Goal: Task Accomplishment & Management: Manage account settings

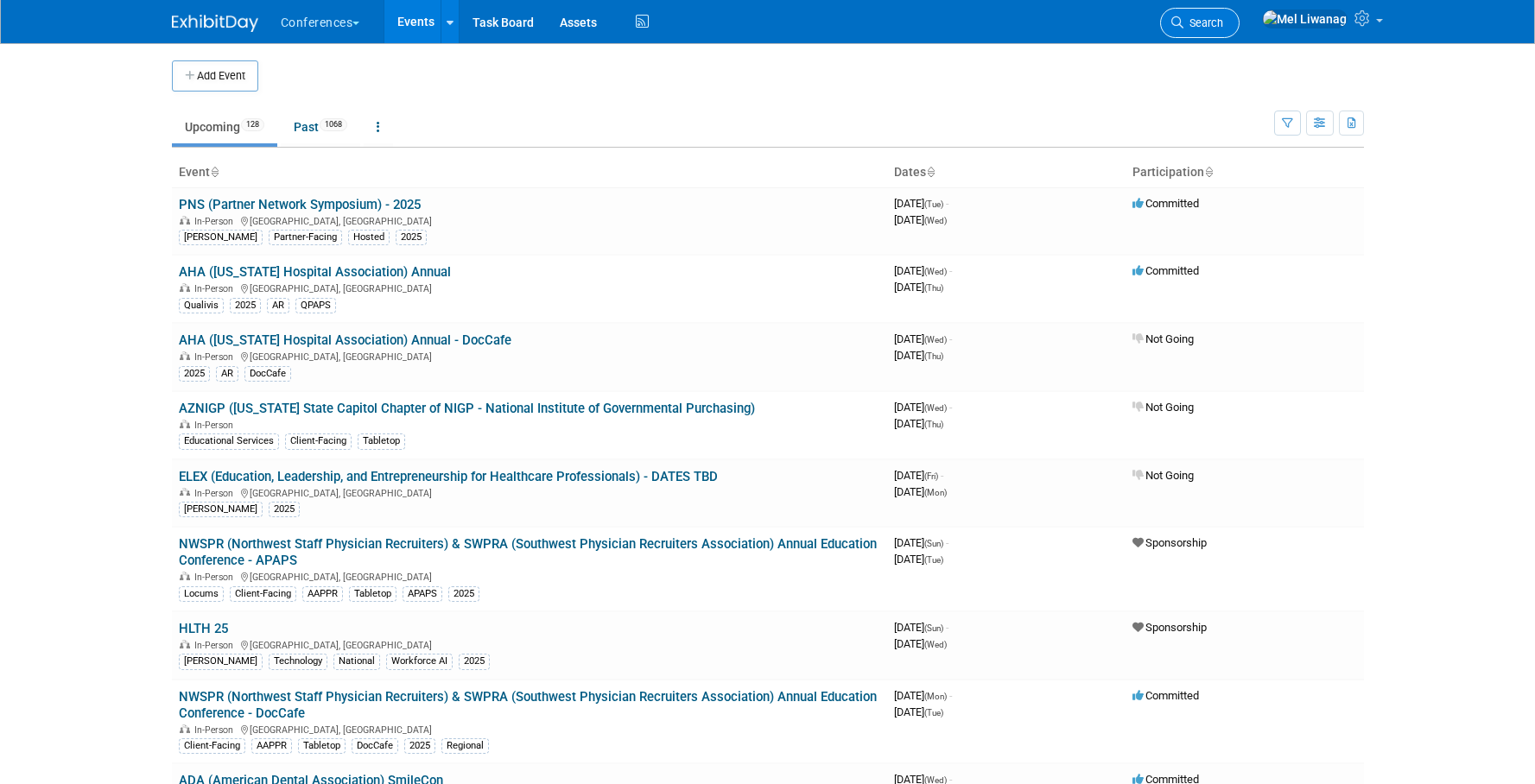
click at [1224, 26] on span "Search" at bounding box center [1203, 23] width 40 height 13
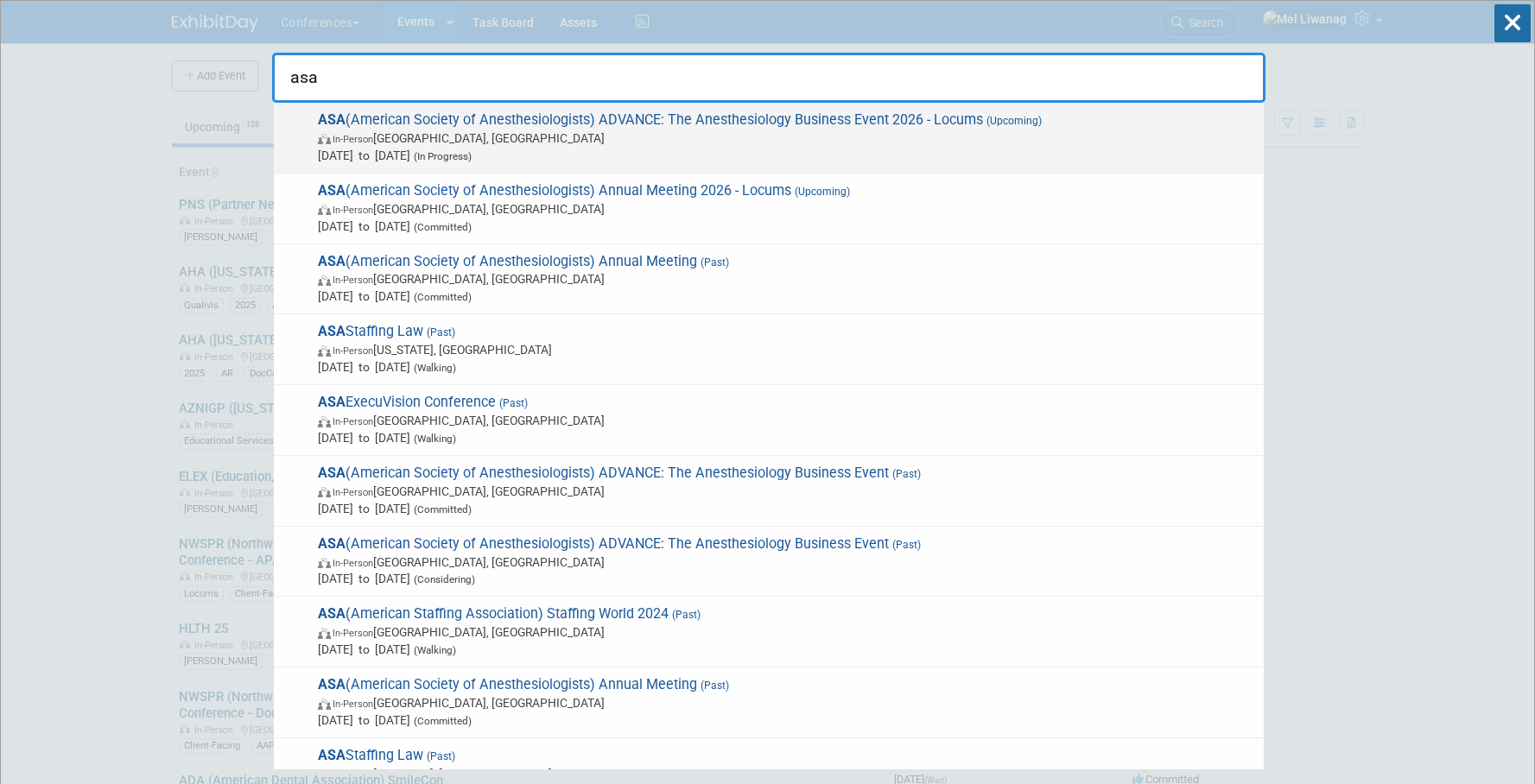
type input "asa"
click at [1135, 128] on span "ASA (American Society of Anesthesiologists) ADVANCE: The Anesthesiology Busines…" at bounding box center [783, 137] width 943 height 53
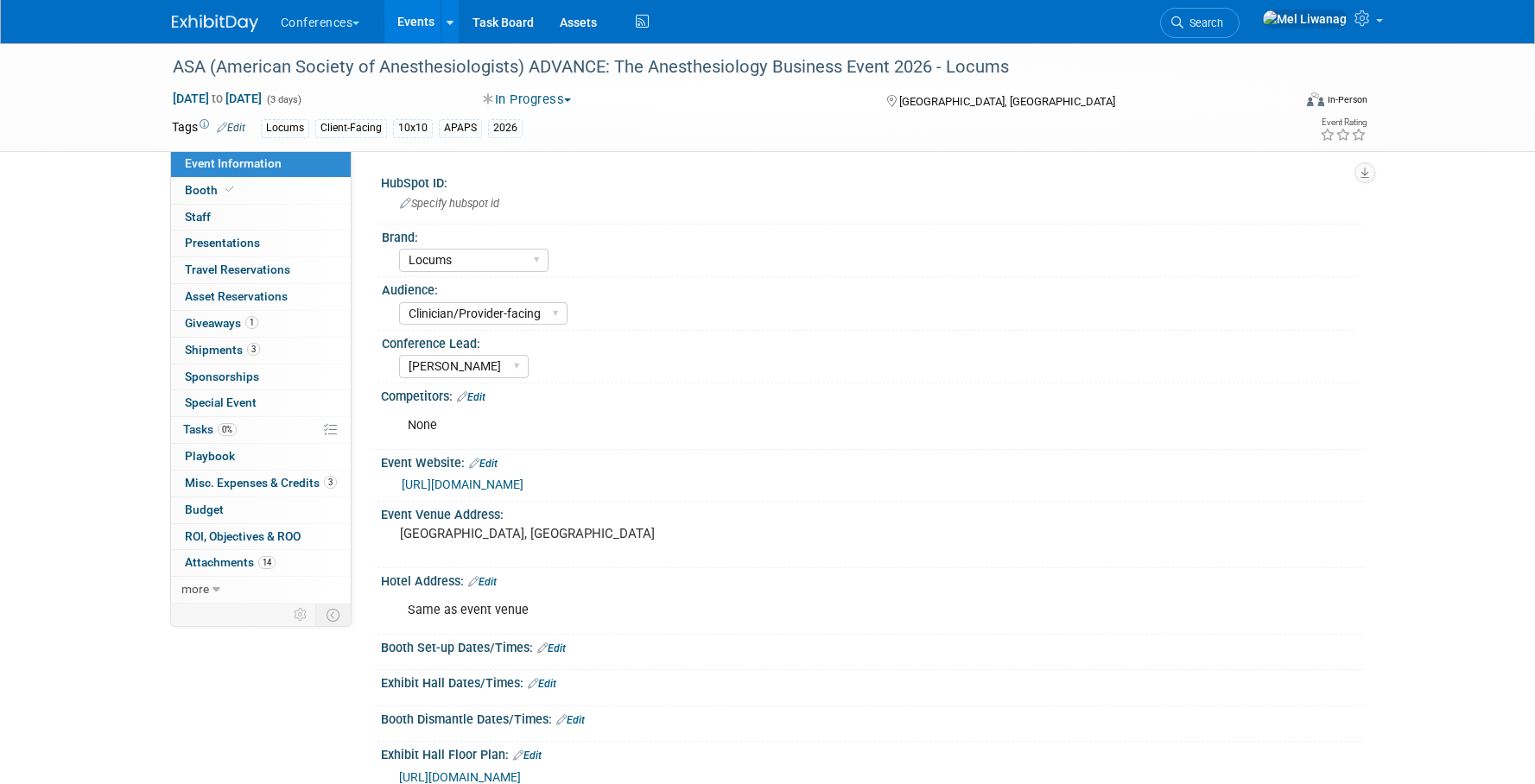
select select "Locums"
select select "Clinician/Provider-facing"
select select "Mel"
click at [265, 196] on link "Booth" at bounding box center [261, 191] width 180 height 26
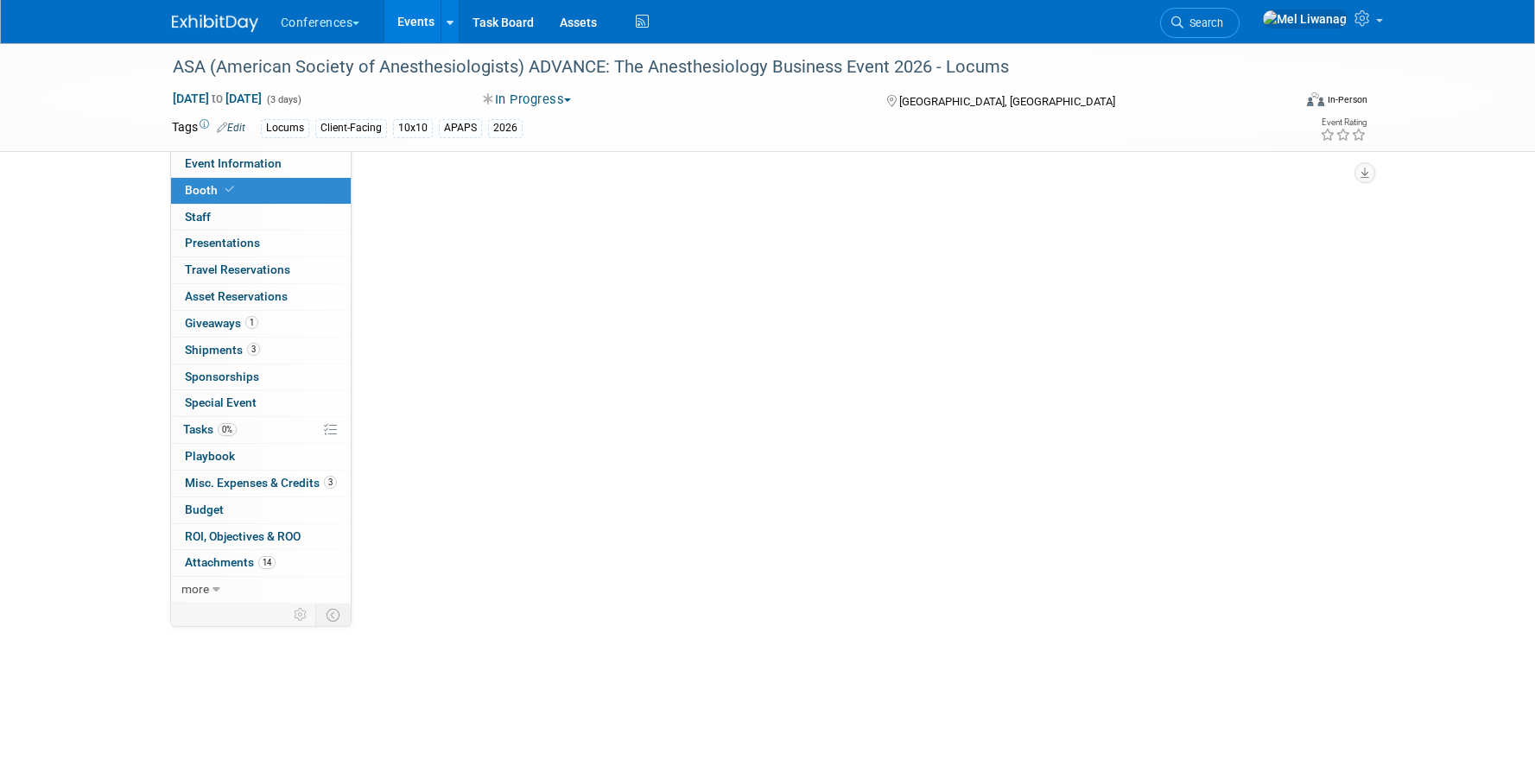
select select "10'x10'"
select select "Yes"
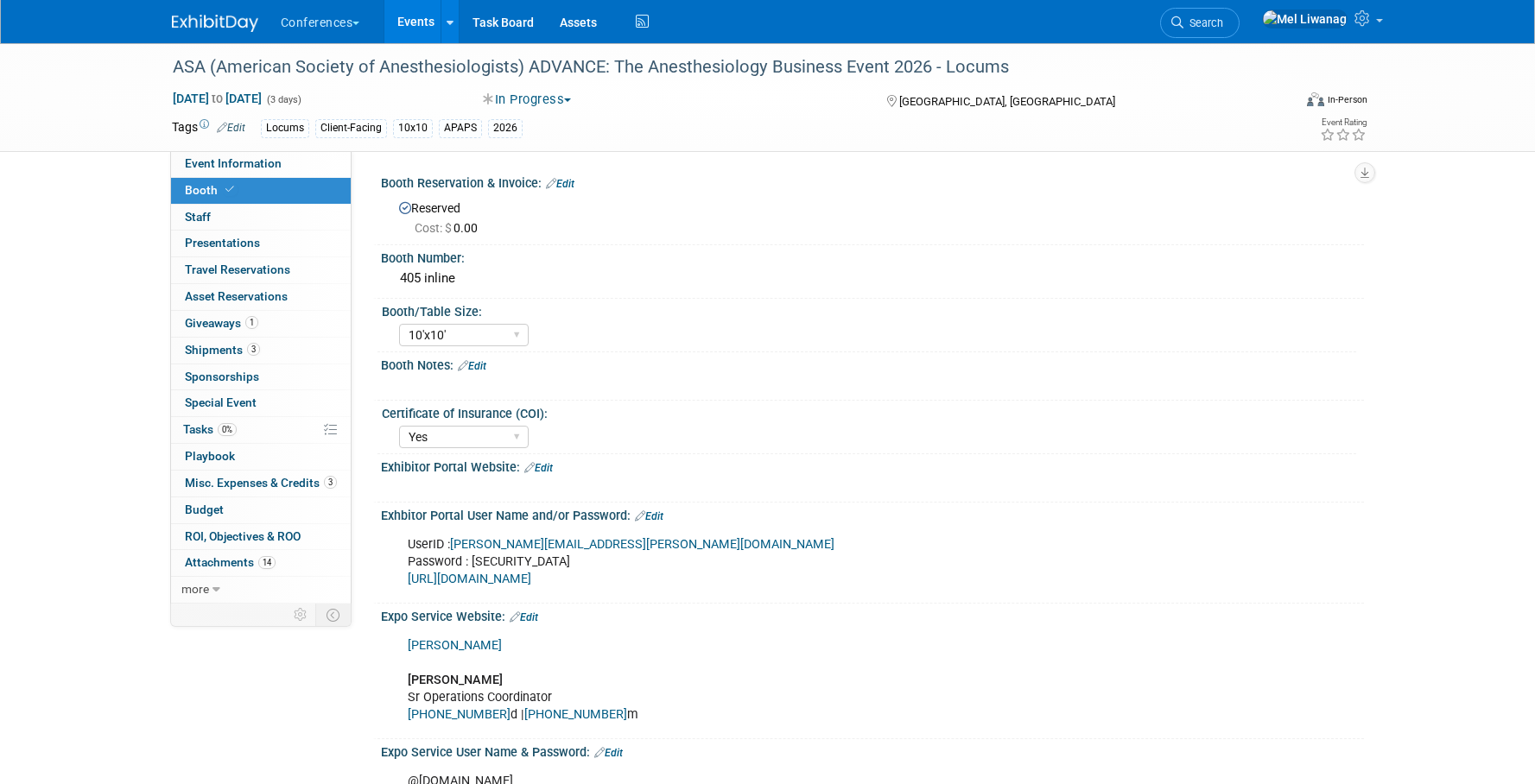
click at [483, 364] on link "Edit" at bounding box center [472, 366] width 29 height 12
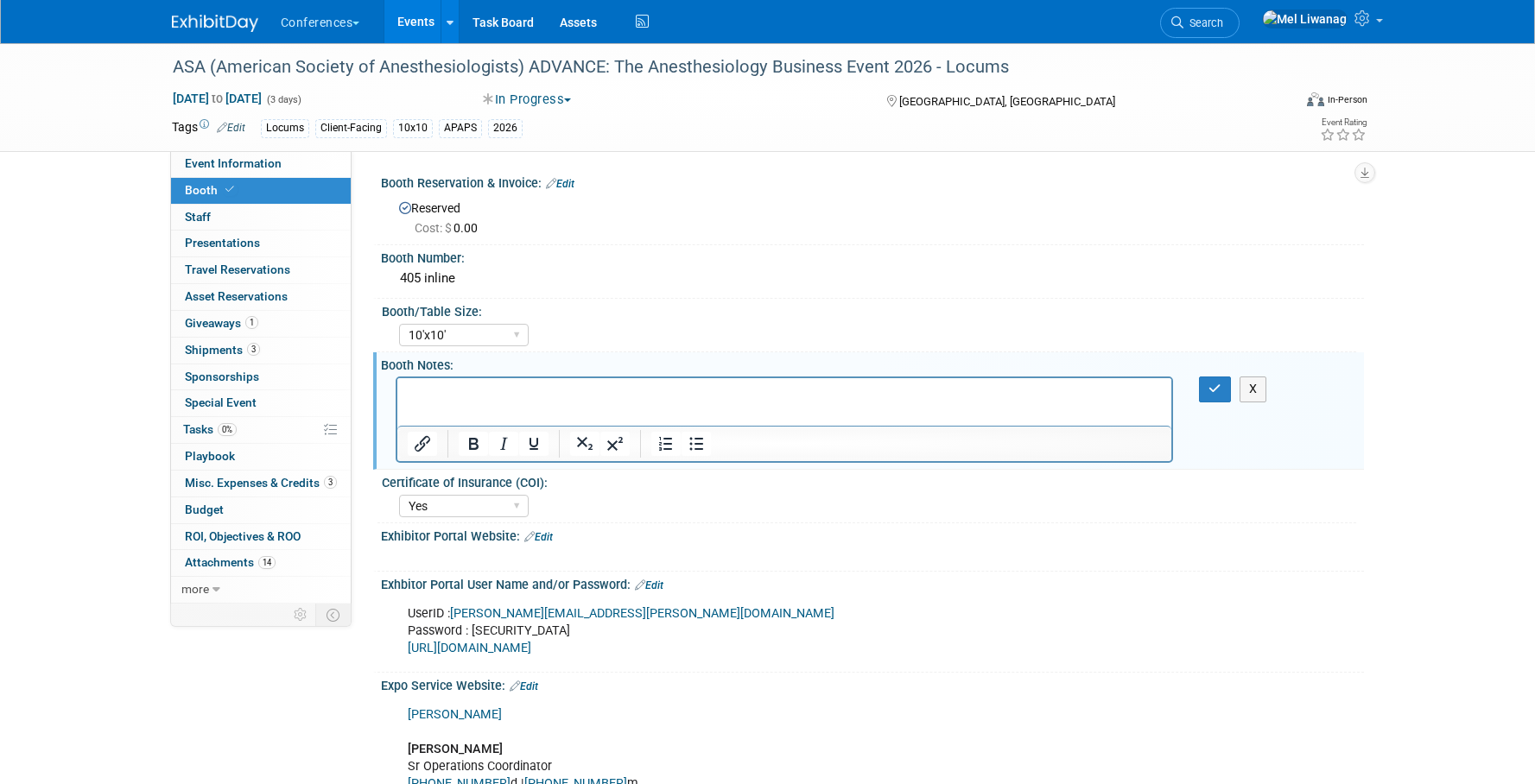
click at [483, 364] on div "Booth Notes: Edit" at bounding box center [872, 362] width 983 height 21
click at [450, 275] on div "405 inline" at bounding box center [872, 278] width 957 height 27
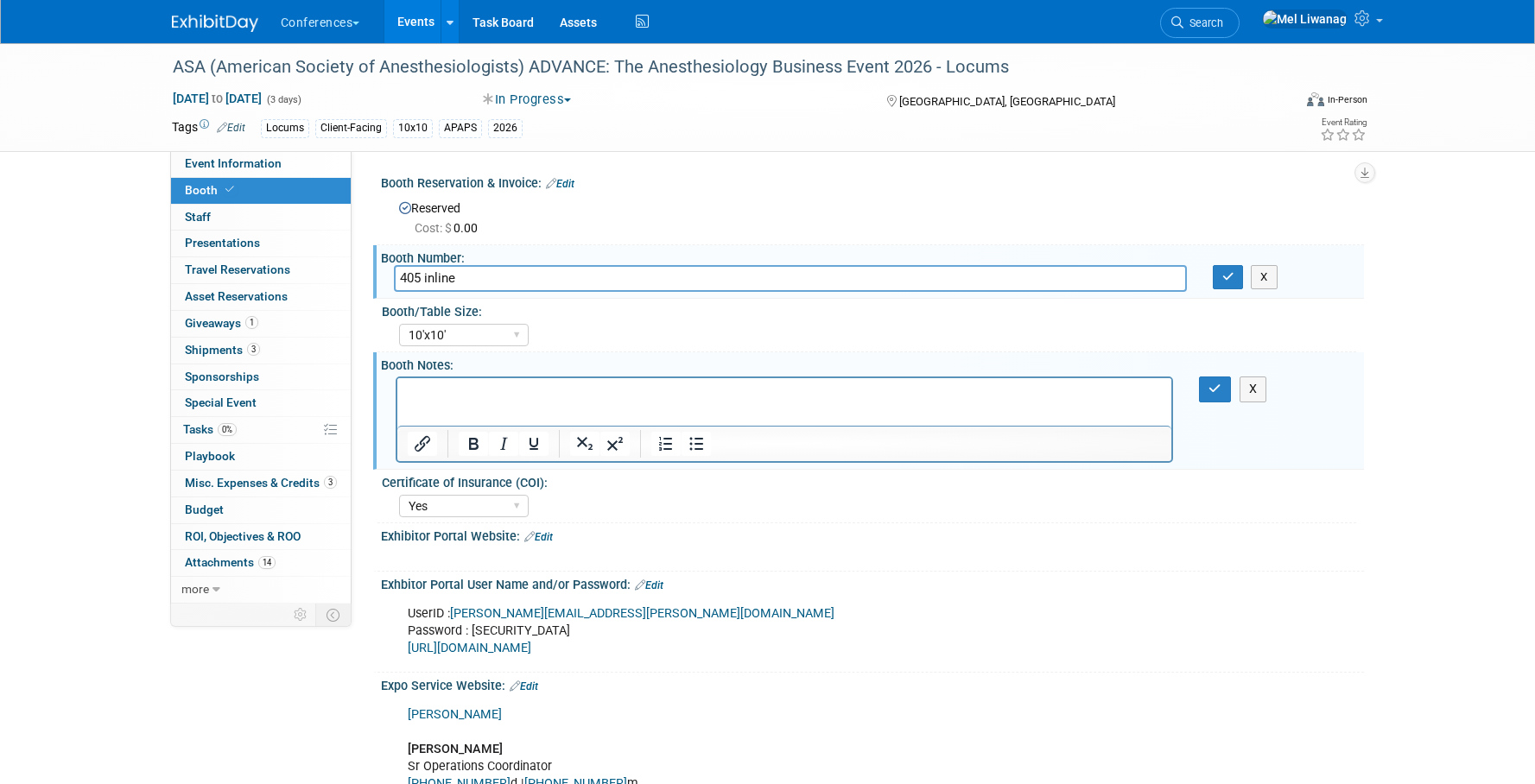
drag, startPoint x: 419, startPoint y: 272, endPoint x: 379, endPoint y: 272, distance: 40.0
click at [382, 272] on div "405 inline" at bounding box center [790, 278] width 818 height 27
type input "210 inline"
click at [430, 402] on html at bounding box center [784, 390] width 775 height 24
click at [1215, 390] on icon "button" at bounding box center [1215, 388] width 13 height 12
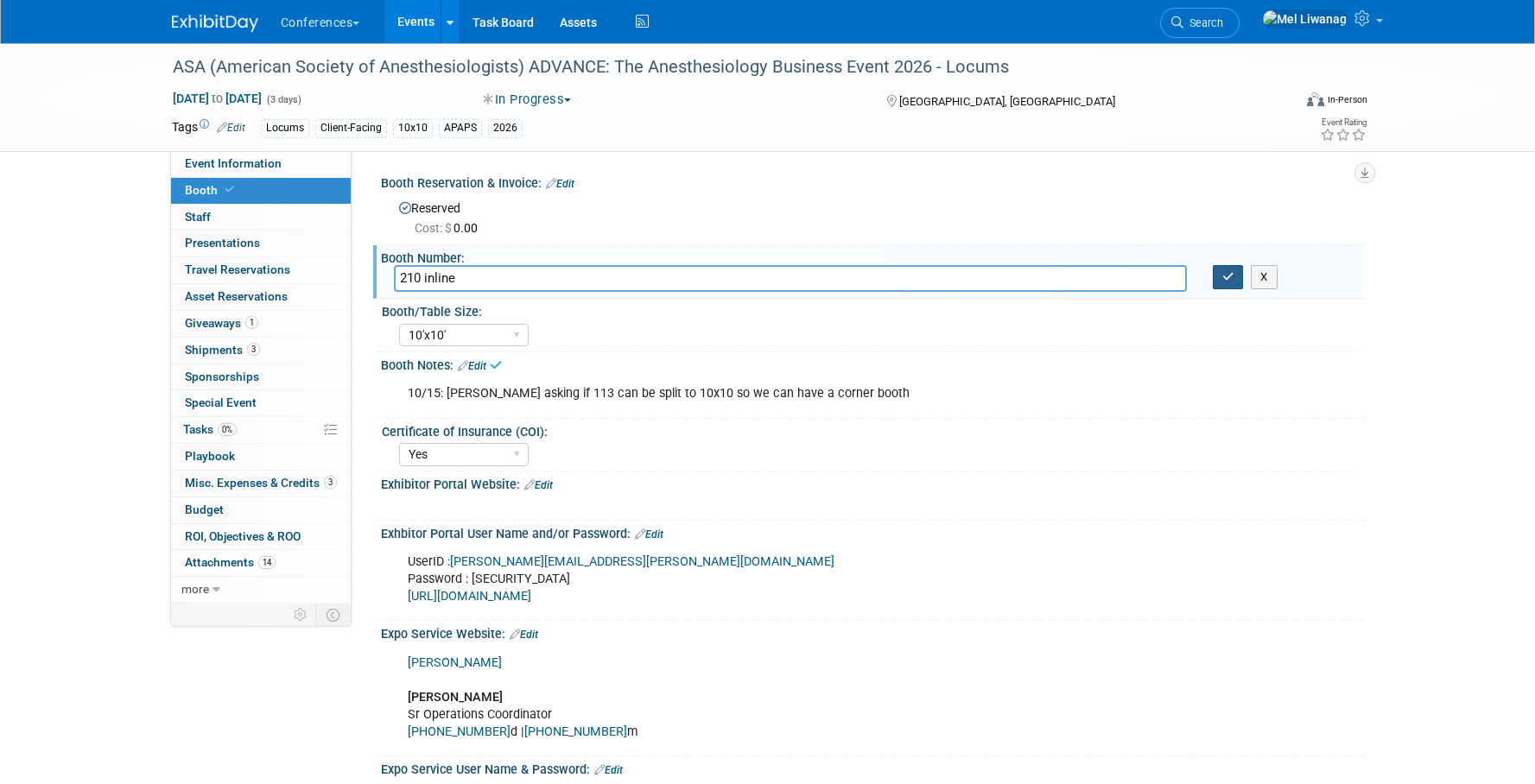
click at [1230, 285] on button "button" at bounding box center [1228, 277] width 32 height 24
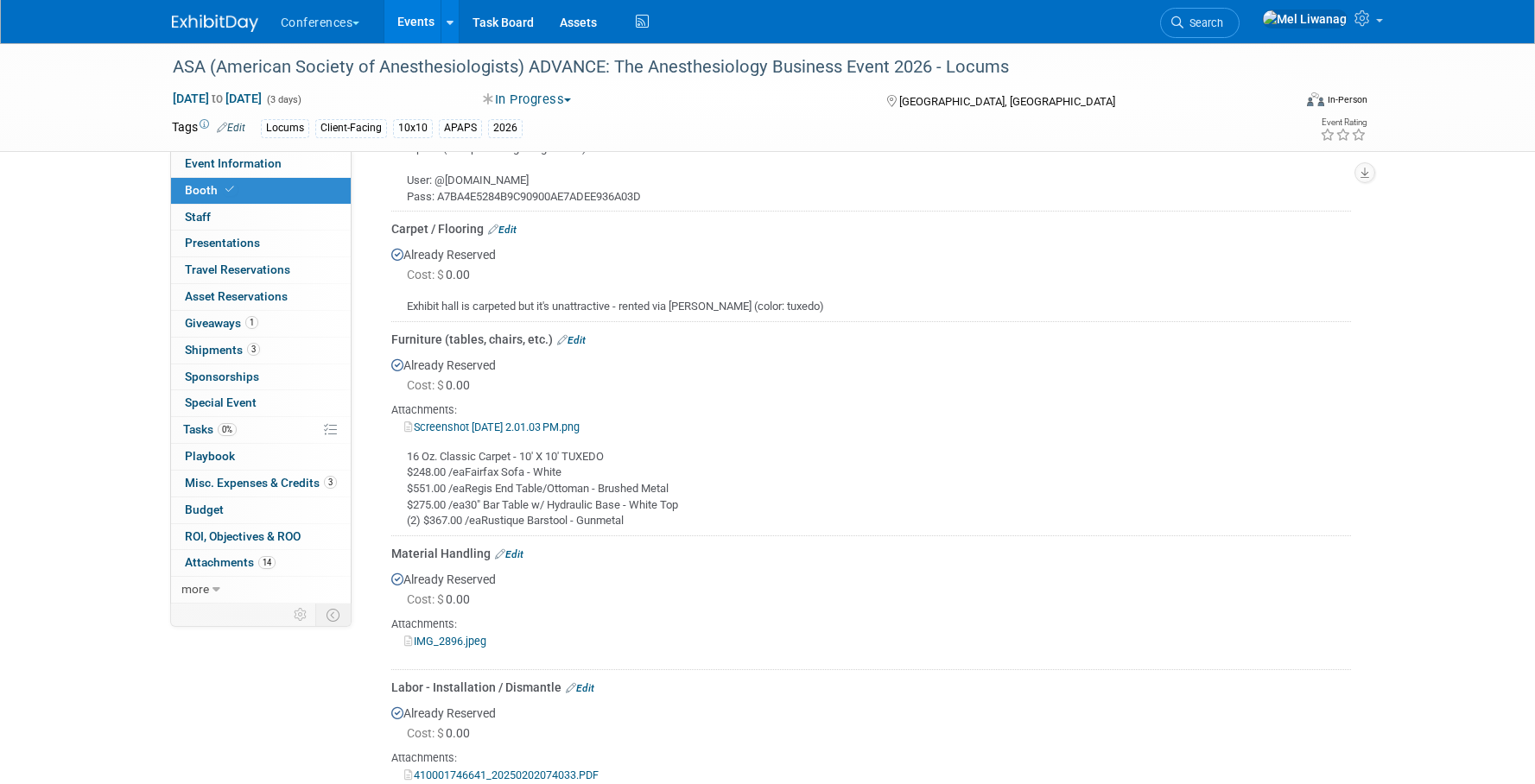
scroll to position [893, 0]
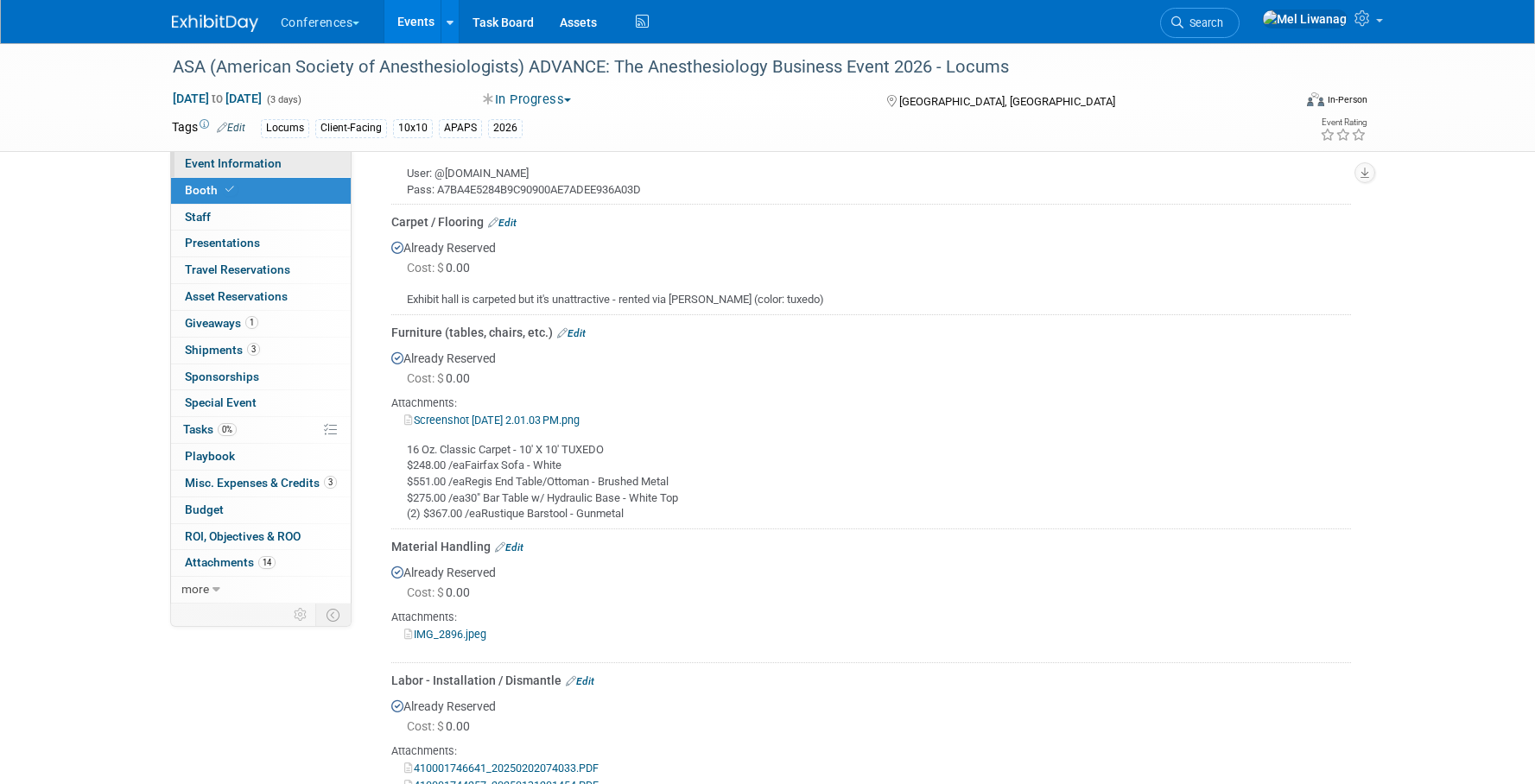
click at [227, 159] on span "Event Information" at bounding box center [233, 163] width 96 height 14
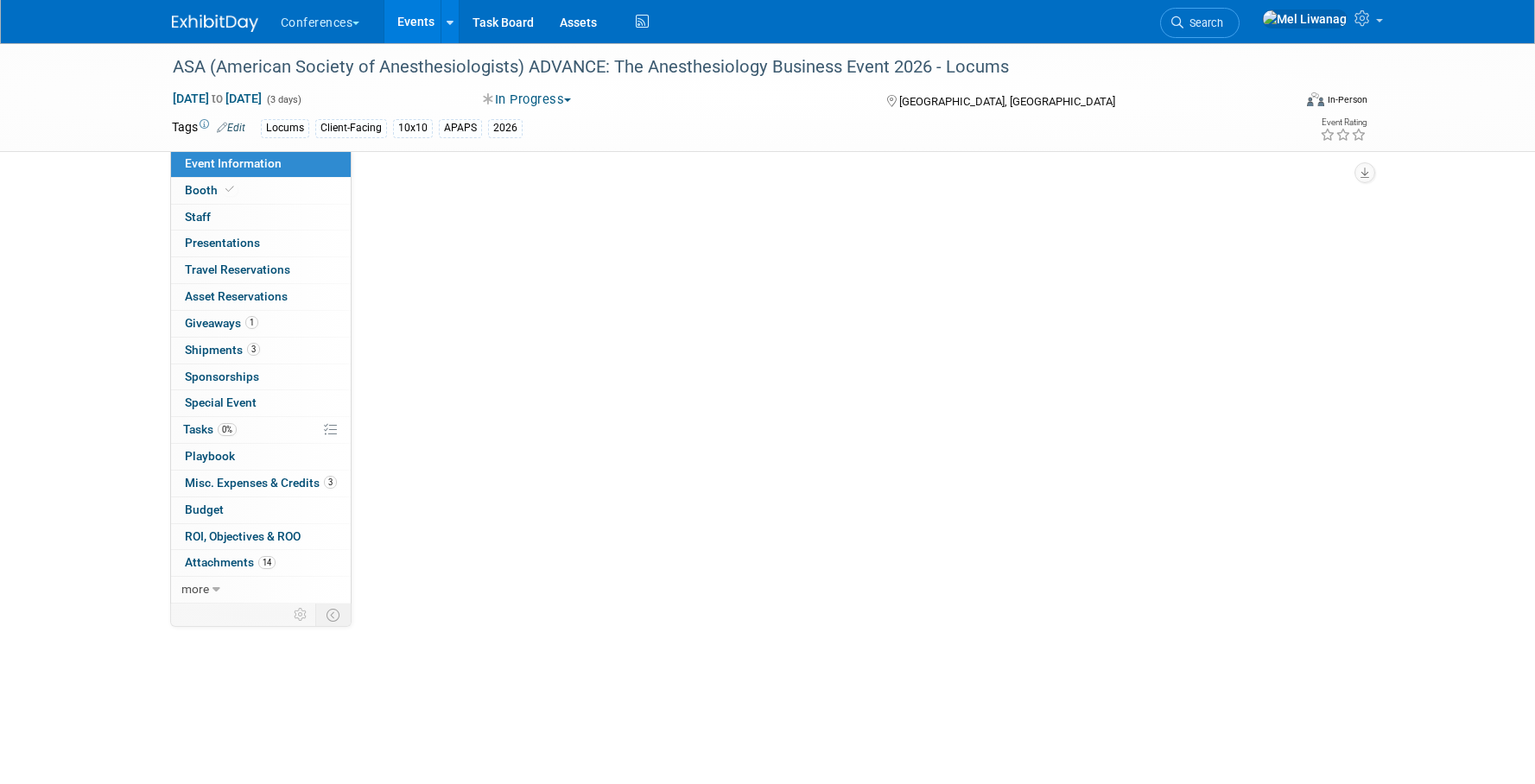
select select "Locums"
select select "Clinician/Provider-facing"
select select "[PERSON_NAME]"
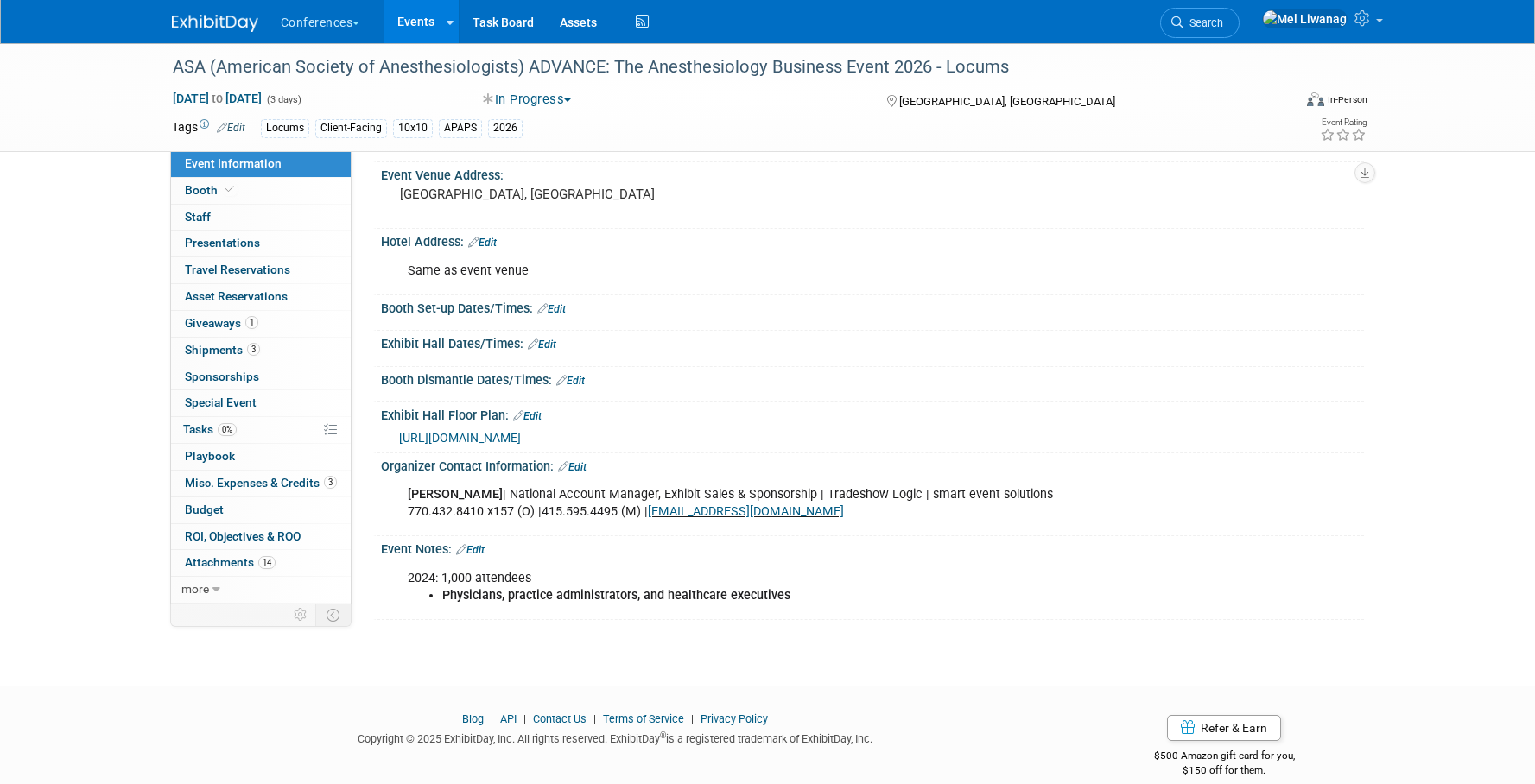
scroll to position [361, 0]
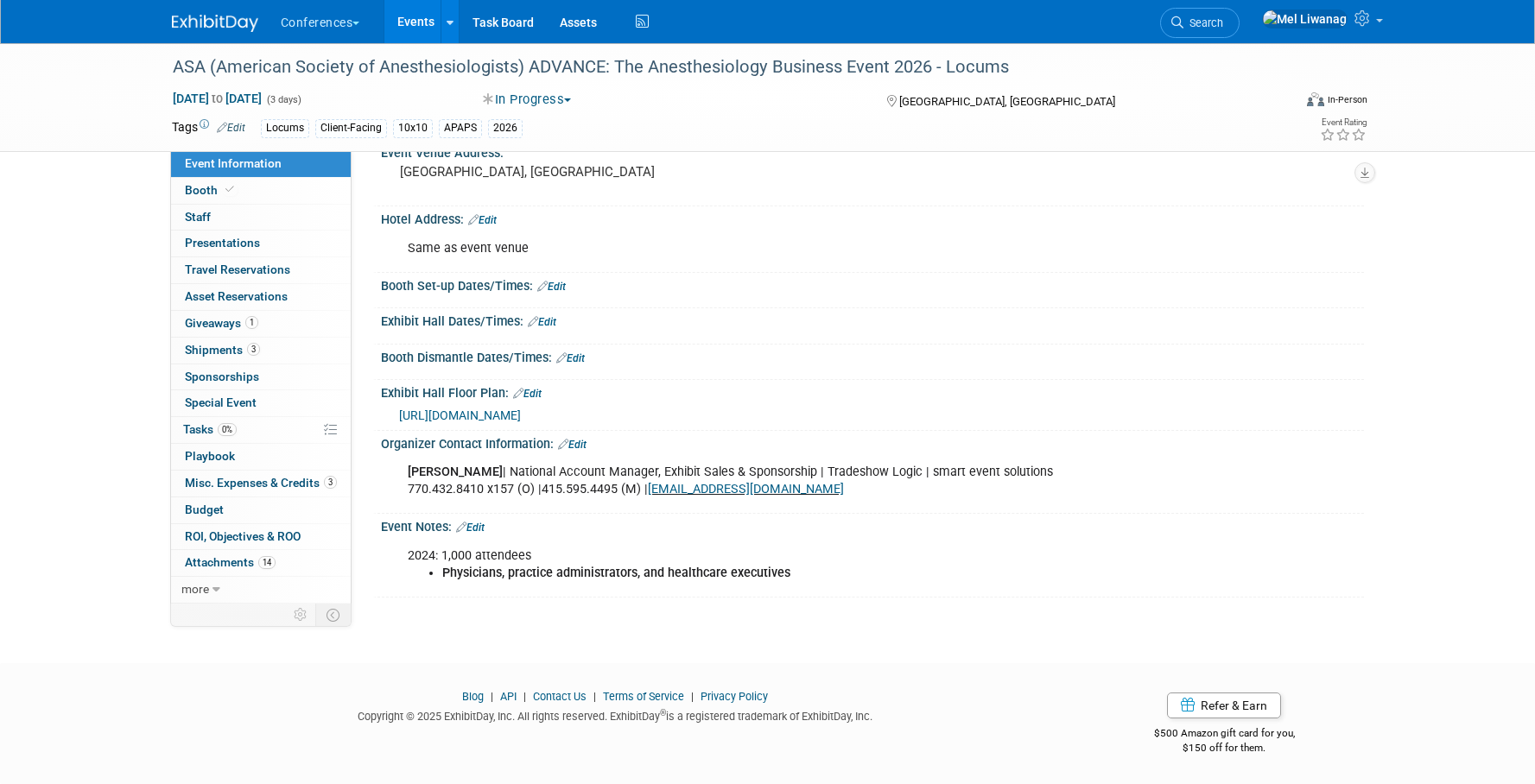
click at [532, 389] on link "Edit" at bounding box center [527, 393] width 29 height 12
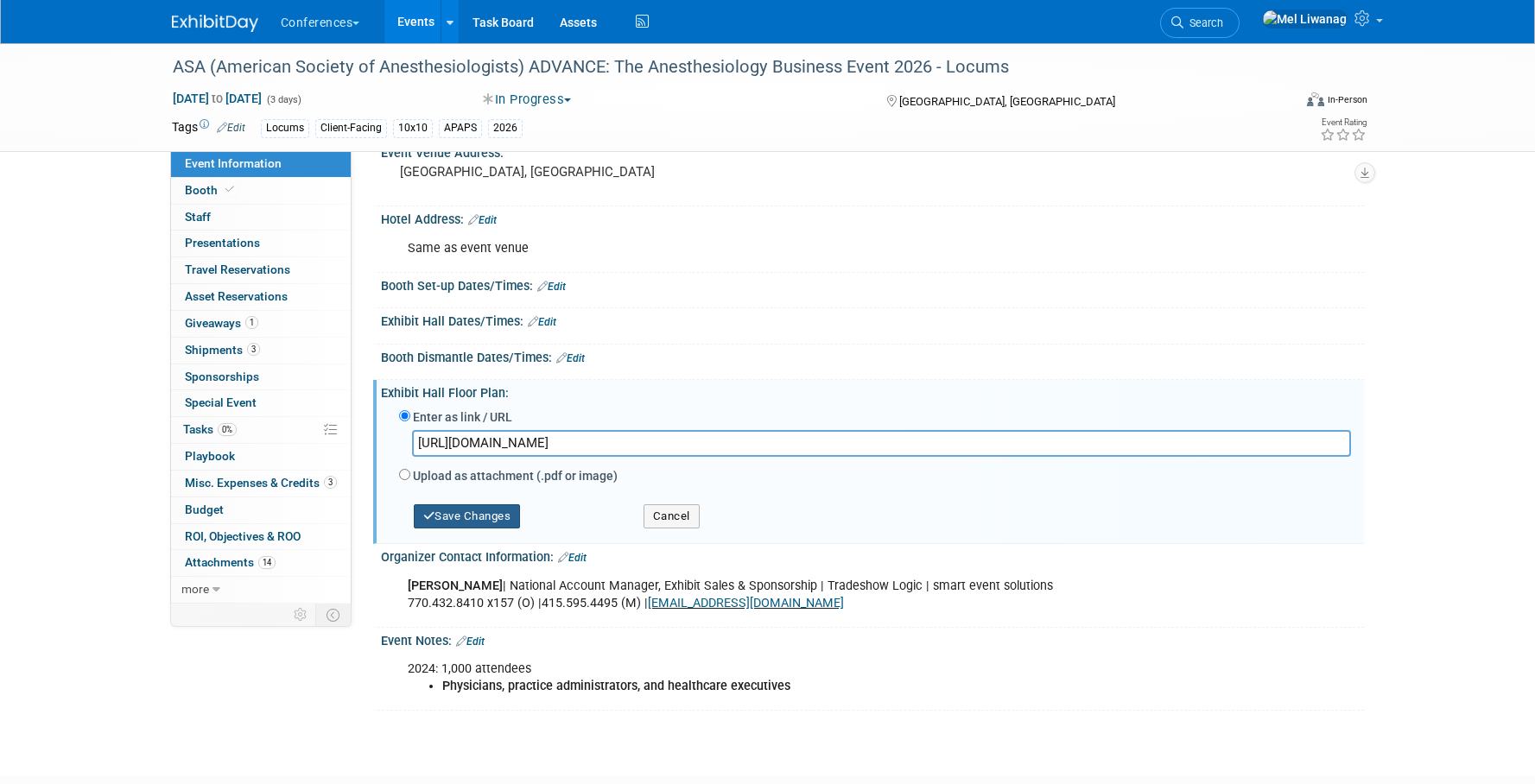
type input "https://asaadv2026.mapyourshow.com/8_0/exhview/index.cfm"
click at [477, 517] on button "Save Changes" at bounding box center [467, 516] width 108 height 24
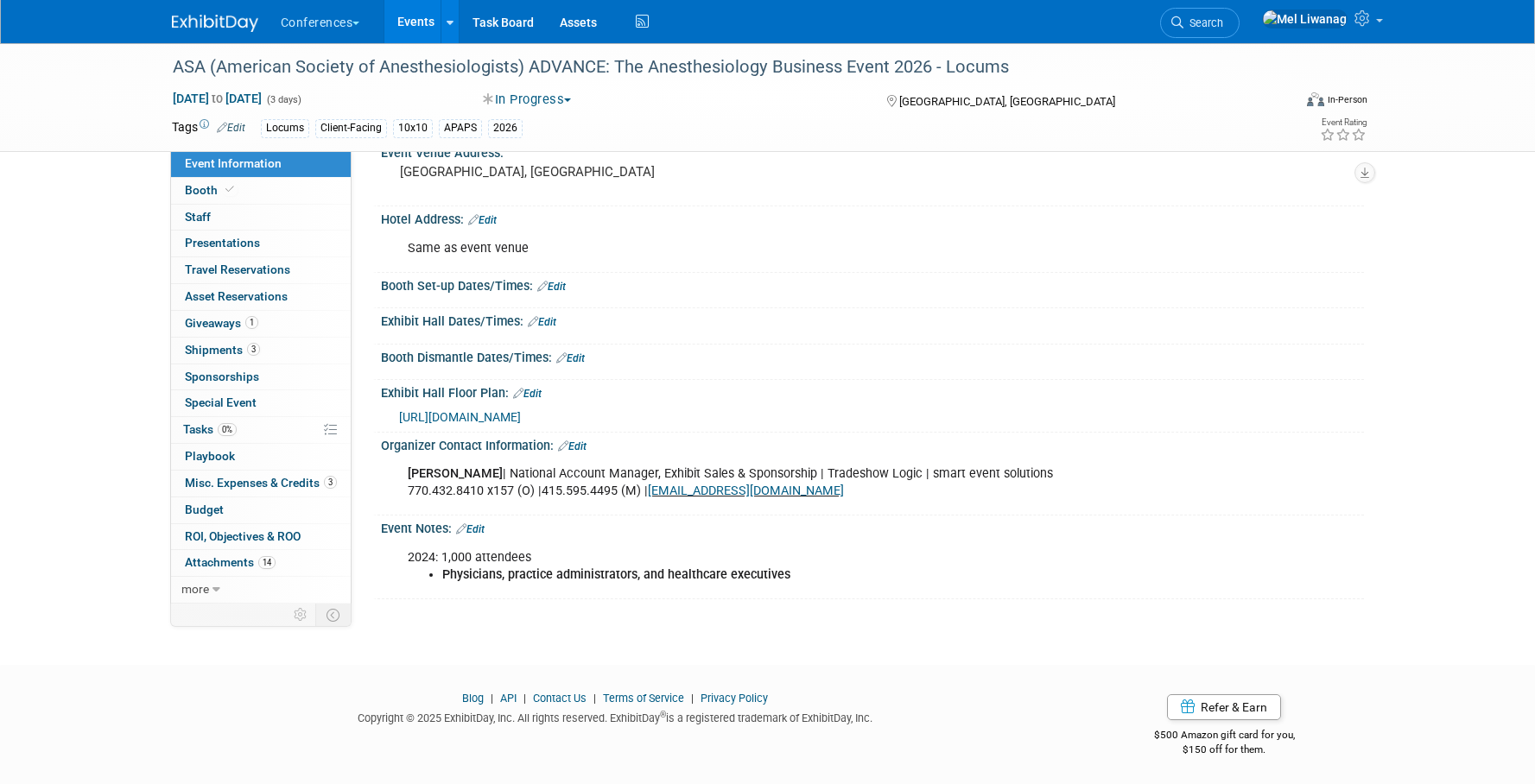
scroll to position [0, 0]
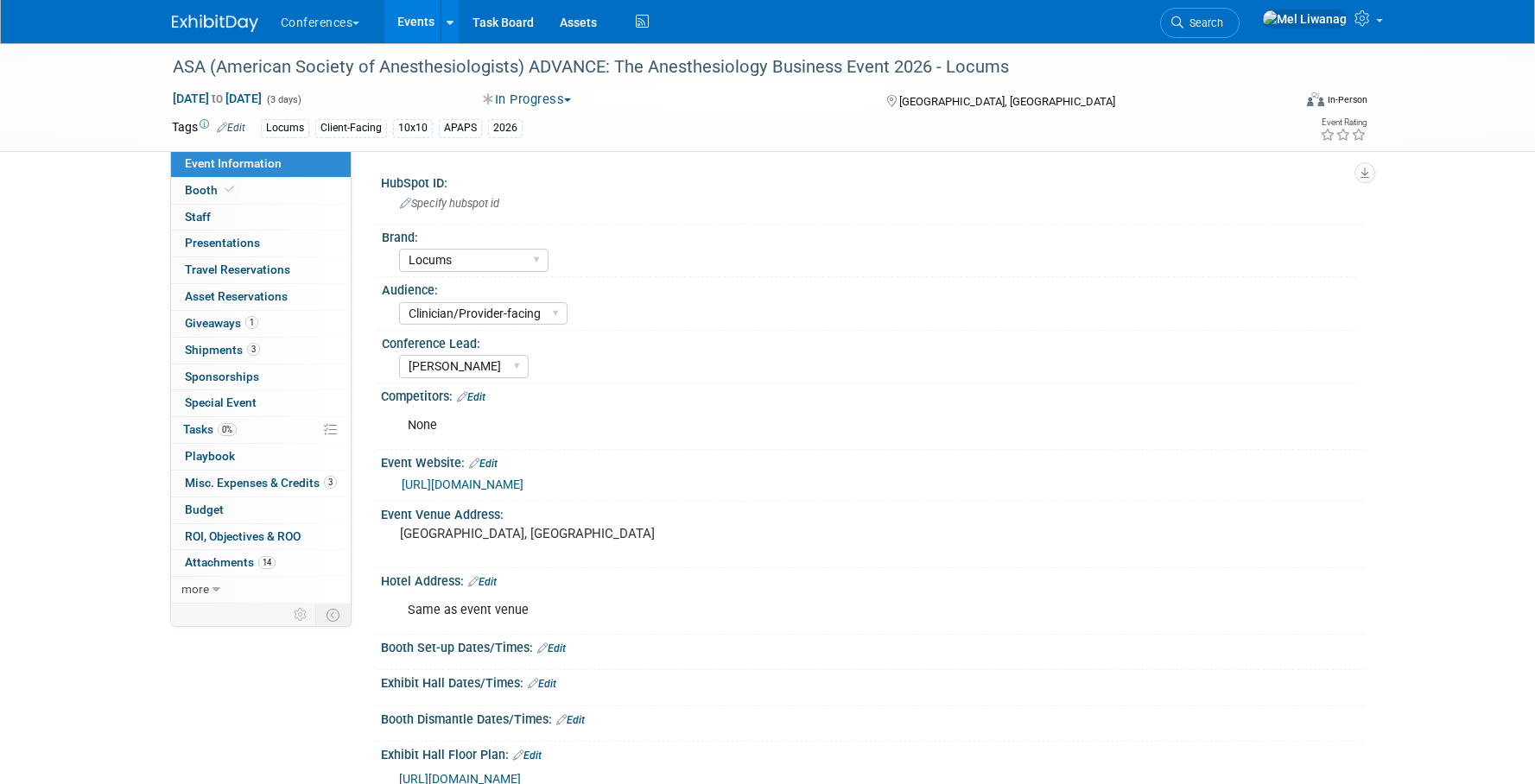
click at [235, 15] on img at bounding box center [214, 23] width 86 height 18
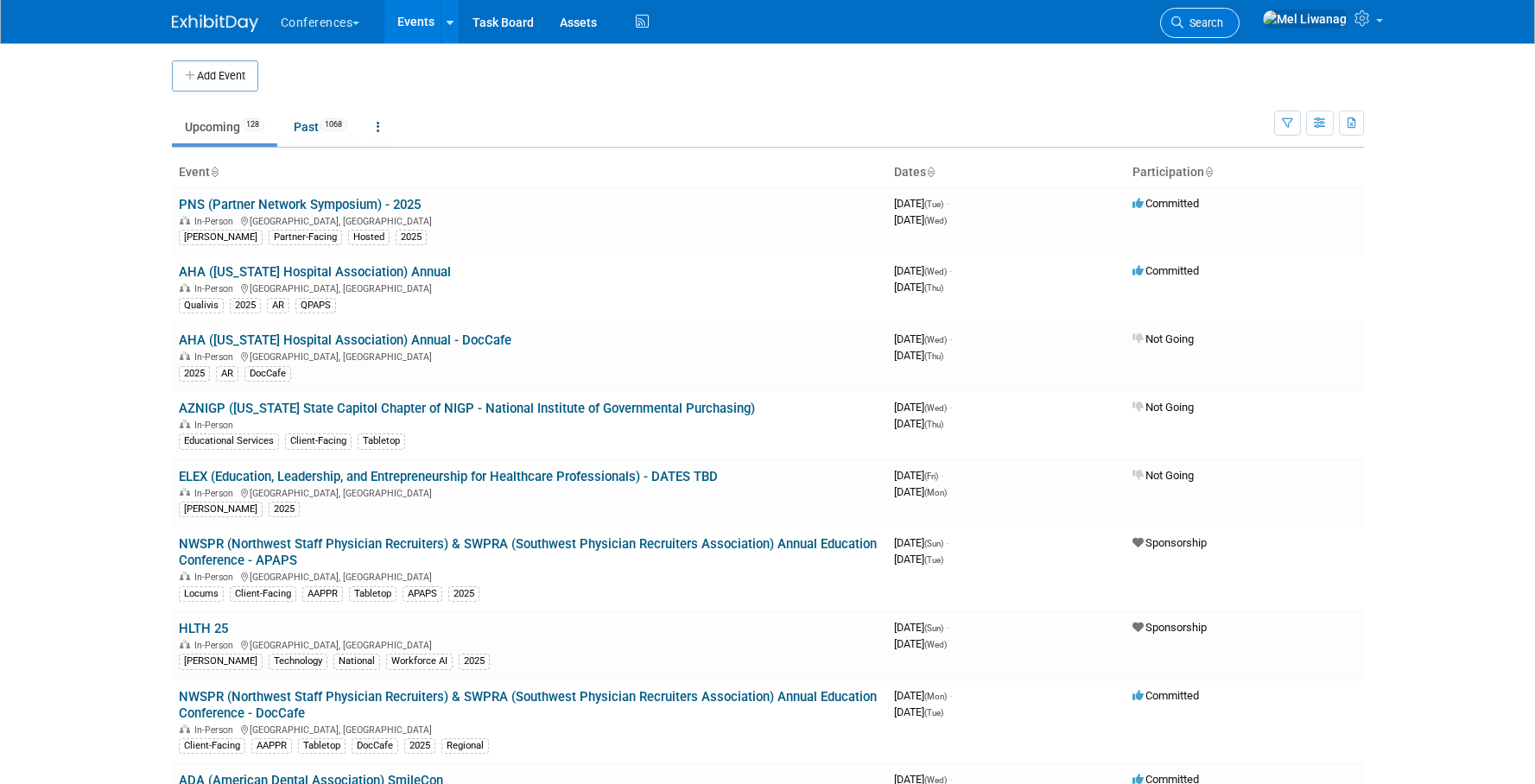
click at [1224, 24] on span "Search" at bounding box center [1203, 23] width 40 height 13
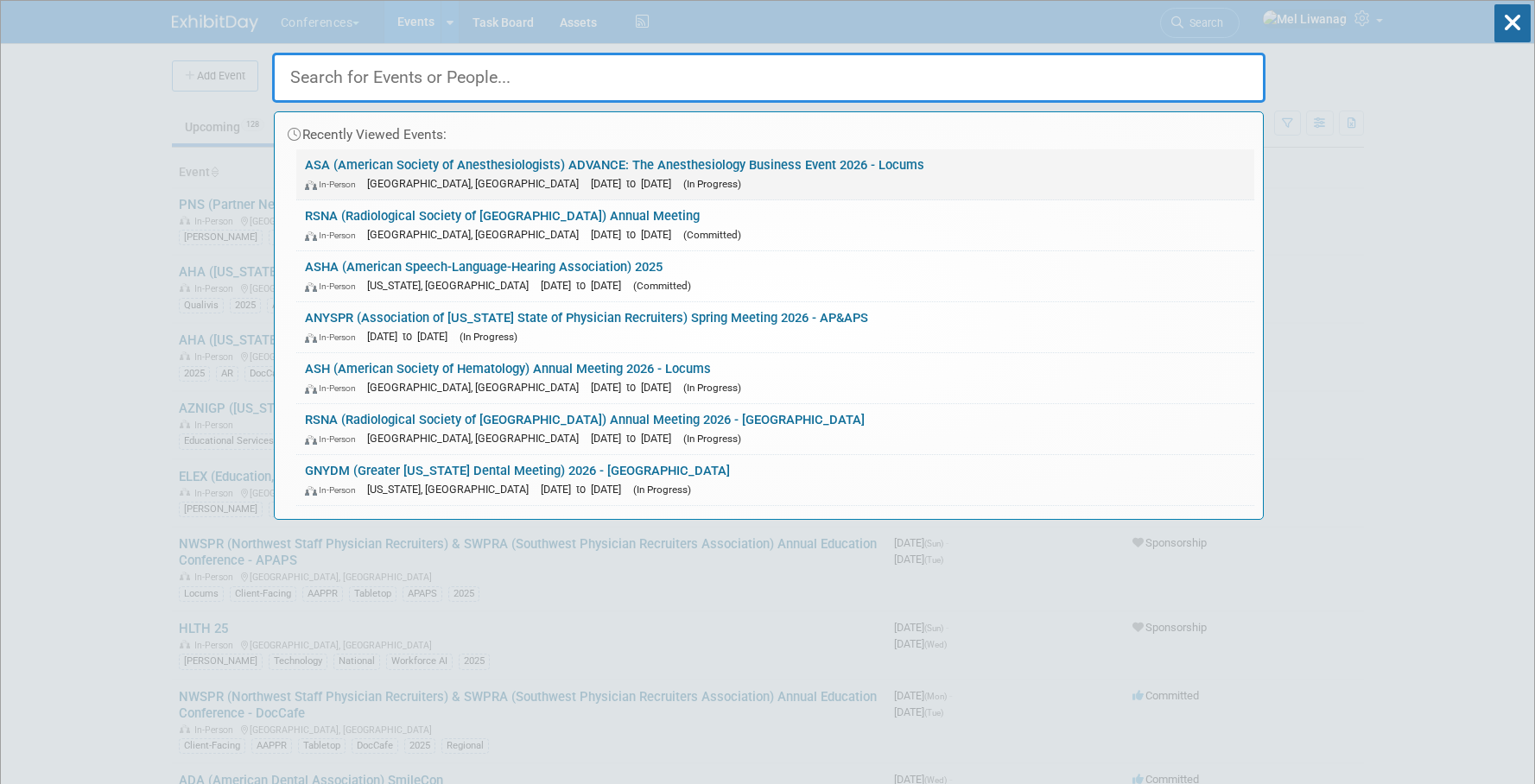
click at [628, 164] on link "ASA (American Society of Anesthesiologists) ADVANCE: The Anesthesiology Busines…" at bounding box center [775, 174] width 958 height 50
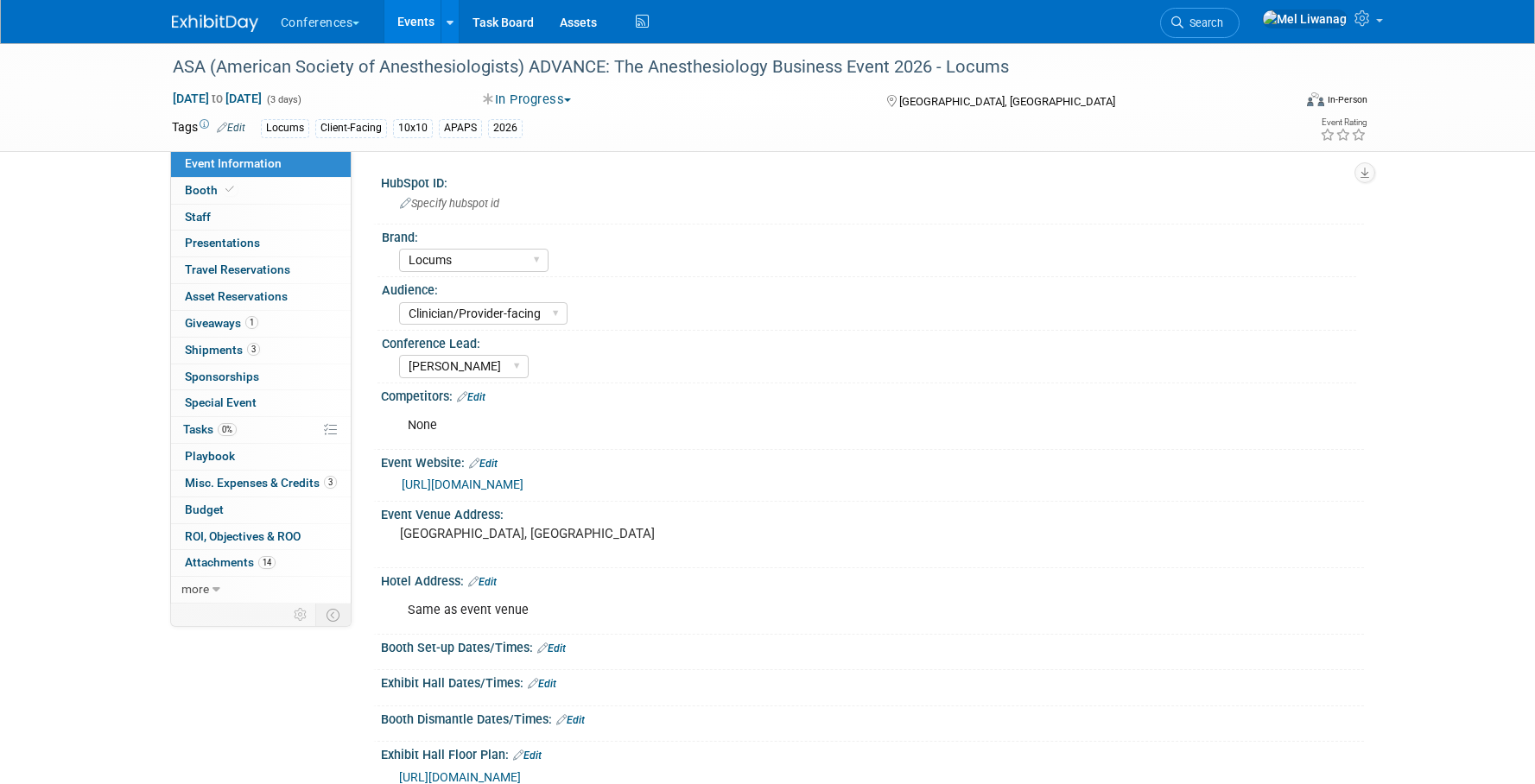
select select "Locums"
select select "Clinician/Provider-facing"
select select "Mel"
click at [281, 199] on link "Booth" at bounding box center [261, 191] width 180 height 26
select select "10'x10'"
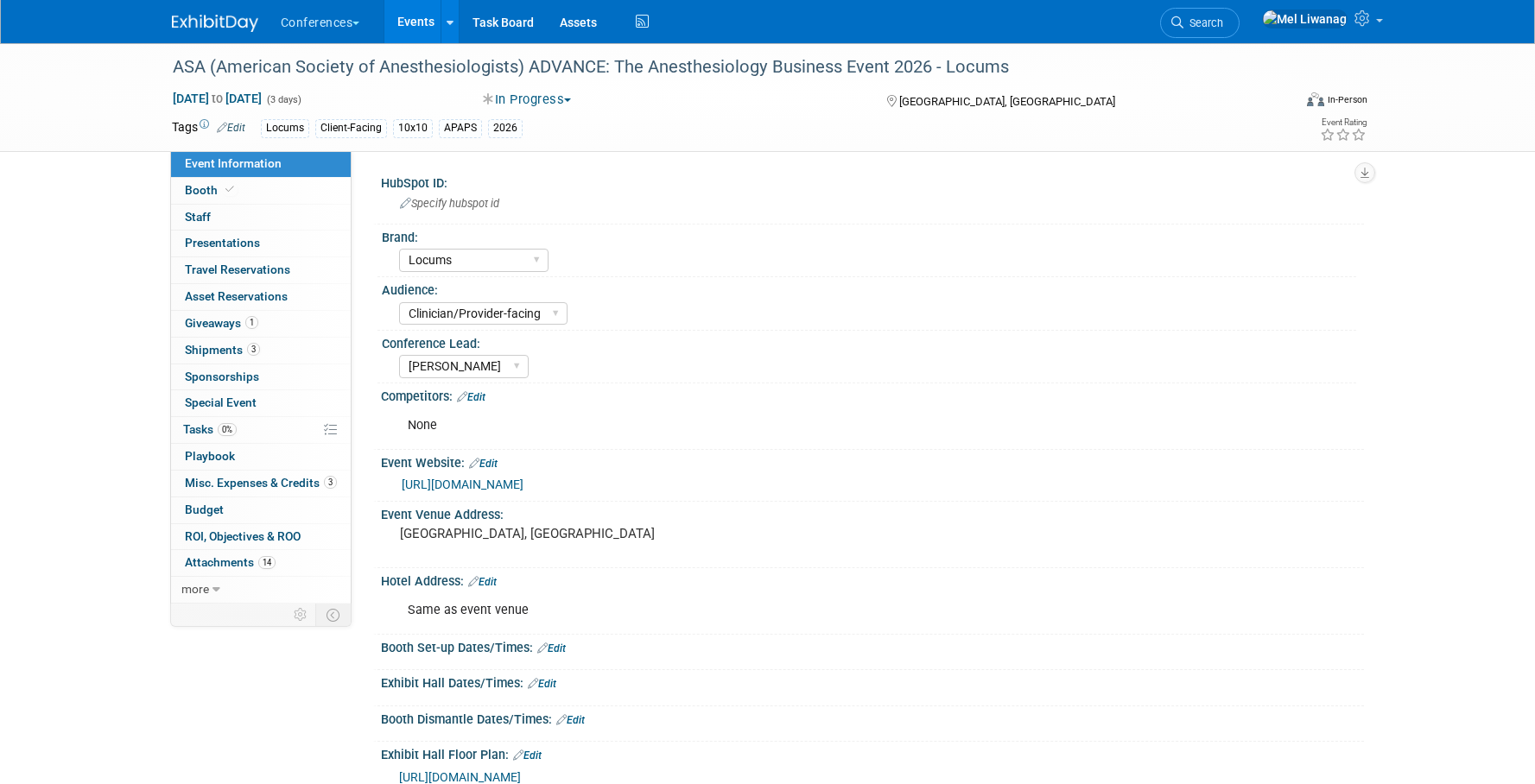
select select "Yes"
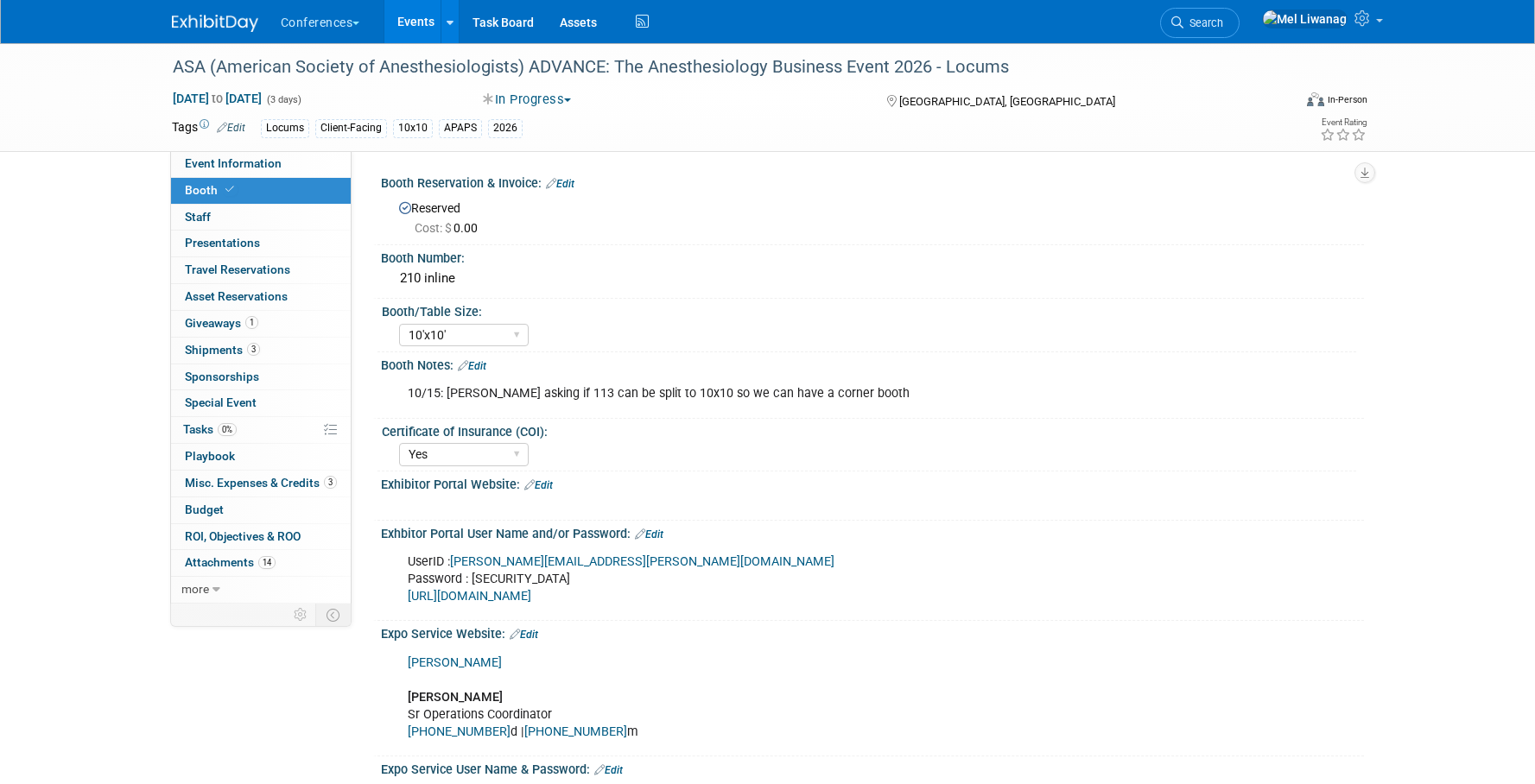
click at [567, 184] on link "Edit" at bounding box center [560, 183] width 29 height 12
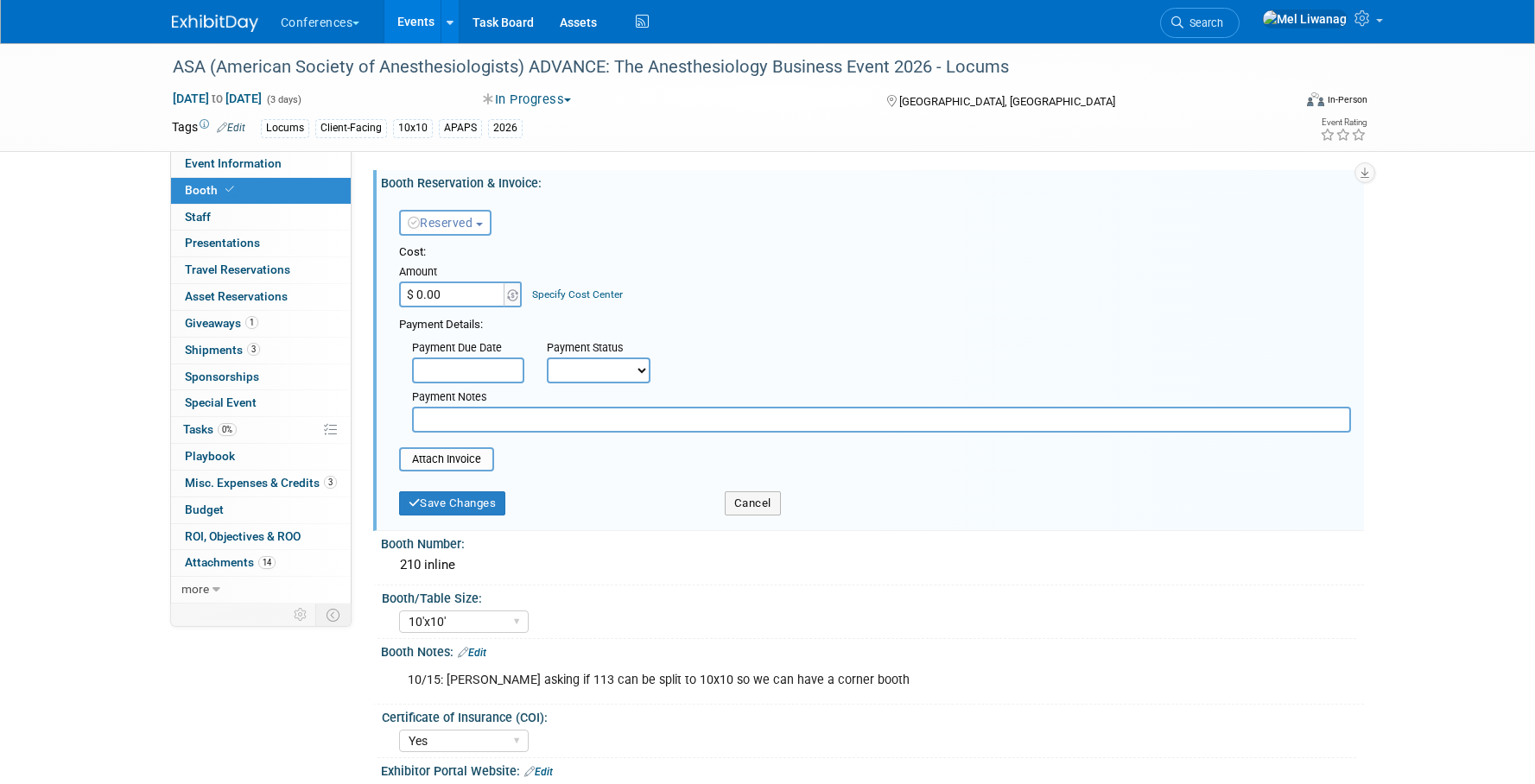
click at [518, 414] on input "text" at bounding box center [881, 420] width 939 height 26
type input "10/15: Booth selected and waiting for invoice"
click at [476, 506] on button "Save Changes" at bounding box center [453, 503] width 108 height 24
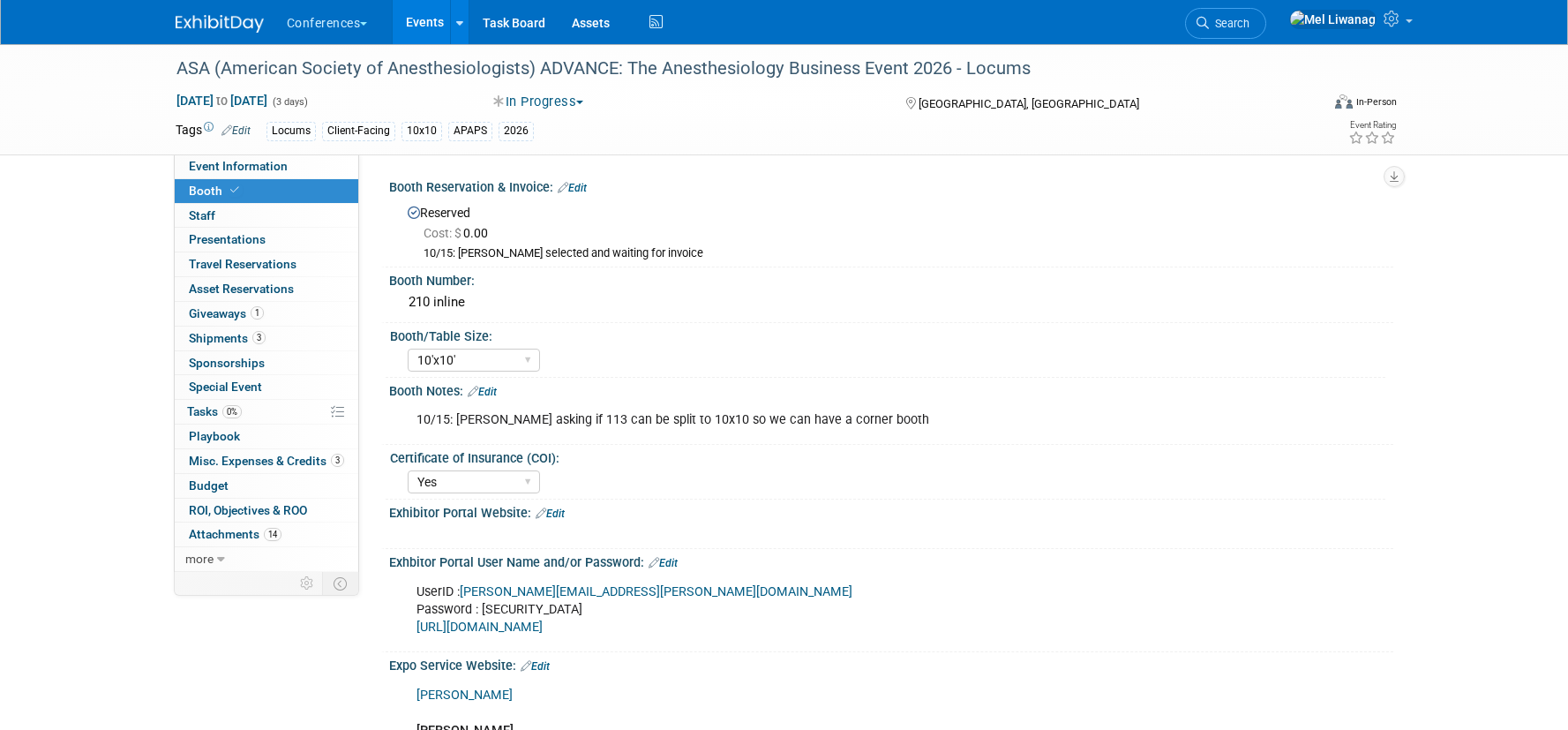
select select "10'x10'"
select select "Yes"
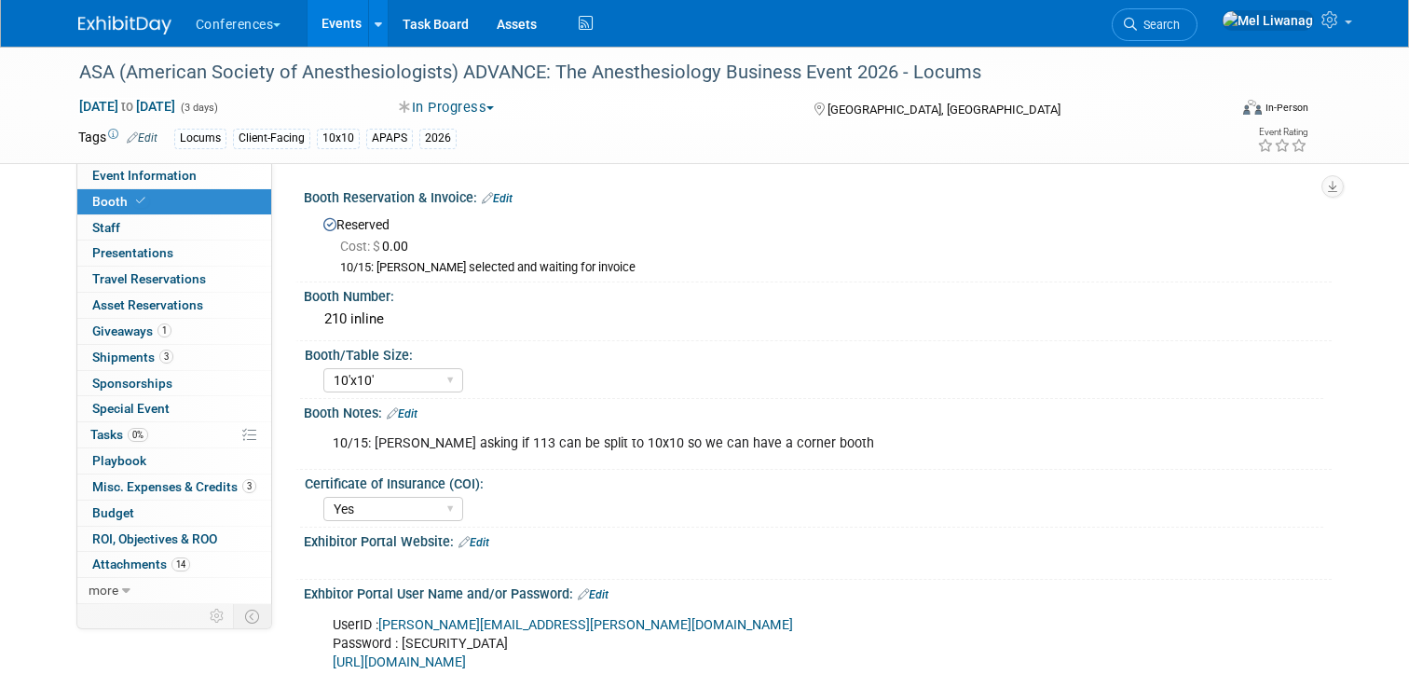
click at [1197, 45] on li "Search" at bounding box center [1155, 23] width 86 height 46
click at [1180, 28] on span "Search" at bounding box center [1158, 25] width 43 height 14
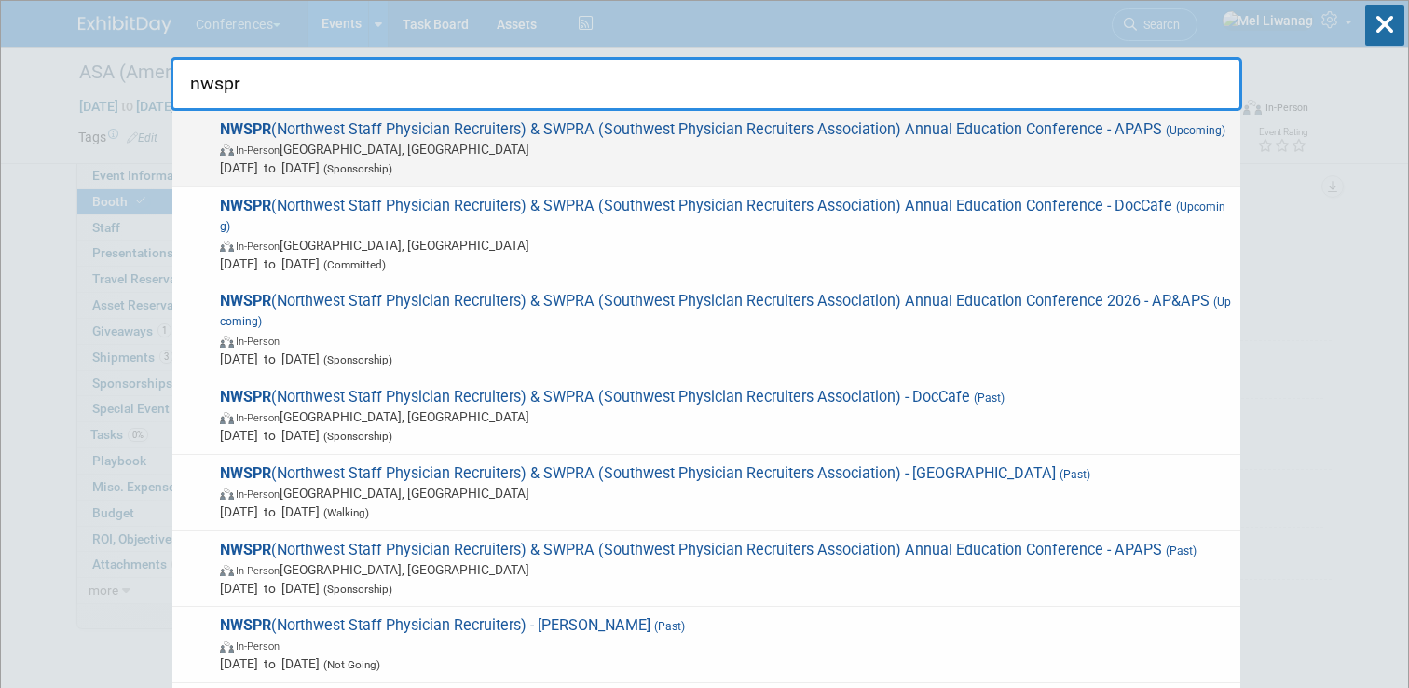
type input "nwspr"
click at [1032, 170] on span "Oct 19, 2025 to Oct 21, 2025 (Sponsorship)" at bounding box center [725, 167] width 1011 height 19
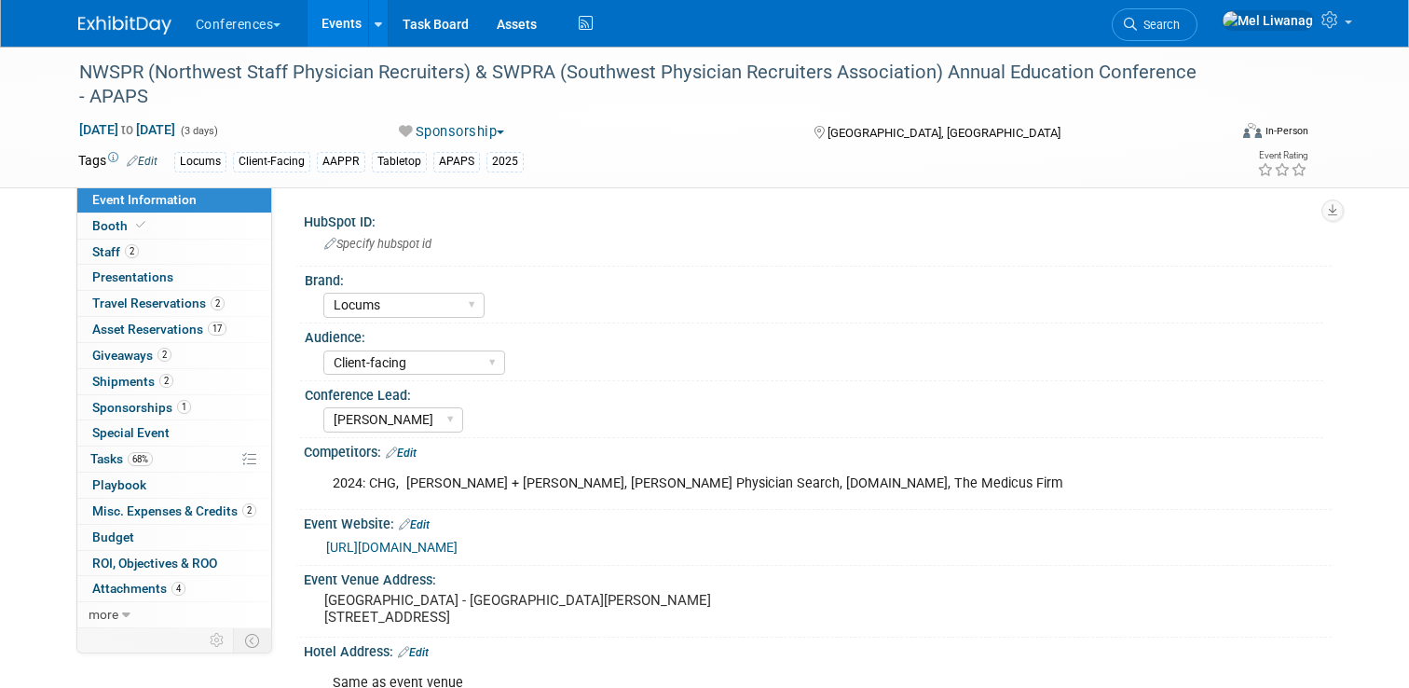
select select "Locums"
select select "Client-facing"
select select "[PERSON_NAME]"
click at [373, 230] on div "Specify hubspot id" at bounding box center [818, 243] width 1000 height 29
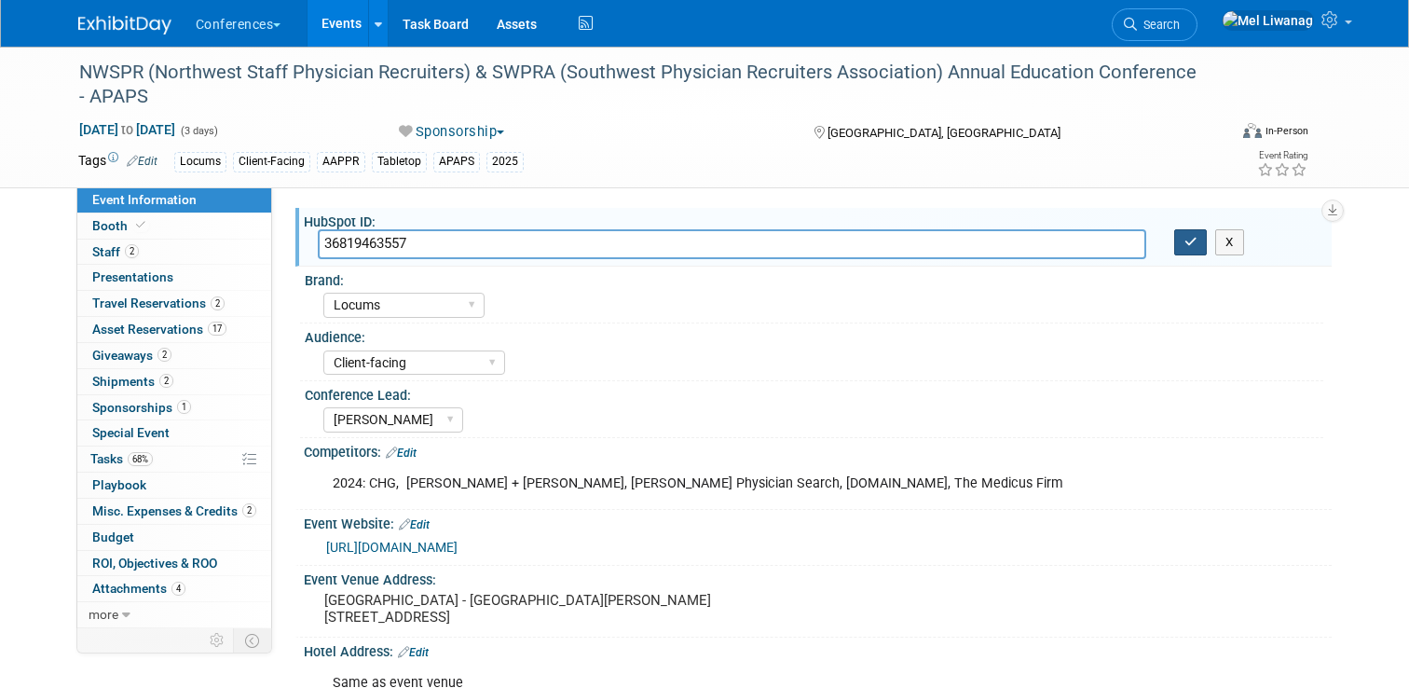
type input "36819463557"
click at [1189, 253] on button "button" at bounding box center [1191, 242] width 34 height 26
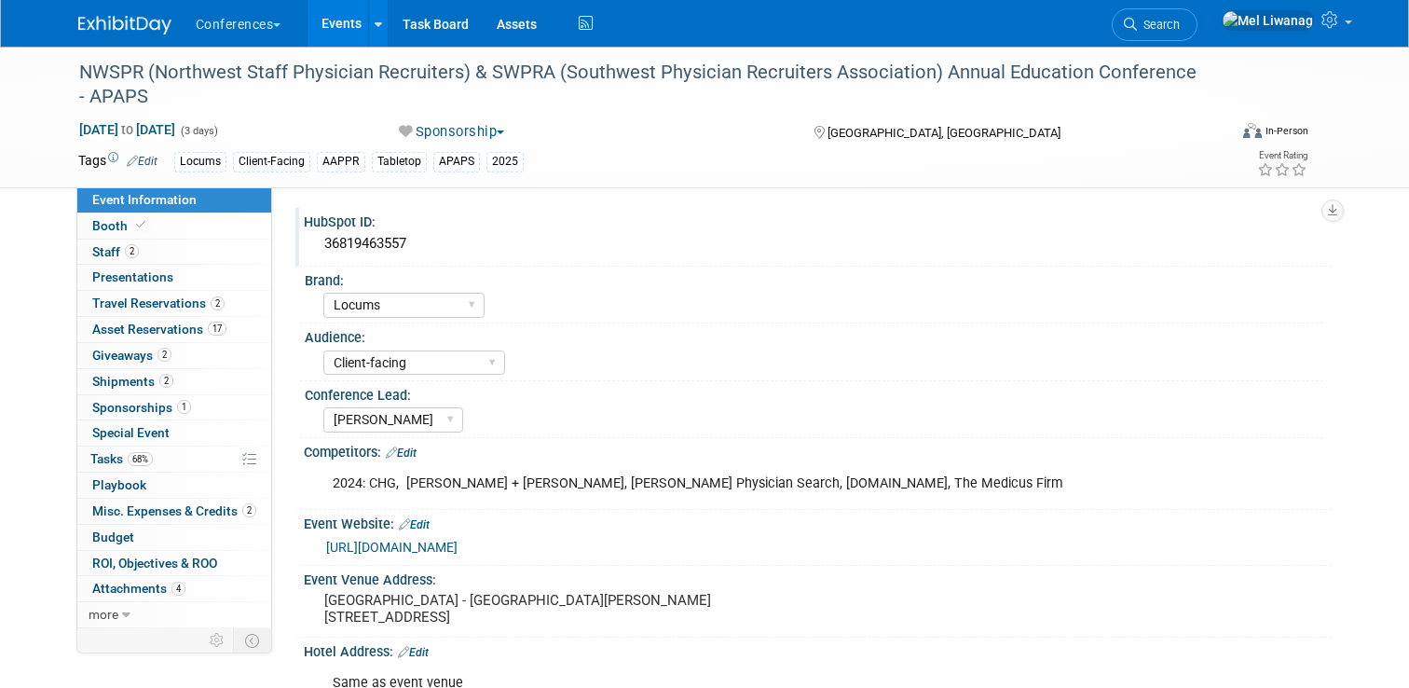
click at [387, 243] on div "36819463557" at bounding box center [818, 243] width 1000 height 29
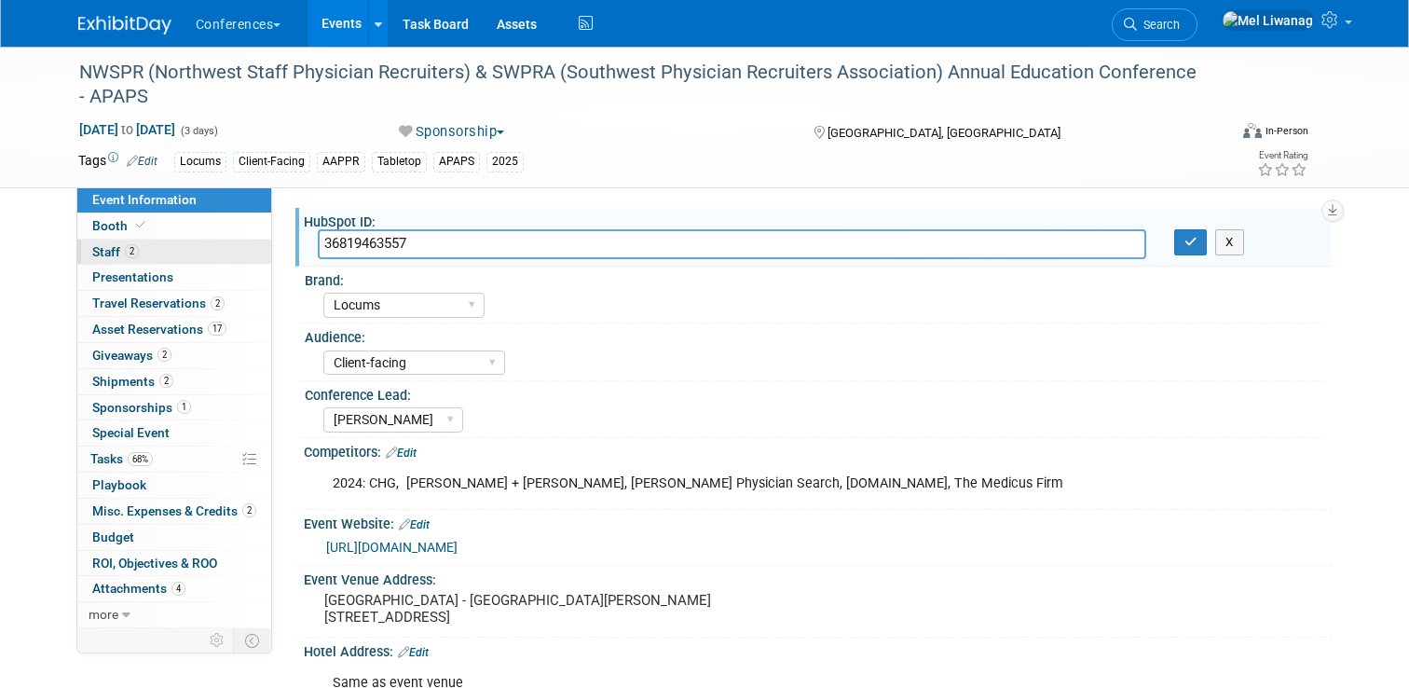
drag, startPoint x: 420, startPoint y: 247, endPoint x: 236, endPoint y: 247, distance: 184.5
click at [236, 247] on div "Event Information Event Info Booth Booth 2 Staff 2 Staff 0 Presentations 0 Pres…" at bounding box center [704, 701] width 1281 height 1309
type input "11101531"
click at [1194, 244] on icon "button" at bounding box center [1190, 242] width 13 height 12
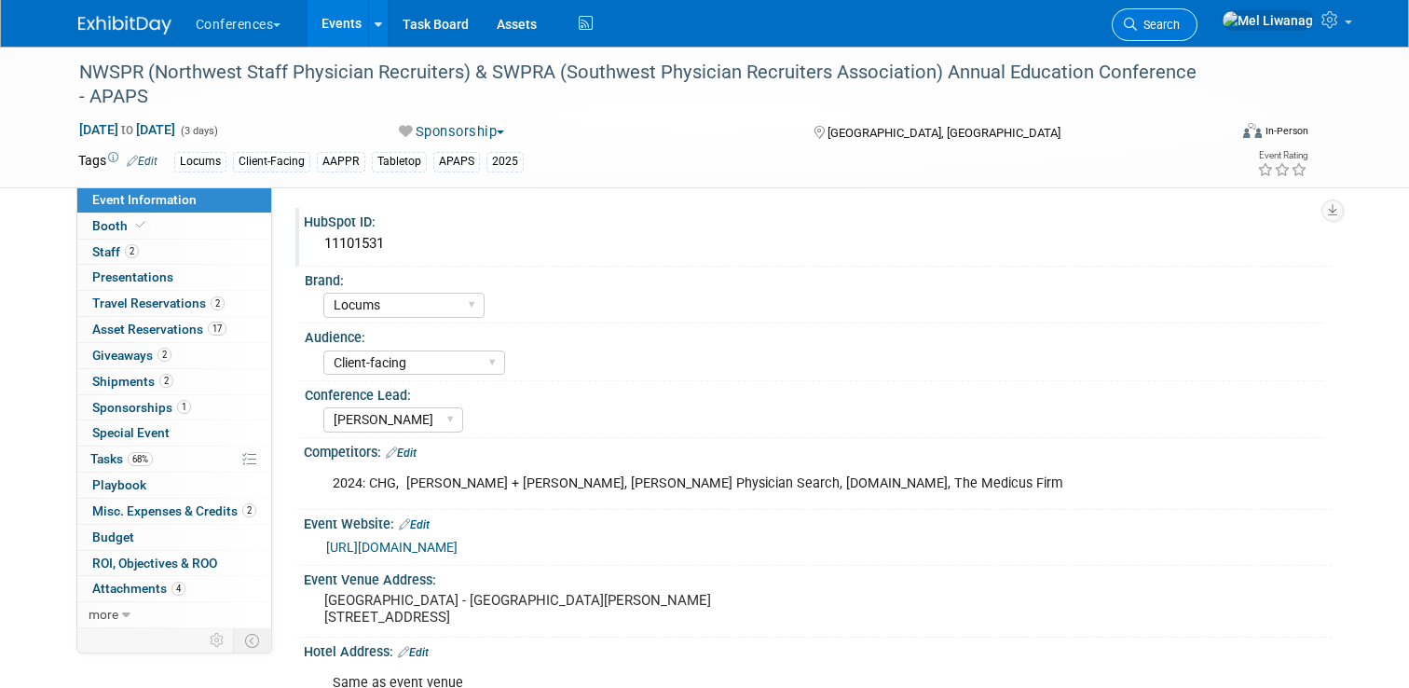
click at [1197, 25] on link "Search" at bounding box center [1155, 24] width 86 height 33
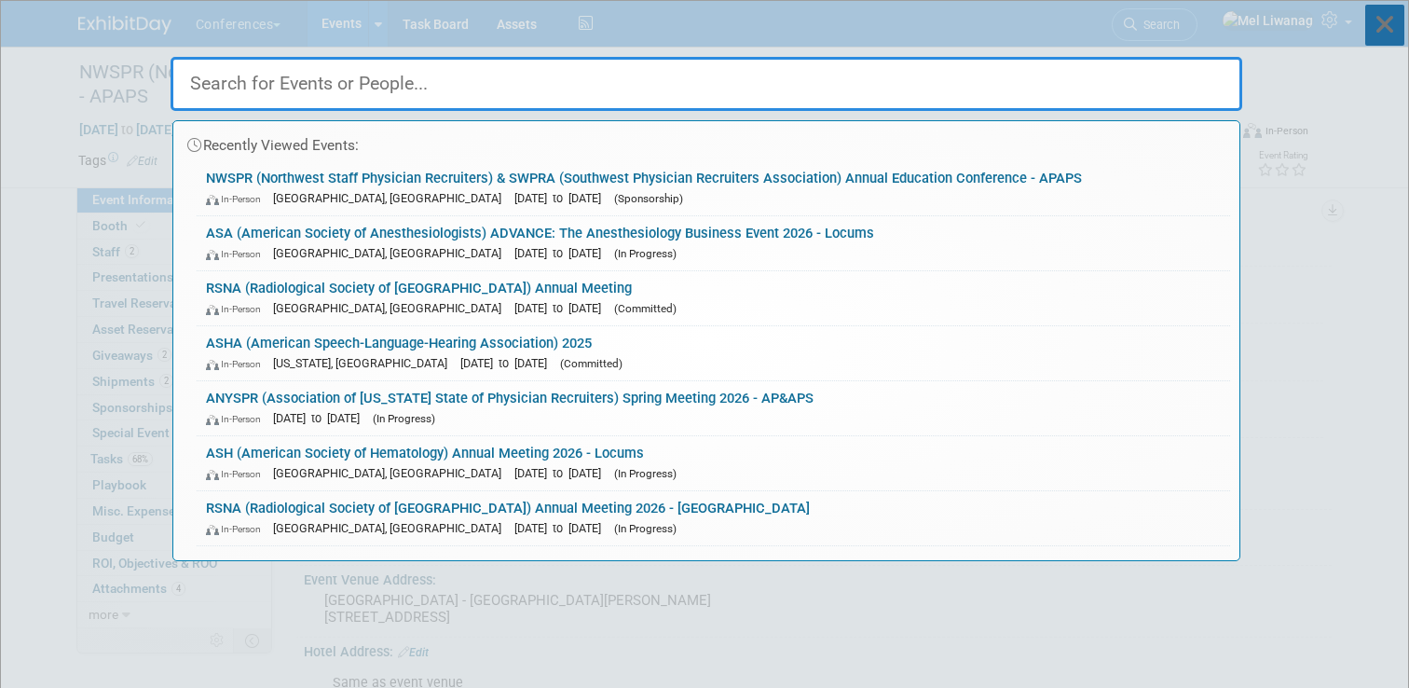
click at [1403, 32] on icon at bounding box center [1384, 25] width 39 height 41
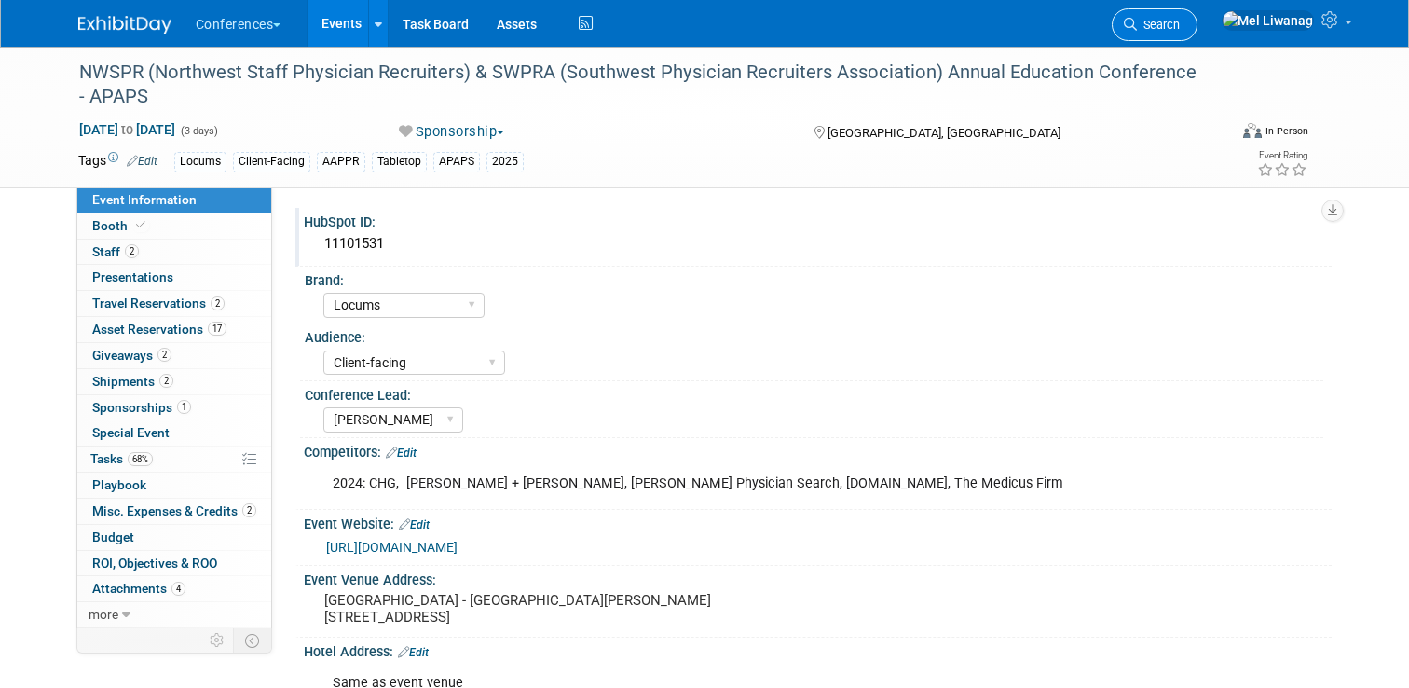
click at [1180, 21] on span "Search" at bounding box center [1158, 25] width 43 height 14
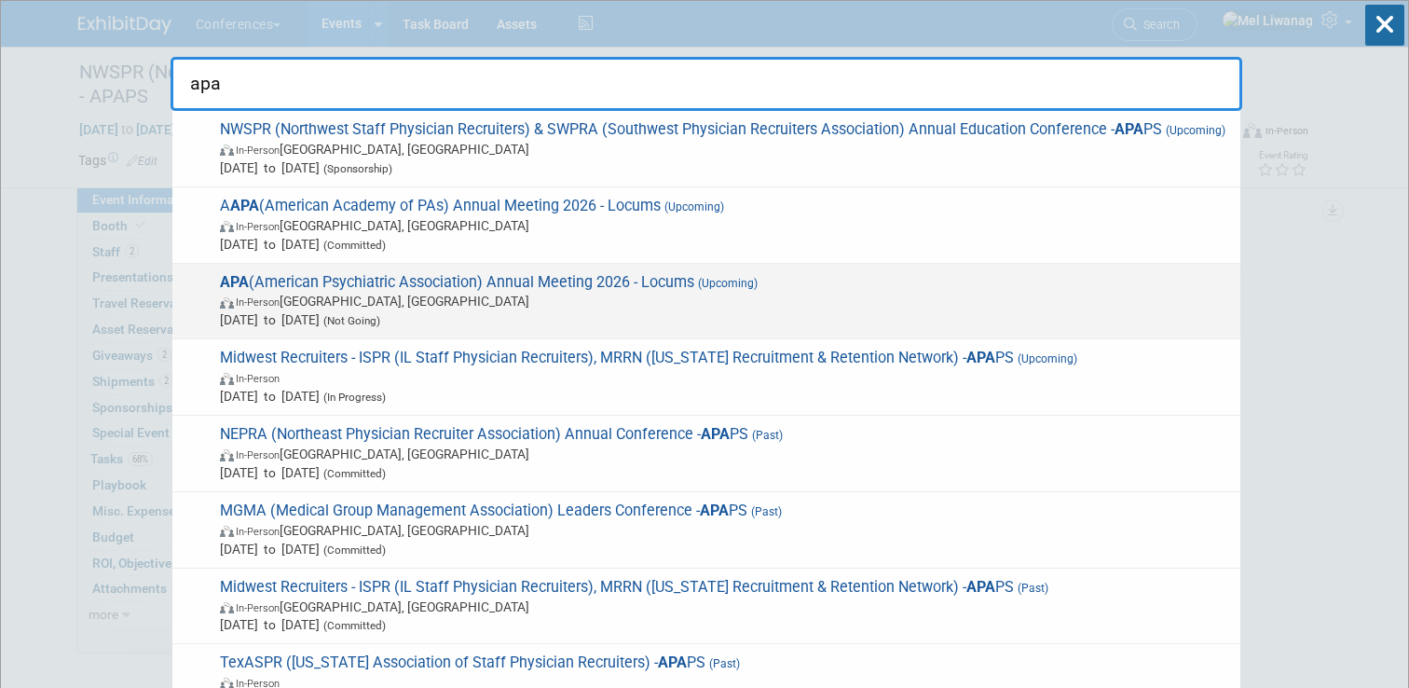
type input "apa"
click at [632, 318] on span "May 15, 2026 to May 20, 2026 (Not Going)" at bounding box center [725, 319] width 1011 height 19
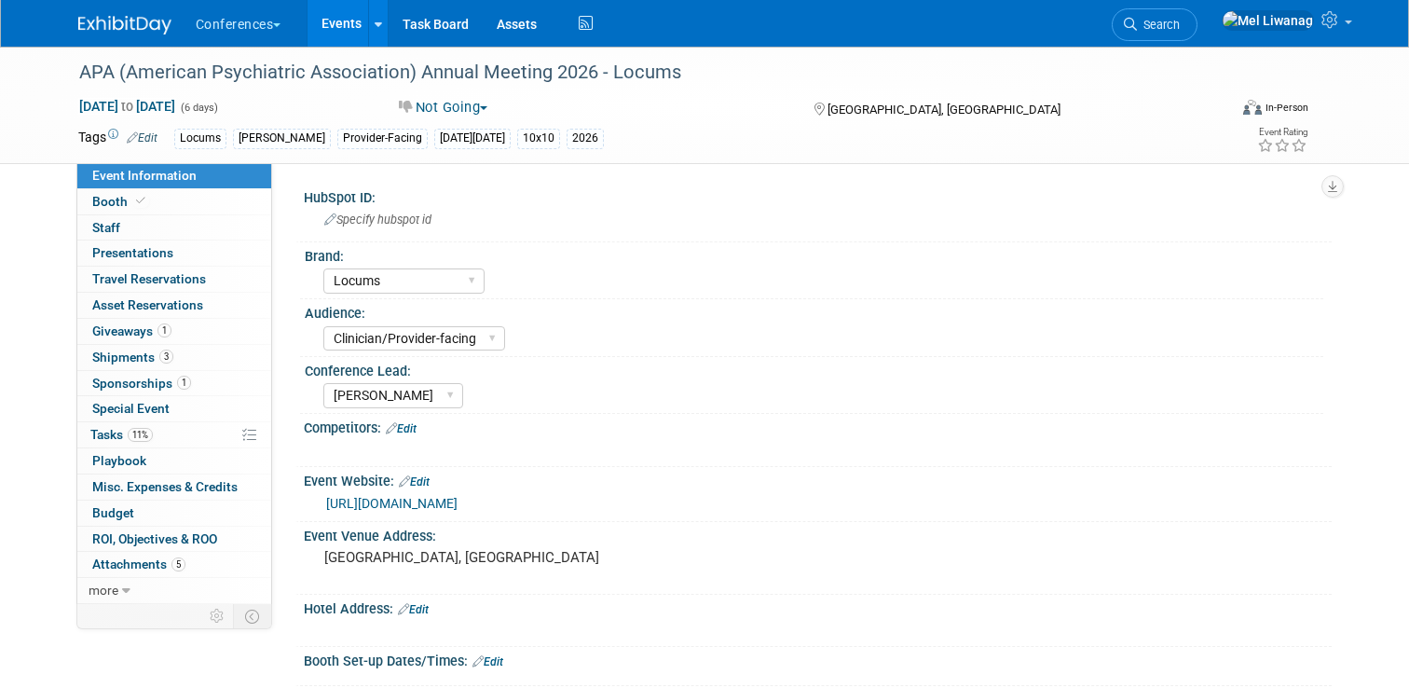
select select "Locums"
select select "Clinician/Provider-facing"
select select "[PERSON_NAME]"
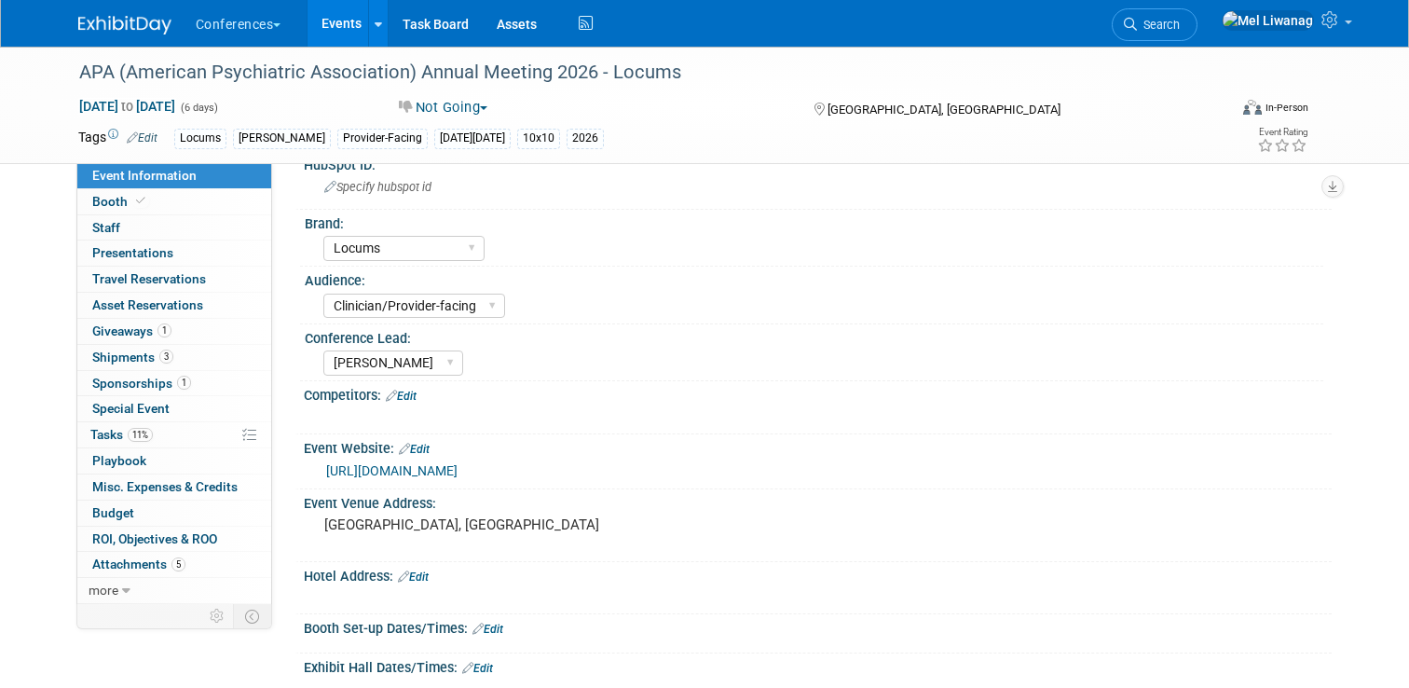
scroll to position [38, 0]
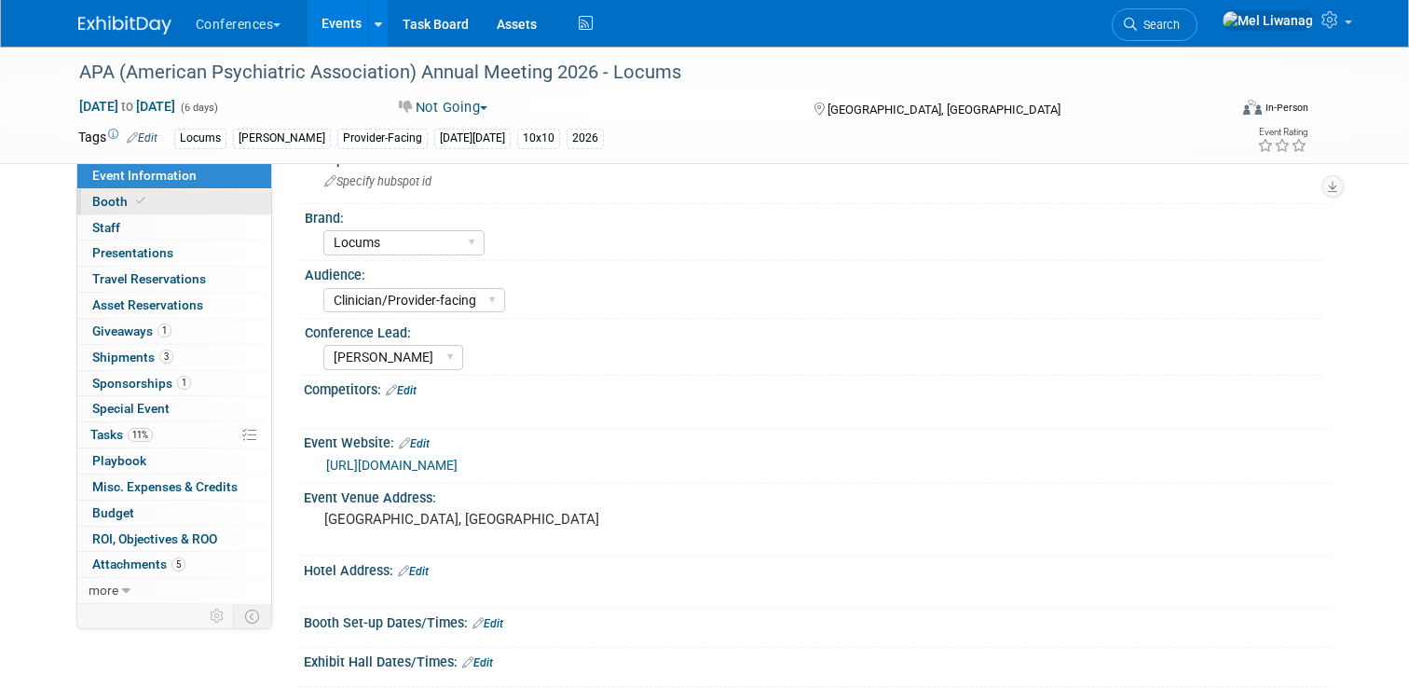
click at [246, 205] on link "Booth" at bounding box center [174, 201] width 194 height 25
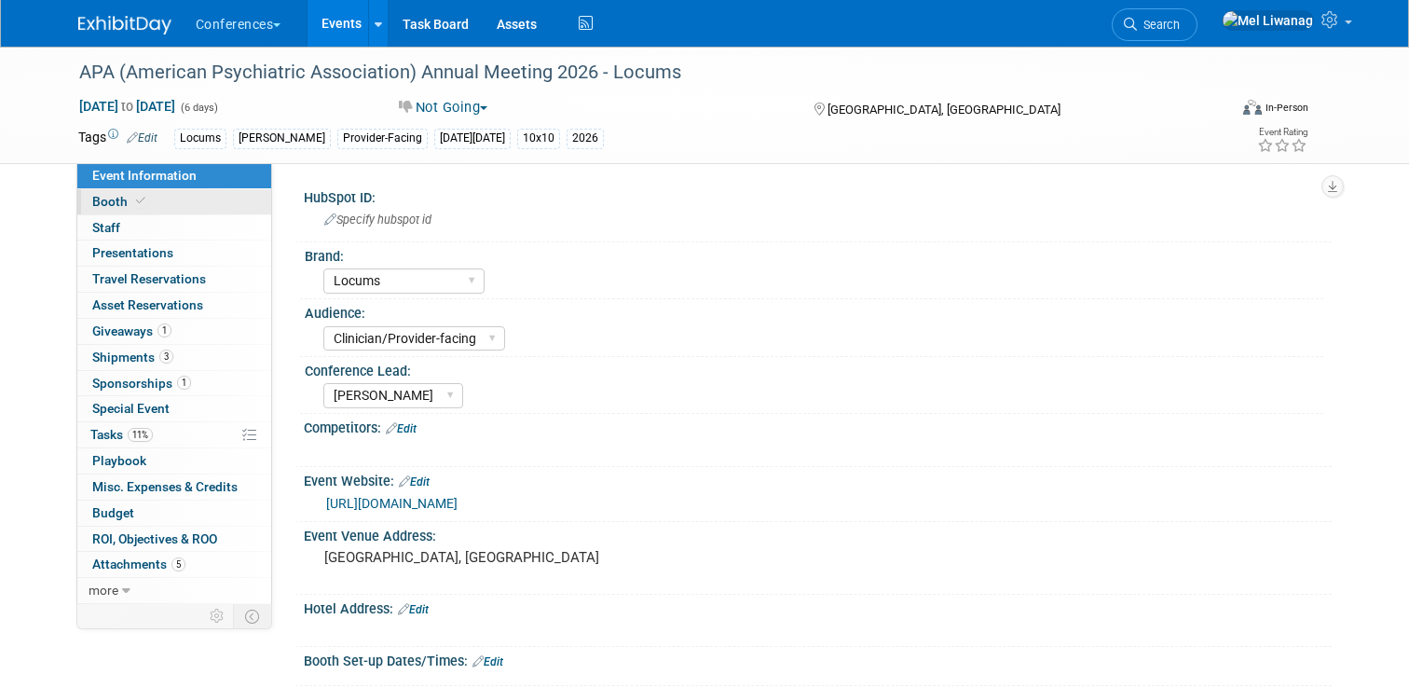
select select "10'x10'"
select select "Yes"
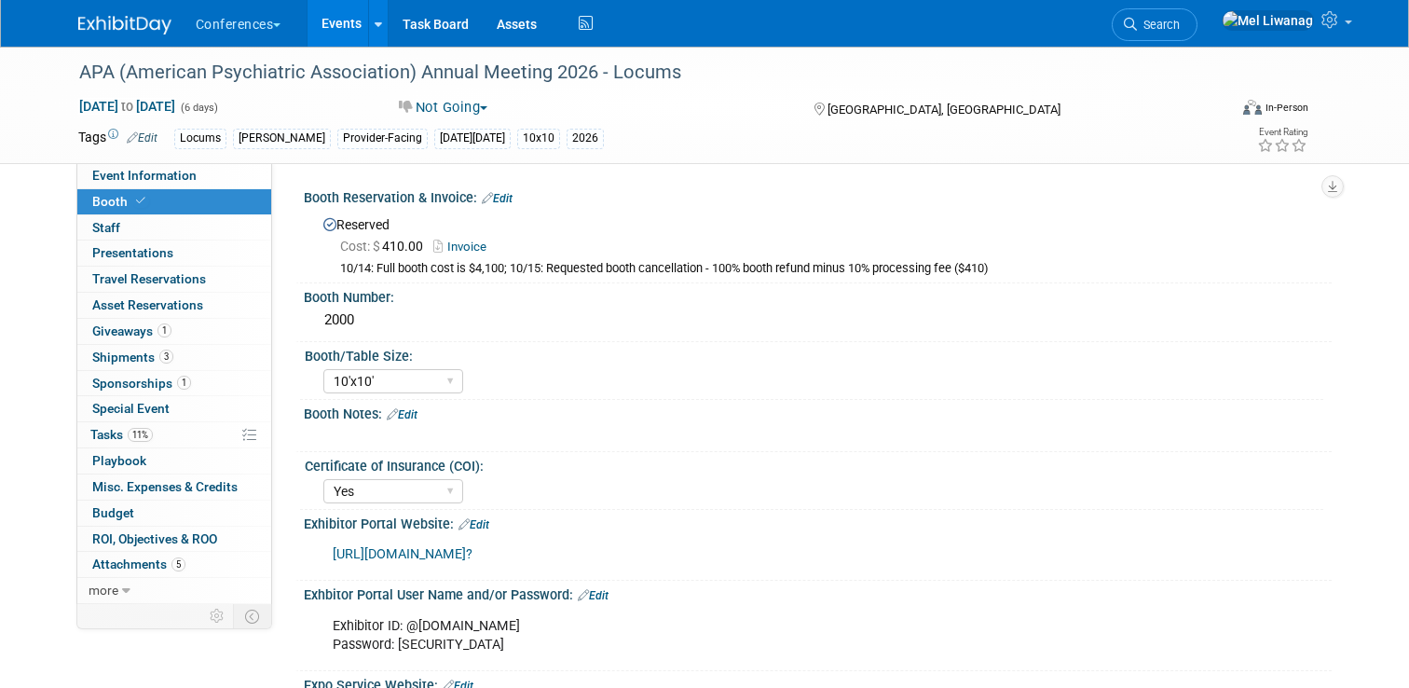
click at [509, 206] on div "Reserved Cost: $ 410.00 Invoice 10/14: Full booth cost is $4,100; 10/15: Reques…" at bounding box center [818, 242] width 1028 height 73
click at [508, 201] on link "Edit" at bounding box center [497, 198] width 31 height 13
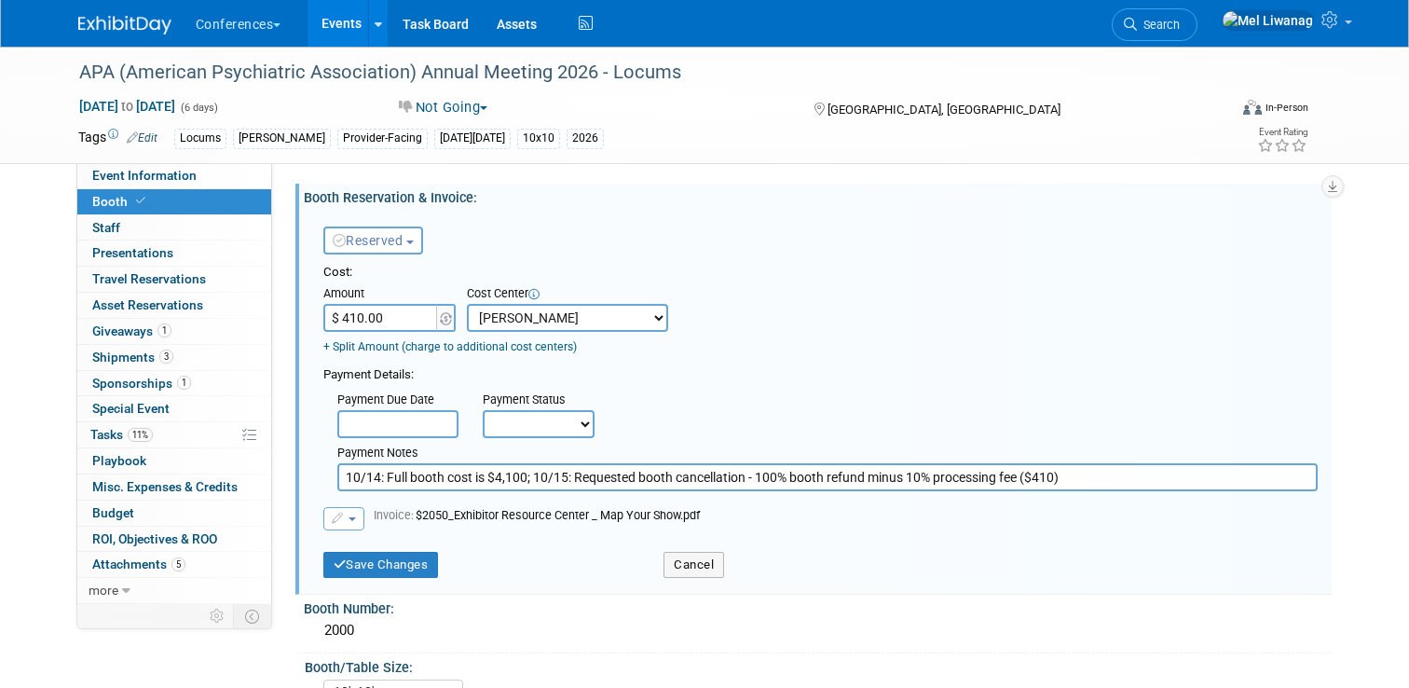
click at [400, 312] on input "$ 410.00" at bounding box center [381, 318] width 116 height 28
type input "$ 0.00"
click at [976, 550] on div "Save Changes Cancel" at bounding box center [820, 559] width 1022 height 38
click at [412, 569] on button "Save Changes" at bounding box center [381, 565] width 116 height 26
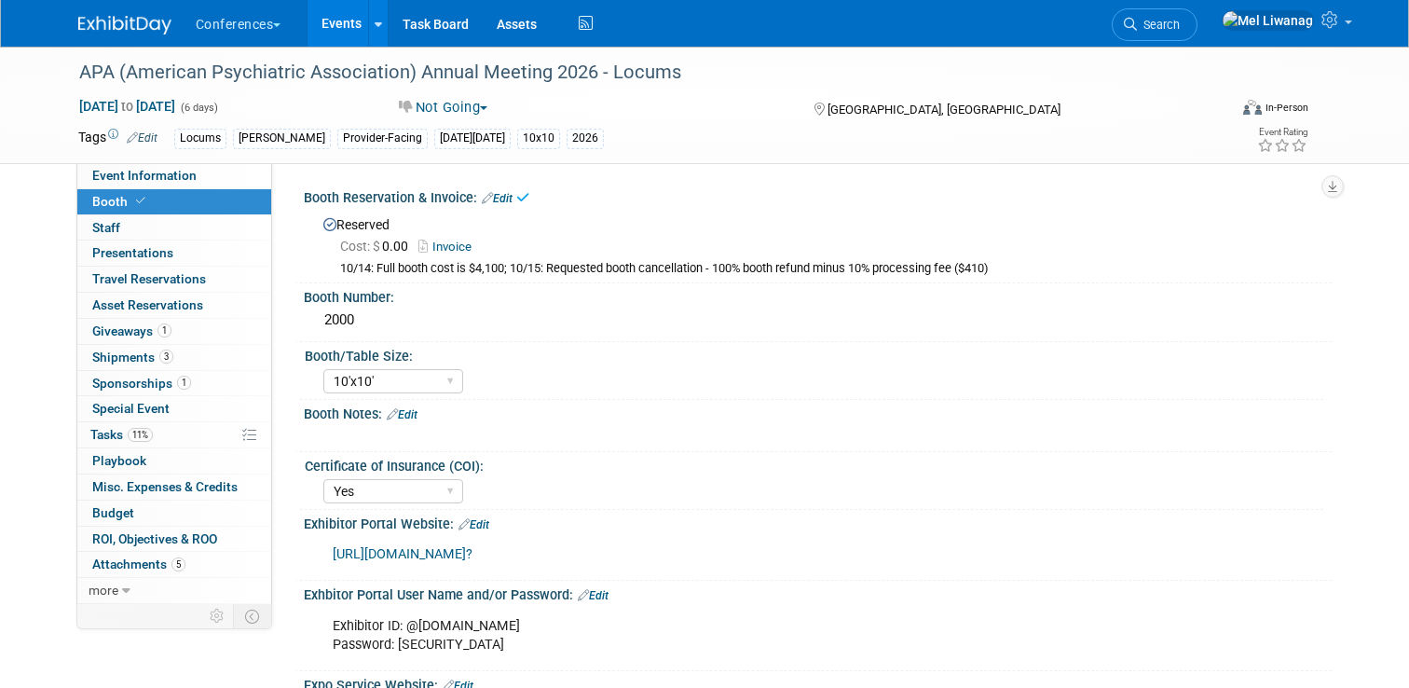
click at [504, 198] on link "Edit" at bounding box center [497, 198] width 31 height 13
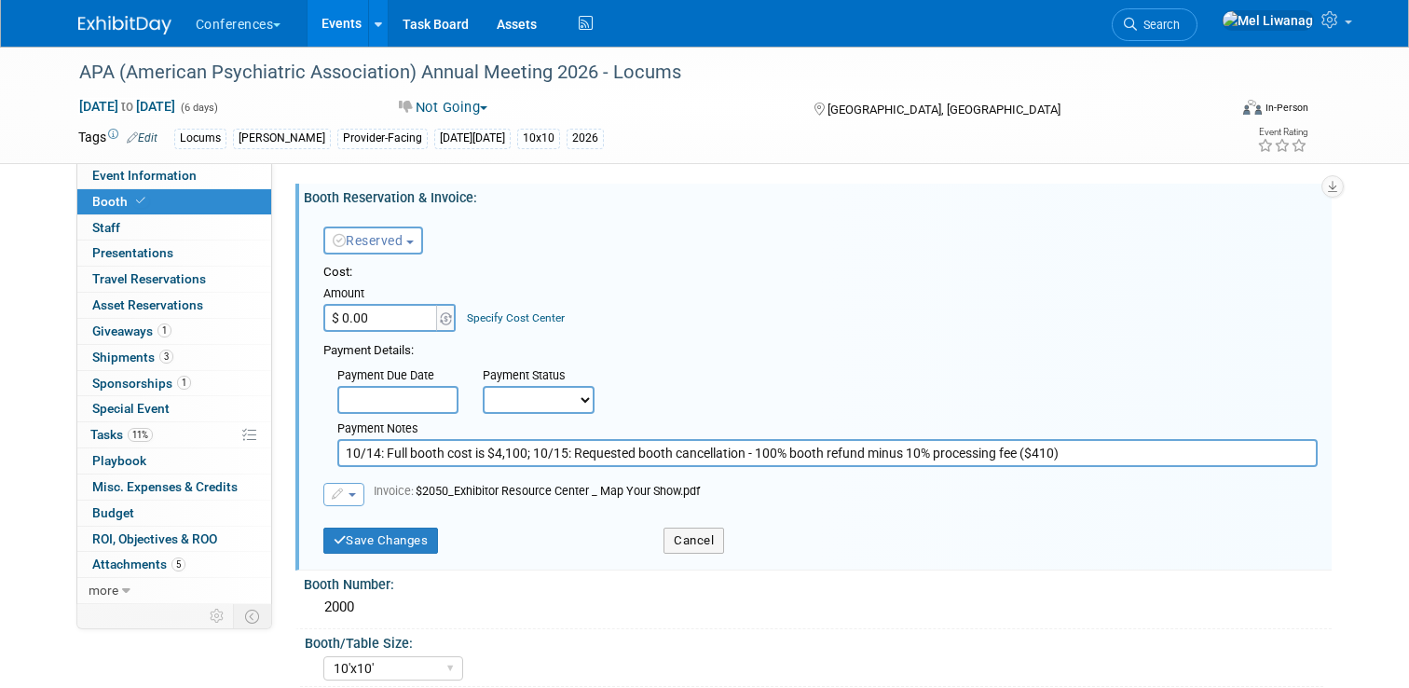
click at [345, 501] on button "button" at bounding box center [343, 494] width 41 height 23
click at [363, 517] on link "Replace with a new file" at bounding box center [417, 524] width 186 height 26
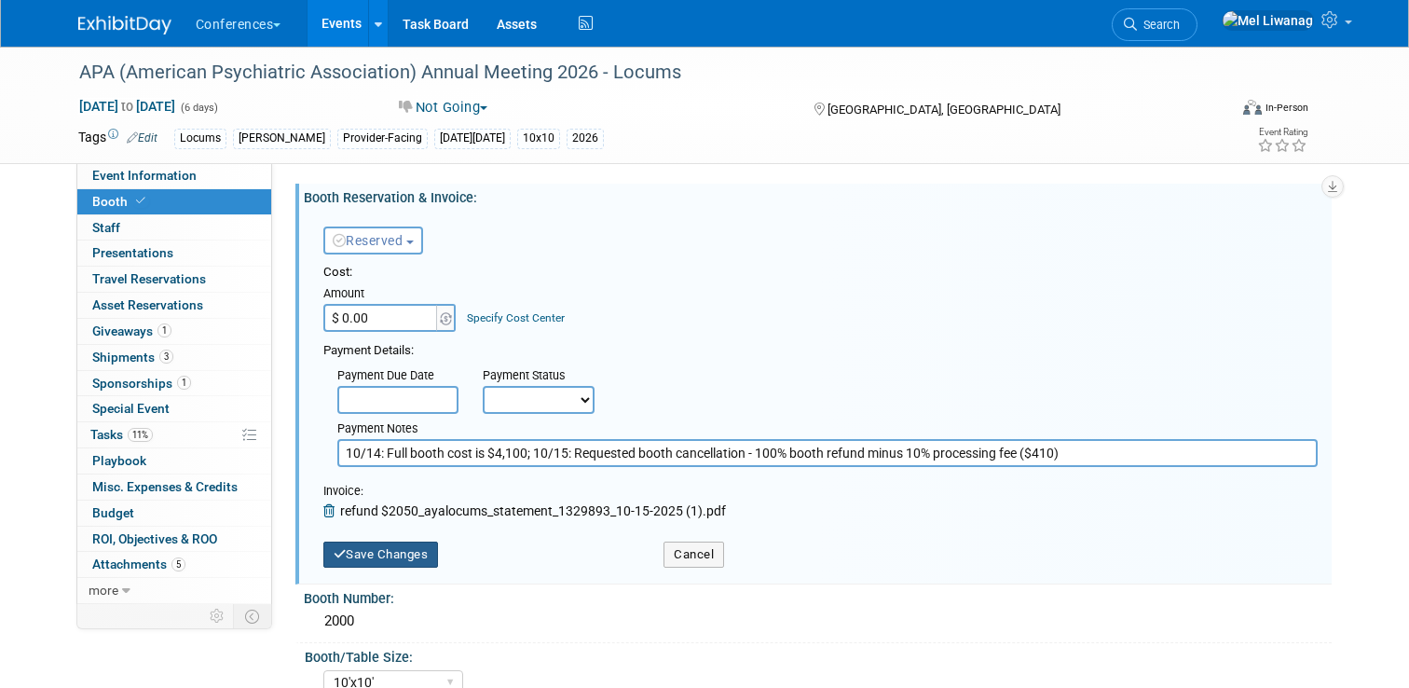
click at [416, 558] on button "Save Changes" at bounding box center [381, 554] width 116 height 26
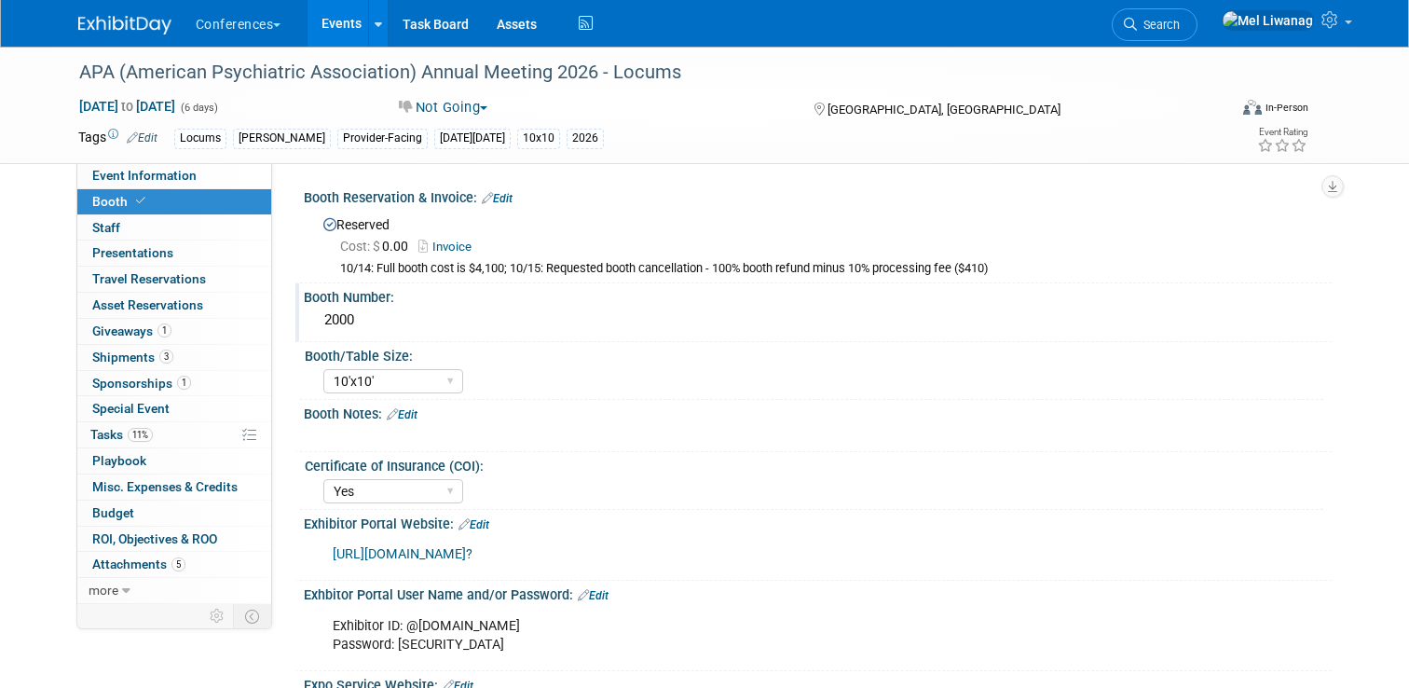
click at [475, 338] on div "Booth Number: 2000" at bounding box center [813, 312] width 1036 height 59
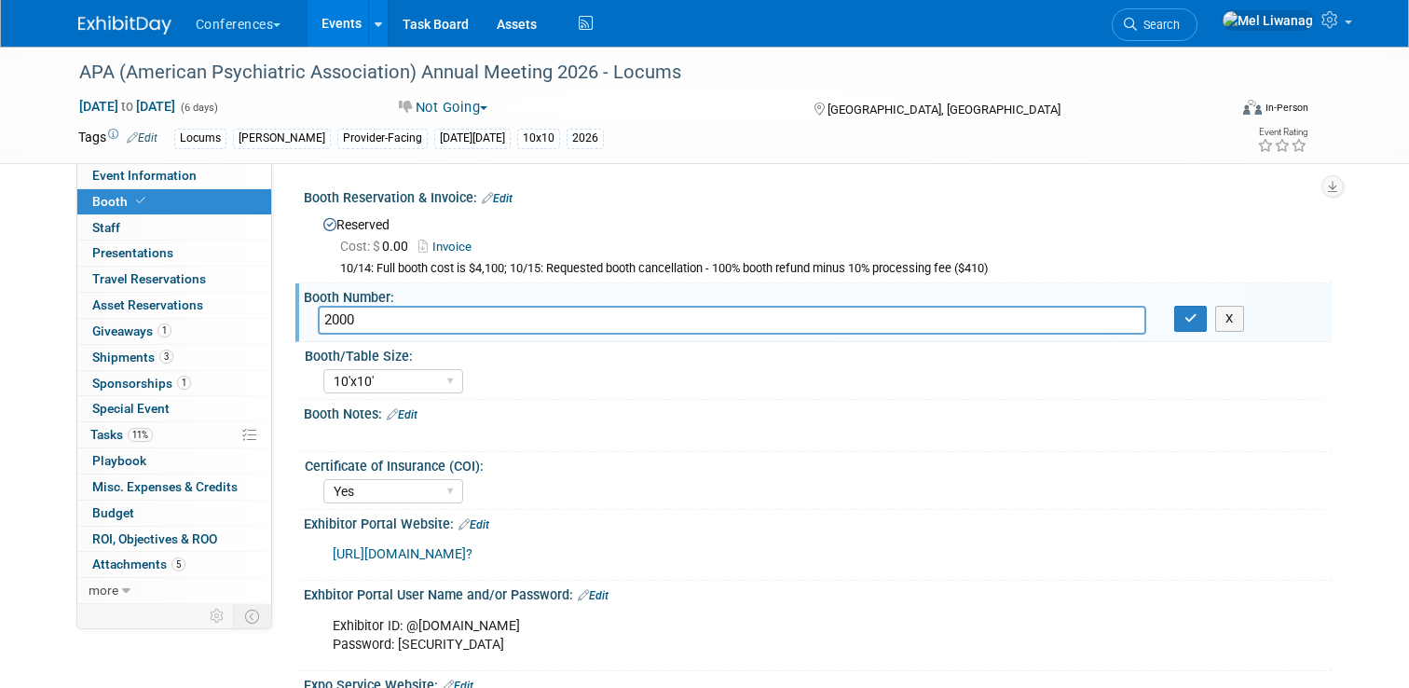
click at [501, 201] on link "Edit" at bounding box center [497, 198] width 31 height 13
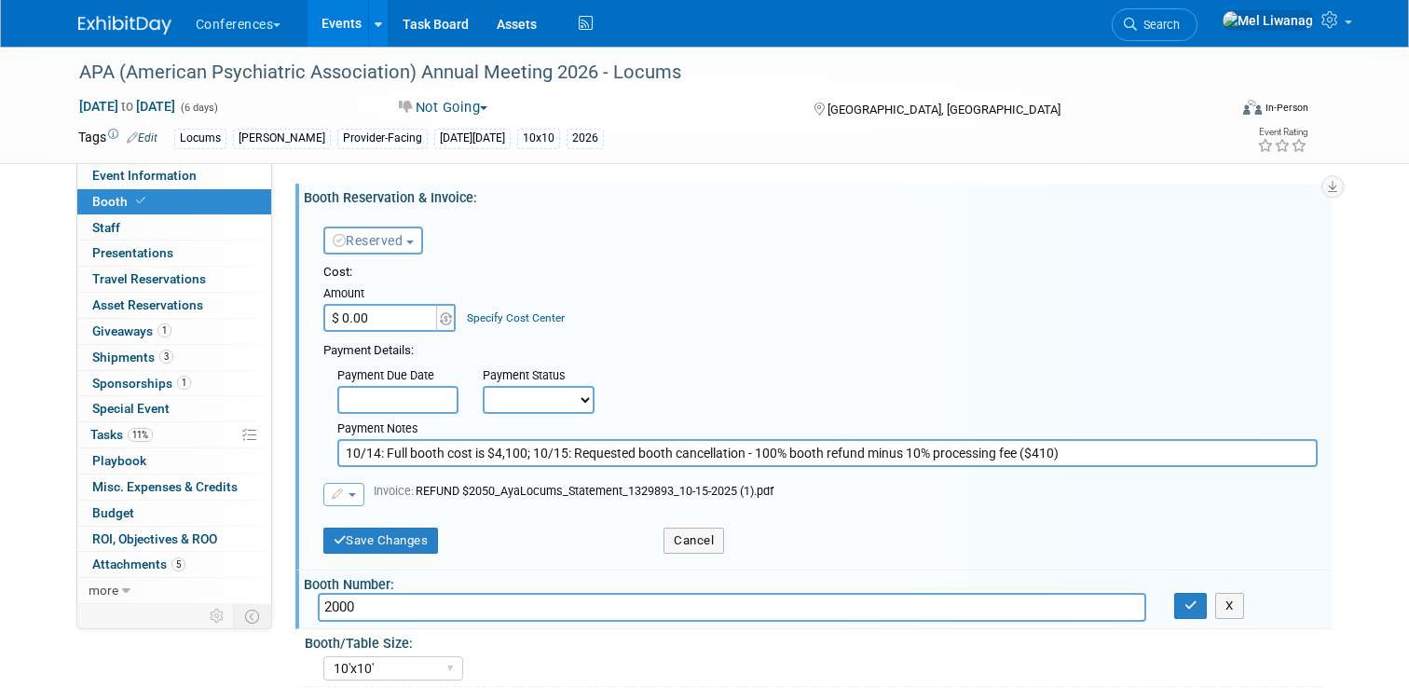
click at [375, 332] on div "Cost: Amount $ 0.00 Specify Cost Center Cost Center -- Not Specified -- Aya Edu…" at bounding box center [820, 365] width 994 height 203
click at [372, 323] on input "$ 0.00" at bounding box center [381, 318] width 116 height 28
type input "$ 2,505.00"
click at [511, 321] on link "Specify Cost Center" at bounding box center [516, 317] width 98 height 13
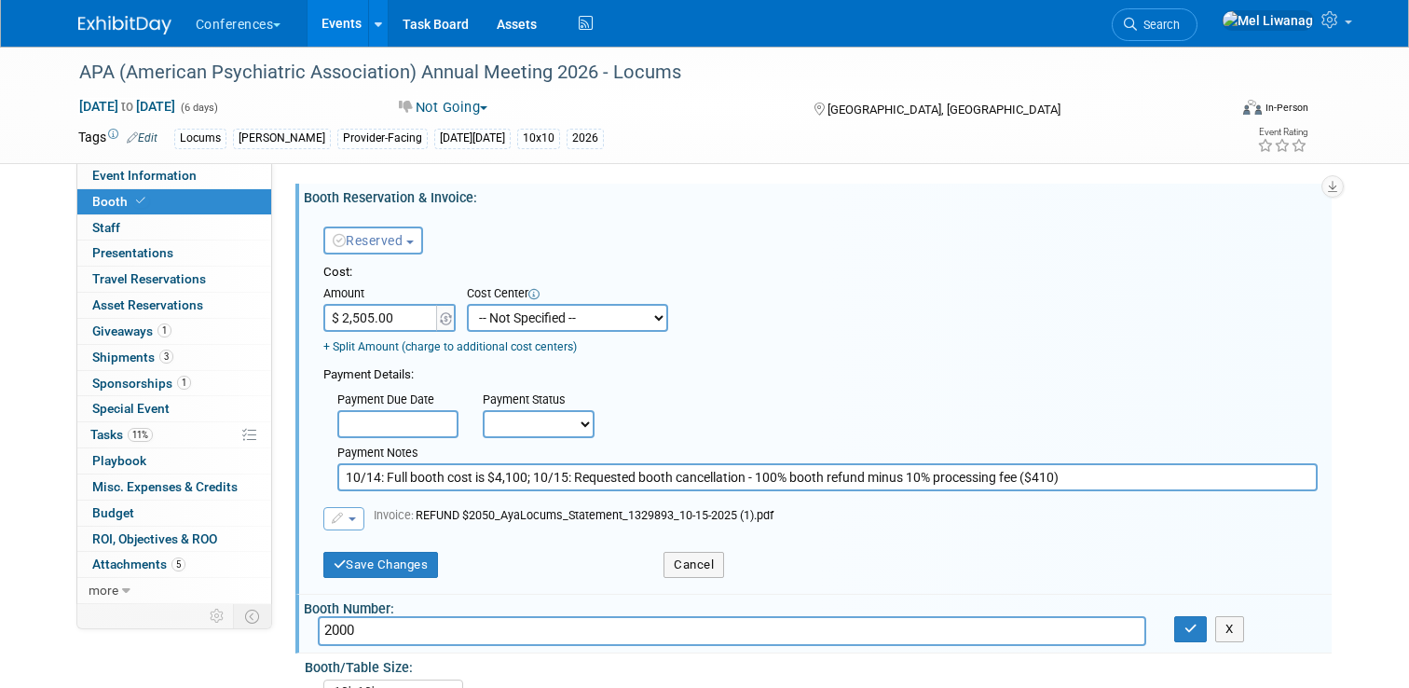
click at [394, 240] on span "Reserved" at bounding box center [368, 240] width 71 height 15
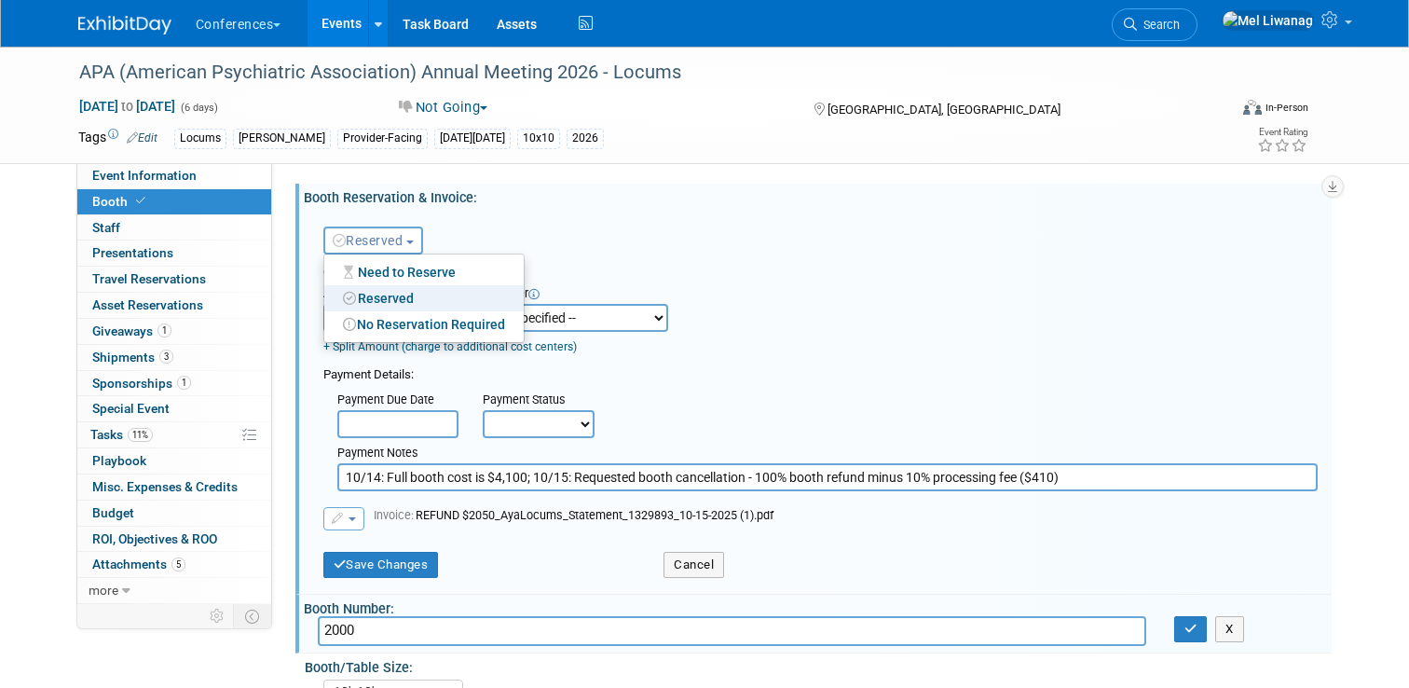
click at [582, 224] on div "Reserved Need to Reserve Reserved No Reservation Required Ideally by:" at bounding box center [820, 237] width 1022 height 54
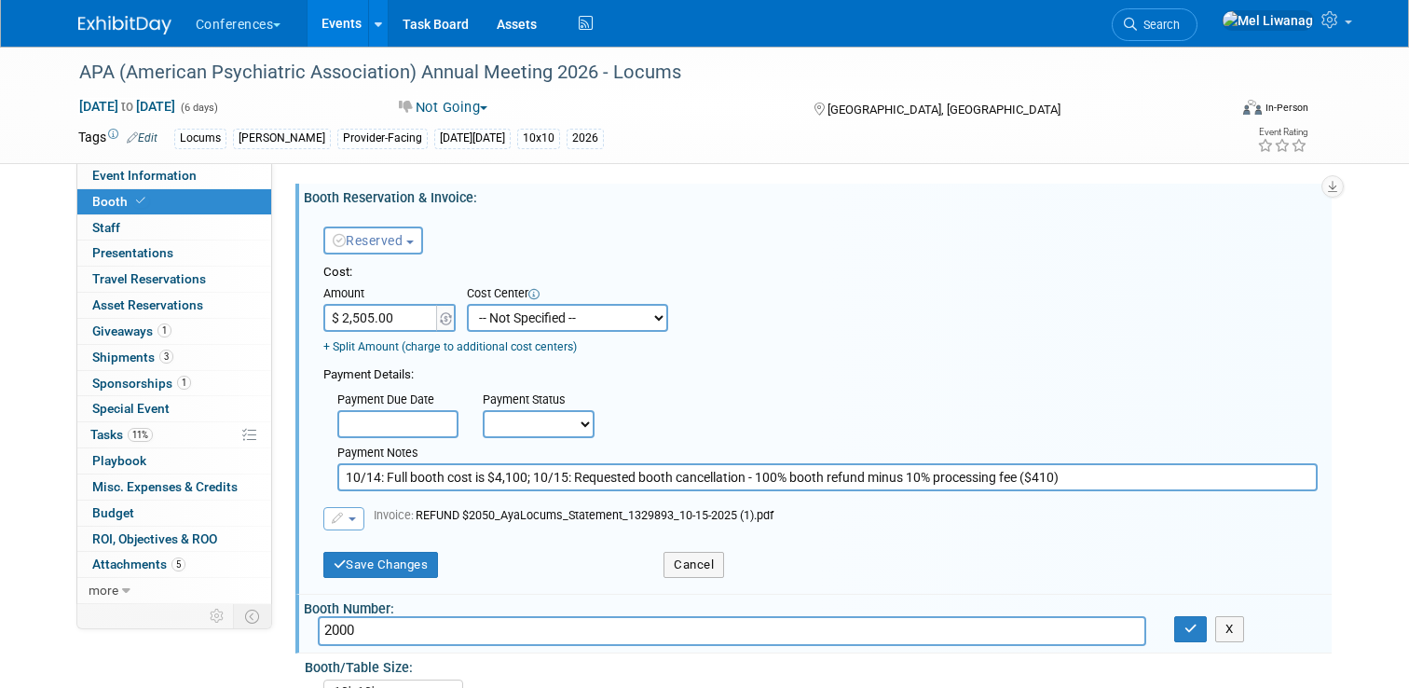
click at [540, 411] on select "Not Paid Yet Partially Paid Paid in Full" at bounding box center [539, 424] width 112 height 28
select select "2"
click at [483, 410] on select "Not Paid Yet Partially Paid Paid in Full" at bounding box center [539, 424] width 112 height 28
click at [685, 398] on div "Next Payment Due Date" at bounding box center [664, 407] width 94 height 35
click at [627, 271] on div "Cost:" at bounding box center [820, 273] width 994 height 18
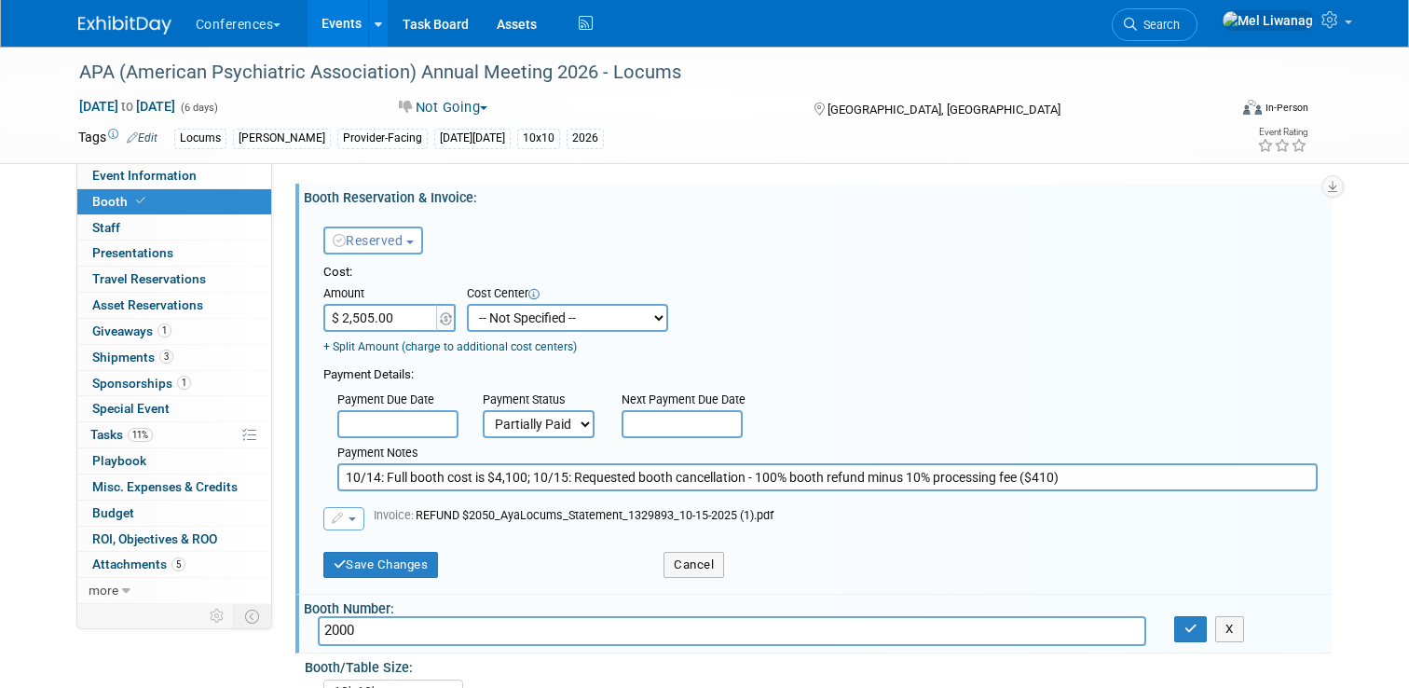
click at [402, 315] on input "$ 2,505.00" at bounding box center [381, 318] width 116 height 28
click at [358, 515] on button "button" at bounding box center [343, 518] width 41 height 23
click at [375, 552] on link "Replace with a new file" at bounding box center [417, 548] width 186 height 26
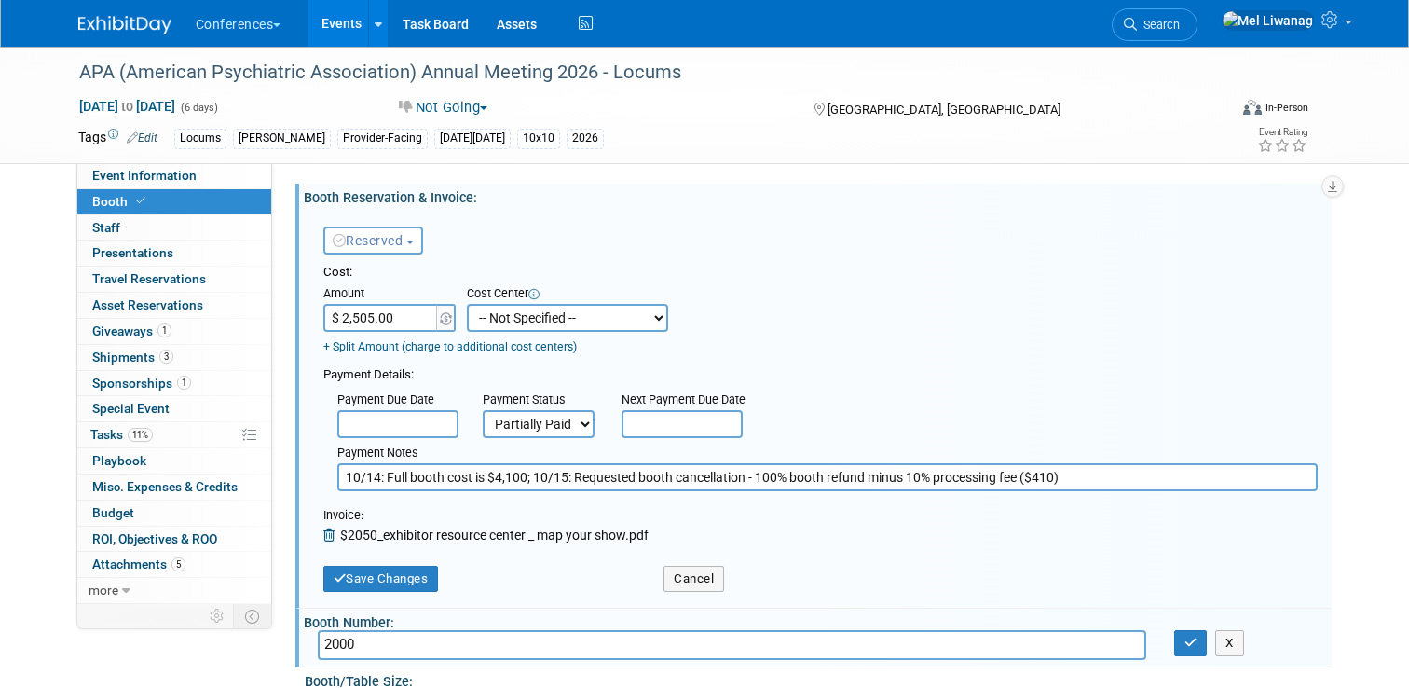
click at [390, 316] on input "$ 2,505.00" at bounding box center [381, 318] width 116 height 28
type input "$ 2,050.00"
click at [534, 314] on select "-- Not Specified -- Aya Education Aya Healthcare Aya Locums Bespoke Corporate D…" at bounding box center [567, 318] width 201 height 28
select select "18965873"
click at [467, 304] on select "-- Not Specified -- Aya Education Aya Healthcare Aya Locums Bespoke Corporate D…" at bounding box center [567, 318] width 201 height 28
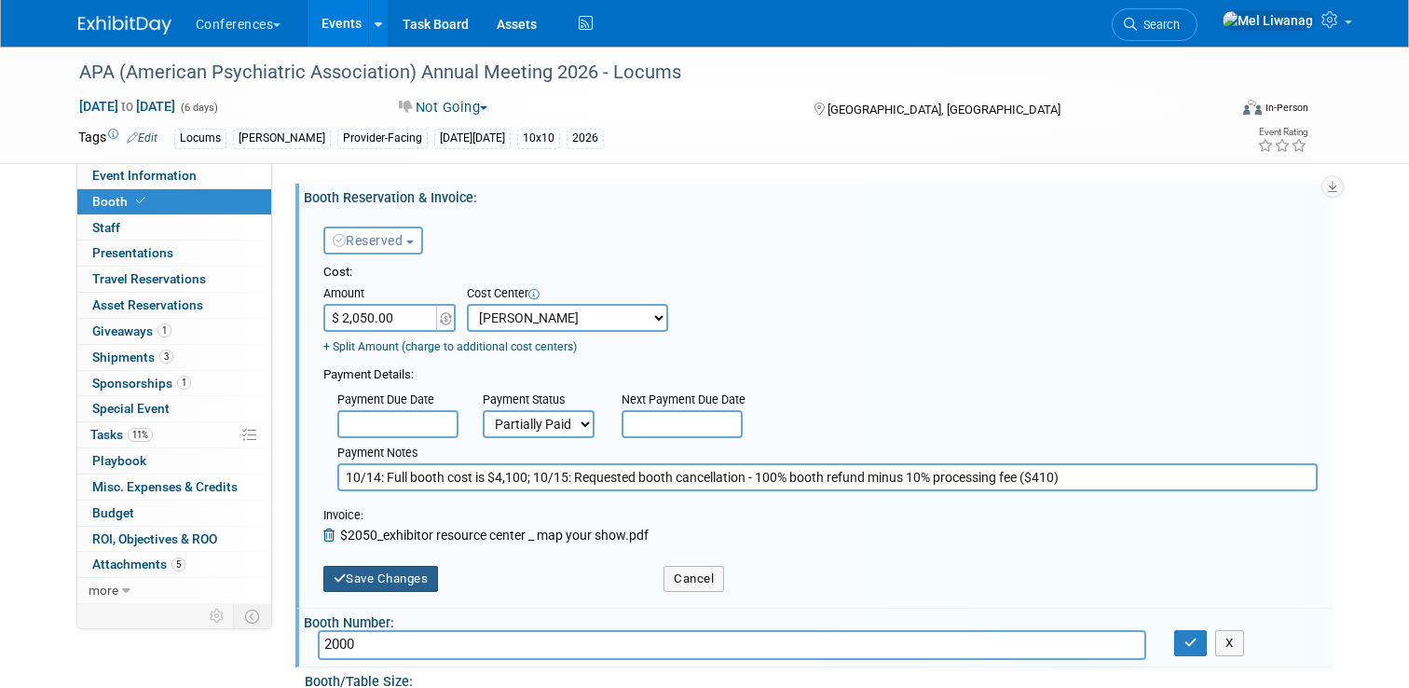
click at [410, 581] on button "Save Changes" at bounding box center [381, 579] width 116 height 26
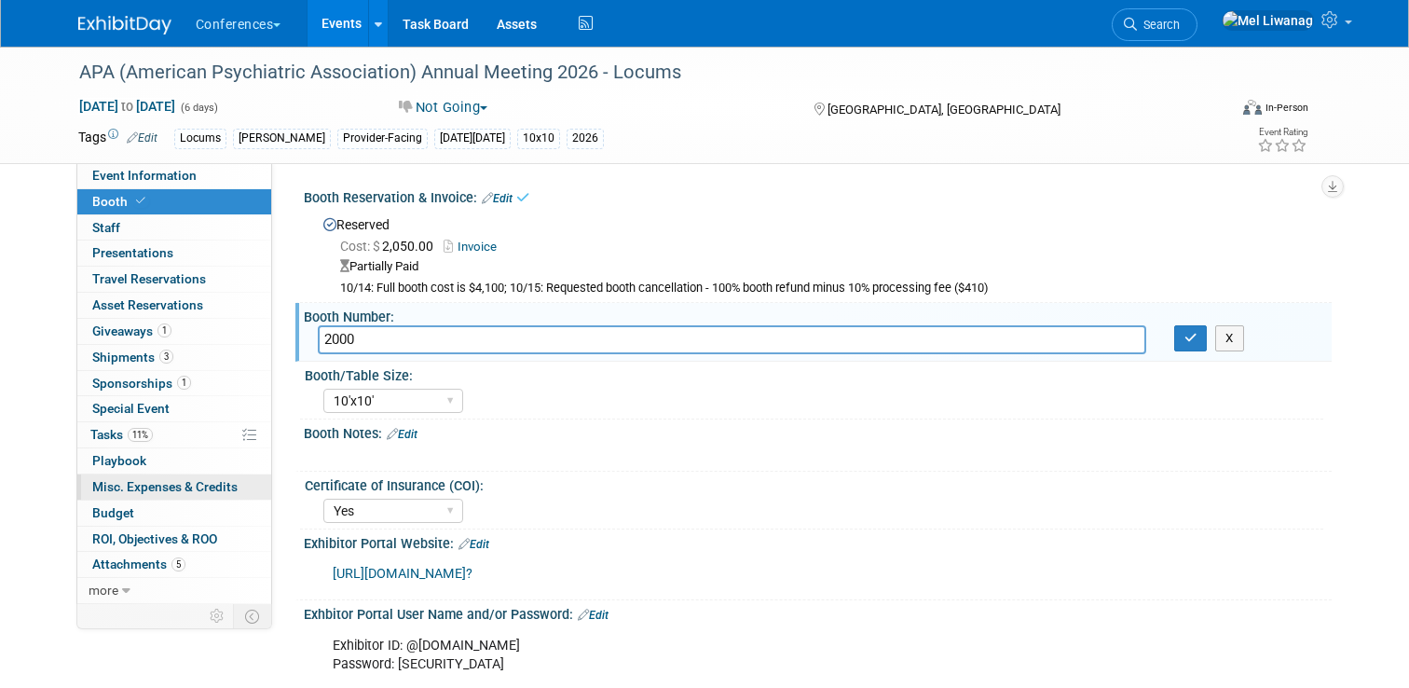
click at [190, 485] on span "Misc. Expenses & Credits 0" at bounding box center [164, 486] width 145 height 15
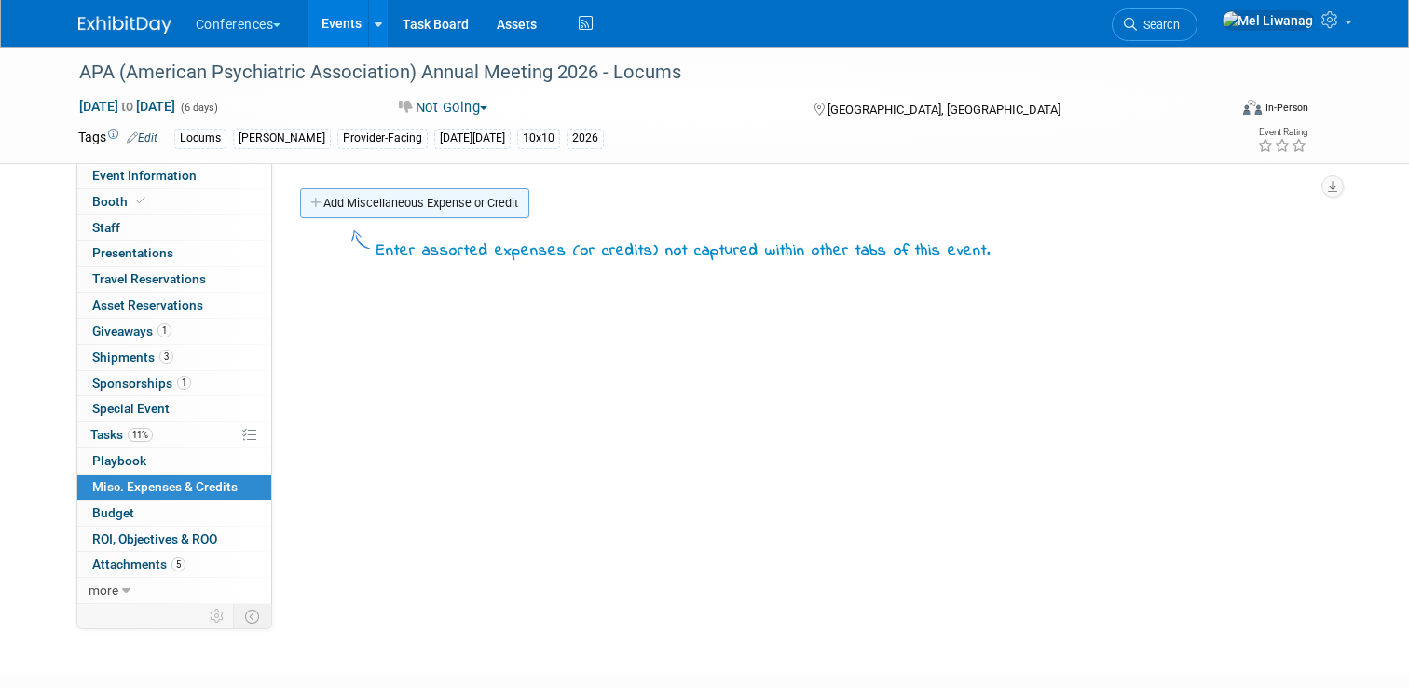
click at [447, 210] on link "Add Miscellaneous Expense or Credit" at bounding box center [414, 203] width 229 height 30
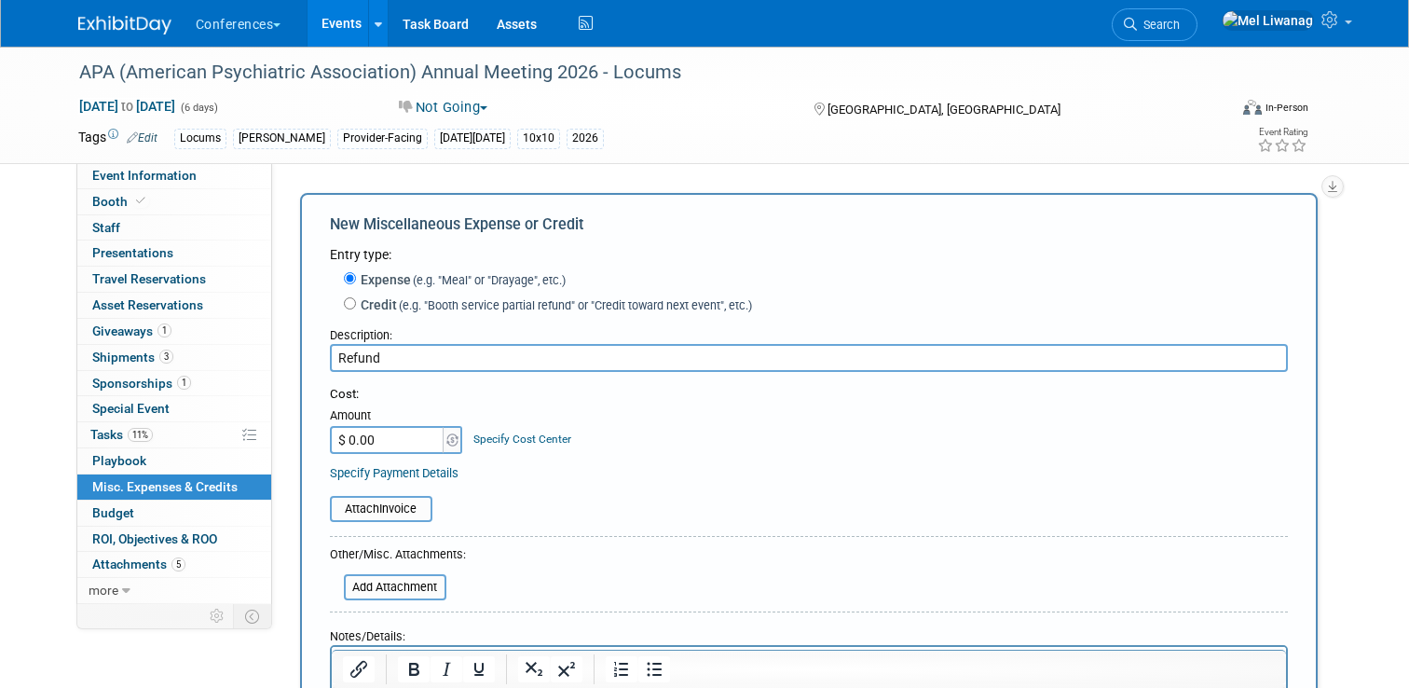
type input "Refund"
click at [544, 438] on link "Specify Cost Center" at bounding box center [522, 438] width 98 height 13
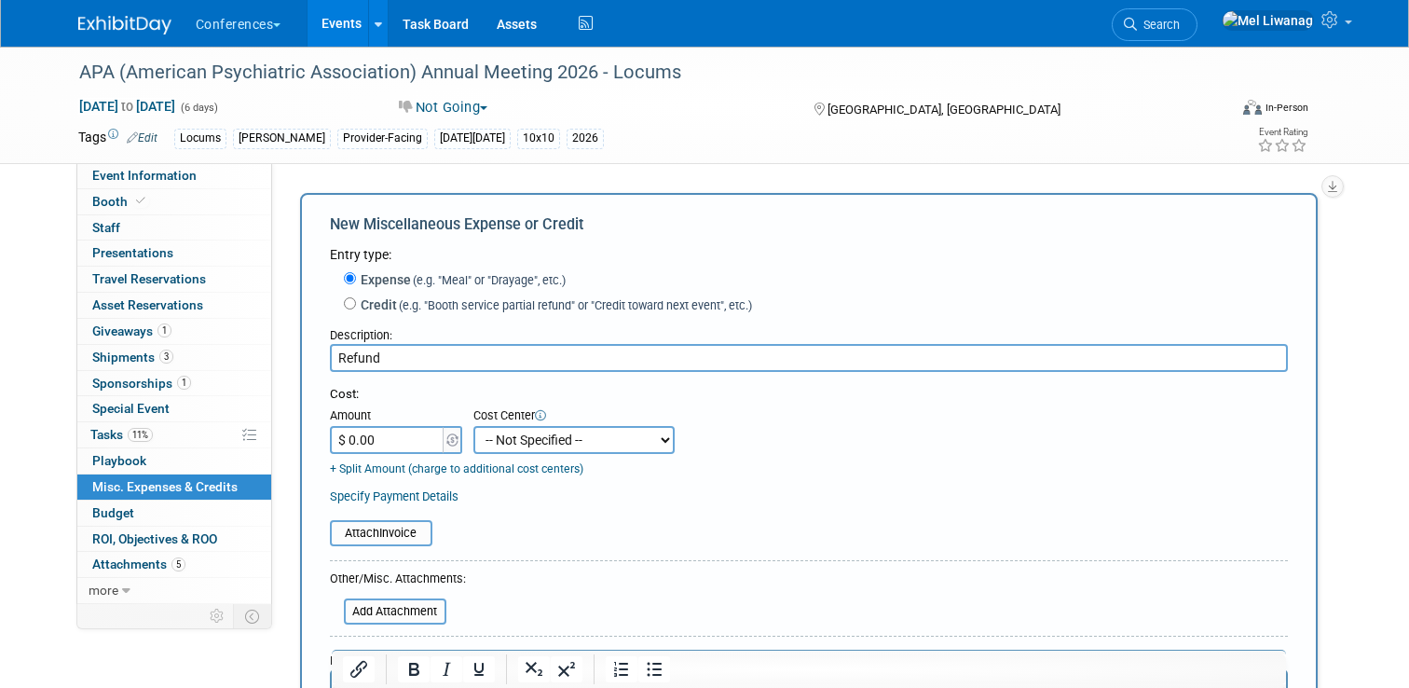
click at [410, 349] on input "Refund" at bounding box center [809, 358] width 958 height 28
click at [515, 438] on select "-- Not Specified -- Aya Education Aya Healthcare Aya Locums Bespoke Corporate D…" at bounding box center [573, 440] width 201 height 28
select select "18965873"
click at [473, 426] on select "-- Not Specified -- Aya Education Aya Healthcare Aya Locums Bespoke Corporate D…" at bounding box center [573, 440] width 201 height 28
click at [424, 446] on input "$ 0.00" at bounding box center [388, 440] width 116 height 28
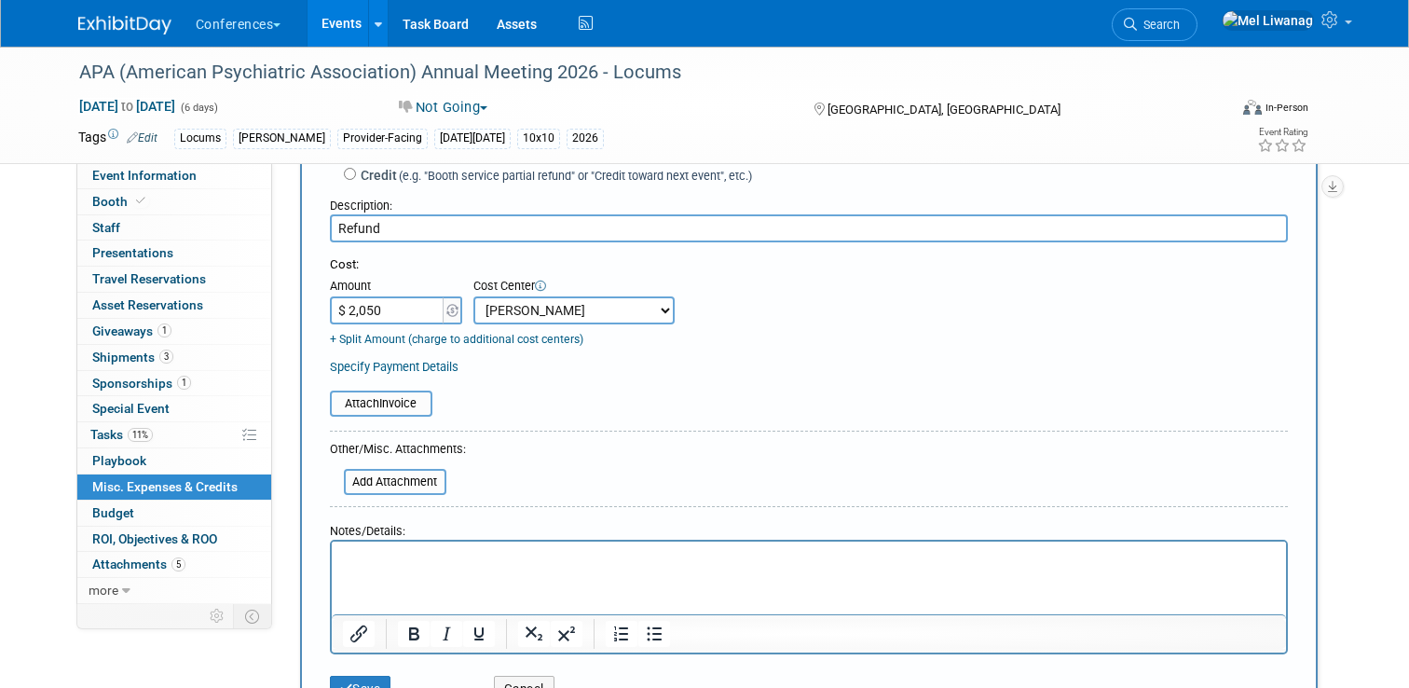
scroll to position [148, 0]
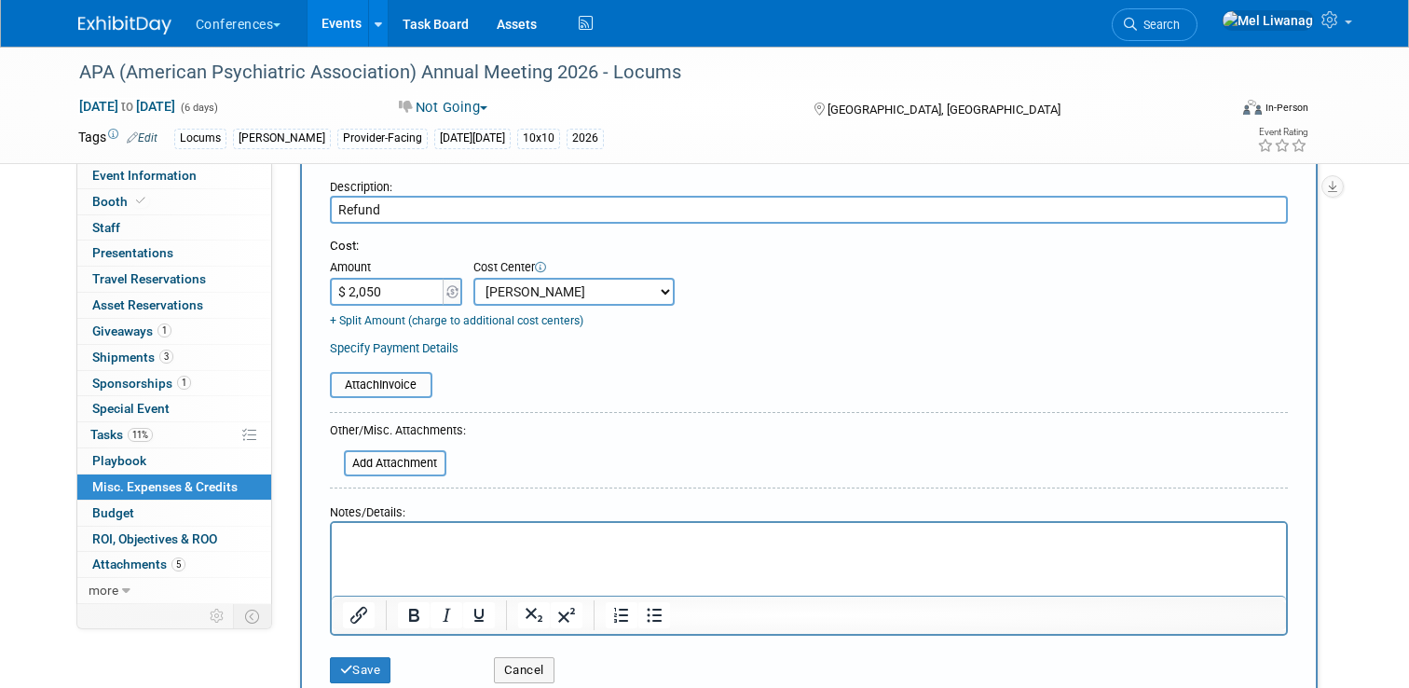
type input "$ 2,050.00"
click at [392, 548] on html at bounding box center [808, 535] width 954 height 26
click at [367, 669] on button "Save" at bounding box center [361, 670] width 62 height 26
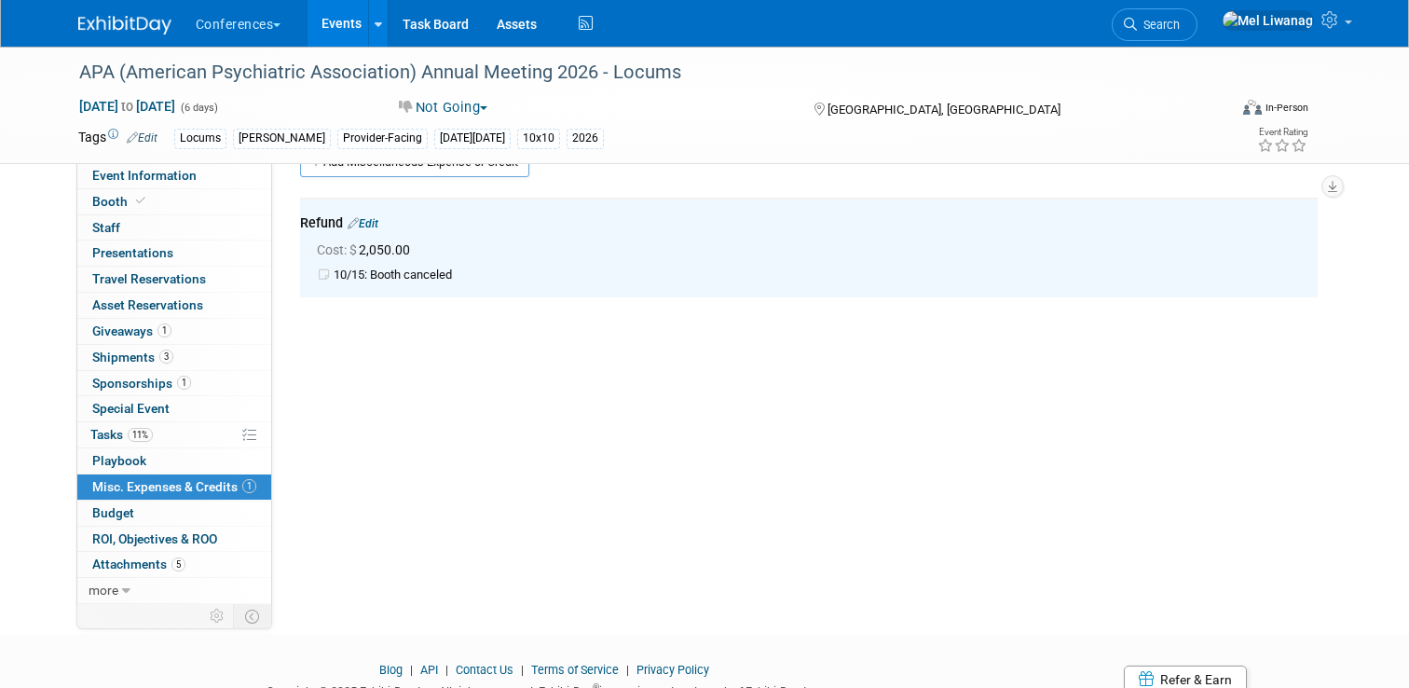
click at [364, 222] on link "Edit" at bounding box center [363, 223] width 31 height 13
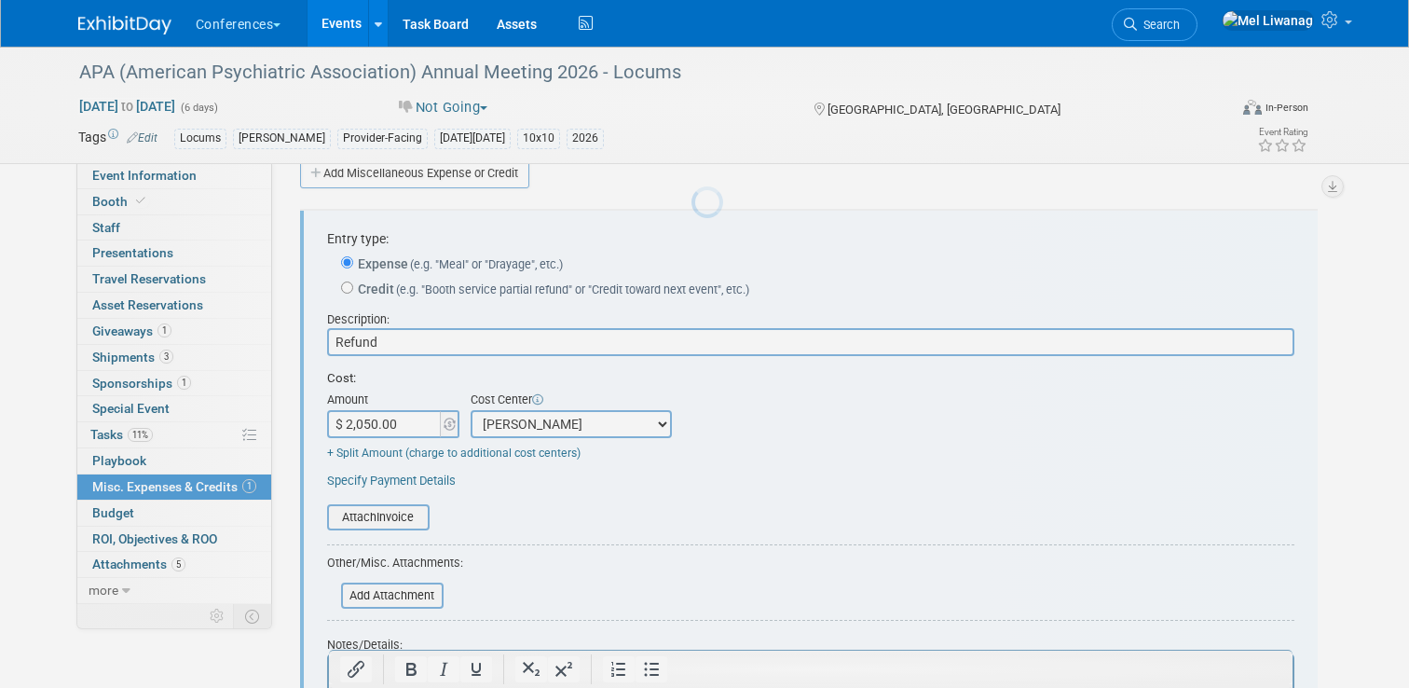
scroll to position [28, 0]
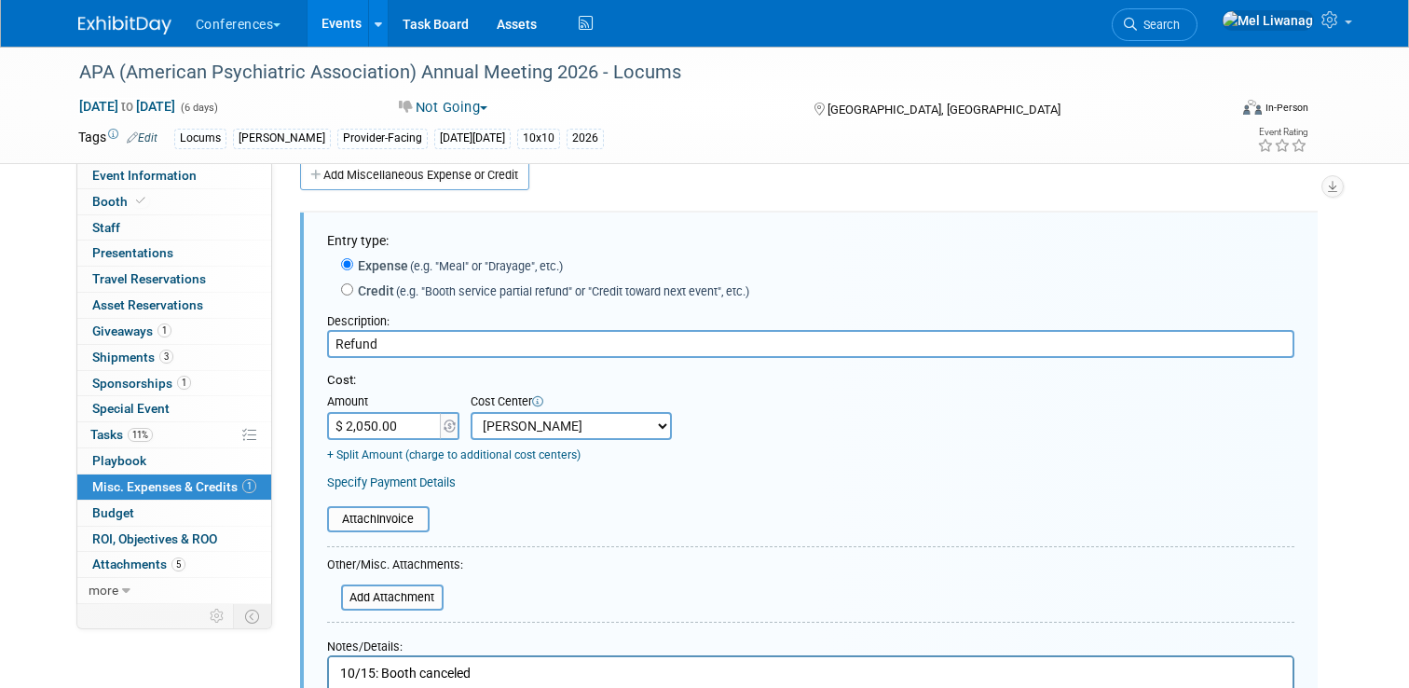
click at [342, 424] on input "$ 2,050.00" at bounding box center [385, 426] width 116 height 28
drag, startPoint x: 410, startPoint y: 427, endPoint x: 285, endPoint y: 423, distance: 124.9
click at [286, 423] on div "Entry type: Expense (e.g. "Meal" or "Drayage", etc.) Credit (e.g. "Booth servic…" at bounding box center [809, 511] width 1046 height 632
type input "$"
type input "$ 0.00"
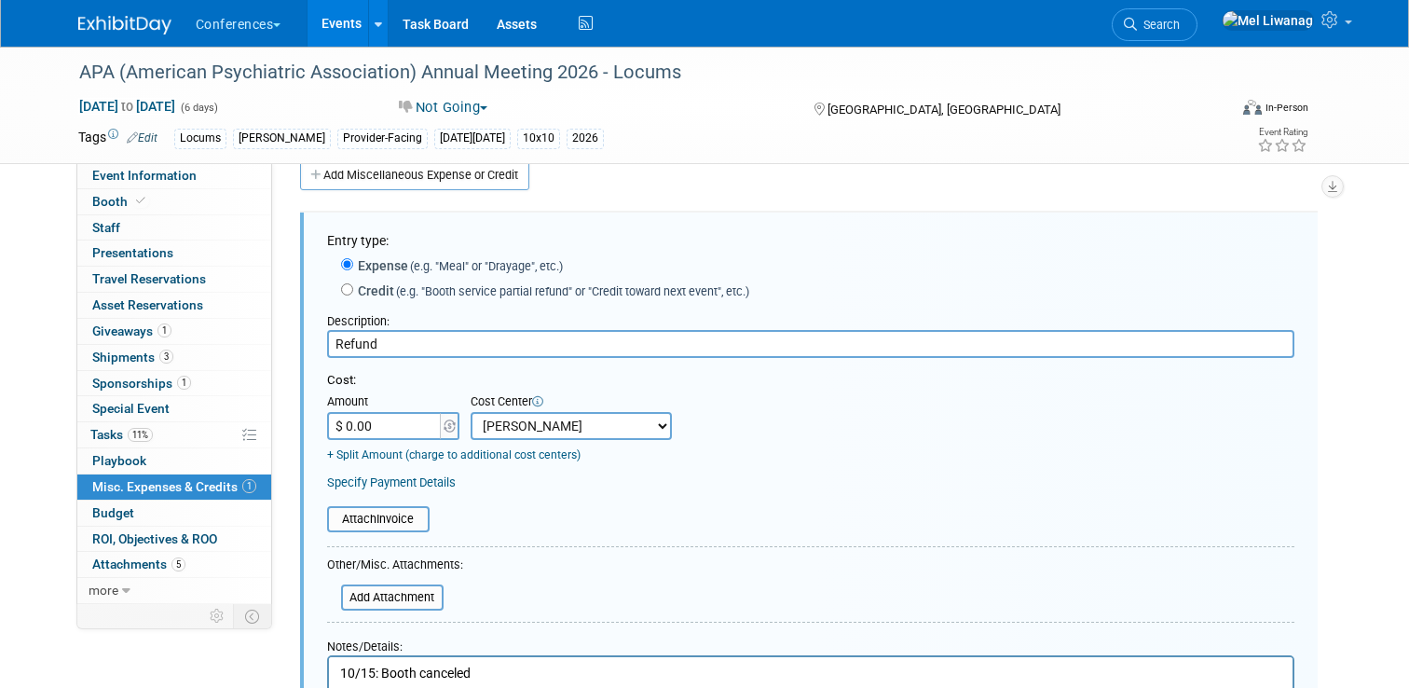
click at [385, 287] on label "Credit (e.g. "Booth service partial refund" or "Credit toward next event", etc.)" at bounding box center [551, 290] width 396 height 19
click at [353, 287] on input "Credit (e.g. "Booth service partial refund" or "Credit toward next event", etc.)" at bounding box center [347, 289] width 12 height 12
radio input "true"
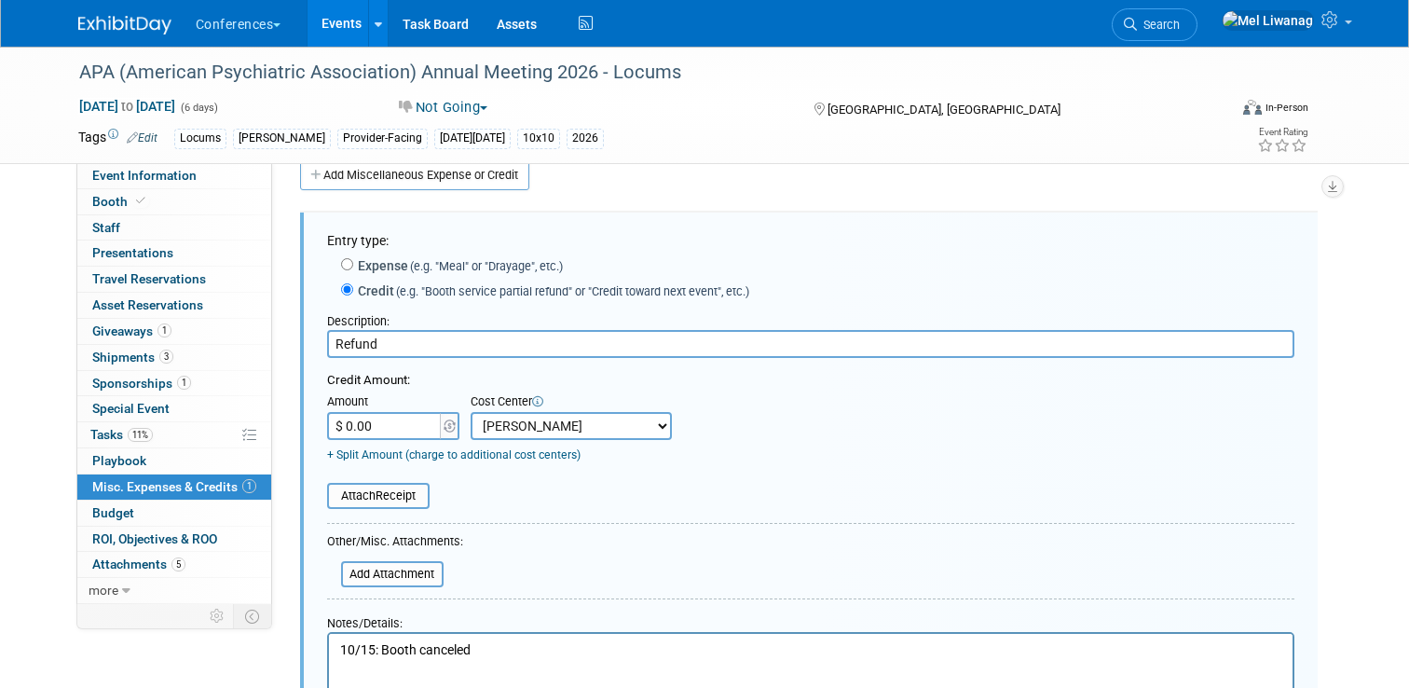
click at [376, 436] on input "$ 0.00" at bounding box center [385, 426] width 116 height 28
type input "$ 2,050.00"
click at [401, 505] on input "file" at bounding box center [317, 496] width 222 height 22
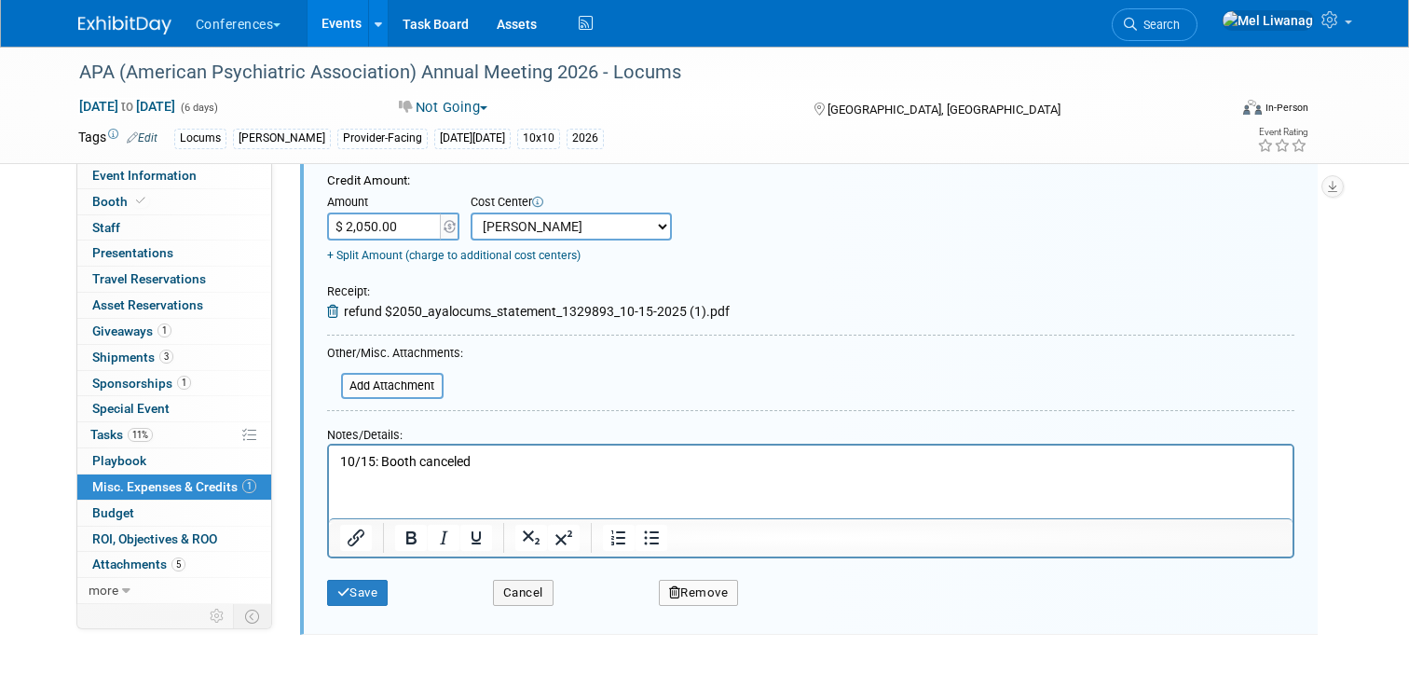
scroll to position [239, 0]
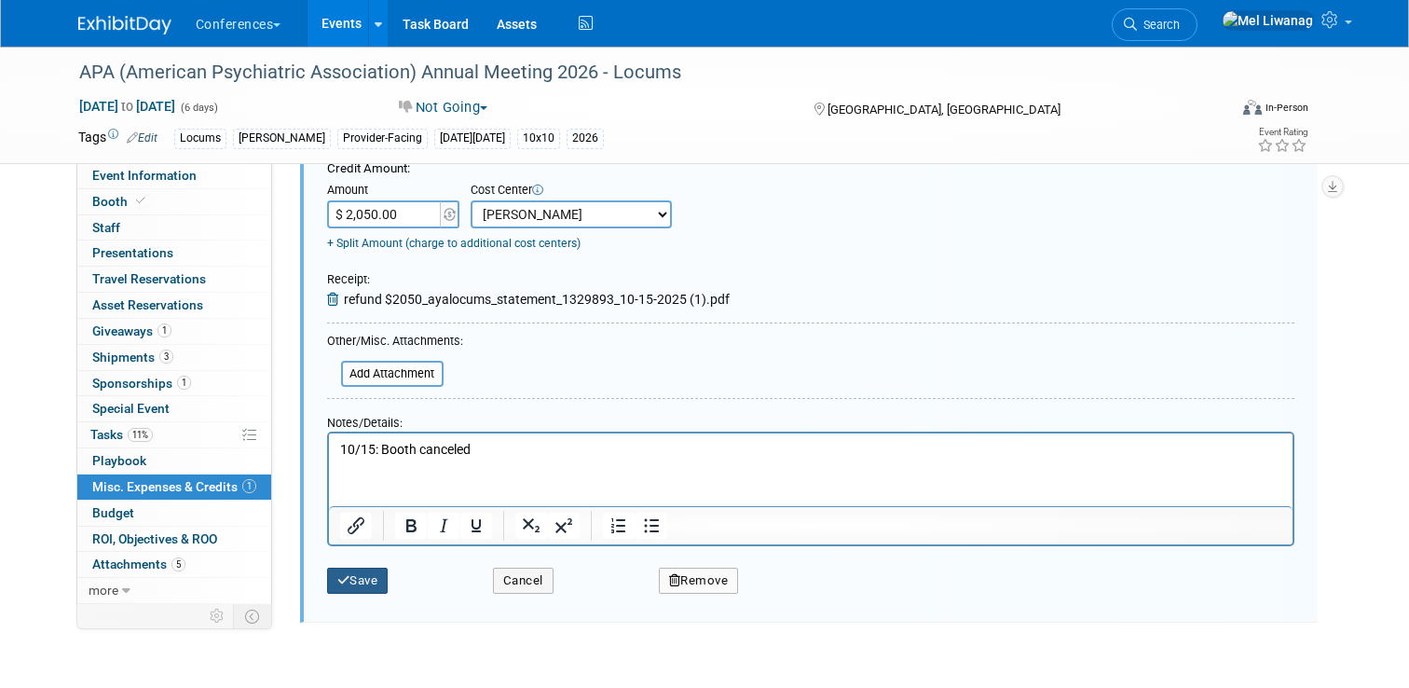
click at [362, 580] on button "Save" at bounding box center [358, 580] width 62 height 26
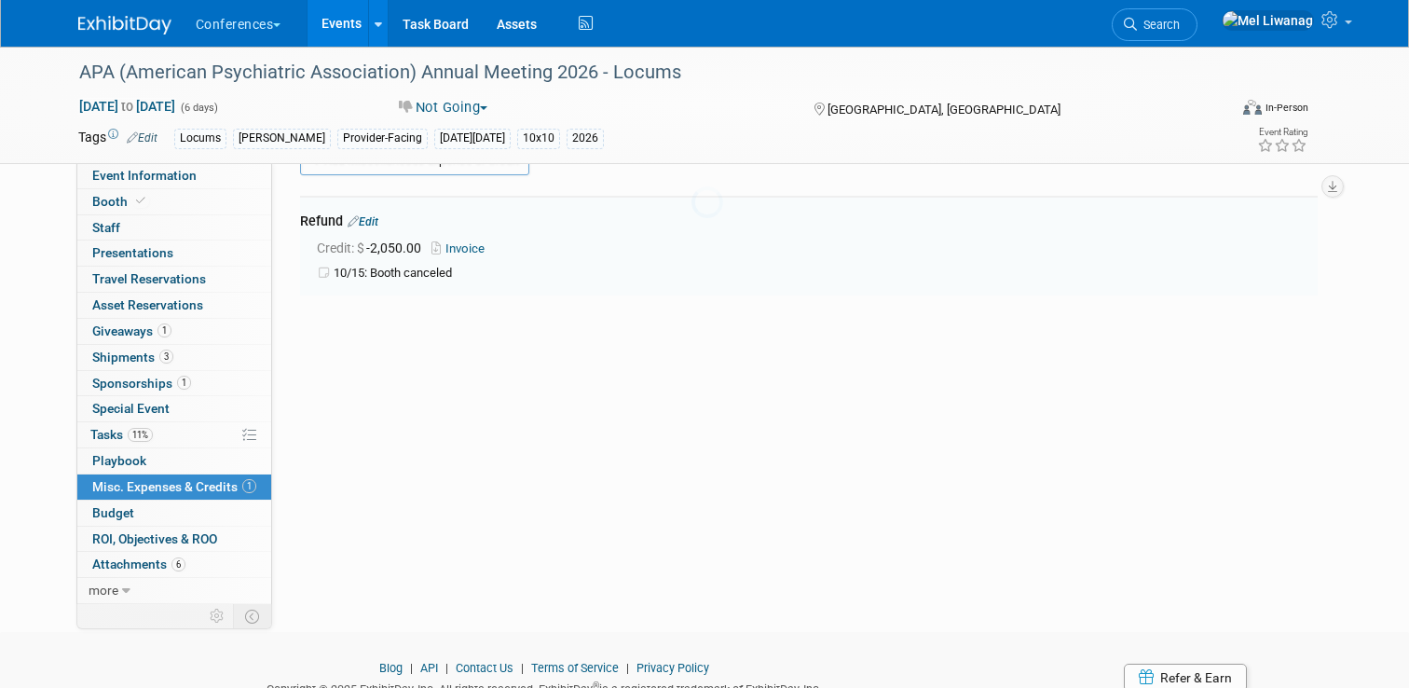
scroll to position [28, 0]
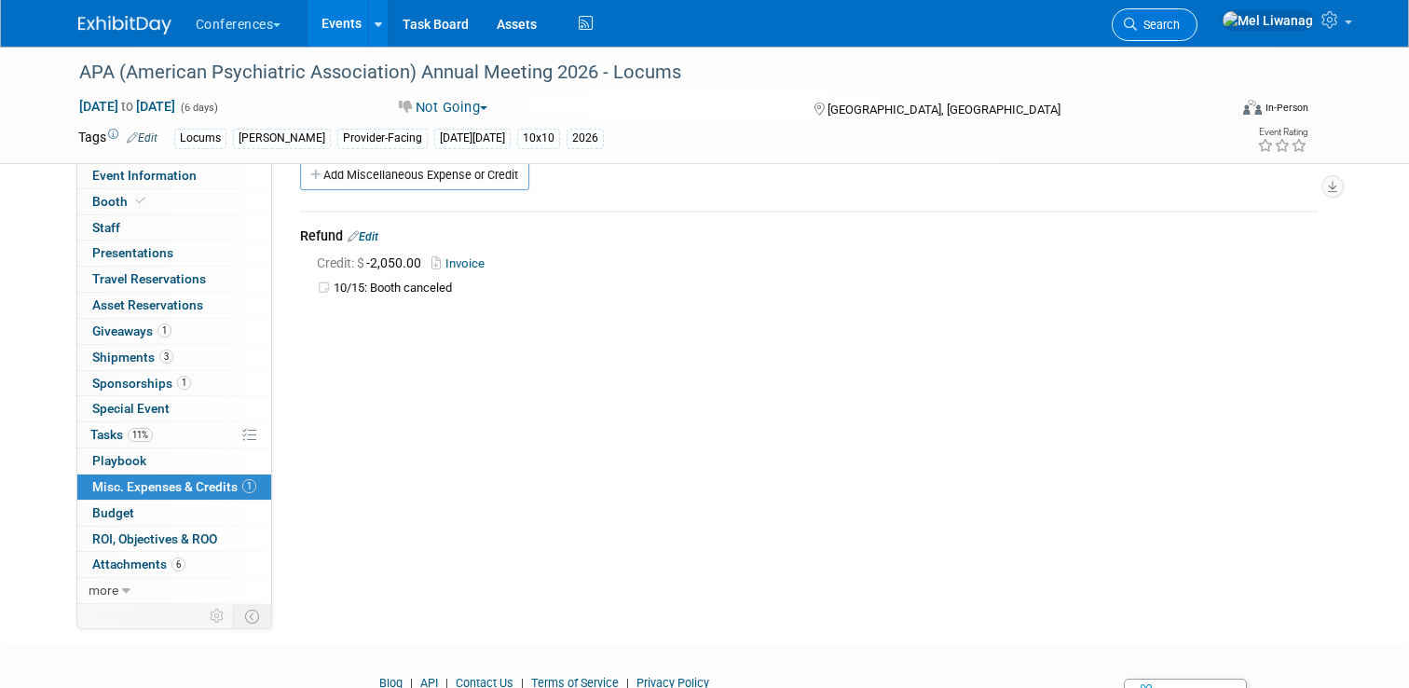
click at [1197, 34] on link "Search" at bounding box center [1155, 24] width 86 height 33
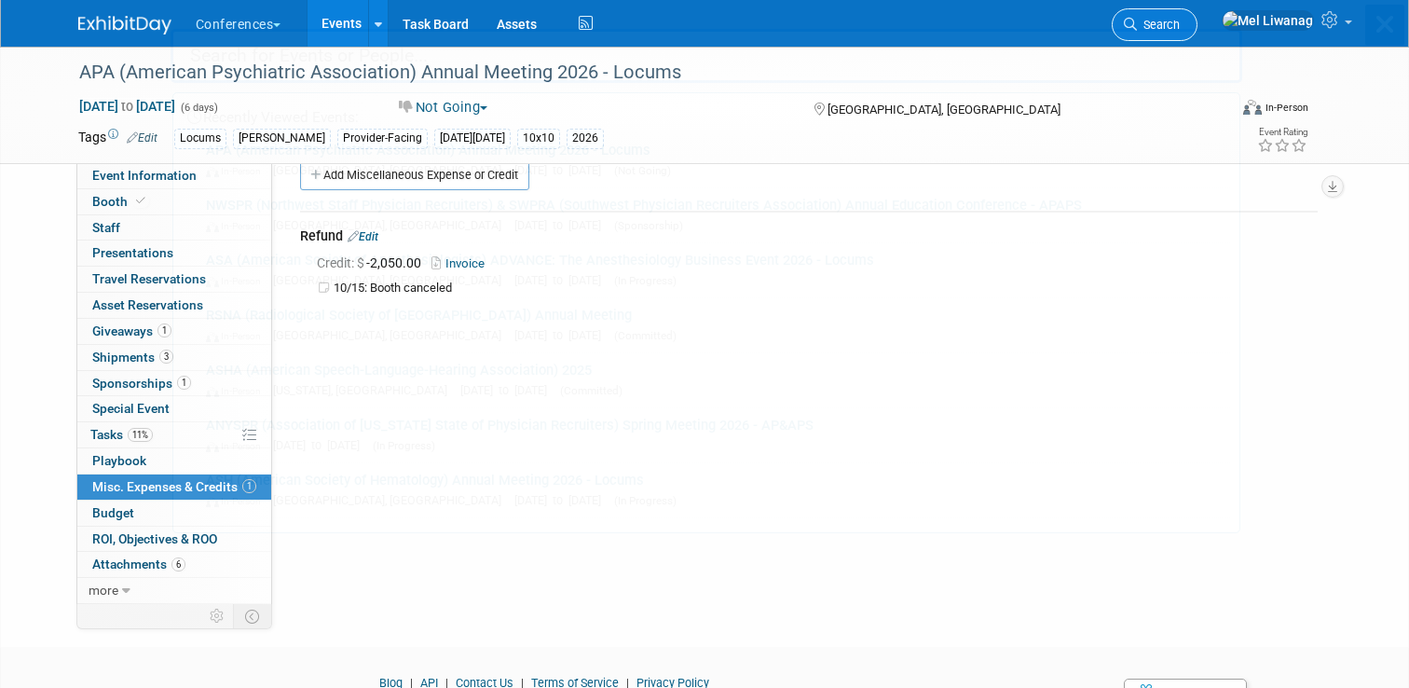
scroll to position [0, 0]
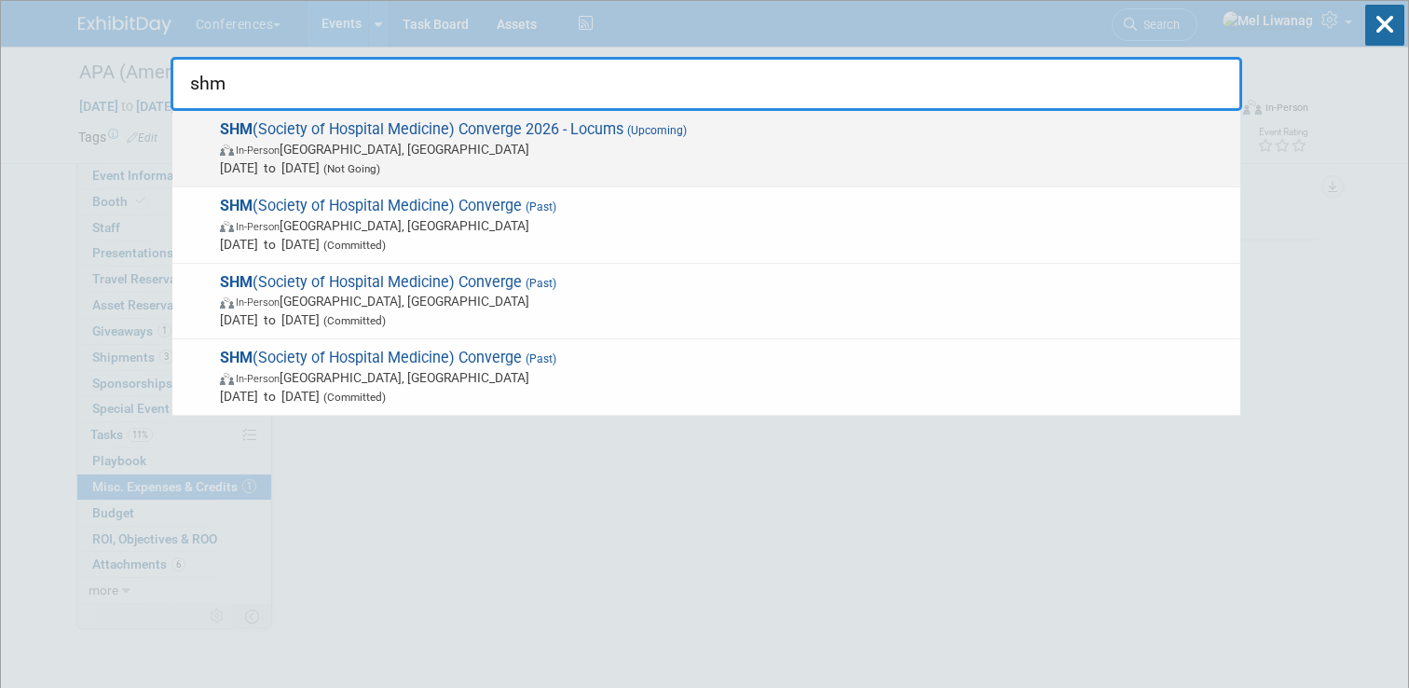
type input "shm"
click at [422, 144] on span "In-Person Nashville, TN" at bounding box center [725, 149] width 1011 height 19
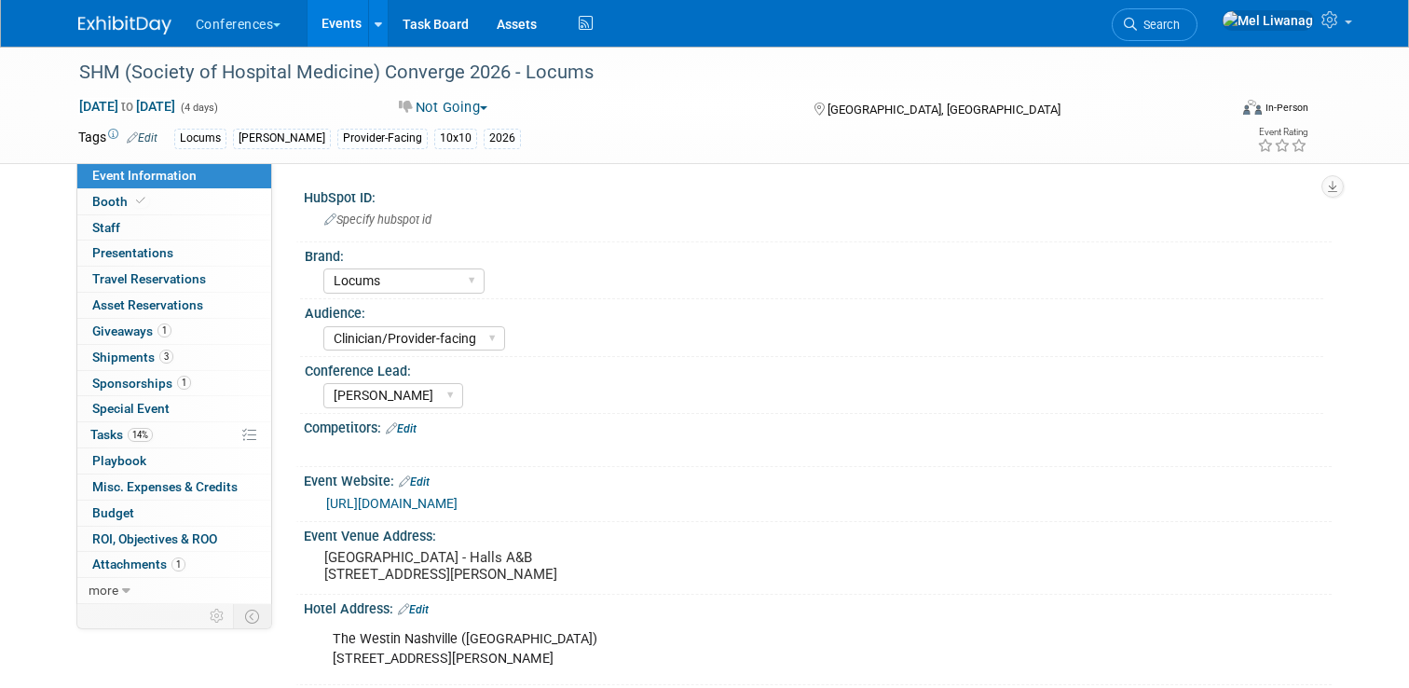
select select "Locums"
select select "Clinician/Provider-facing"
select select "[PERSON_NAME]"
click at [117, 202] on span "Booth" at bounding box center [120, 201] width 57 height 15
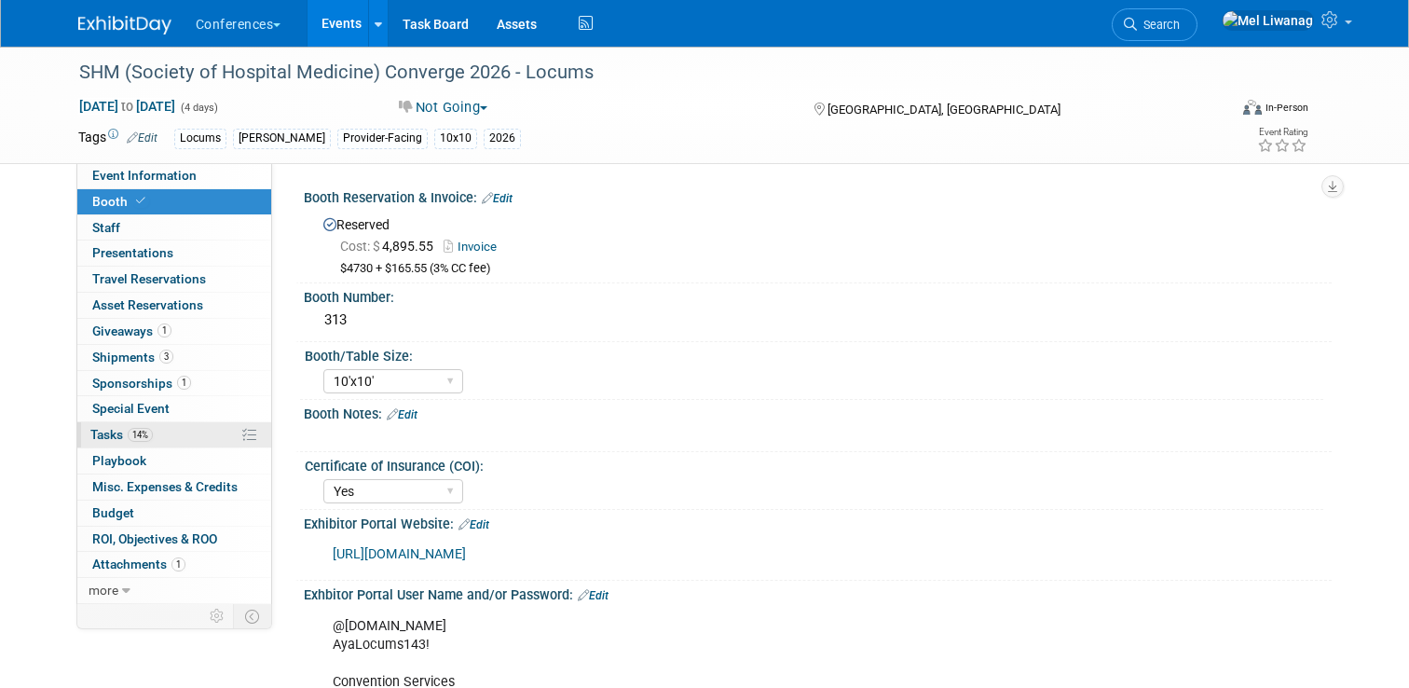
click at [173, 437] on link "14% Tasks 14%" at bounding box center [174, 434] width 194 height 25
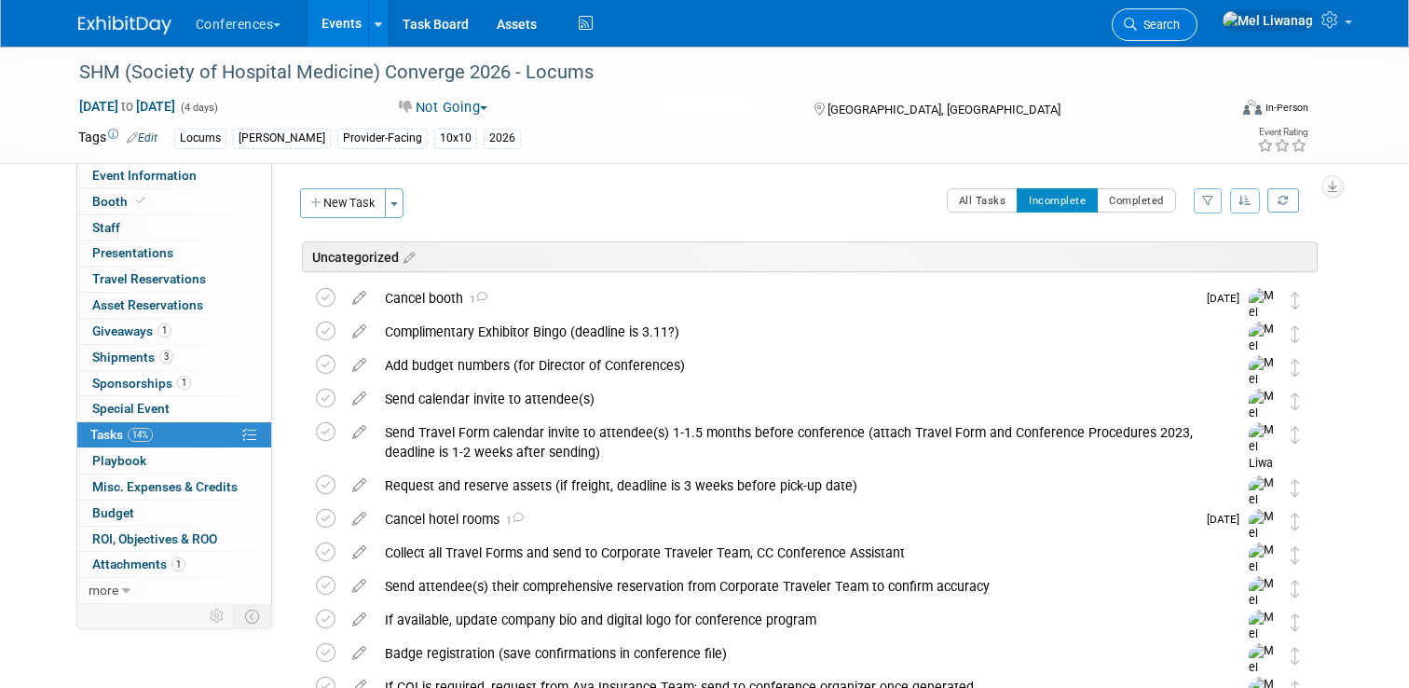
click at [1180, 31] on span "Search" at bounding box center [1158, 25] width 43 height 14
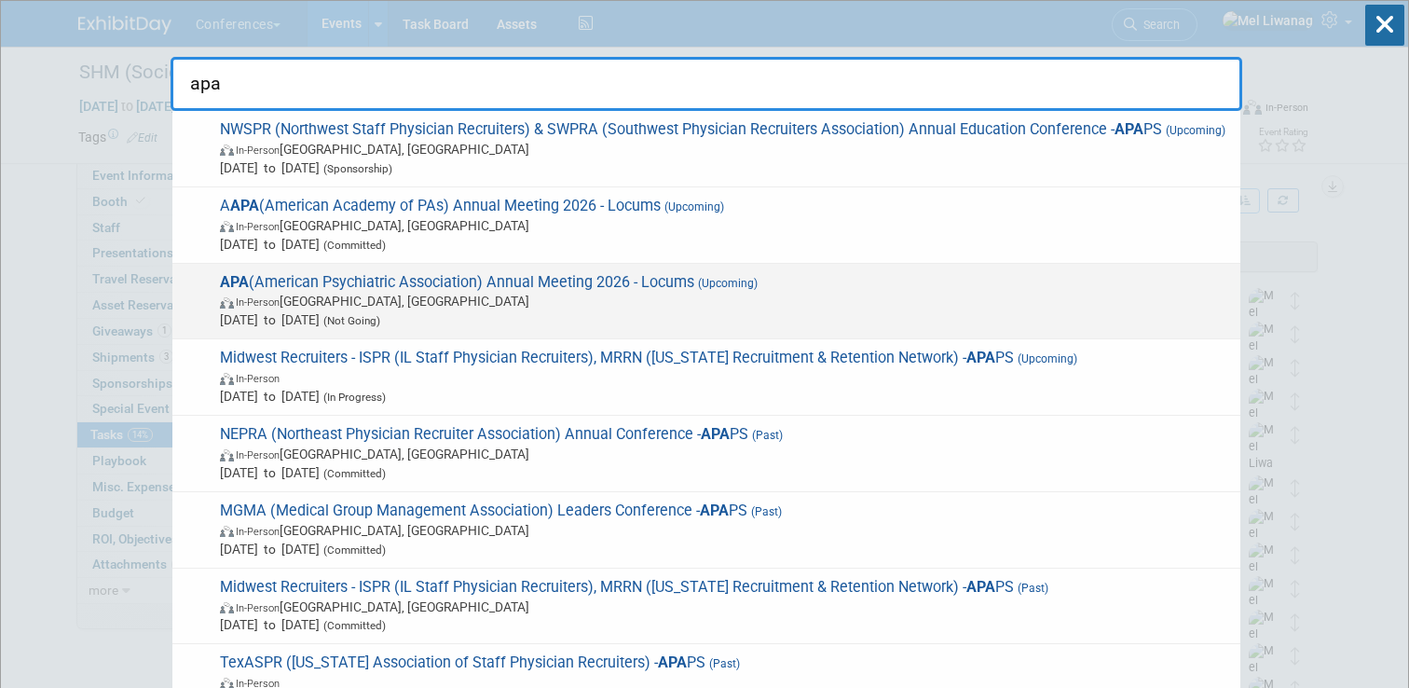
type input "apa"
click at [562, 302] on span "In-Person San Francisco, CA" at bounding box center [725, 301] width 1011 height 19
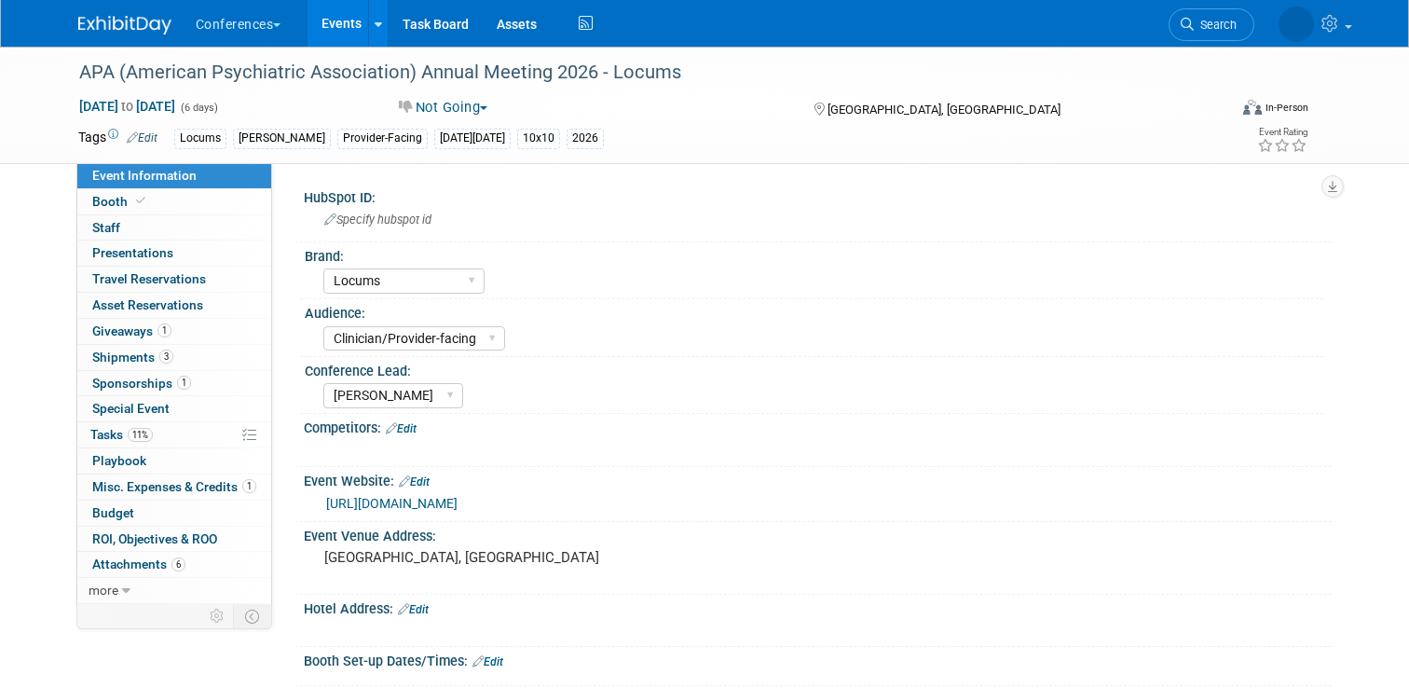
select select "Locums"
select select "Clinician/Provider-facing"
select select "[PERSON_NAME]"
click at [177, 439] on link "11% Tasks 11%" at bounding box center [174, 434] width 194 height 25
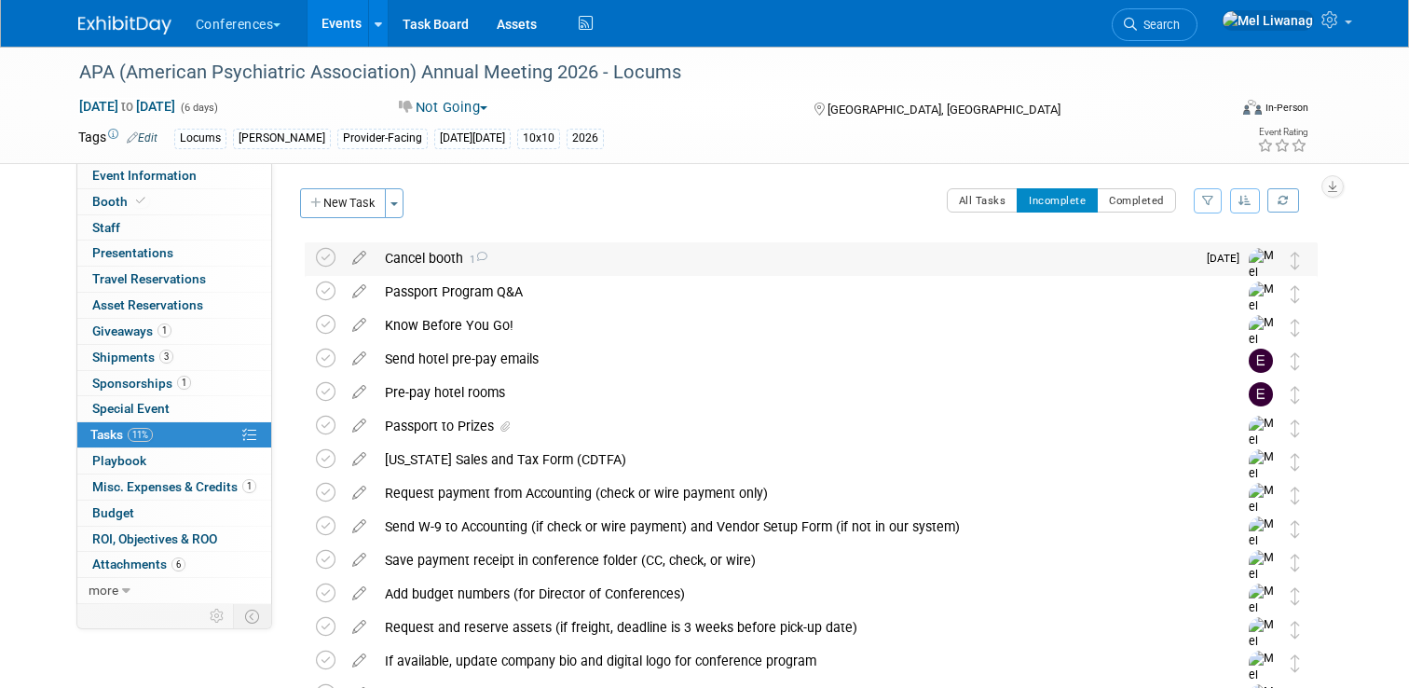
click at [513, 248] on div "Cancel booth 1" at bounding box center [786, 258] width 820 height 32
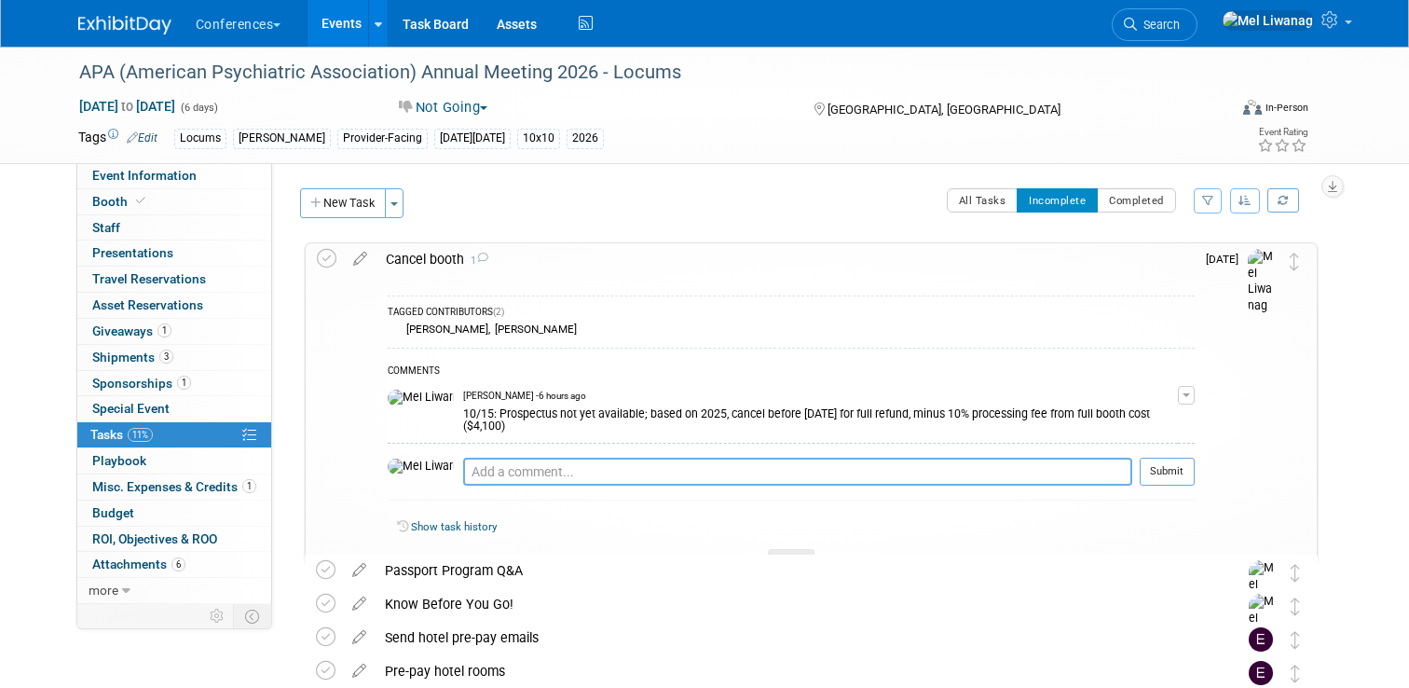
click at [463, 458] on textarea at bounding box center [797, 472] width 669 height 28
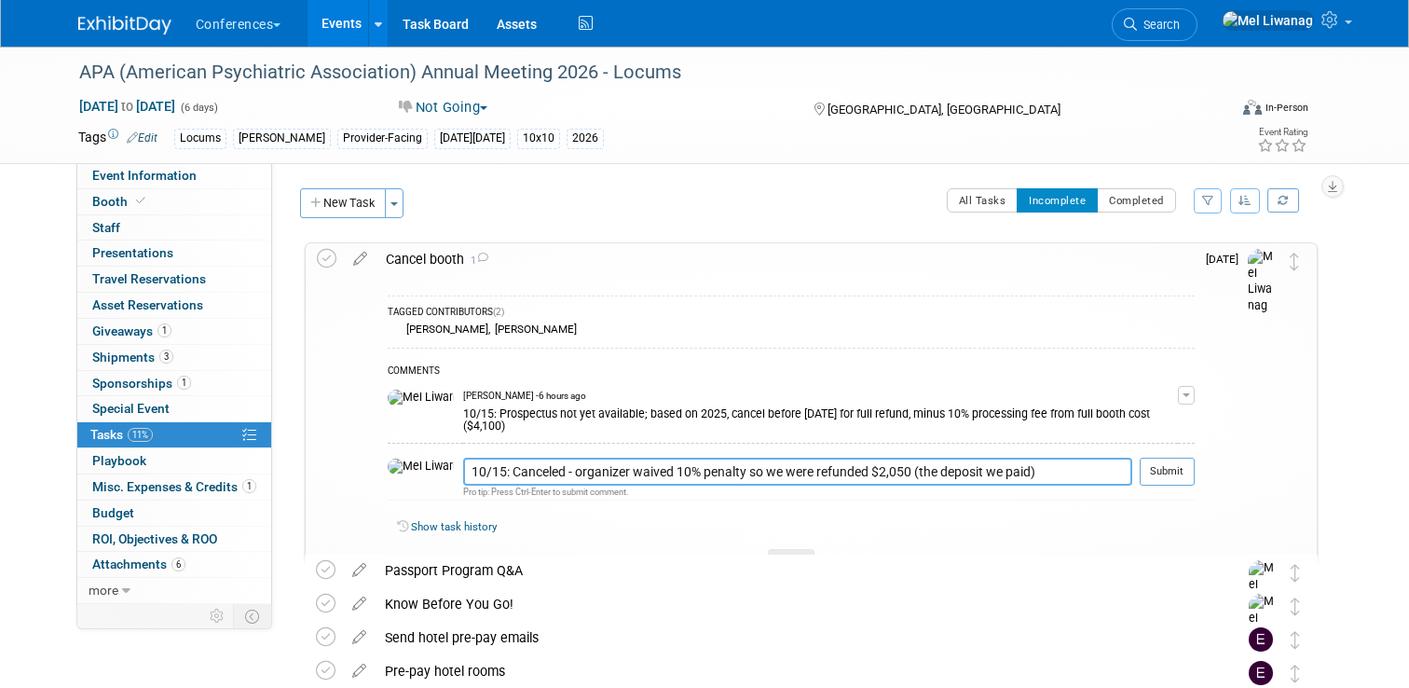
click at [994, 459] on textarea "10/15: Canceled - organizer waived 10% penalty so we were refunded $2,050 (the …" at bounding box center [797, 472] width 669 height 28
type textarea "10/15: Canceled - organizer waived 10% penalty so we were refunded $2,050 (the …"
click at [1175, 485] on div at bounding box center [1167, 492] width 55 height 14
click at [1172, 466] on button "Submit" at bounding box center [1167, 472] width 55 height 28
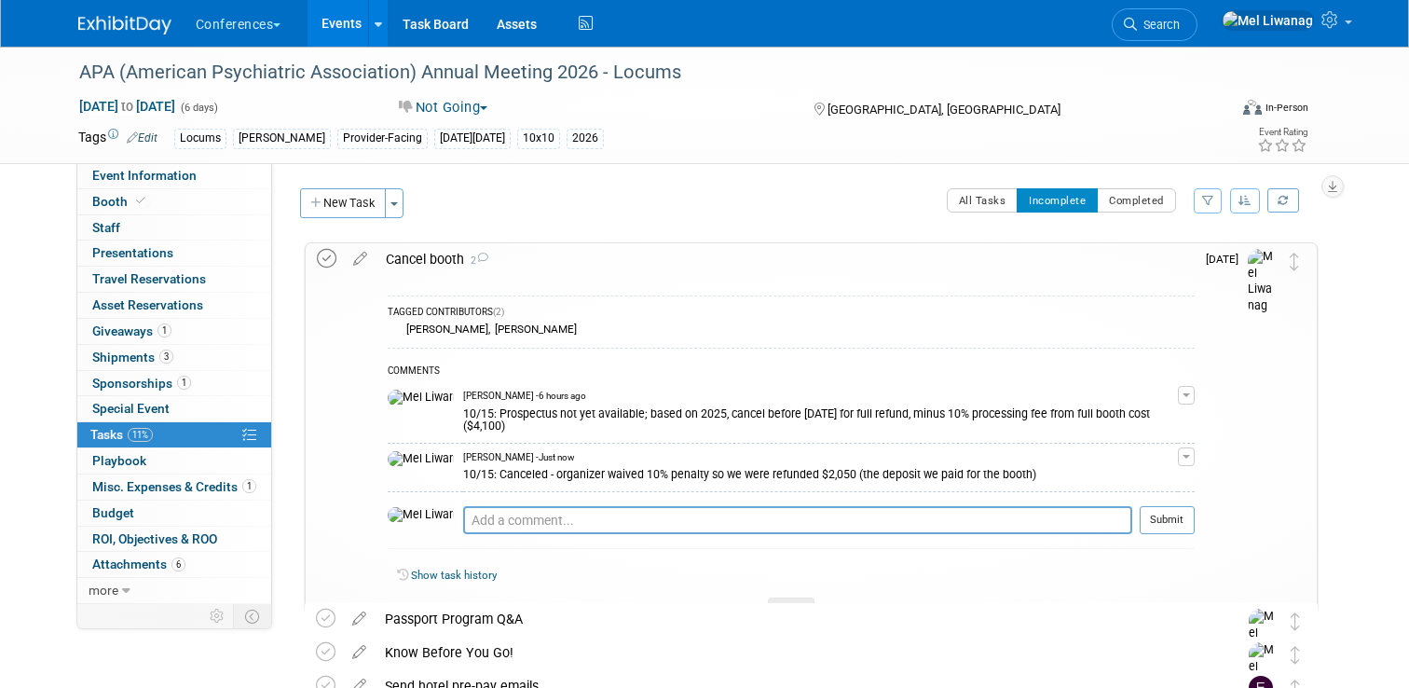
click at [332, 256] on icon at bounding box center [327, 259] width 20 height 20
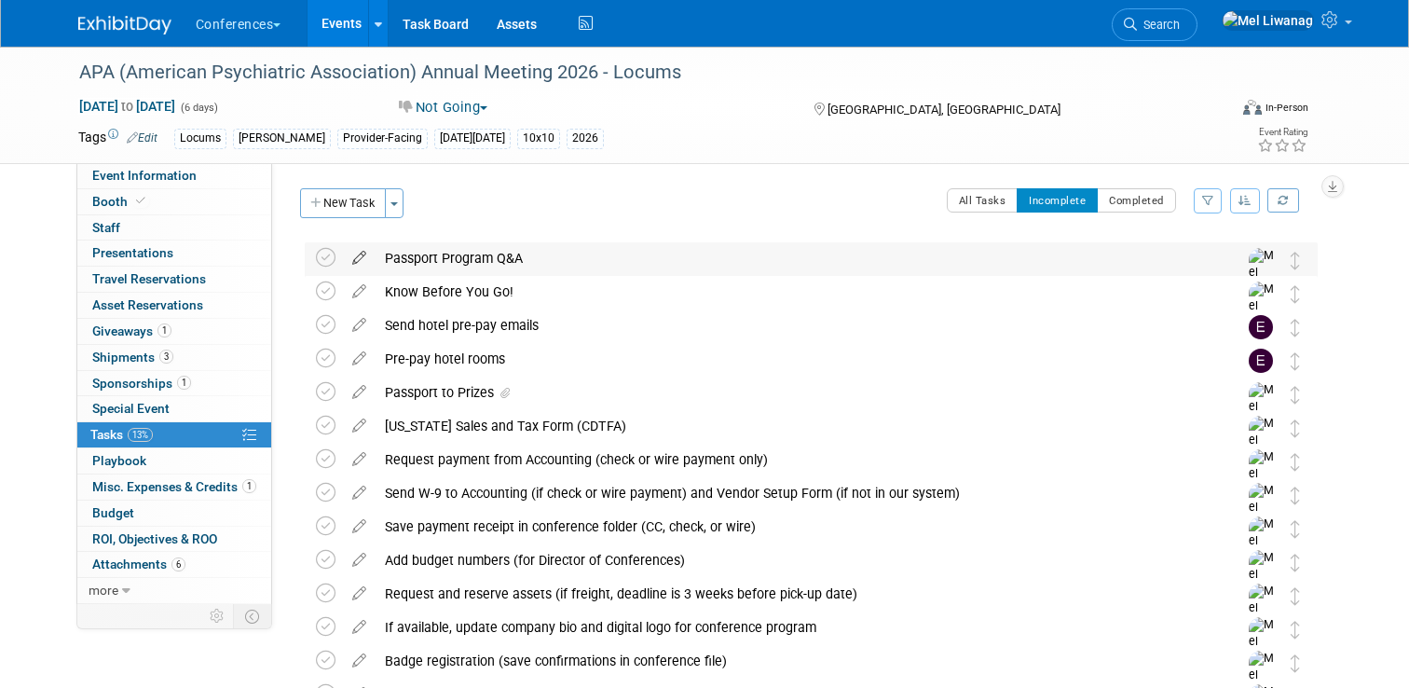
click at [362, 259] on icon at bounding box center [359, 253] width 33 height 23
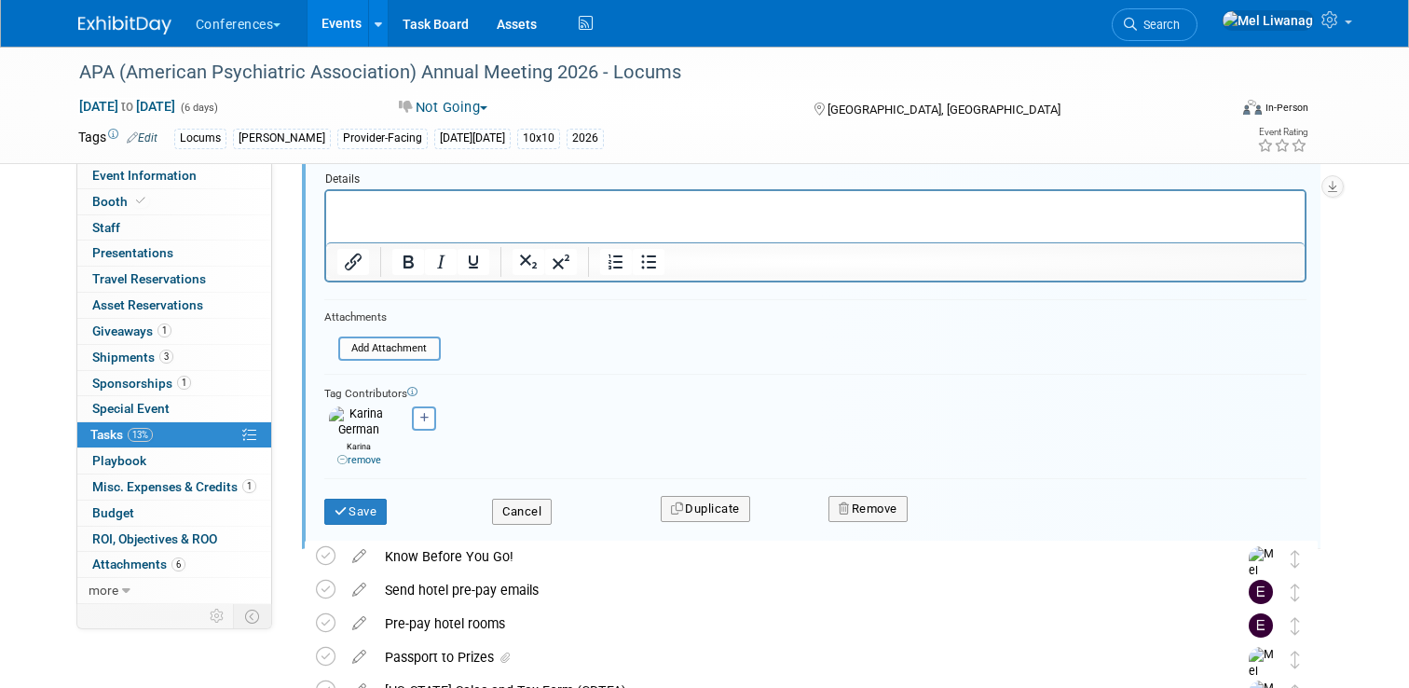
scroll to position [231, 0]
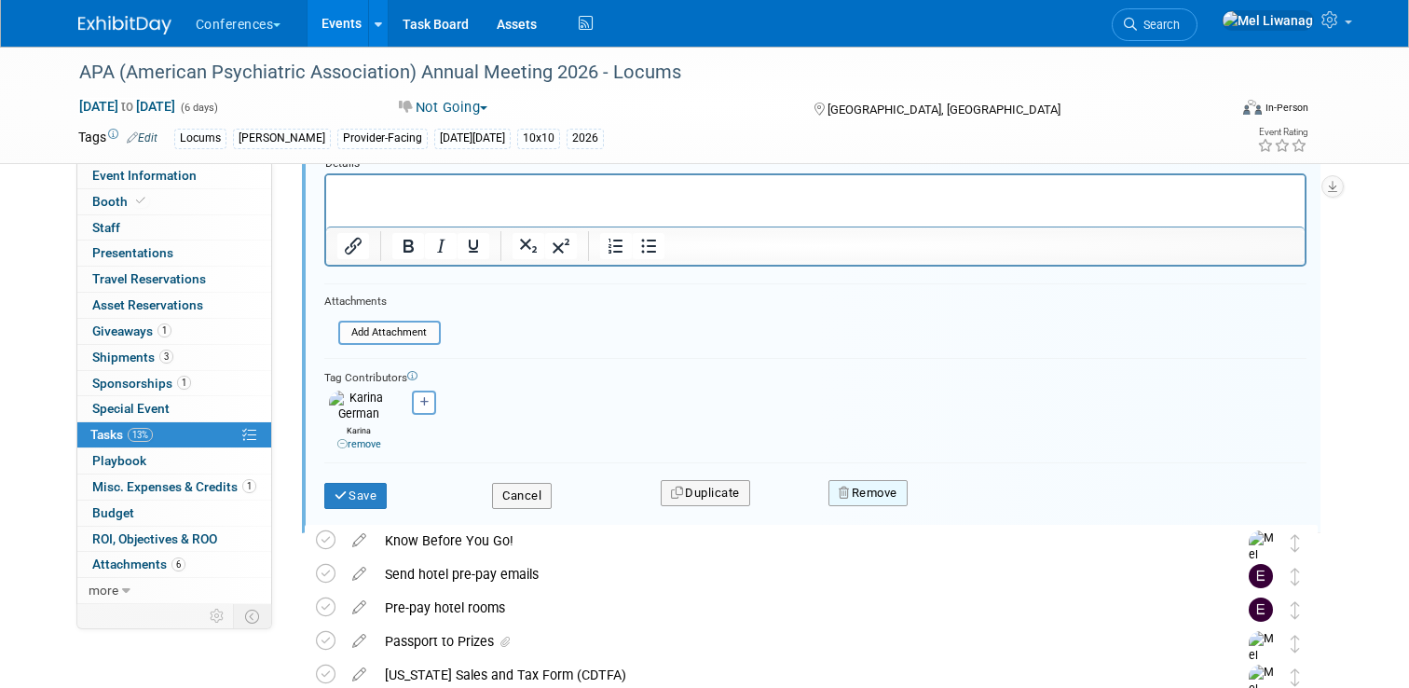
click at [856, 494] on button "Remove" at bounding box center [867, 493] width 79 height 26
click at [958, 507] on link "Yes" at bounding box center [973, 508] width 54 height 30
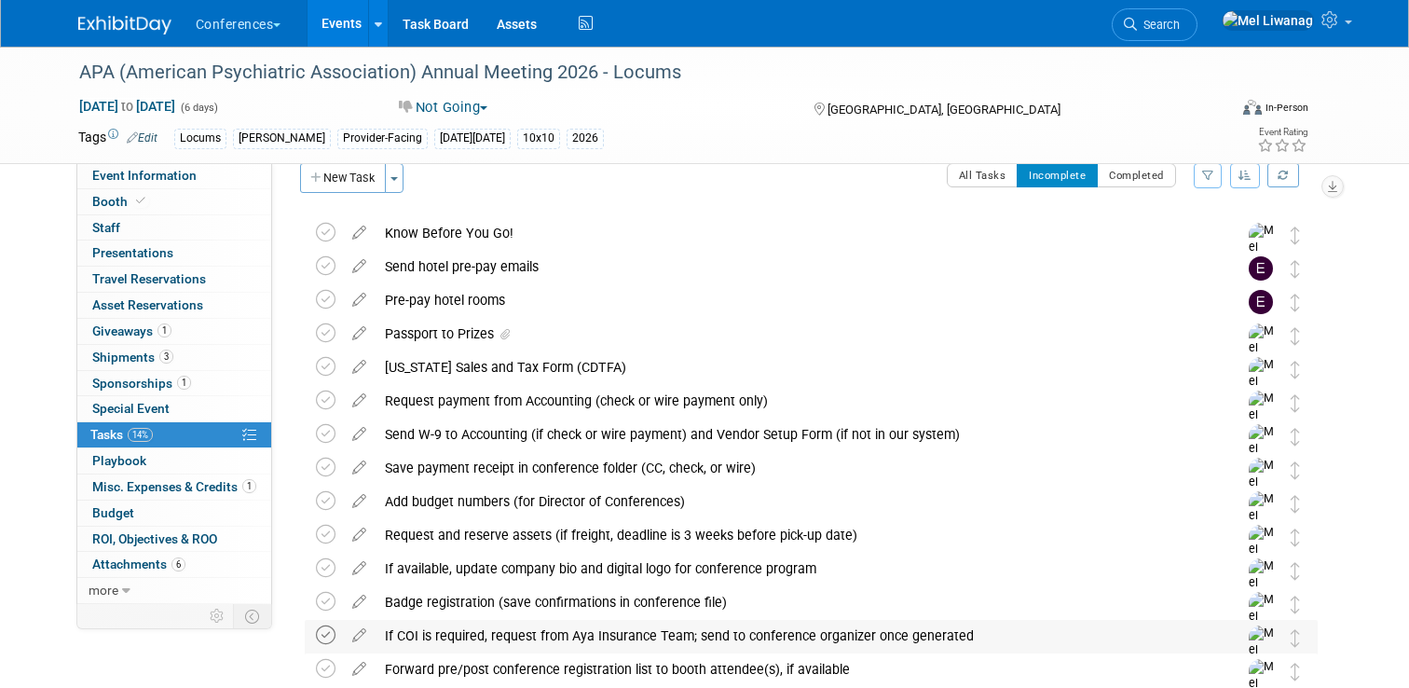
scroll to position [0, 0]
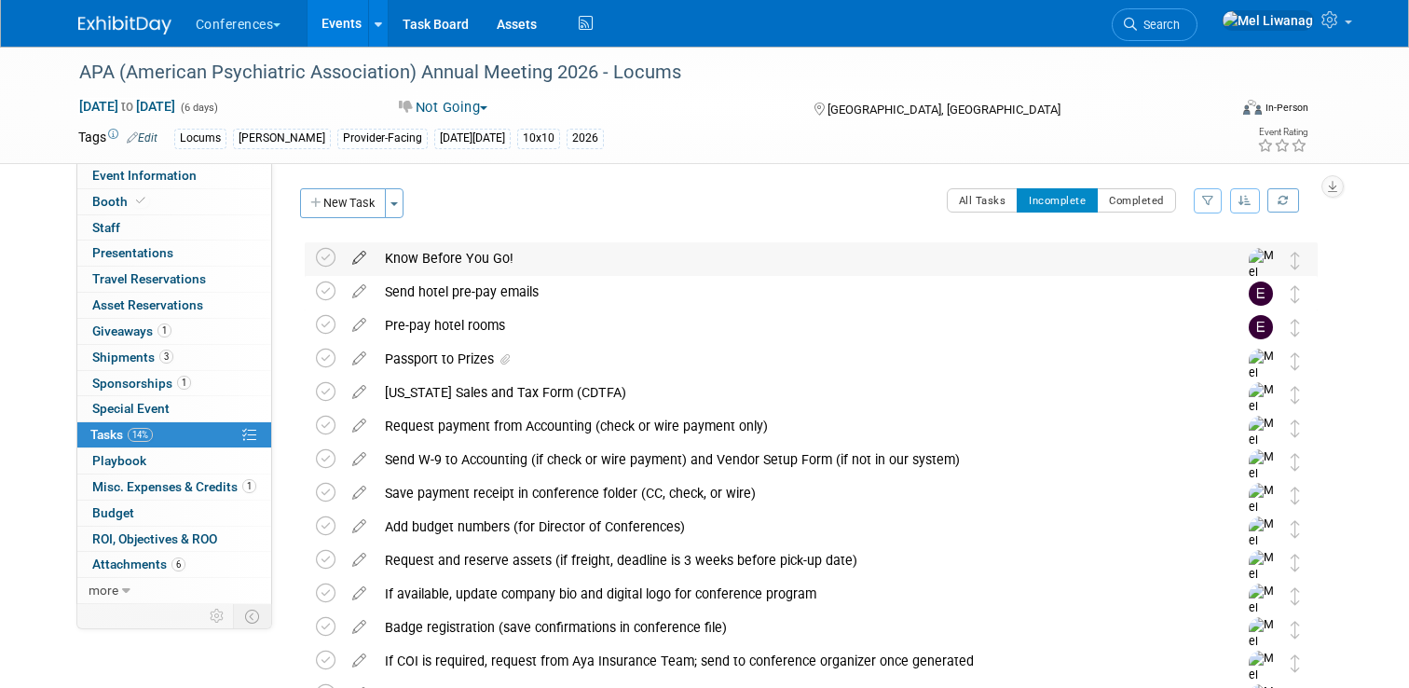
click at [357, 262] on icon at bounding box center [359, 253] width 33 height 23
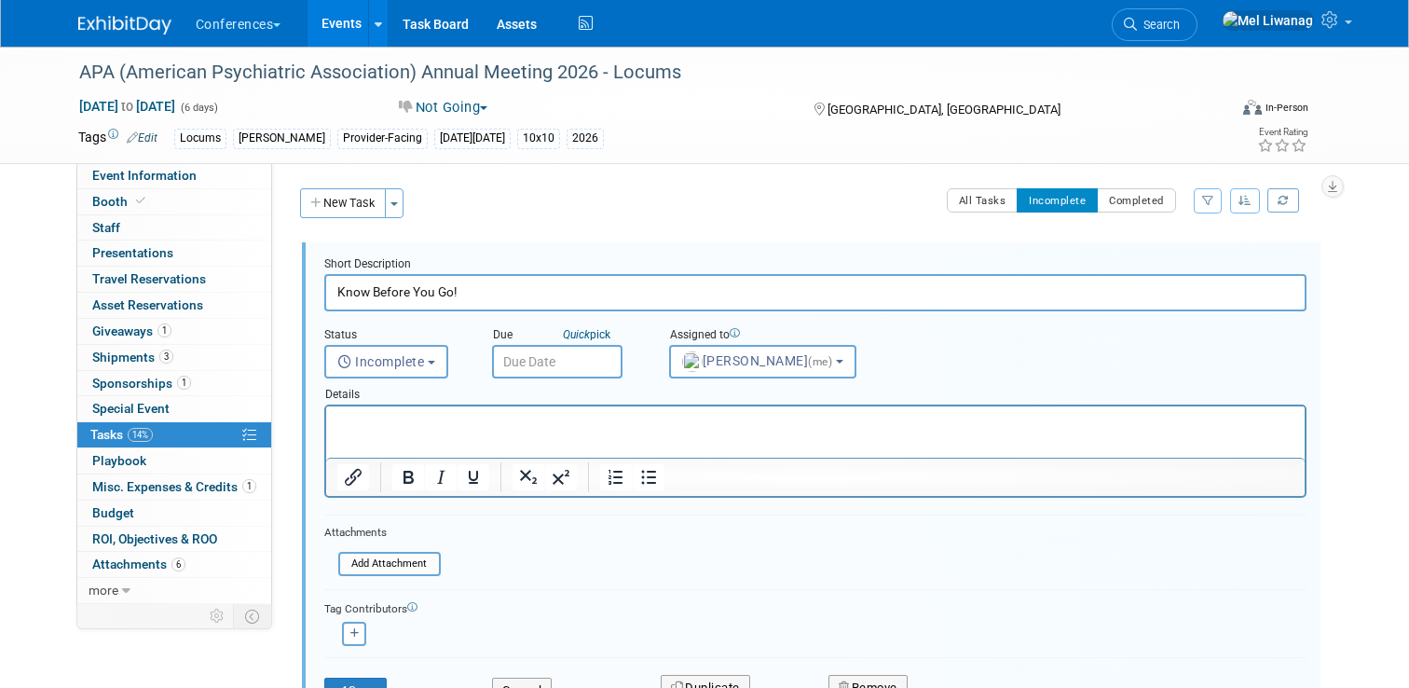
scroll to position [41, 0]
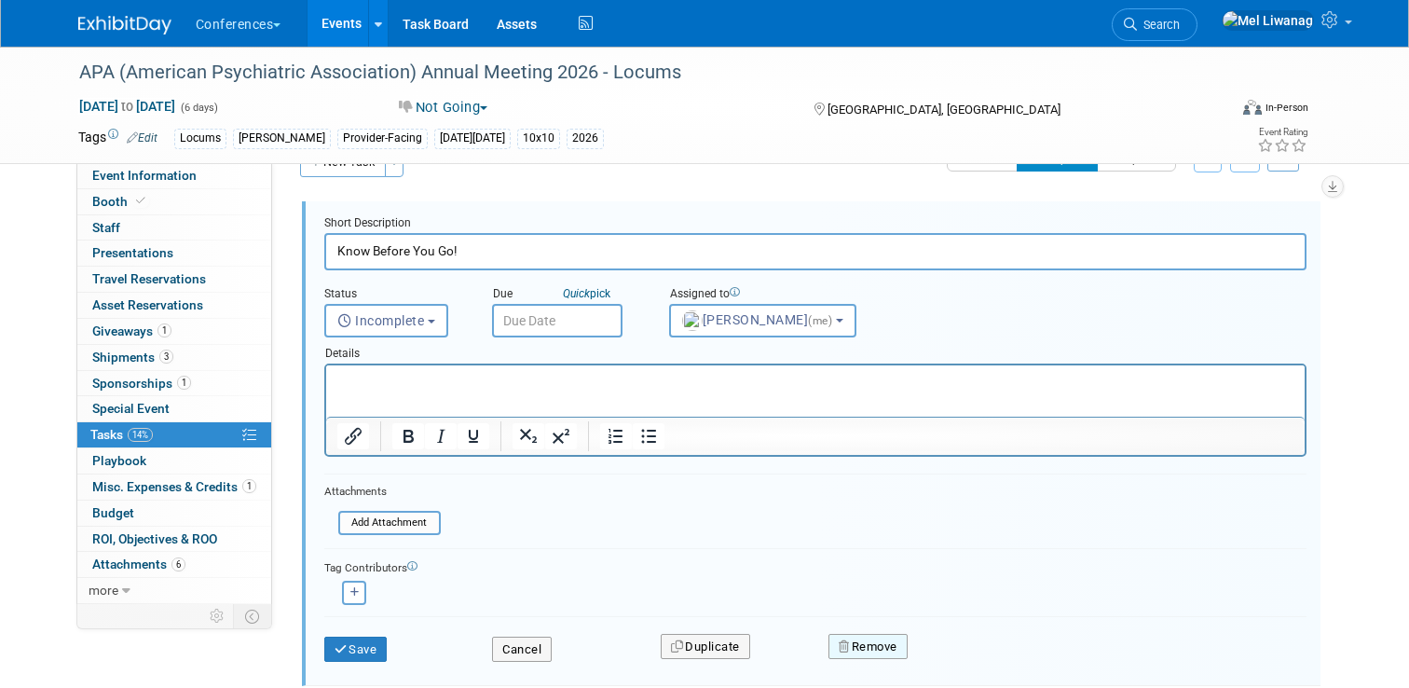
click at [878, 652] on button "Remove" at bounding box center [867, 647] width 79 height 26
click at [976, 665] on link "Yes" at bounding box center [973, 662] width 54 height 30
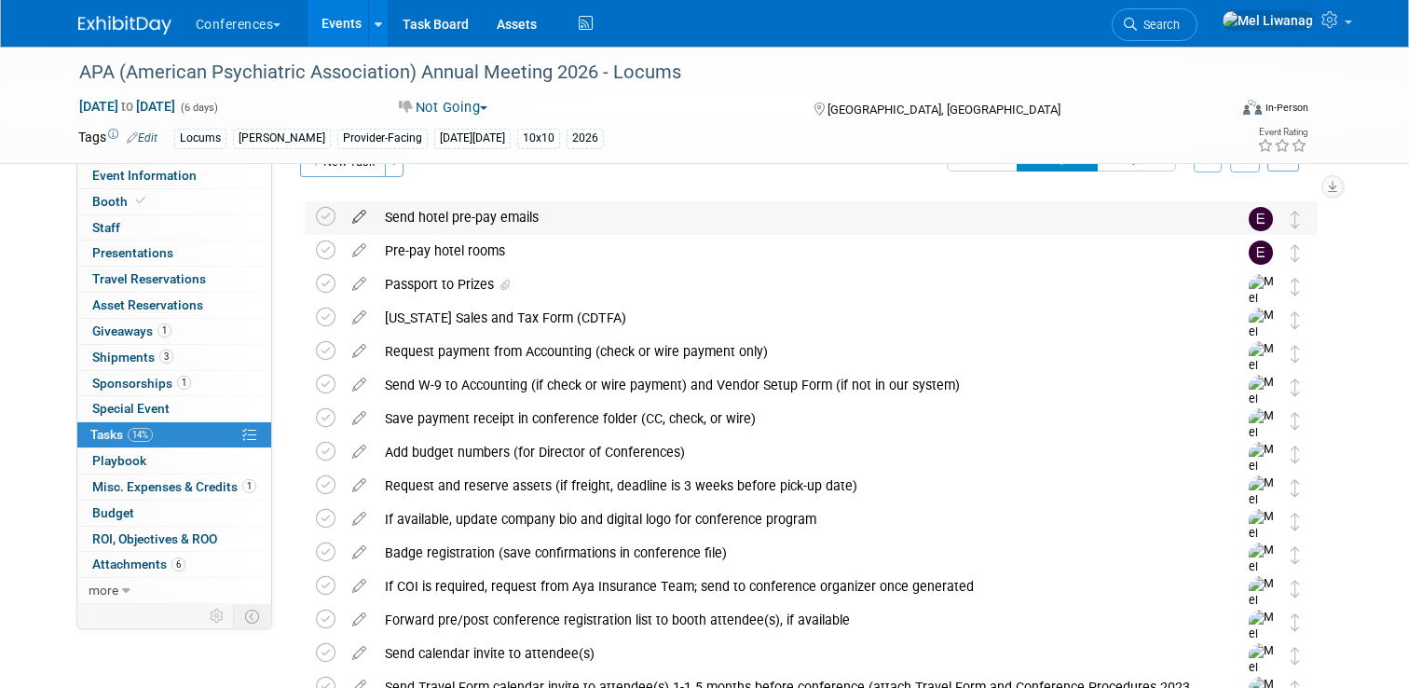
click at [365, 216] on icon at bounding box center [359, 212] width 33 height 23
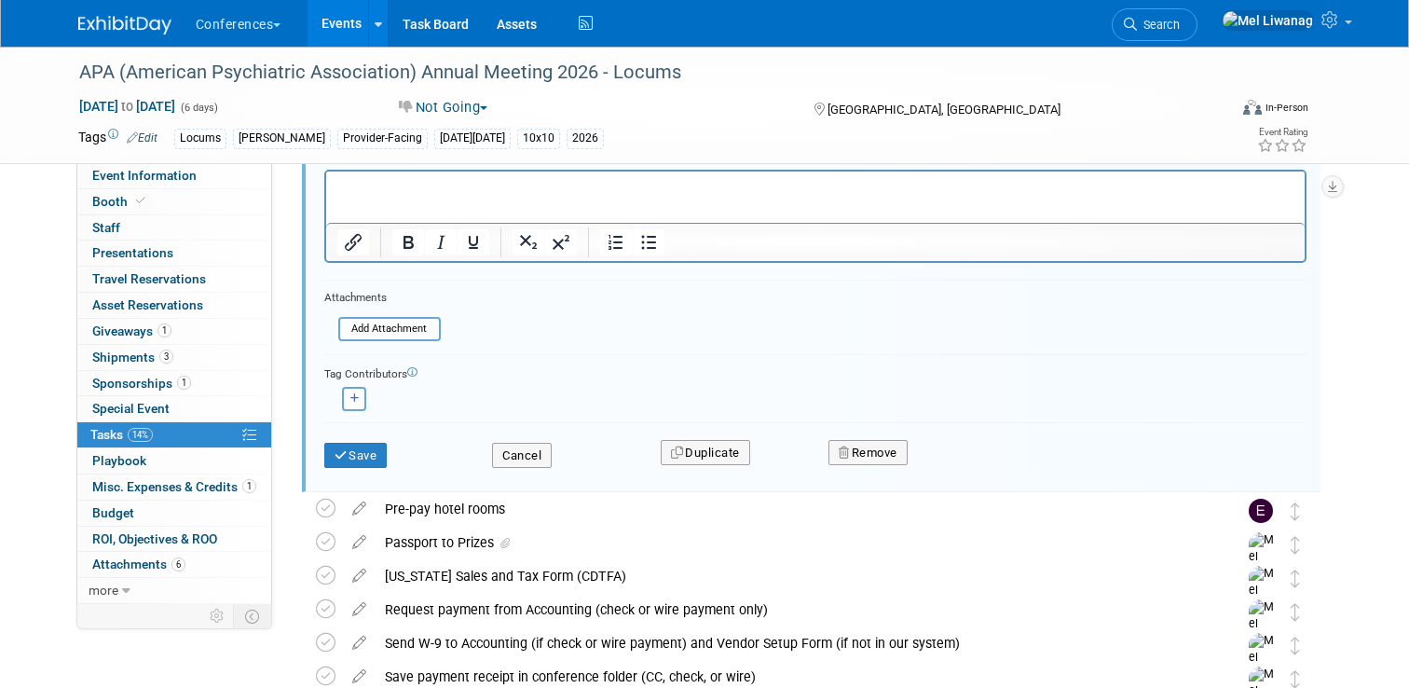
scroll to position [251, 0]
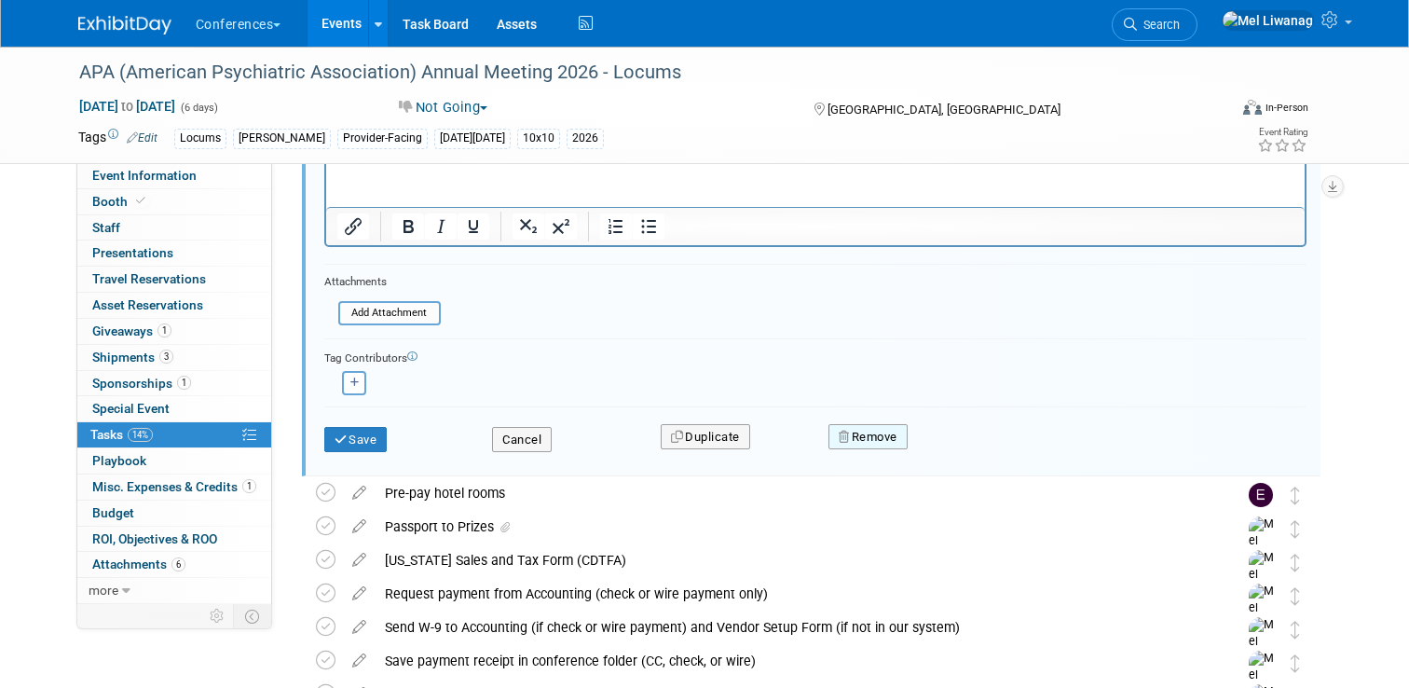
click at [865, 444] on button "Remove" at bounding box center [867, 437] width 79 height 26
click at [951, 455] on link "Yes" at bounding box center [973, 452] width 54 height 30
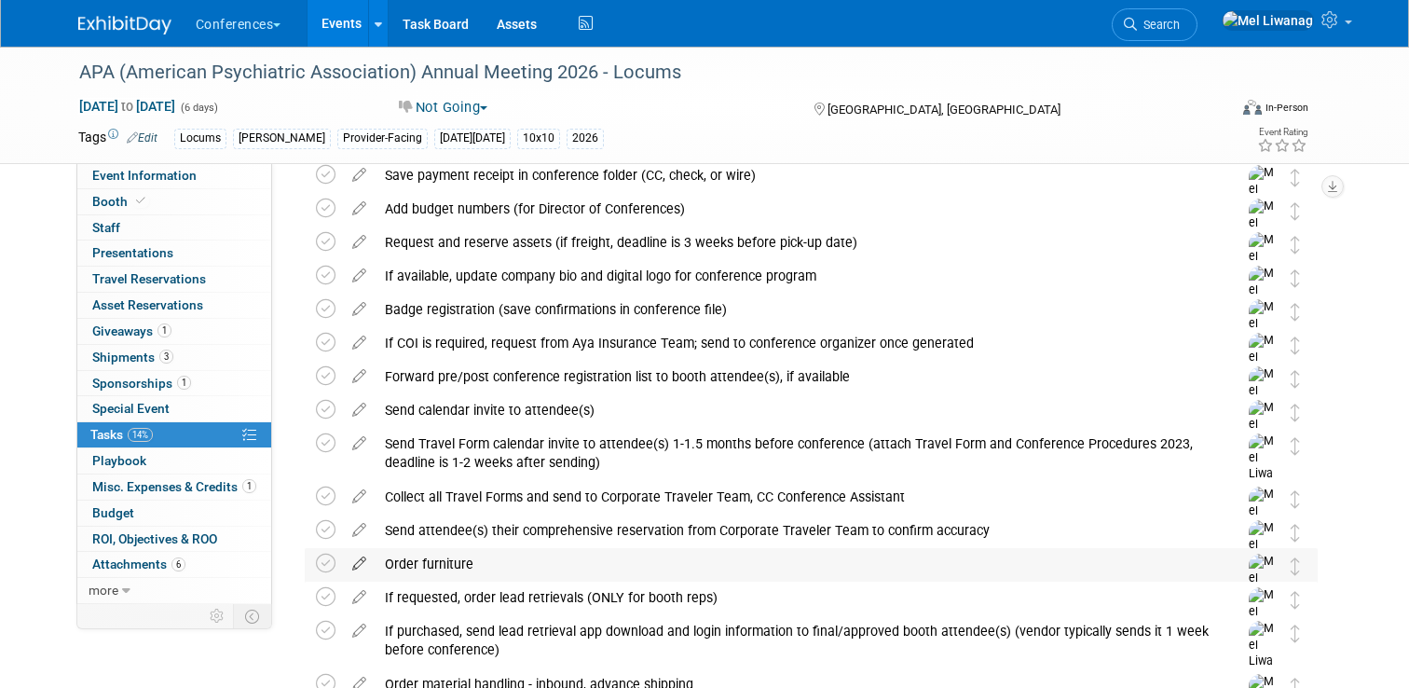
click at [362, 561] on icon at bounding box center [359, 559] width 33 height 23
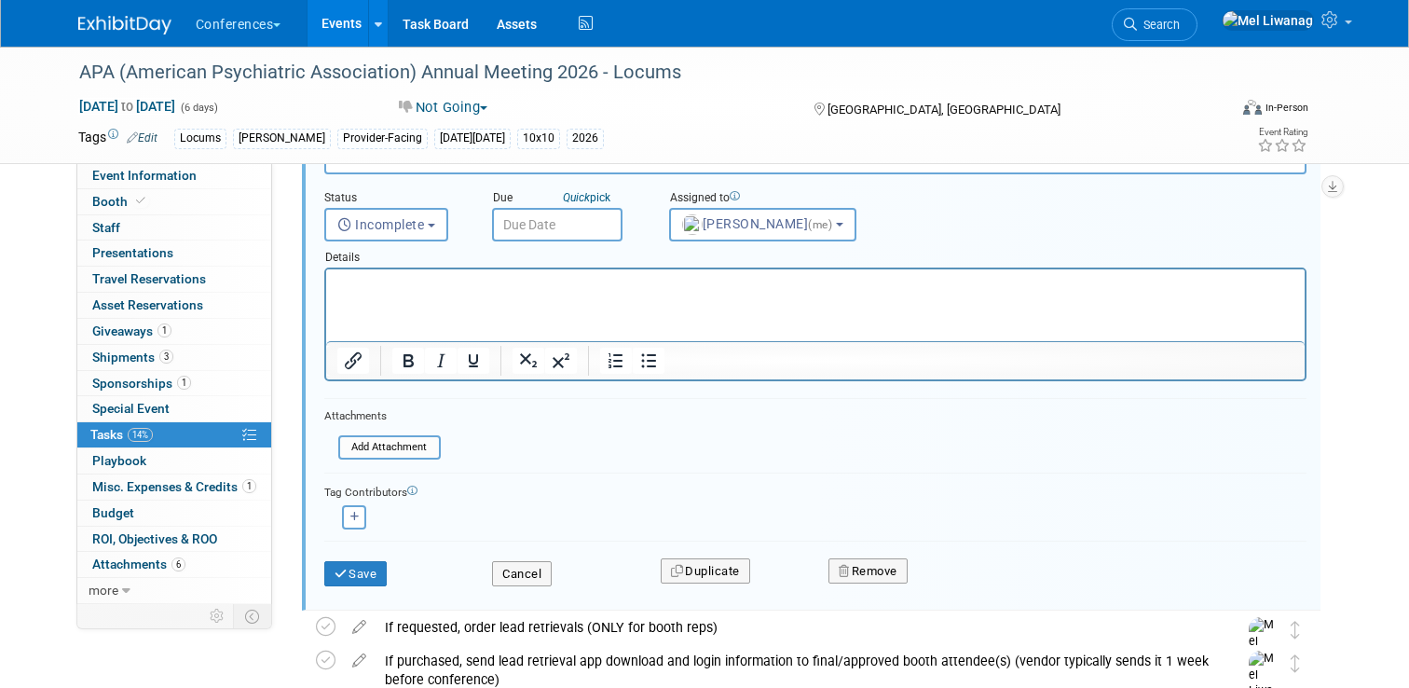
scroll to position [699, 0]
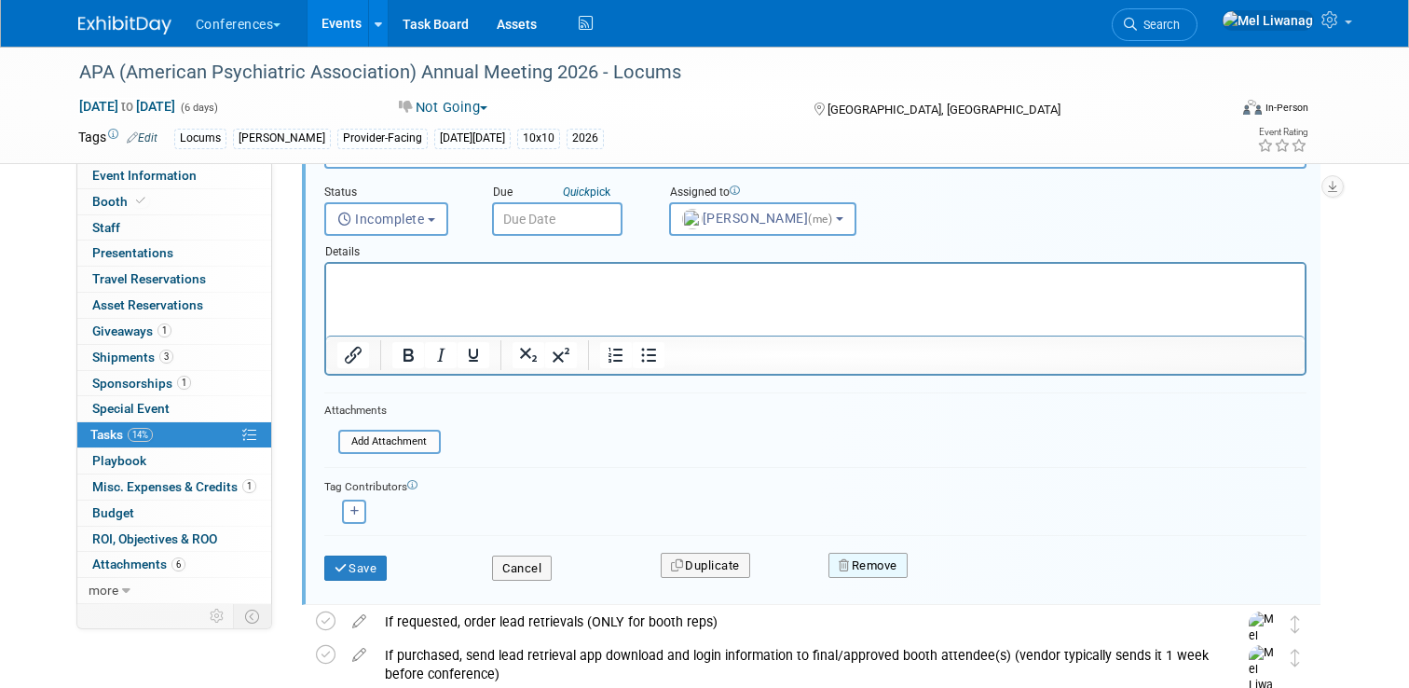
click at [880, 575] on button "Remove" at bounding box center [867, 566] width 79 height 26
click at [973, 600] on div "Yes No" at bounding box center [996, 580] width 147 height 47
click at [971, 585] on link "Yes" at bounding box center [973, 581] width 54 height 30
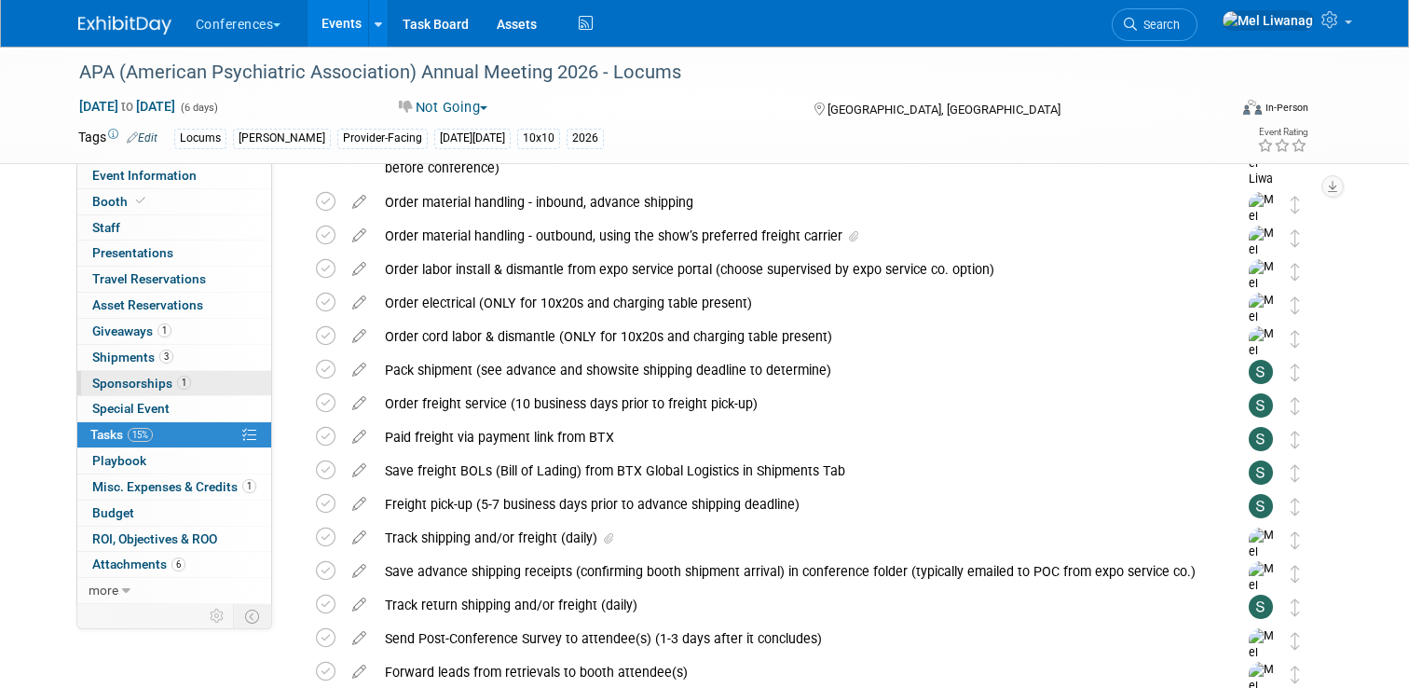
click at [151, 376] on span "Sponsorships 1" at bounding box center [141, 383] width 99 height 15
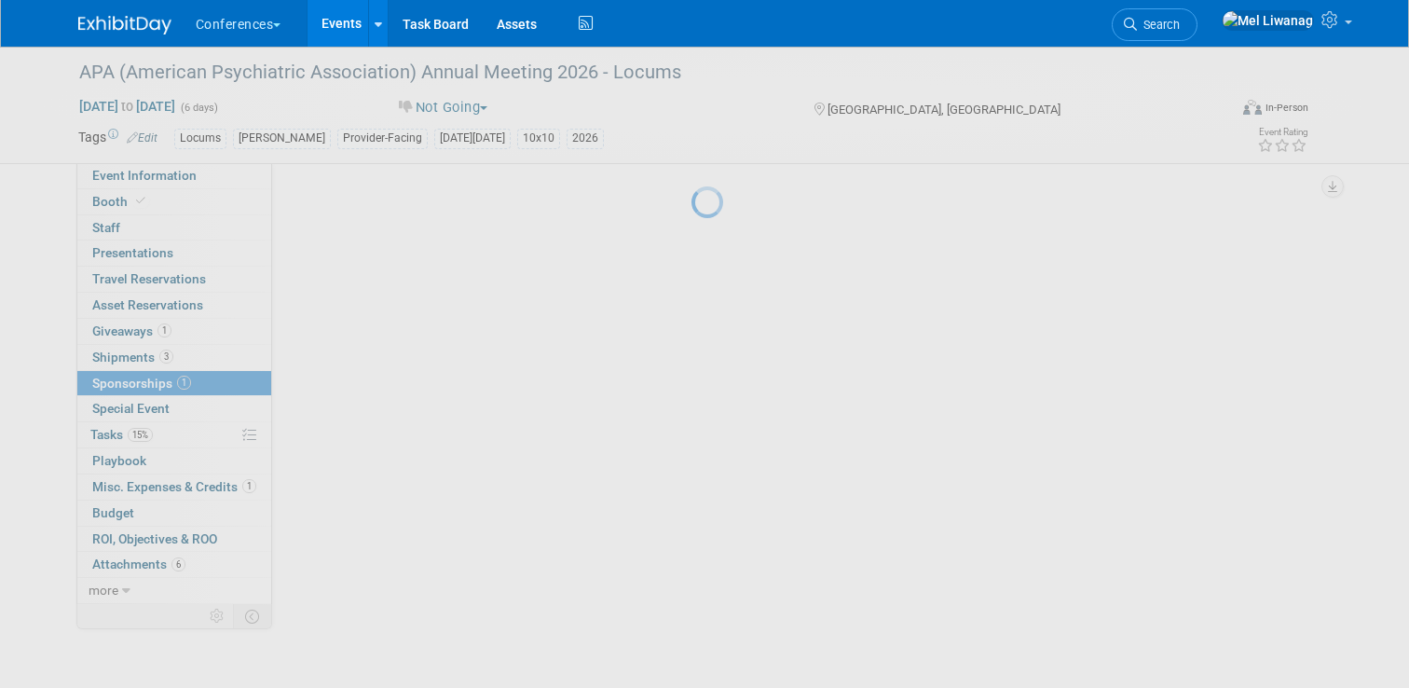
scroll to position [0, 0]
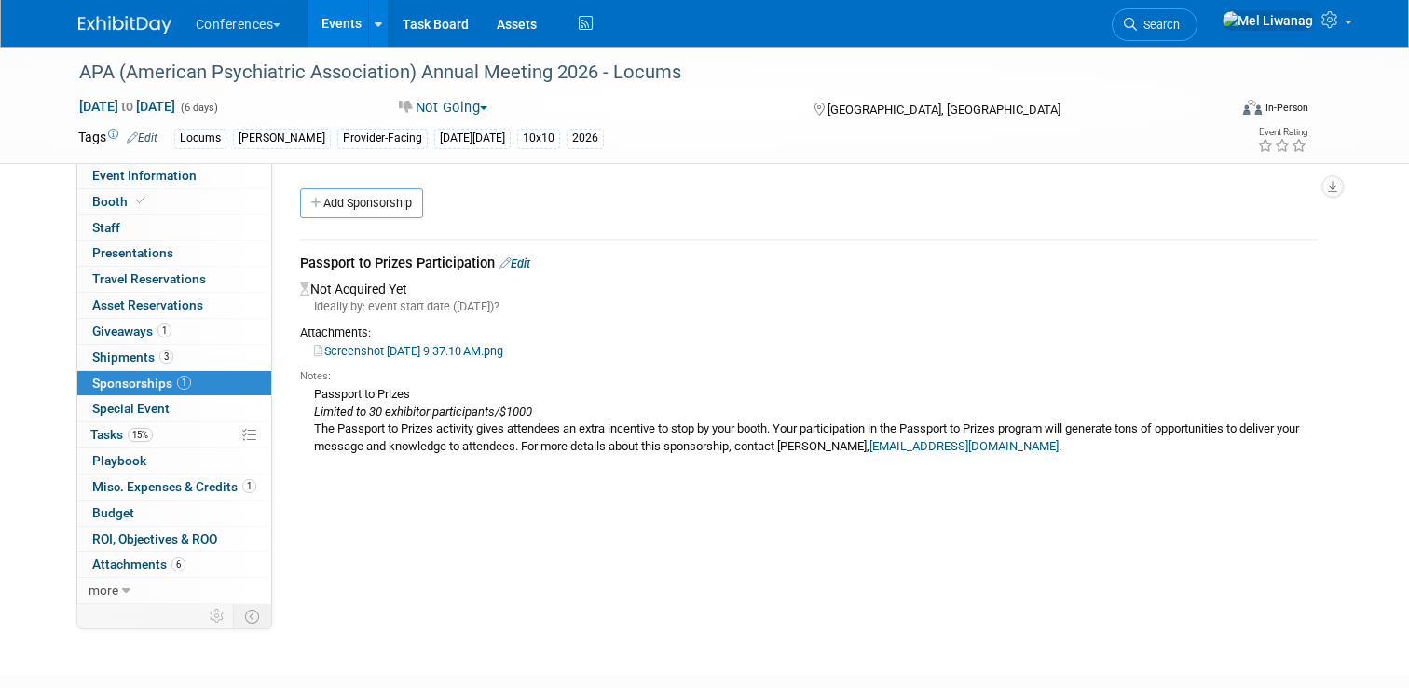
click at [525, 263] on link "Edit" at bounding box center [514, 263] width 31 height 14
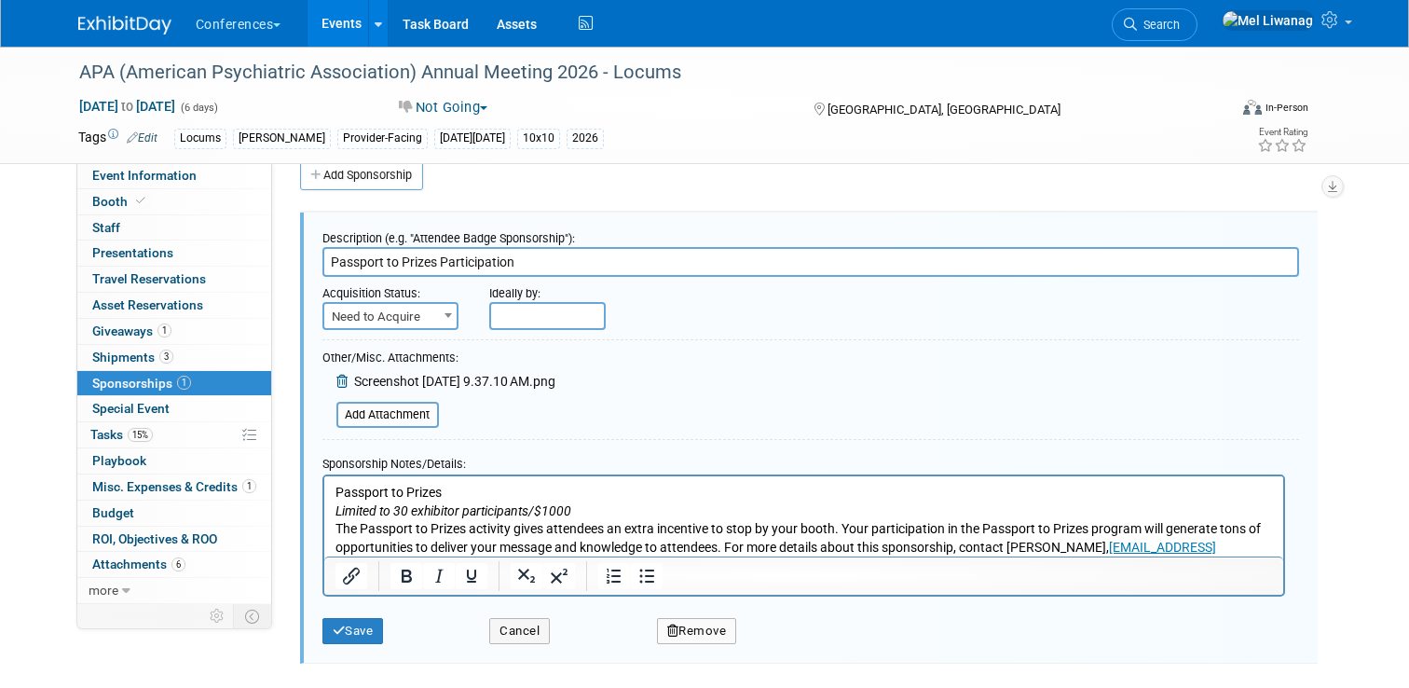
click at [394, 378] on span "Screenshot 2025-02-28 at 9.37.10 AM.png" at bounding box center [454, 381] width 201 height 15
click at [363, 379] on span "Screenshot 2025-02-28 at 9.37.10 AM.png" at bounding box center [454, 381] width 201 height 15
click at [345, 377] on icon at bounding box center [343, 381] width 15 height 13
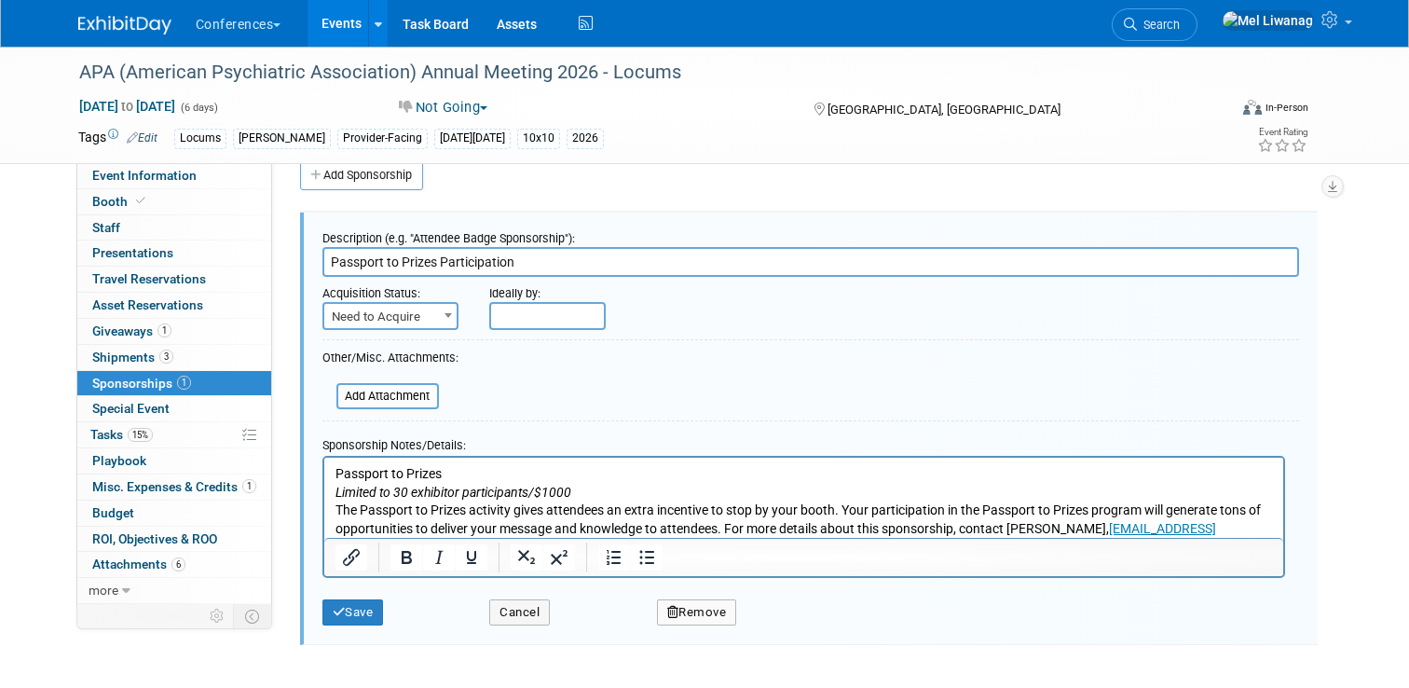
click at [692, 616] on button "Remove" at bounding box center [697, 612] width 80 height 26
click at [803, 623] on link "Yes" at bounding box center [800, 627] width 54 height 30
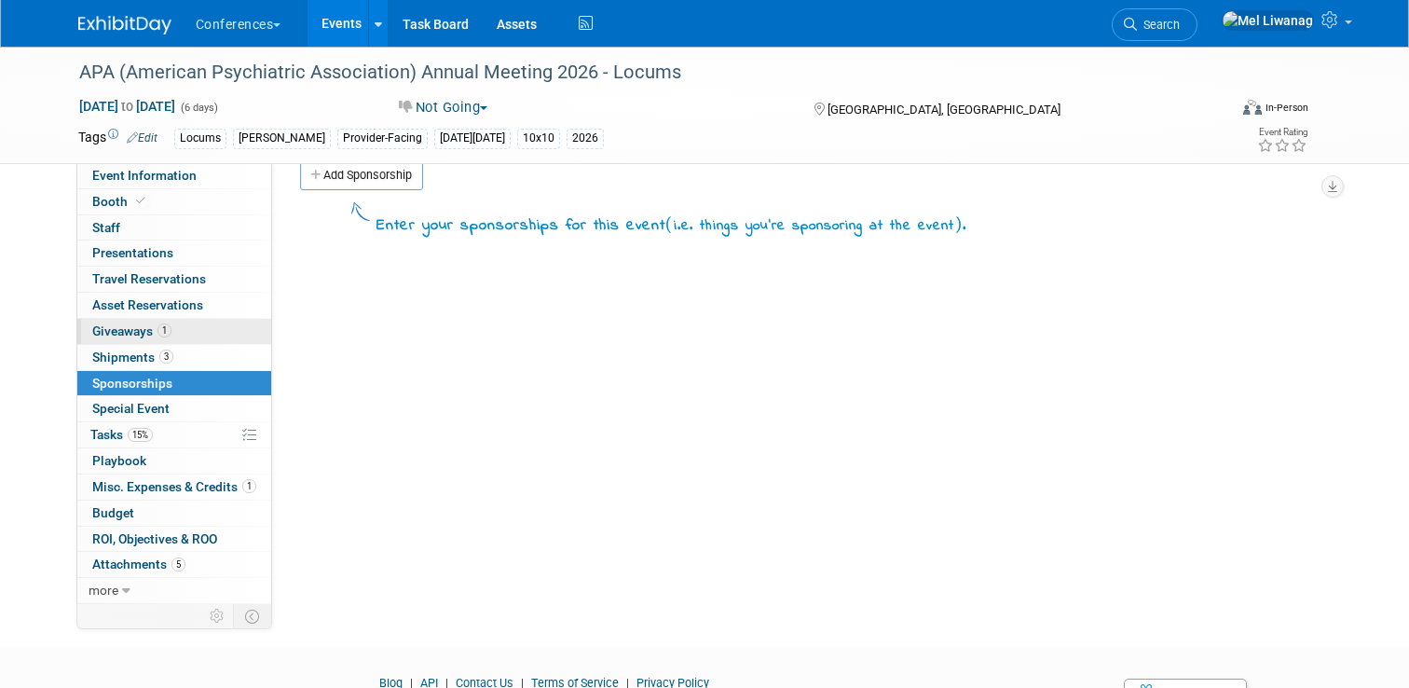
click at [186, 325] on link "1 Giveaways 1" at bounding box center [174, 331] width 194 height 25
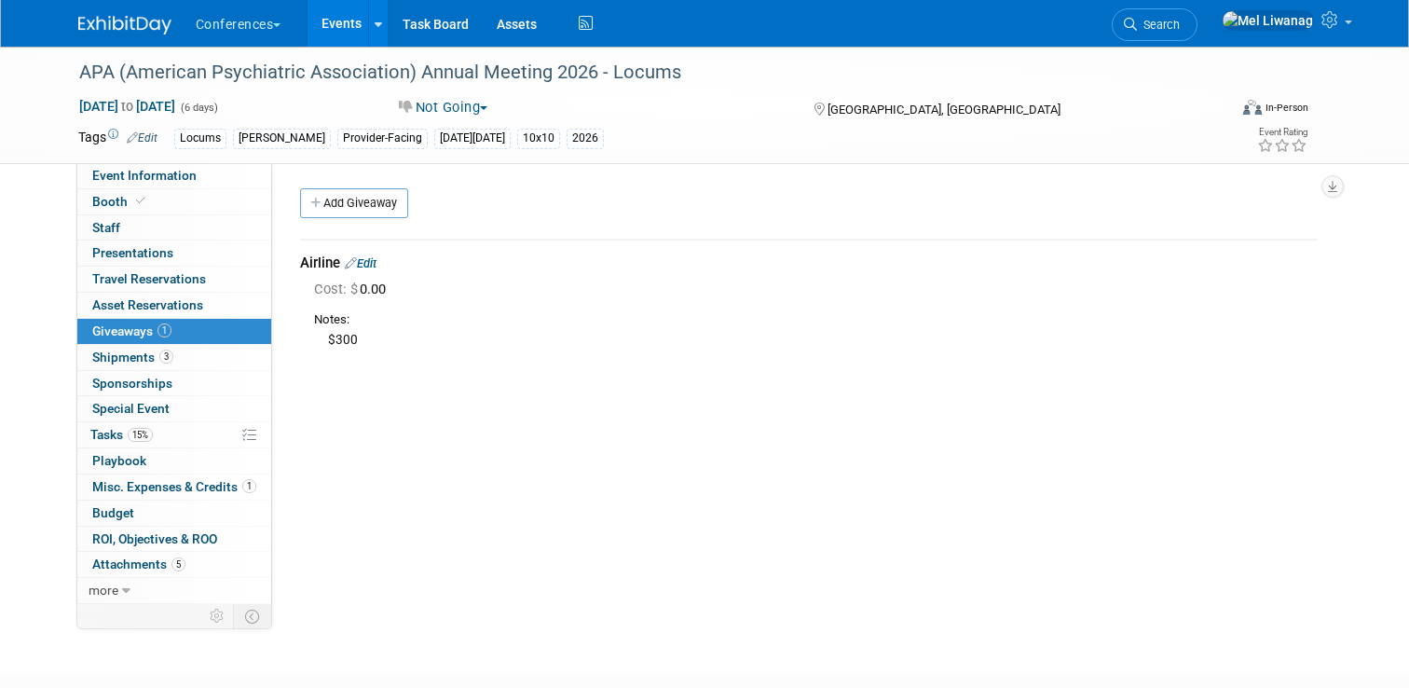
click at [376, 260] on link "Edit" at bounding box center [361, 263] width 32 height 14
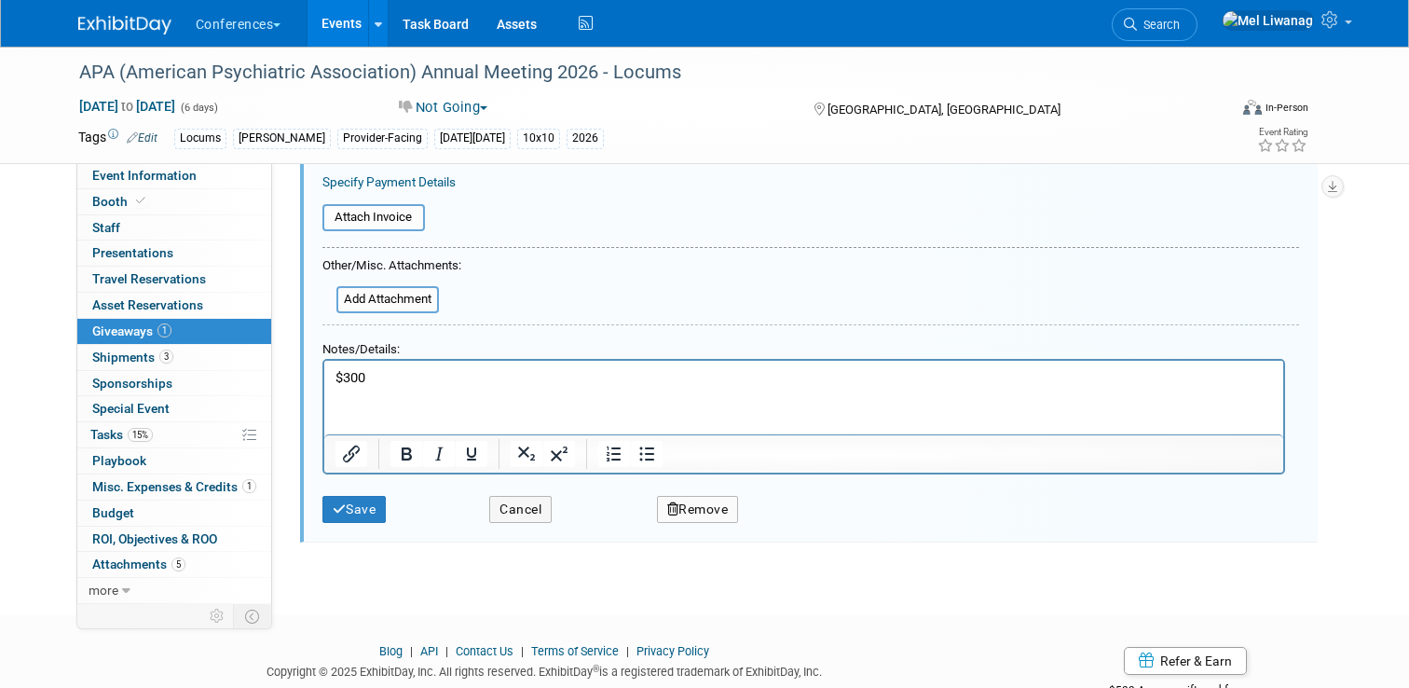
scroll to position [308, 0]
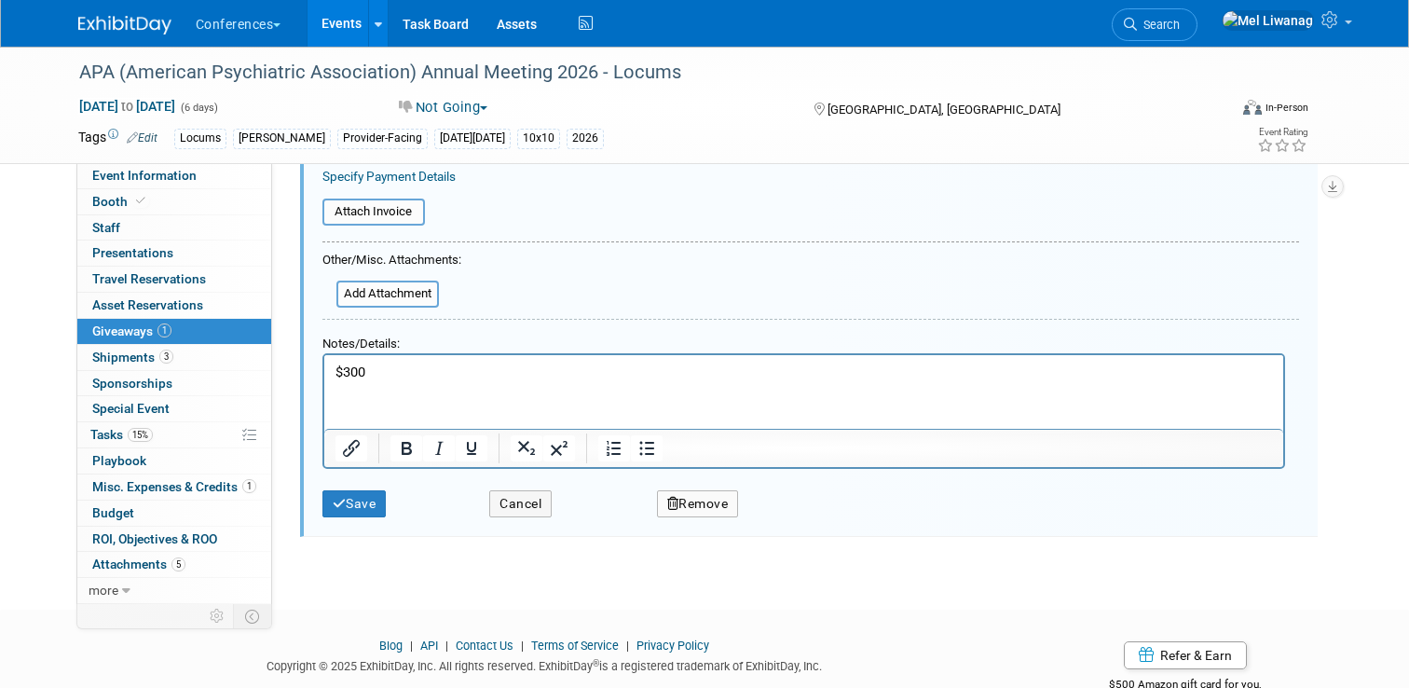
click at [678, 495] on button "Remove" at bounding box center [698, 503] width 82 height 27
click at [777, 525] on link "Yes" at bounding box center [803, 518] width 54 height 30
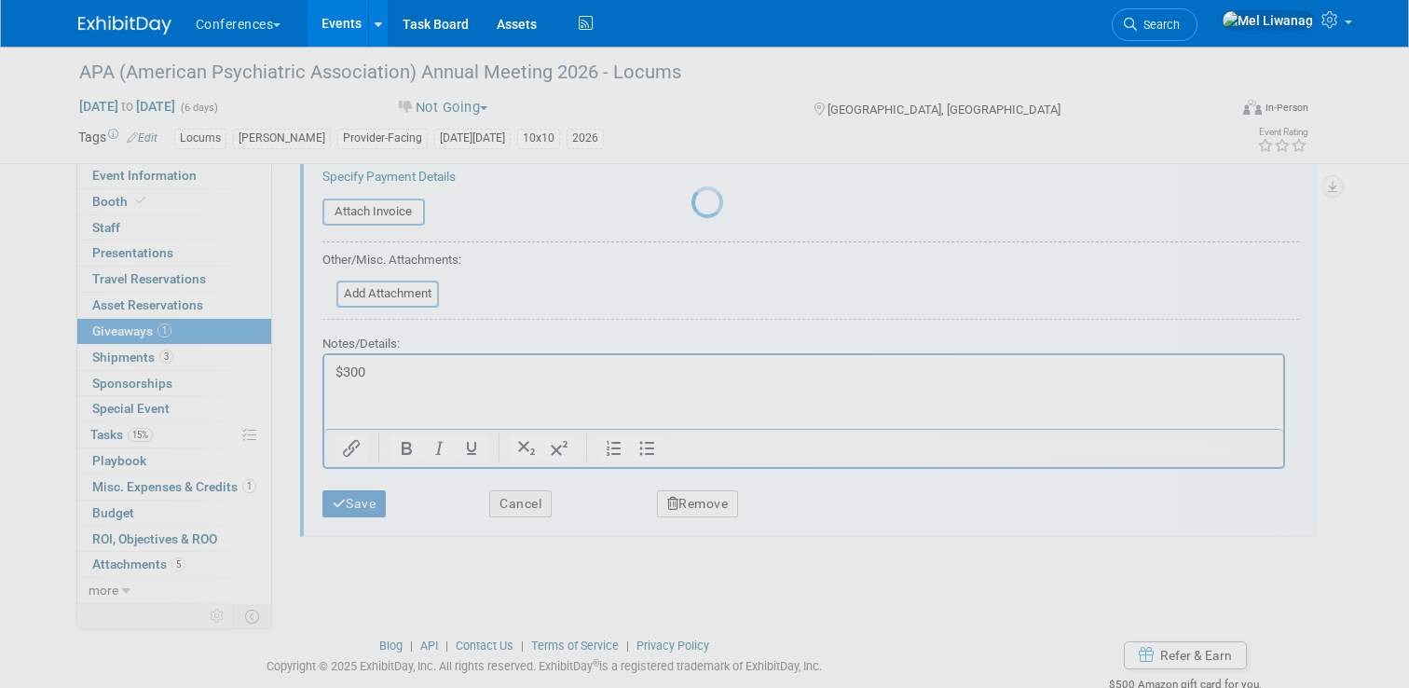
scroll to position [117, 0]
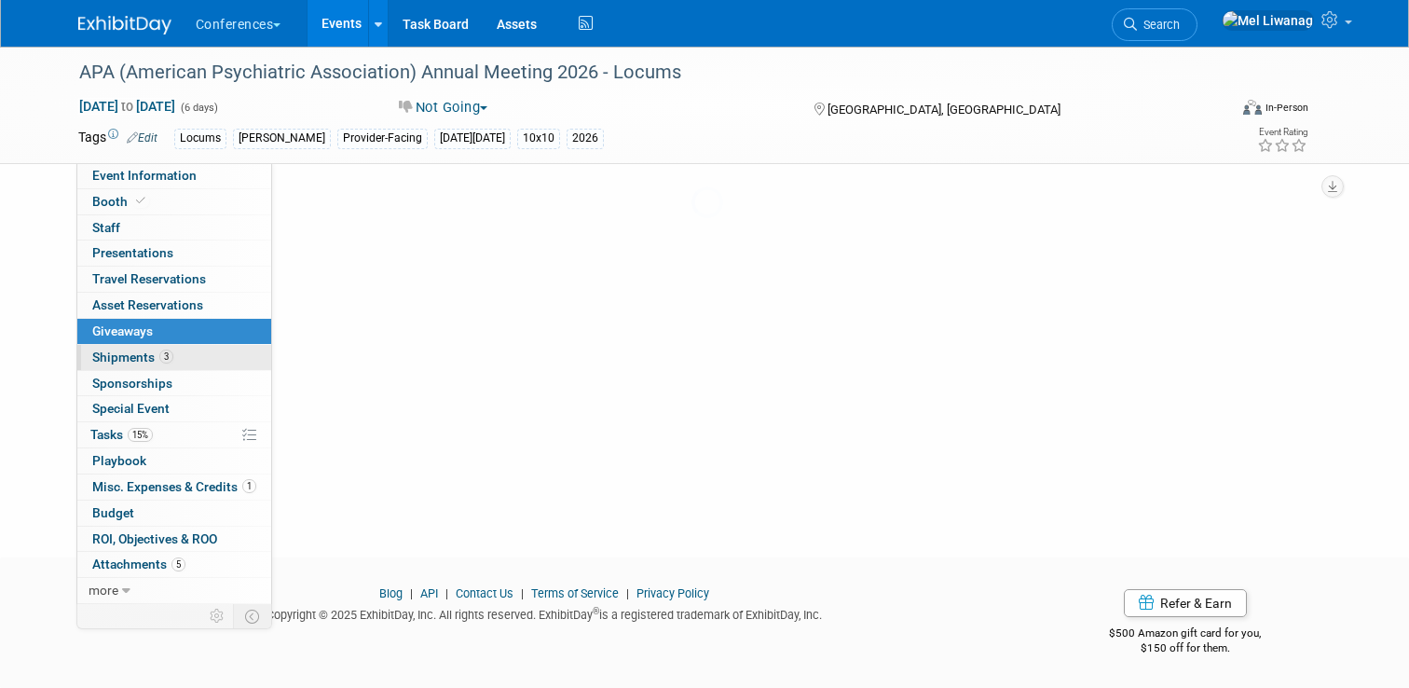
click at [173, 361] on link "3 Shipments 3" at bounding box center [174, 357] width 194 height 25
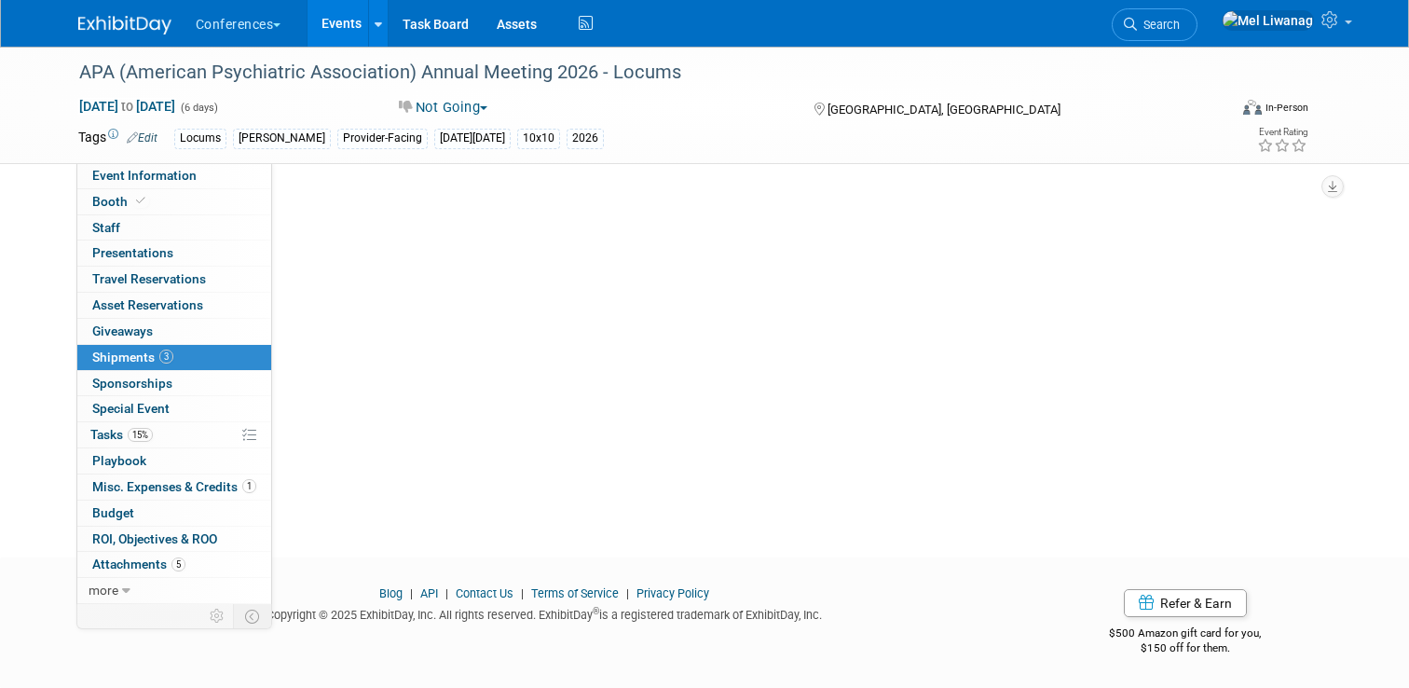
scroll to position [0, 0]
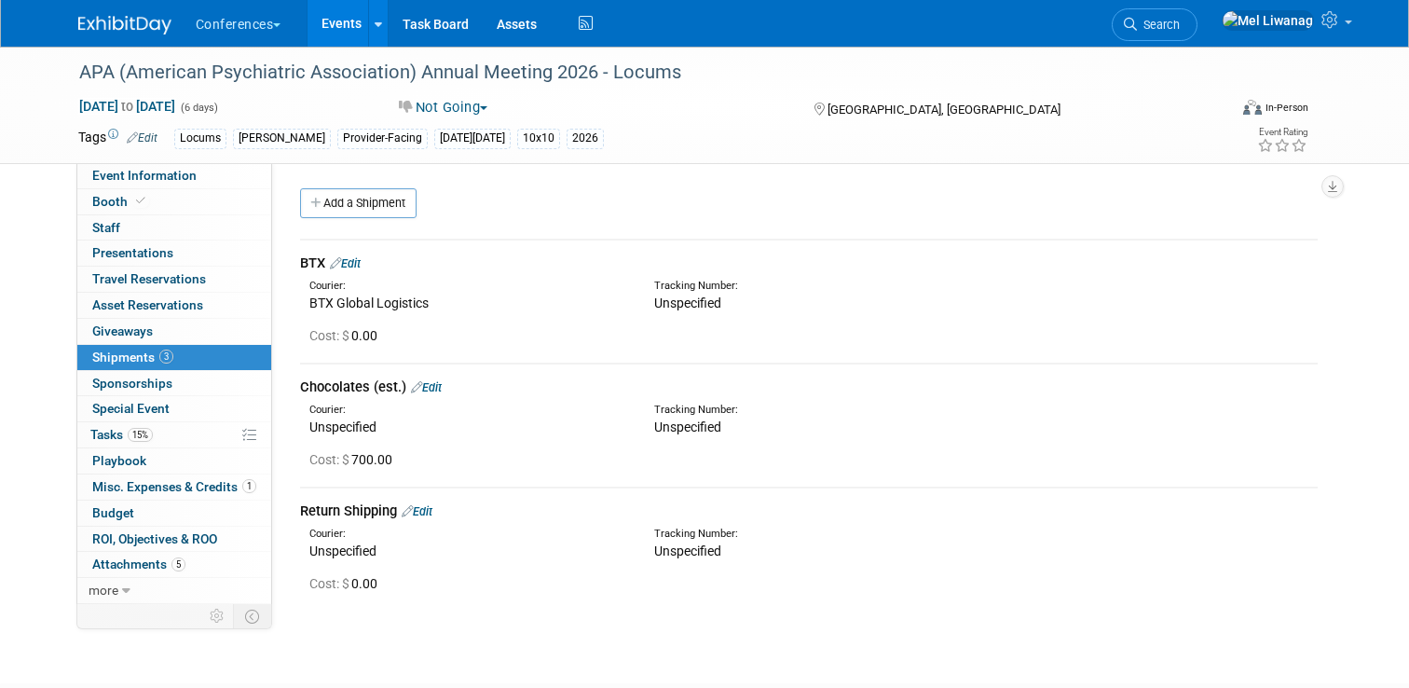
click at [361, 266] on link "Edit" at bounding box center [345, 263] width 31 height 14
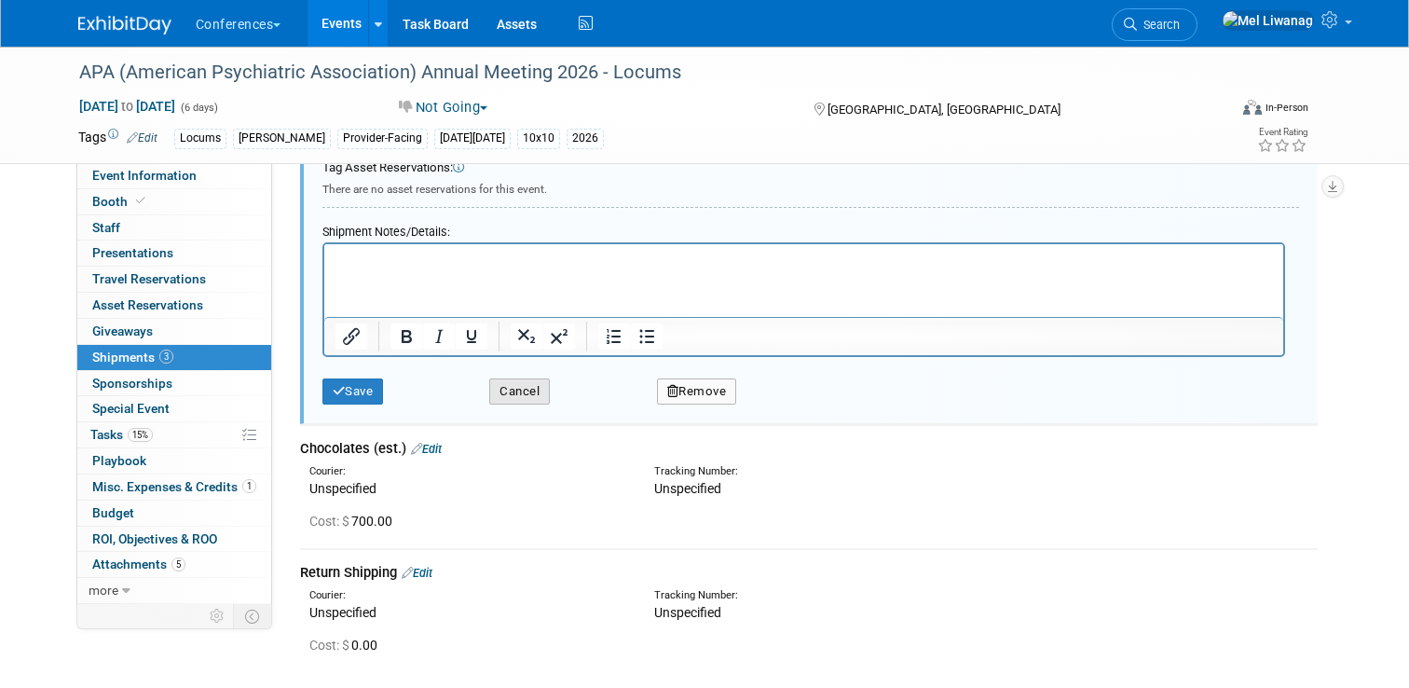
click at [531, 385] on button "Cancel" at bounding box center [519, 391] width 61 height 26
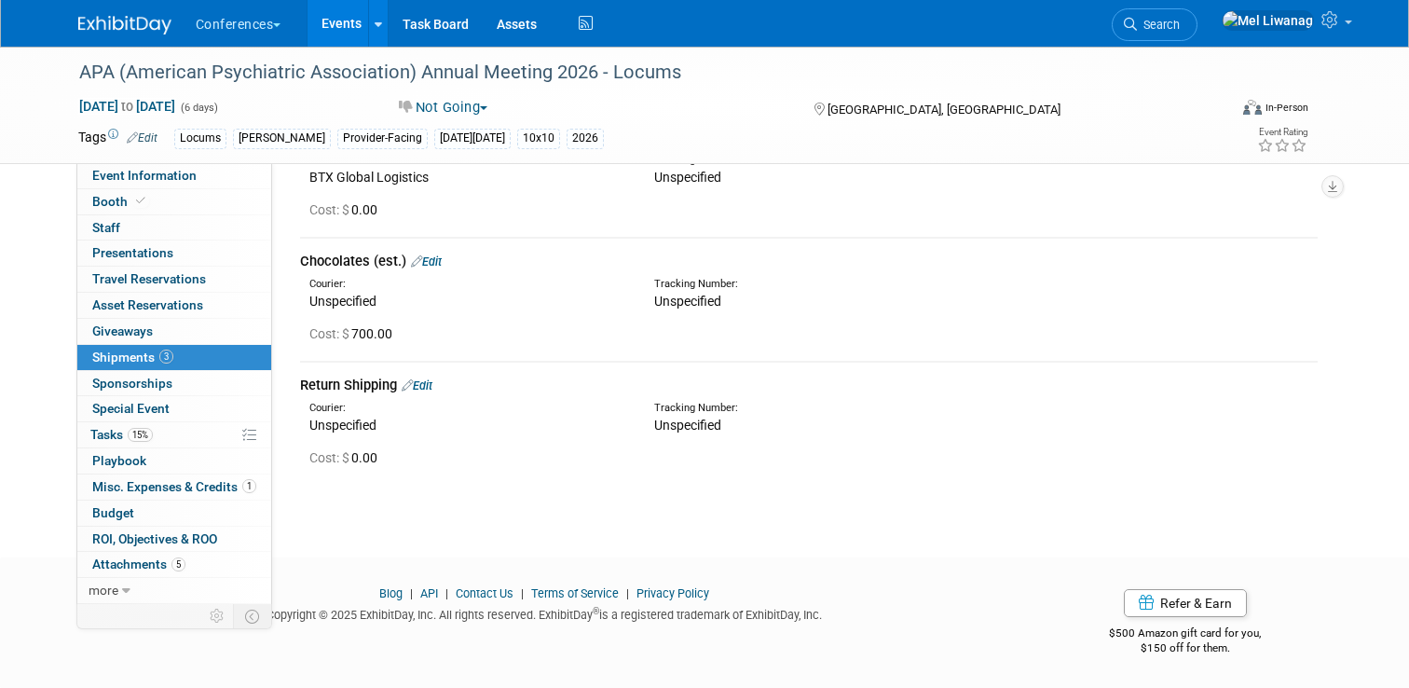
click at [431, 389] on link "Edit" at bounding box center [417, 385] width 31 height 14
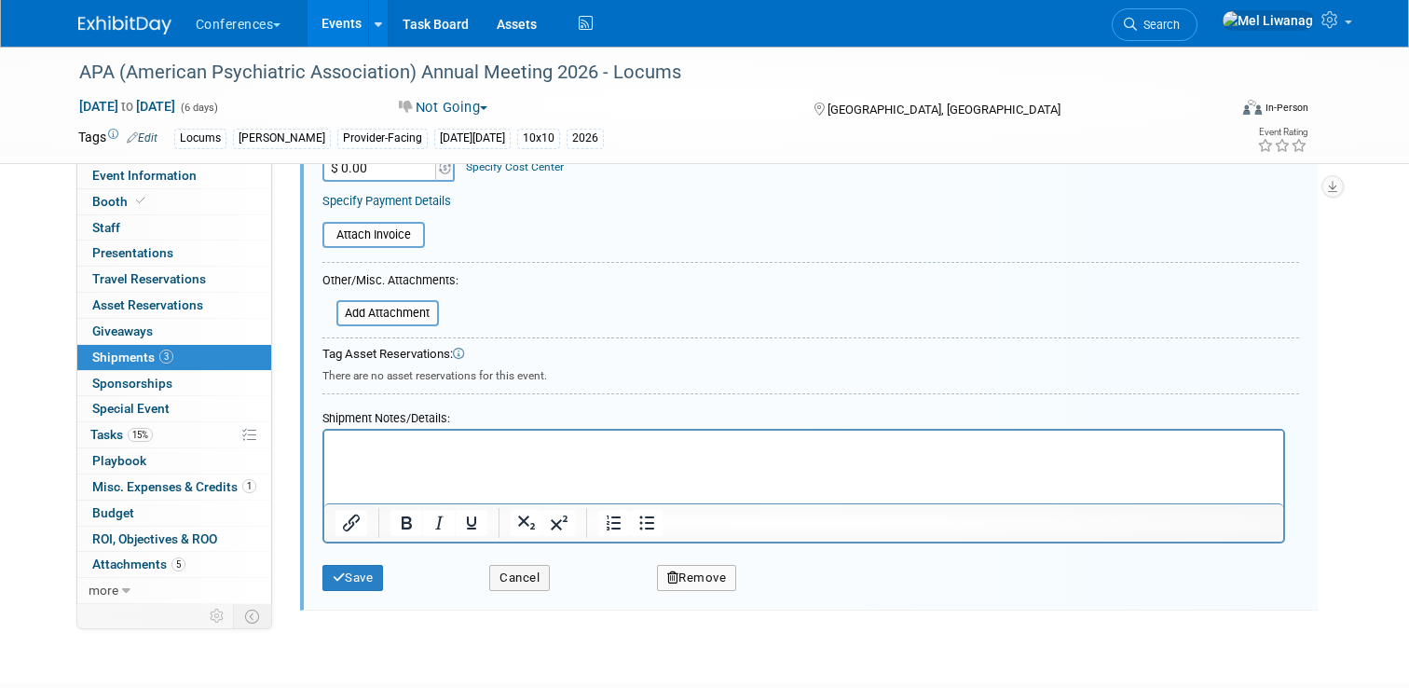
scroll to position [717, 0]
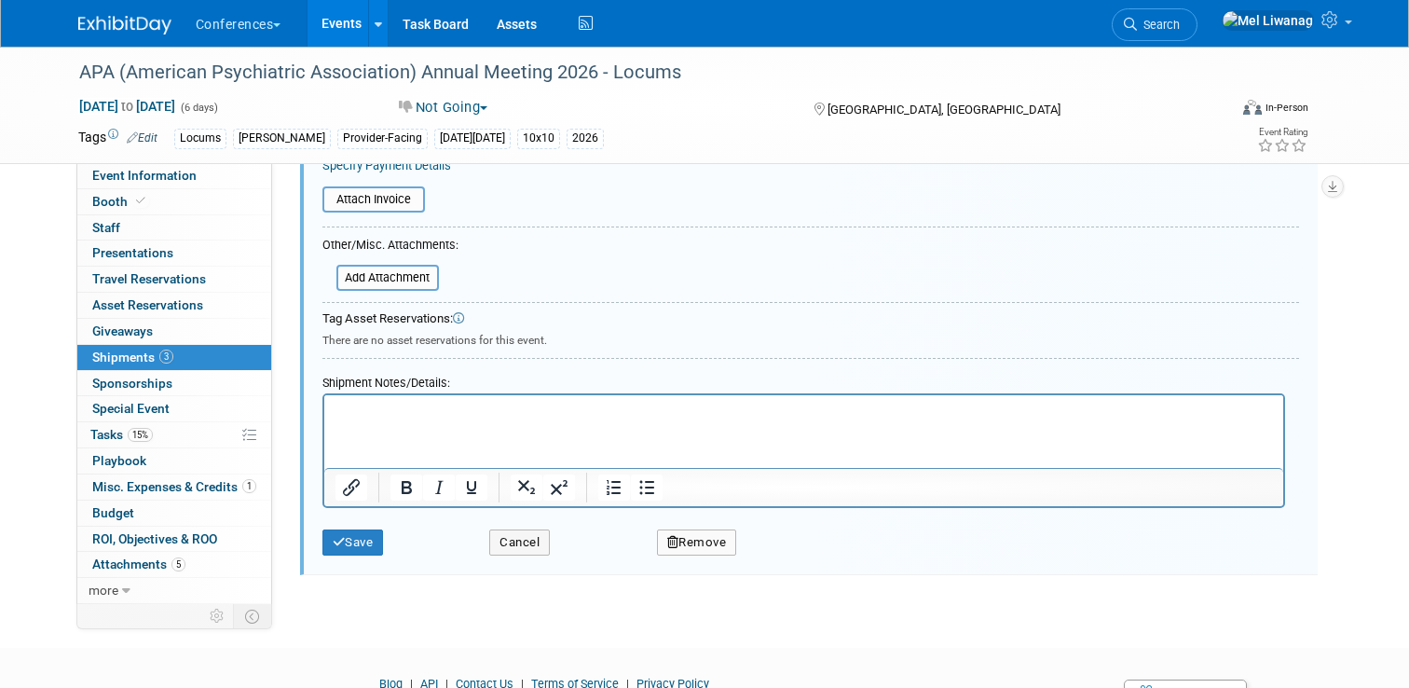
click at [705, 550] on button "Remove" at bounding box center [697, 542] width 80 height 26
click at [764, 563] on div "Yes No" at bounding box center [824, 558] width 121 height 30
click at [813, 554] on link "Yes" at bounding box center [800, 558] width 54 height 30
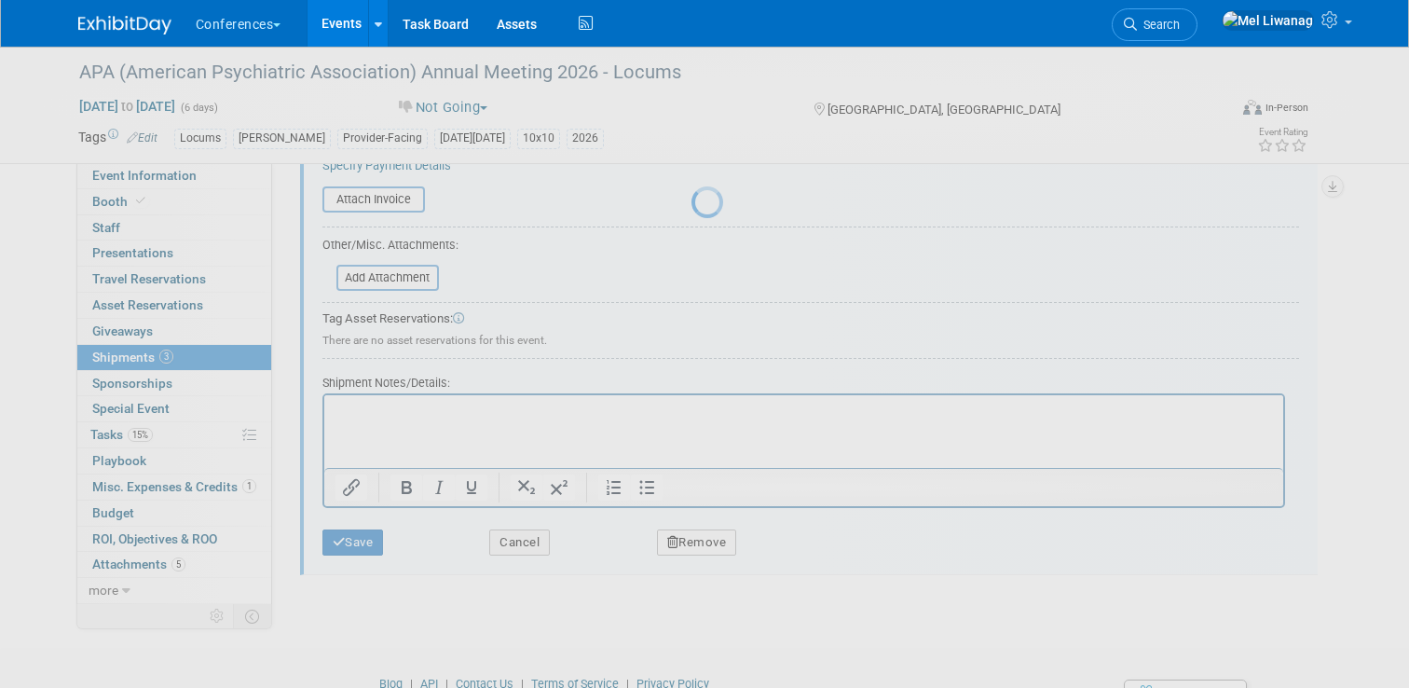
scroll to position [0, 0]
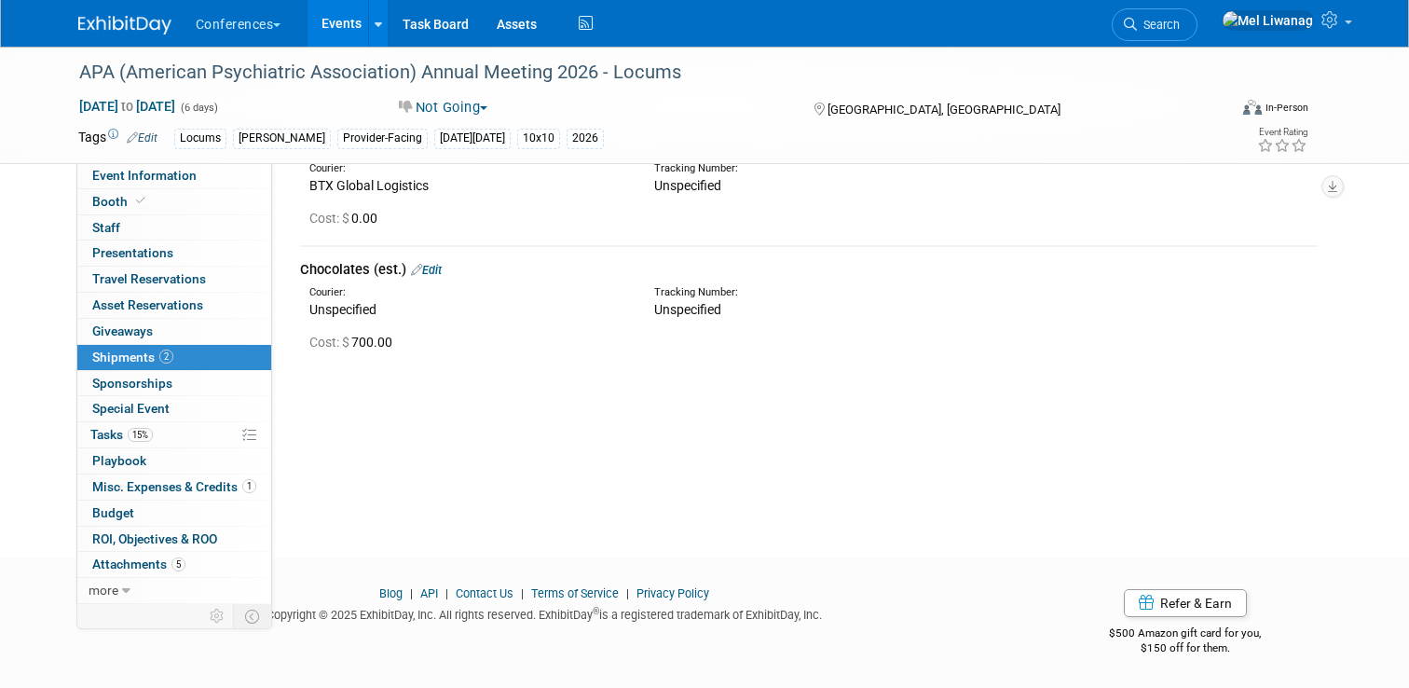
click at [442, 265] on link "Edit" at bounding box center [426, 270] width 31 height 14
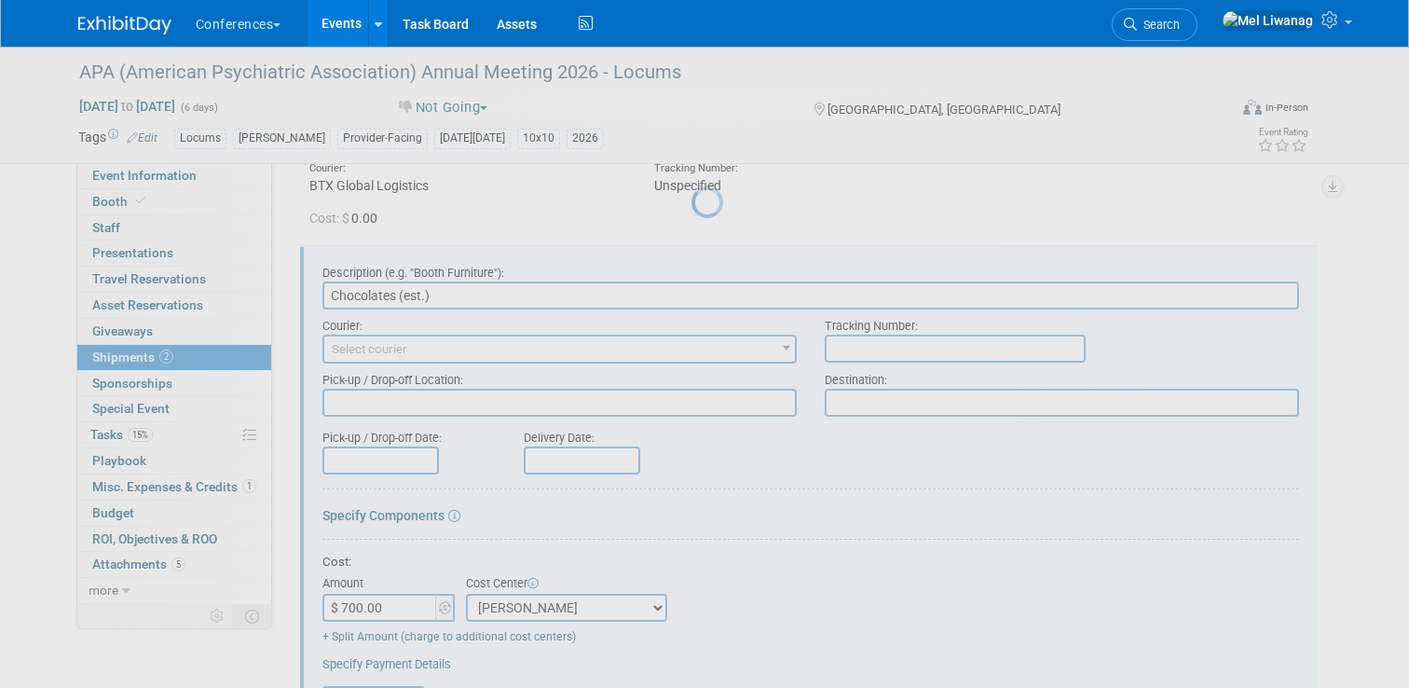
scroll to position [145, 0]
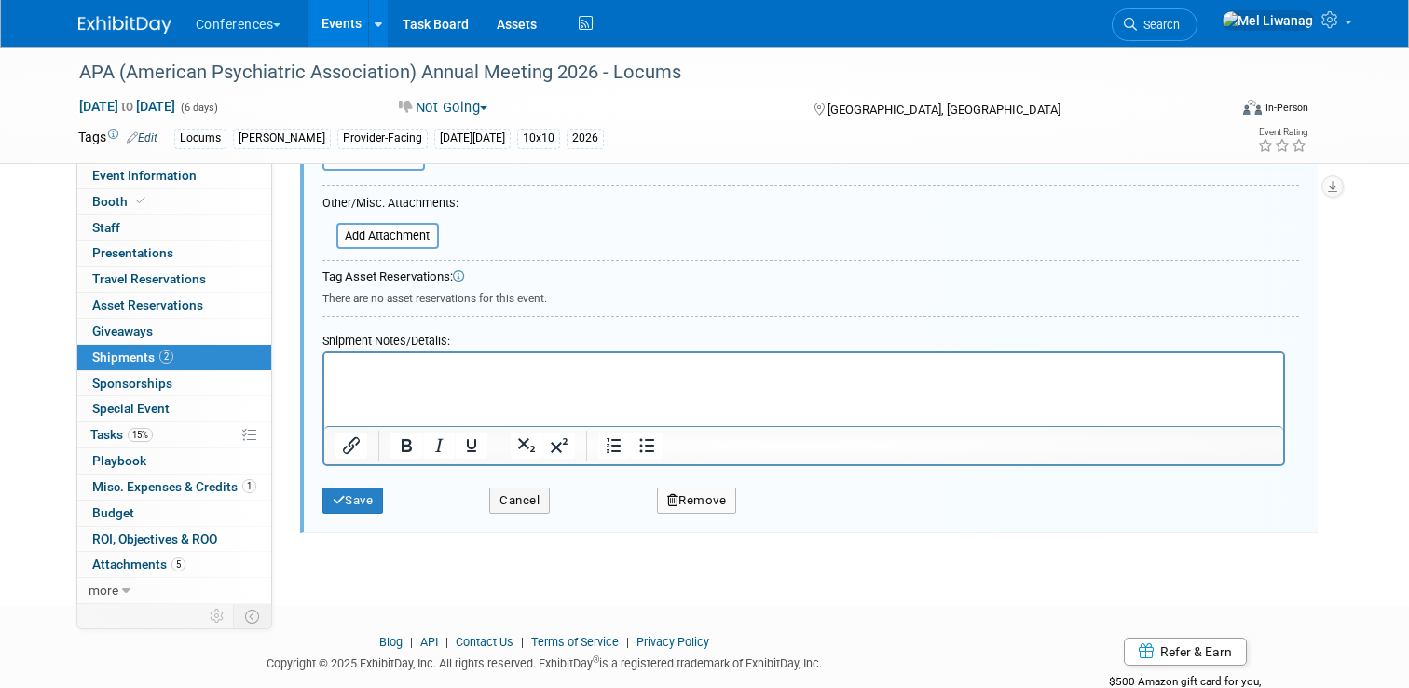
click at [714, 512] on button "Remove" at bounding box center [697, 500] width 80 height 26
click at [788, 519] on icon at bounding box center [787, 516] width 11 height 10
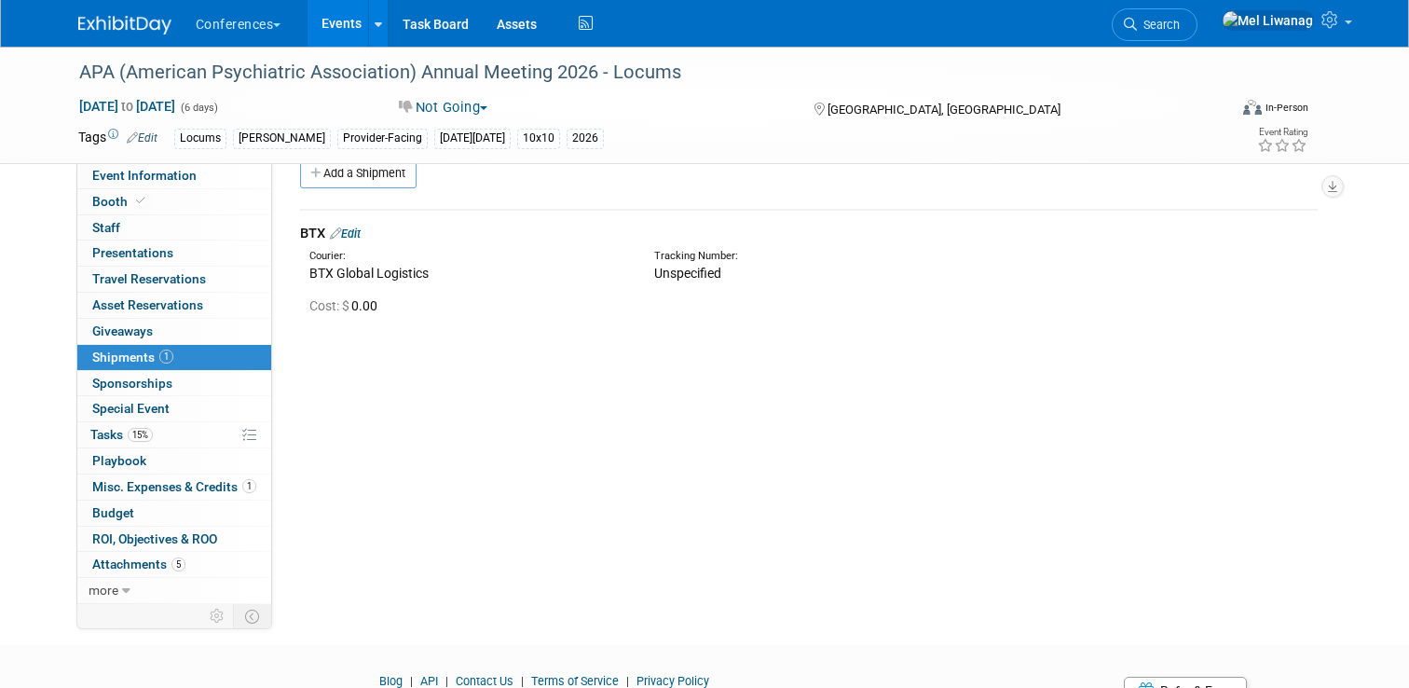
click at [361, 234] on link "Edit" at bounding box center [345, 233] width 31 height 14
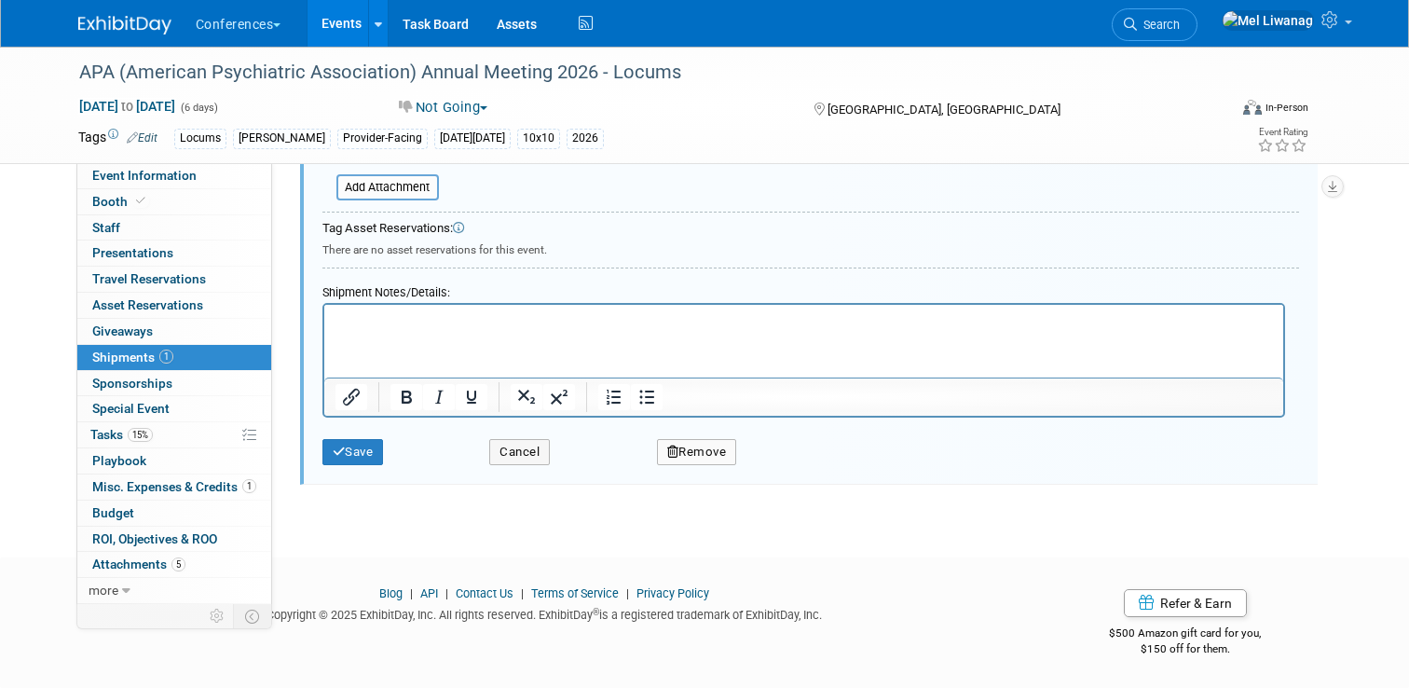
click at [663, 445] on button "Remove" at bounding box center [697, 452] width 80 height 26
click at [798, 462] on link "Yes" at bounding box center [800, 468] width 54 height 30
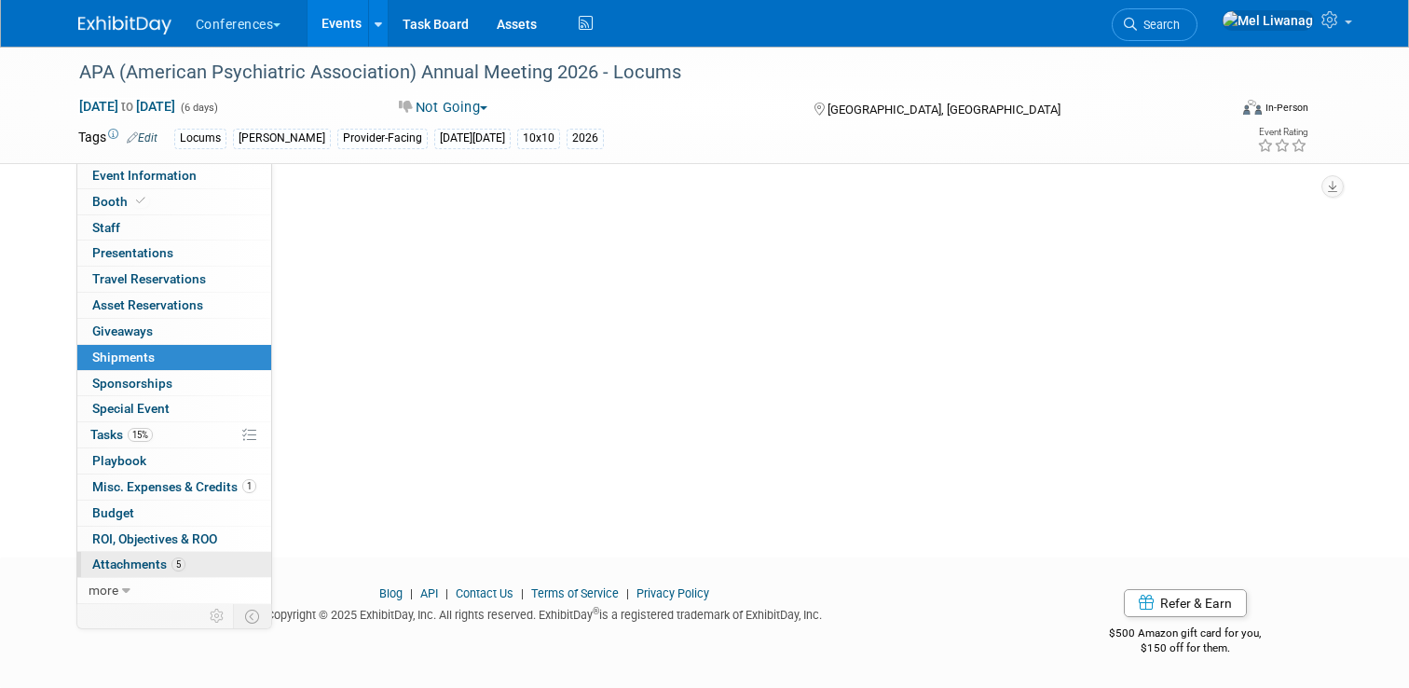
click at [183, 572] on link "5 Attachments 5" at bounding box center [174, 564] width 194 height 25
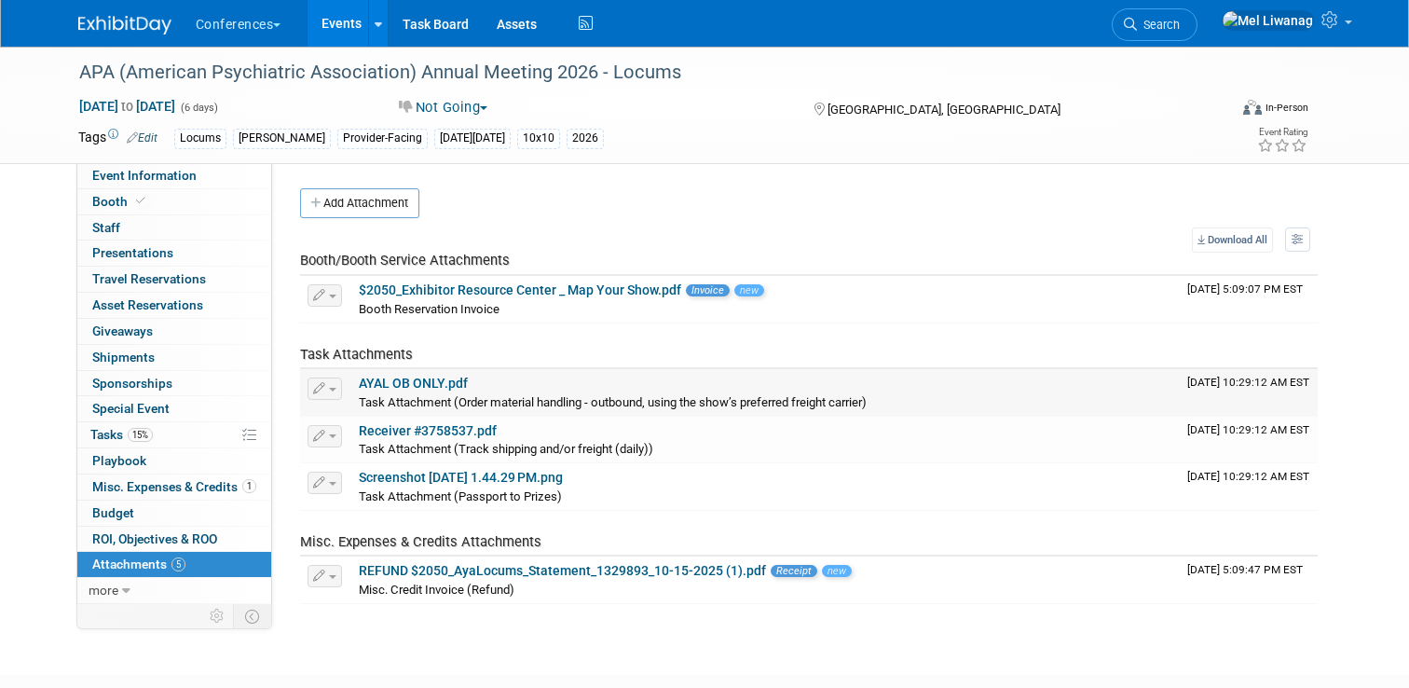
click at [335, 393] on button "button" at bounding box center [325, 388] width 34 height 22
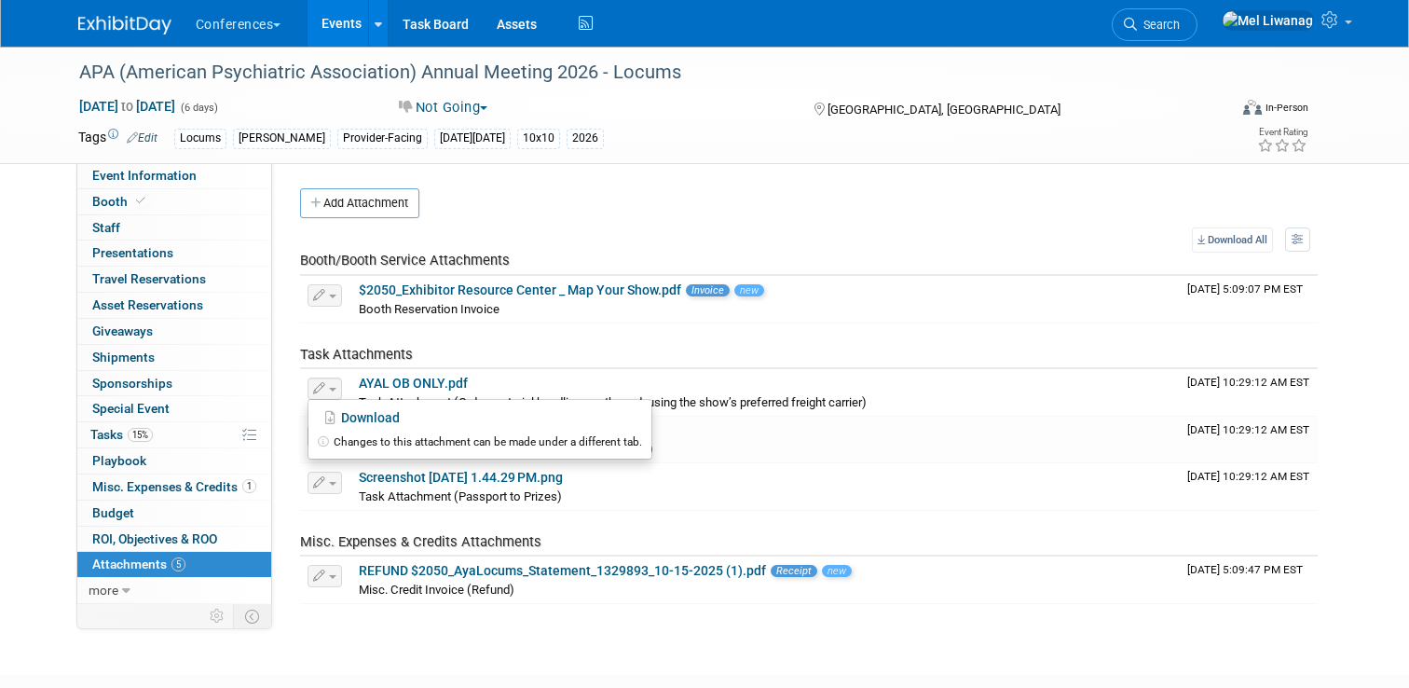
click at [402, 362] on td "Task Attachments" at bounding box center [740, 346] width 880 height 47
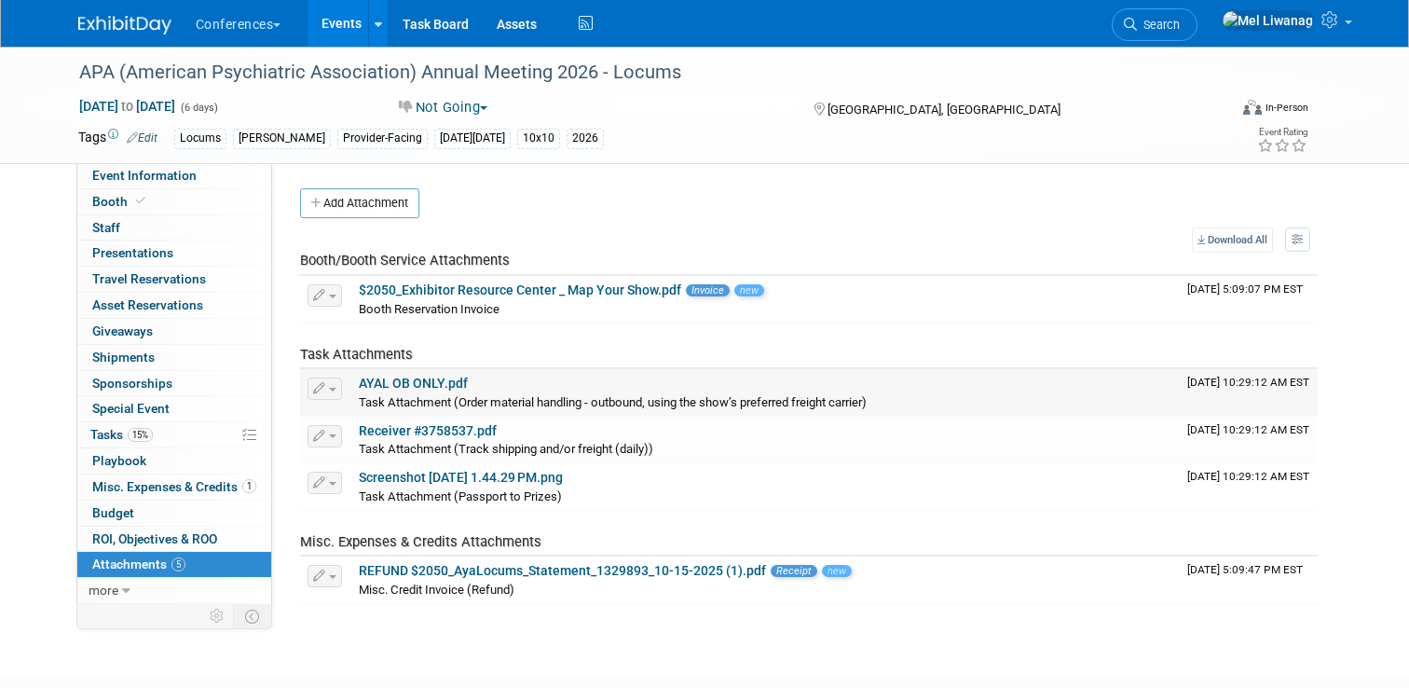
click at [412, 382] on link "AYAL OB ONLY.pdf" at bounding box center [413, 383] width 109 height 15
click at [165, 444] on link "15% Tasks 15%" at bounding box center [174, 434] width 194 height 25
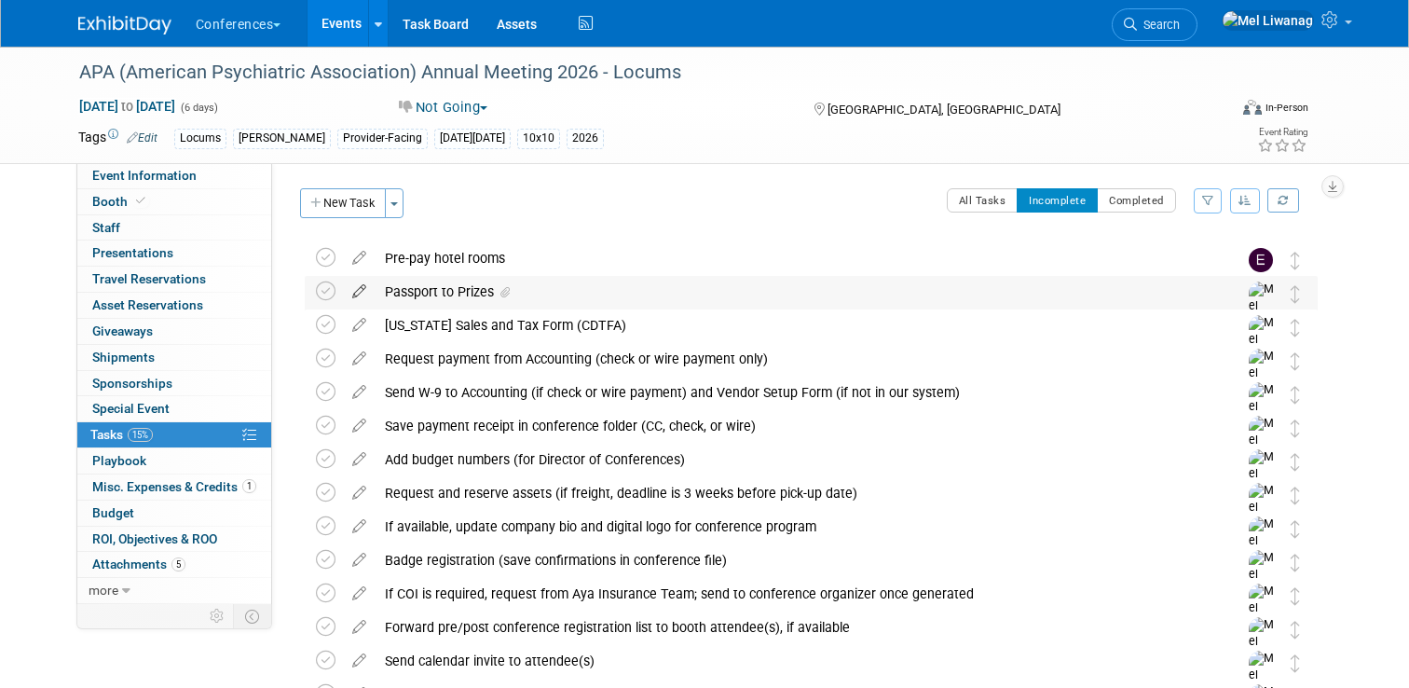
click at [357, 286] on icon at bounding box center [359, 287] width 33 height 23
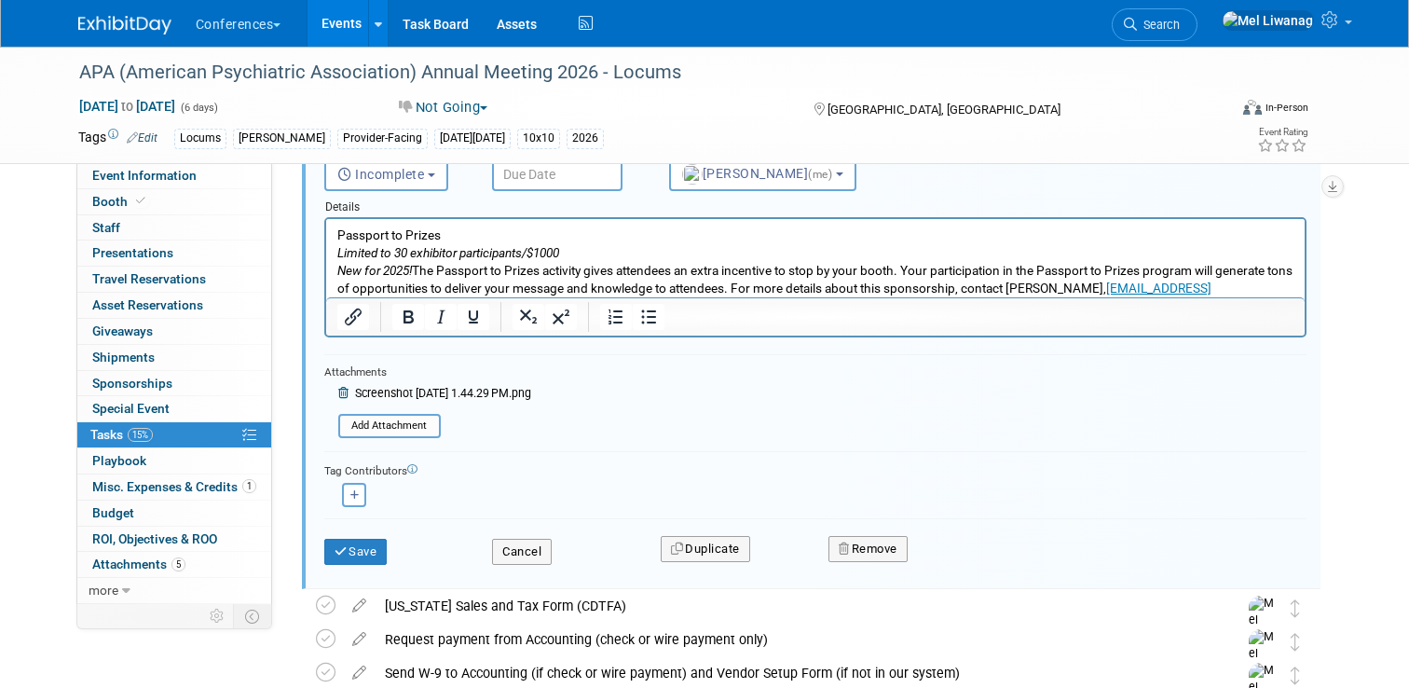
scroll to position [225, 0]
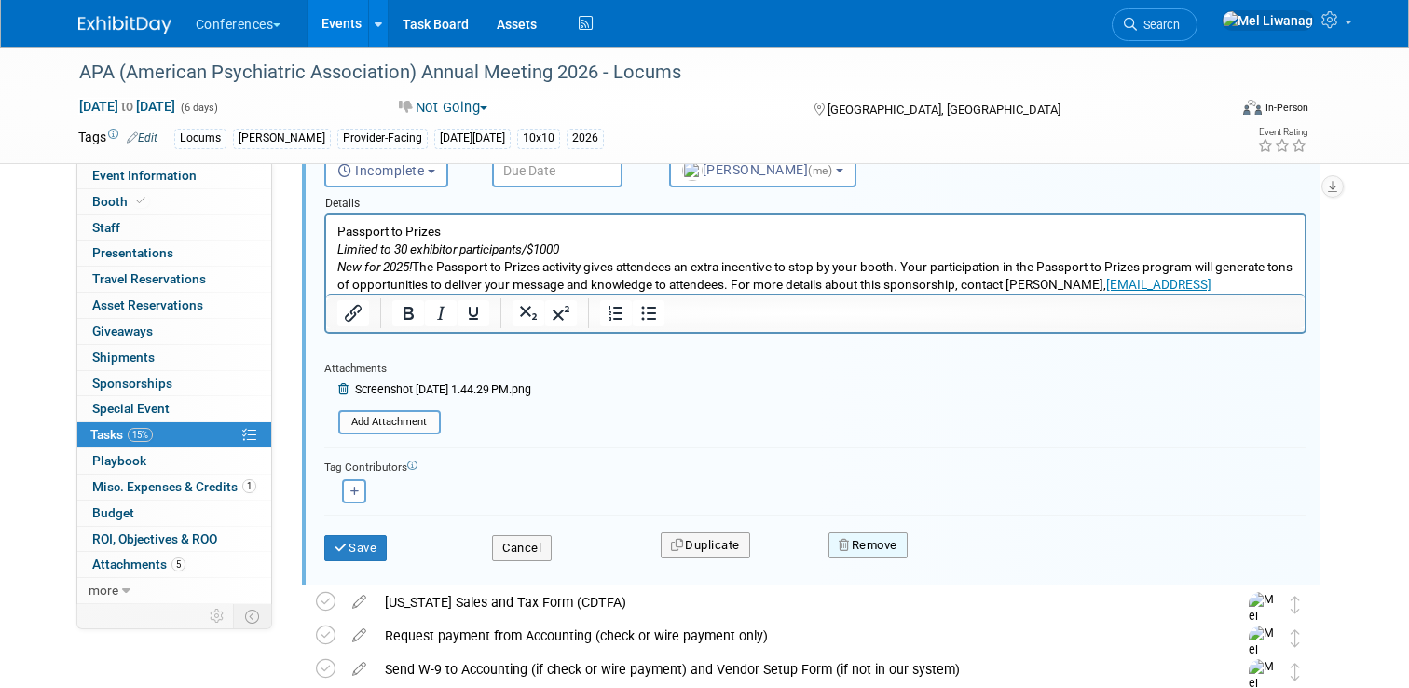
click at [869, 541] on button "Remove" at bounding box center [867, 545] width 79 height 26
click at [950, 557] on link "Yes" at bounding box center [973, 561] width 54 height 30
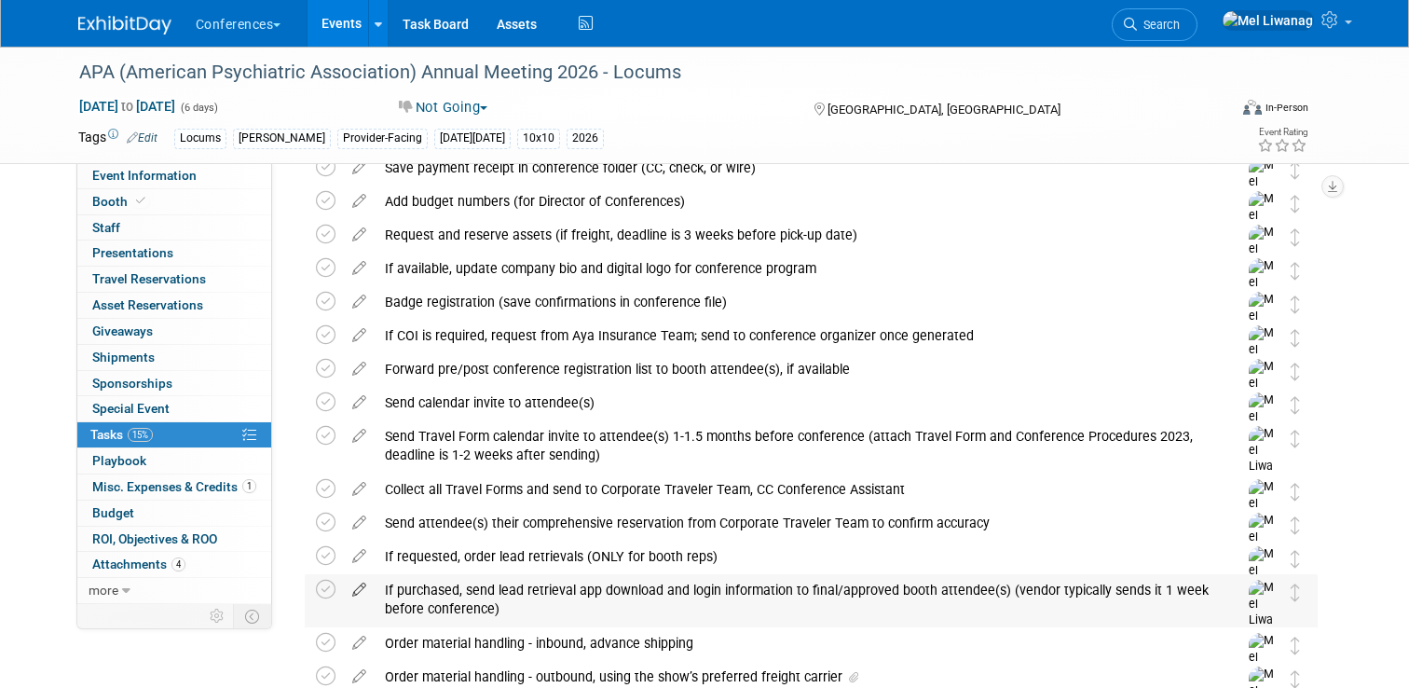
click at [362, 581] on icon at bounding box center [359, 585] width 33 height 23
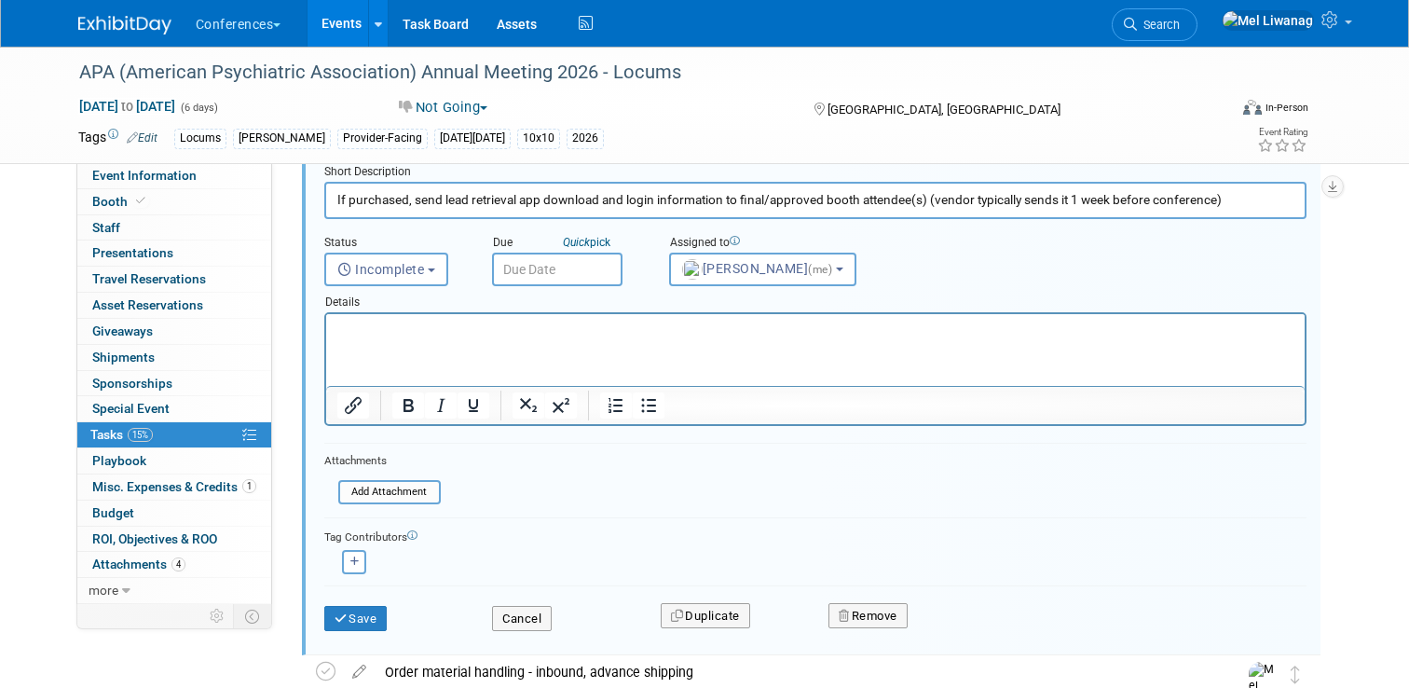
scroll to position [658, 0]
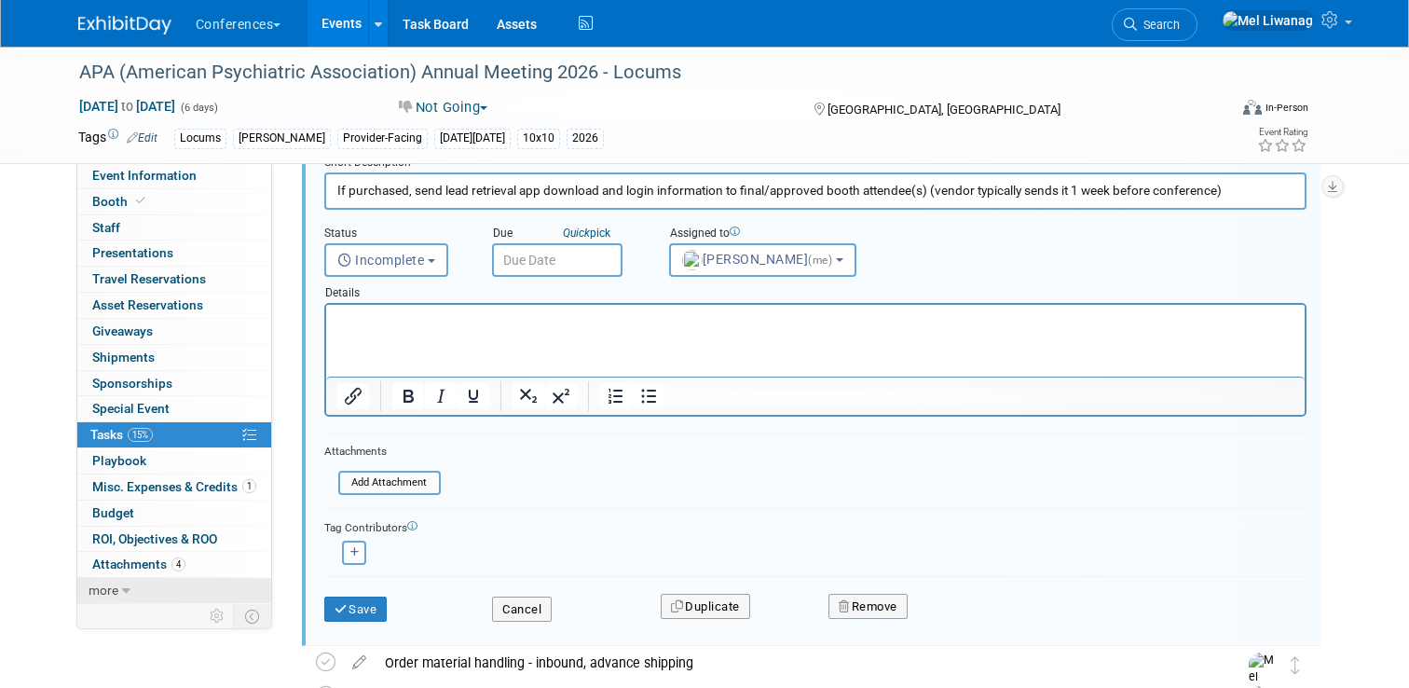
click at [100, 592] on span "more" at bounding box center [104, 589] width 30 height 15
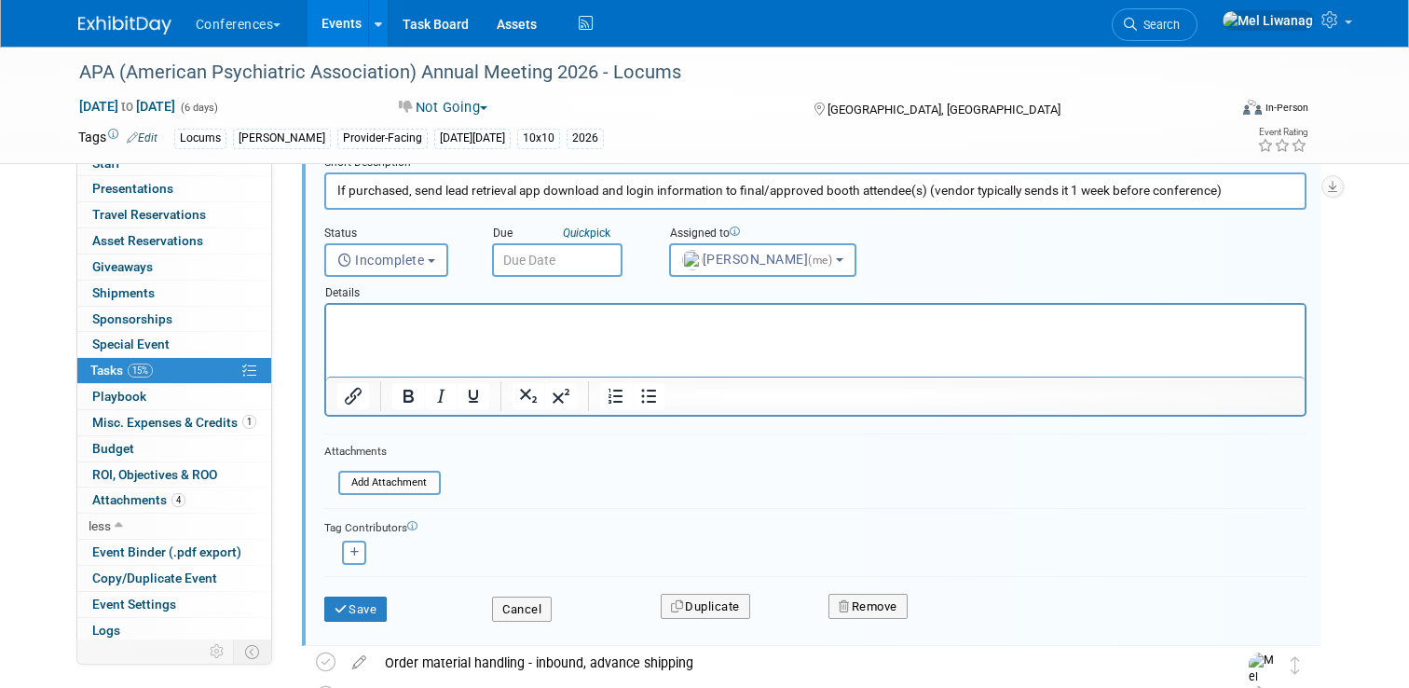
scroll to position [94, 0]
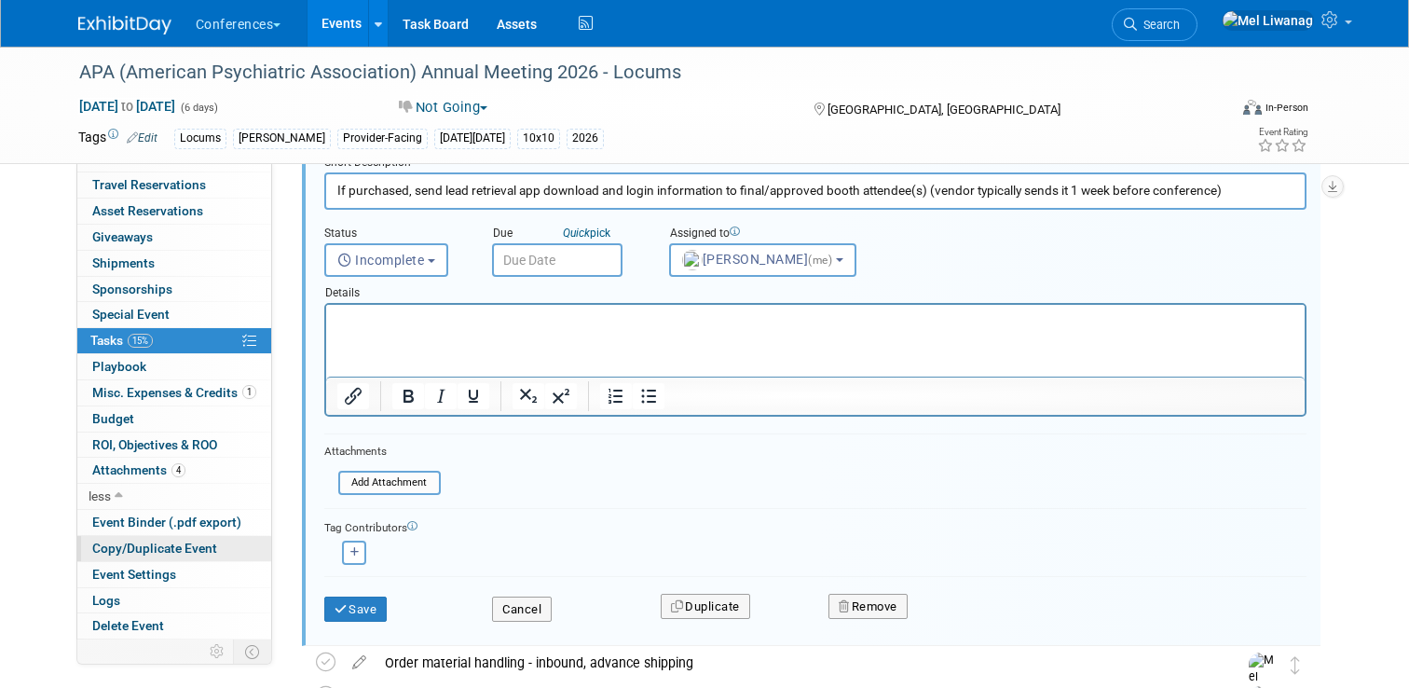
click at [169, 537] on link "Copy/Duplicate Event" at bounding box center [174, 548] width 194 height 25
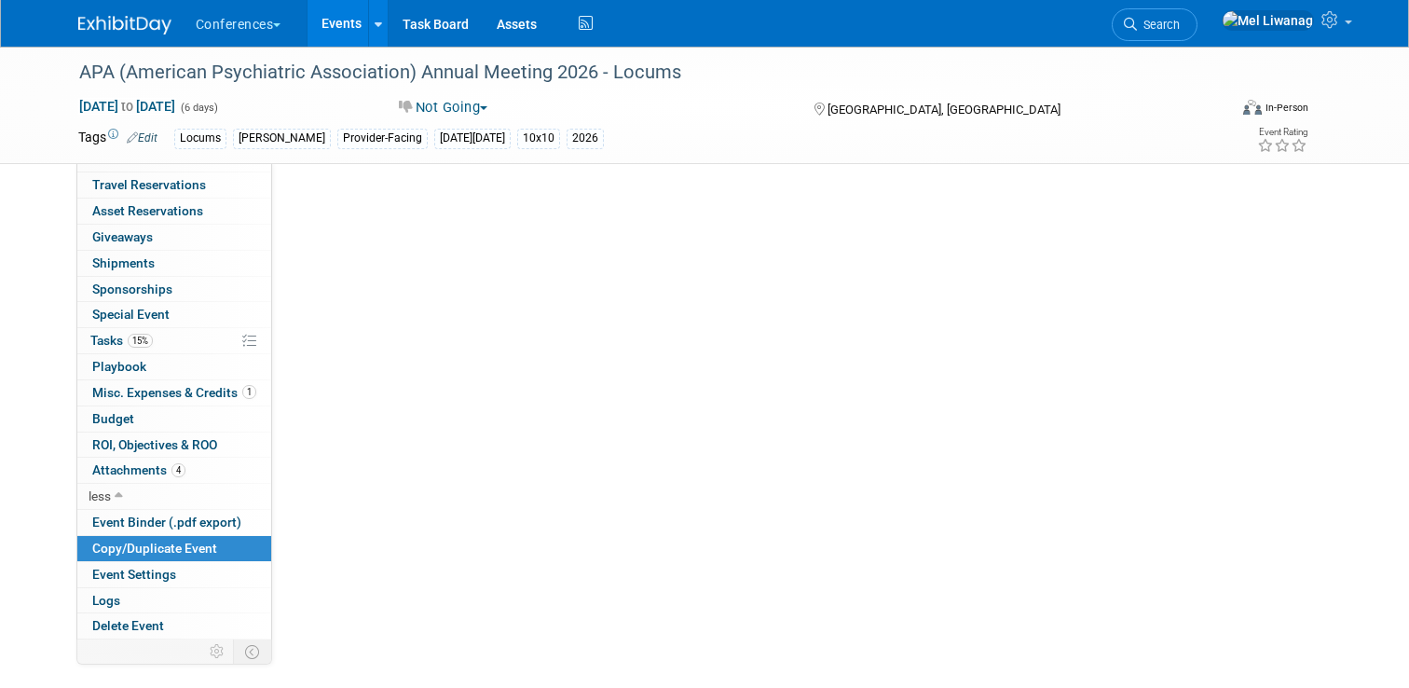
scroll to position [0, 0]
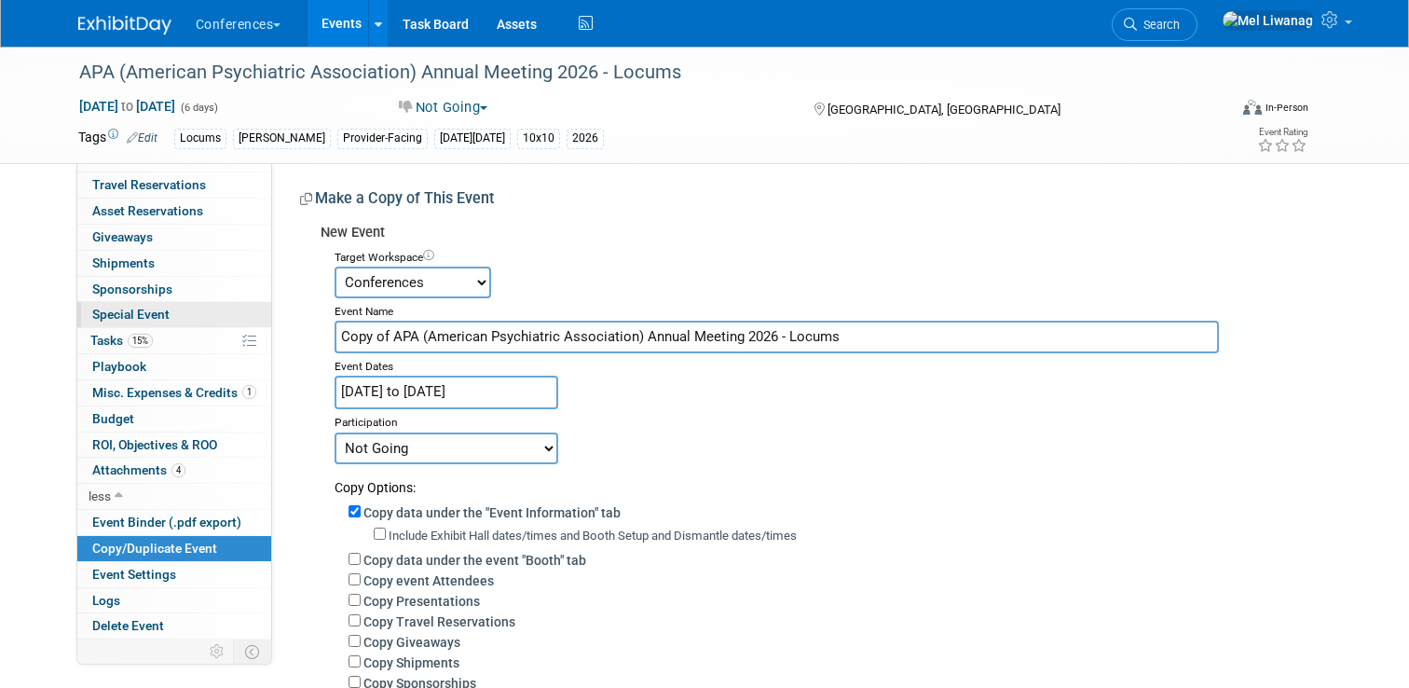
drag, startPoint x: 390, startPoint y: 335, endPoint x: 238, endPoint y: 325, distance: 152.2
click at [238, 325] on div "Event Information Event Info Booth Booth 0 Staff 0 Staff 0 Presentations 0 Pres…" at bounding box center [704, 494] width 1281 height 894
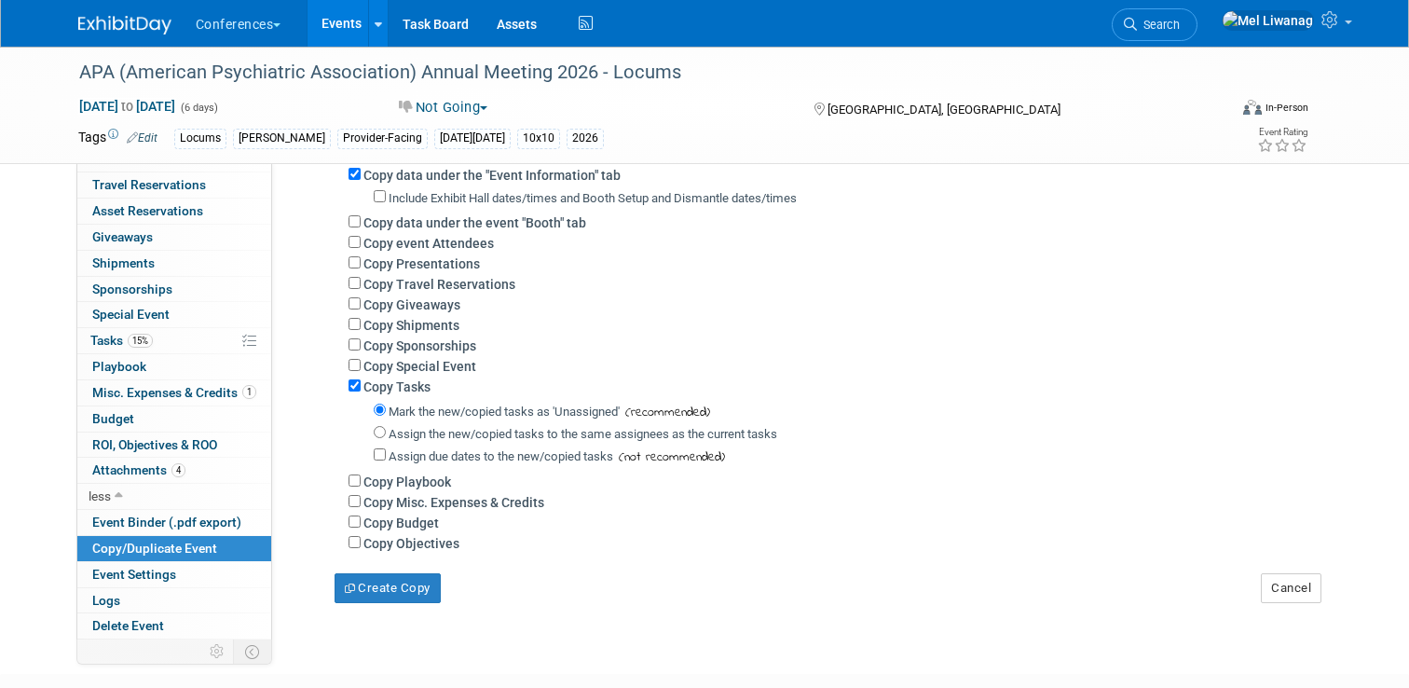
scroll to position [342, 0]
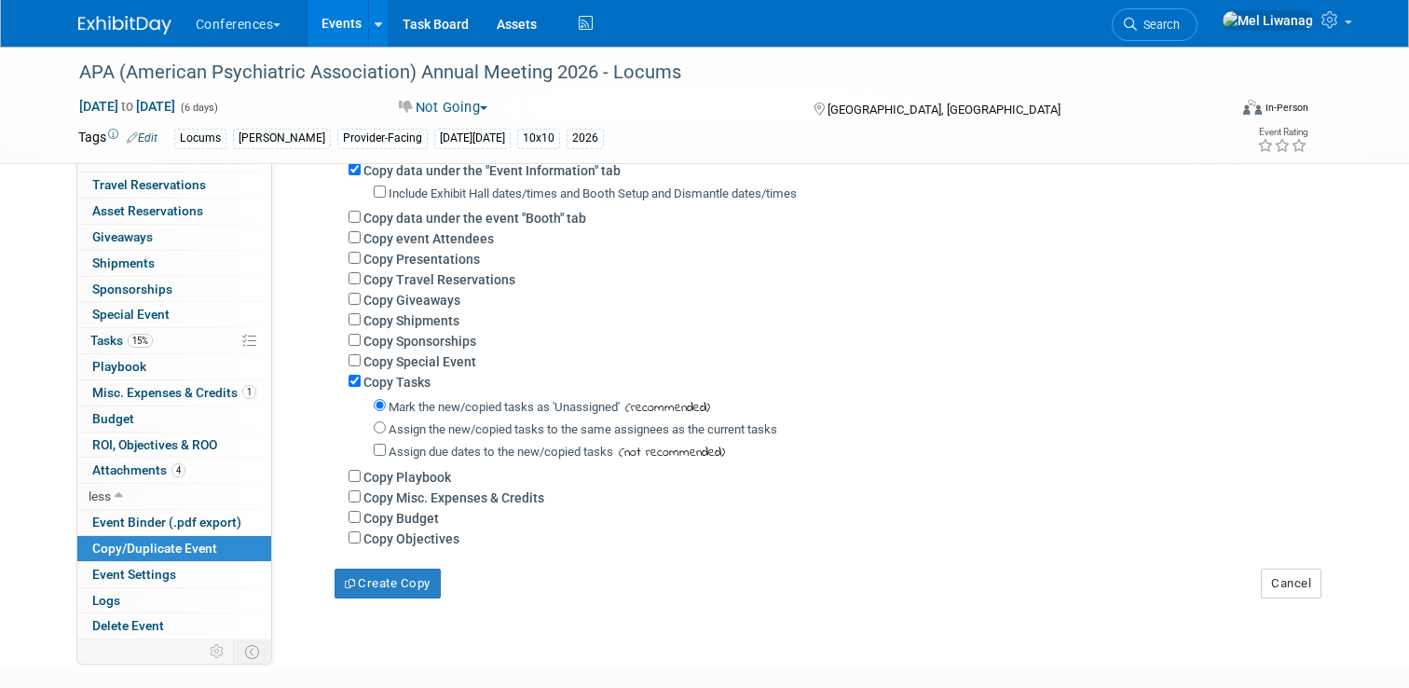
click at [518, 191] on label "Include Exhibit Hall dates/times and Booth Setup and Dismantle dates/times" at bounding box center [593, 193] width 408 height 14
click at [386, 191] on input "Include Exhibit Hall dates/times and Booth Setup and Dismantle dates/times" at bounding box center [380, 191] width 12 height 12
checkbox input "true"
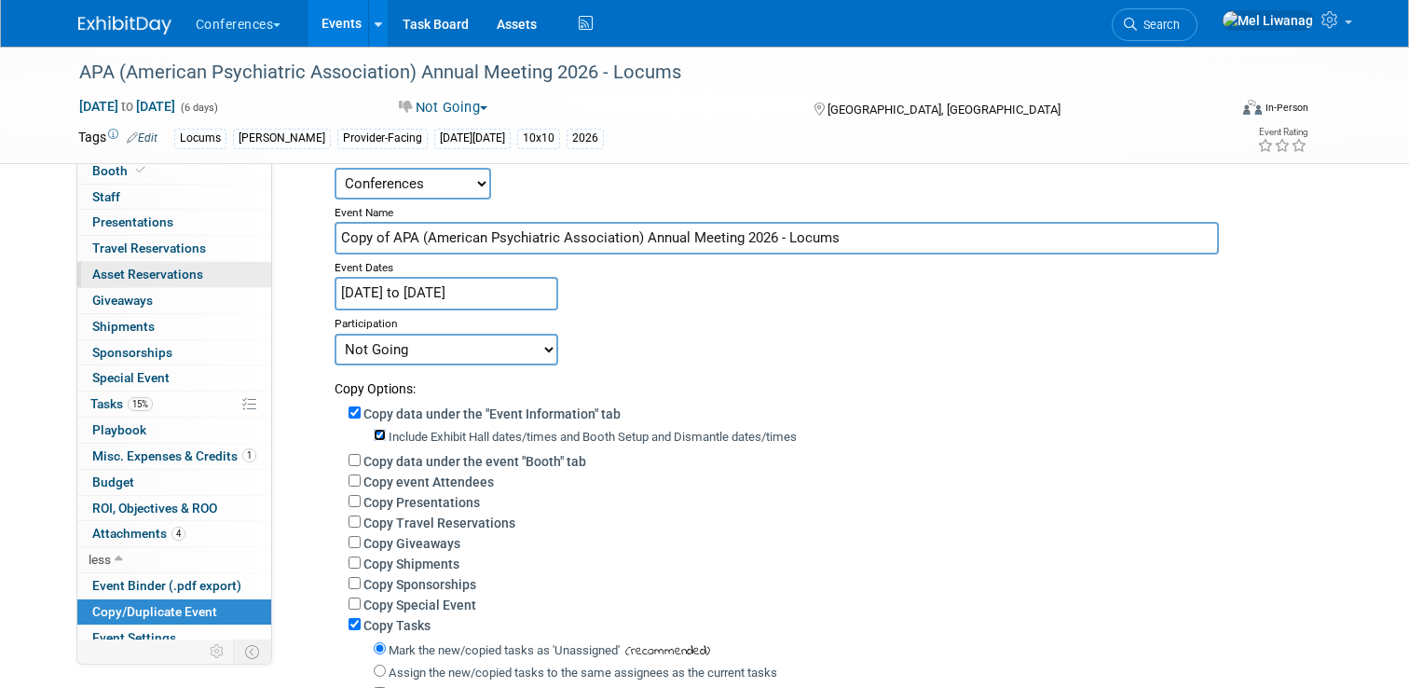
scroll to position [0, 0]
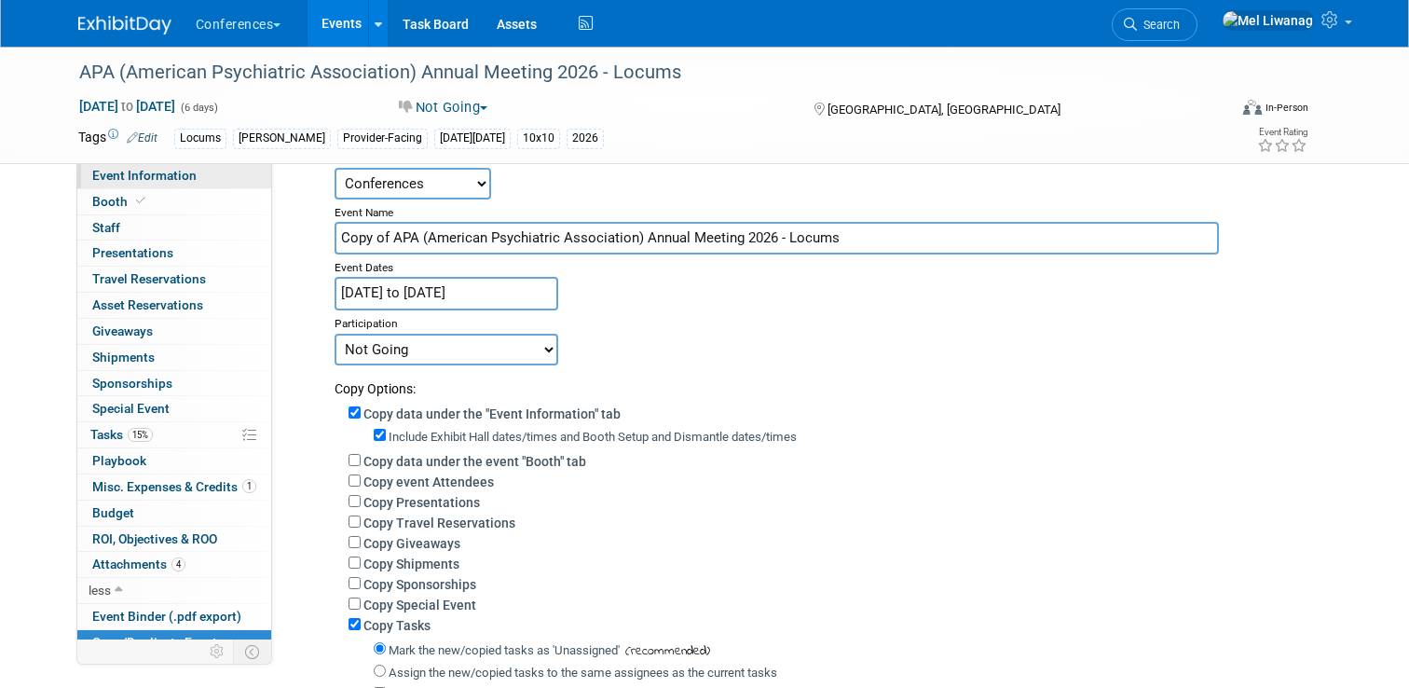
click at [225, 177] on link "Event Information" at bounding box center [174, 175] width 194 height 25
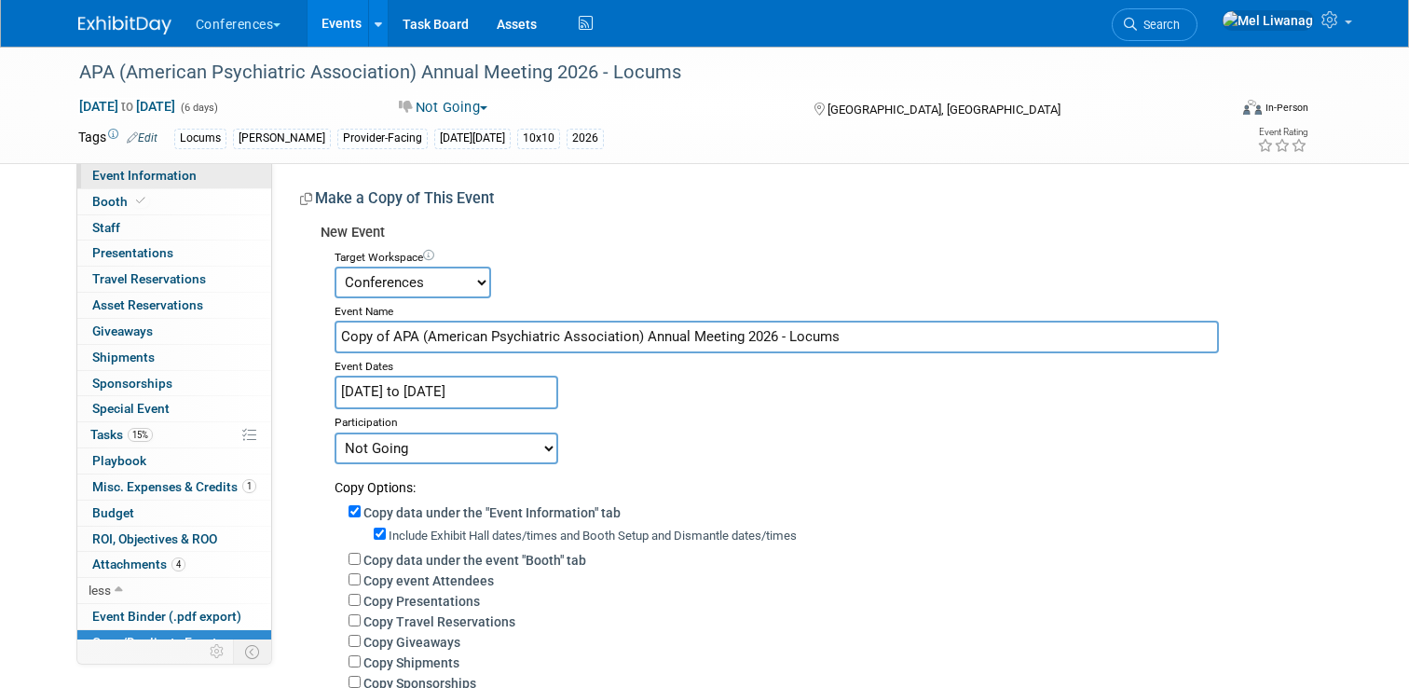
select select "Locums"
select select "Clinician/Provider-facing"
select select "[PERSON_NAME]"
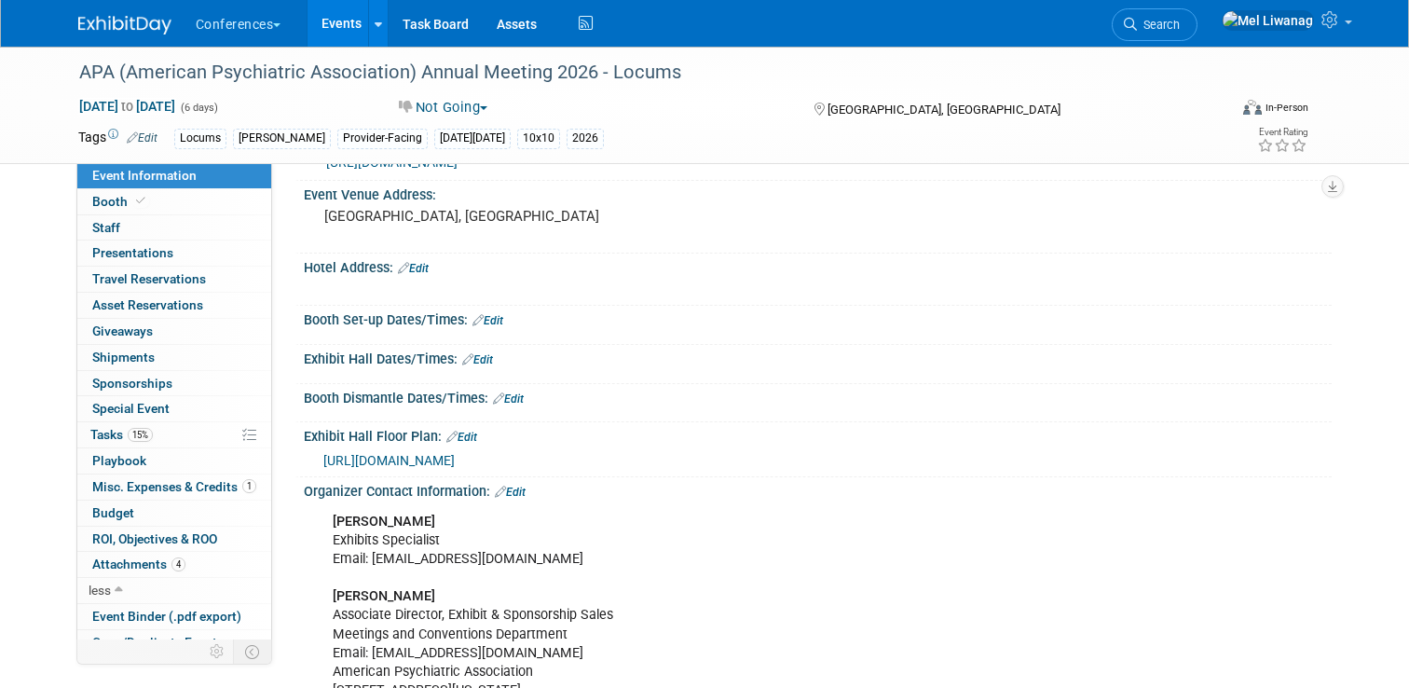
scroll to position [339, 0]
click at [471, 432] on link "Edit" at bounding box center [461, 438] width 31 height 13
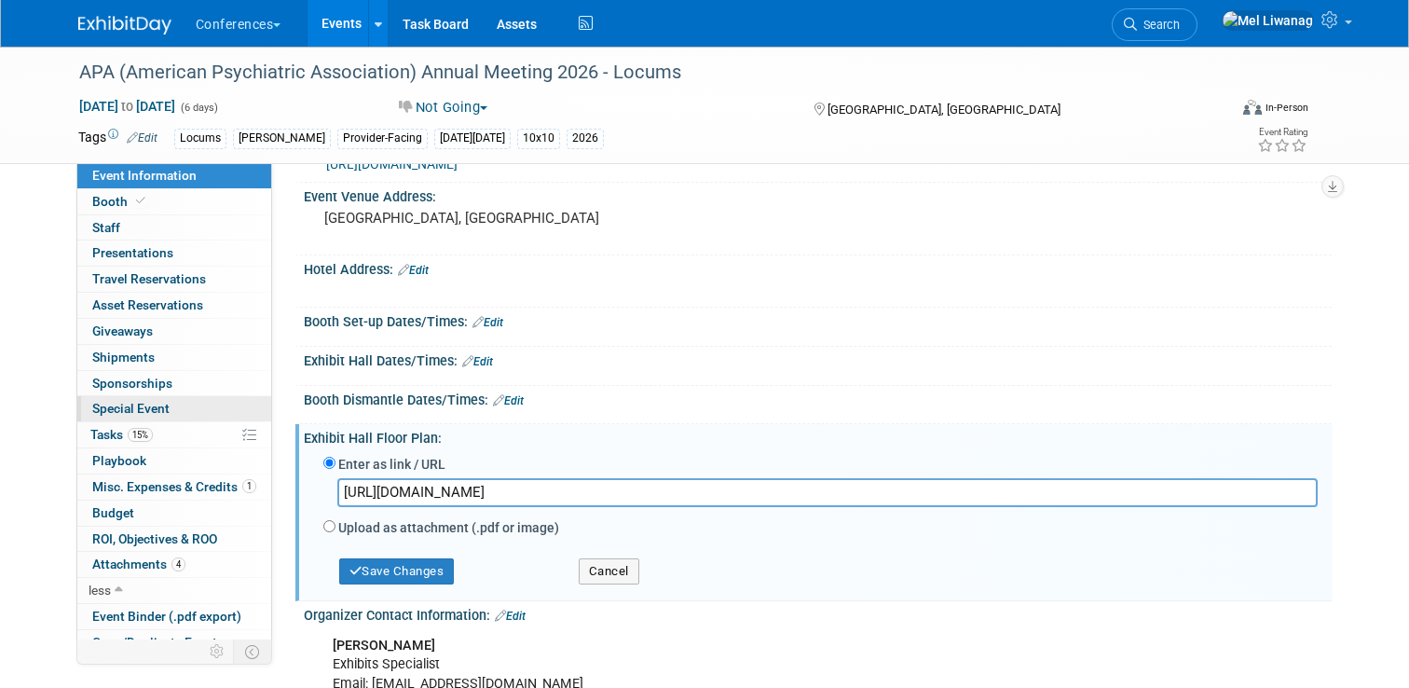
drag, startPoint x: 704, startPoint y: 481, endPoint x: 169, endPoint y: 411, distance: 540.4
click at [169, 411] on div "Event Information Event Info Booth Booth 0 Staff 0 Staff 0 Presentations 0 Pres…" at bounding box center [704, 384] width 1281 height 1354
click at [413, 574] on button "Save Changes" at bounding box center [397, 571] width 116 height 26
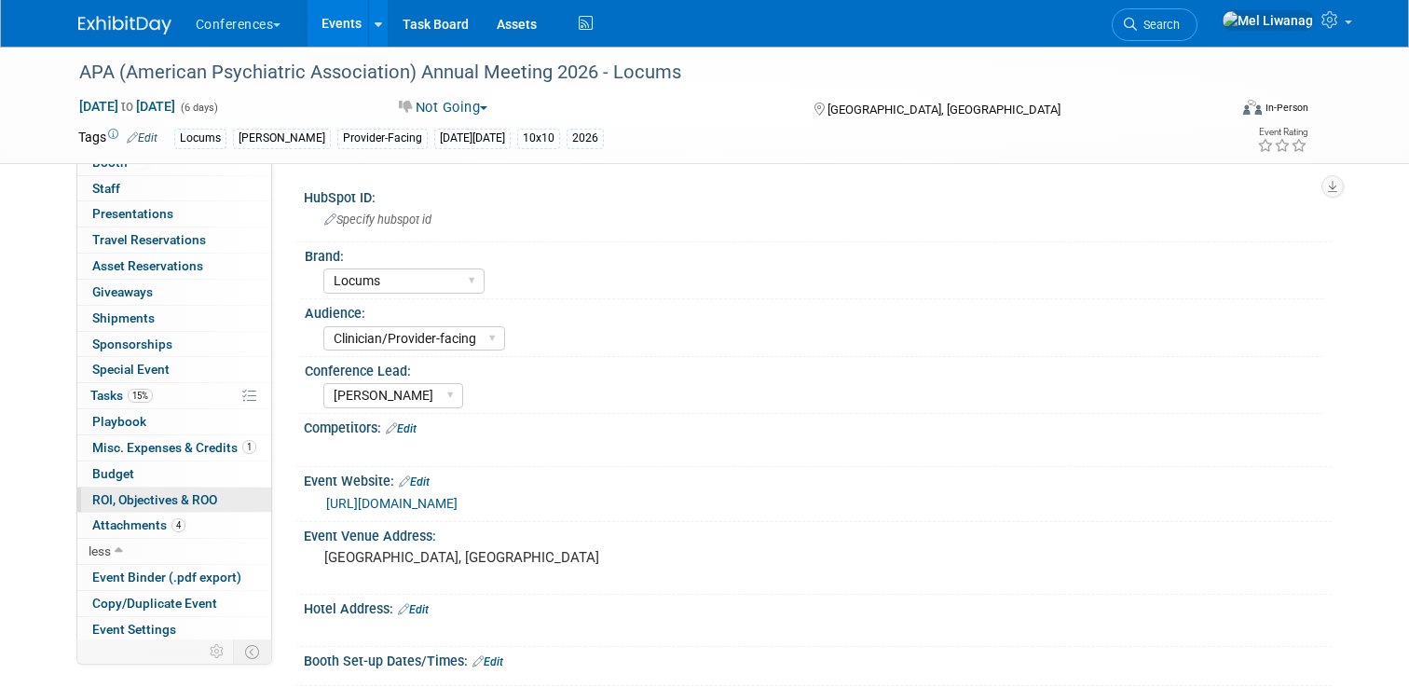
scroll to position [94, 0]
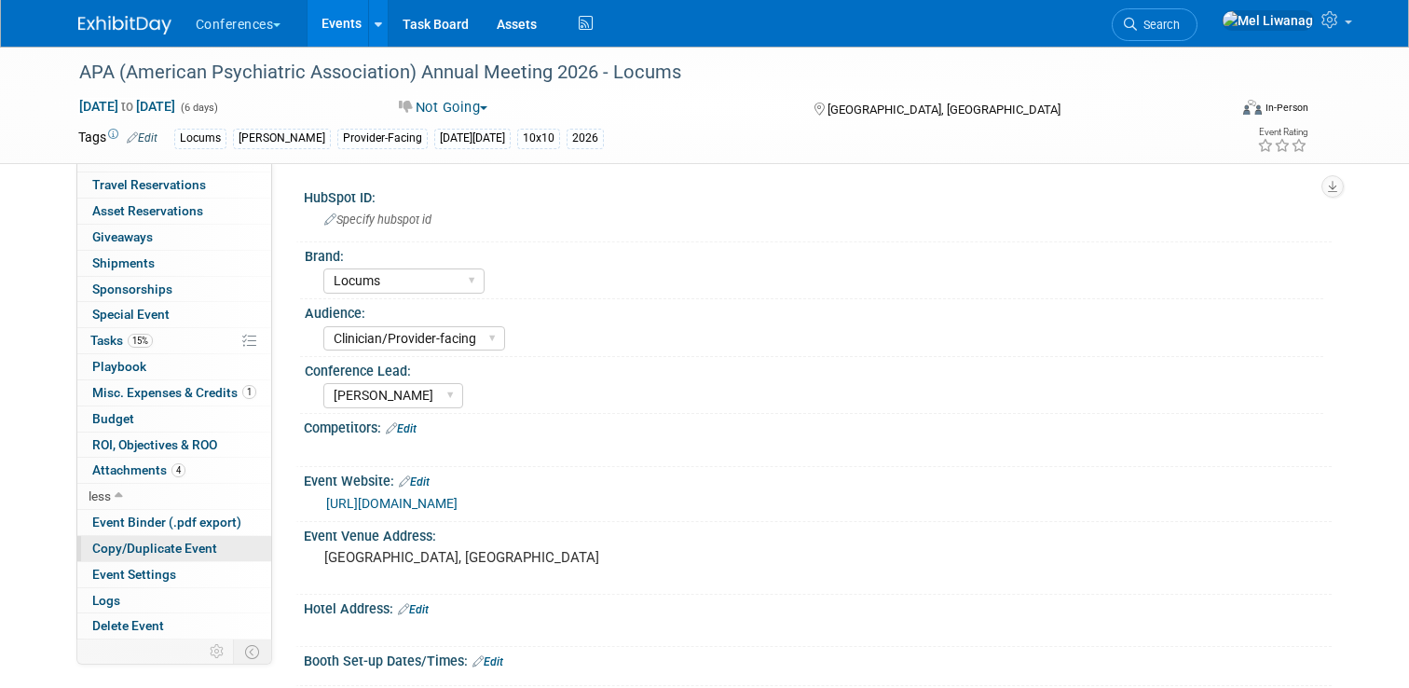
click at [169, 551] on span "Copy/Duplicate Event" at bounding box center [154, 547] width 125 height 15
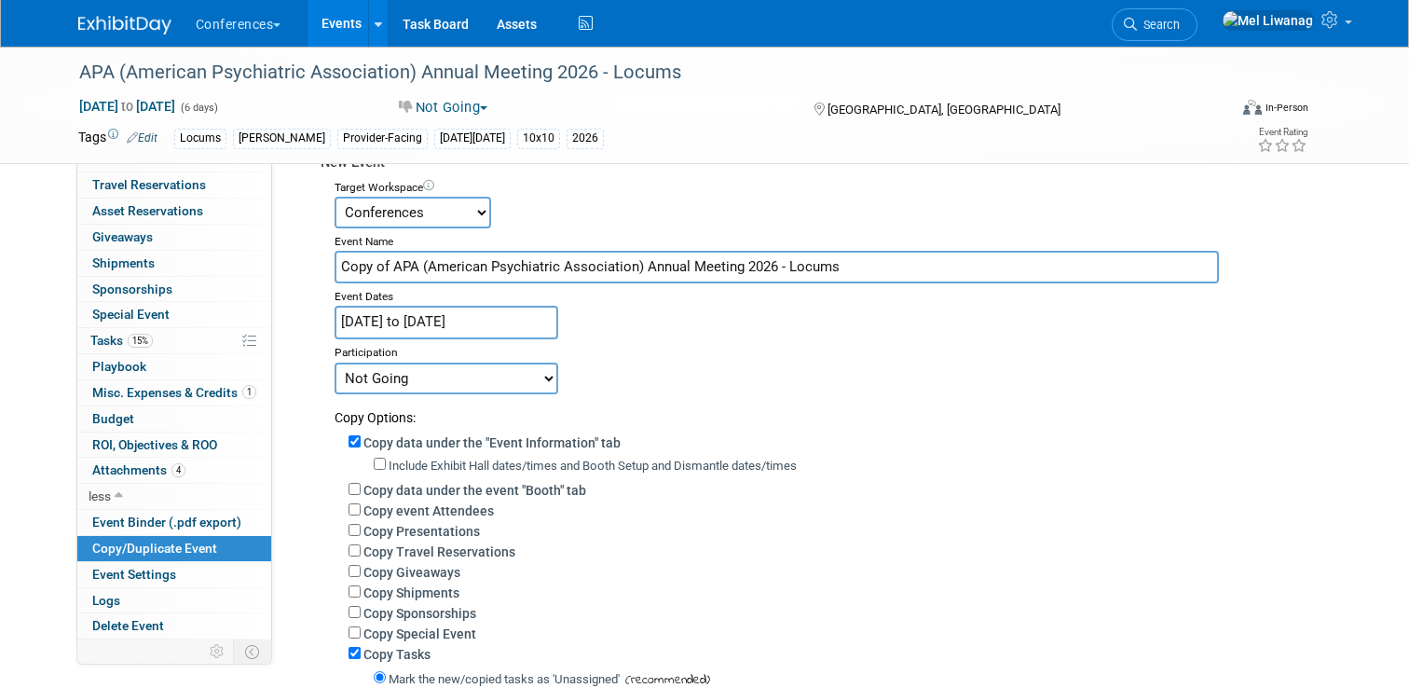
scroll to position [80, 0]
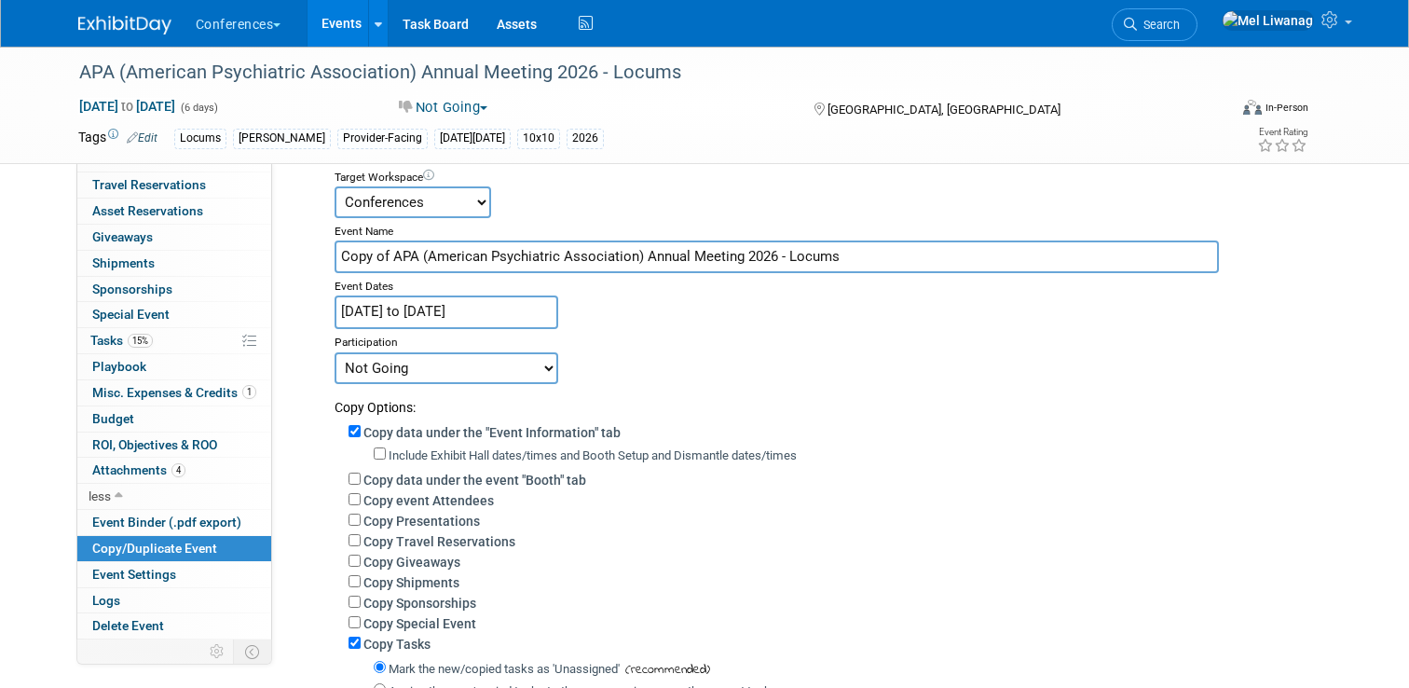
click at [433, 454] on label "Include Exhibit Hall dates/times and Booth Setup and Dismantle dates/times" at bounding box center [593, 455] width 408 height 14
click at [386, 454] on input "Include Exhibit Hall dates/times and Booth Setup and Dismantle dates/times" at bounding box center [380, 453] width 12 height 12
checkbox input "true"
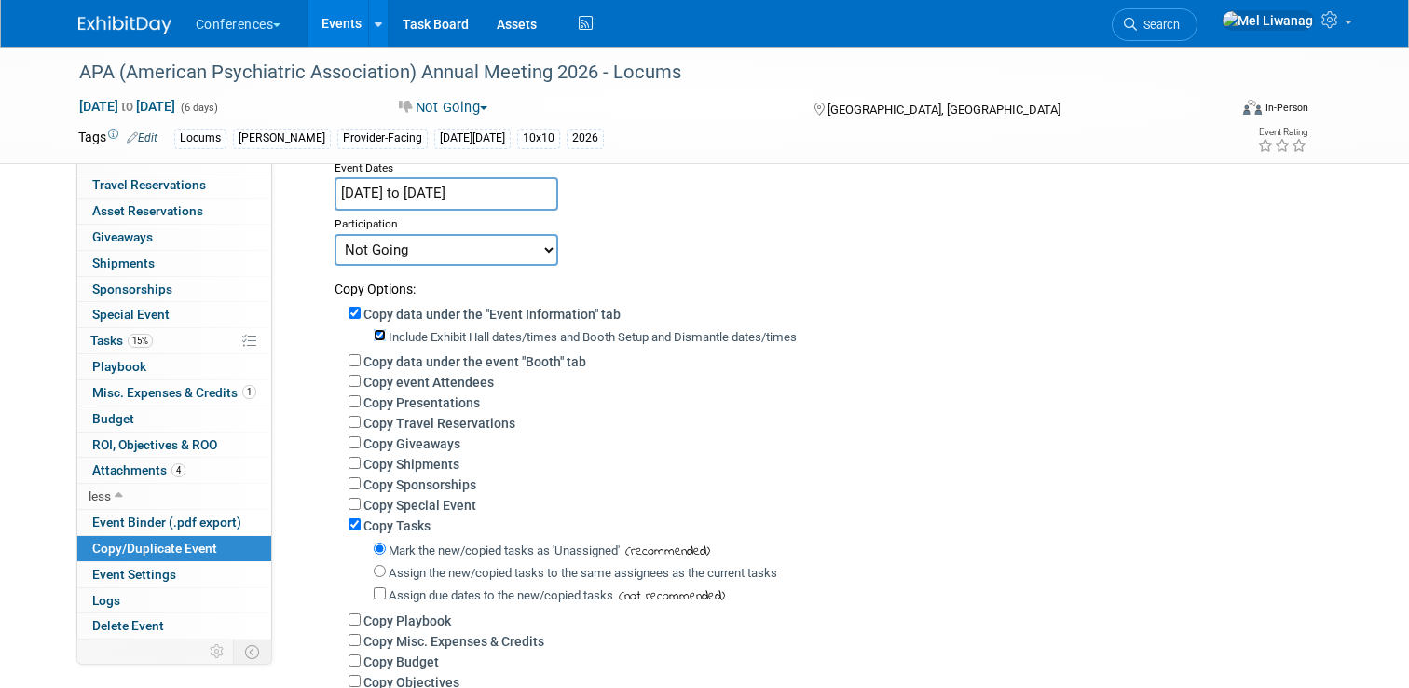
scroll to position [207, 0]
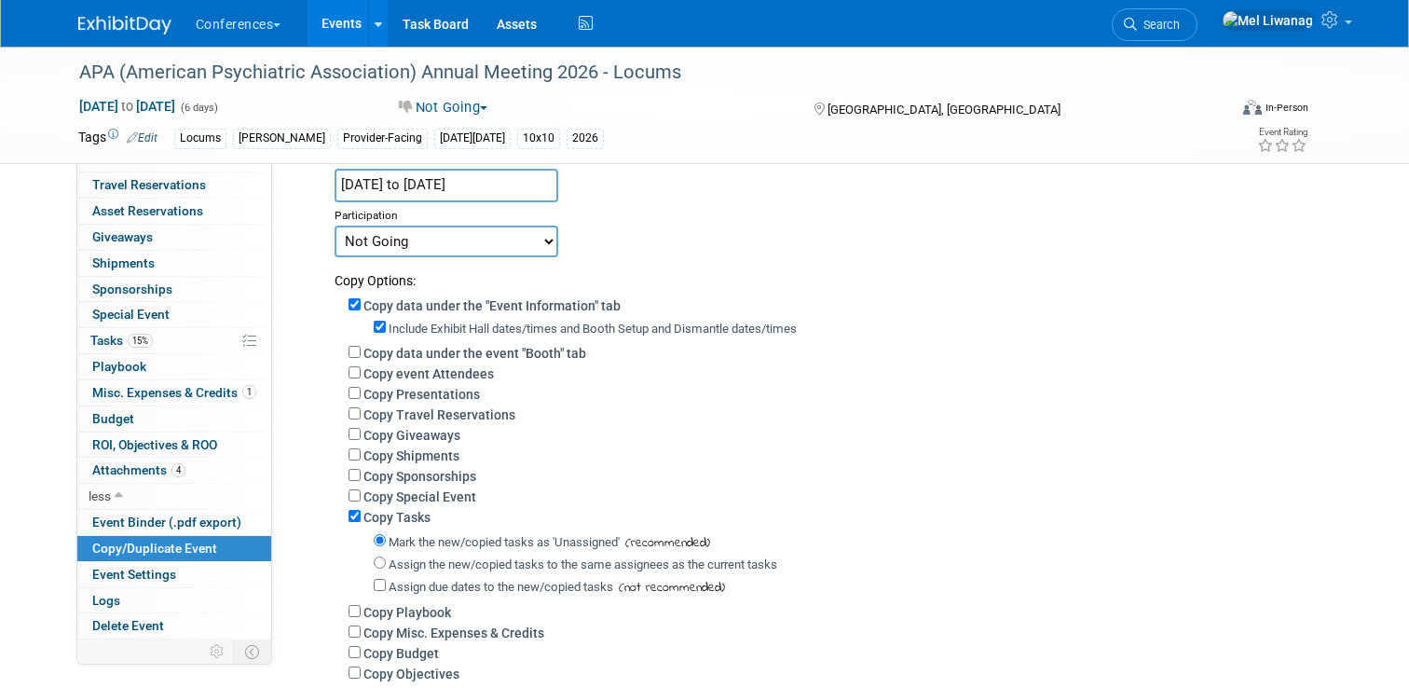
click at [463, 564] on label "Assign the new/copied tasks to the same assignees as the current tasks" at bounding box center [583, 564] width 389 height 14
click at [386, 564] on input "Assign the new/copied tasks to the same assignees as the current tasks" at bounding box center [380, 562] width 12 height 12
radio input "true"
click at [409, 523] on label "Copy Tasks" at bounding box center [396, 517] width 67 height 15
click at [361, 522] on input "Copy Tasks" at bounding box center [355, 516] width 12 height 12
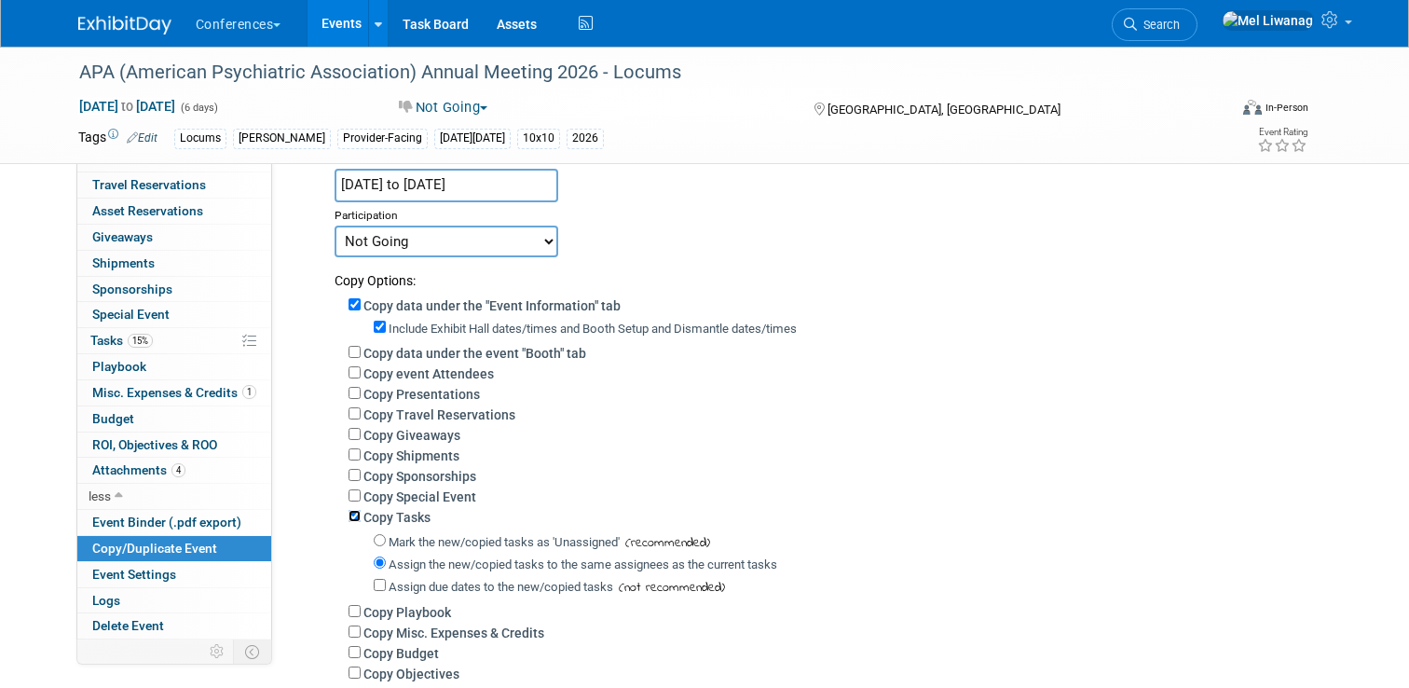
checkbox input "false"
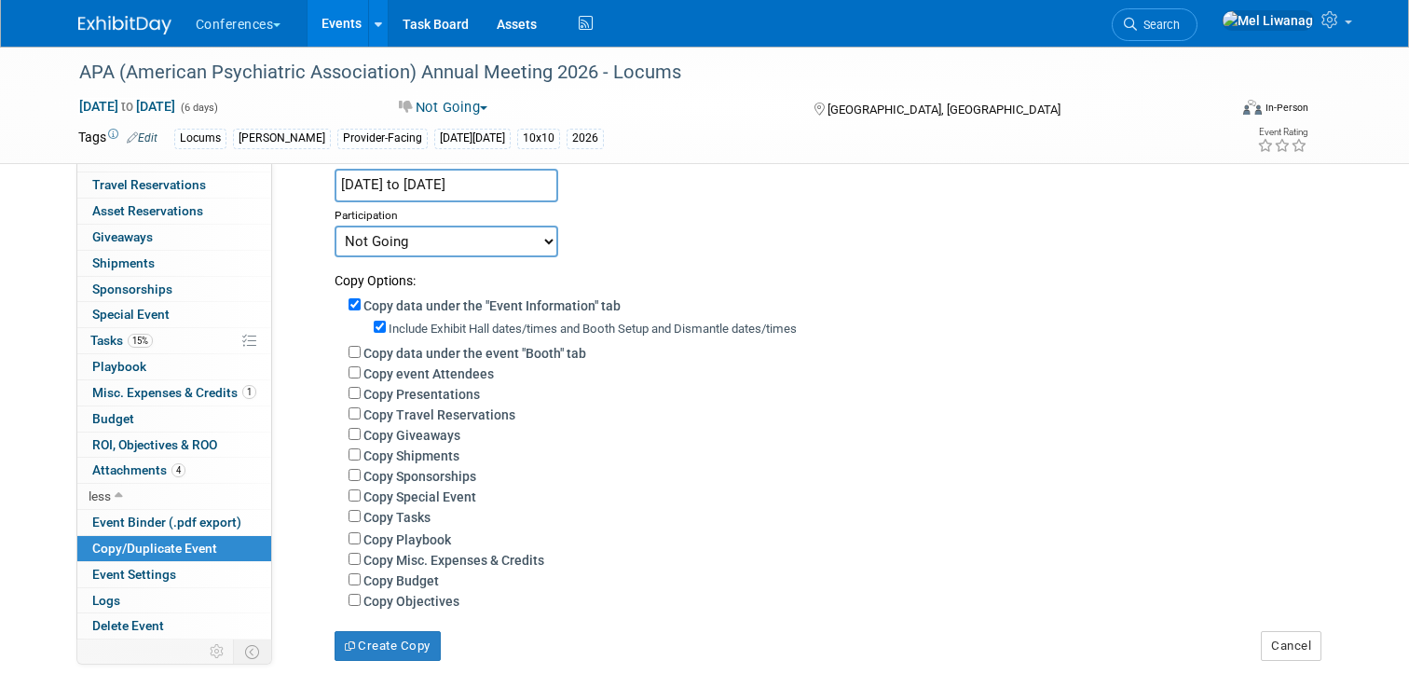
click at [411, 557] on label "Copy Misc. Expenses & Credits" at bounding box center [453, 560] width 181 height 15
click at [361, 557] on input "Copy Misc. Expenses & Credits" at bounding box center [355, 559] width 12 height 12
checkbox input "true"
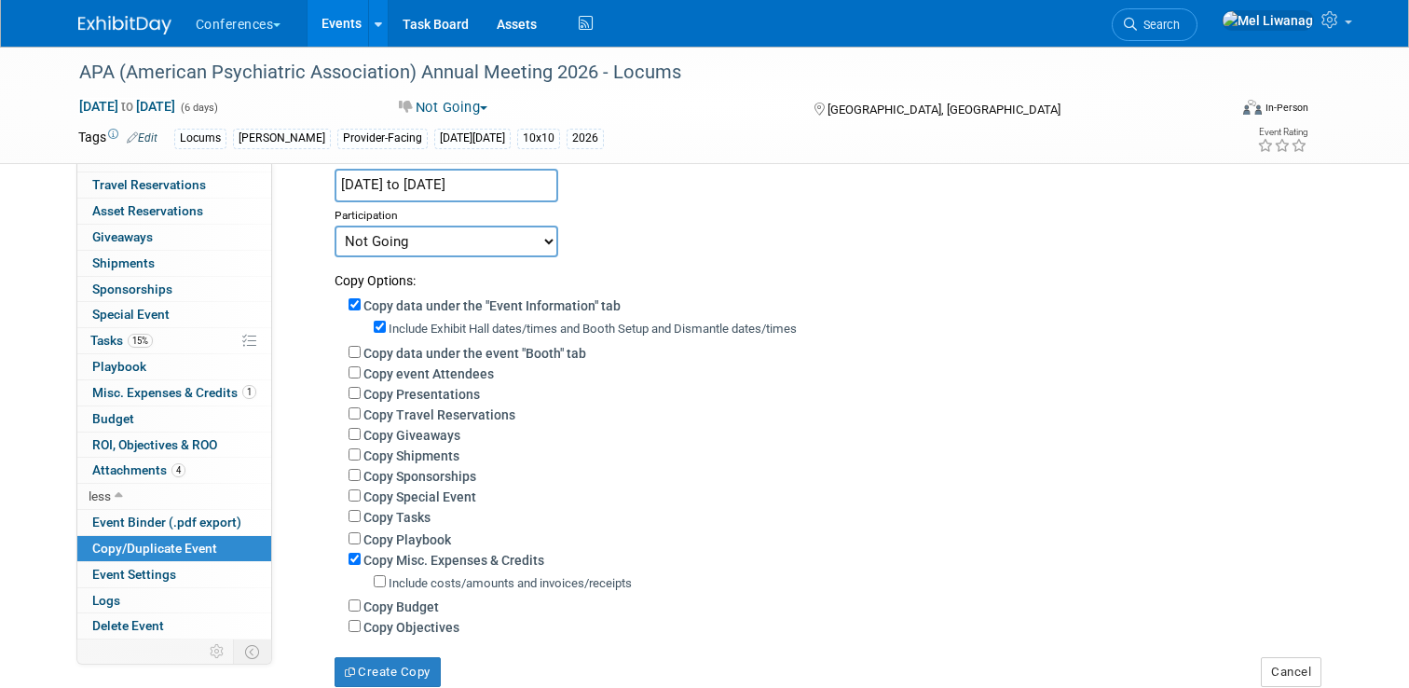
click at [420, 614] on label "Copy Budget" at bounding box center [400, 606] width 75 height 15
click at [361, 611] on input "Copy Budget" at bounding box center [355, 605] width 12 height 12
checkbox input "true"
click at [442, 585] on label "Include costs/amounts and invoices/receipts" at bounding box center [510, 583] width 243 height 14
click at [386, 585] on input "Include costs/amounts and invoices/receipts" at bounding box center [380, 581] width 12 height 12
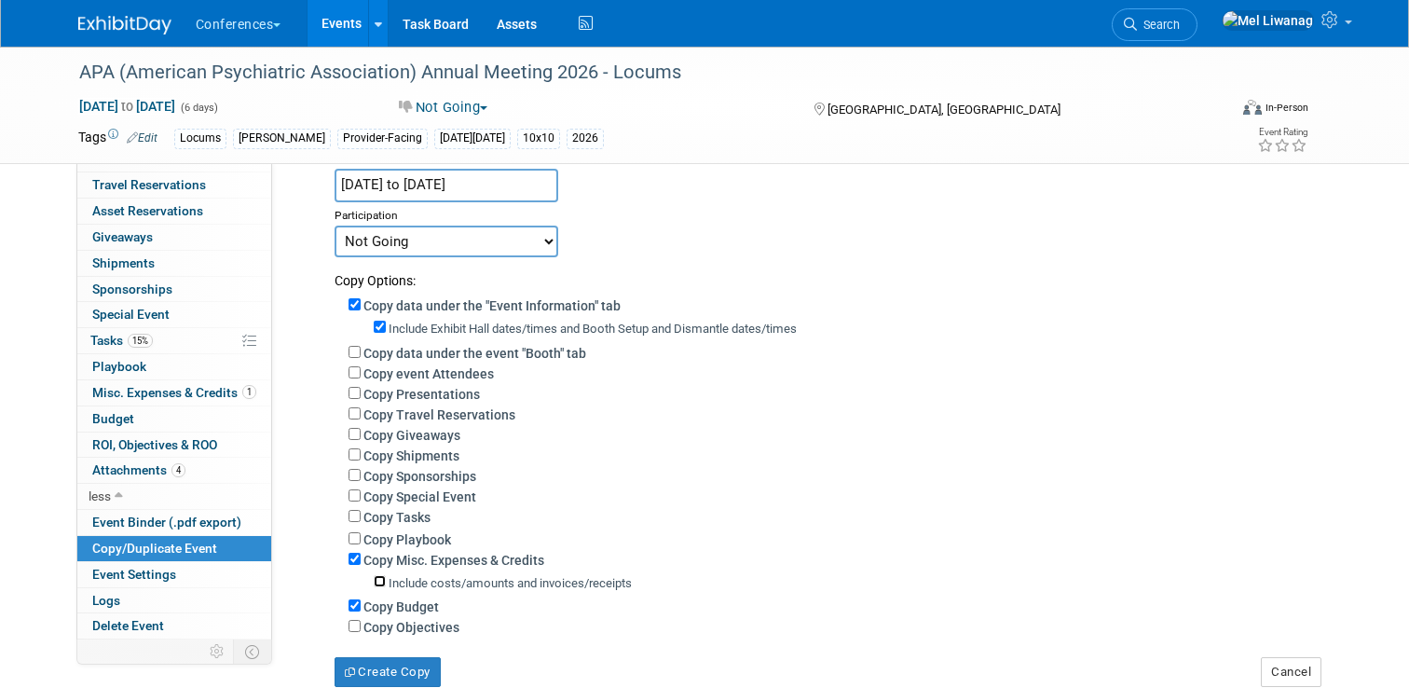
checkbox input "true"
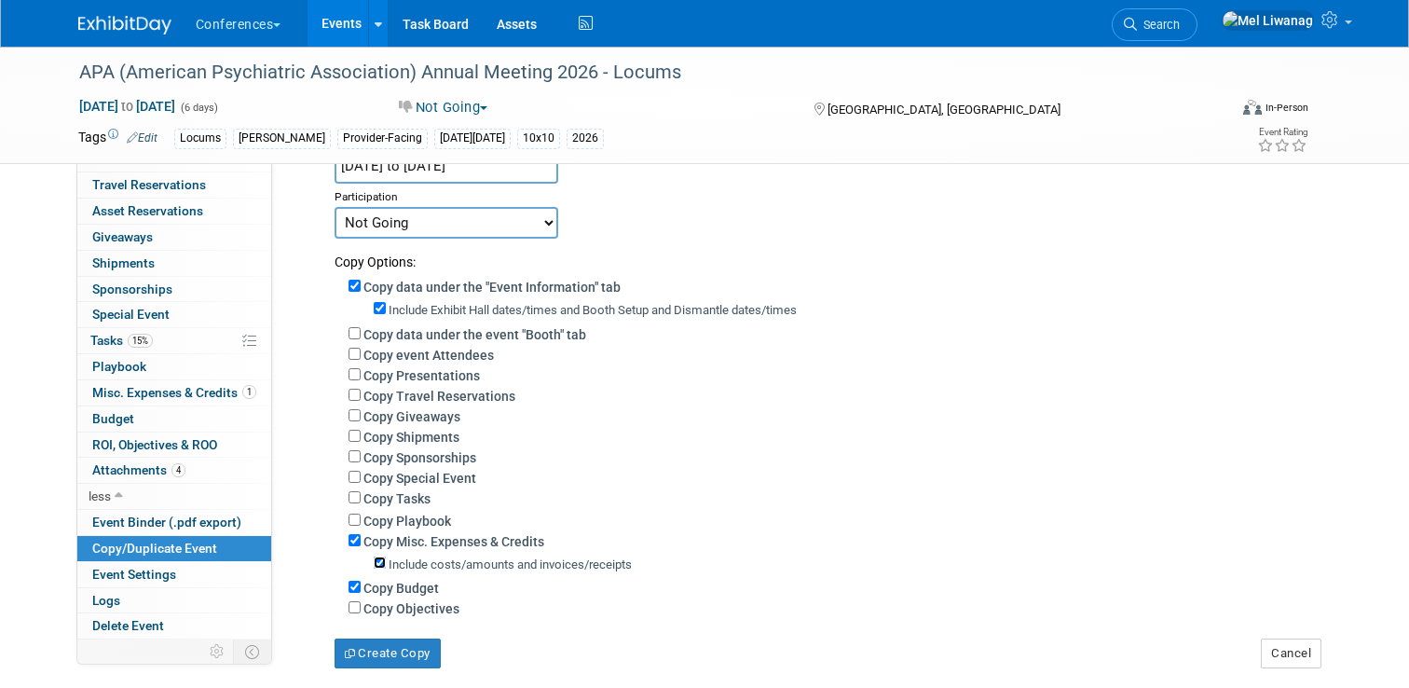
scroll to position [238, 0]
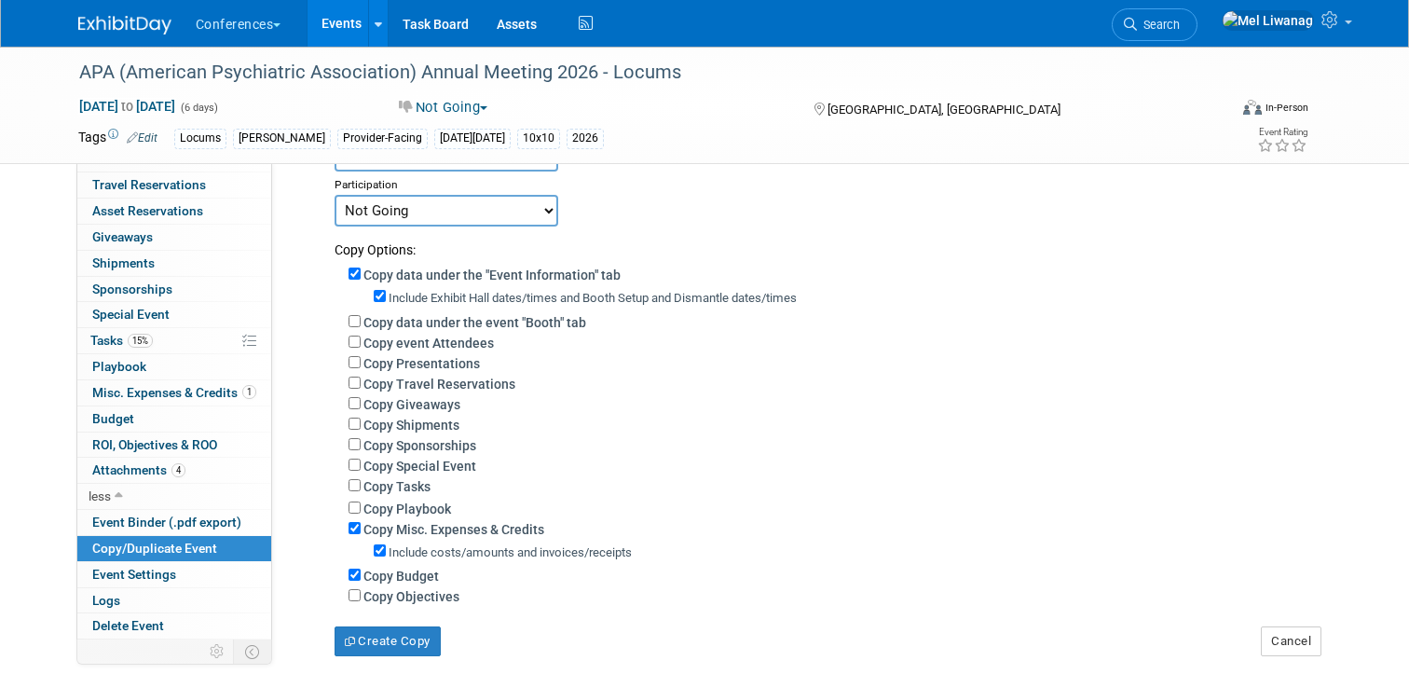
click at [357, 585] on div "Copy Budget" at bounding box center [833, 575] width 969 height 21
click at [357, 581] on input "Copy Budget" at bounding box center [355, 574] width 12 height 12
checkbox input "false"
click at [446, 318] on label "Copy data under the event "Booth" tab" at bounding box center [474, 322] width 223 height 15
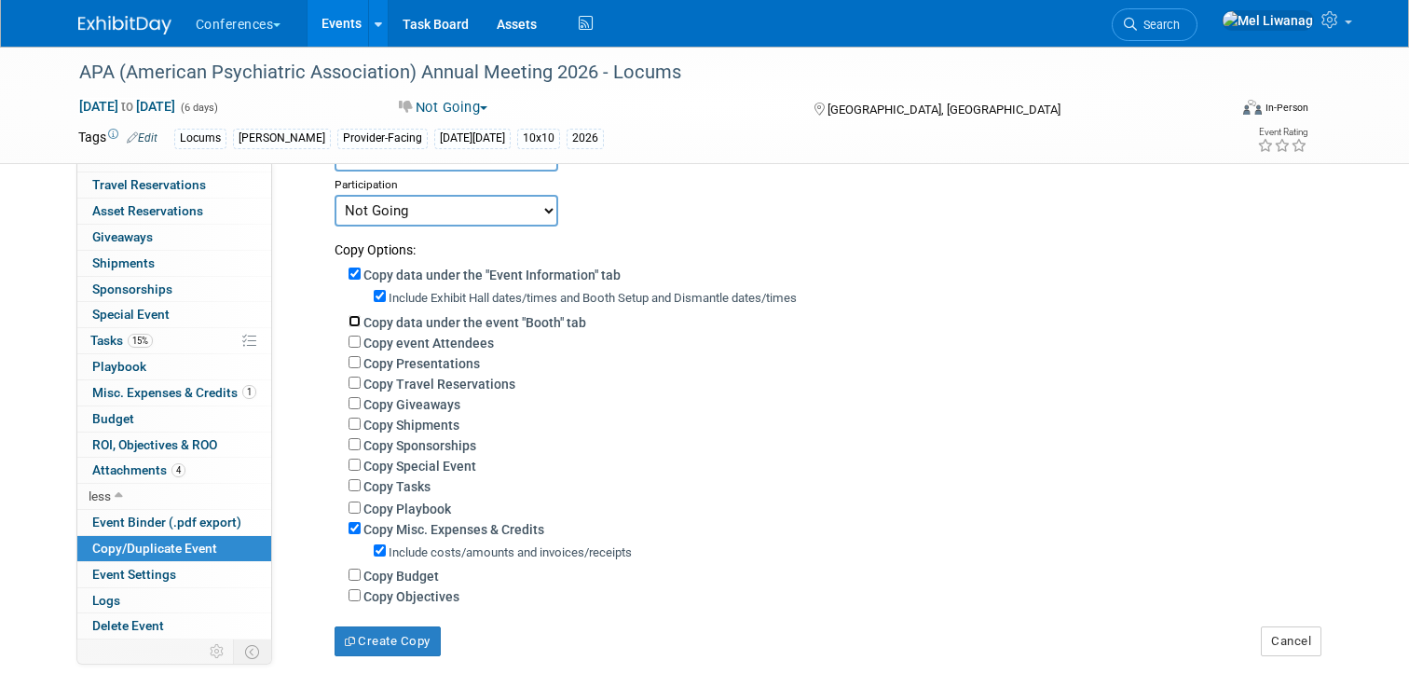
click at [361, 318] on input "Copy data under the event "Booth" tab" at bounding box center [355, 321] width 12 height 12
checkbox input "true"
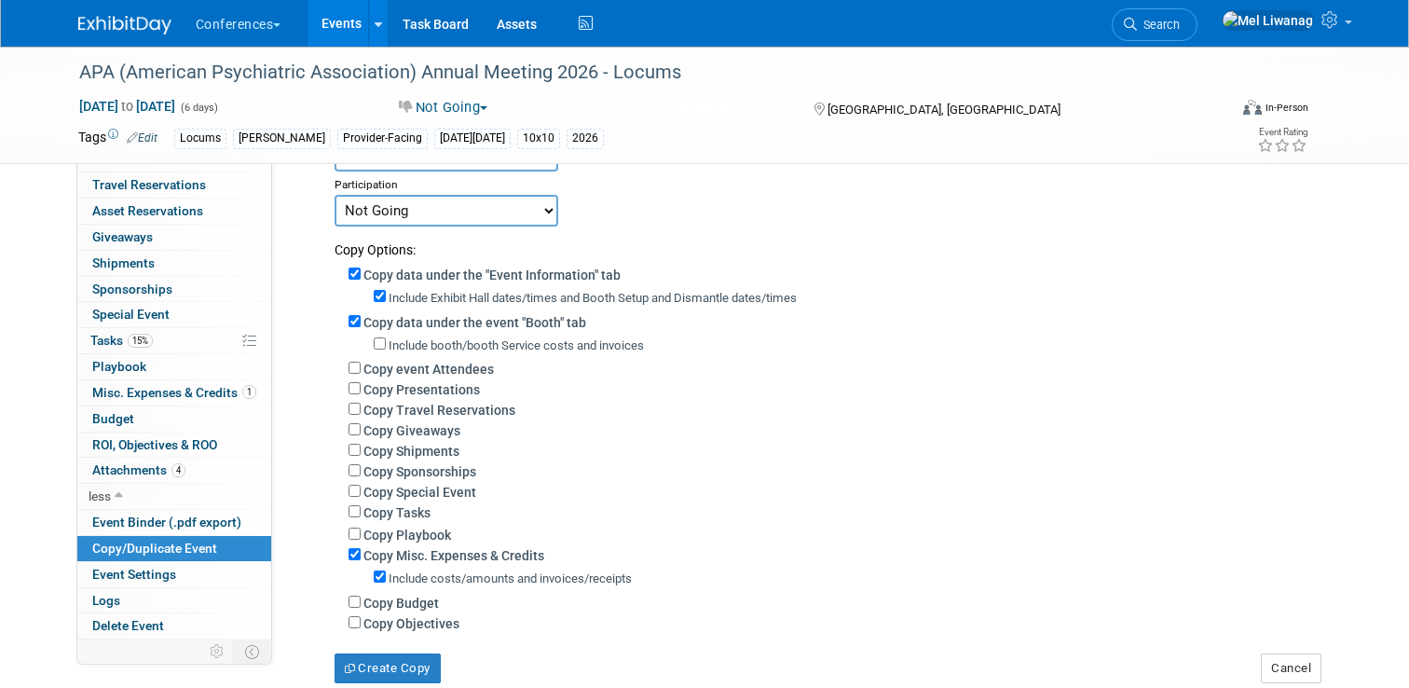
click at [457, 352] on div "Include booth/booth Service costs and invoices" at bounding box center [846, 344] width 944 height 21
click at [443, 349] on label "Include booth/booth Service costs and invoices" at bounding box center [516, 345] width 255 height 14
click at [386, 349] on input "Include booth/booth Service costs and invoices" at bounding box center [380, 343] width 12 height 12
checkbox input "true"
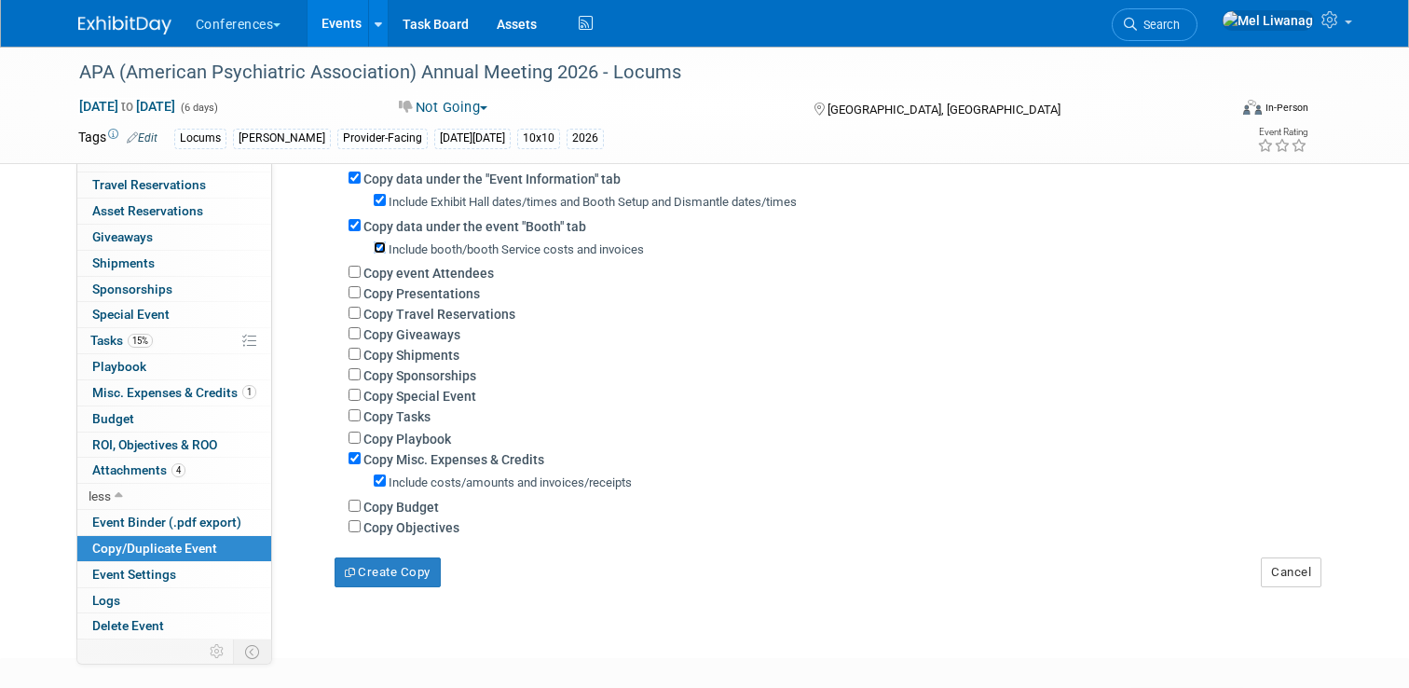
scroll to position [343, 0]
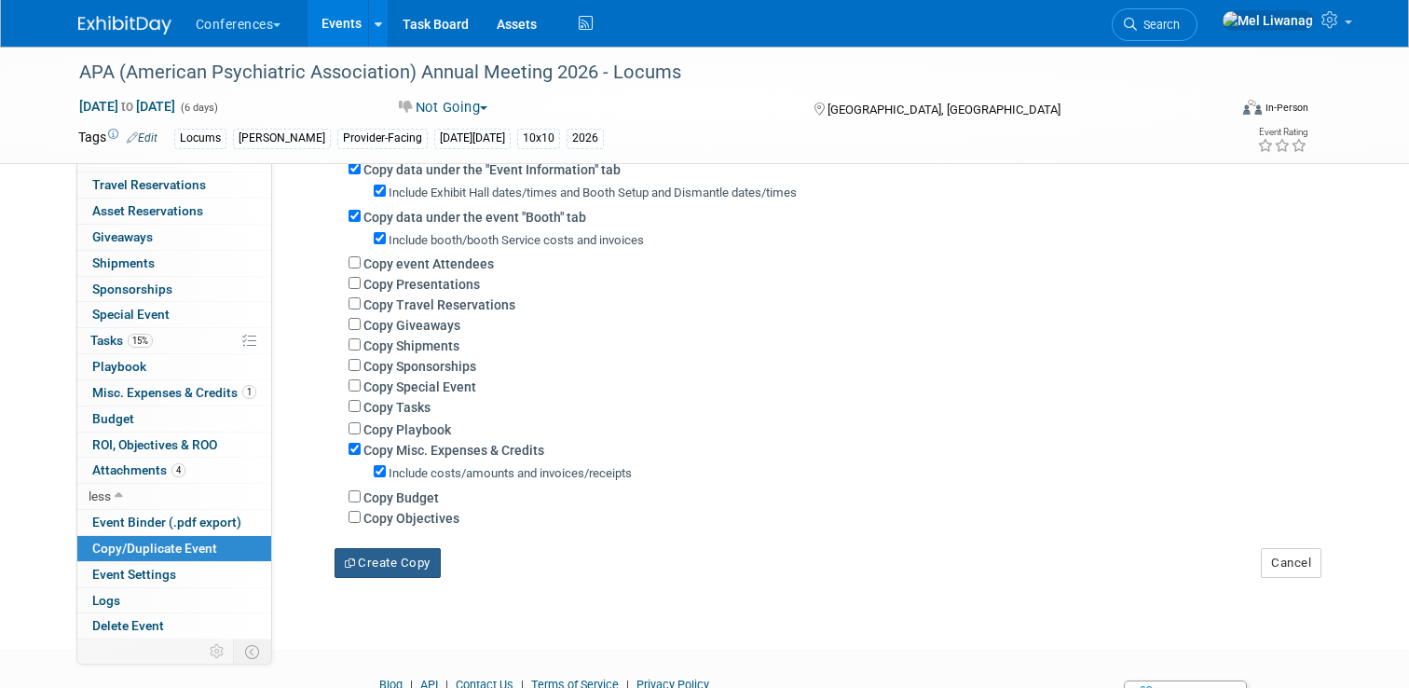
click at [385, 571] on button "Create Copy" at bounding box center [388, 563] width 106 height 30
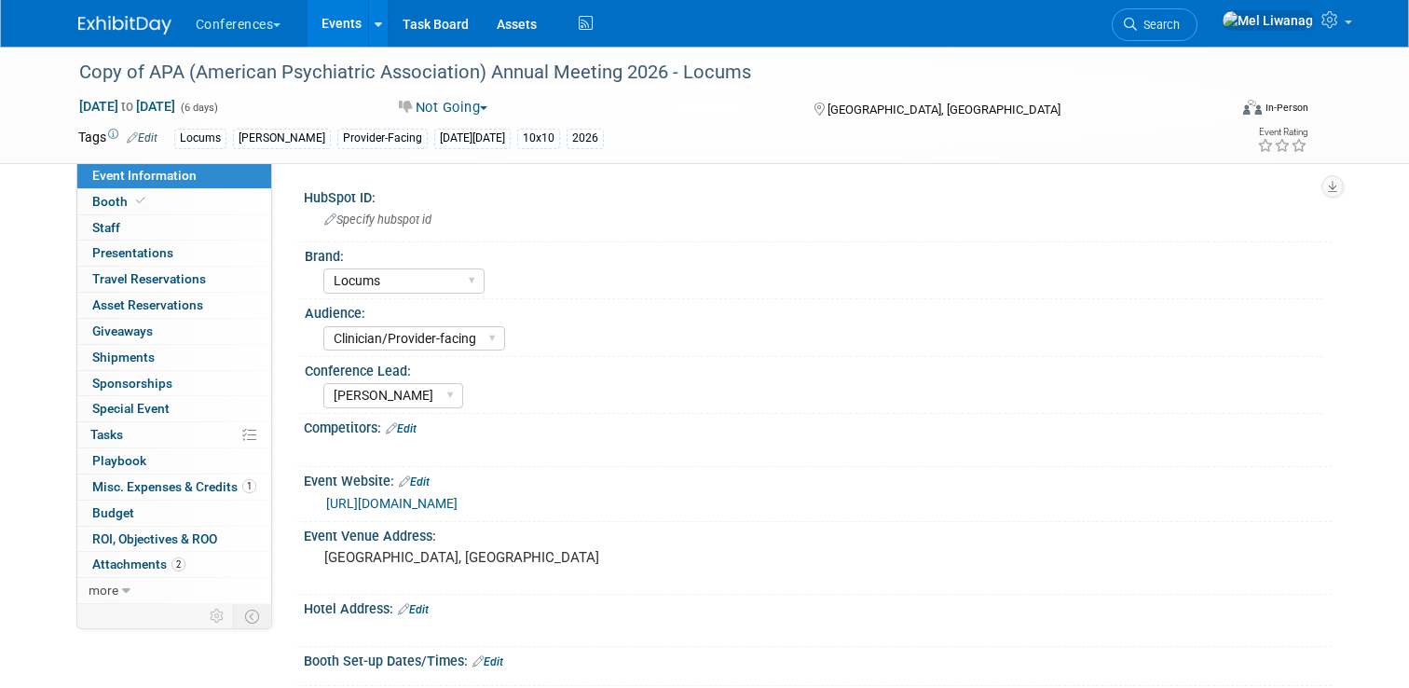
select select "Locums"
select select "Clinician/Provider-facing"
select select "[PERSON_NAME]"
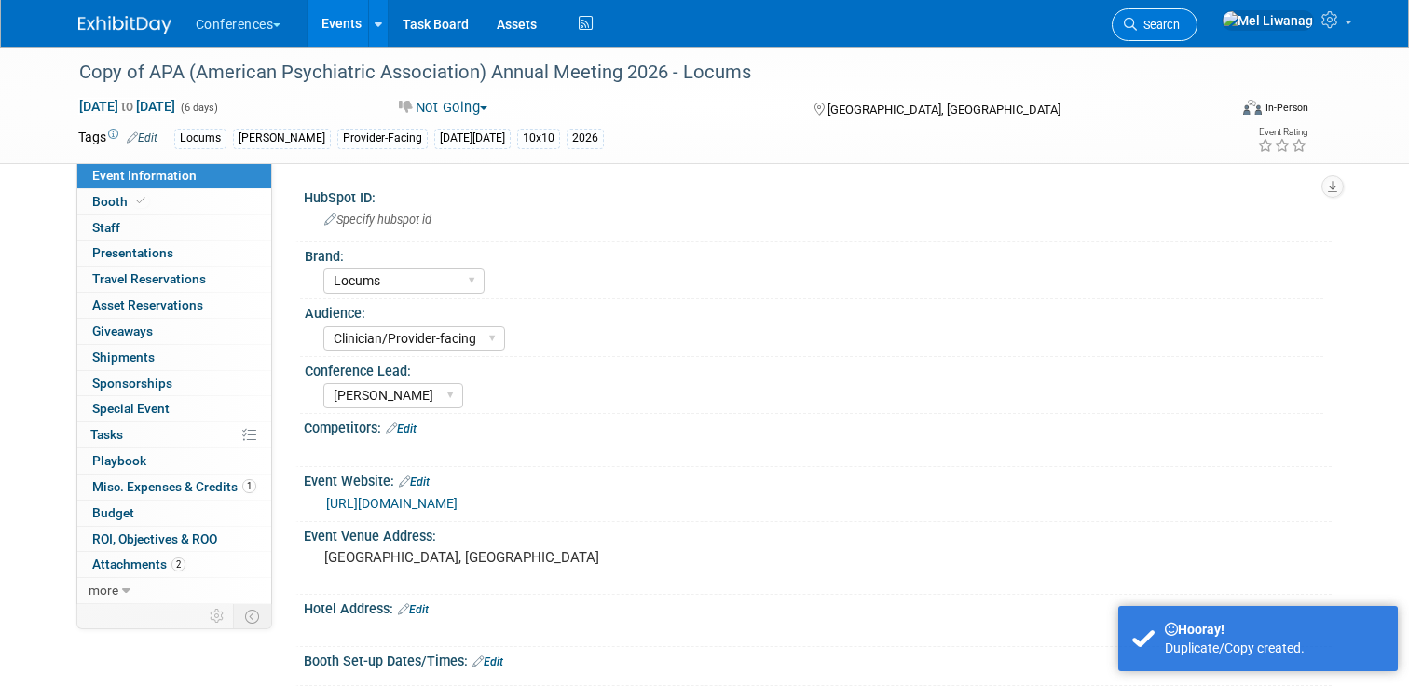
click at [1180, 23] on span "Search" at bounding box center [1158, 25] width 43 height 14
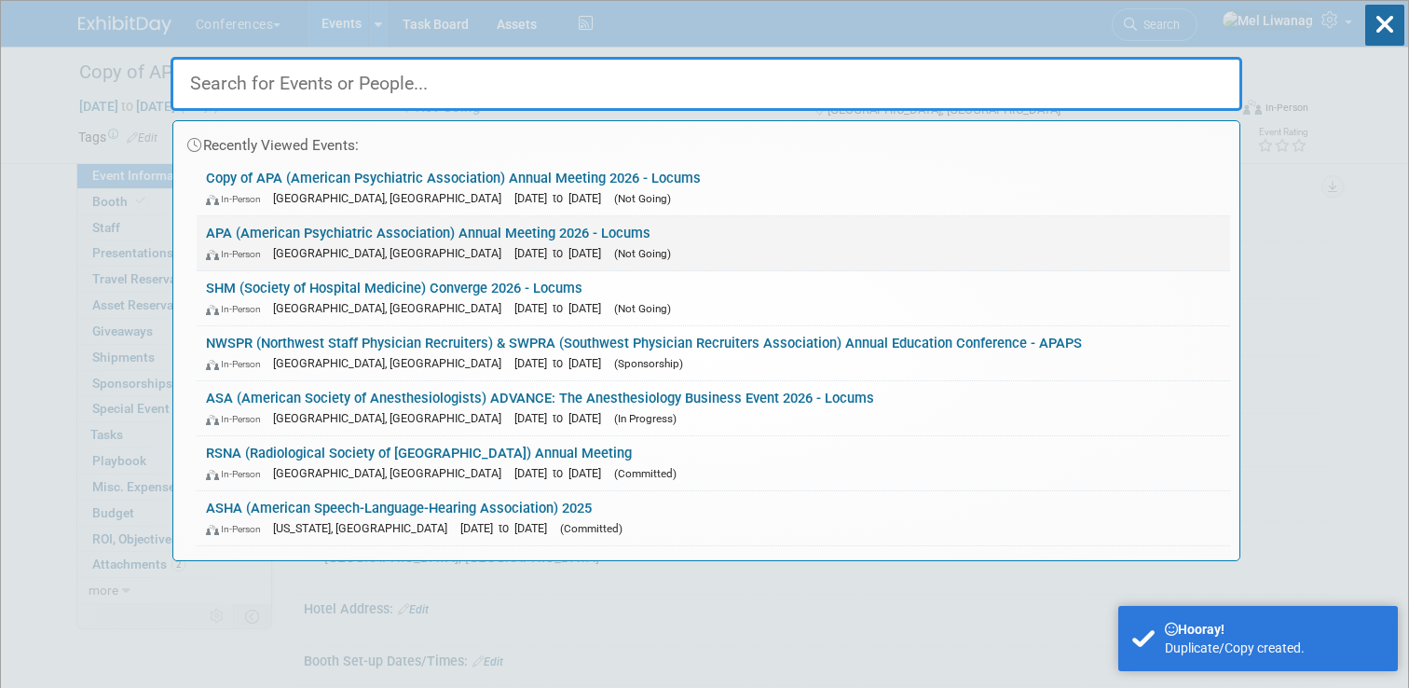
click at [514, 251] on span "[DATE] to [DATE]" at bounding box center [562, 253] width 96 height 14
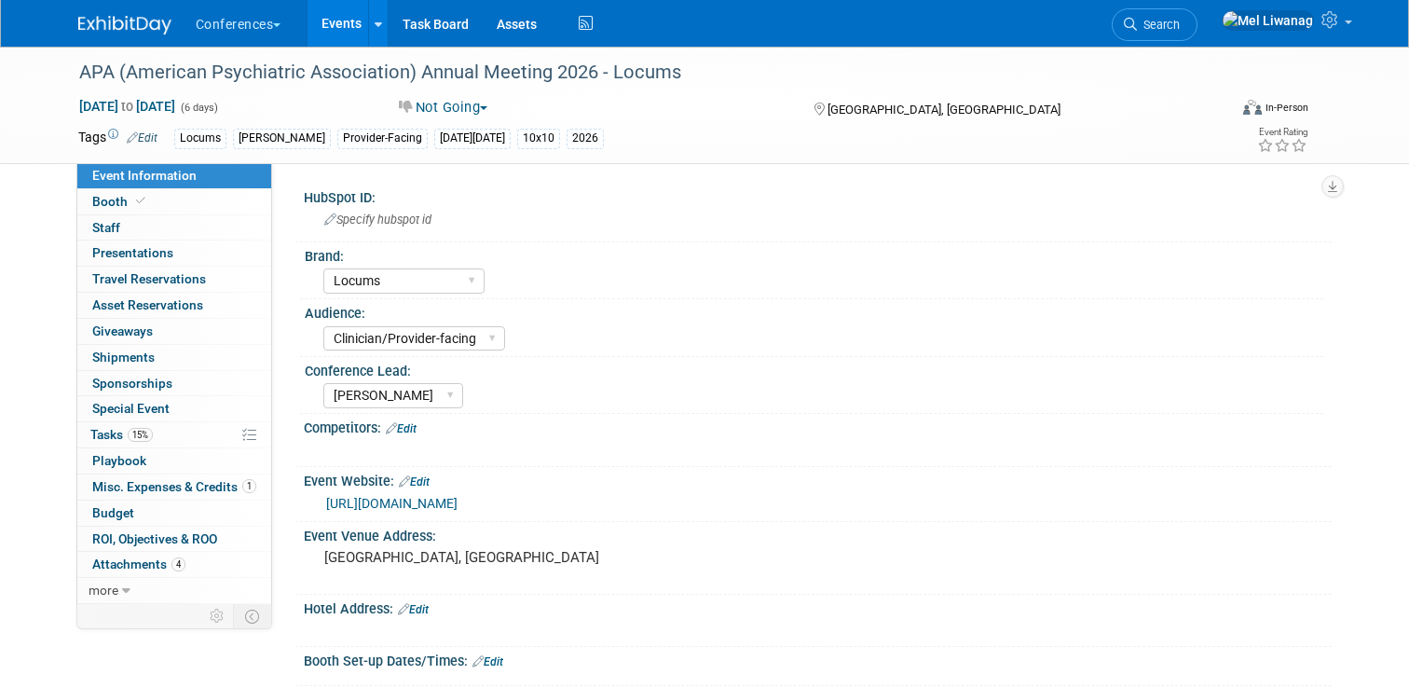
select select "Locums"
select select "Clinician/Provider-facing"
select select "[PERSON_NAME]"
click at [158, 448] on link "0 Playbook 0" at bounding box center [174, 460] width 194 height 25
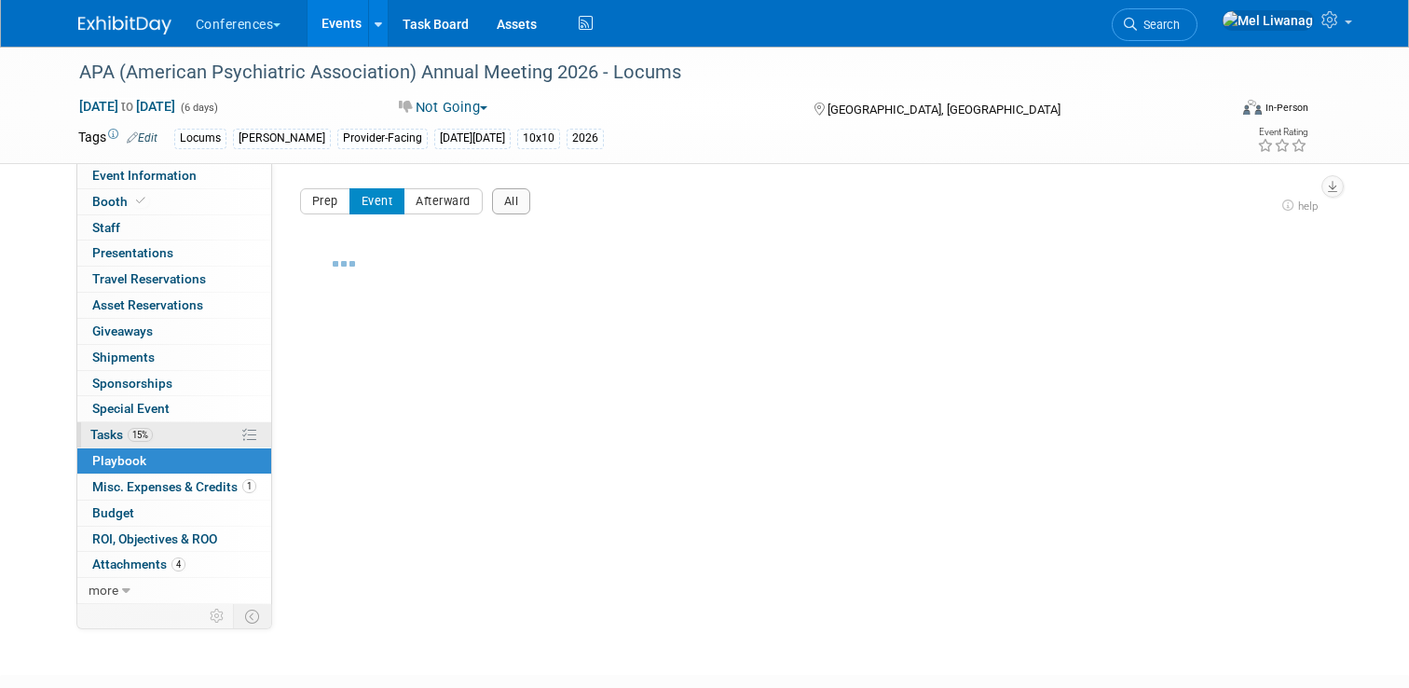
click at [154, 436] on link "15% Tasks 15%" at bounding box center [174, 434] width 194 height 25
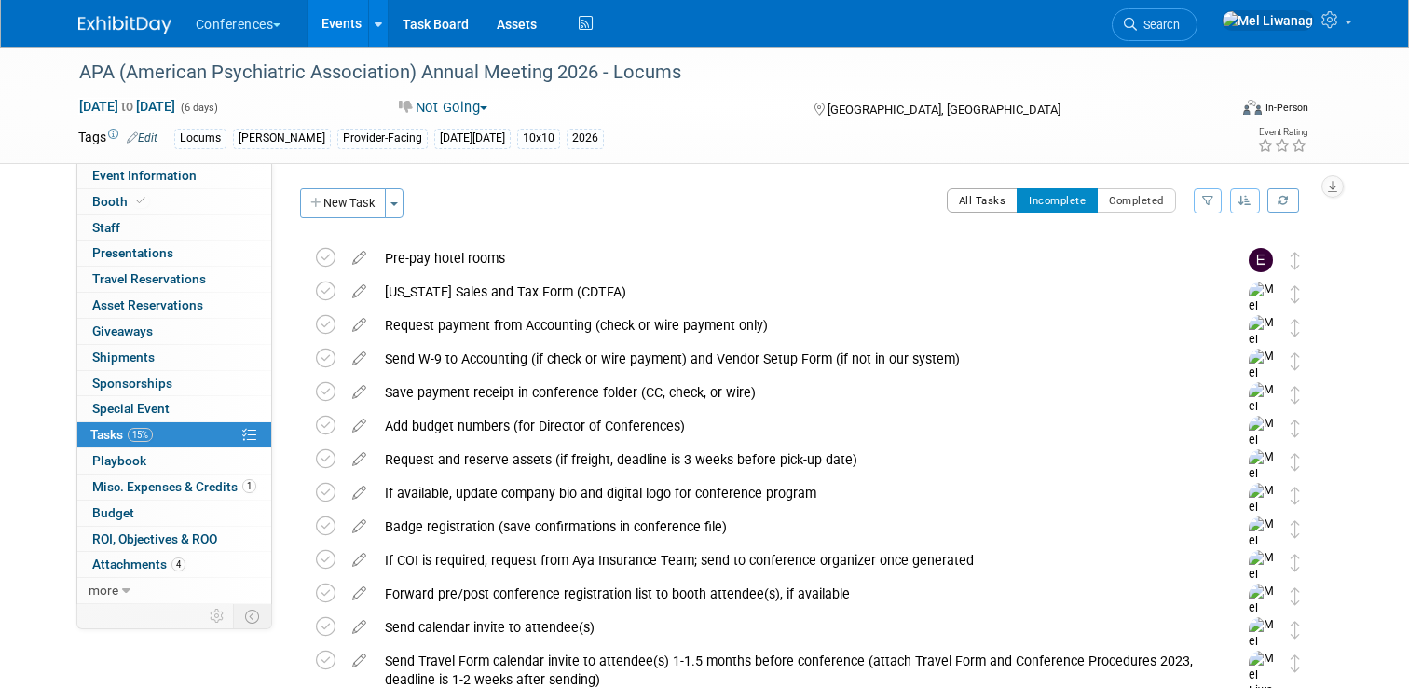
click at [978, 192] on button "All Tasks" at bounding box center [983, 200] width 72 height 24
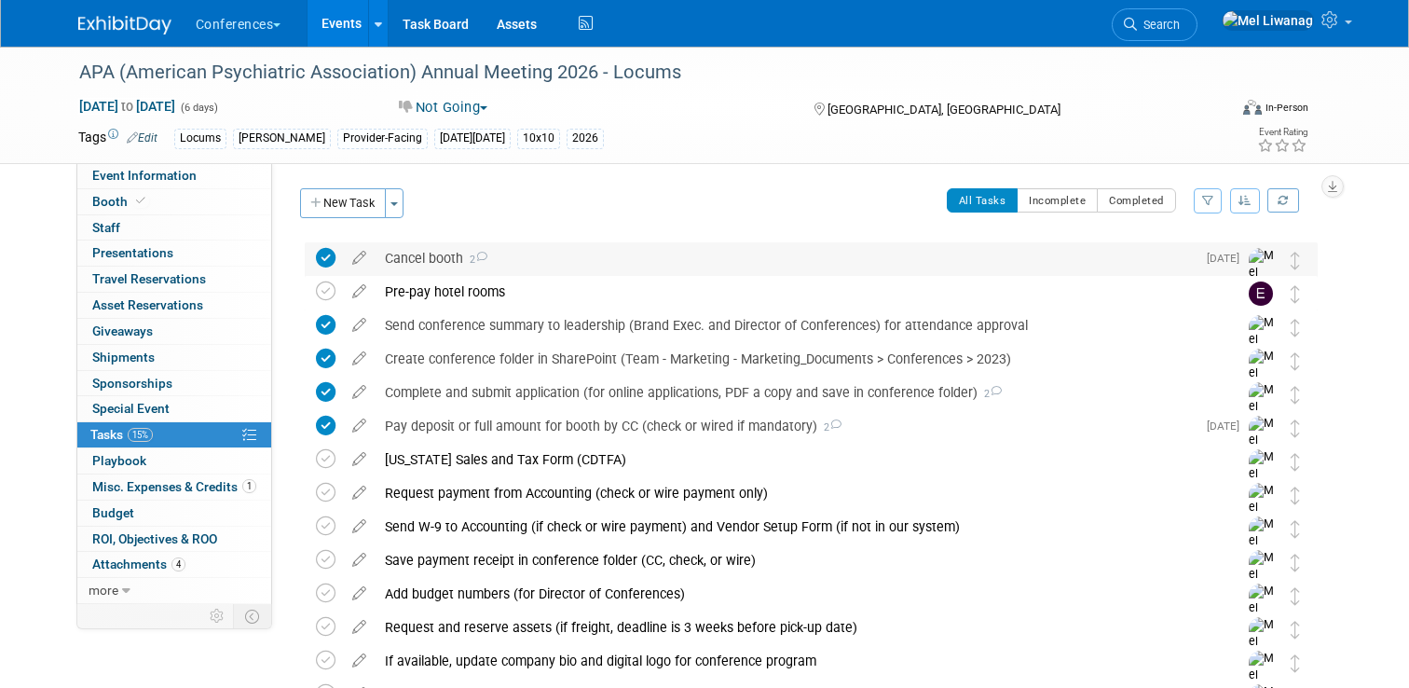
drag, startPoint x: 463, startPoint y: 257, endPoint x: 389, endPoint y: 258, distance: 74.6
click at [389, 258] on div "Cancel booth 2" at bounding box center [786, 258] width 820 height 32
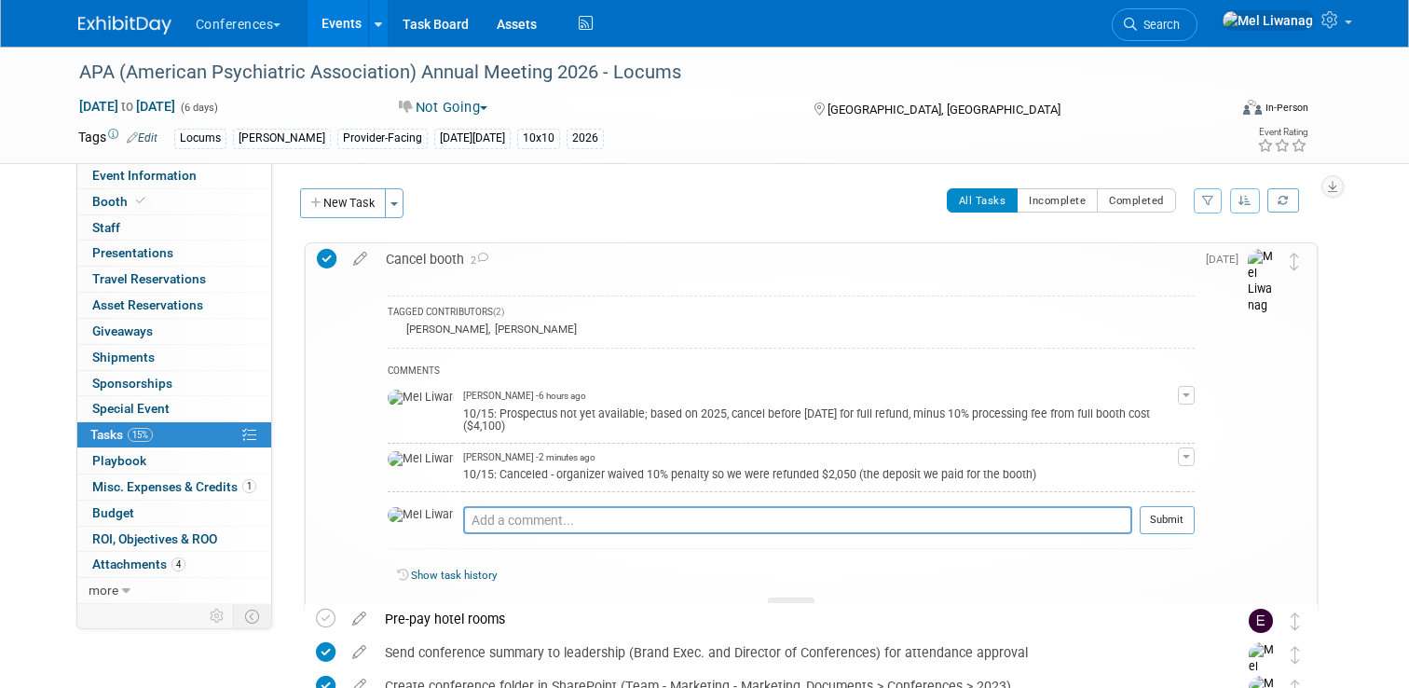
copy div "Cancel booth"
click at [122, 588] on icon at bounding box center [126, 590] width 8 height 13
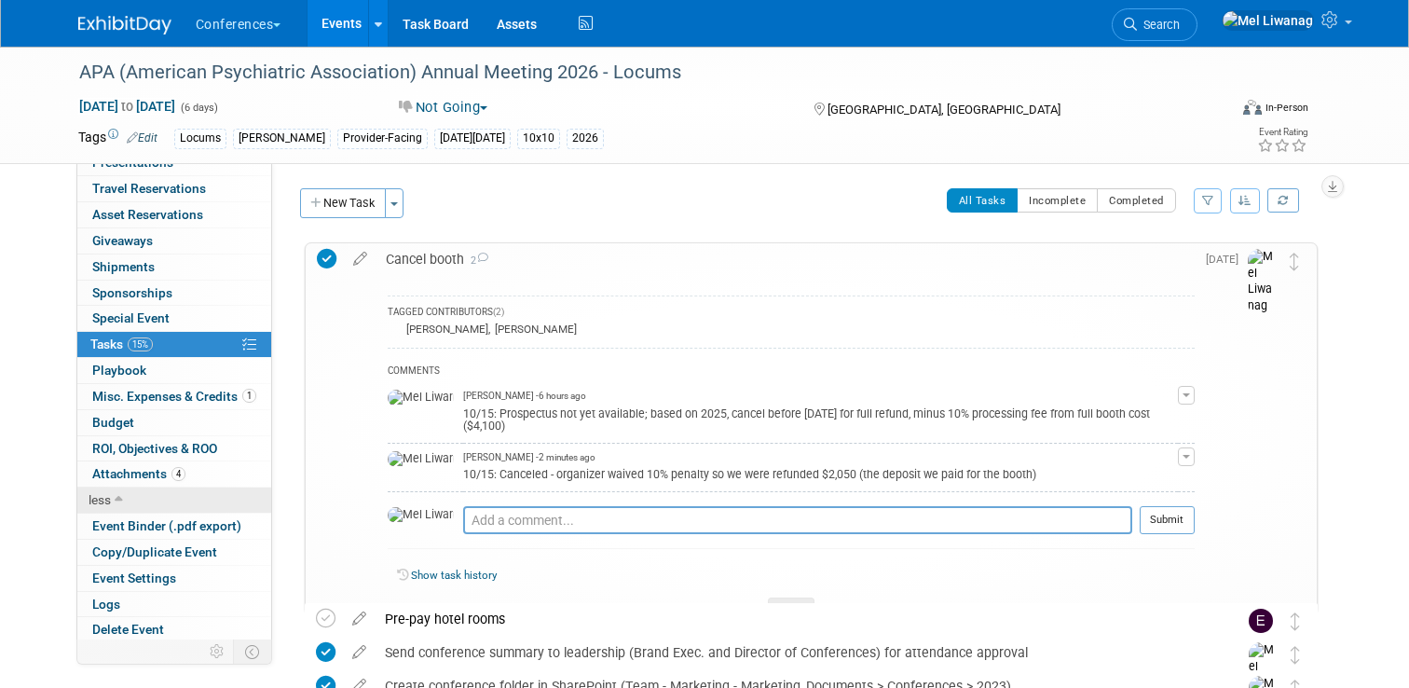
scroll to position [94, 0]
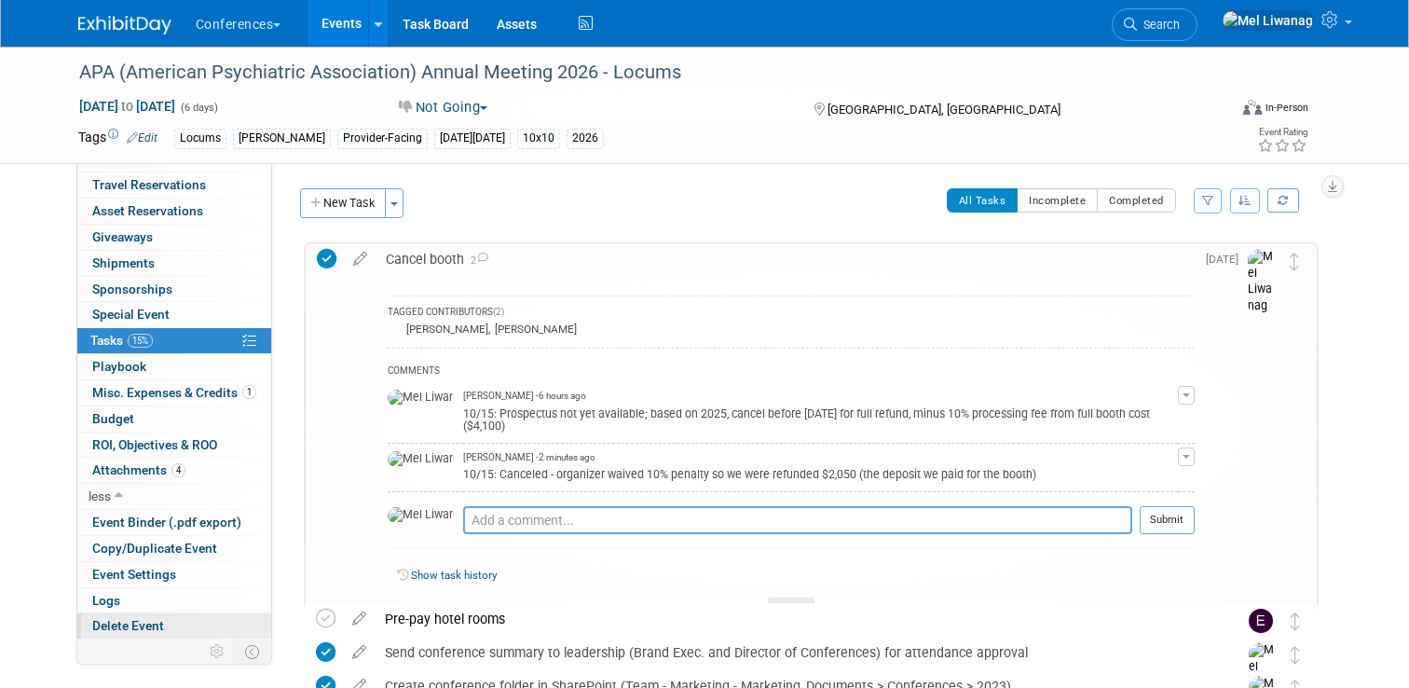
click at [156, 617] on link "Delete Event" at bounding box center [174, 625] width 194 height 25
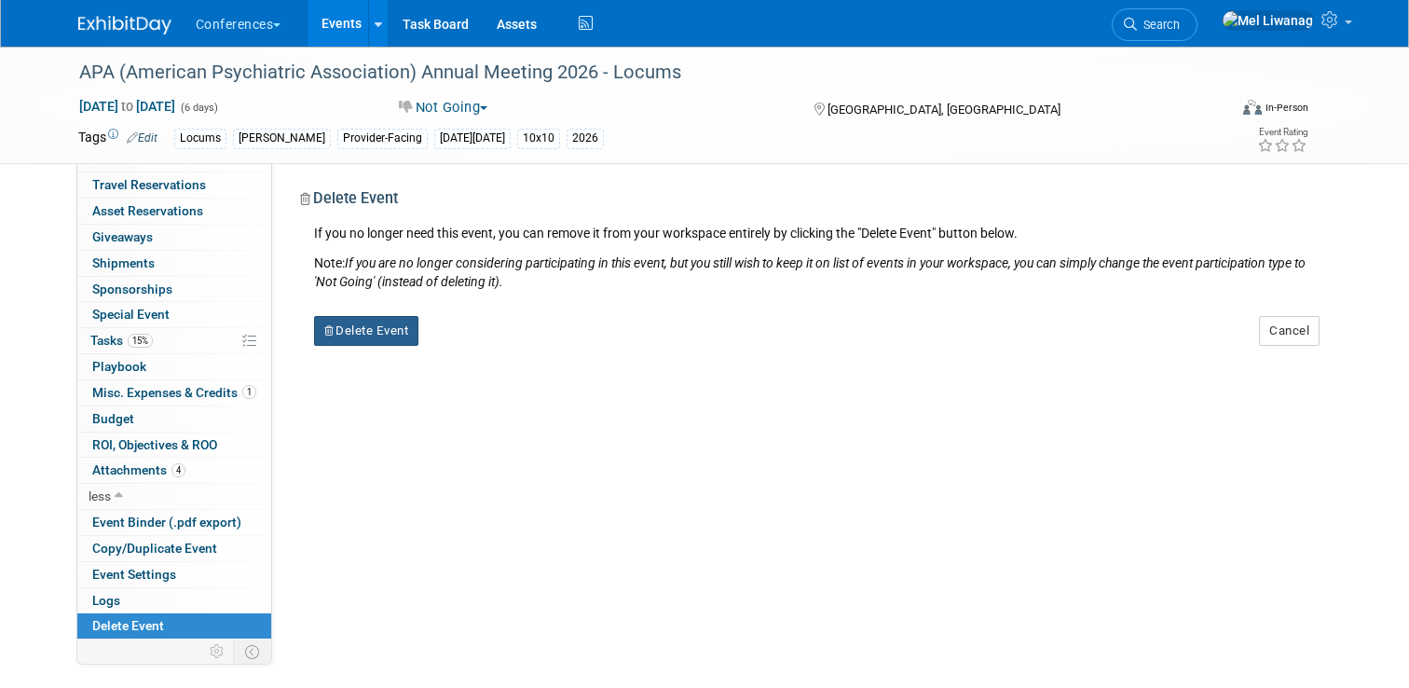
click at [389, 336] on button "Delete Event" at bounding box center [366, 331] width 105 height 30
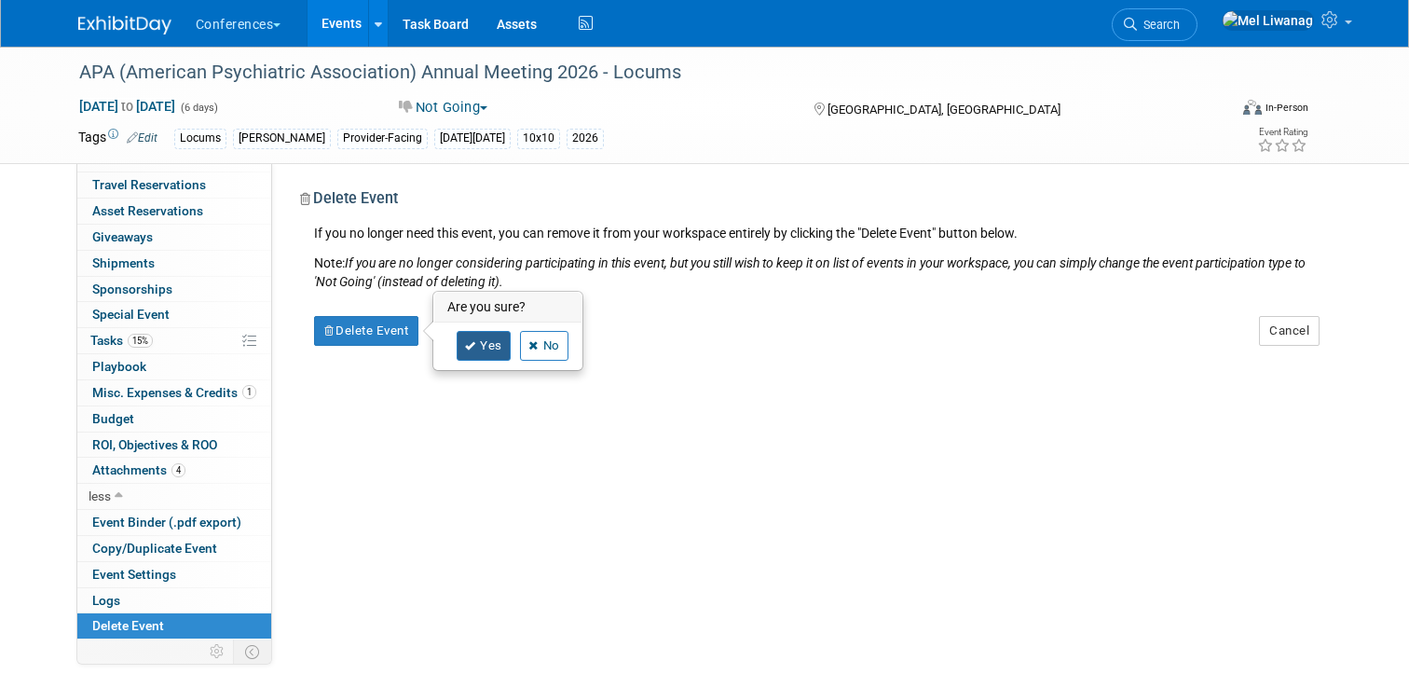
click at [506, 339] on link "Yes" at bounding box center [484, 346] width 54 height 30
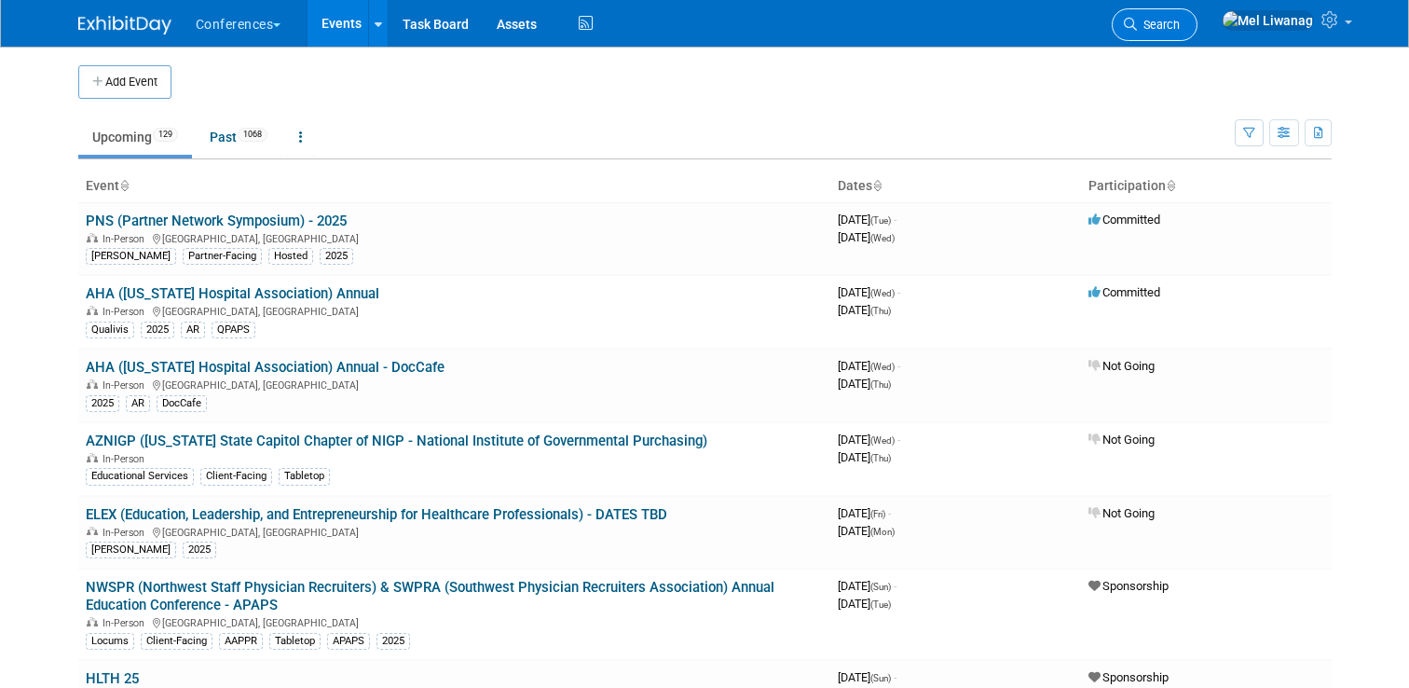
click at [1197, 34] on link "Search" at bounding box center [1155, 24] width 86 height 33
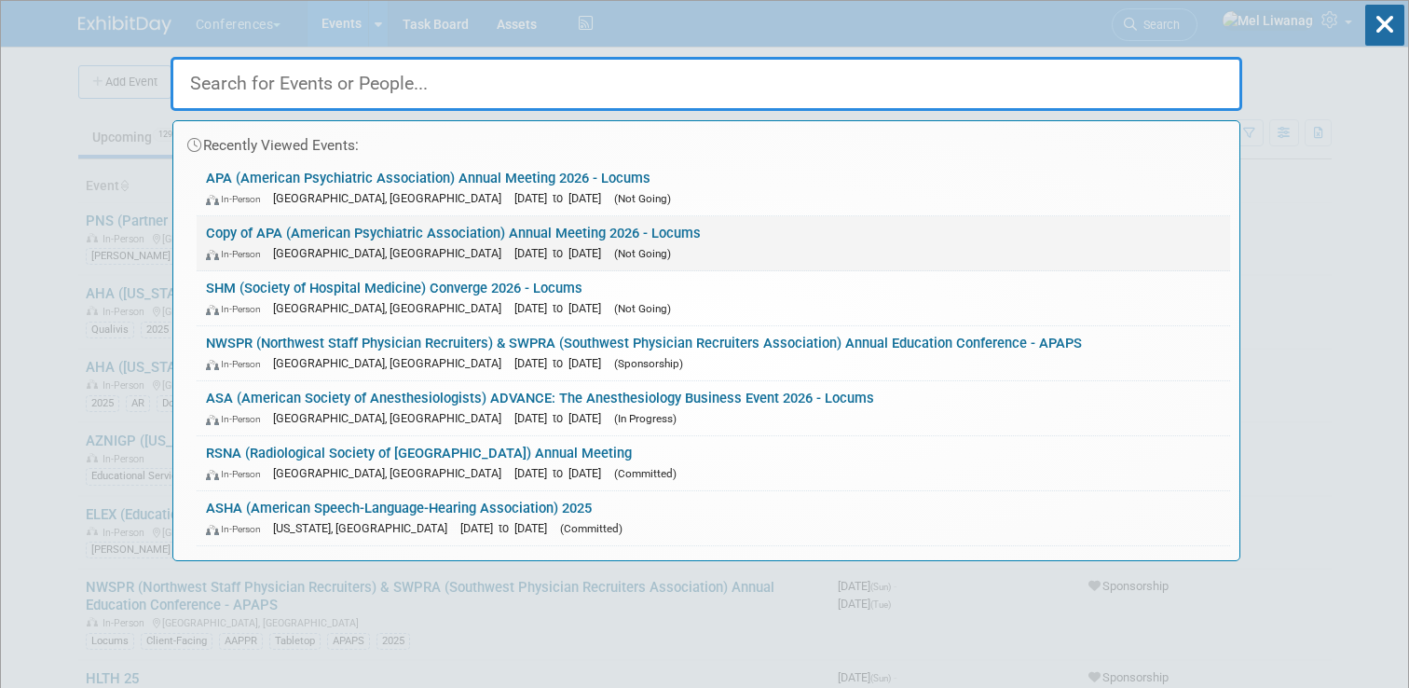
click at [298, 227] on link "Copy of APA (American Psychiatric Association) Annual Meeting 2026 - Locums In-…" at bounding box center [713, 243] width 1033 height 54
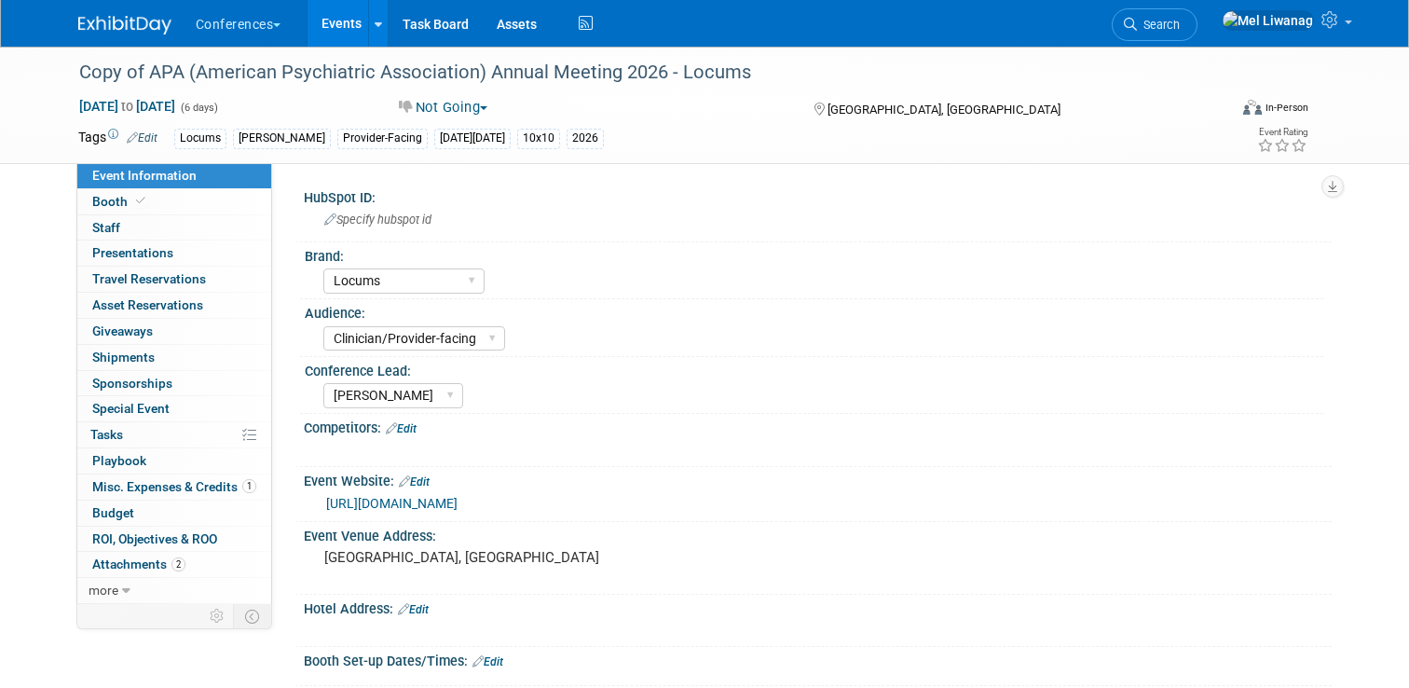
select select "Locums"
select select "Clinician/Provider-facing"
select select "[PERSON_NAME]"
click at [109, 427] on span "Tasks 0%" at bounding box center [106, 434] width 33 height 15
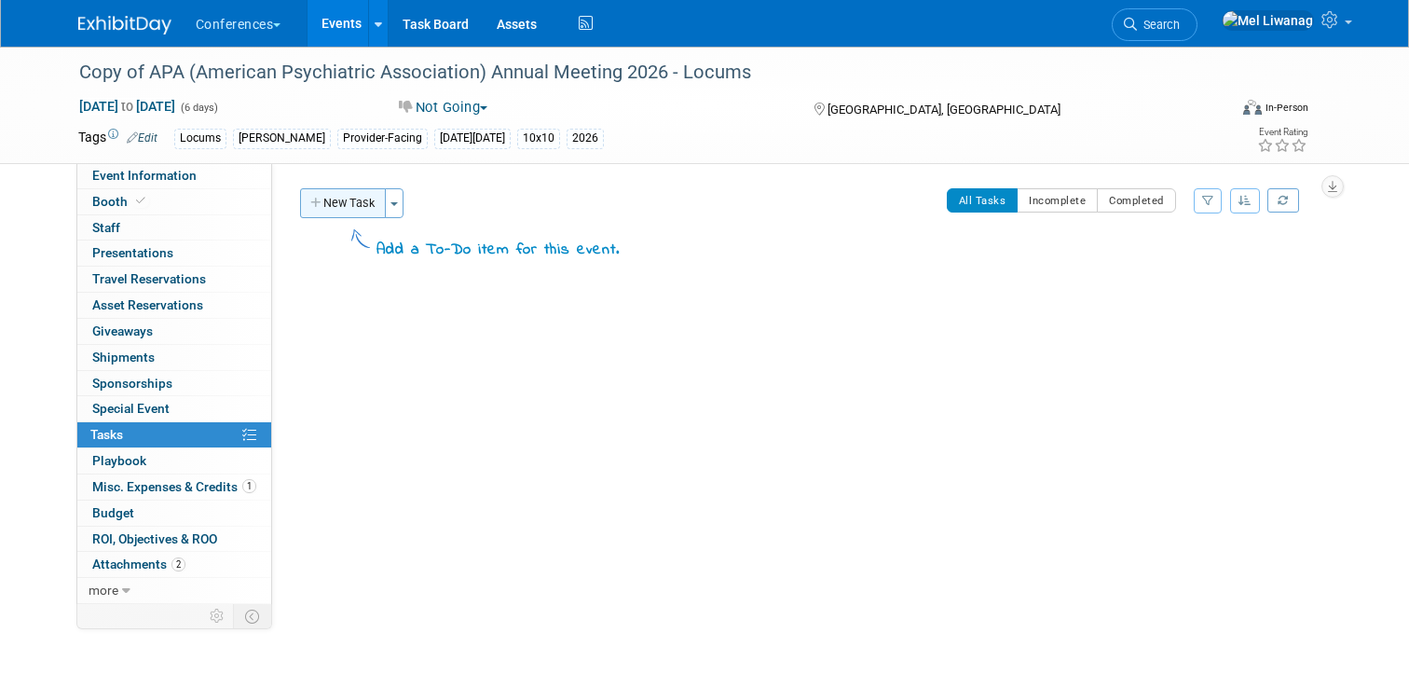
click at [372, 209] on button "New Task" at bounding box center [343, 203] width 86 height 30
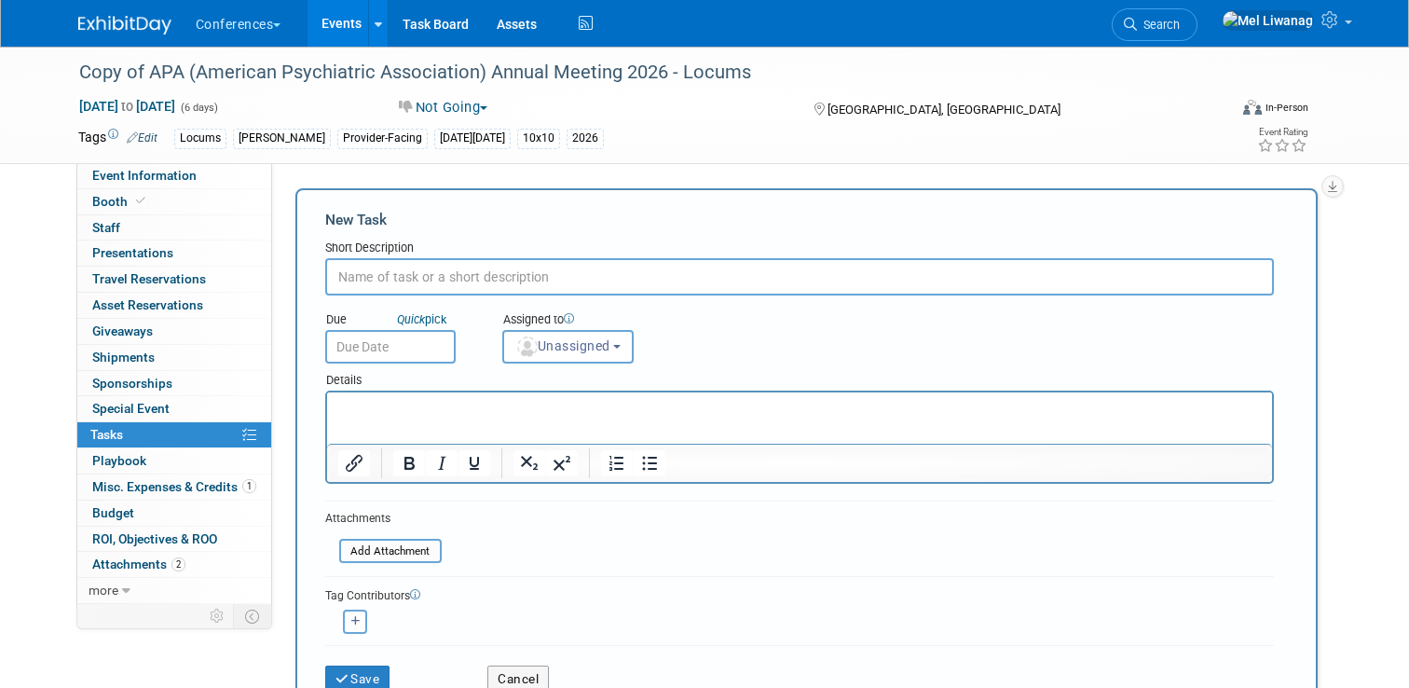
paste input "Cancel booth"
type input "Cancel booth"
click at [529, 308] on div "Assigned to <img src="[URL][DOMAIN_NAME]" style="width: 22px; height: 22px; bor…" at bounding box center [610, 333] width 244 height 61
click at [533, 346] on img "button" at bounding box center [527, 346] width 21 height 21
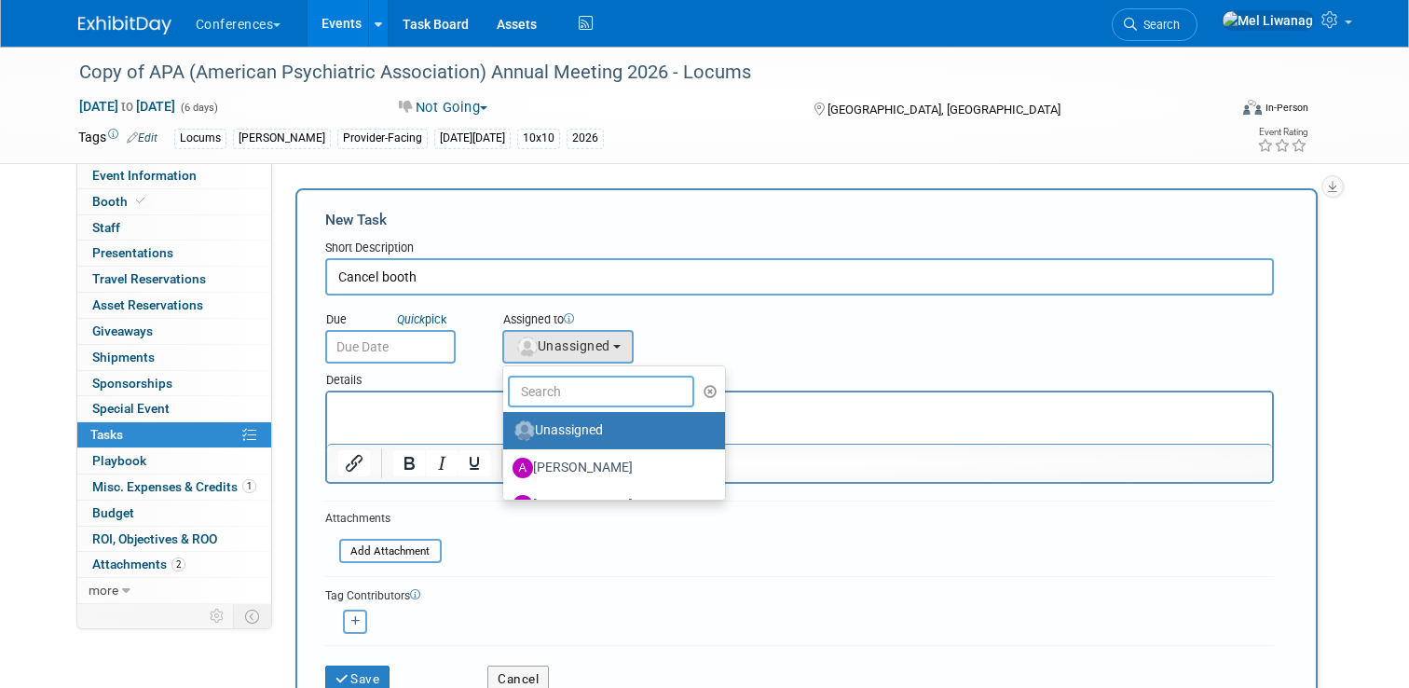
click at [548, 389] on input "text" at bounding box center [601, 392] width 186 height 32
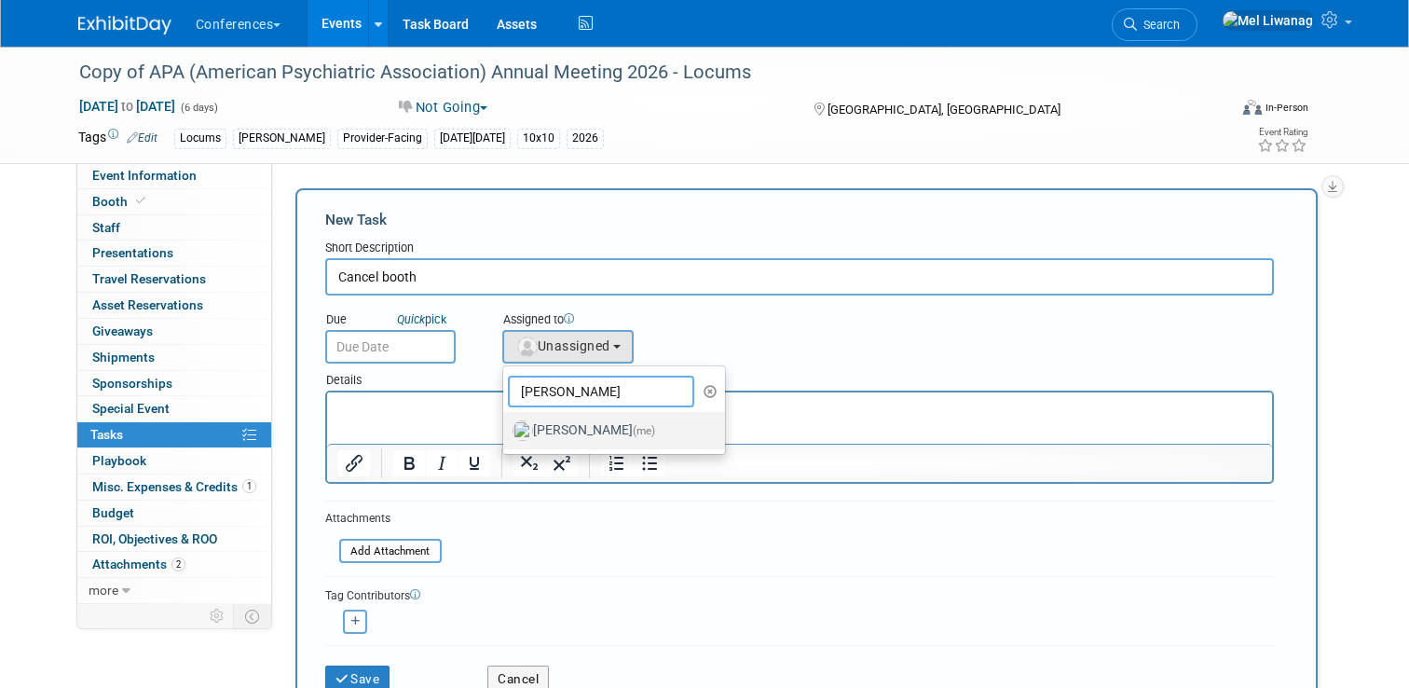
type input "[PERSON_NAME]"
click at [555, 430] on label "[PERSON_NAME] (me)" at bounding box center [610, 431] width 195 height 30
click at [506, 430] on input "[PERSON_NAME] (me)" at bounding box center [500, 428] width 12 height 12
select select "1669af0c-0251-4a15-8b2b-80baaaf13d1b"
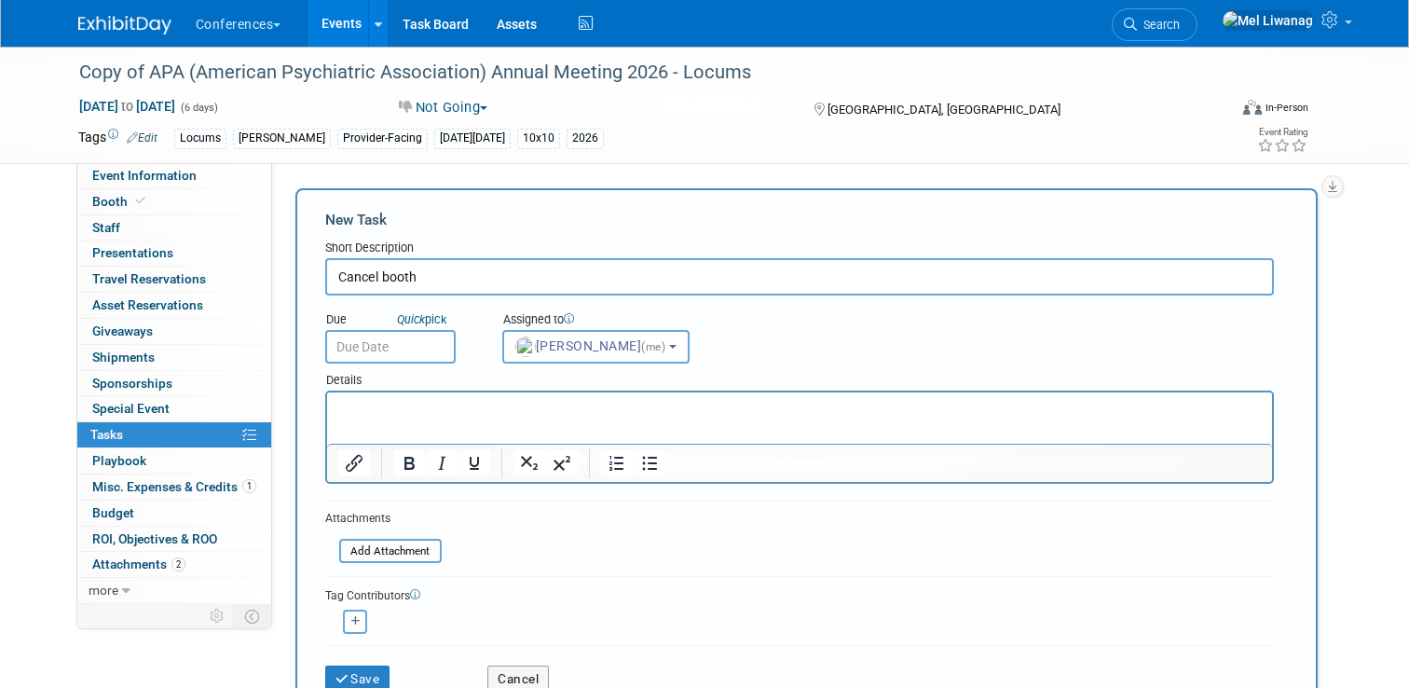
click at [411, 360] on input "text" at bounding box center [390, 347] width 130 height 34
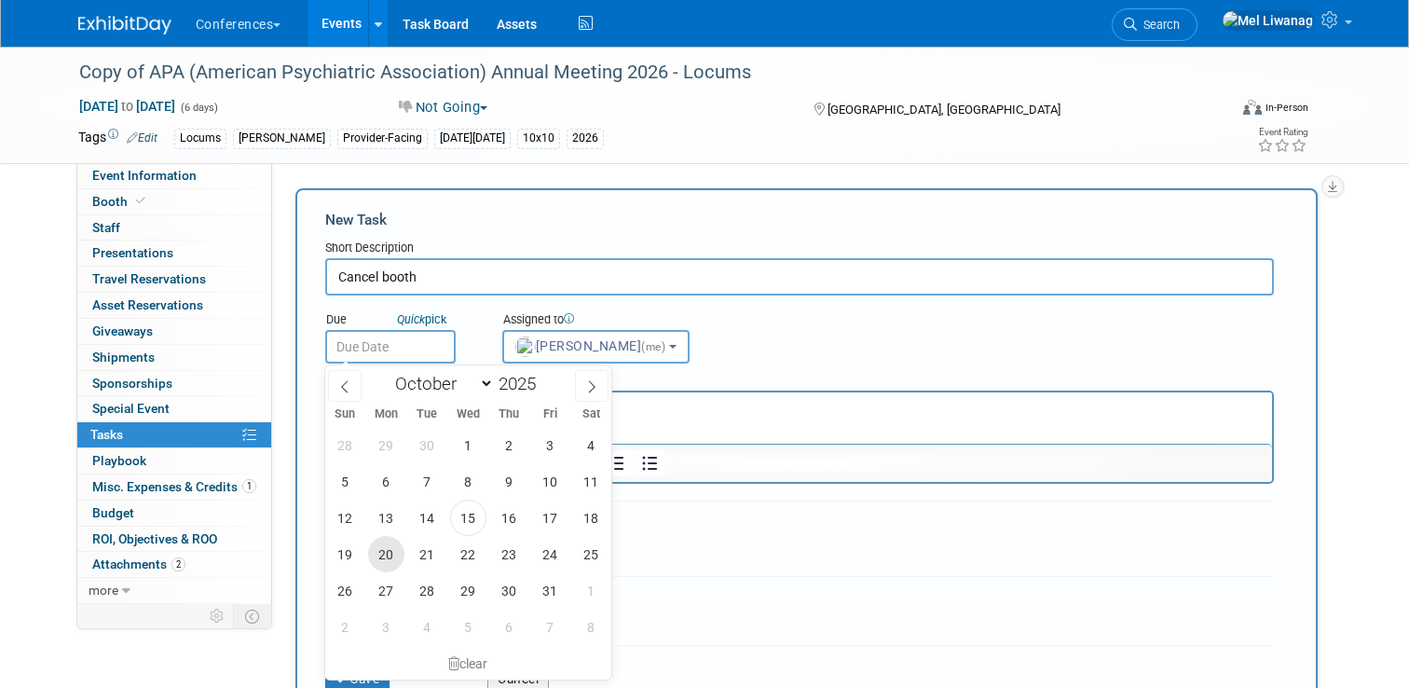
click at [380, 556] on span "20" at bounding box center [386, 554] width 36 height 36
type input "Oct 20, 2025"
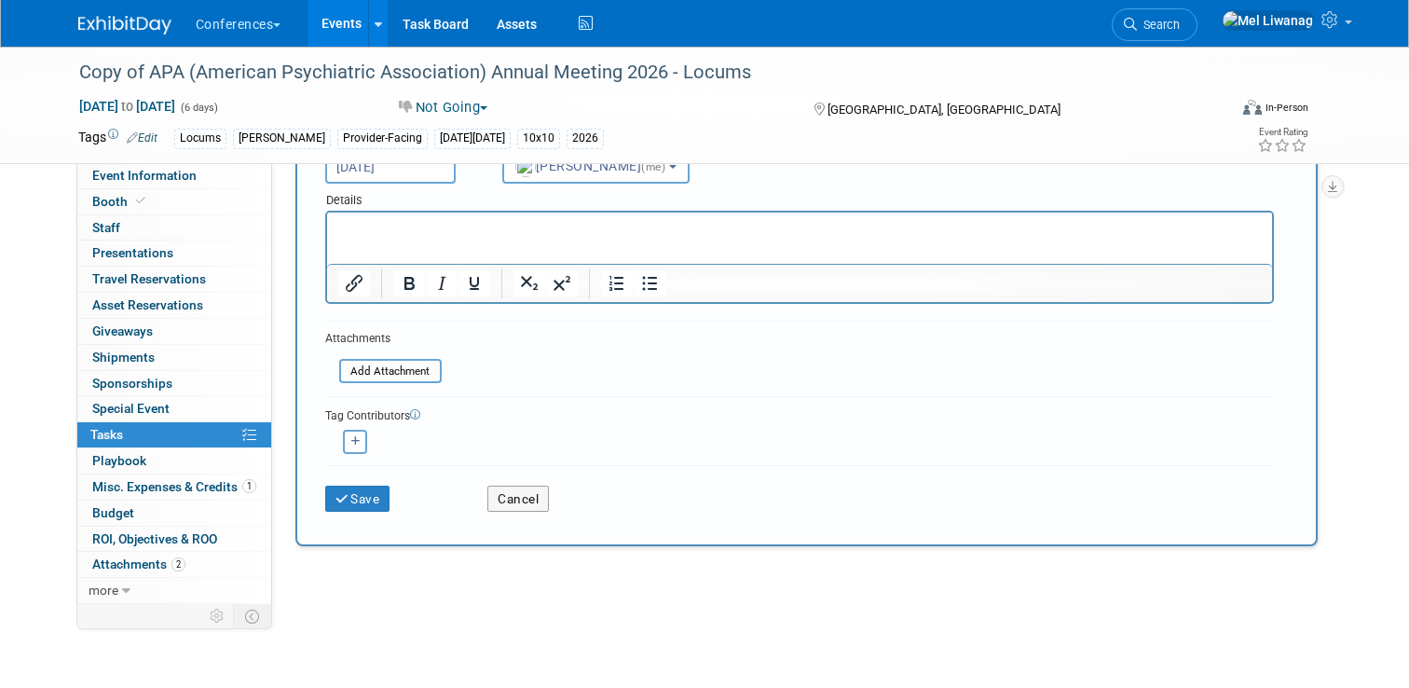
scroll to position [190, 0]
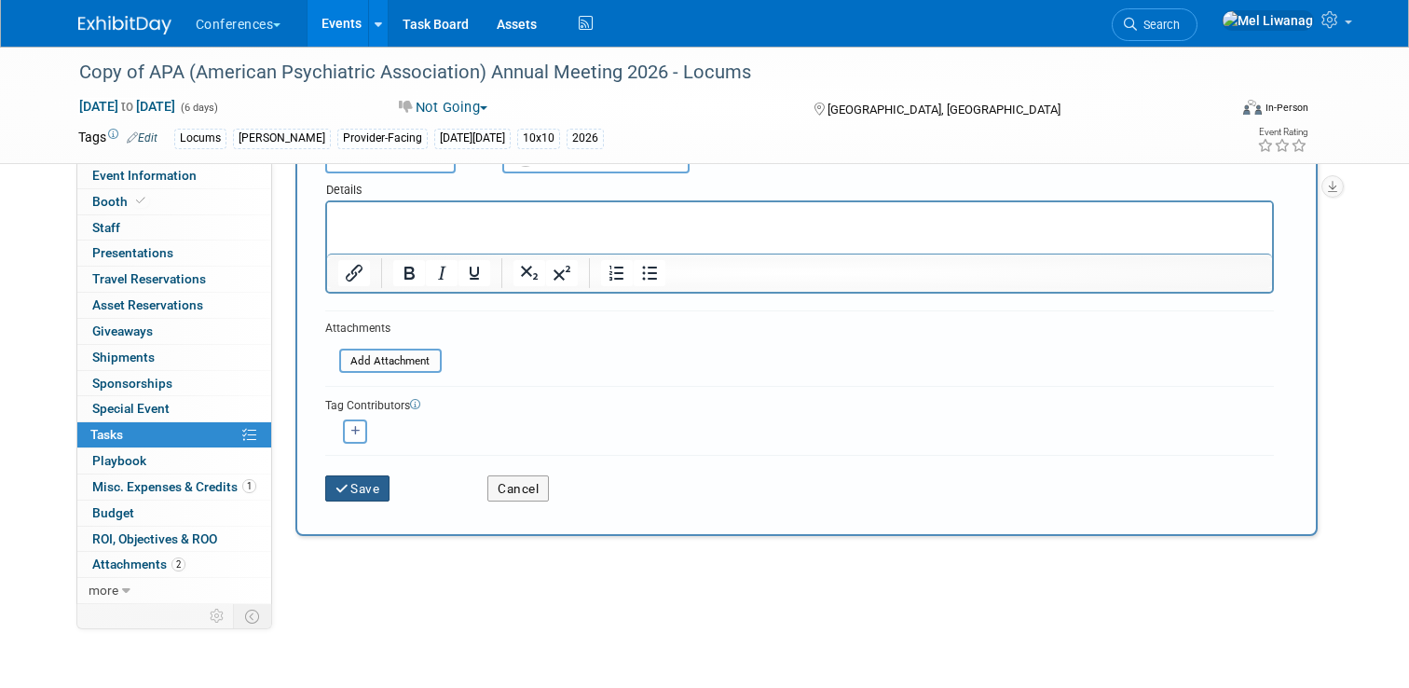
click at [349, 486] on button "Save" at bounding box center [357, 488] width 65 height 26
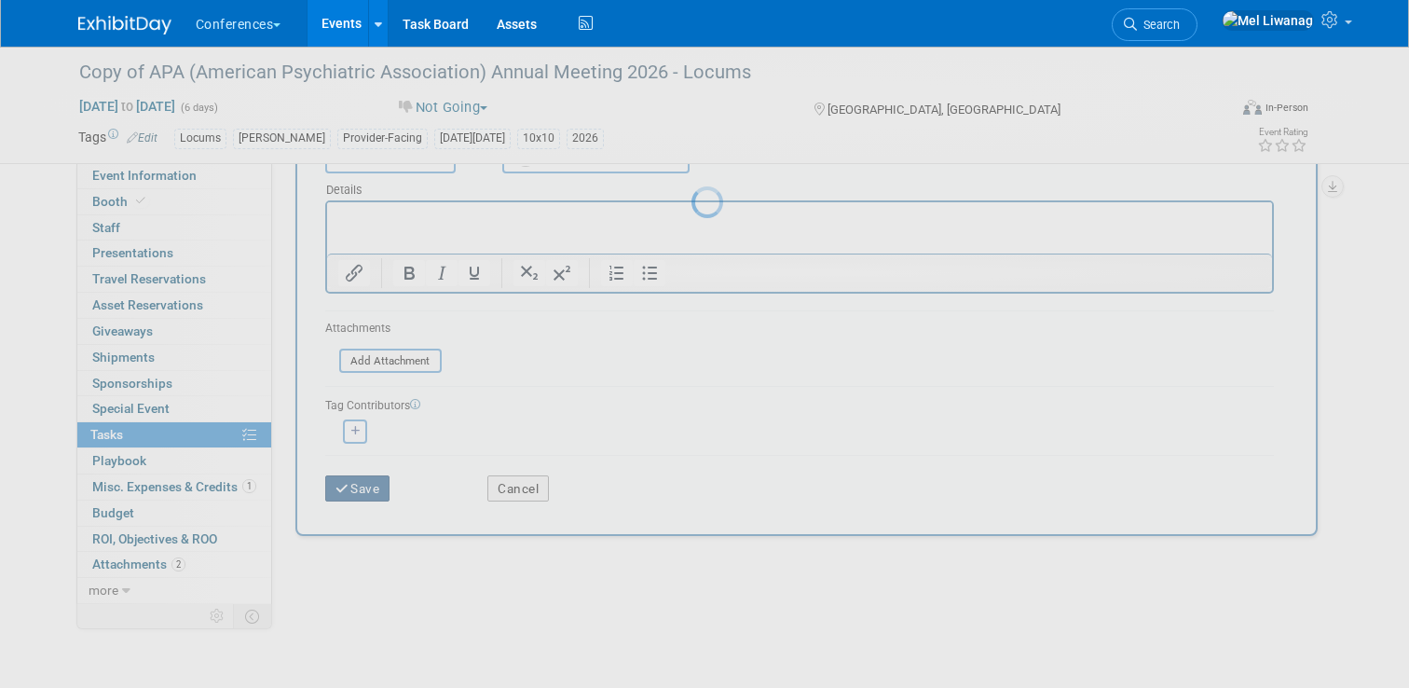
scroll to position [0, 0]
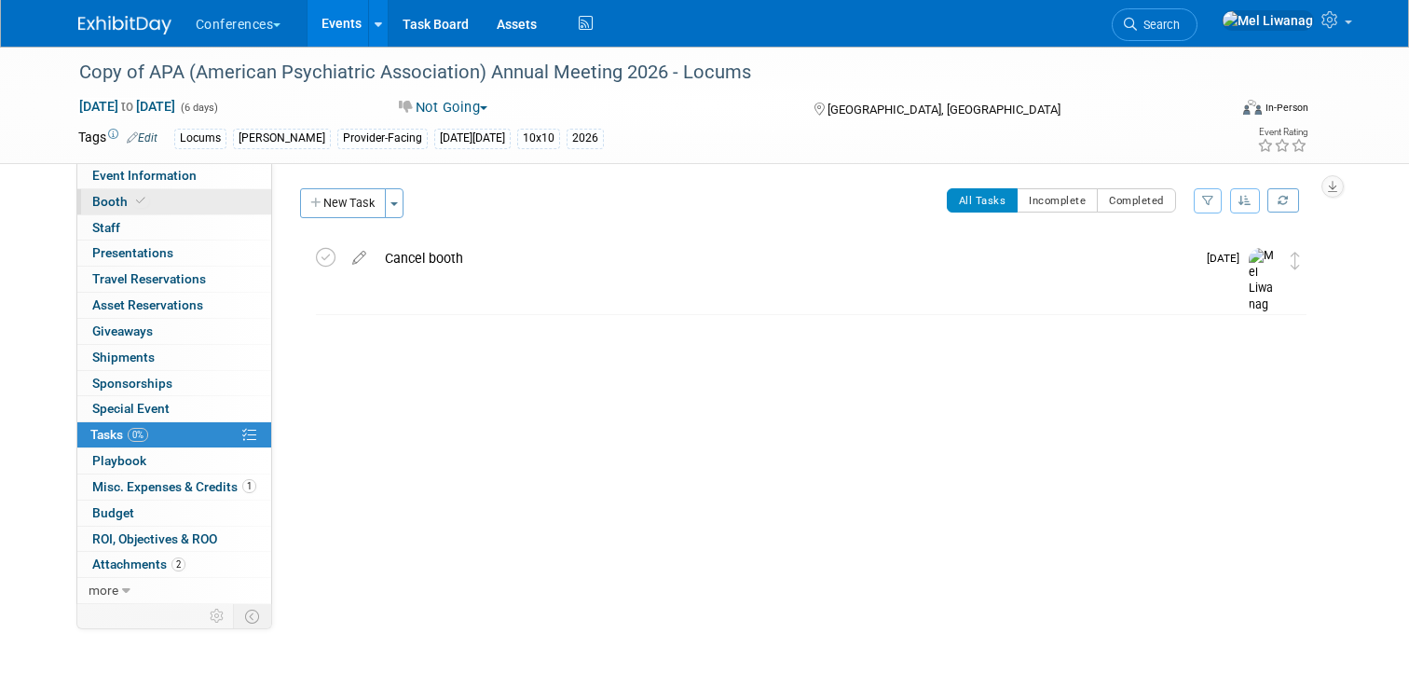
click at [200, 195] on link "Booth" at bounding box center [174, 201] width 194 height 25
select select "10'x10'"
select select "Yes"
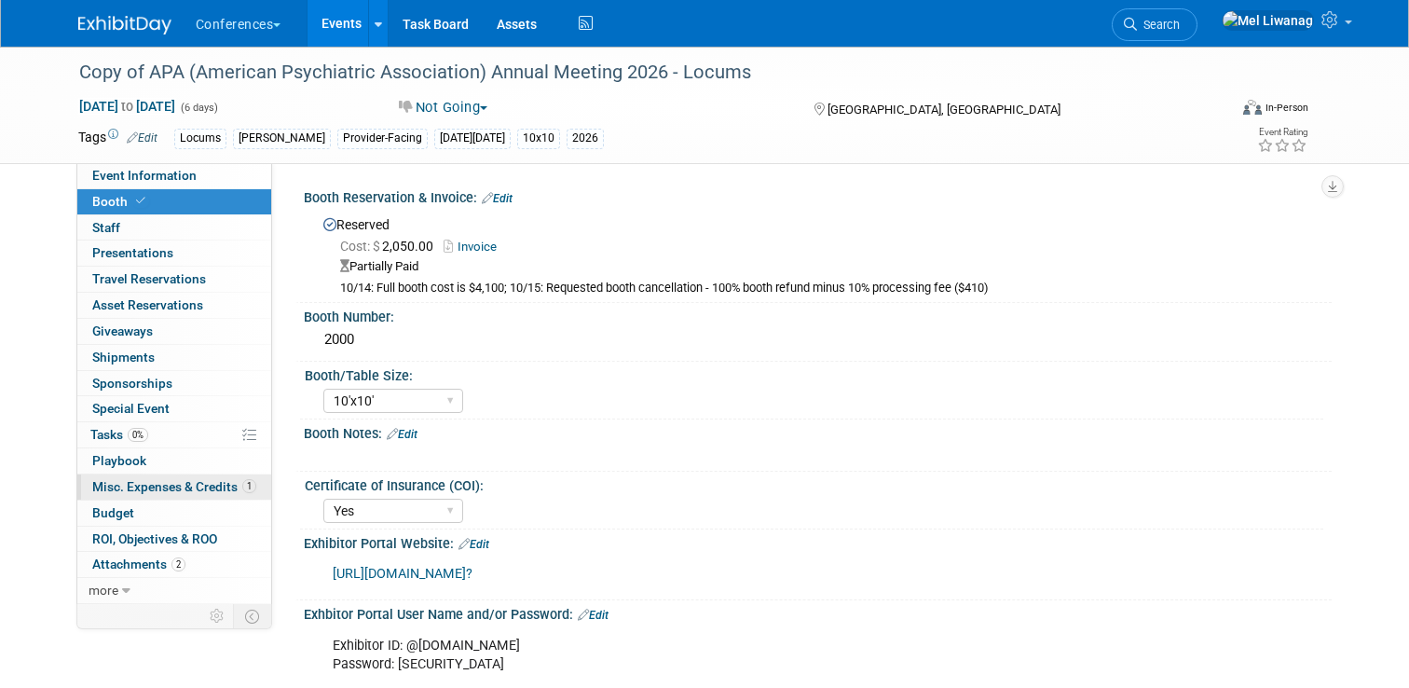
click at [215, 489] on span "Misc. Expenses & Credits 1" at bounding box center [174, 486] width 164 height 15
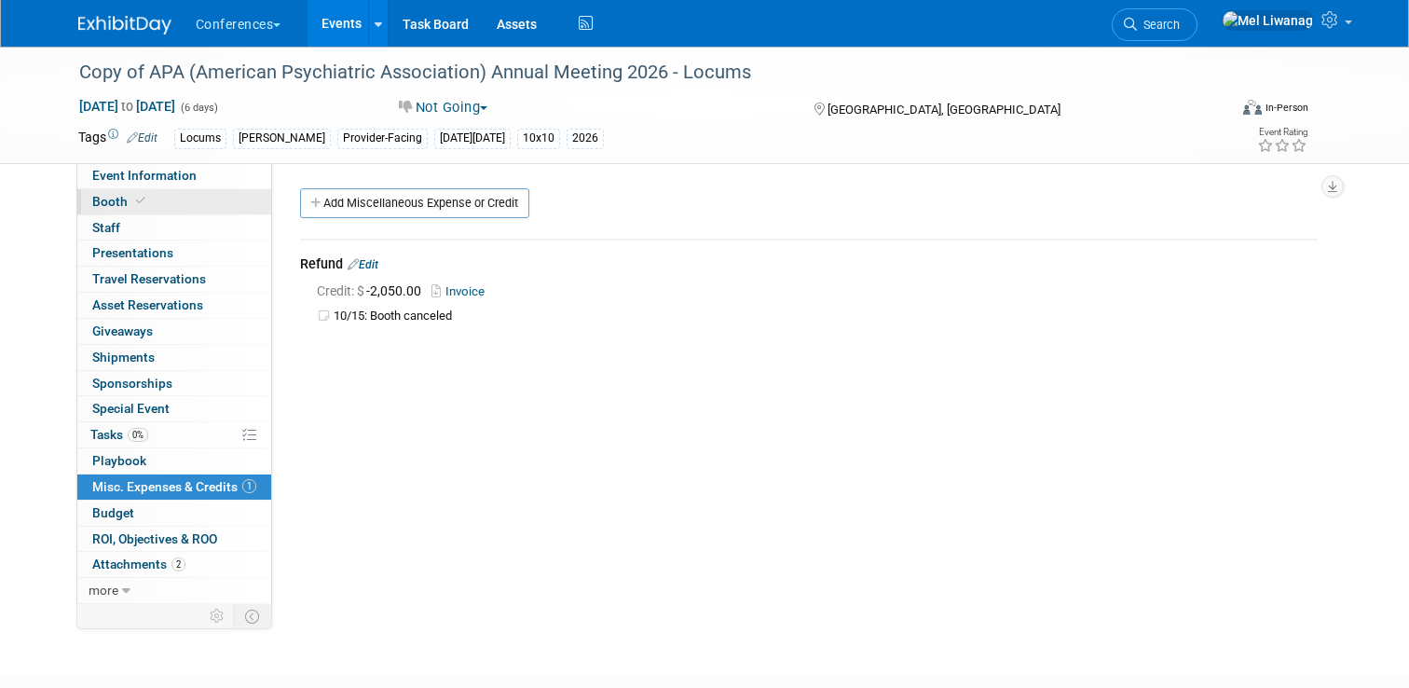
click at [192, 198] on link "Booth" at bounding box center [174, 201] width 194 height 25
select select "10'x10'"
select select "Yes"
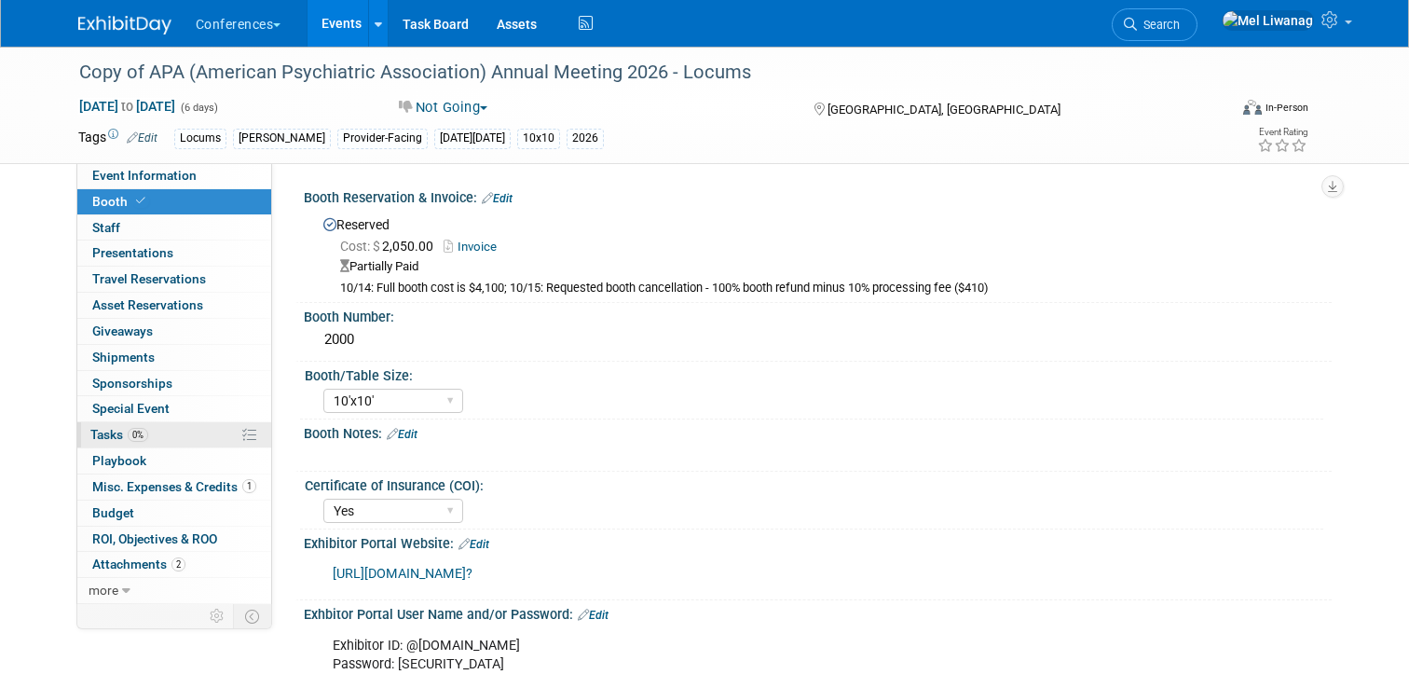
click at [172, 432] on link "0% Tasks 0%" at bounding box center [174, 434] width 194 height 25
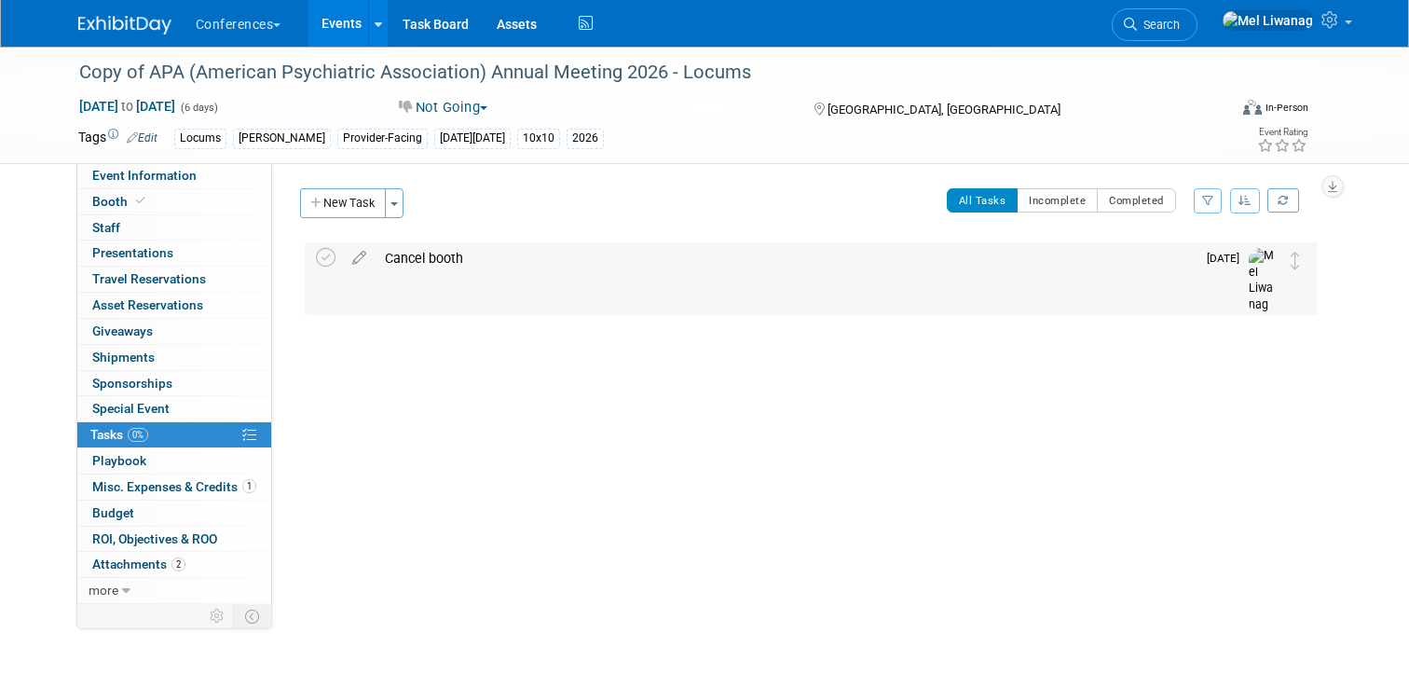
click at [460, 264] on div "Cancel booth" at bounding box center [786, 258] width 820 height 32
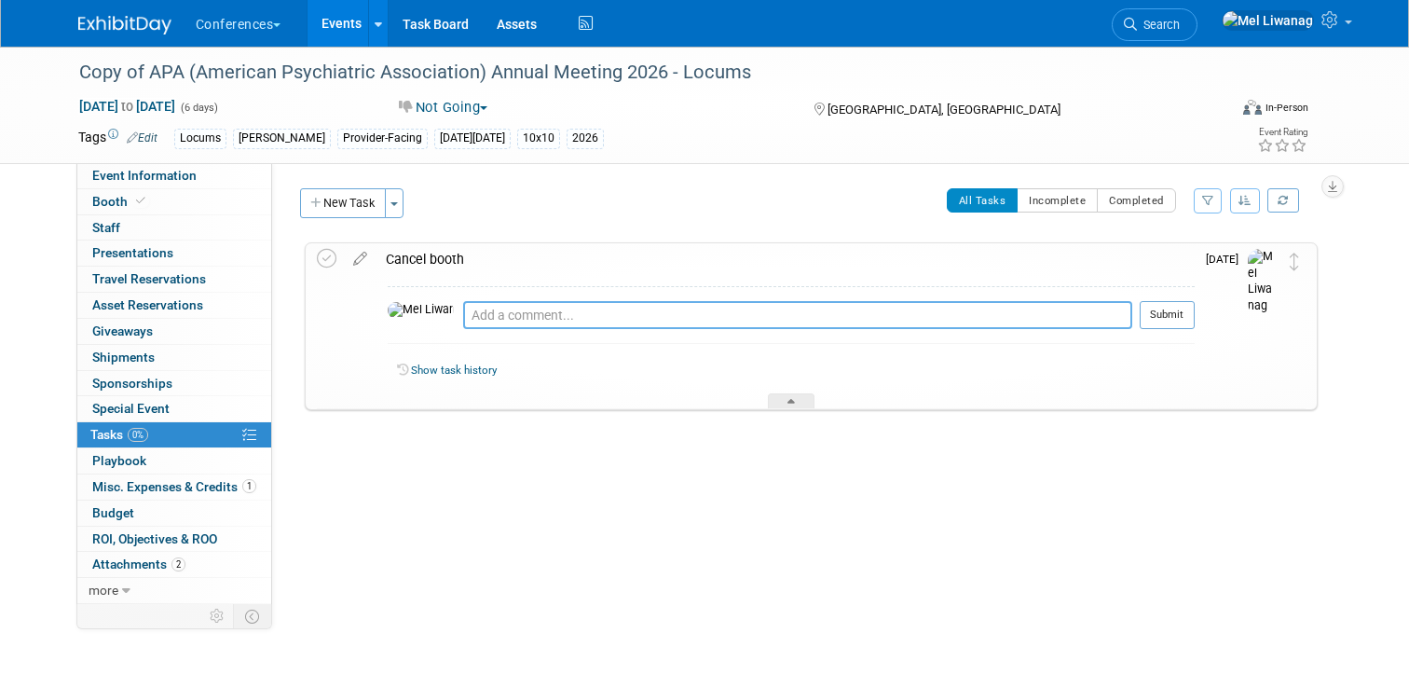
click at [467, 310] on textarea at bounding box center [797, 315] width 669 height 28
paste textarea "From: Kate McCullough <kmccullough@psych.org> Date: Wednesday, October 15, 2025…"
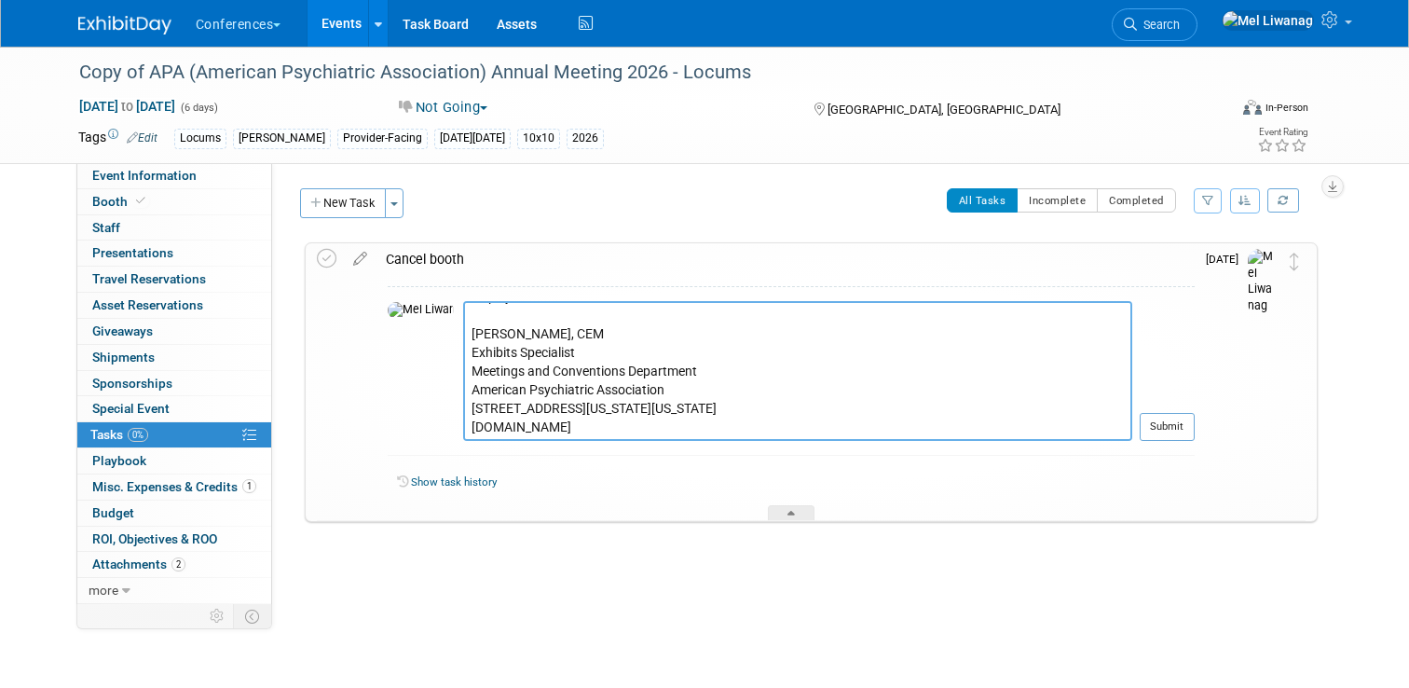
scroll to position [205, 0]
type textarea "From: Kate McCullough <kmccullough@psych.org> Date: Wednesday, October 15, 2025…"
click at [1192, 419] on button "Submit" at bounding box center [1167, 427] width 55 height 28
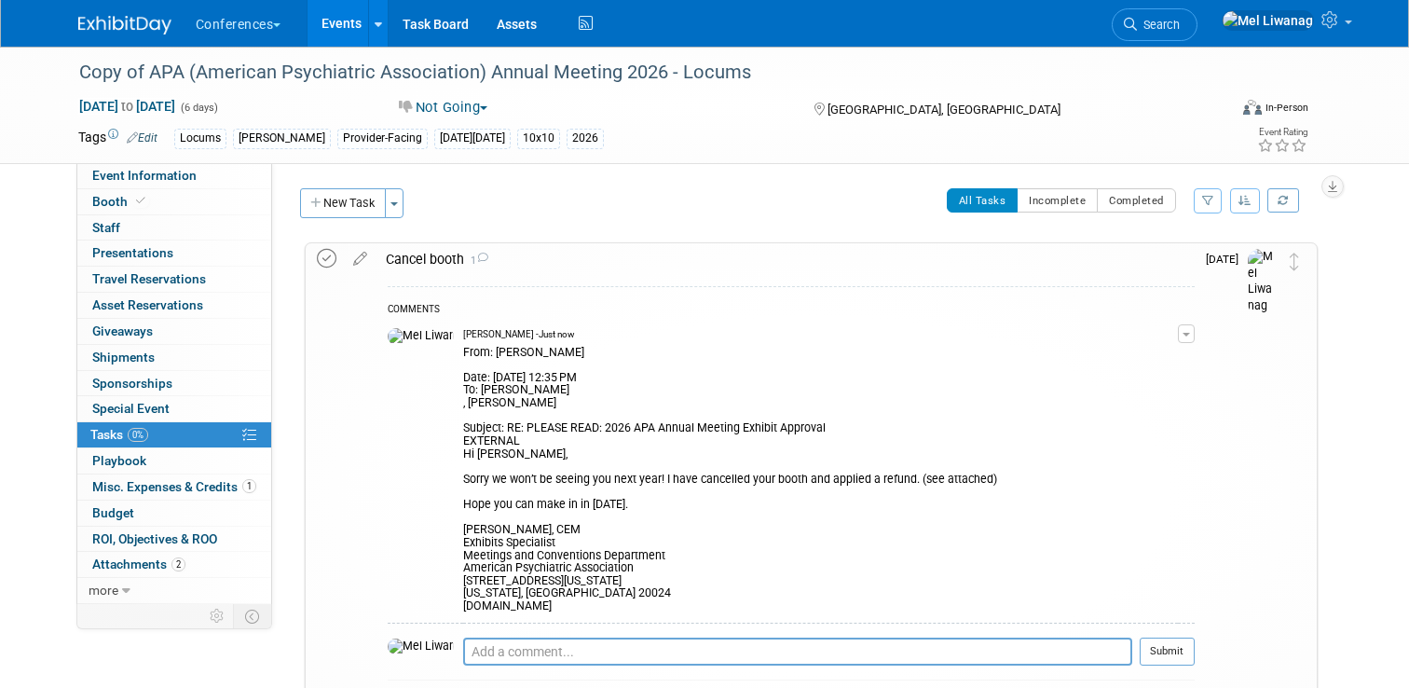
click at [332, 261] on icon at bounding box center [327, 259] width 20 height 20
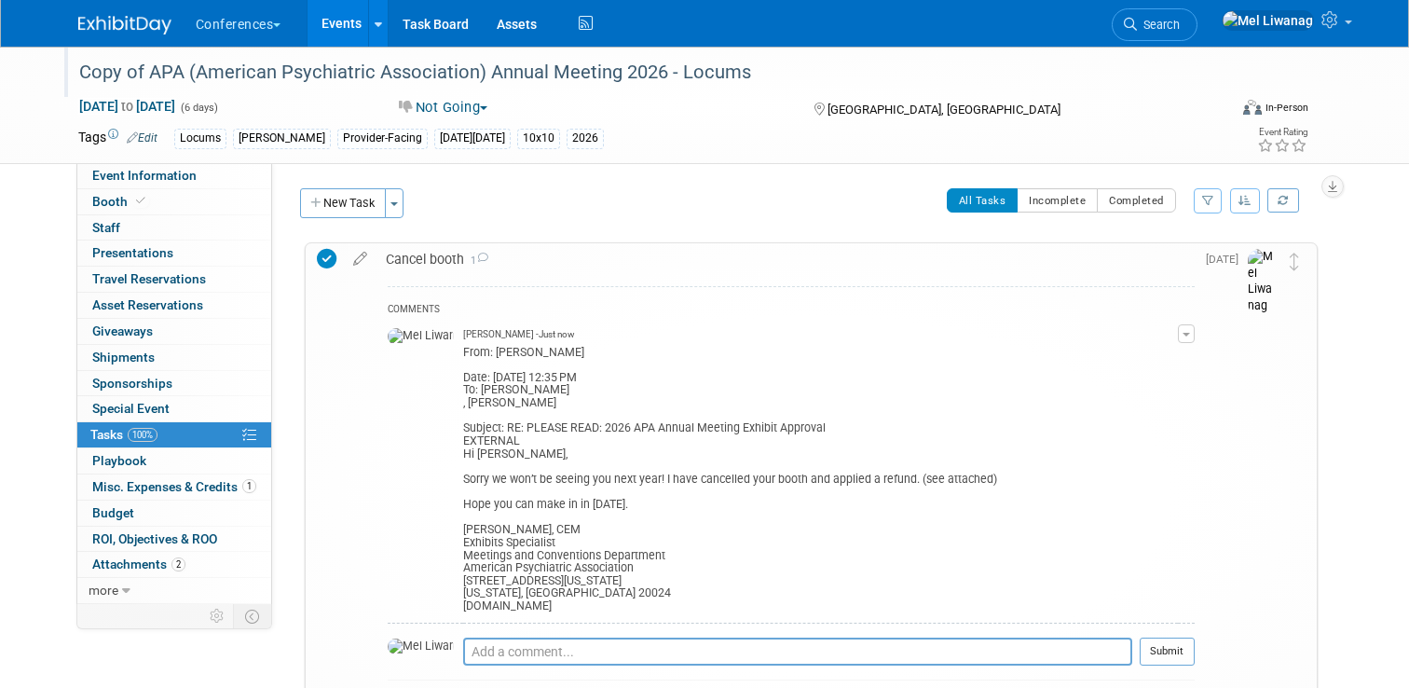
click at [166, 73] on div "Copy of APA (American Psychiatric Association) Annual Meeting 2026 - Locums" at bounding box center [638, 73] width 1131 height 34
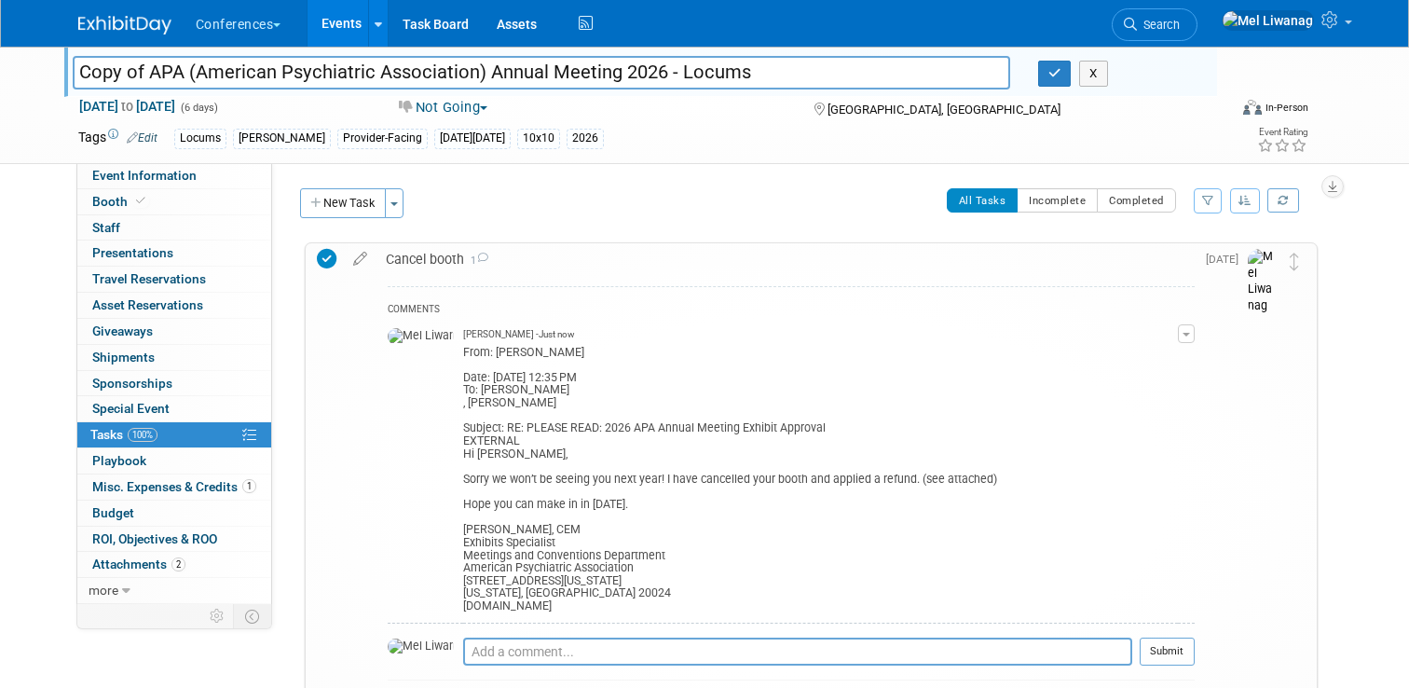
drag, startPoint x: 150, startPoint y: 72, endPoint x: 55, endPoint y: 72, distance: 95.0
click at [55, 72] on div "Copy of APA (American Psychiatric Association) Annual Meeting 2026 - Locums Cop…" at bounding box center [704, 105] width 1409 height 117
type input "APA (American Psychiatric Association) Annual Meeting 2026 - Locums"
click at [1045, 83] on button "button" at bounding box center [1055, 74] width 34 height 26
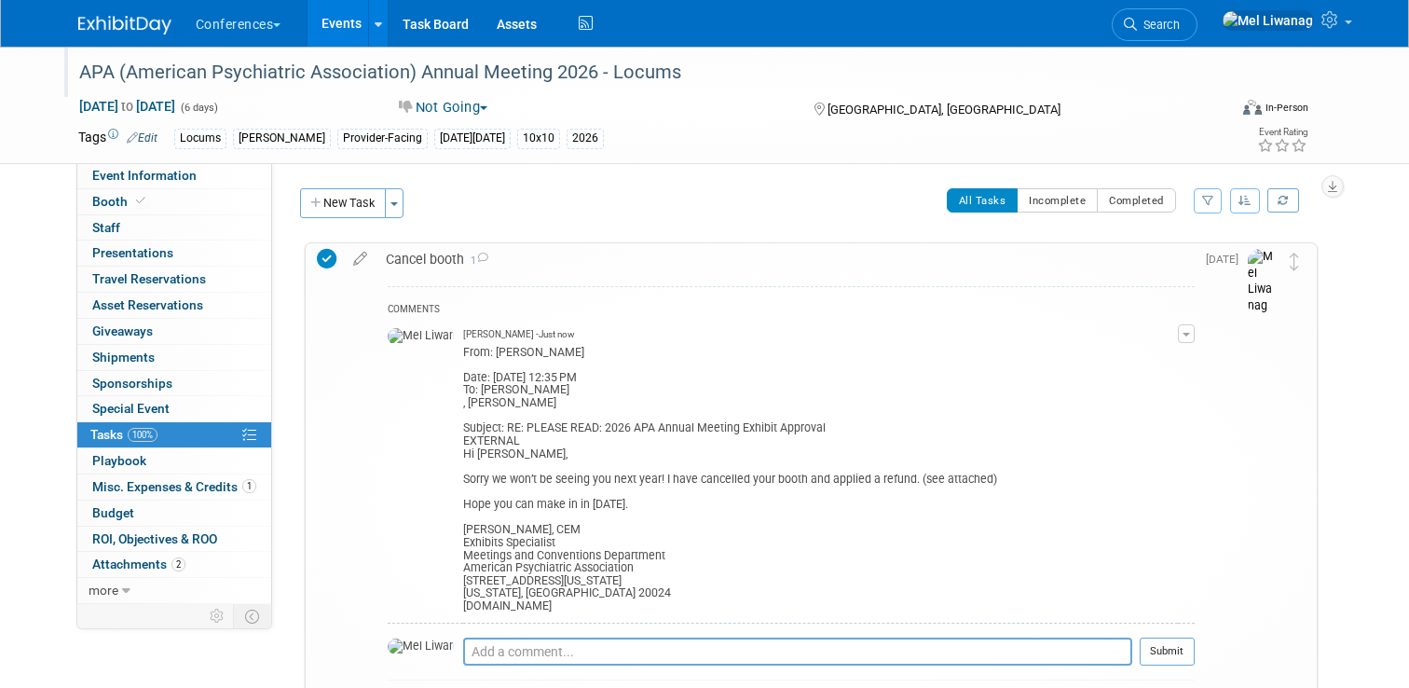
click at [752, 249] on div "Cancel booth 1" at bounding box center [785, 259] width 818 height 32
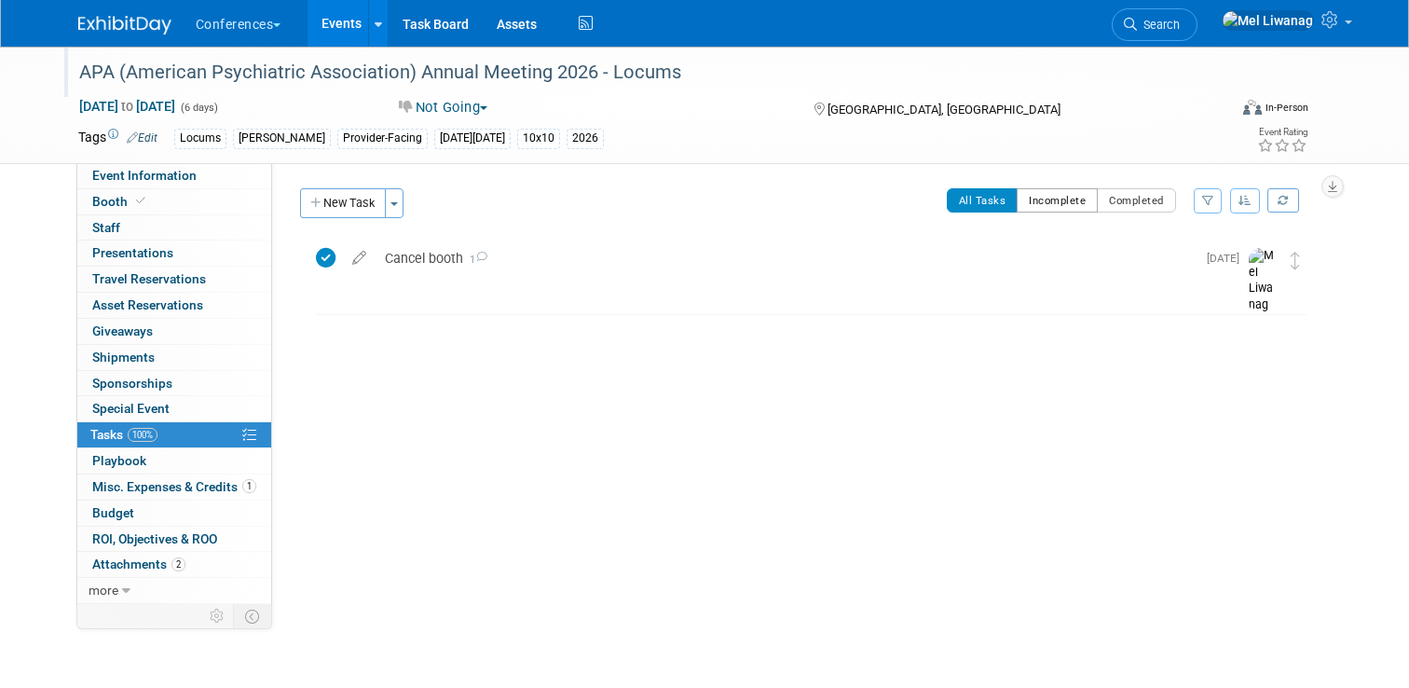
click at [1046, 208] on button "Incomplete" at bounding box center [1057, 200] width 81 height 24
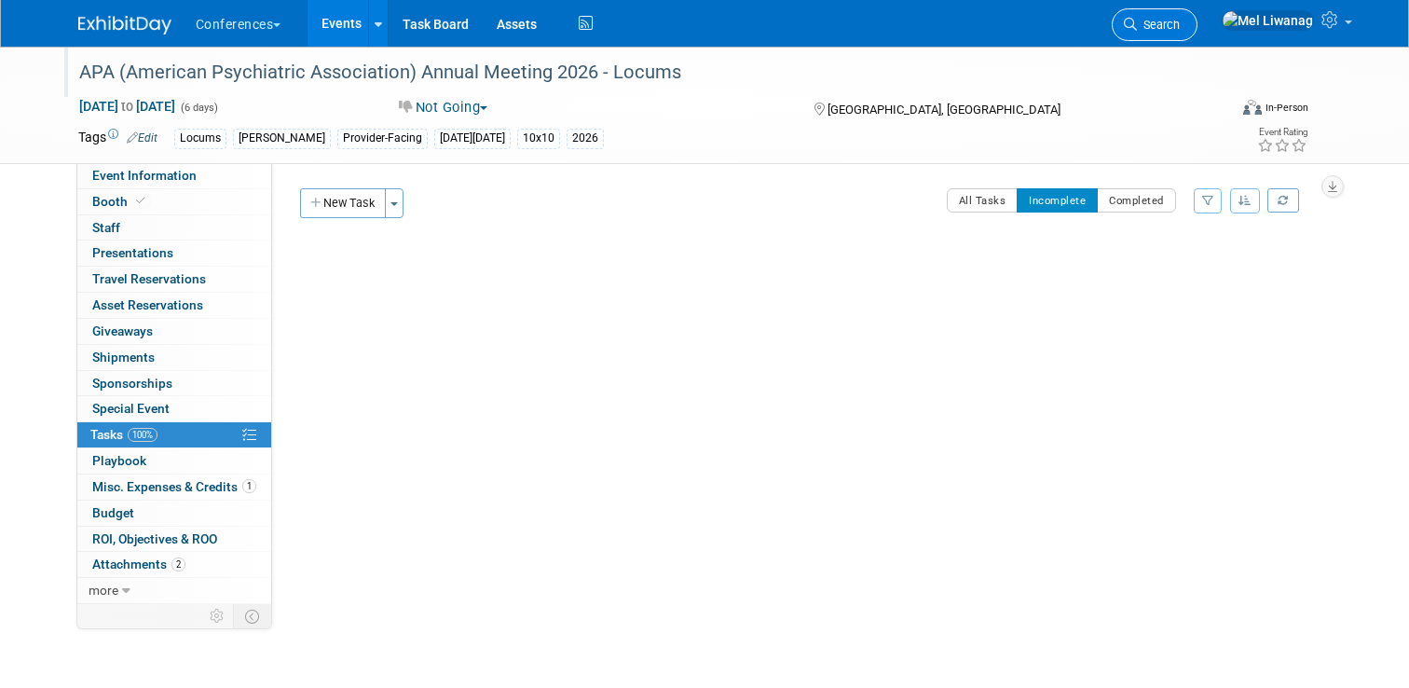
click at [1197, 17] on link "Search" at bounding box center [1155, 24] width 86 height 33
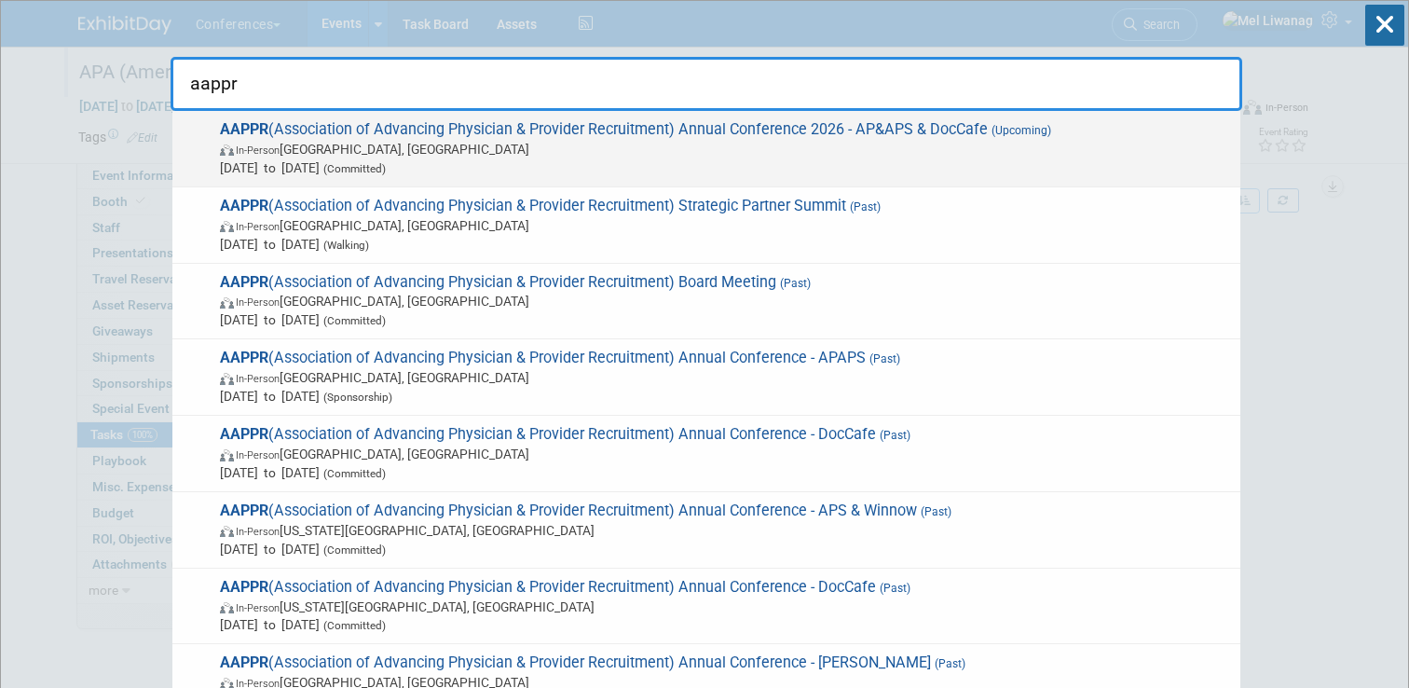
type input "aappr"
click at [623, 138] on span "AAPPR (Association of Advancing Physician & Provider Recruitment) Annual Confer…" at bounding box center [722, 148] width 1017 height 57
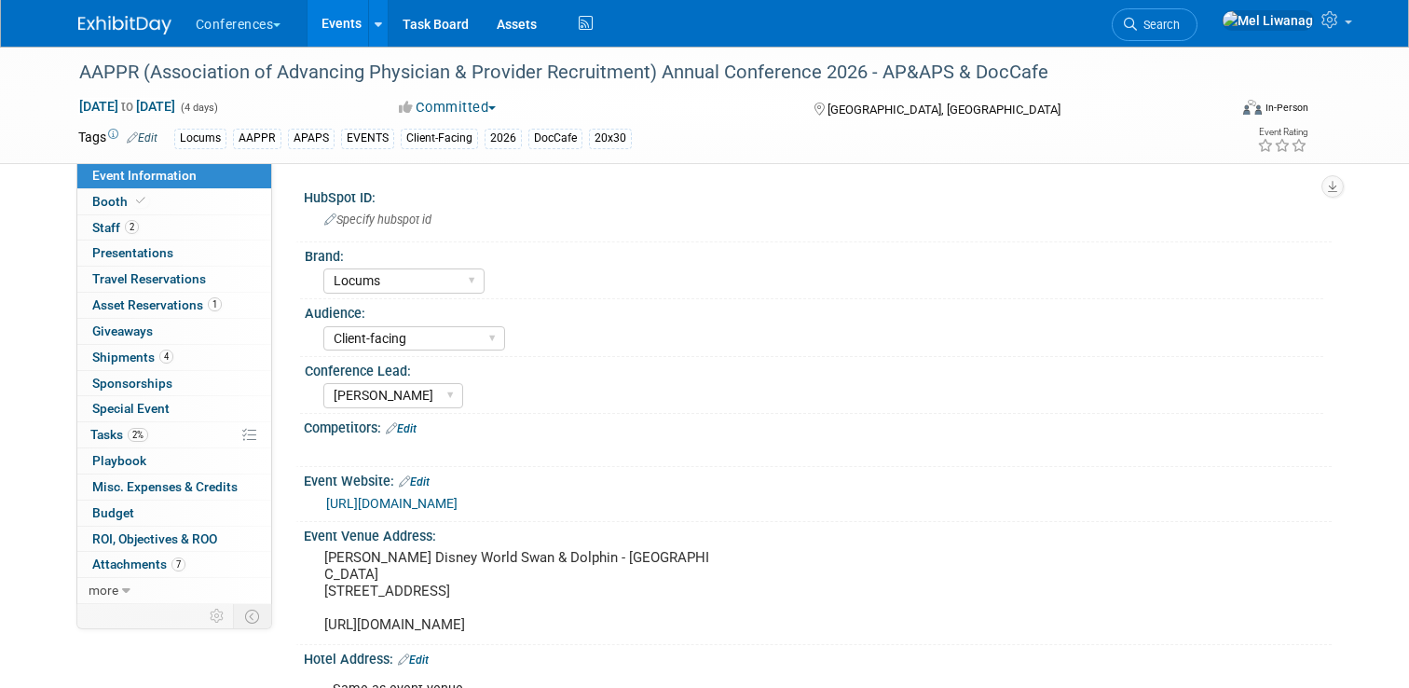
select select "Locums"
select select "Client-facing"
select select "[PERSON_NAME]"
click at [144, 435] on span "2%" at bounding box center [138, 435] width 21 height 14
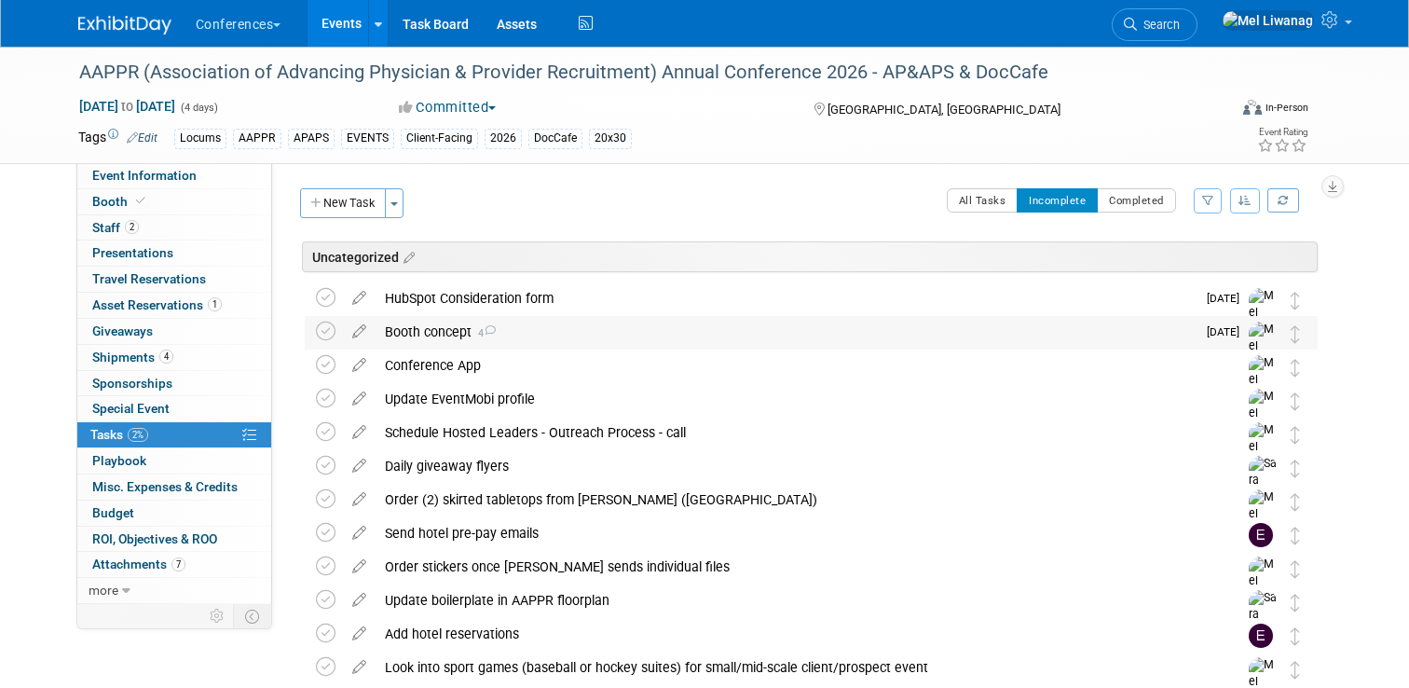
click at [538, 329] on div "Booth concept 4" at bounding box center [786, 332] width 820 height 32
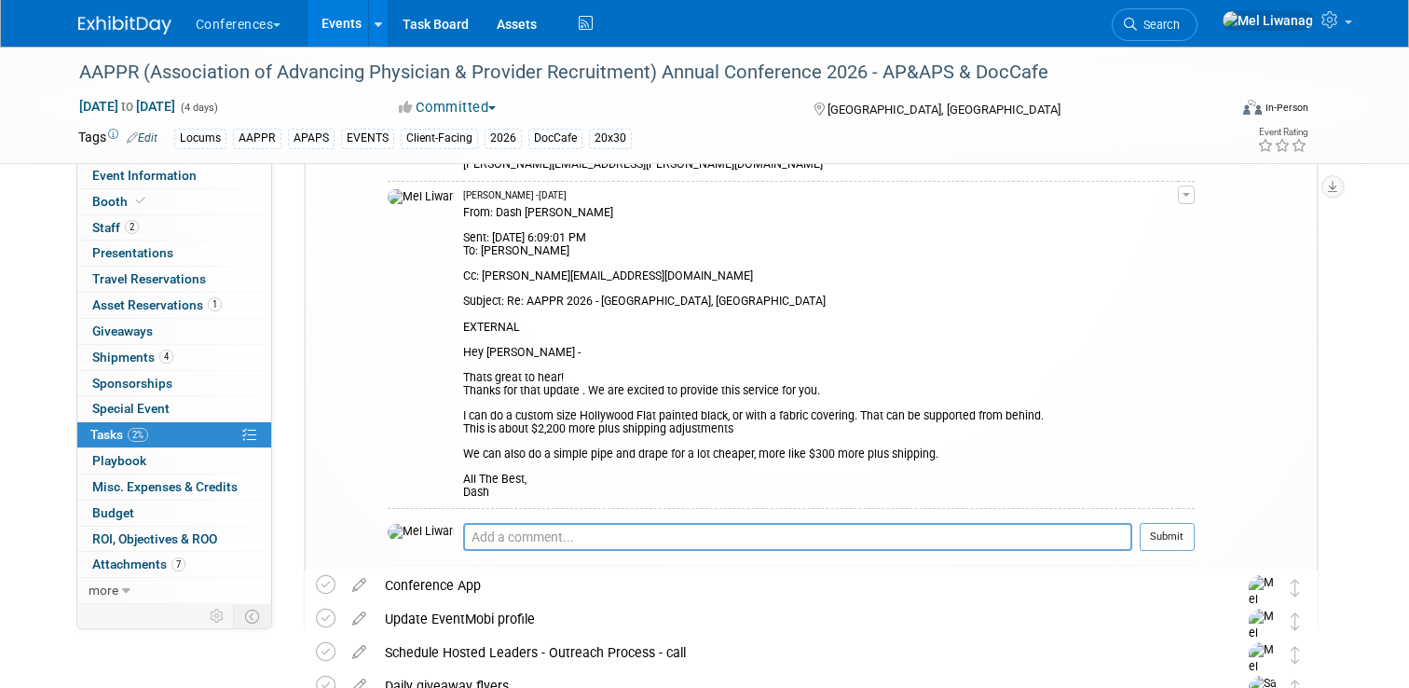
scroll to position [742, 0]
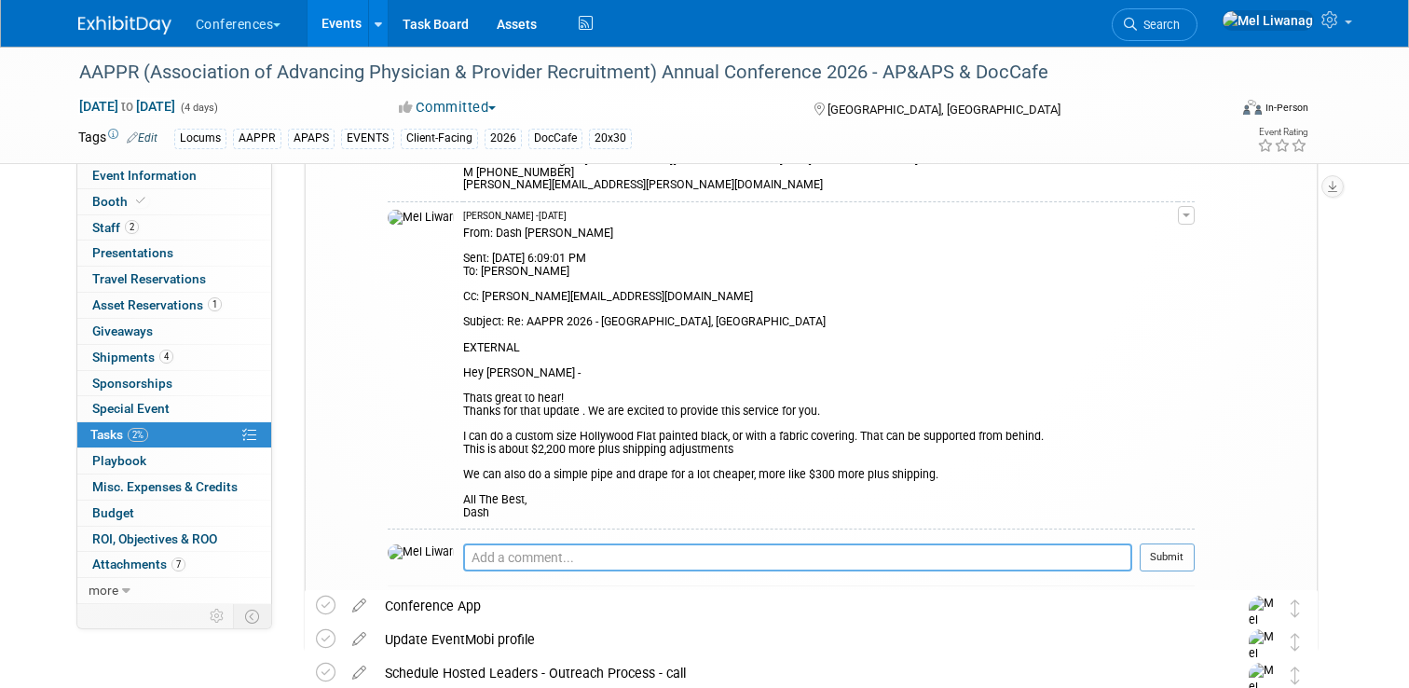
click at [573, 543] on textarea at bounding box center [797, 557] width 669 height 28
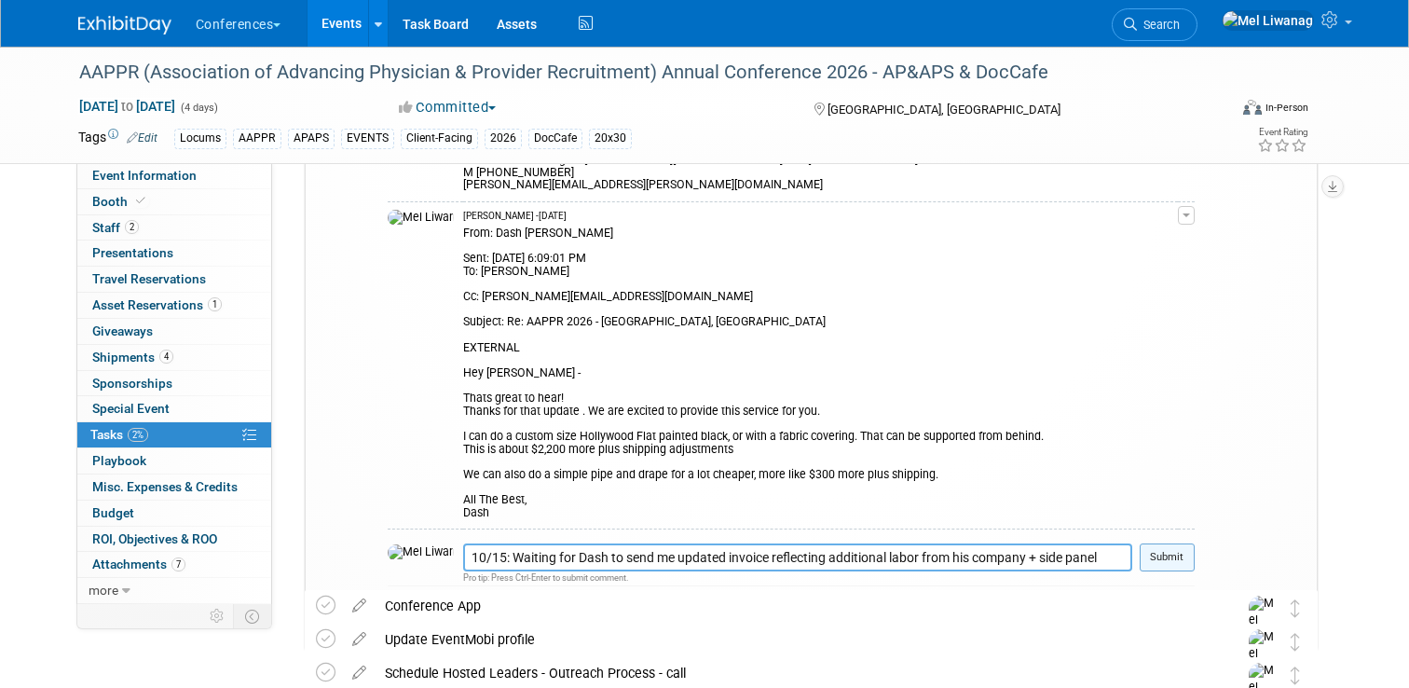
type textarea "10/15: Waiting for Dash to send me updated invoice reflecting additional labor …"
click at [1188, 543] on button "Submit" at bounding box center [1167, 557] width 55 height 28
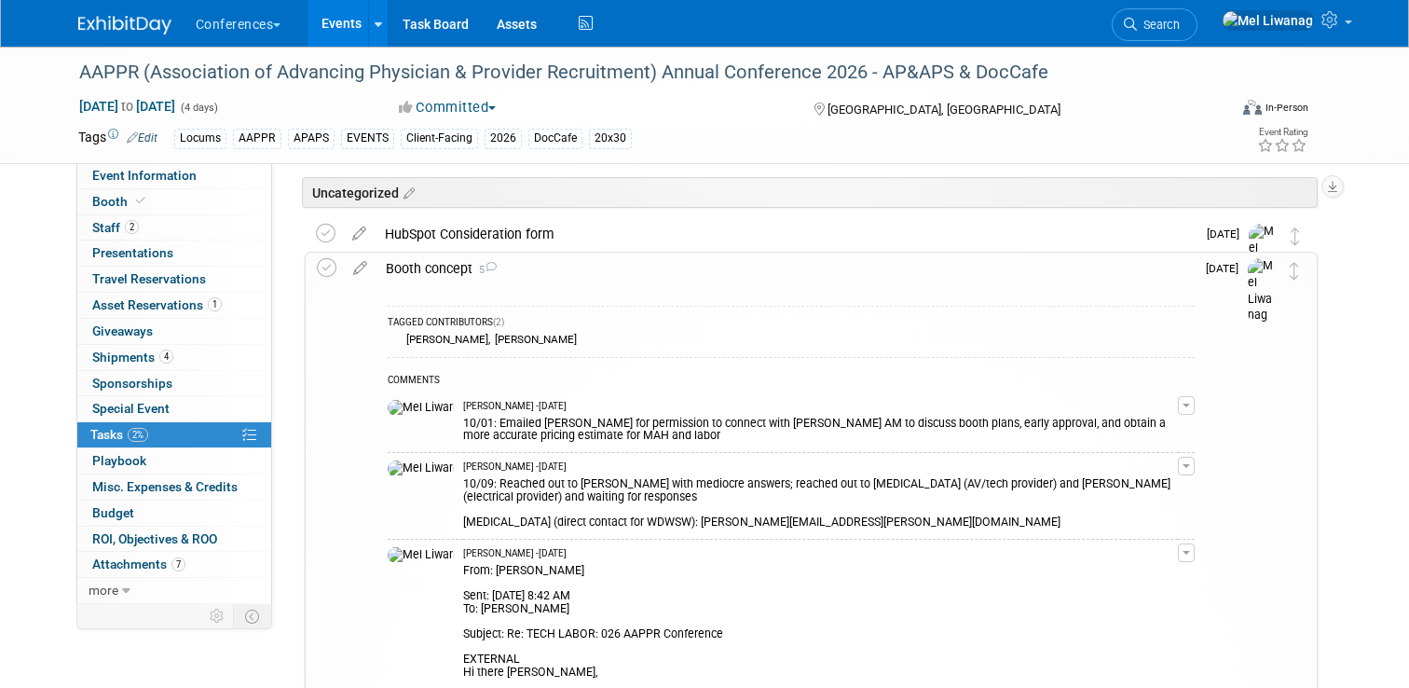
scroll to position [56, 0]
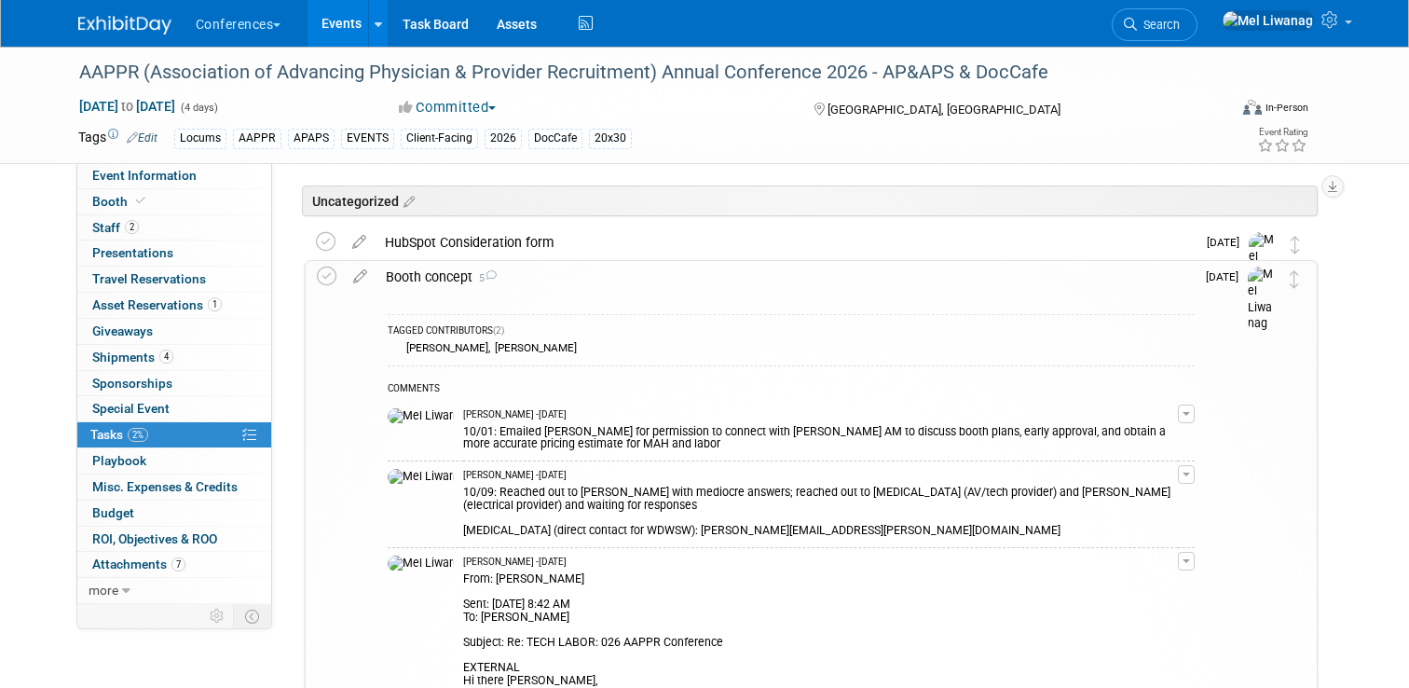
click at [653, 267] on div "Booth concept 5" at bounding box center [785, 277] width 818 height 32
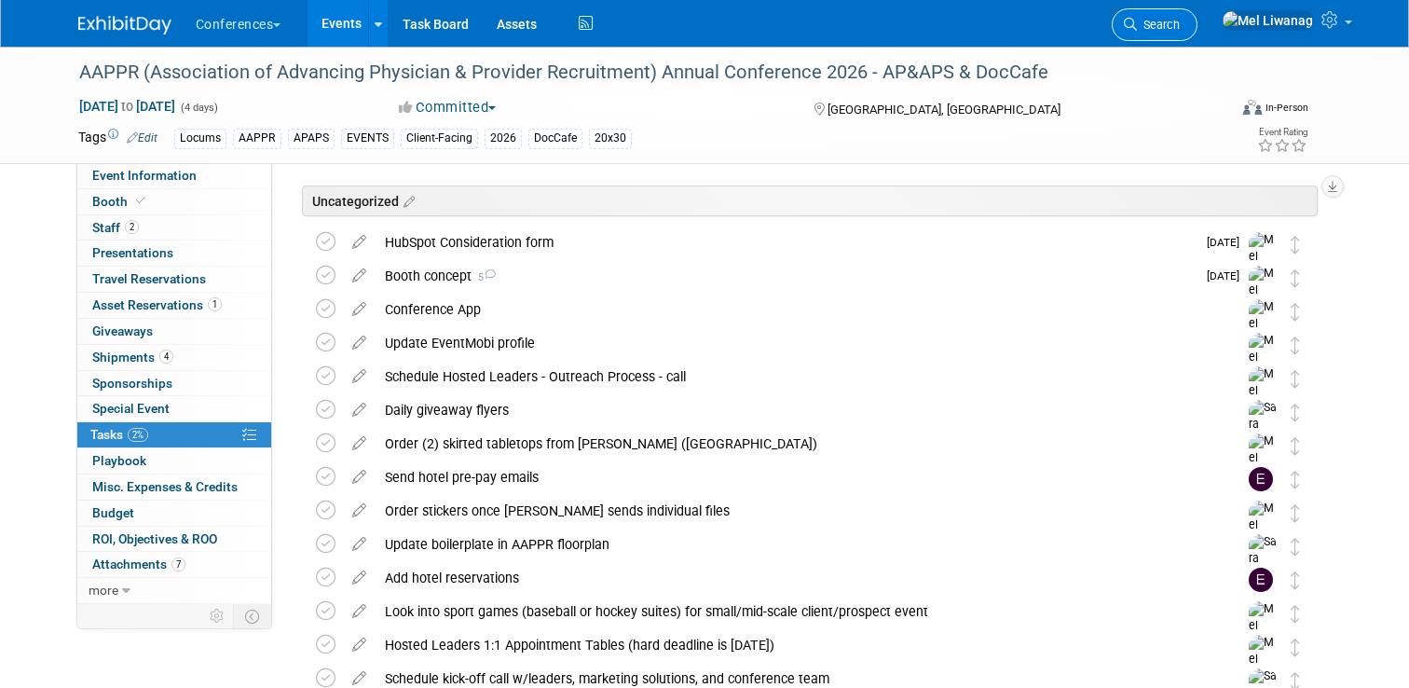
click at [1180, 24] on span "Search" at bounding box center [1158, 25] width 43 height 14
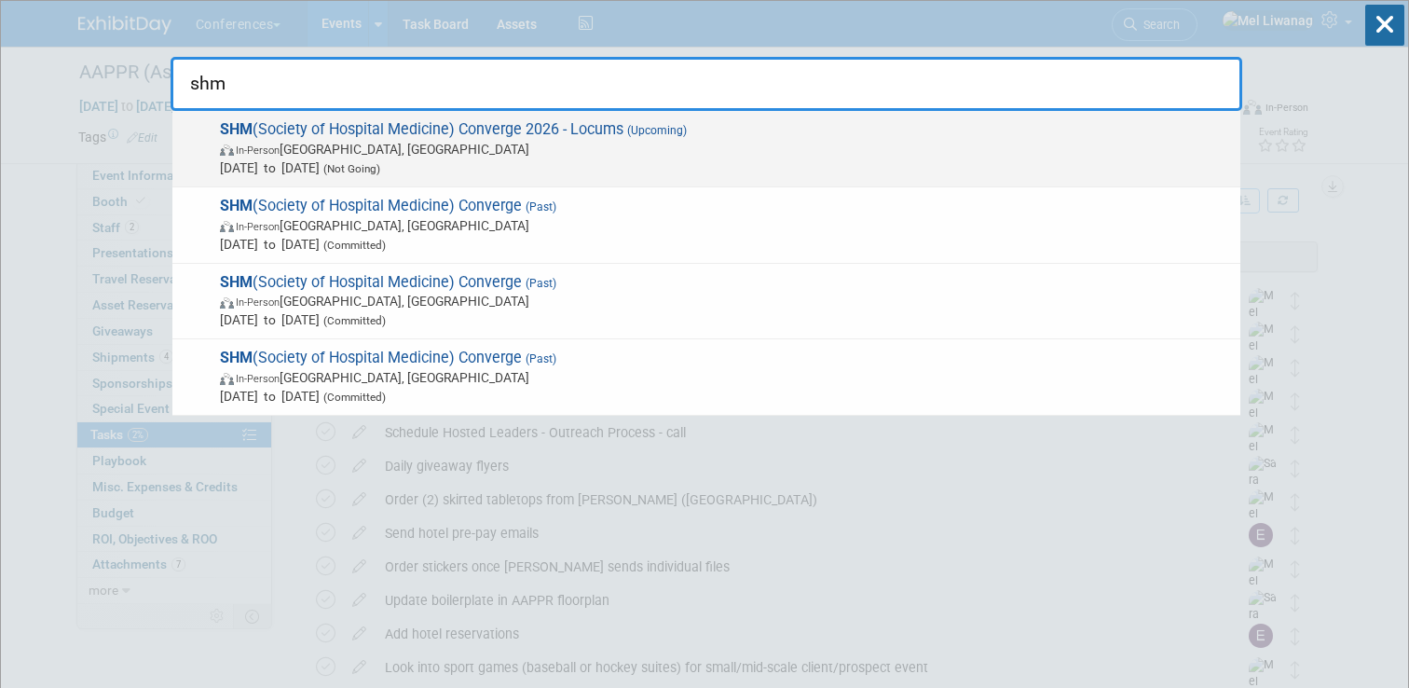
type input "shm"
click at [603, 156] on span "In-Person [GEOGRAPHIC_DATA], [GEOGRAPHIC_DATA]" at bounding box center [725, 149] width 1011 height 19
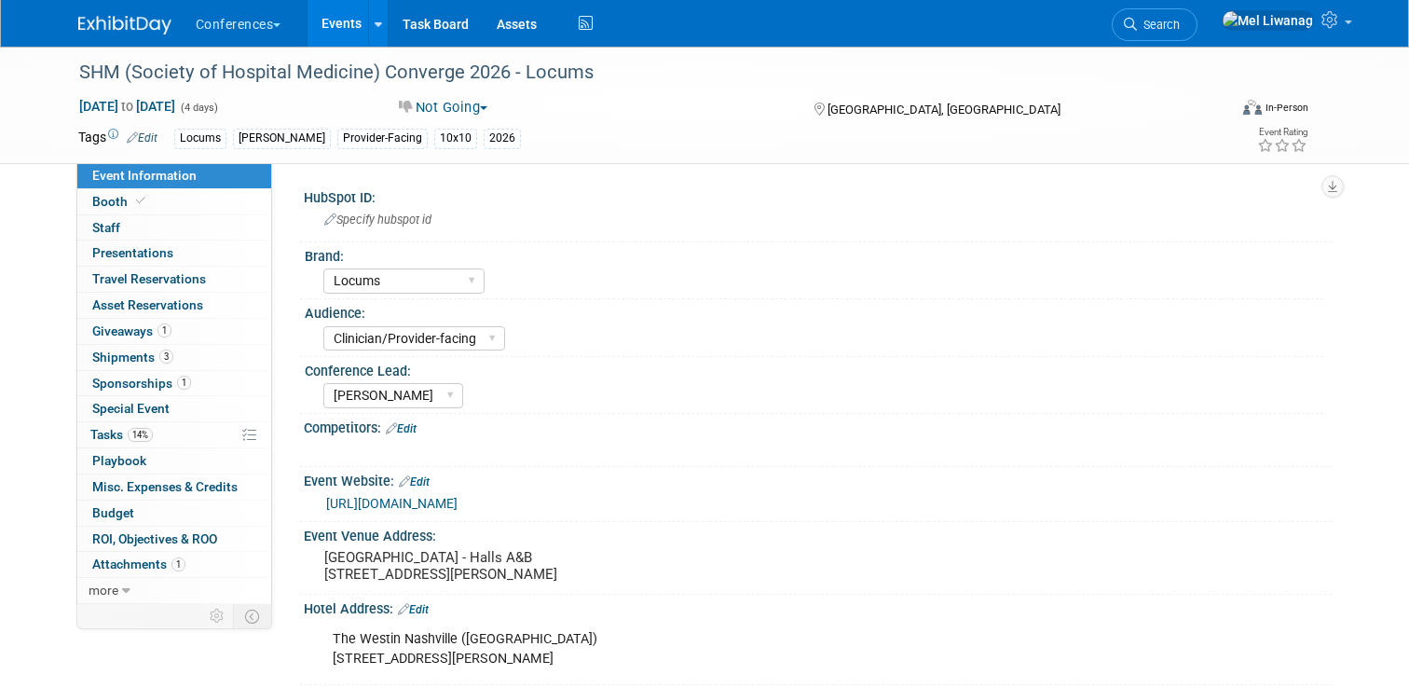
select select "Locums"
select select "Clinician/Provider-facing"
select select "[PERSON_NAME]"
click at [194, 488] on span "Misc. Expenses & Credits 0" at bounding box center [164, 486] width 145 height 15
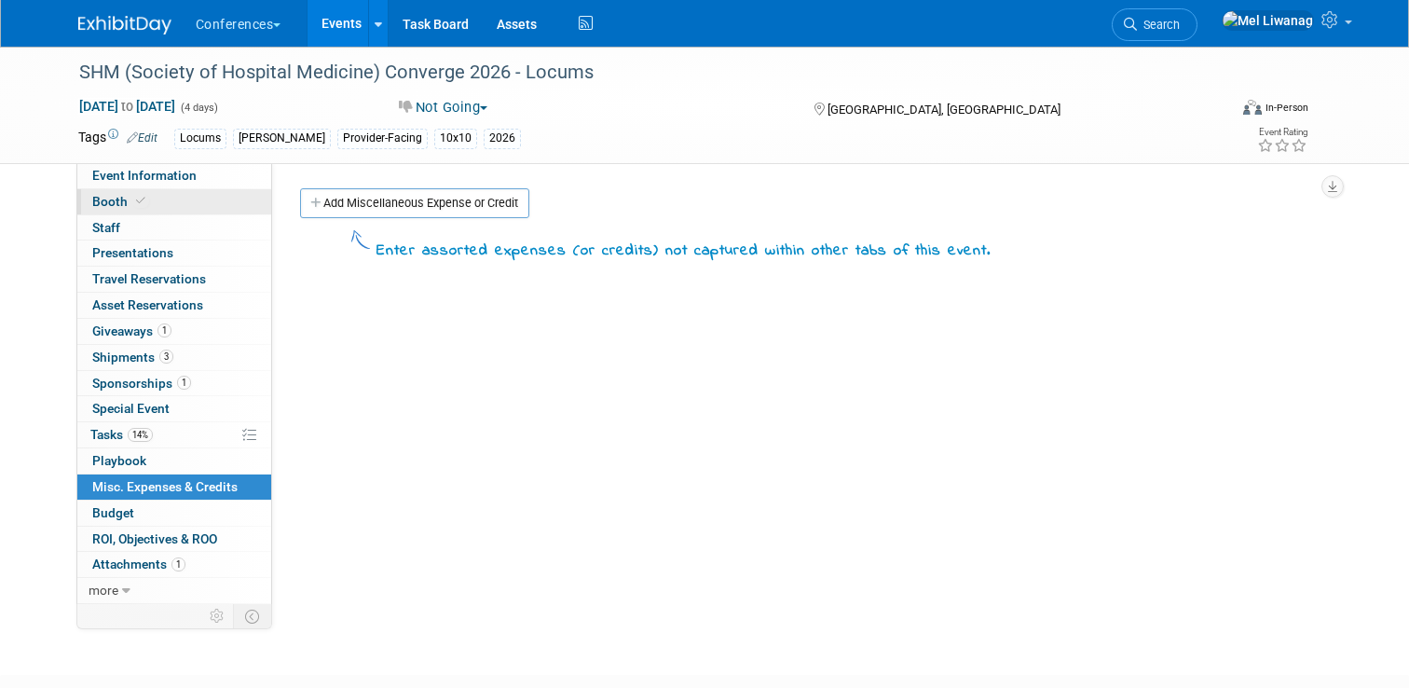
click at [158, 208] on link "Booth" at bounding box center [174, 201] width 194 height 25
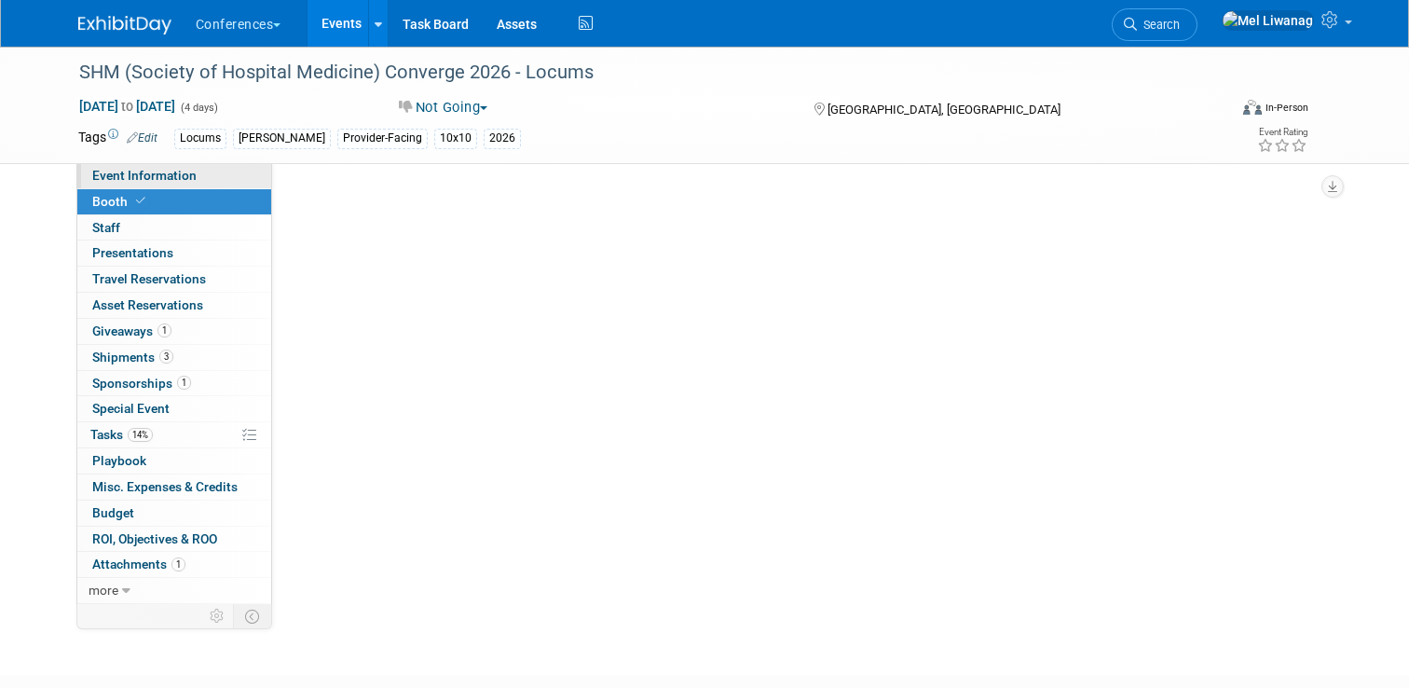
select select "10'x10'"
select select "Yes"
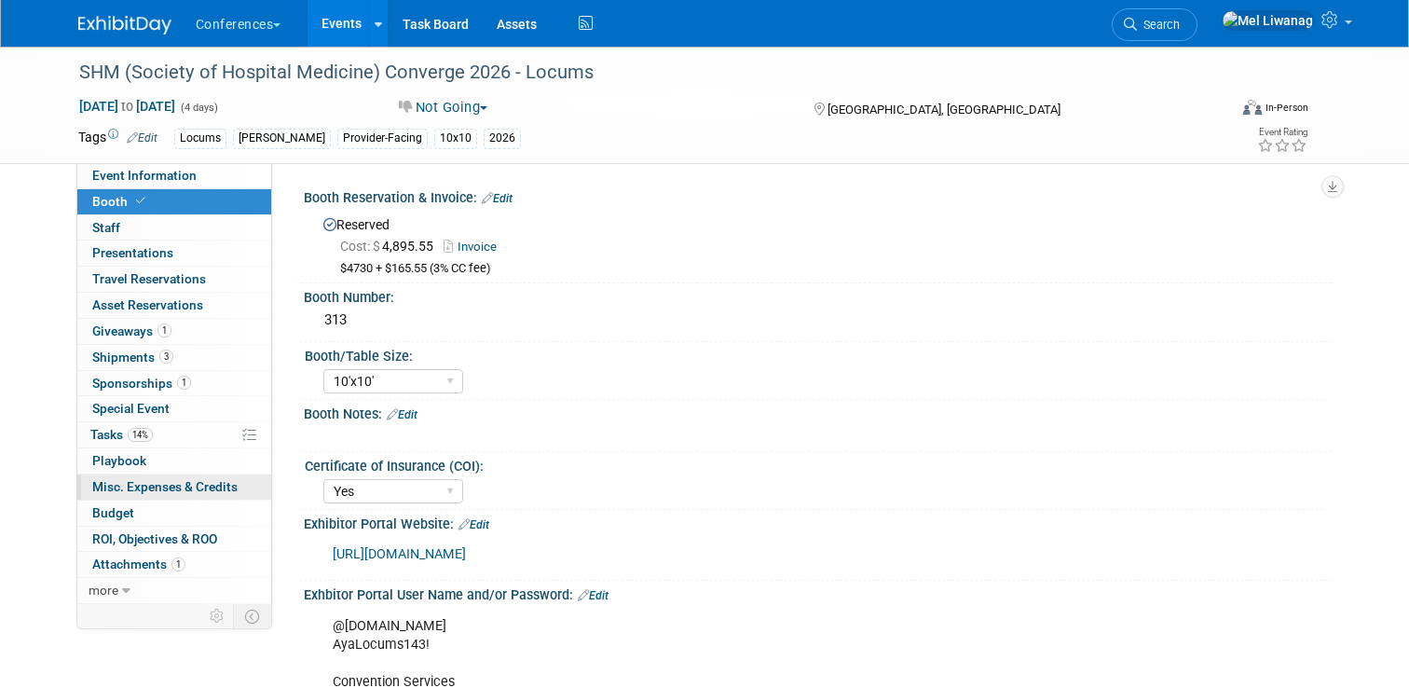
click at [186, 477] on link "0 Misc. Expenses & Credits 0" at bounding box center [174, 486] width 194 height 25
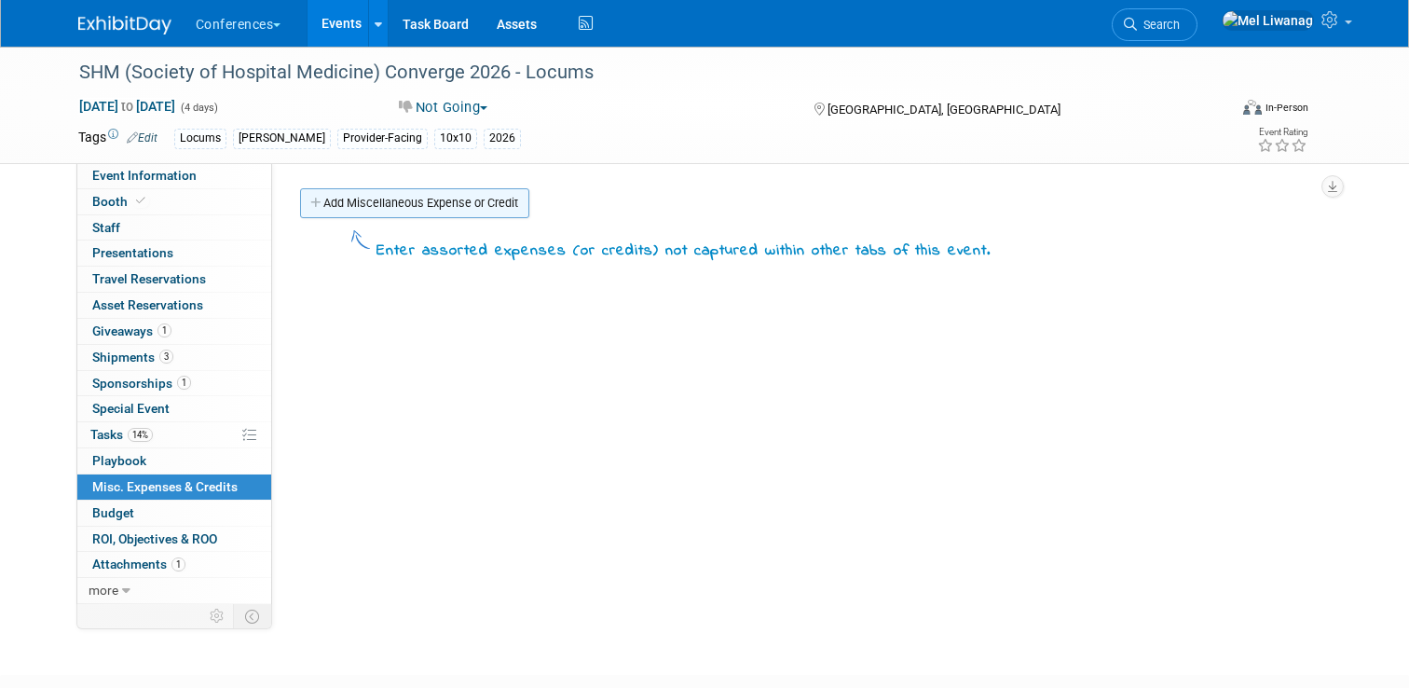
click at [397, 202] on link "Add Miscellaneous Expense or Credit" at bounding box center [414, 203] width 229 height 30
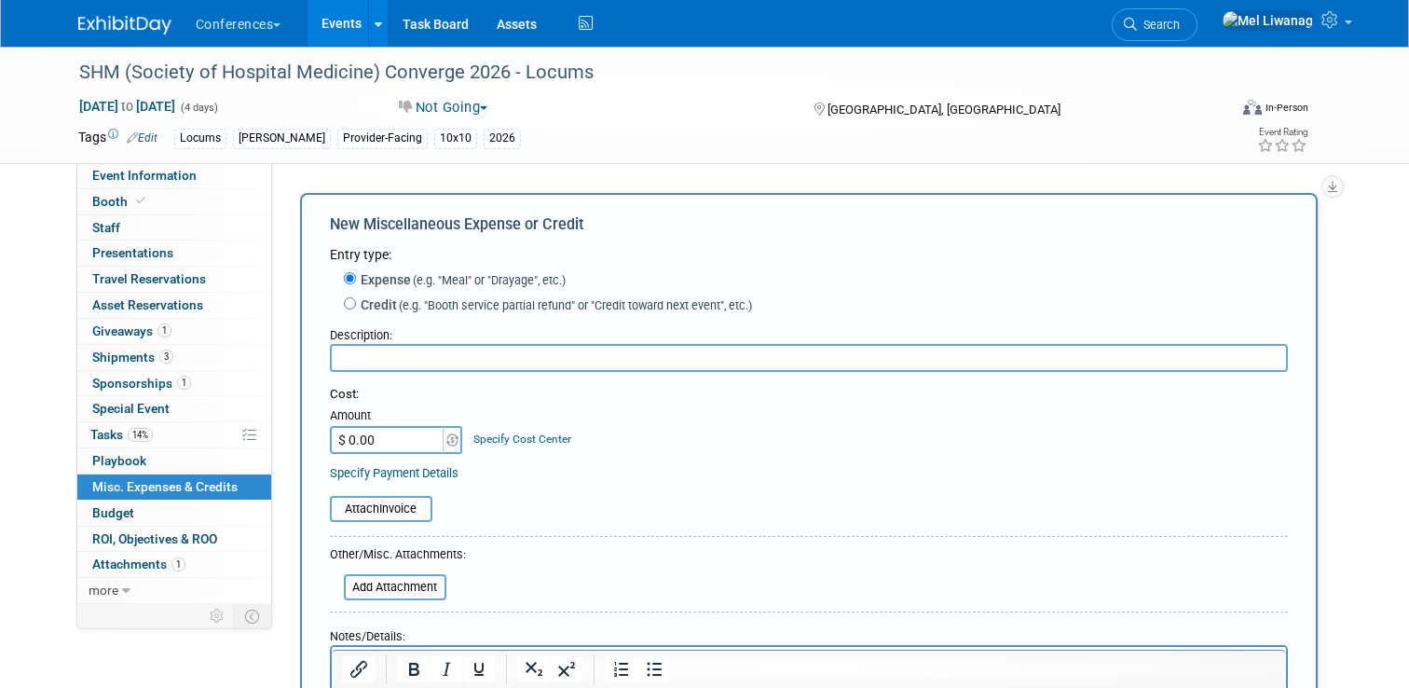
click at [387, 304] on label "Credit (e.g. "Booth service partial refund" or "Credit toward next event", etc.)" at bounding box center [554, 304] width 396 height 19
click at [356, 304] on input "Credit (e.g. "Booth service partial refund" or "Credit toward next event", etc.)" at bounding box center [350, 303] width 12 height 12
radio input "true"
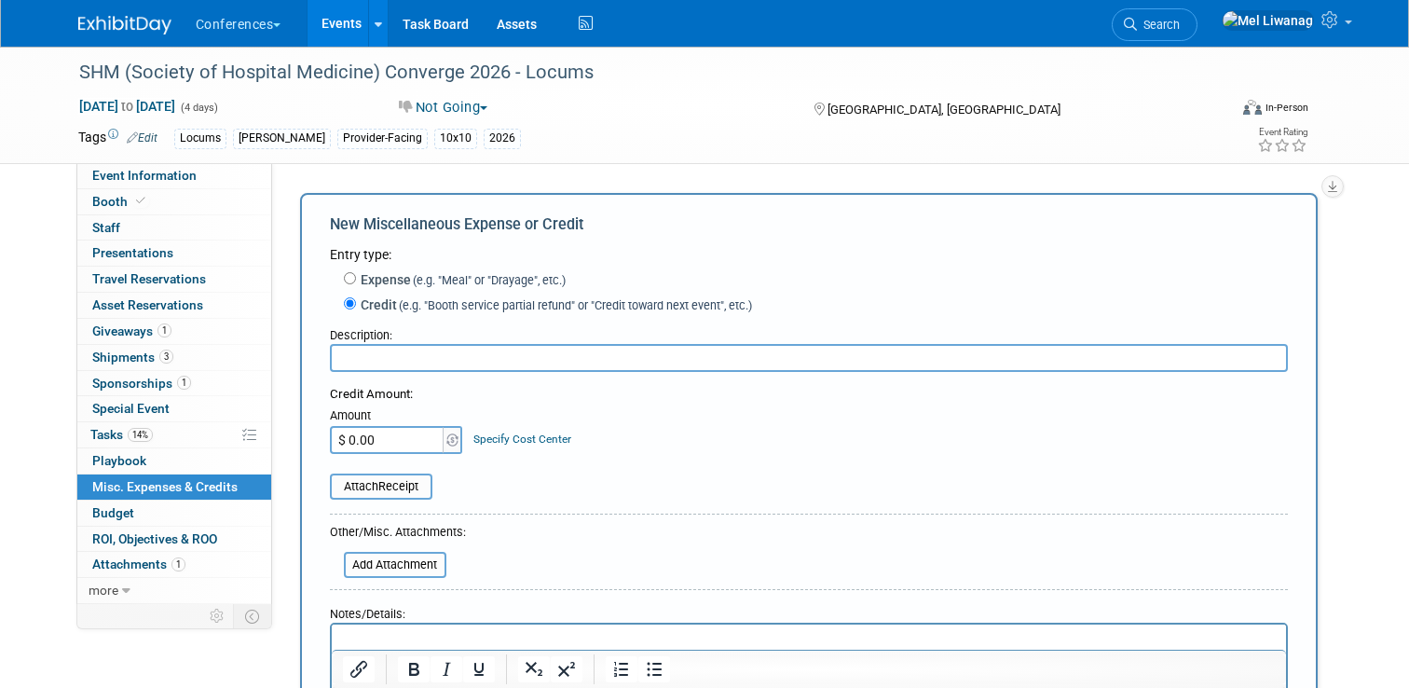
click at [547, 367] on input "text" at bounding box center [809, 358] width 958 height 28
click at [510, 440] on link "Specify Cost Center" at bounding box center [522, 438] width 98 height 13
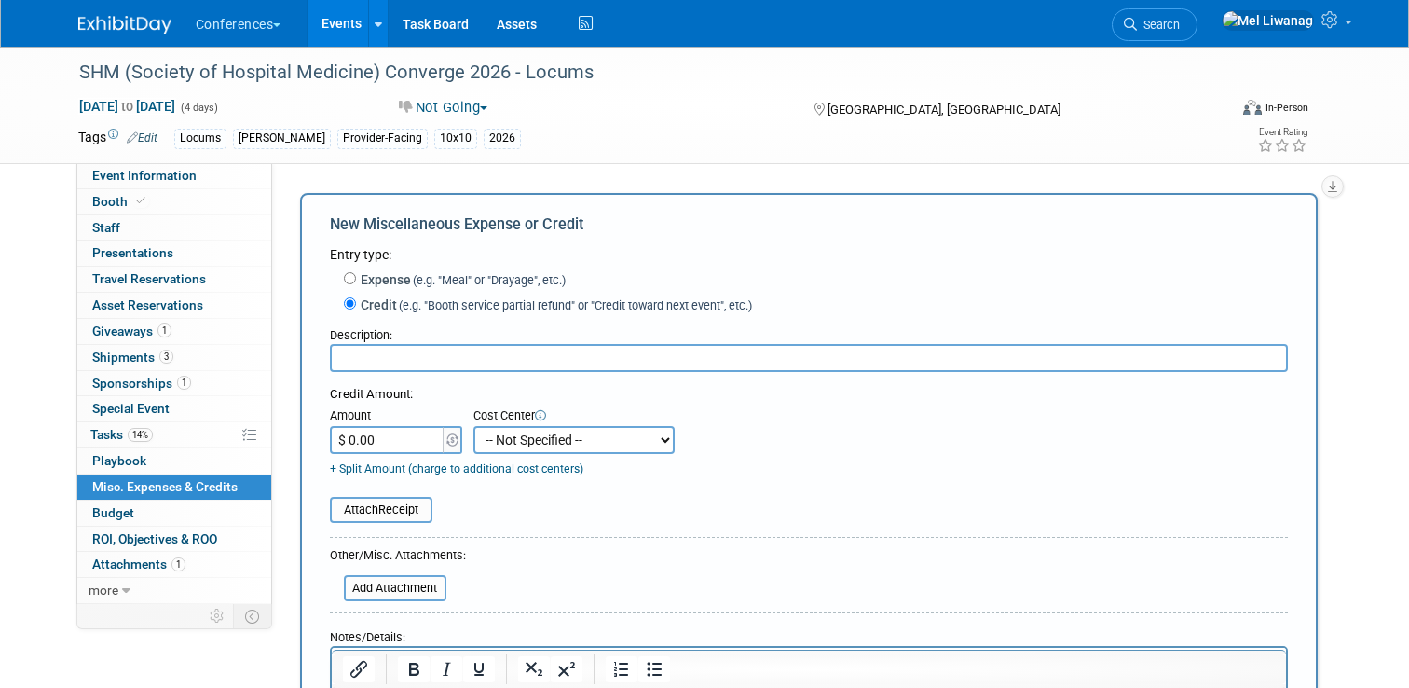
click at [510, 446] on select "-- Not Specified -- Aya Education Aya Healthcare Aya Locums Bespoke Corporate […" at bounding box center [573, 440] width 201 height 28
select select "18965873"
click at [473, 426] on select "-- Not Specified -- Aya Education Aya Healthcare Aya Locums Bespoke Corporate […" at bounding box center [573, 440] width 201 height 28
click at [636, 509] on table "Attach Receipt" at bounding box center [809, 510] width 958 height 26
click at [545, 369] on input "text" at bounding box center [809, 358] width 958 height 28
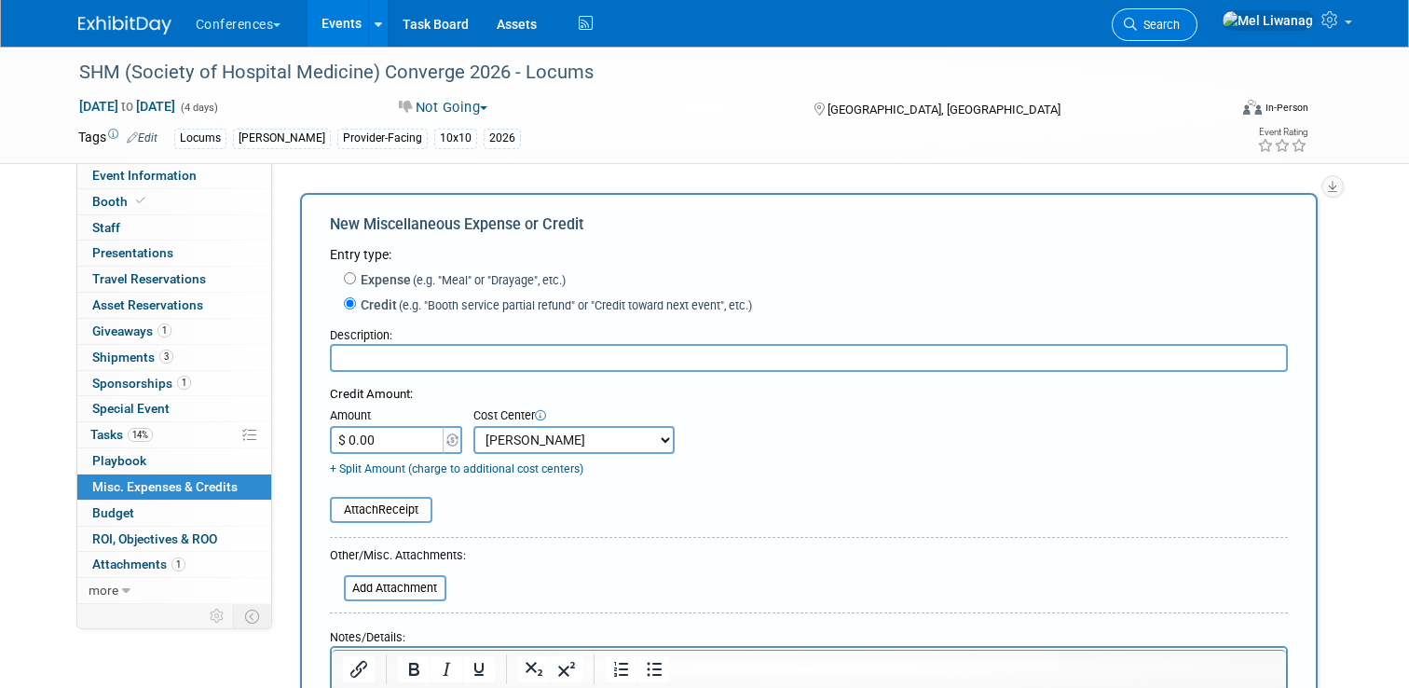
click at [1197, 15] on link "Search" at bounding box center [1155, 24] width 86 height 33
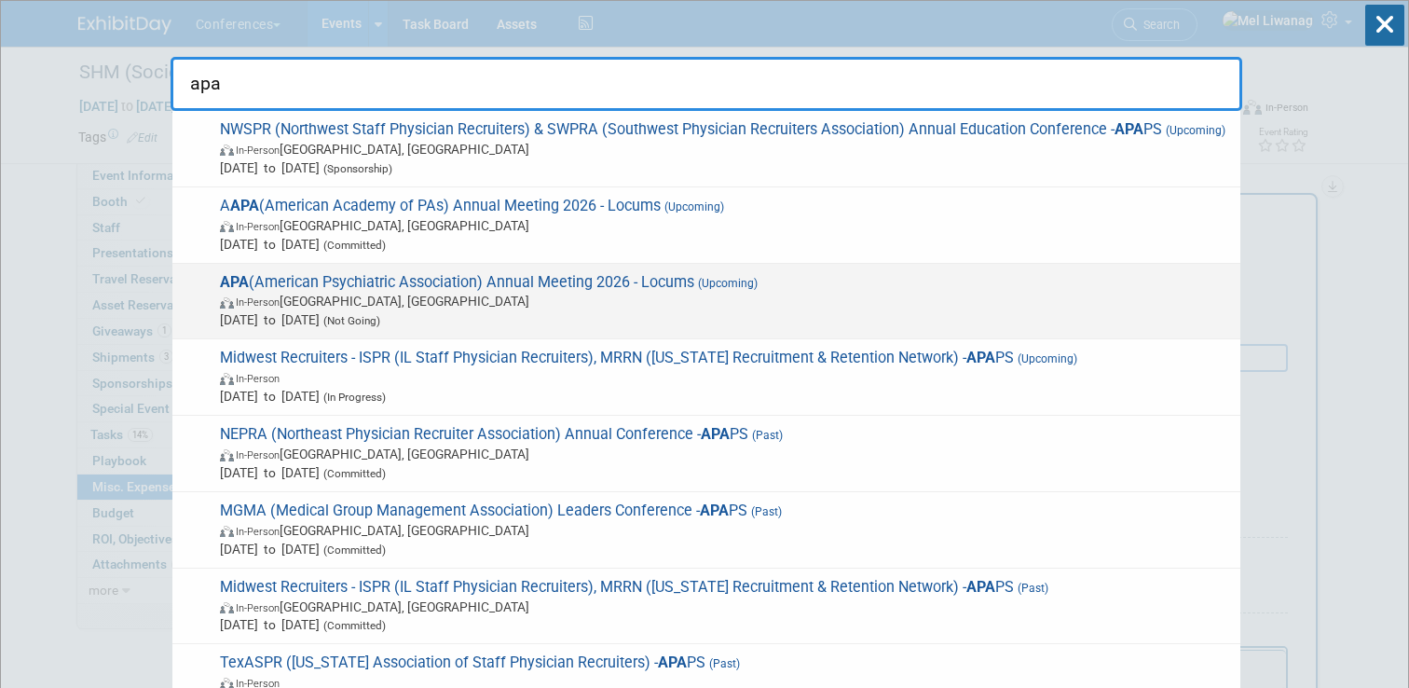
type input "apa"
click at [553, 288] on span "APA (American Psychiatric Association) Annual Meeting 2026 - Locums (Upcoming) …" at bounding box center [722, 301] width 1017 height 57
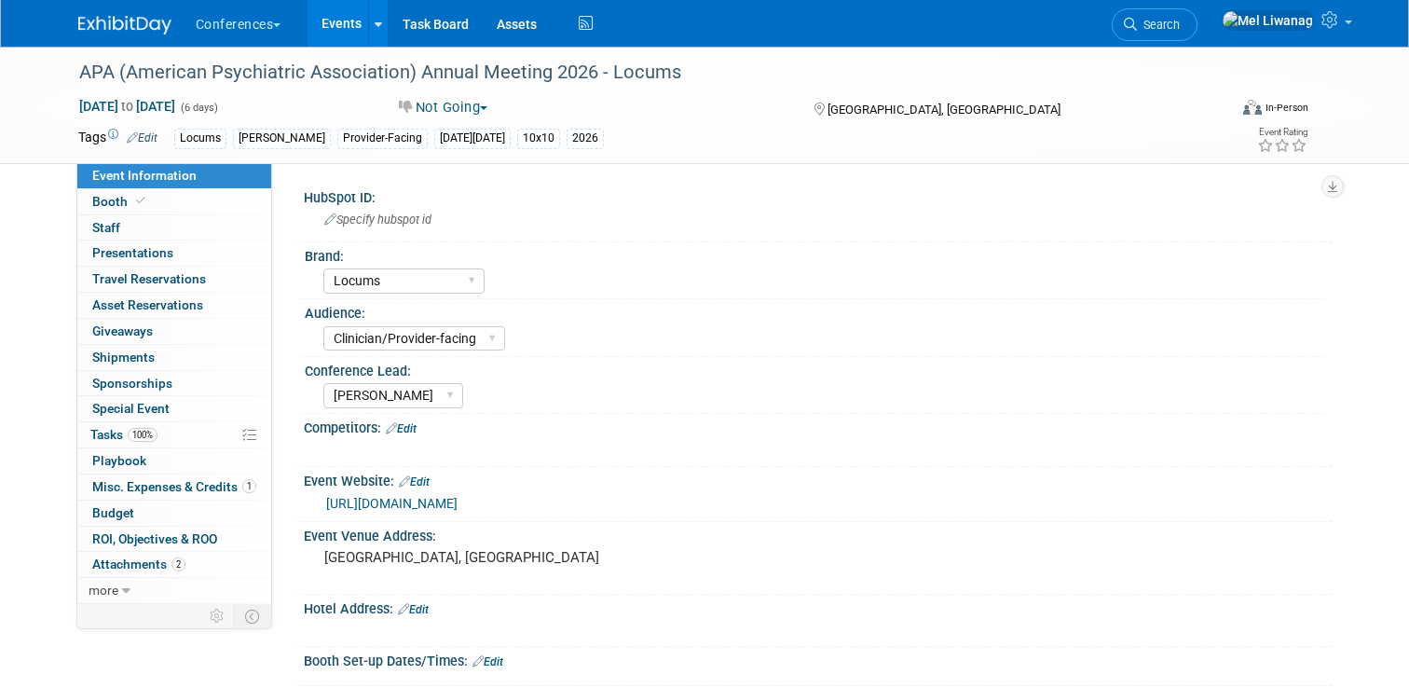
select select "Locums"
select select "Clinician/Provider-facing"
select select "[PERSON_NAME]"
click at [210, 482] on span "Misc. Expenses & Credits 1" at bounding box center [174, 486] width 164 height 15
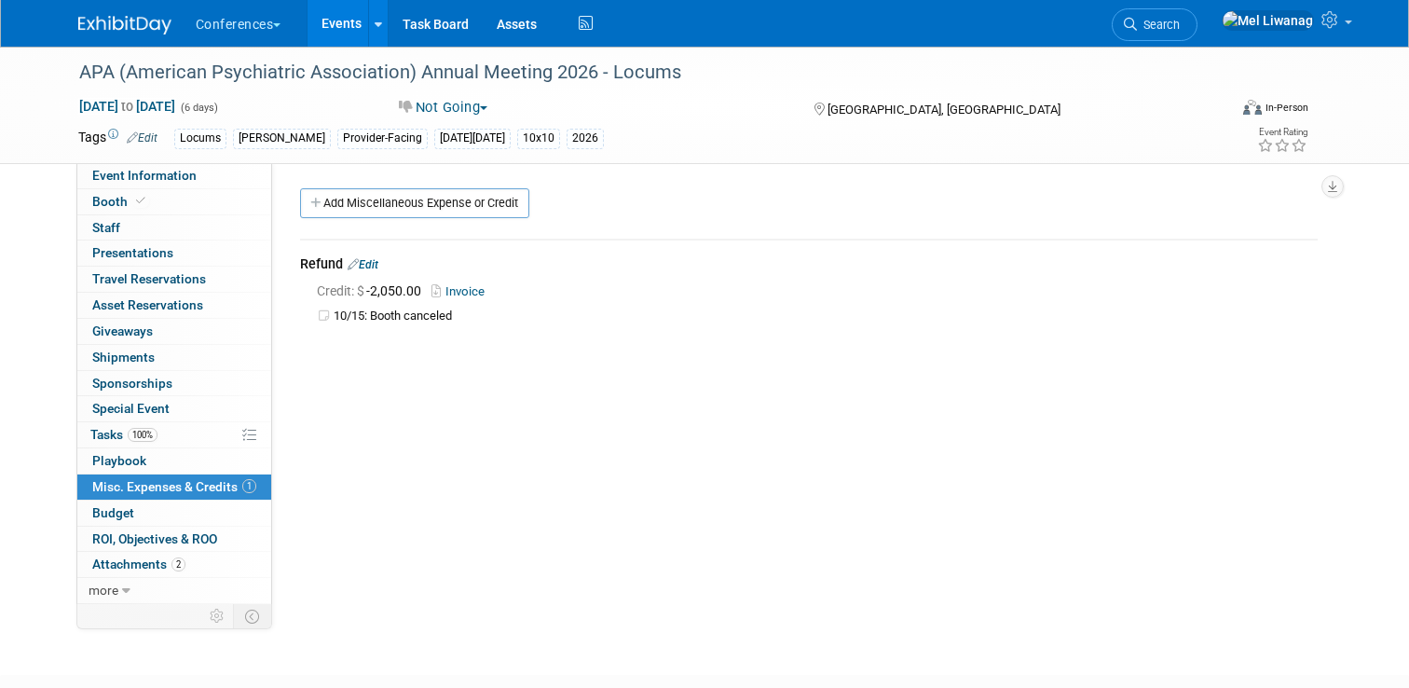
click at [376, 258] on link "Edit" at bounding box center [363, 264] width 31 height 13
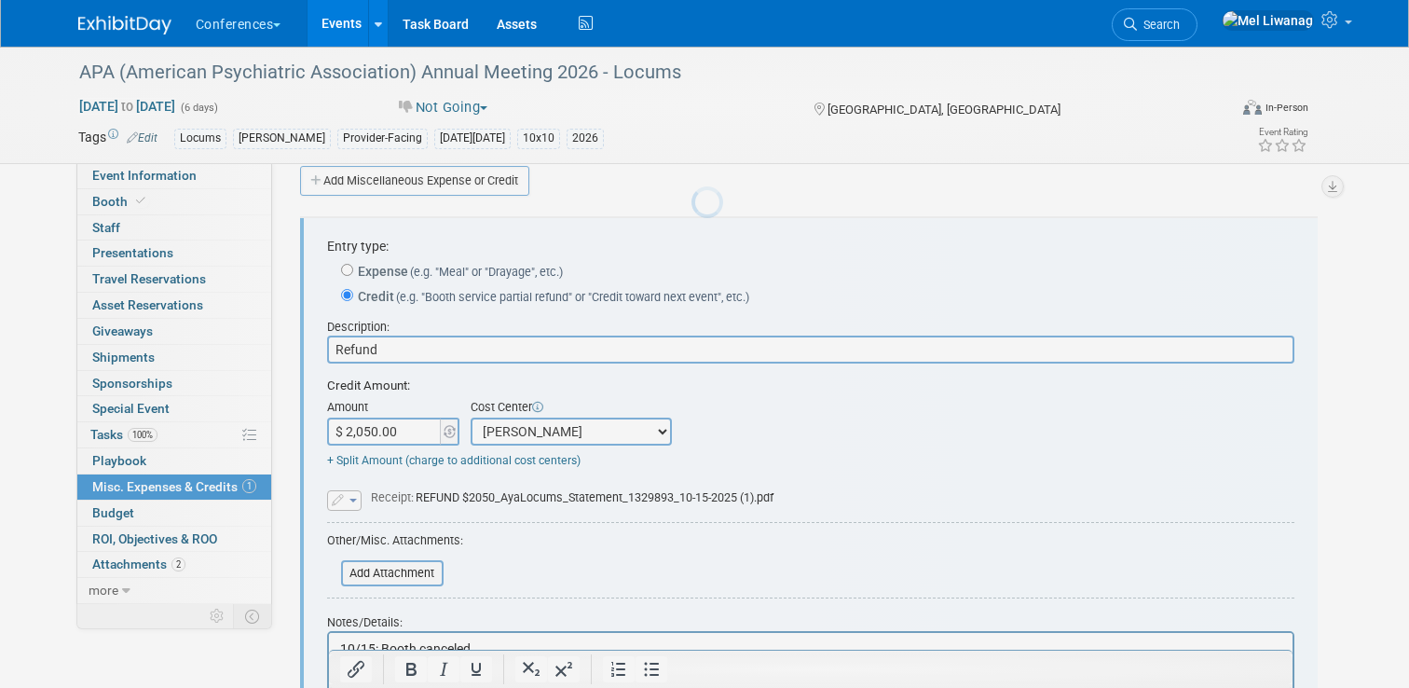
scroll to position [28, 0]
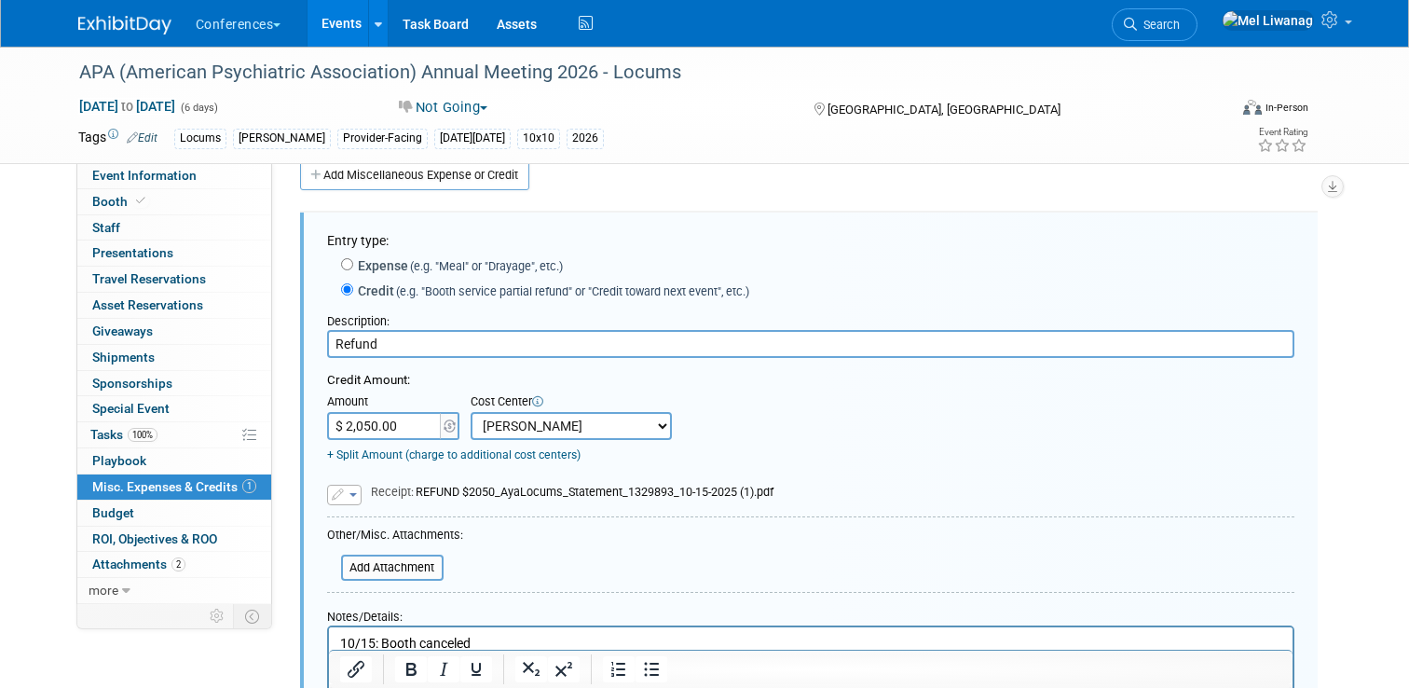
click at [339, 343] on input "Refund" at bounding box center [810, 344] width 967 height 28
drag, startPoint x: 440, startPoint y: 352, endPoint x: 317, endPoint y: 353, distance: 123.0
click at [317, 353] on div "Entry type: Expense (e.g. "Meal" or "Drayage", etc.) Credit (e.g. "Booth servic…" at bounding box center [809, 503] width 1018 height 582
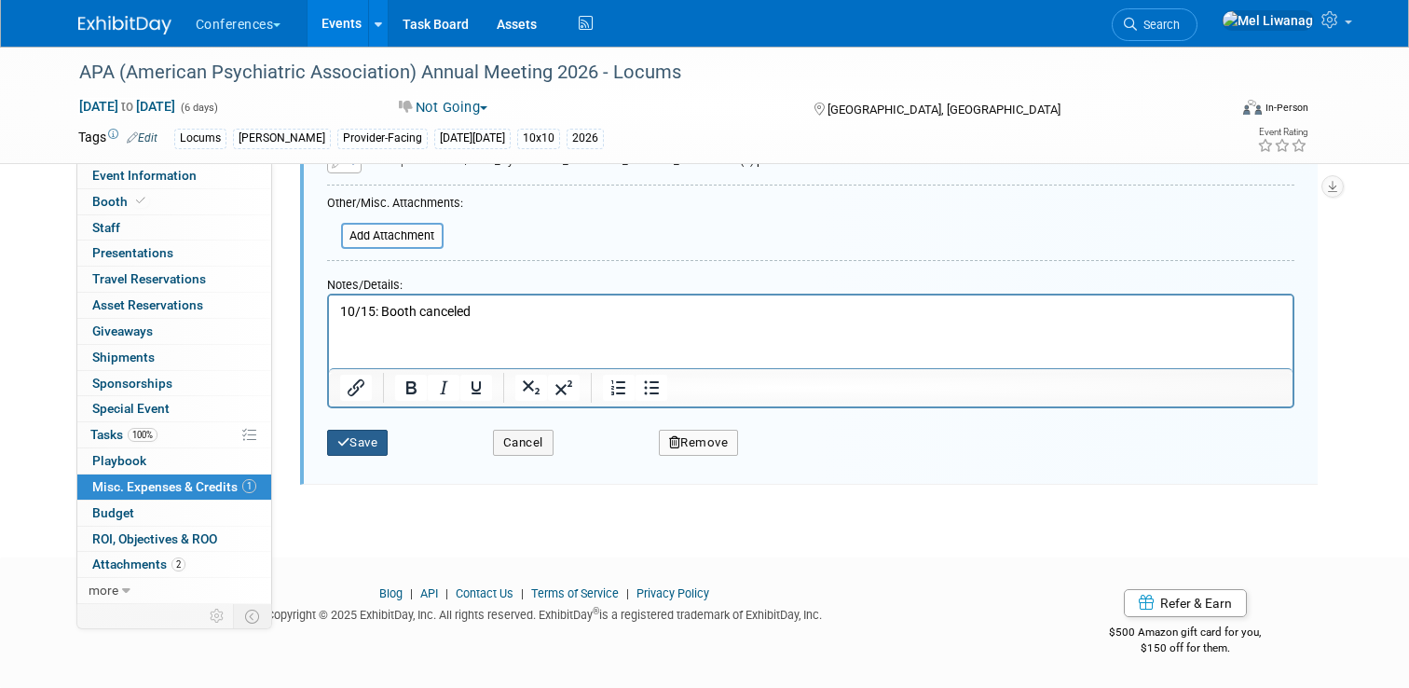
type input "Booth Refund"
click at [360, 432] on button "Save" at bounding box center [358, 443] width 62 height 26
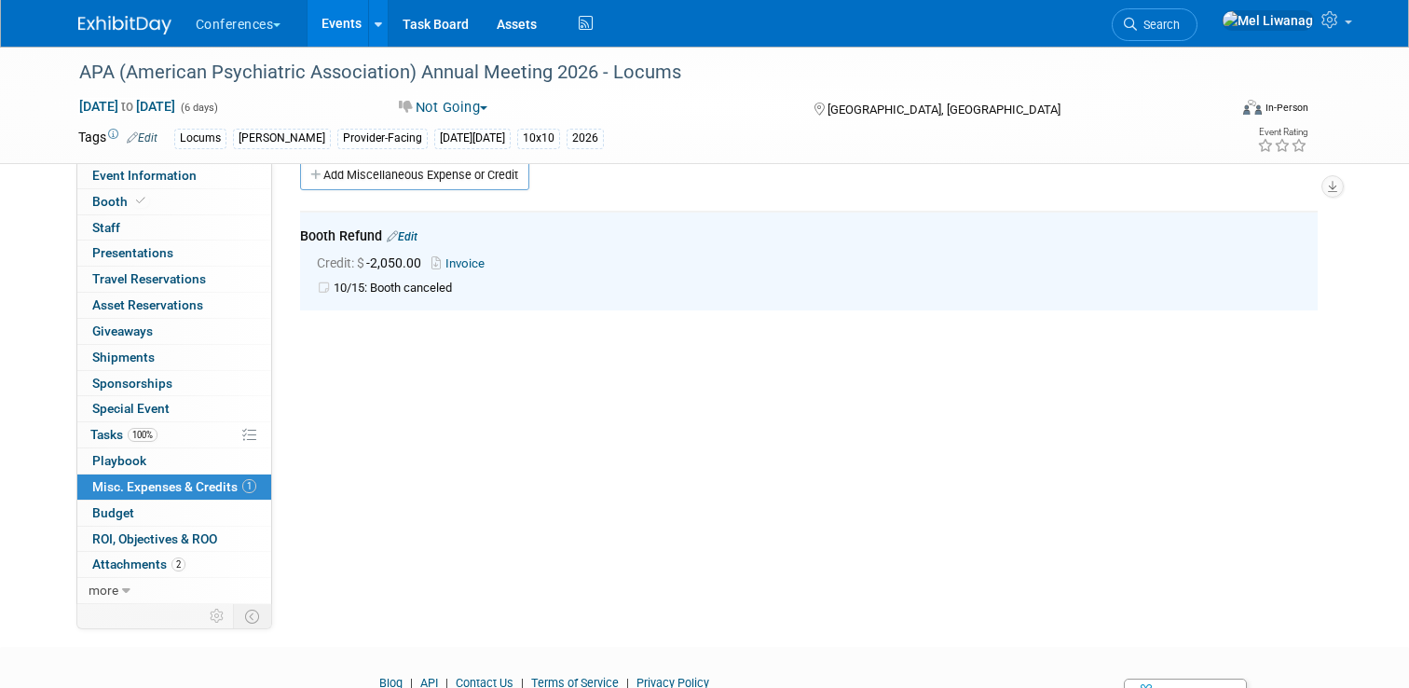
click at [1162, 24] on div "Conferences Explore: My Workspaces 2 Go to Workspace: Conferences Marketing Req…" at bounding box center [704, 23] width 1253 height 47
click at [1180, 27] on span "Search" at bounding box center [1158, 25] width 43 height 14
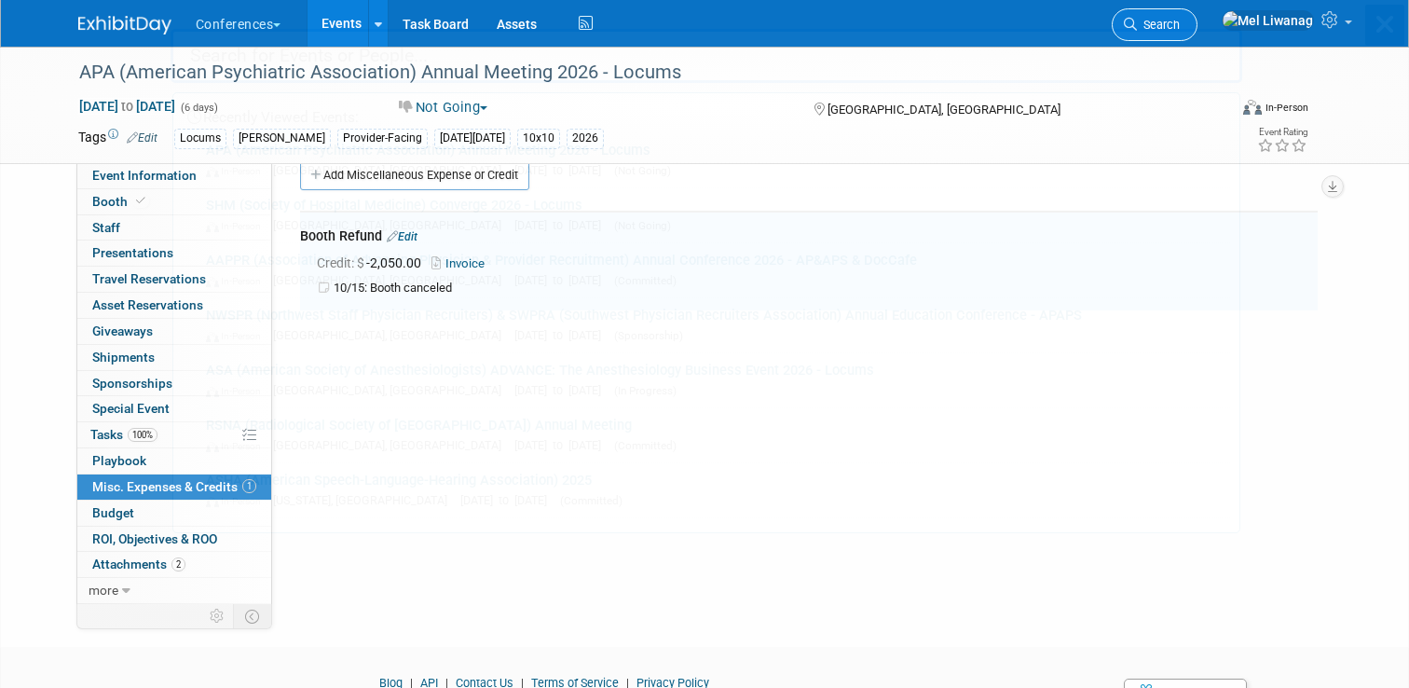
scroll to position [0, 0]
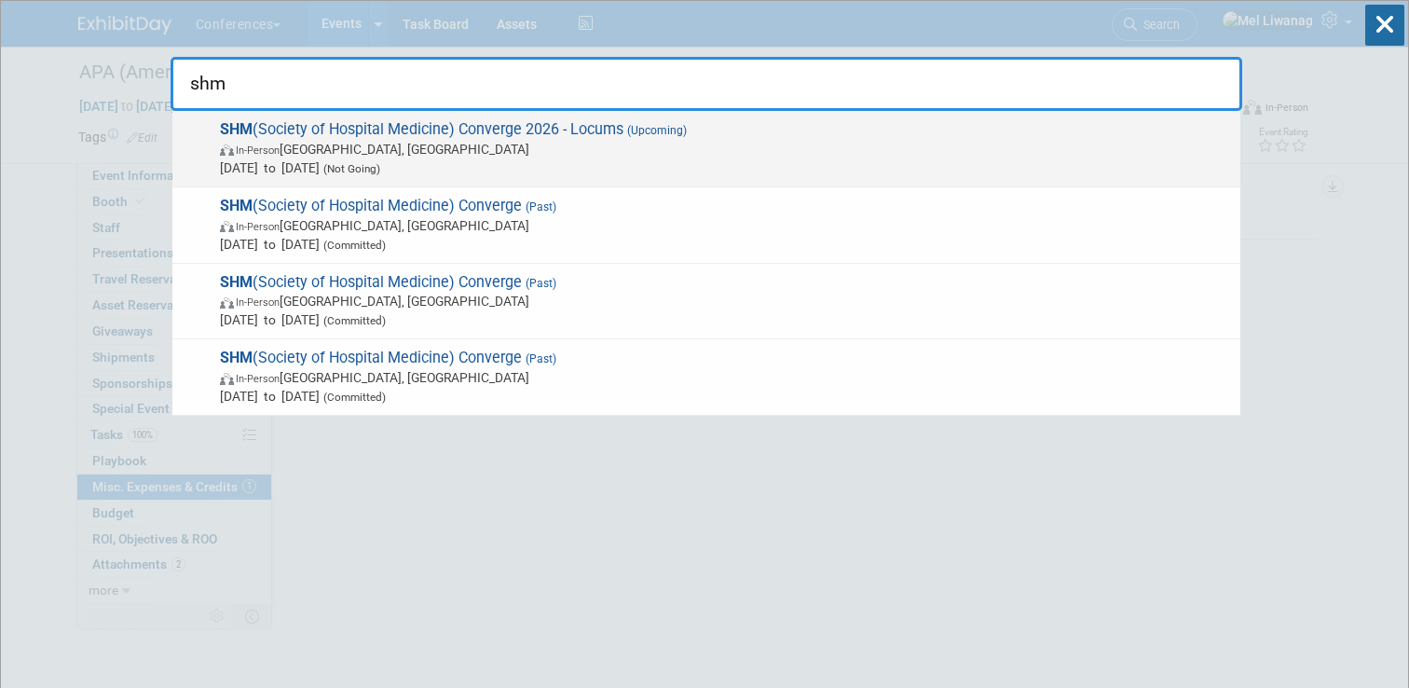
type input "shm"
click at [594, 140] on span "In-Person [GEOGRAPHIC_DATA], [GEOGRAPHIC_DATA]" at bounding box center [725, 149] width 1011 height 19
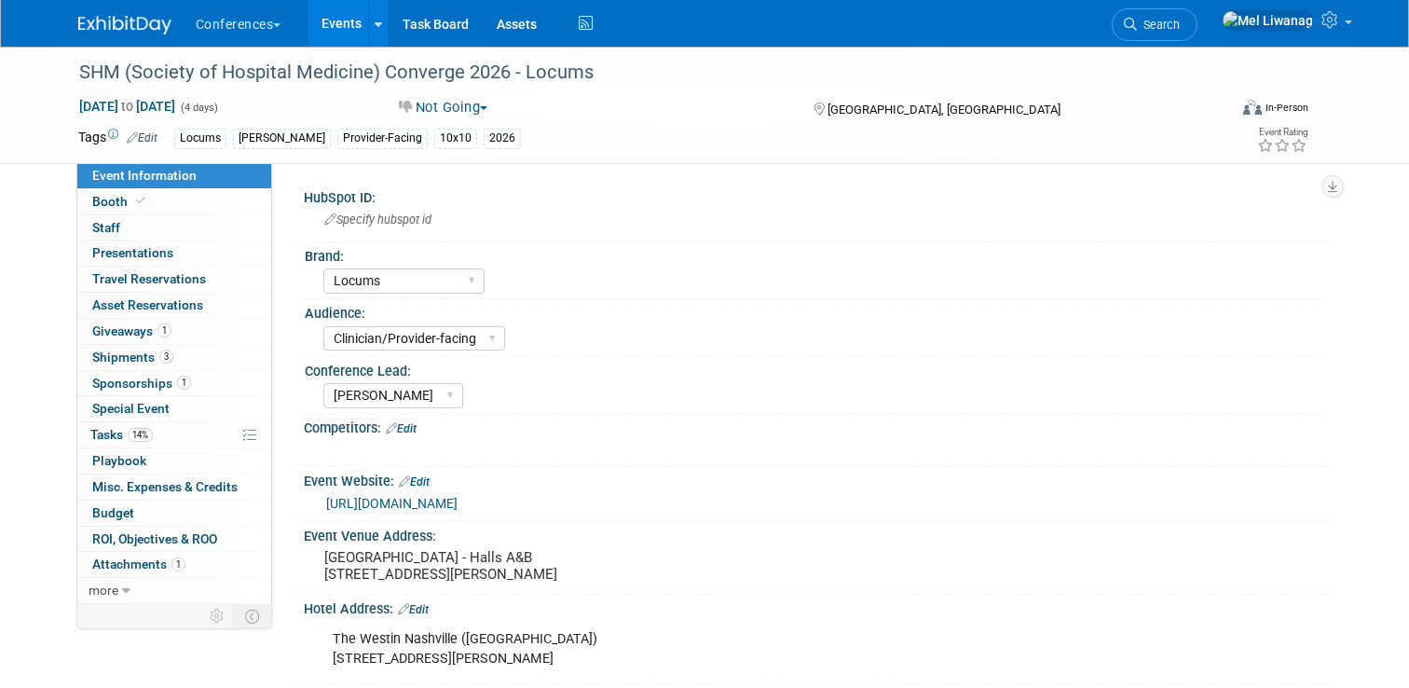
select select "Locums"
select select "Clinician/Provider-facing"
select select "[PERSON_NAME]"
click at [170, 436] on link "14% Tasks 14%" at bounding box center [174, 434] width 194 height 25
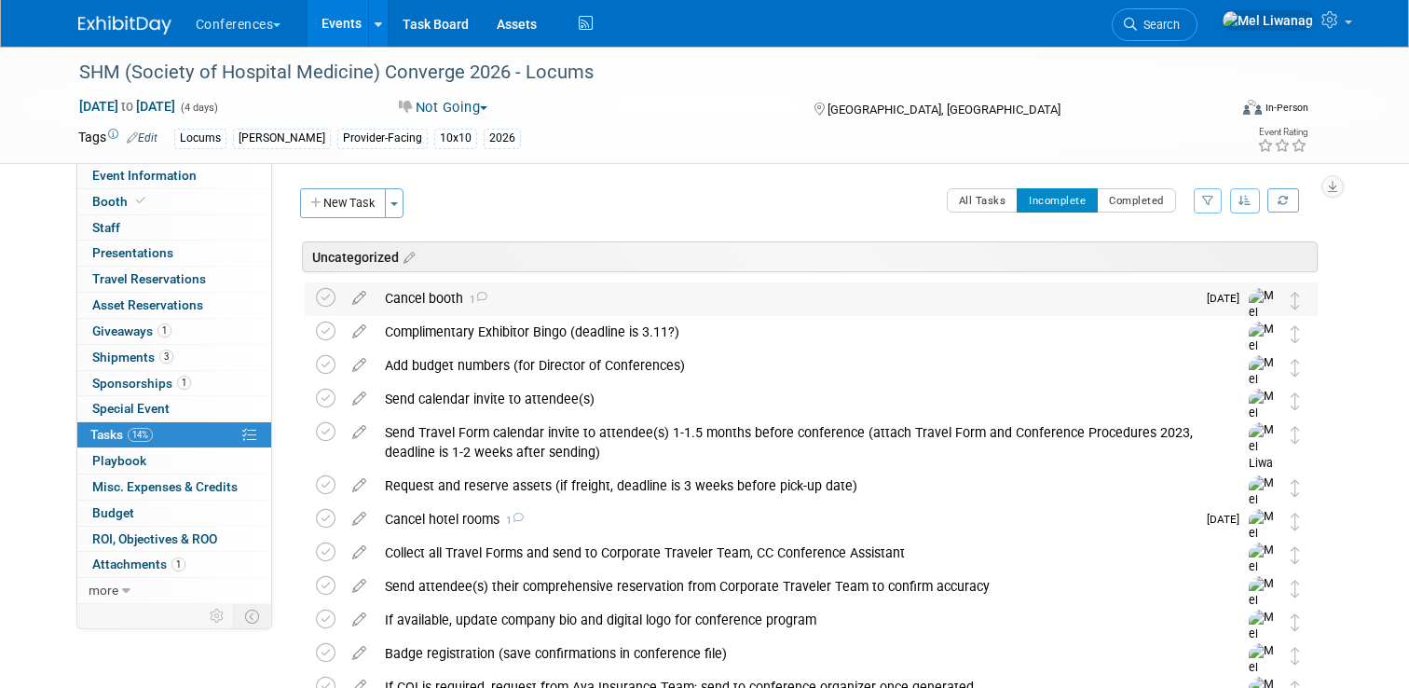
click at [560, 310] on div "Cancel booth 1" at bounding box center [786, 298] width 820 height 32
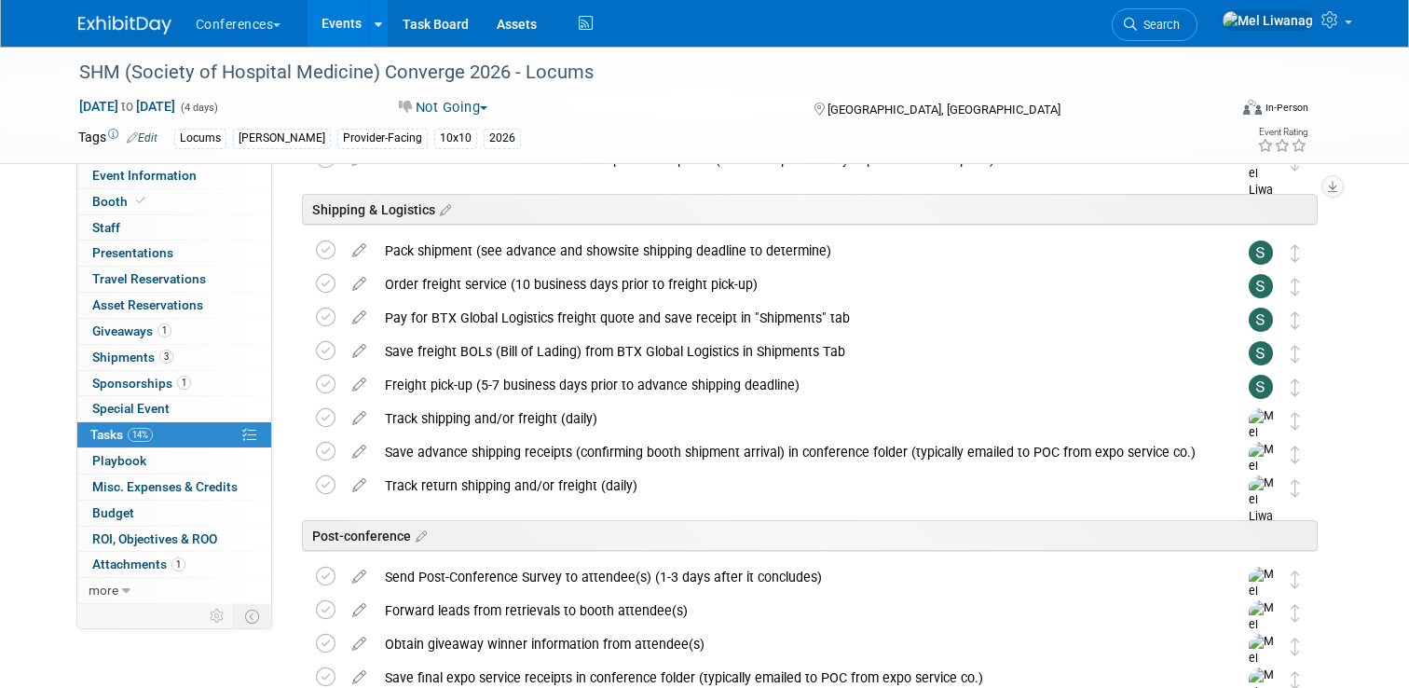
scroll to position [1303, 0]
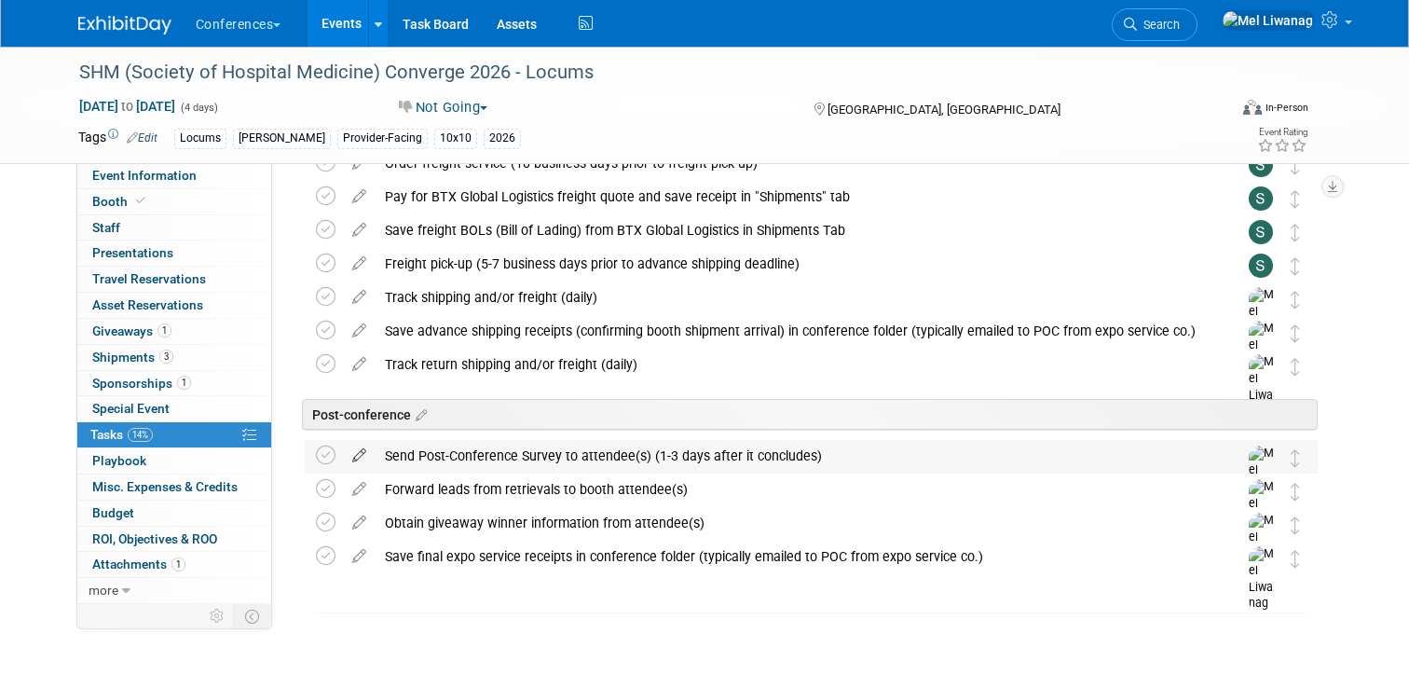
click at [357, 454] on icon at bounding box center [359, 451] width 33 height 23
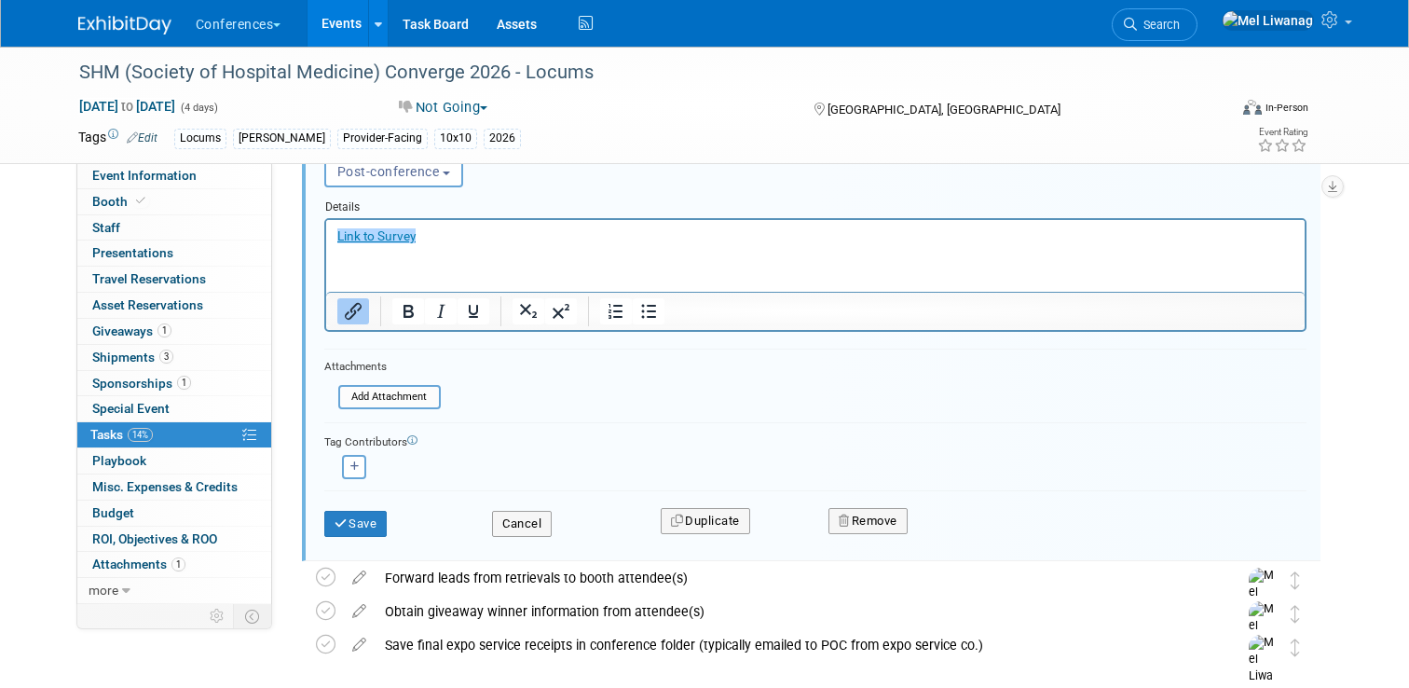
scroll to position [1758, 0]
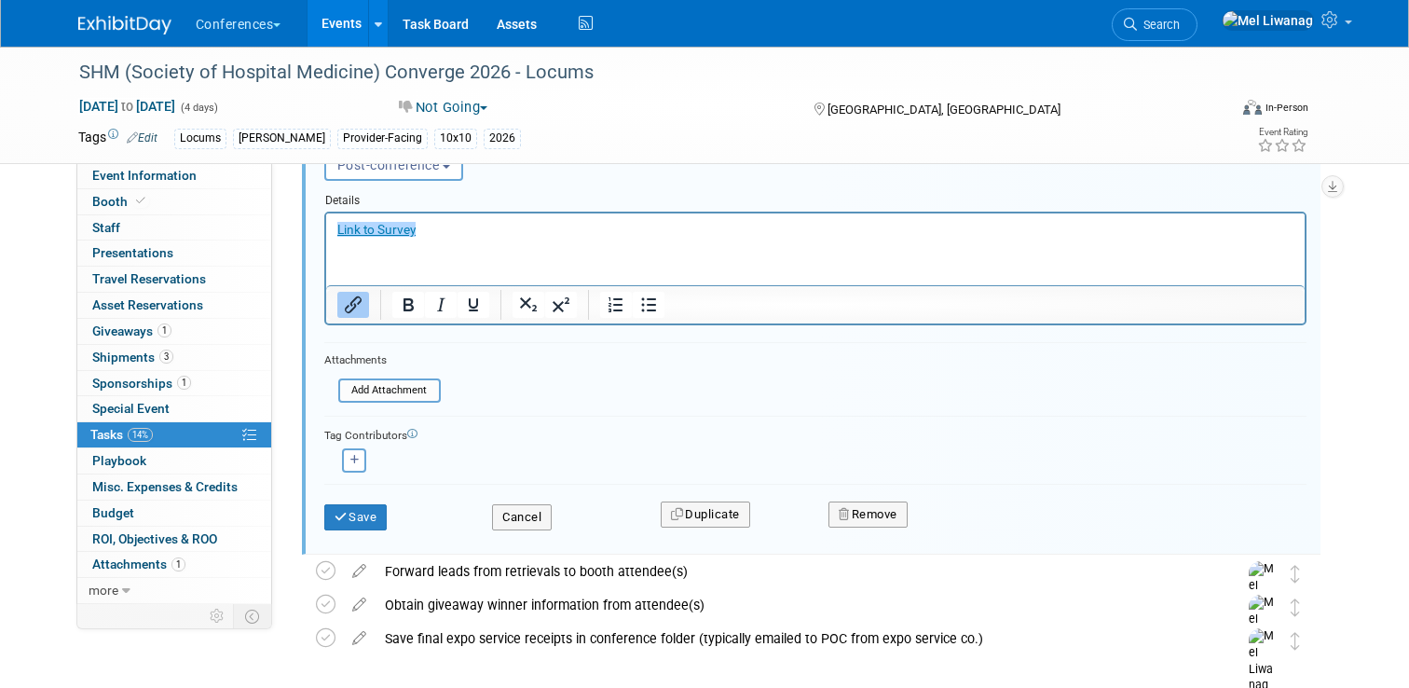
click at [850, 497] on div "Remove" at bounding box center [1024, 514] width 421 height 44
click at [852, 499] on div "Remove" at bounding box center [1024, 514] width 421 height 44
click at [863, 517] on button "Remove" at bounding box center [867, 514] width 79 height 26
click at [978, 532] on link "Yes" at bounding box center [973, 529] width 54 height 30
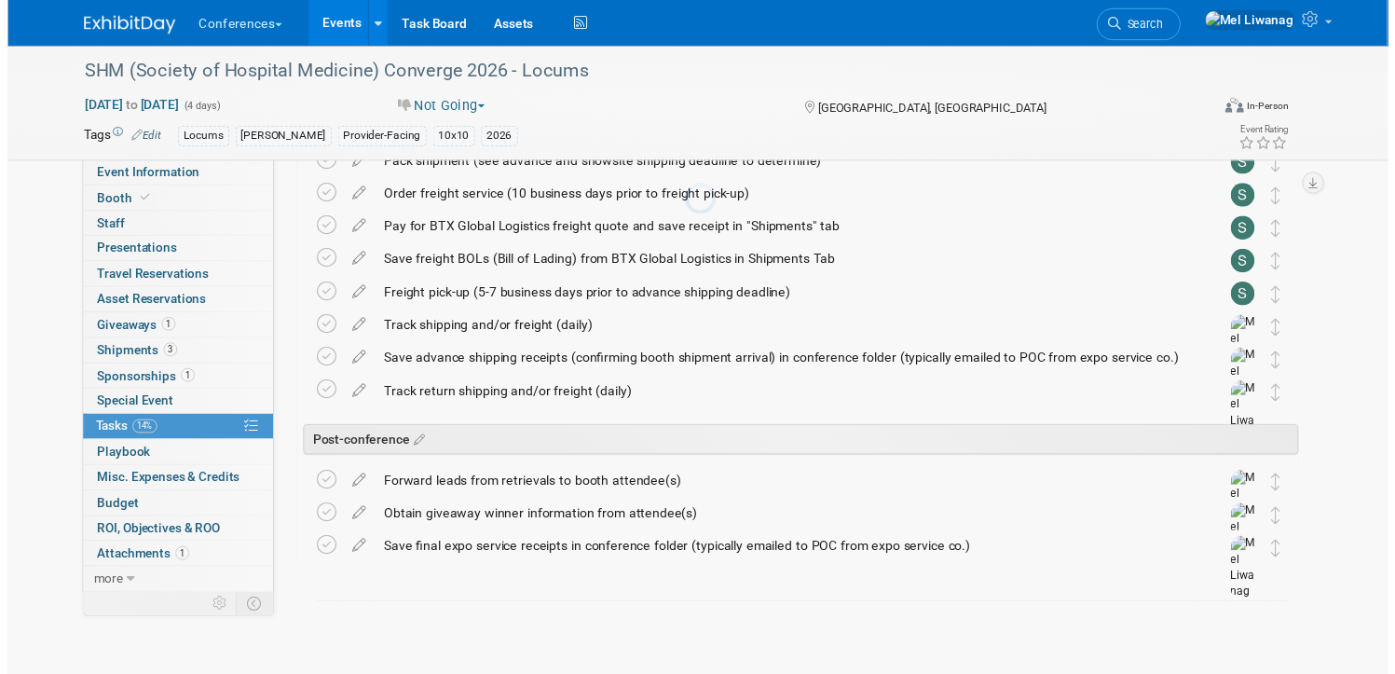
scroll to position [1269, 0]
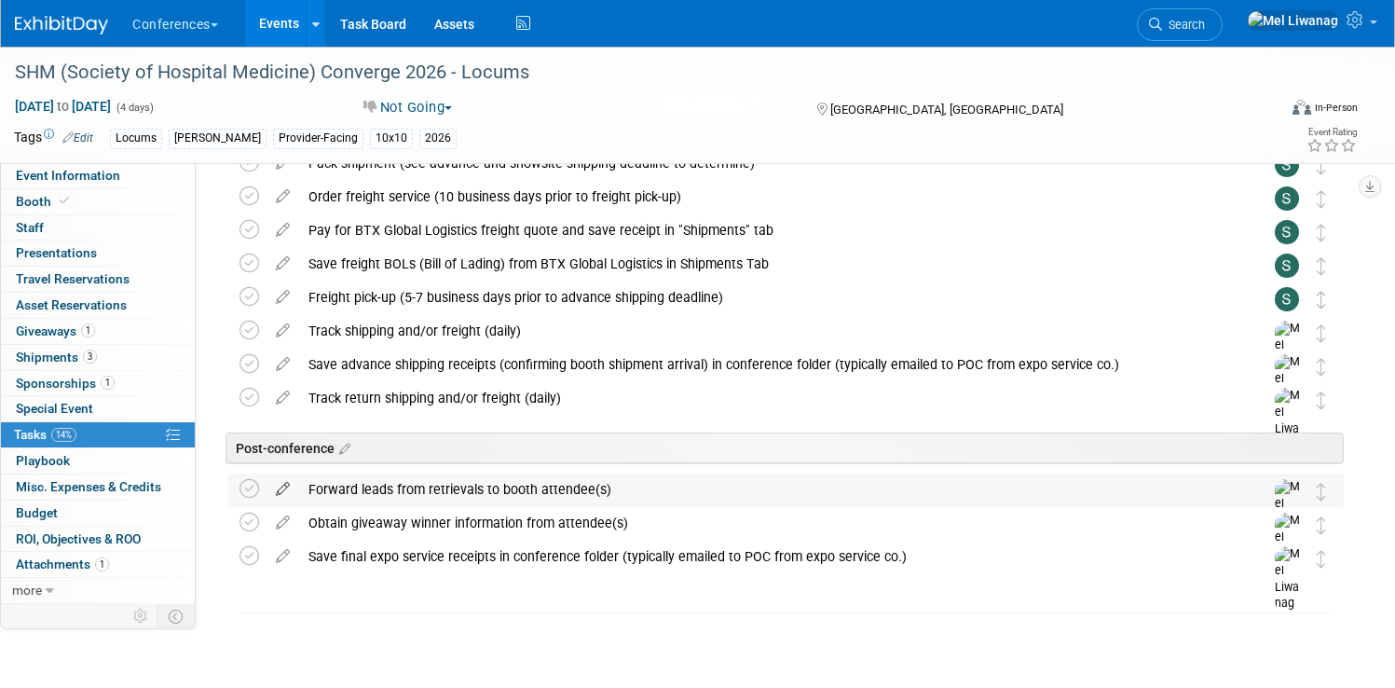
click at [299, 490] on icon at bounding box center [283, 484] width 33 height 23
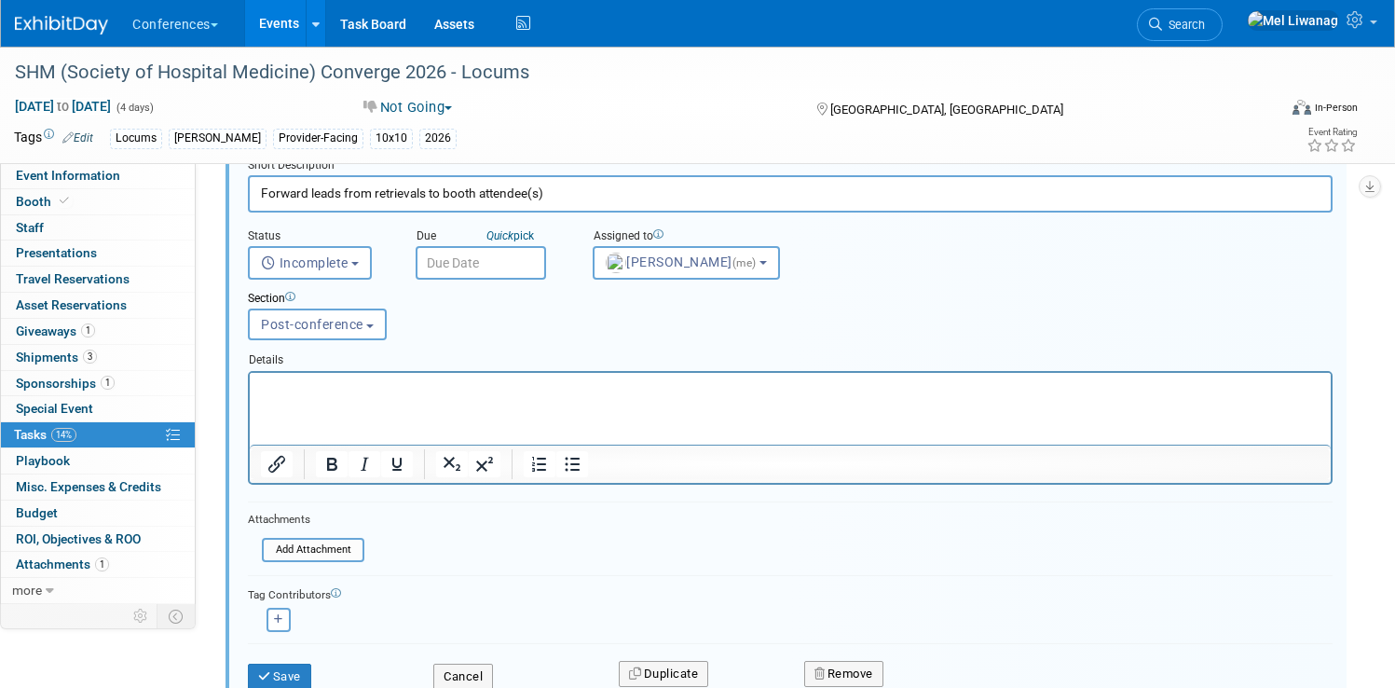
scroll to position [1638, 0]
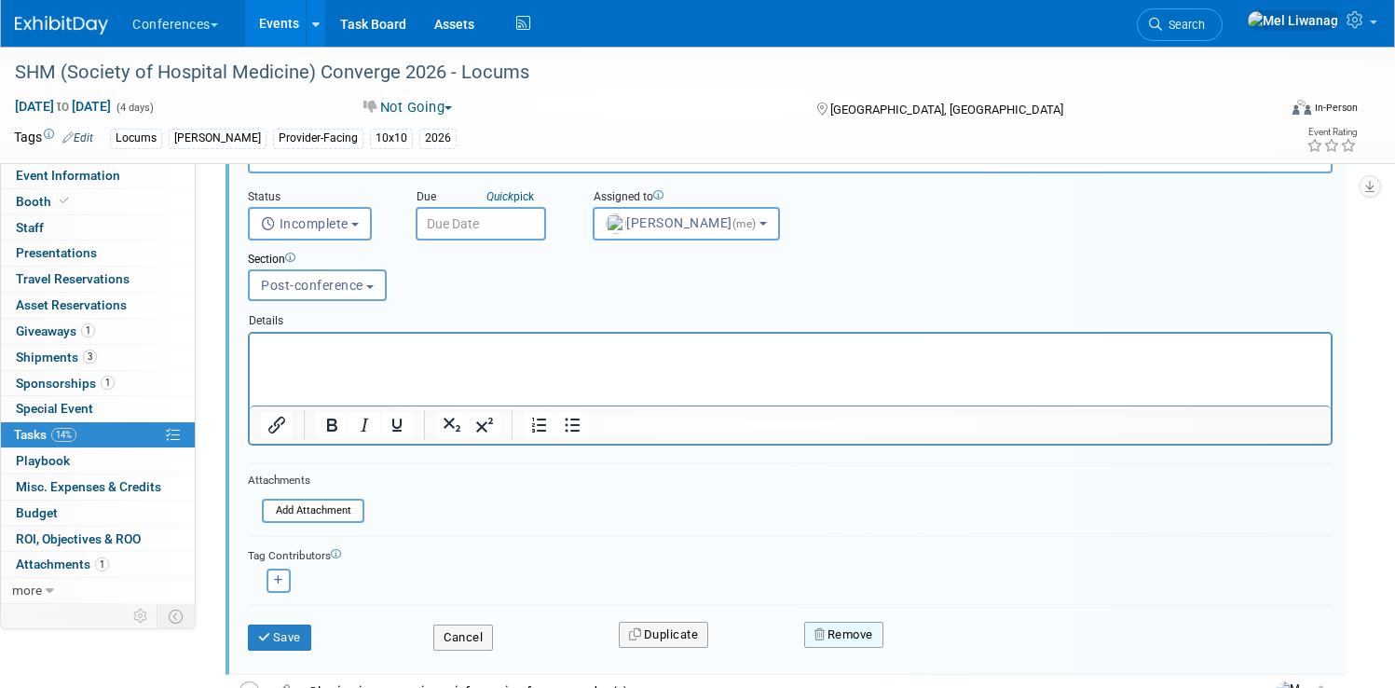
click at [883, 642] on button "Remove" at bounding box center [843, 635] width 79 height 26
click at [958, 656] on link "Yes" at bounding box center [949, 650] width 54 height 30
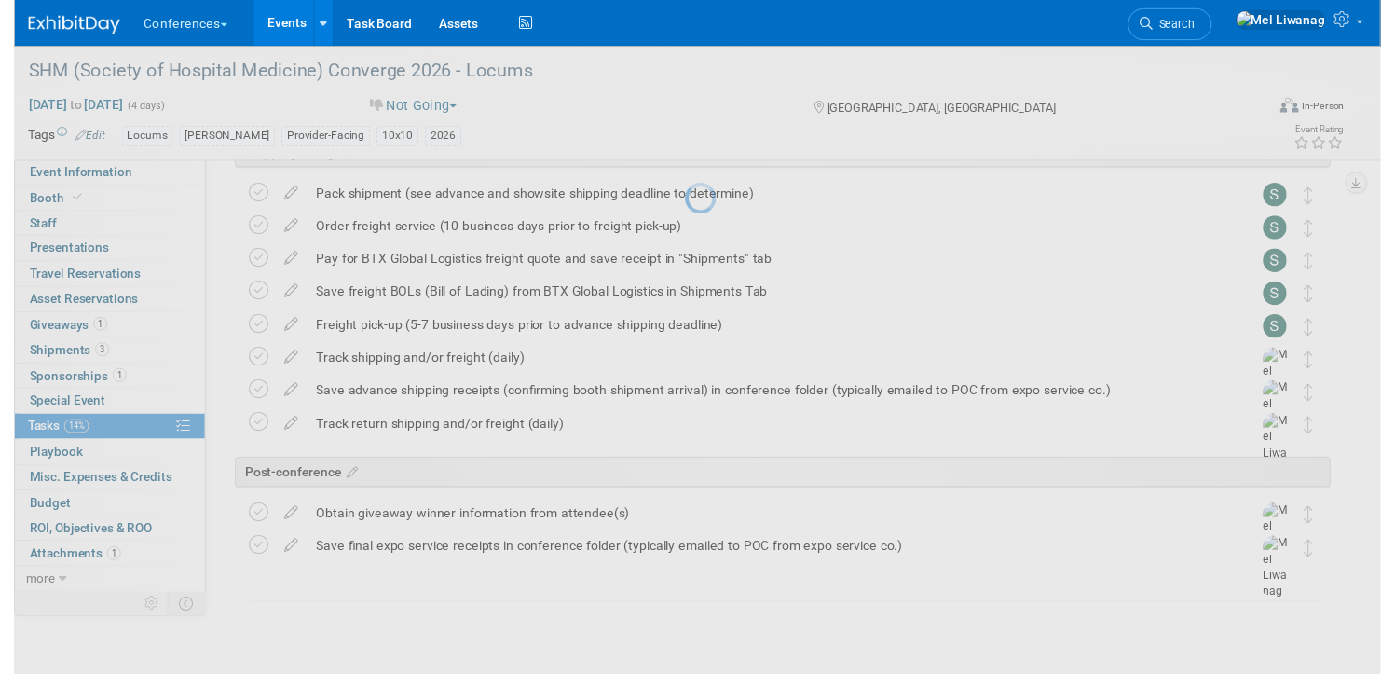
scroll to position [1236, 0]
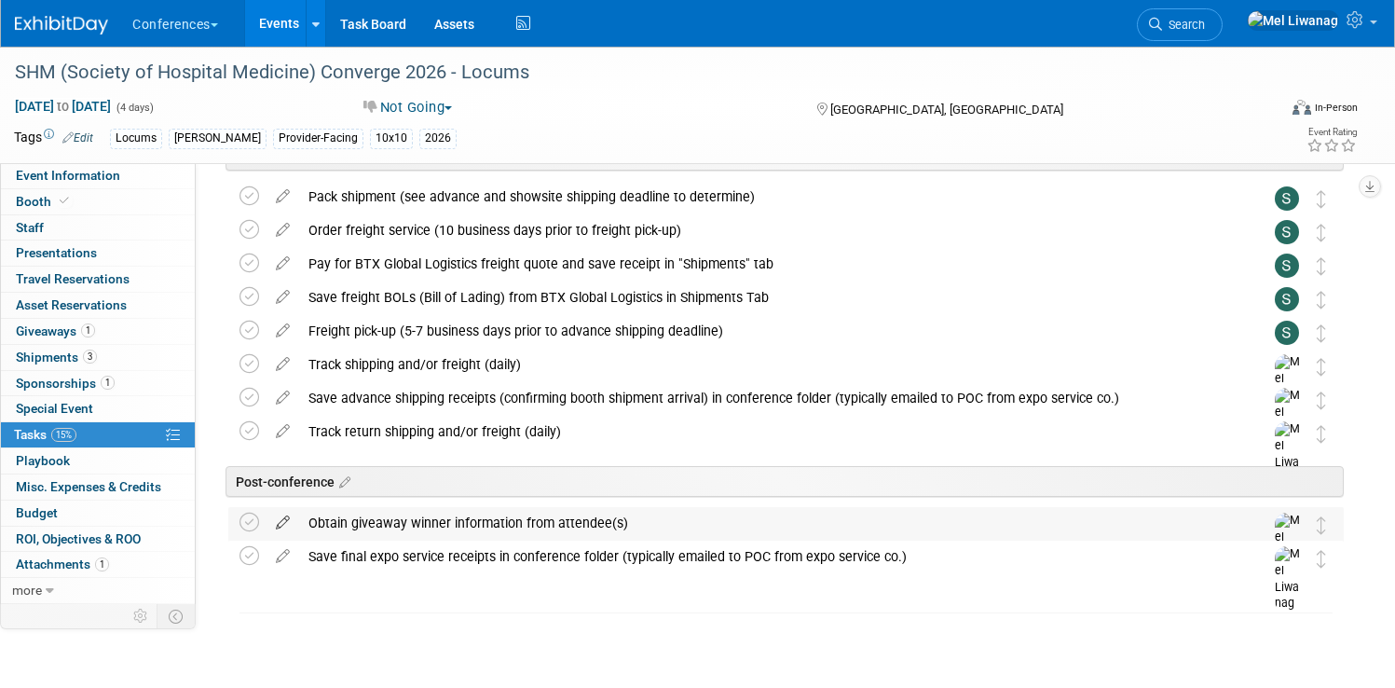
click at [299, 522] on icon at bounding box center [283, 518] width 33 height 23
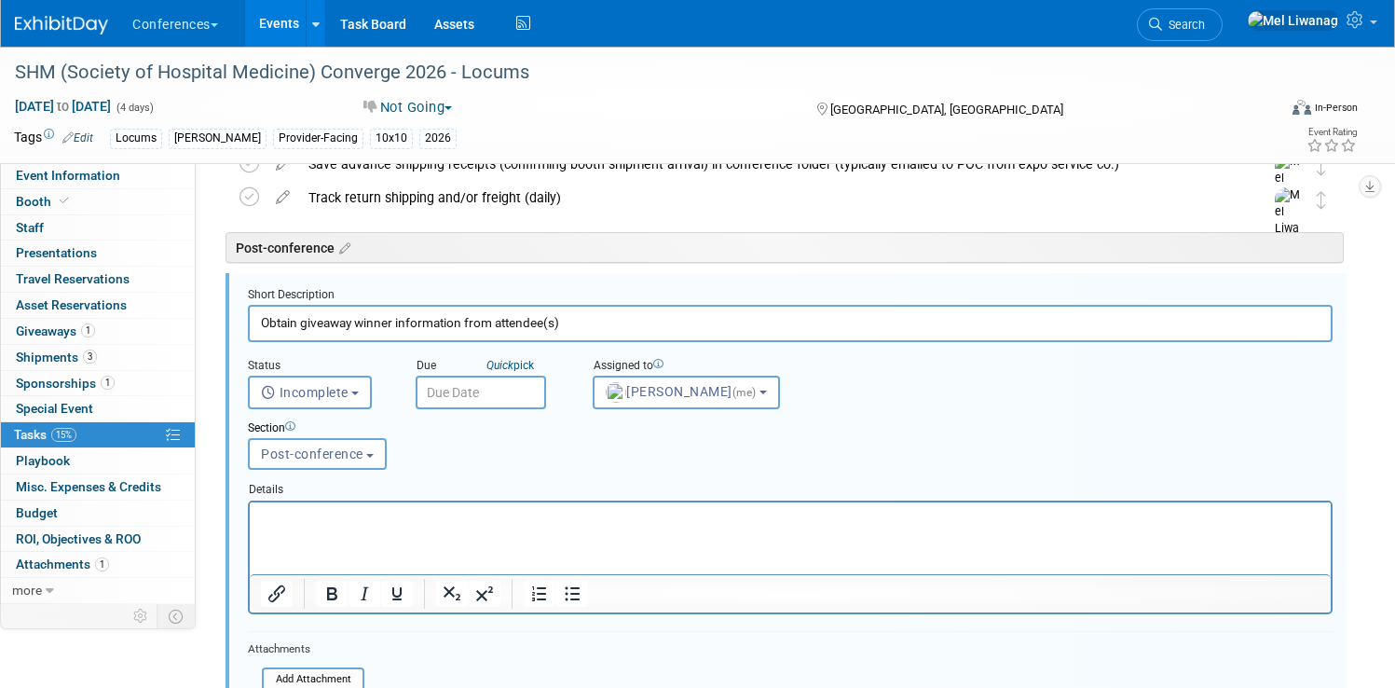
scroll to position [1654, 0]
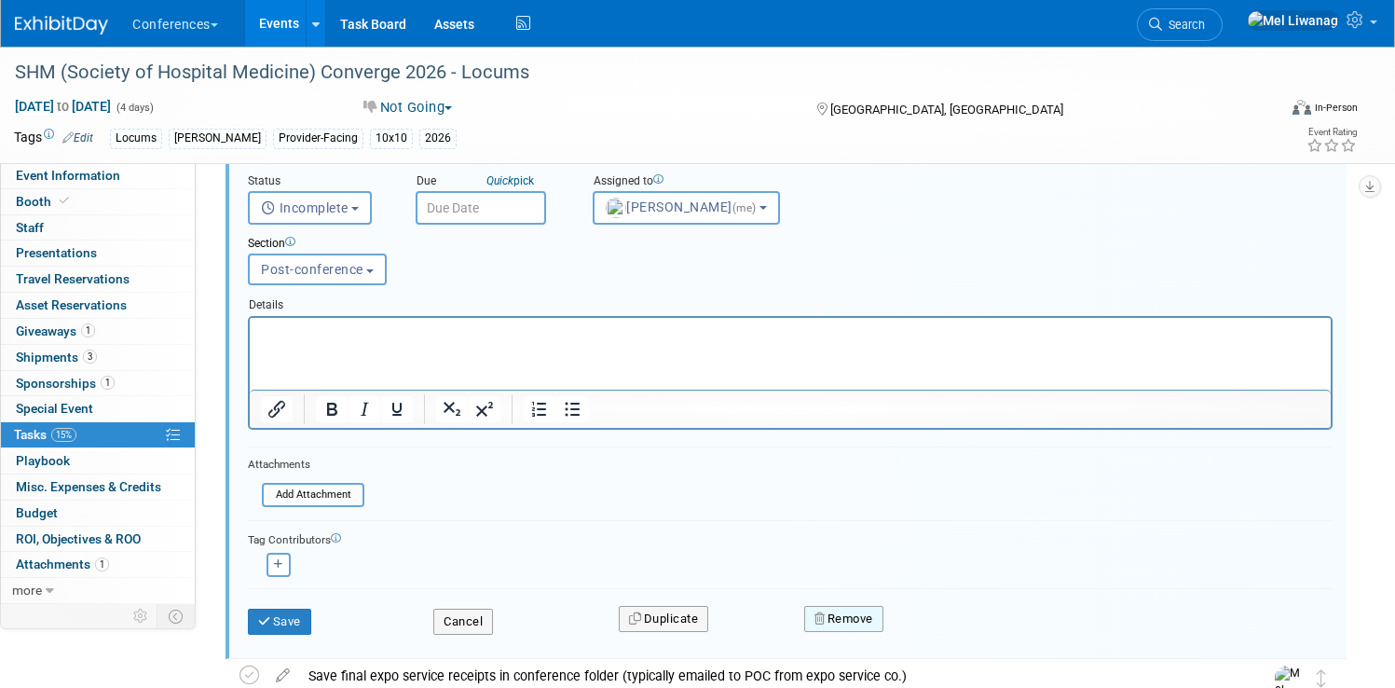
click at [883, 609] on button "Remove" at bounding box center [843, 619] width 79 height 26
click at [969, 608] on h3 "Are you sure?" at bounding box center [972, 596] width 147 height 30
click at [966, 623] on link "Yes" at bounding box center [949, 634] width 54 height 30
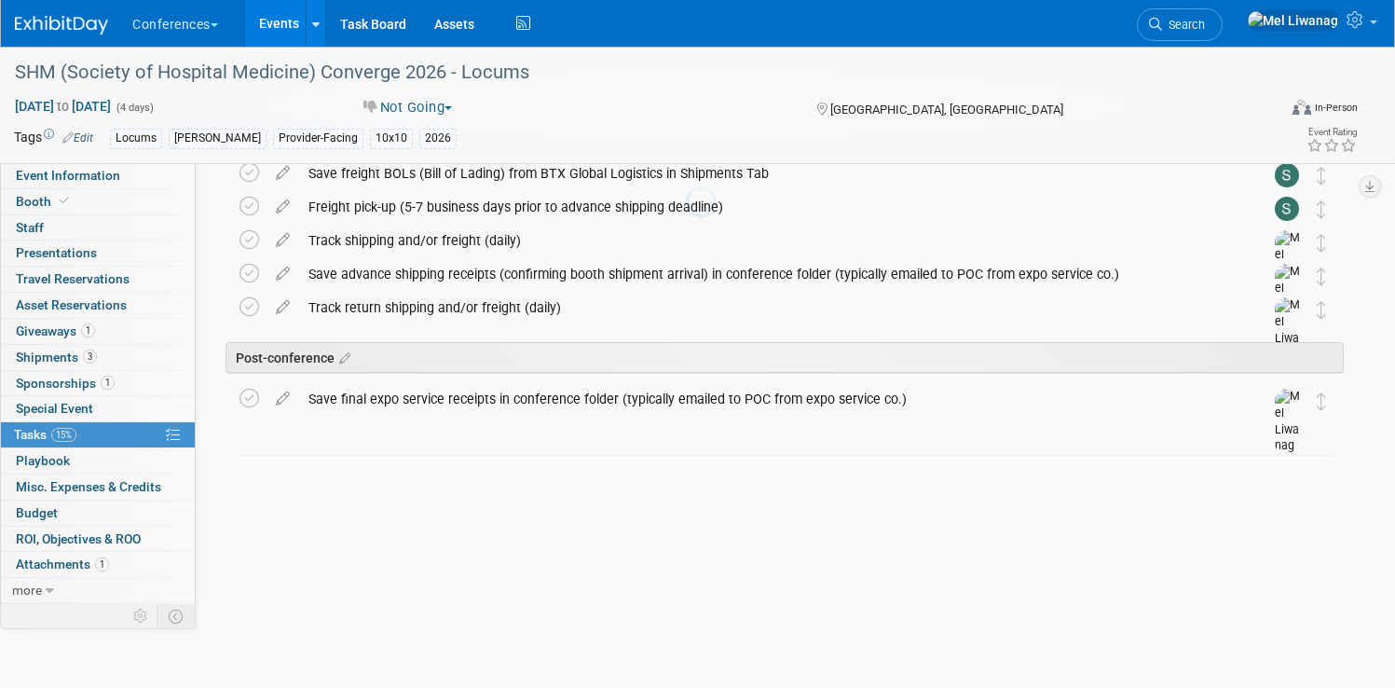
scroll to position [1202, 0]
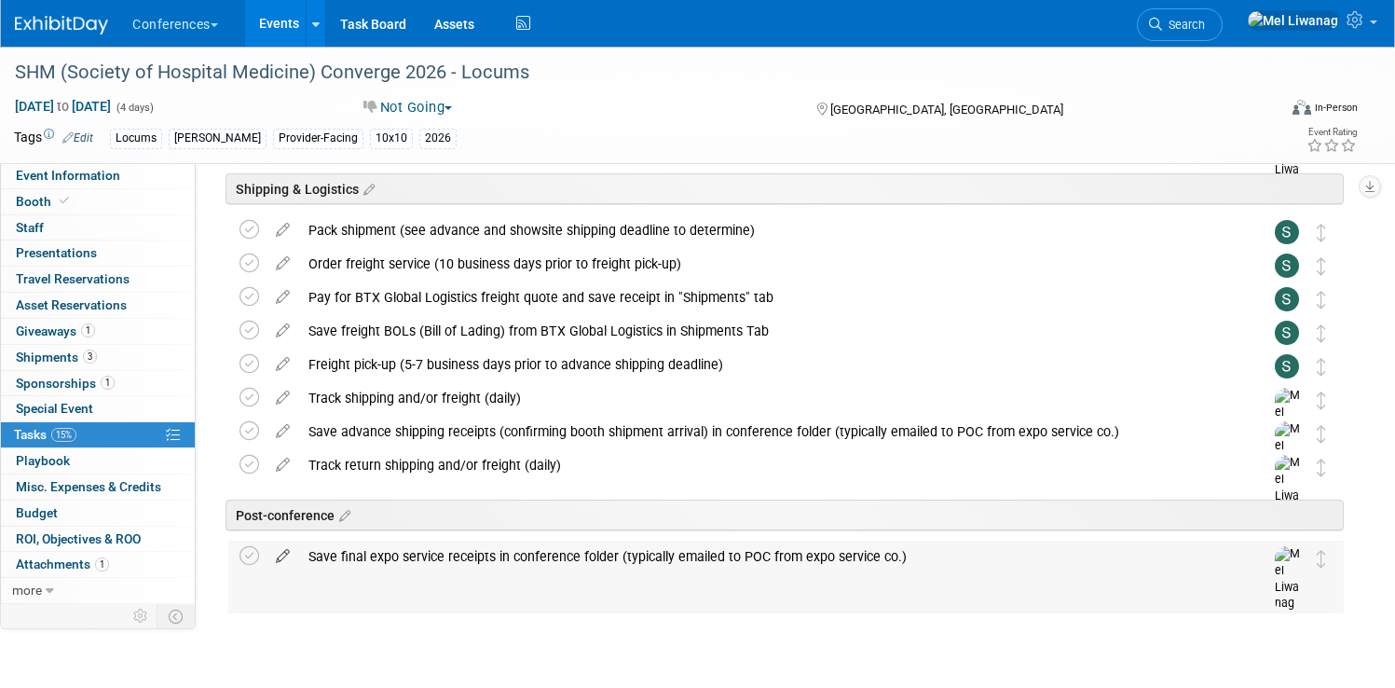
click at [299, 556] on icon at bounding box center [283, 551] width 33 height 23
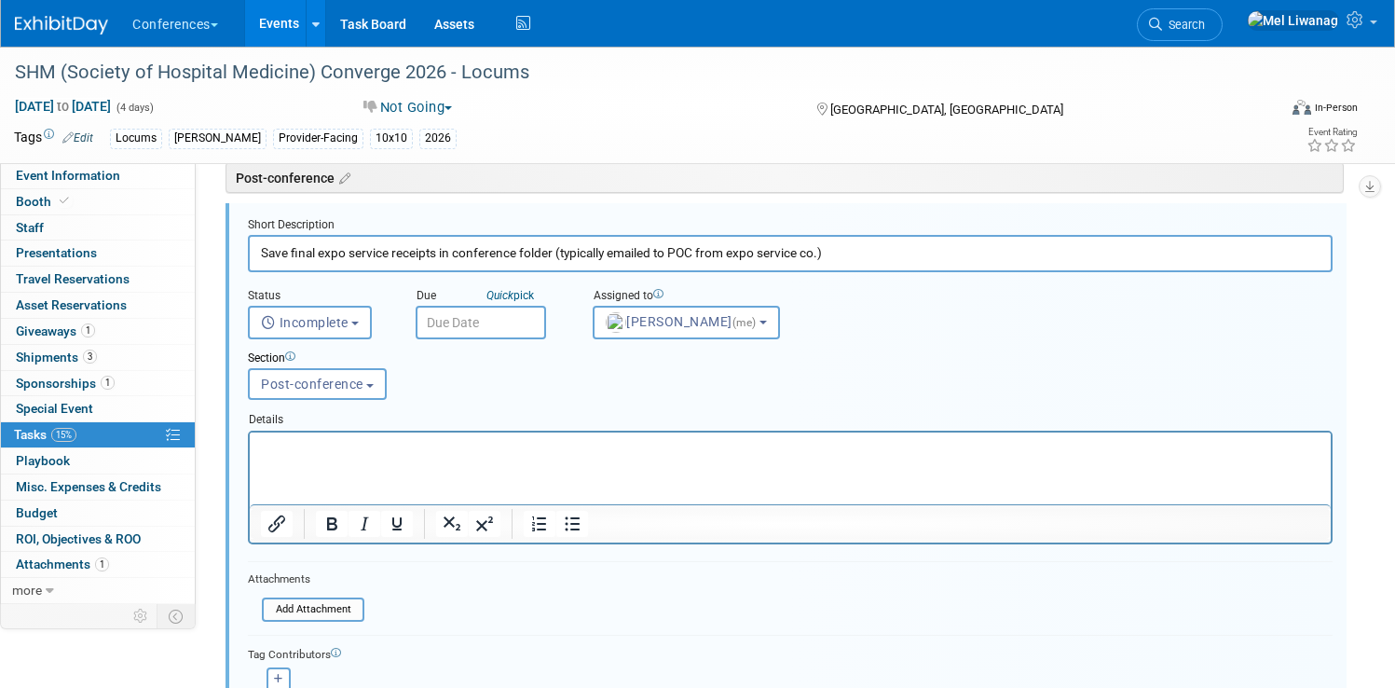
scroll to position [1633, 0]
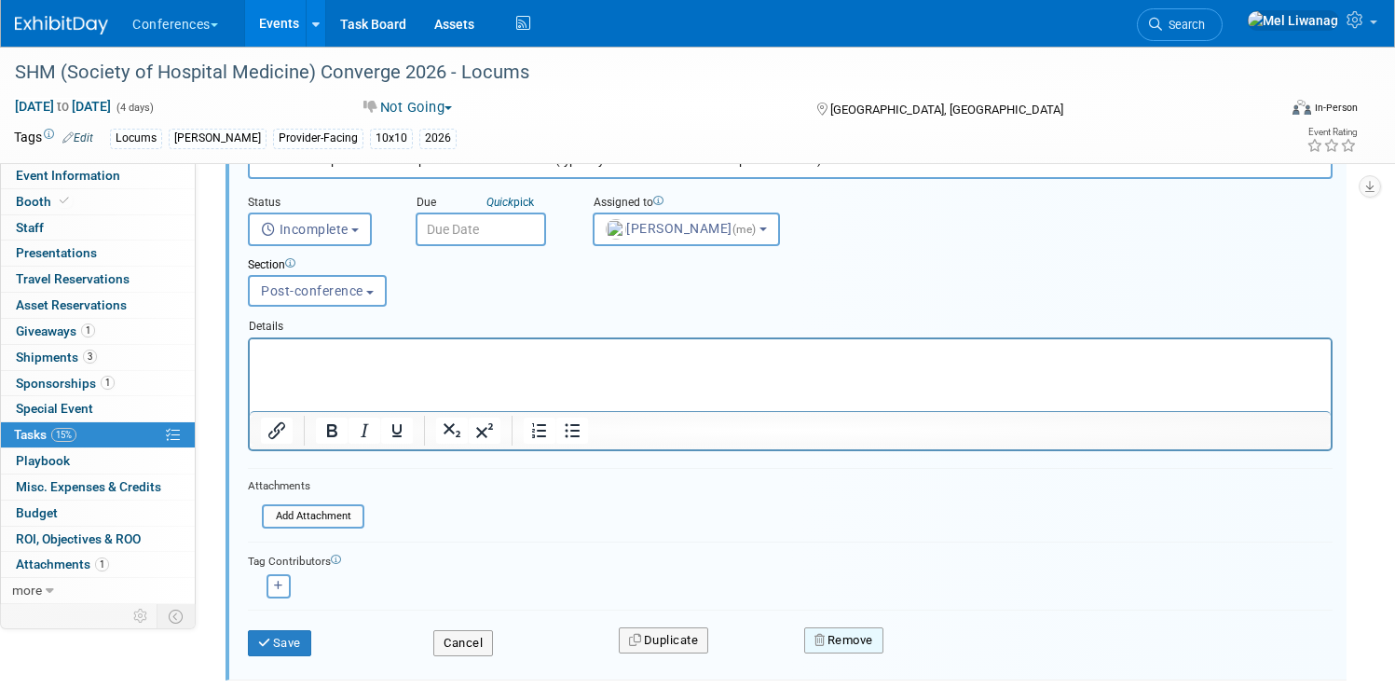
drag, startPoint x: 870, startPoint y: 641, endPoint x: 896, endPoint y: 644, distance: 26.2
click at [871, 641] on button "Remove" at bounding box center [843, 640] width 79 height 26
click at [962, 645] on link "Yes" at bounding box center [949, 655] width 54 height 30
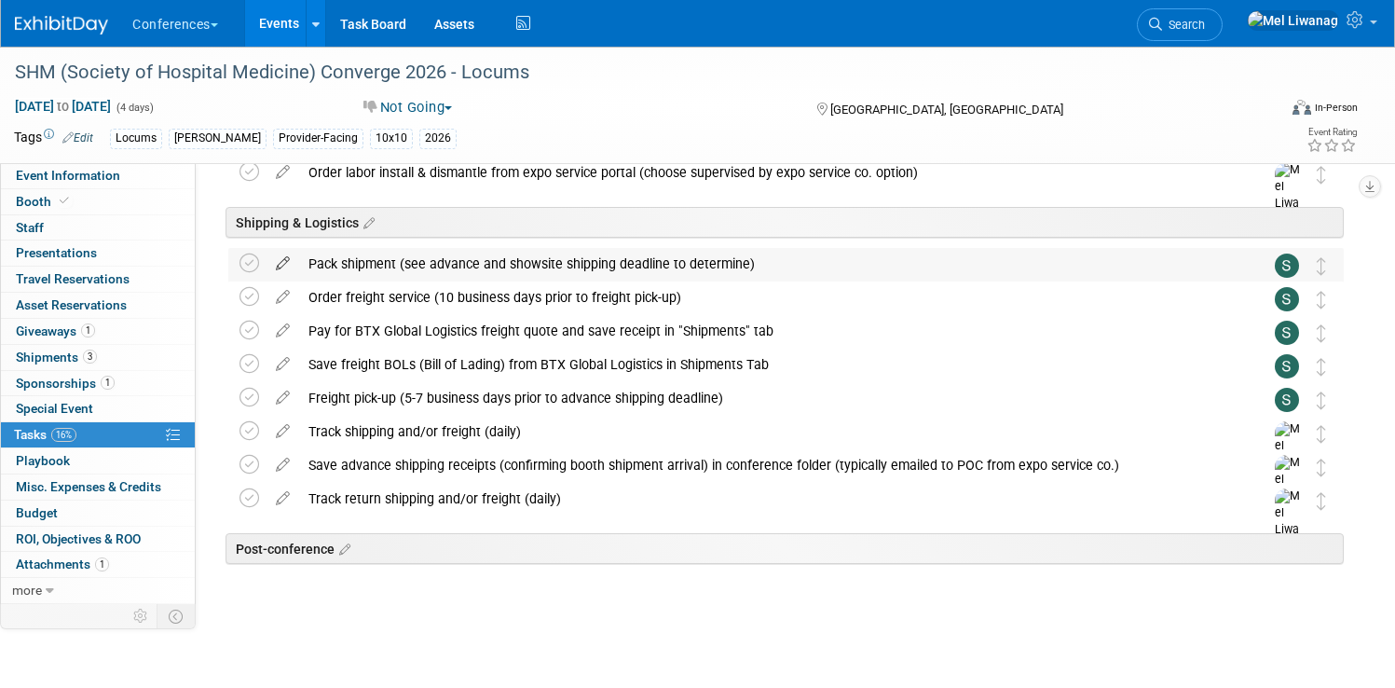
click at [299, 260] on icon at bounding box center [283, 259] width 33 height 23
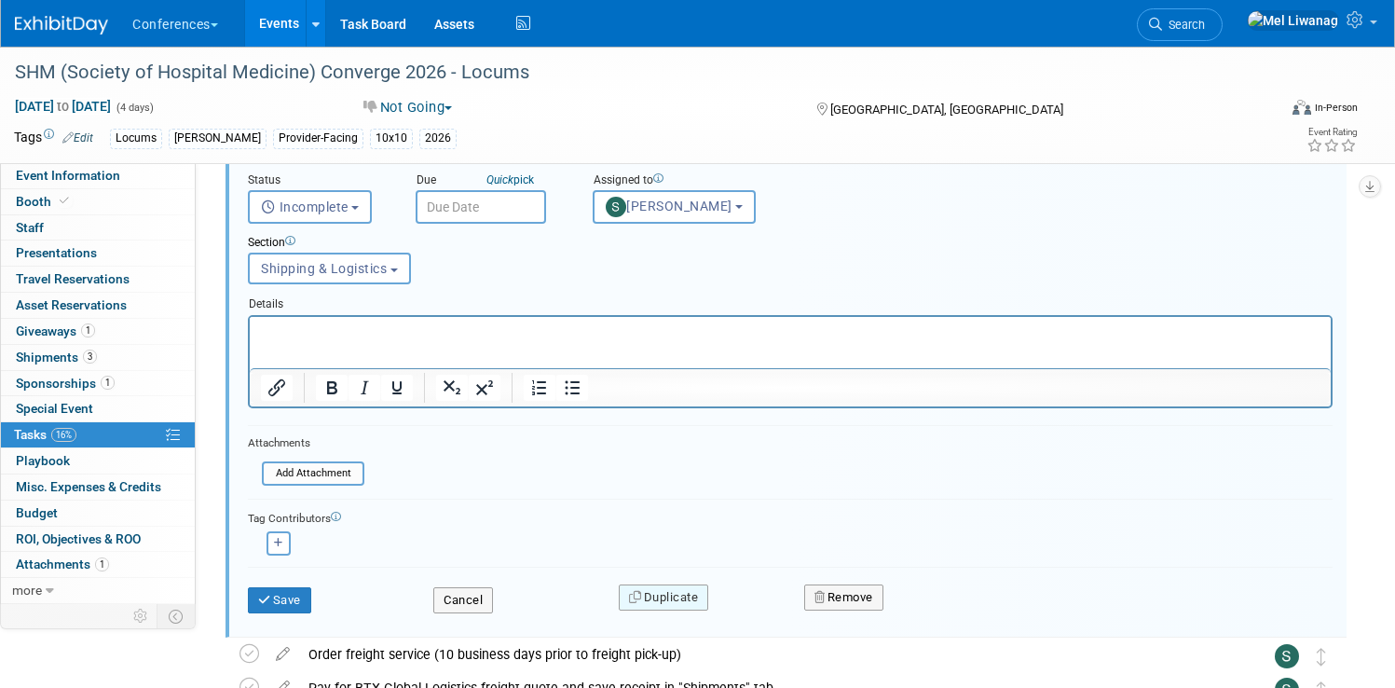
scroll to position [1415, 0]
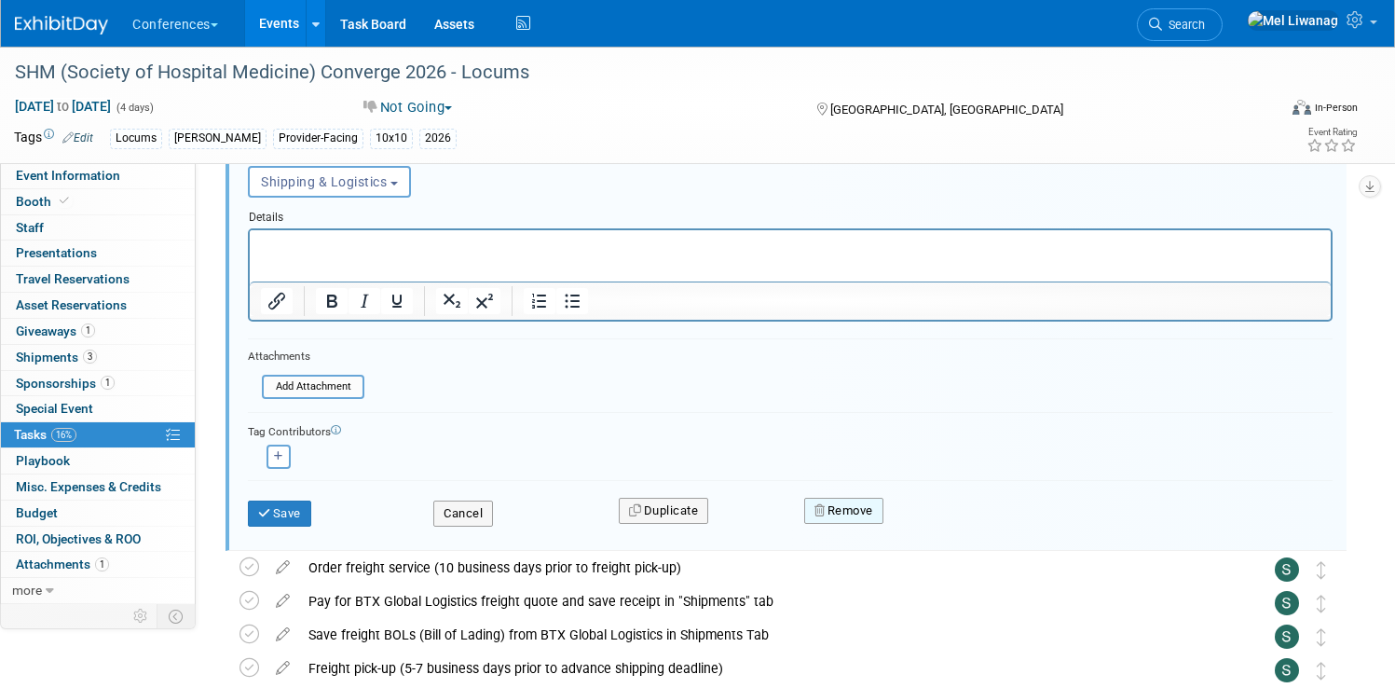
click at [877, 518] on button "Remove" at bounding box center [843, 511] width 79 height 26
click at [951, 533] on link "Yes" at bounding box center [949, 526] width 54 height 30
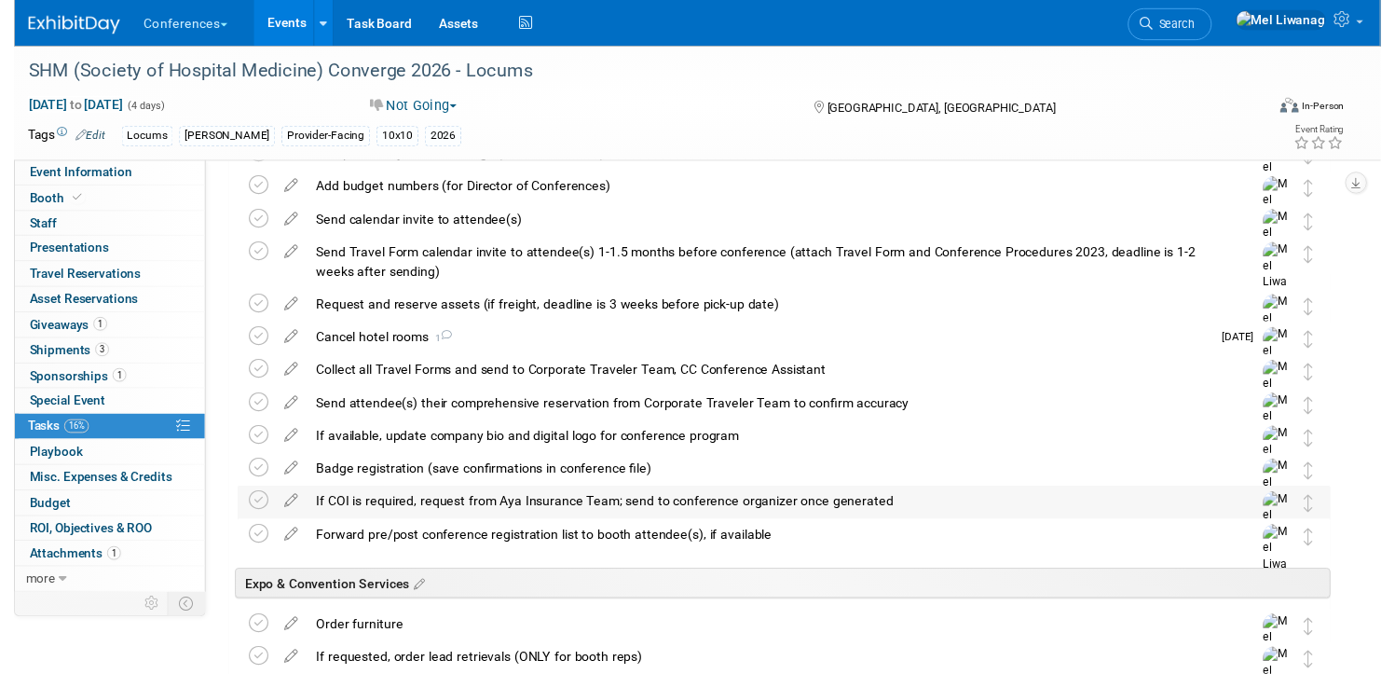
scroll to position [690, 0]
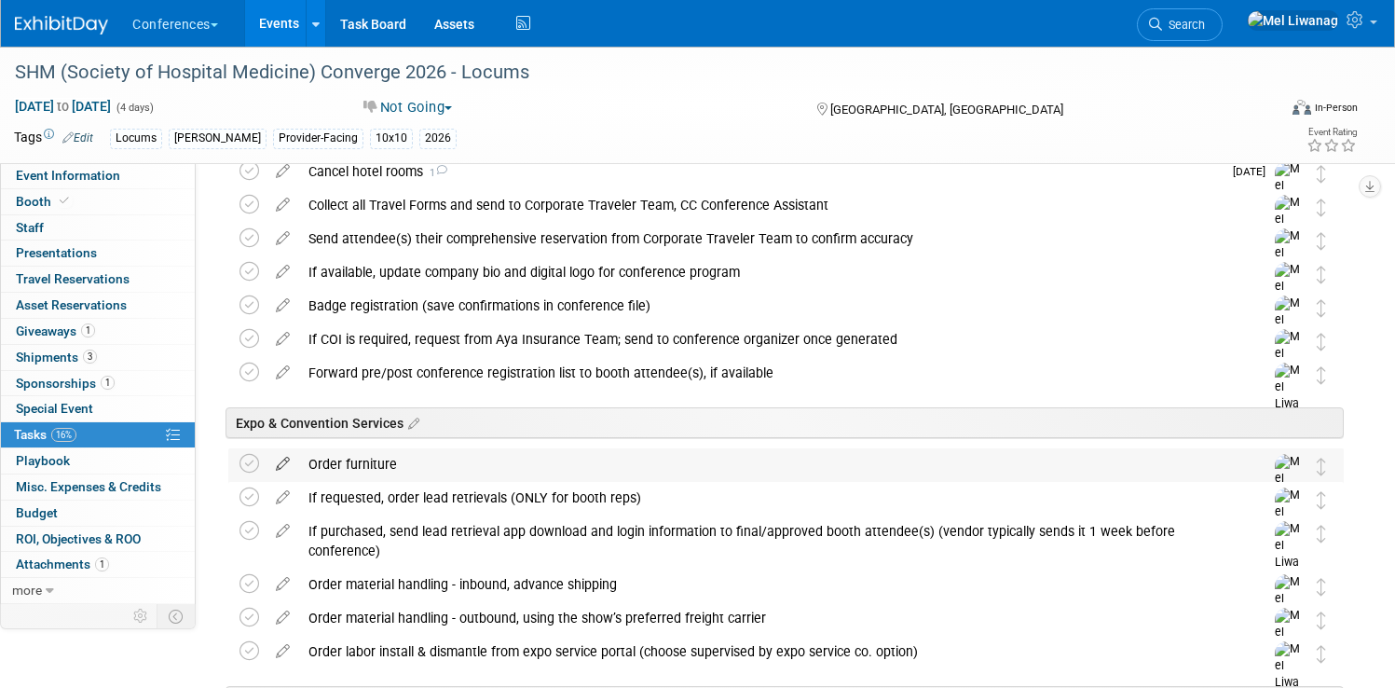
click at [299, 462] on icon at bounding box center [283, 459] width 33 height 23
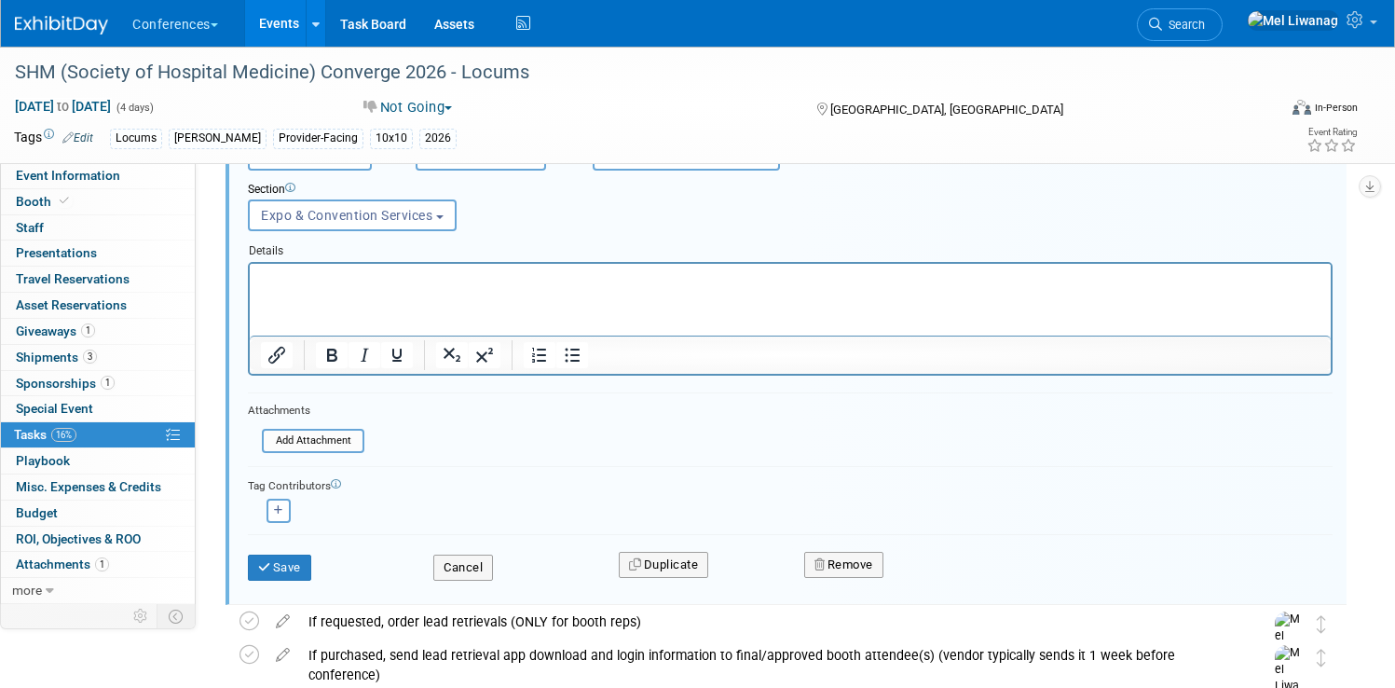
scroll to position [1115, 0]
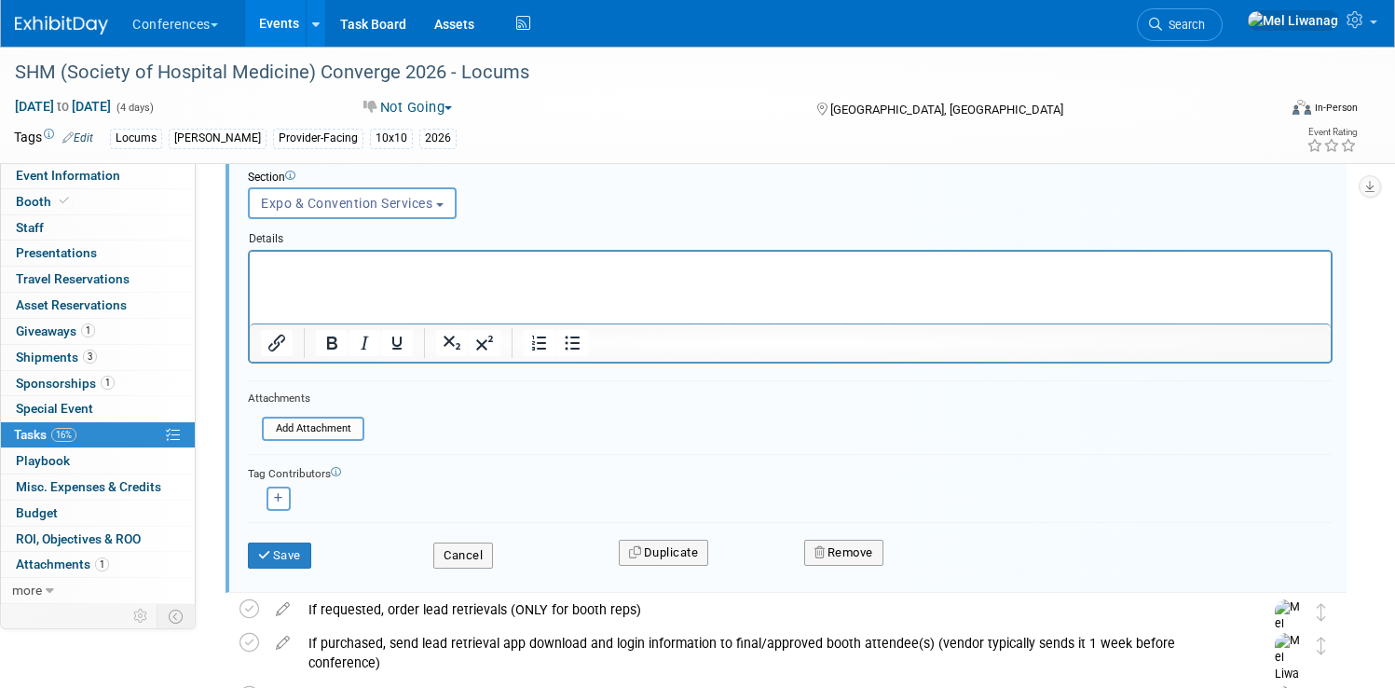
click at [847, 566] on div "Remove" at bounding box center [1022, 552] width 464 height 44
click at [862, 550] on button "Remove" at bounding box center [843, 553] width 79 height 26
click at [941, 578] on link "Yes" at bounding box center [949, 568] width 54 height 30
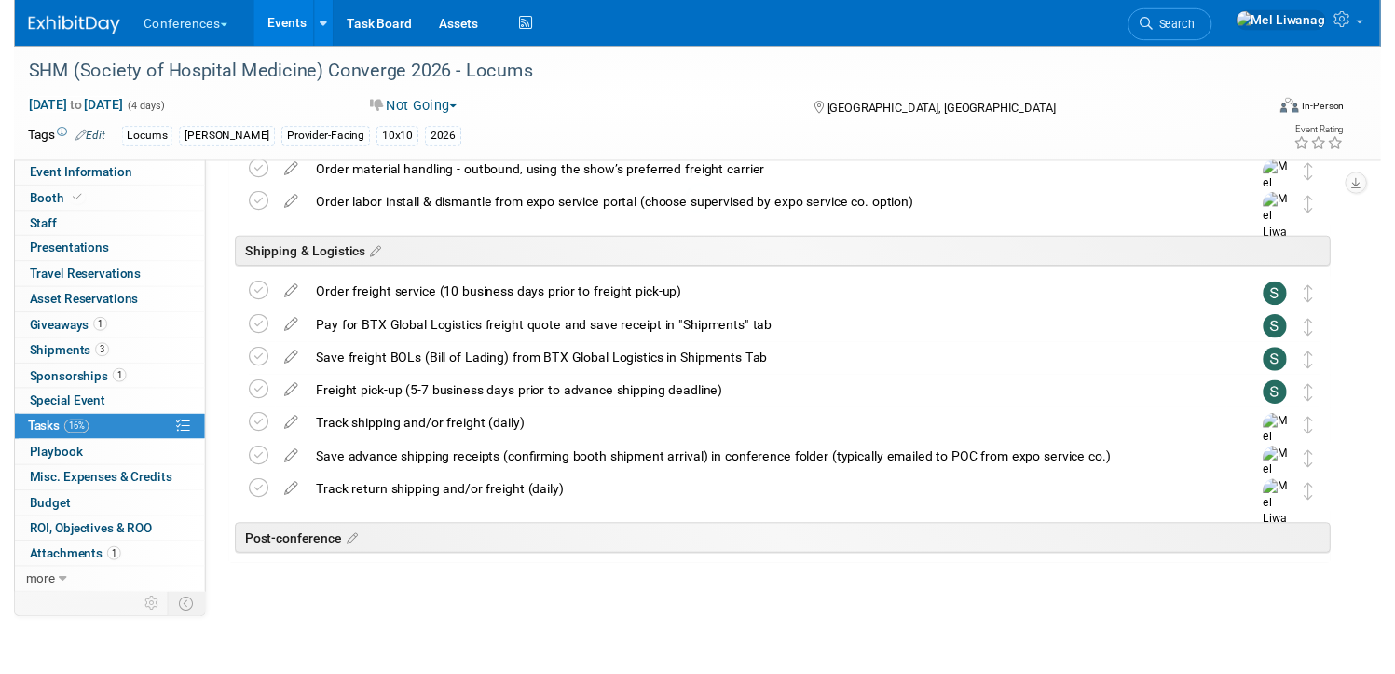
scroll to position [1101, 0]
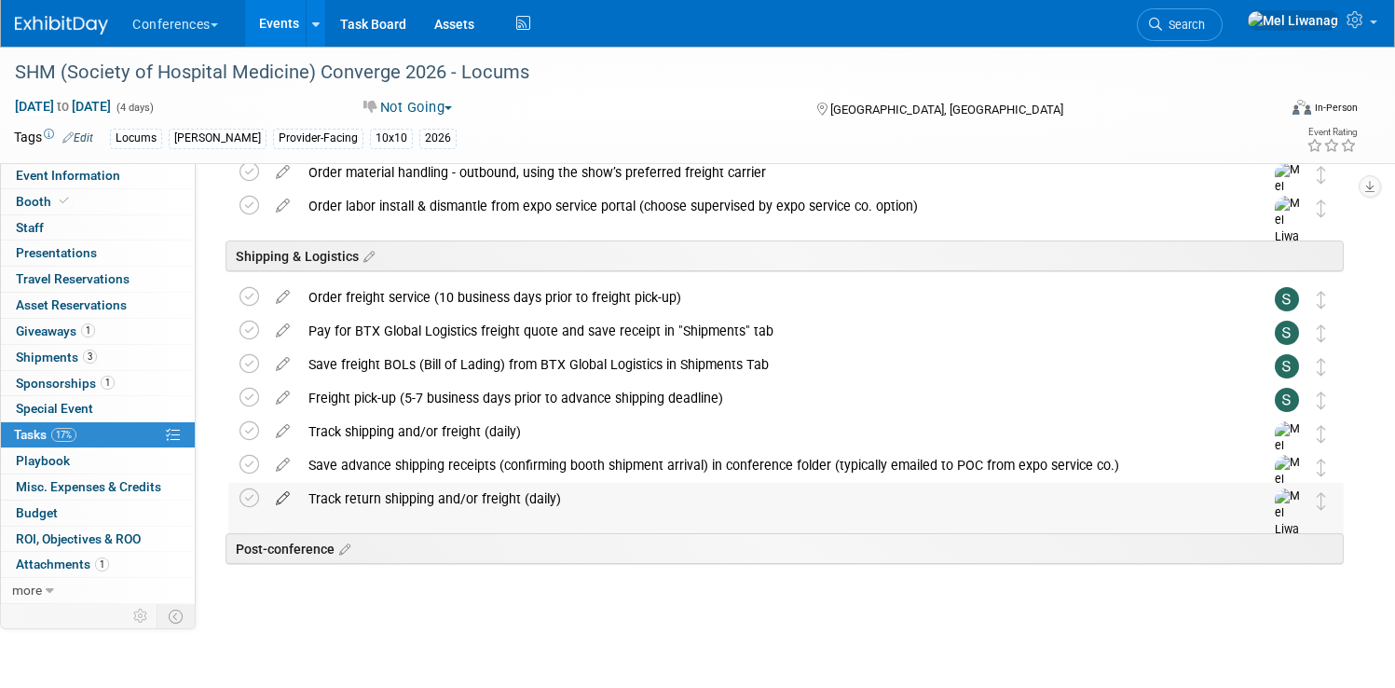
click at [299, 493] on icon at bounding box center [283, 494] width 33 height 23
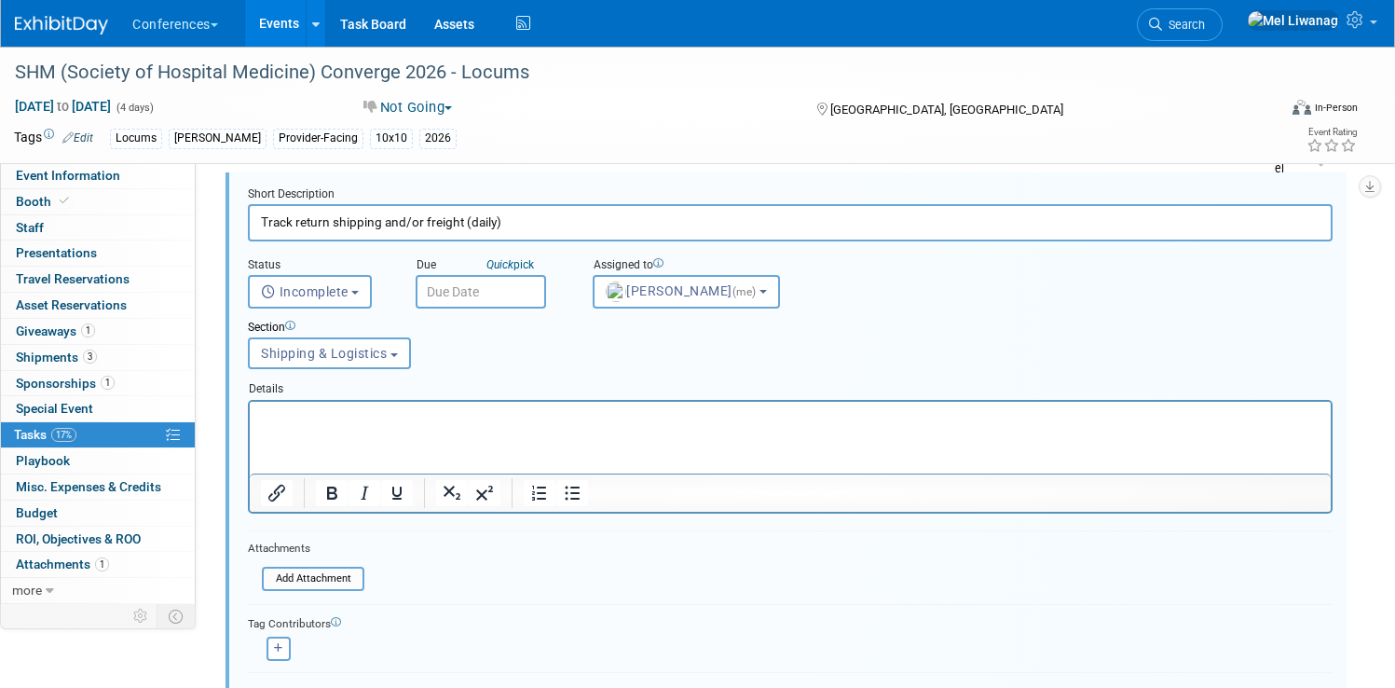
scroll to position [1451, 0]
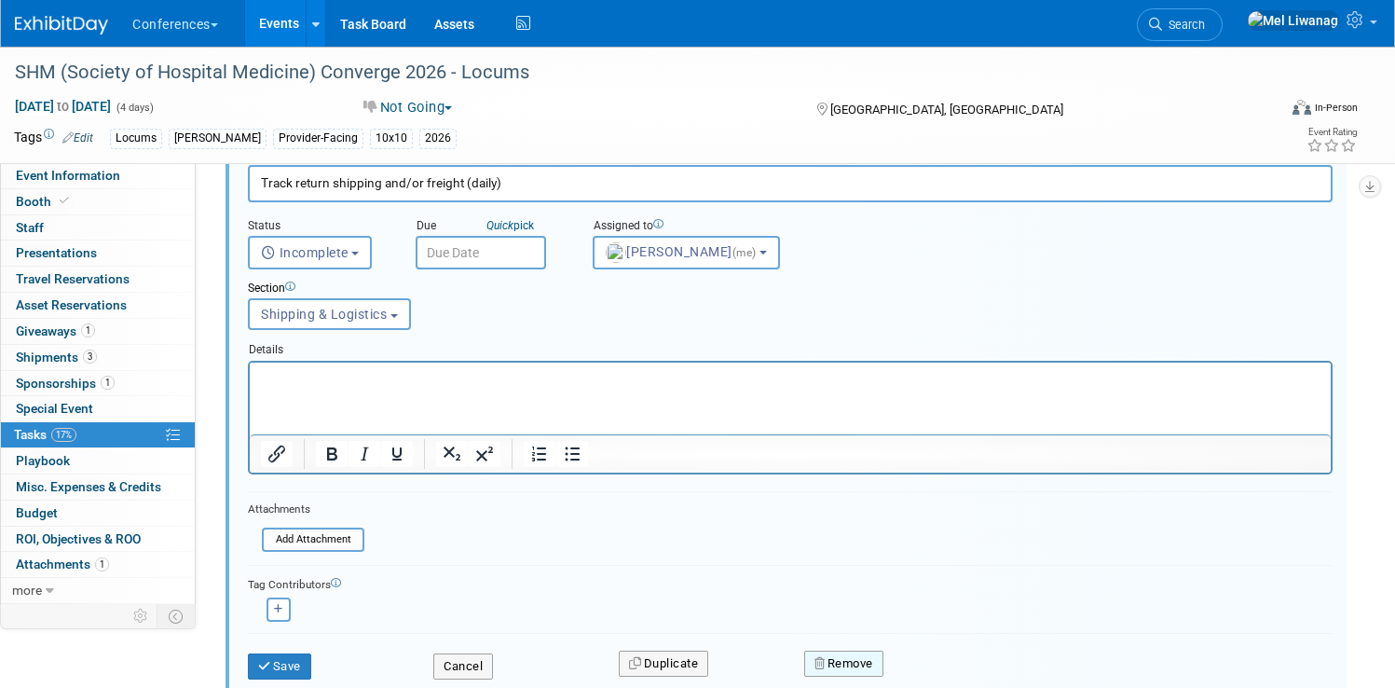
click at [883, 663] on button "Remove" at bounding box center [843, 663] width 79 height 26
click at [961, 657] on link "Yes" at bounding box center [949, 664] width 54 height 30
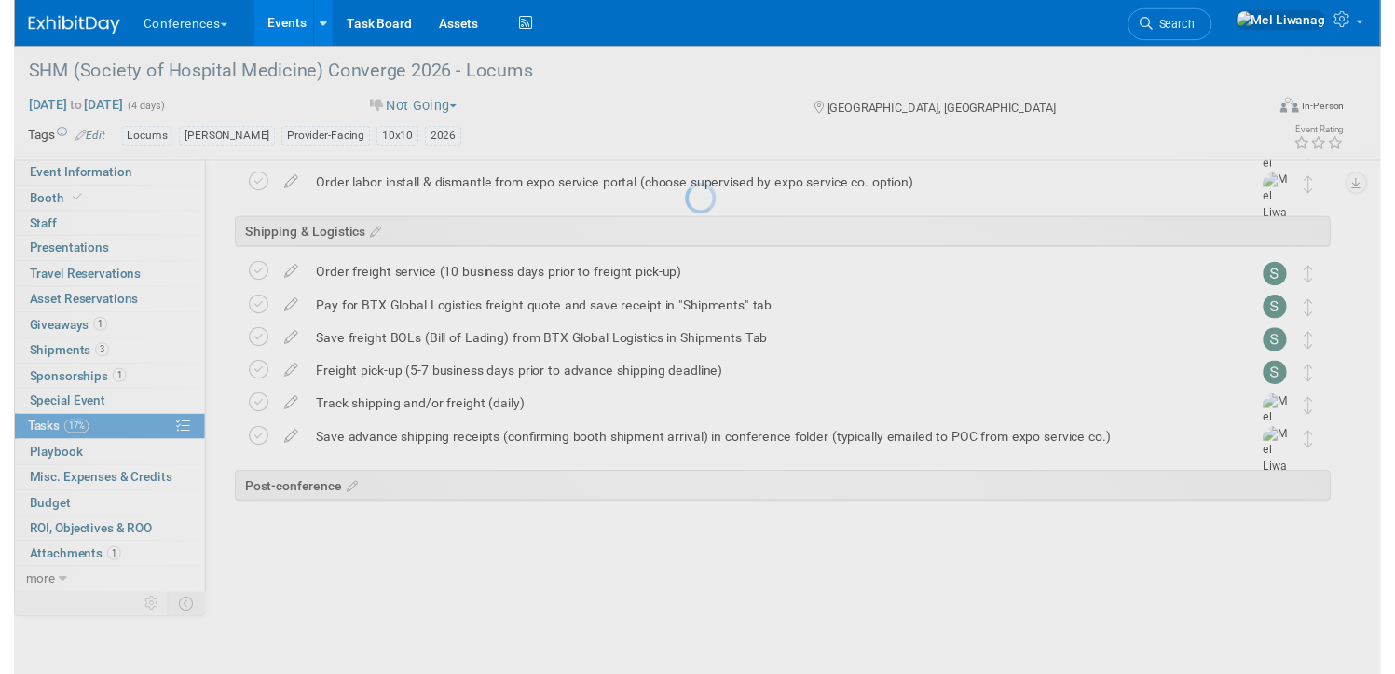
scroll to position [1068, 0]
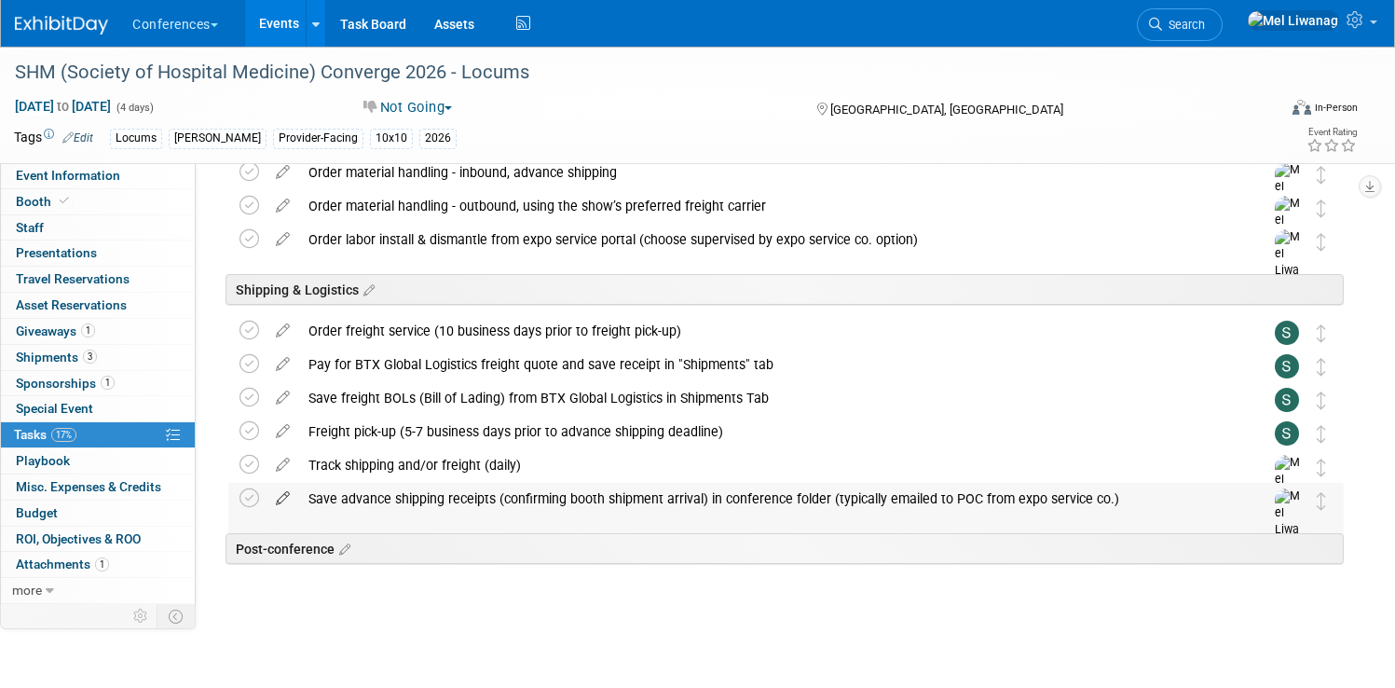
click at [299, 504] on icon at bounding box center [283, 494] width 33 height 23
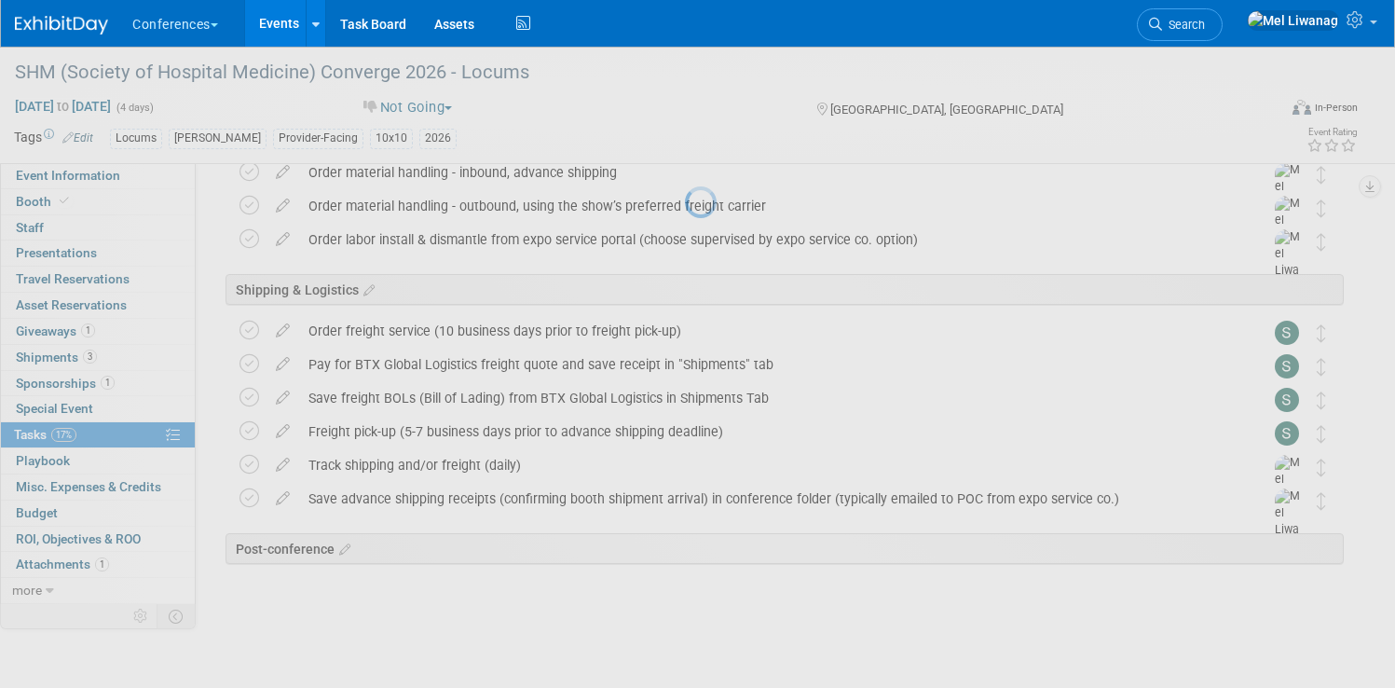
click at [685, 500] on div at bounding box center [698, 344] width 26 height 688
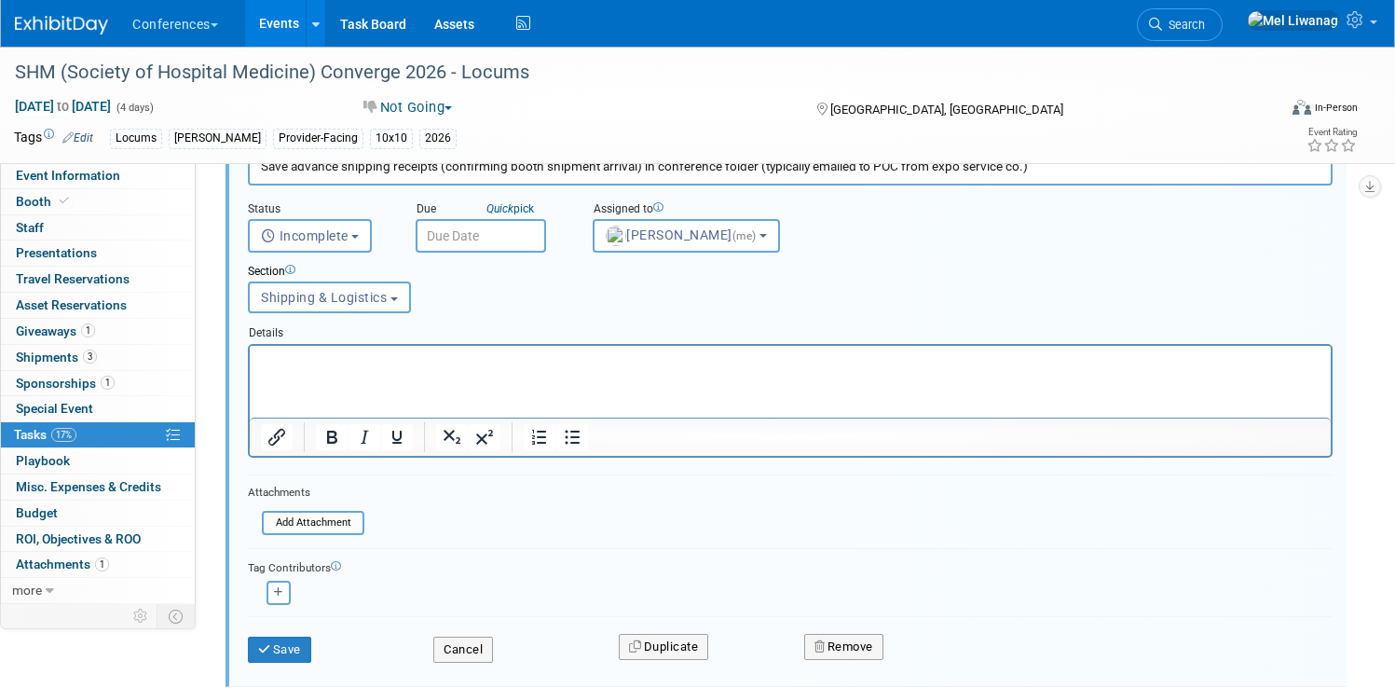
scroll to position [1434, 0]
click at [859, 642] on button "Remove" at bounding box center [843, 647] width 79 height 26
click at [967, 657] on link "Yes" at bounding box center [949, 662] width 54 height 30
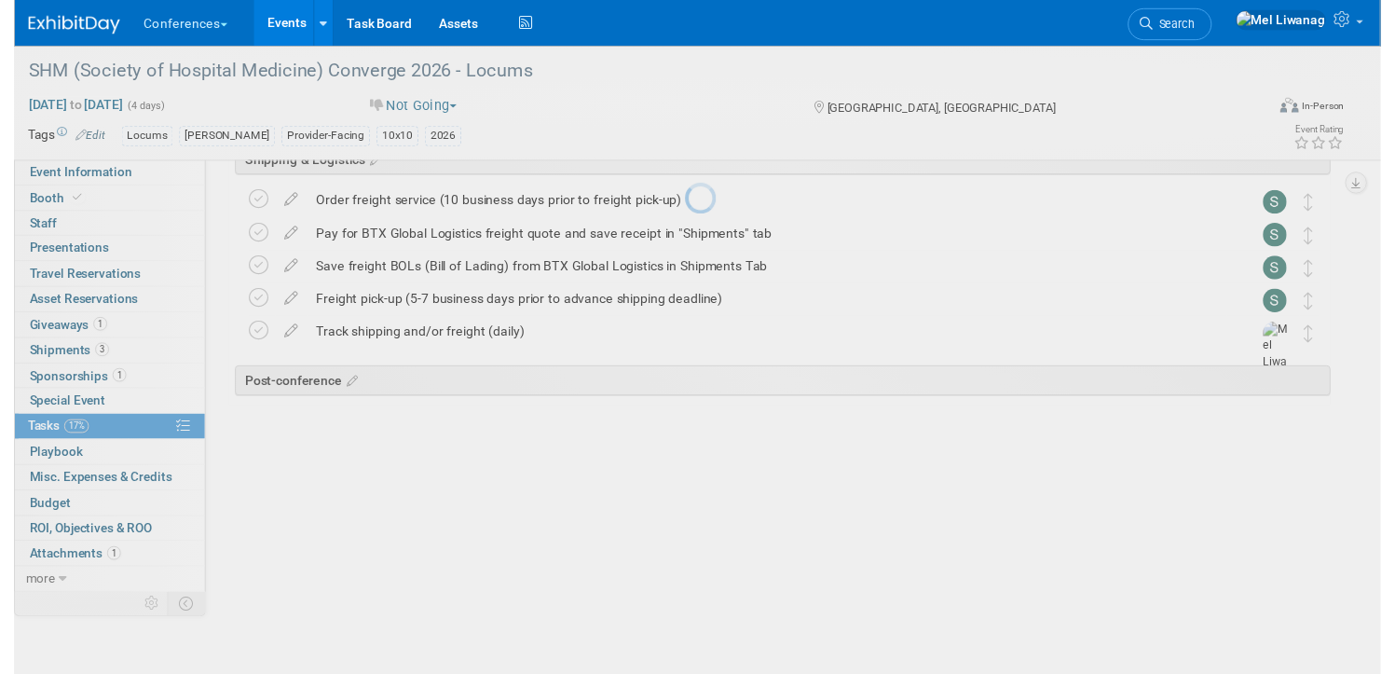
scroll to position [1034, 0]
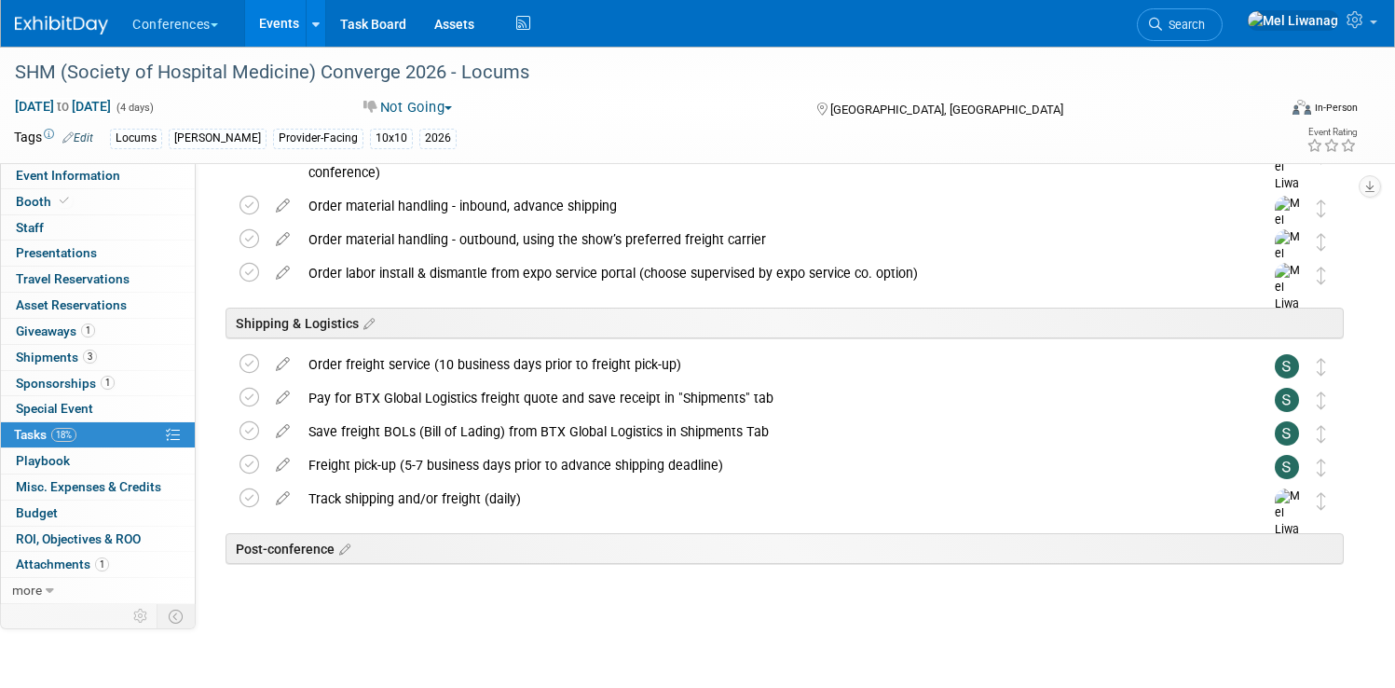
click at [299, 492] on icon at bounding box center [283, 494] width 33 height 23
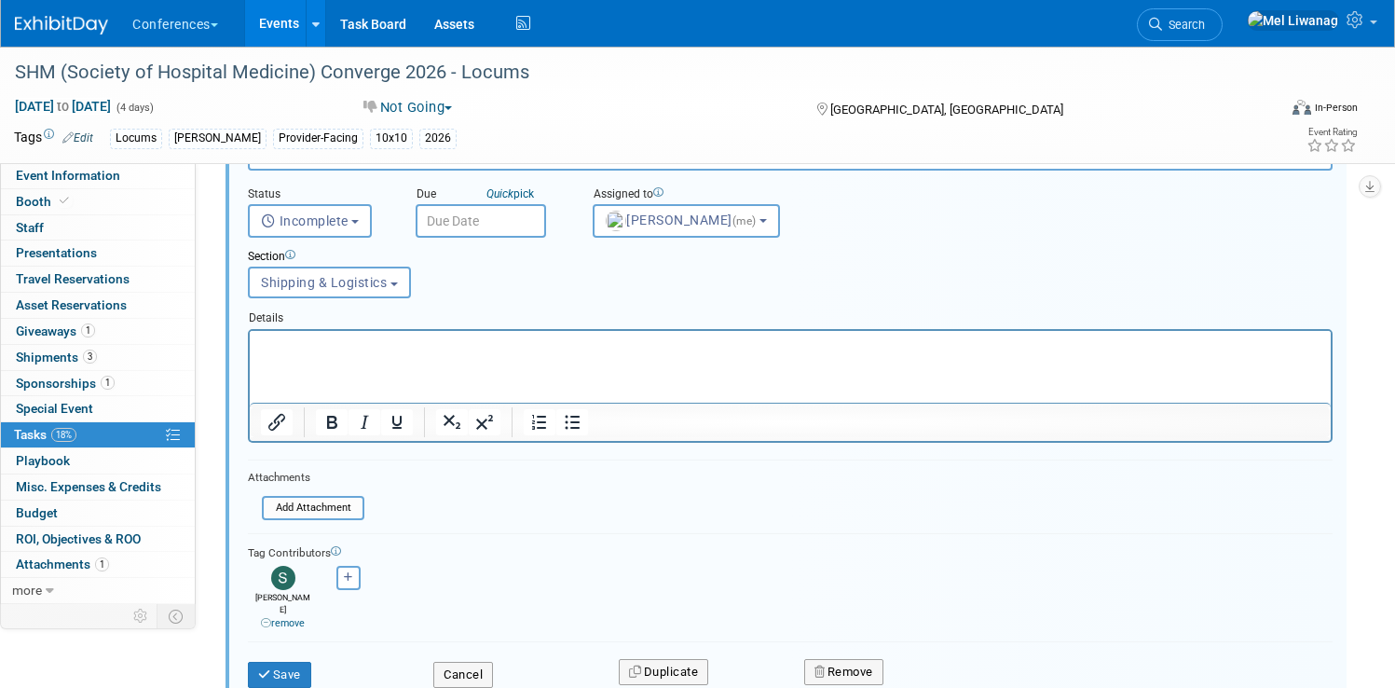
scroll to position [1417, 0]
click at [882, 648] on div "Remove" at bounding box center [1022, 670] width 464 height 44
click at [883, 663] on button "Remove" at bounding box center [843, 670] width 79 height 26
click at [941, 670] on icon at bounding box center [935, 675] width 11 height 10
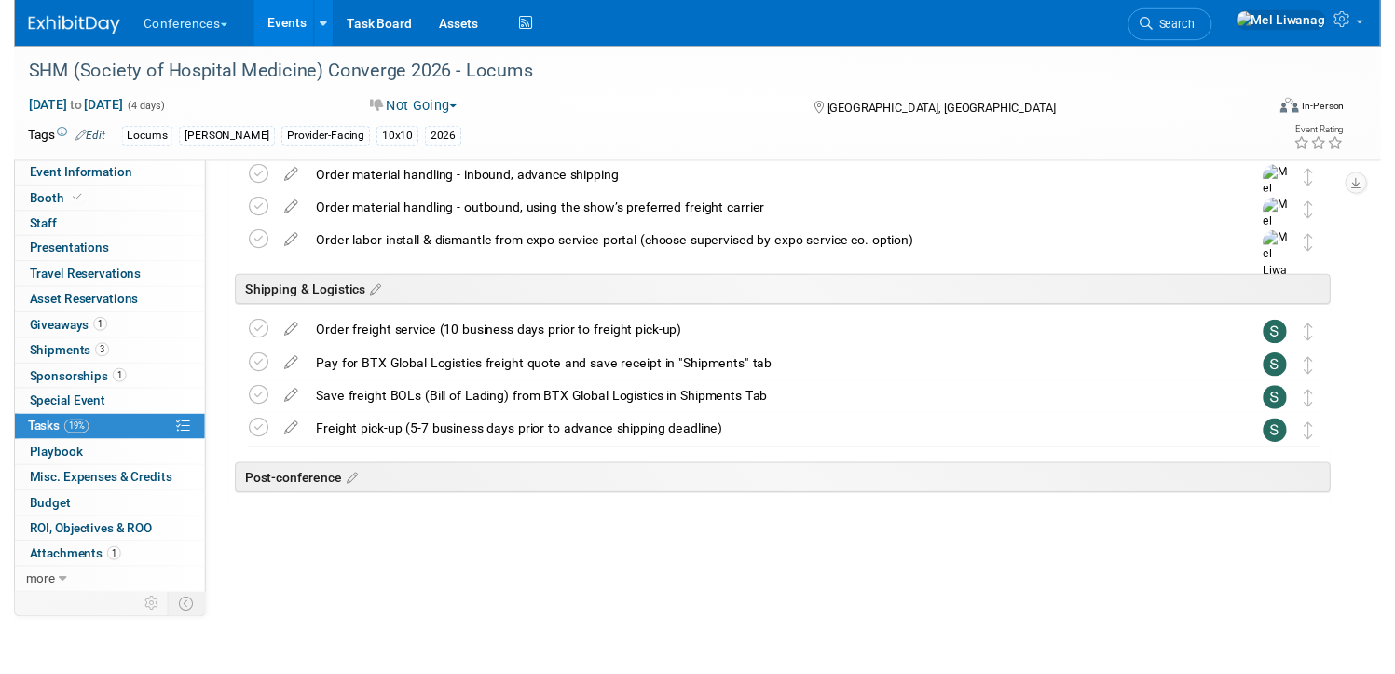
scroll to position [0, 0]
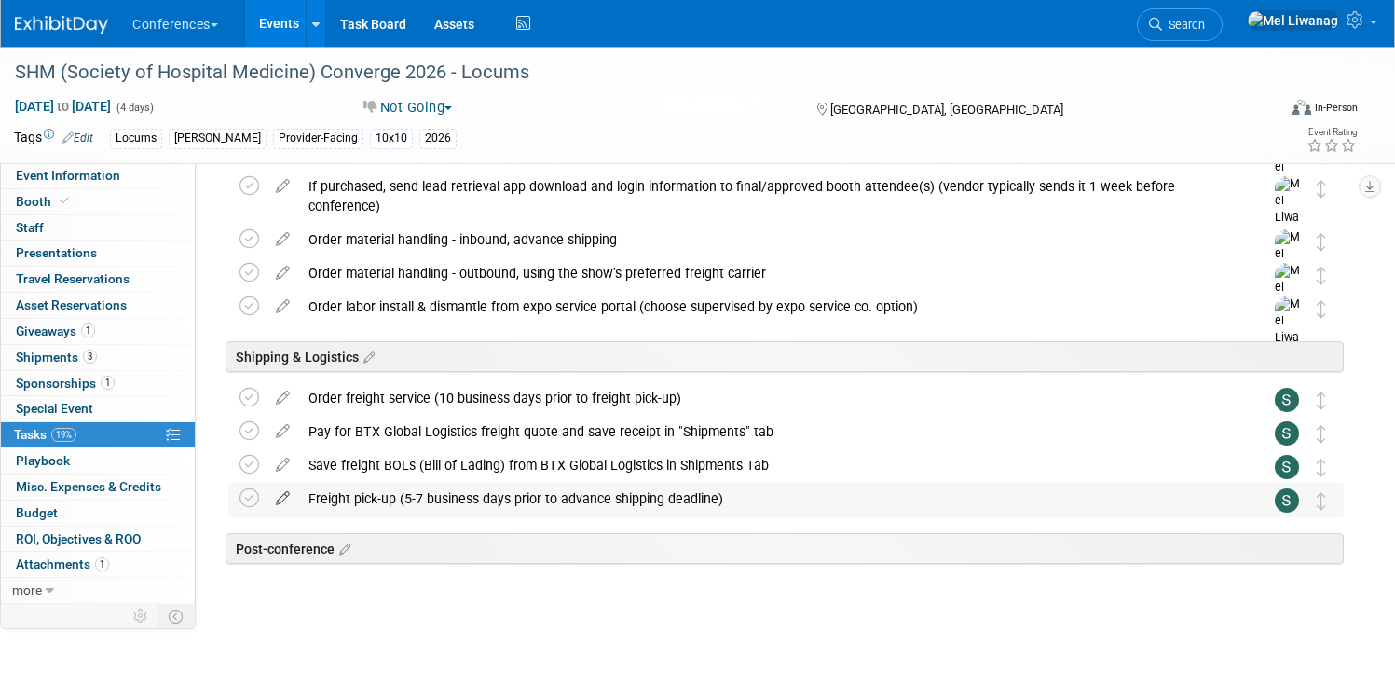
click at [299, 499] on icon at bounding box center [283, 494] width 33 height 23
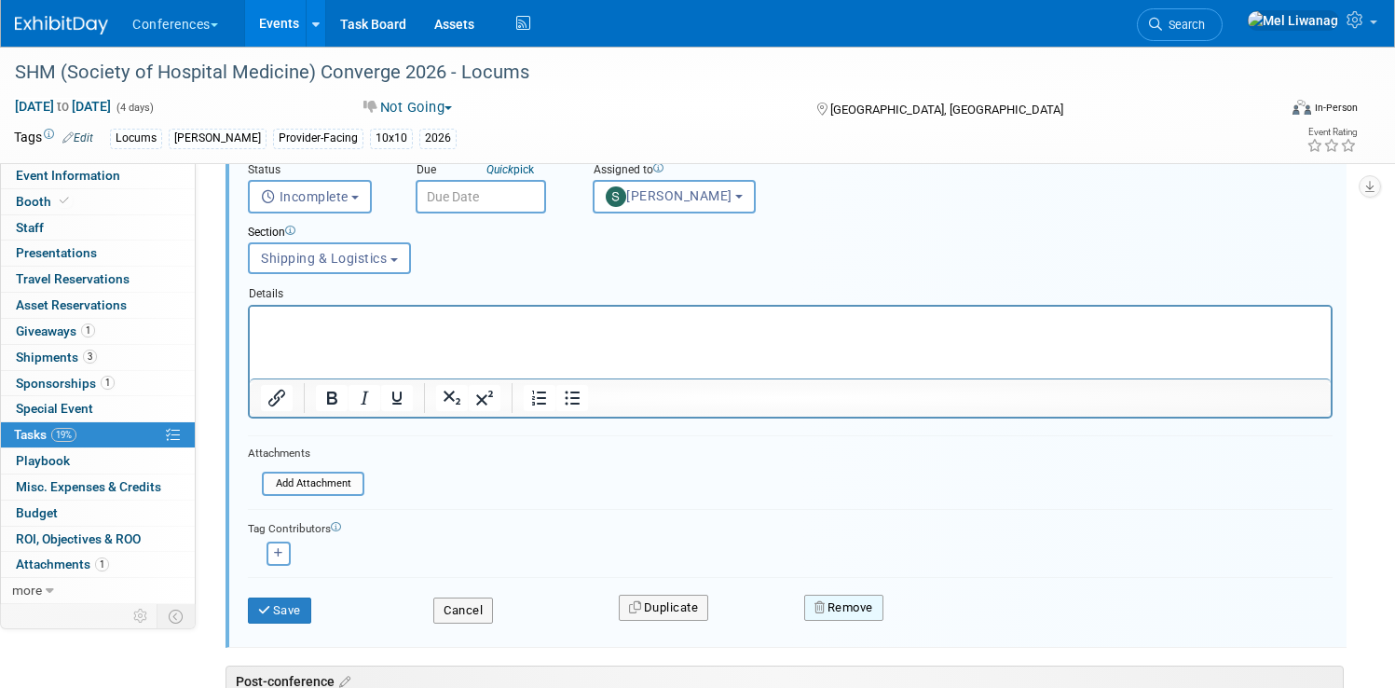
click at [869, 612] on button "Remove" at bounding box center [843, 608] width 79 height 26
click at [1018, 630] on link "No" at bounding box center [1008, 623] width 48 height 30
click at [883, 603] on button "Remove" at bounding box center [843, 608] width 79 height 26
click at [960, 619] on link "Yes" at bounding box center [949, 623] width 54 height 30
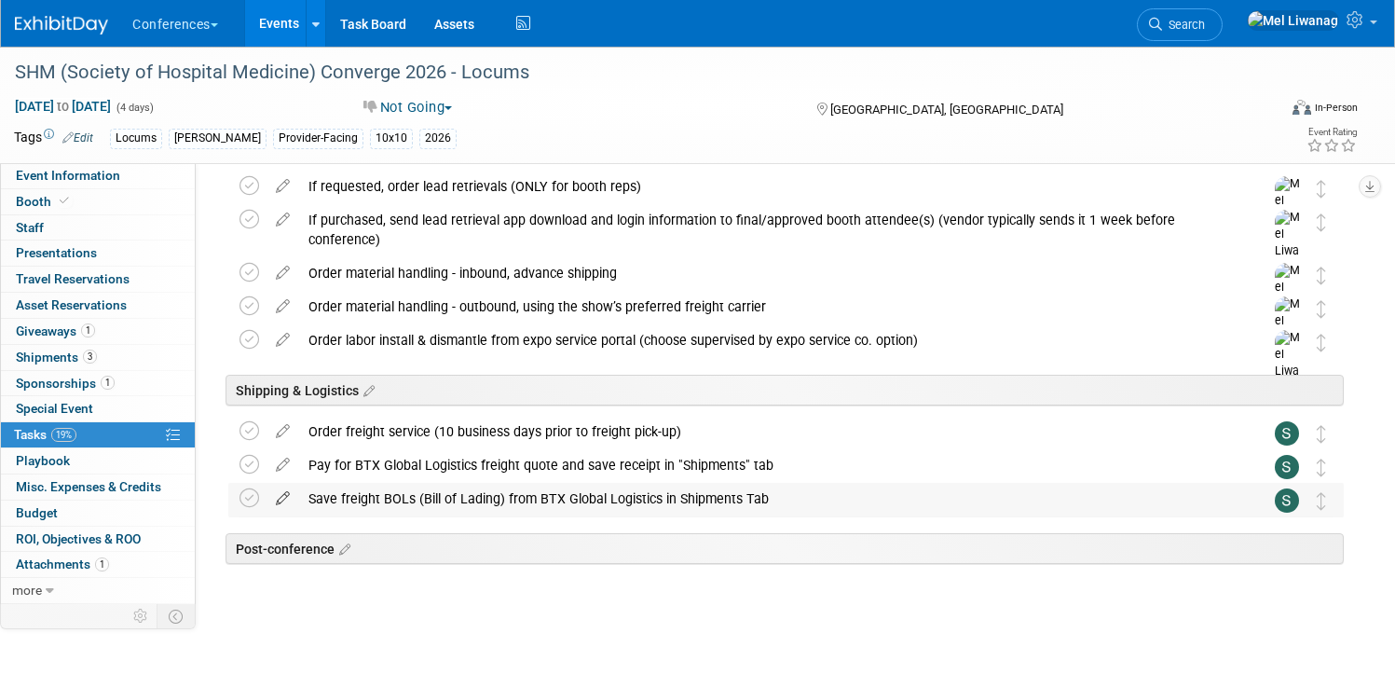
click at [299, 490] on icon at bounding box center [283, 494] width 33 height 23
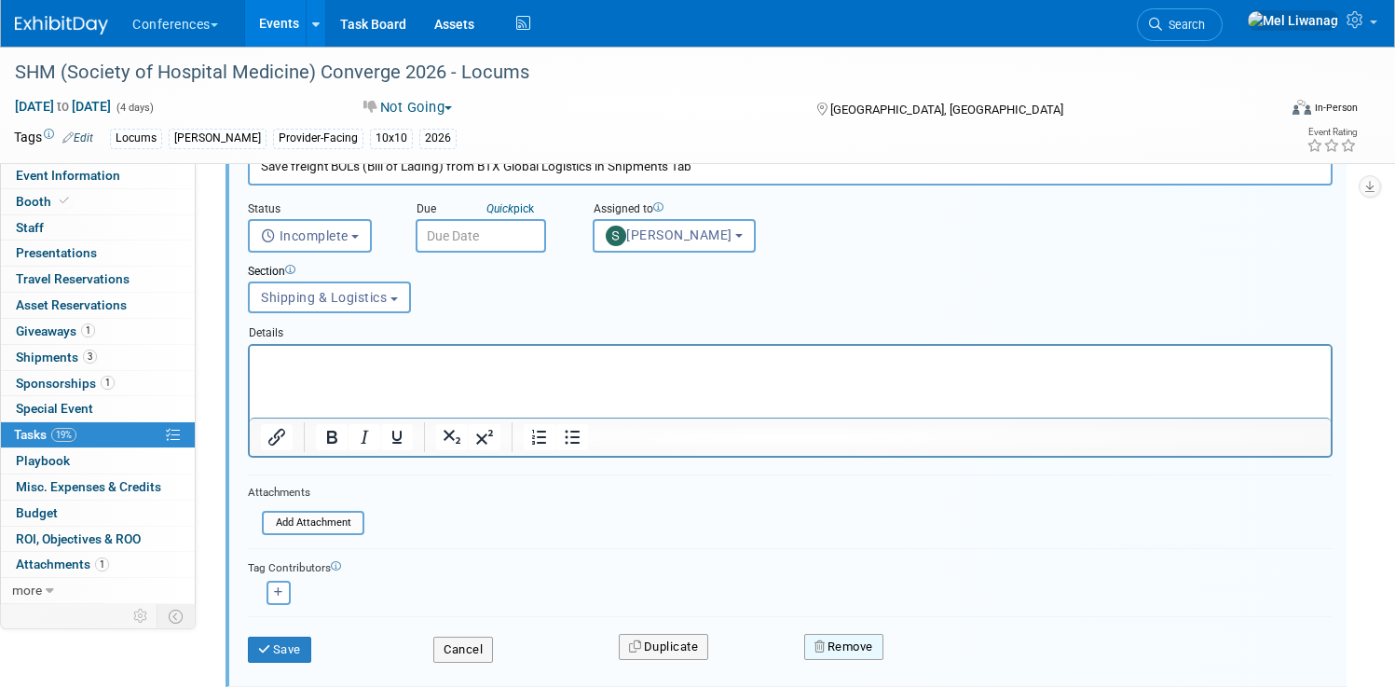
drag, startPoint x: 848, startPoint y: 652, endPoint x: 868, endPoint y: 650, distance: 20.6
click at [848, 652] on button "Remove" at bounding box center [843, 647] width 79 height 26
click at [966, 658] on link "Yes" at bounding box center [949, 662] width 54 height 30
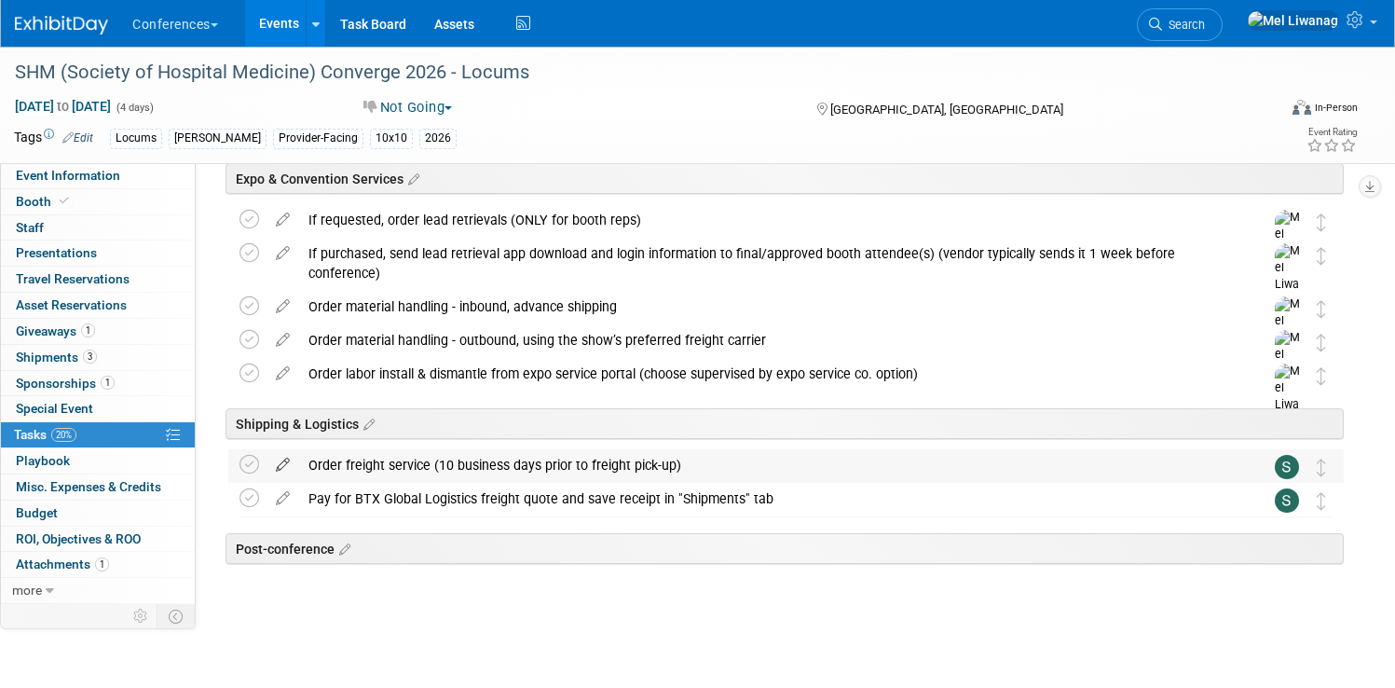
click at [299, 457] on icon at bounding box center [283, 460] width 33 height 23
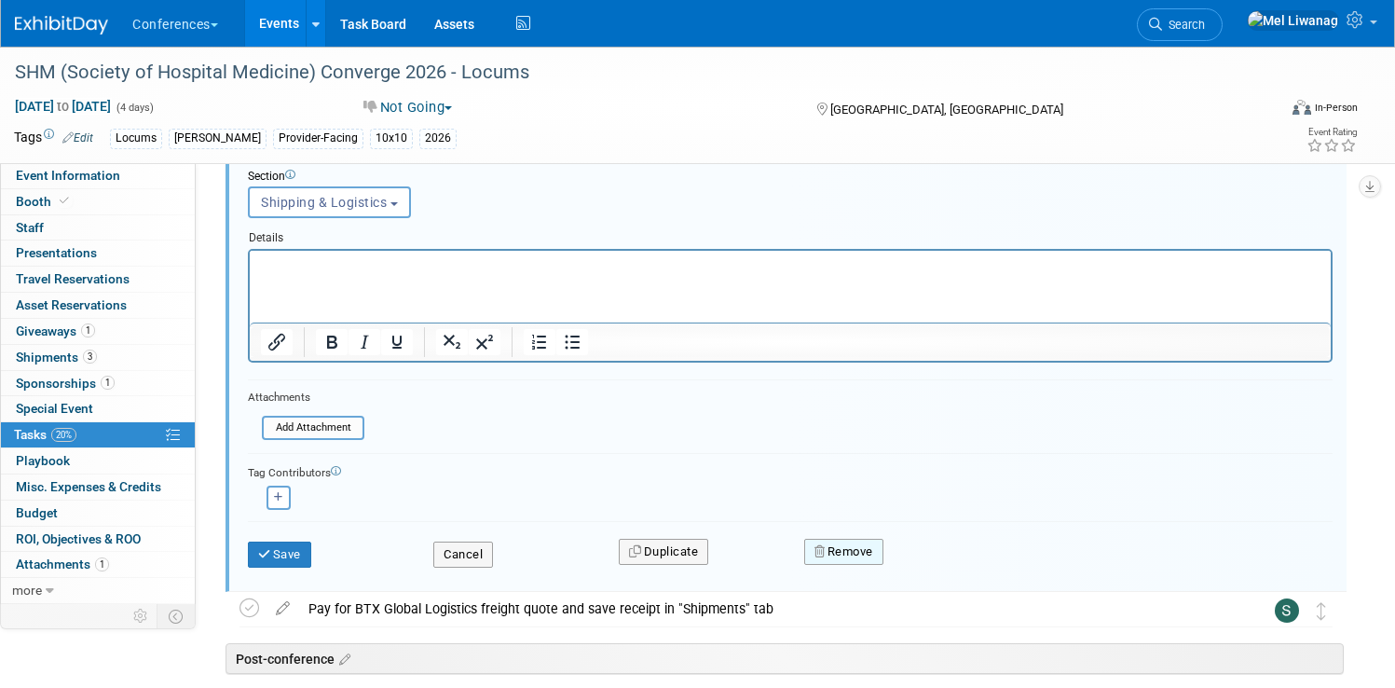
click at [867, 554] on button "Remove" at bounding box center [843, 552] width 79 height 26
click at [937, 563] on div "Yes No" at bounding box center [972, 567] width 121 height 30
click at [941, 562] on icon at bounding box center [935, 567] width 11 height 10
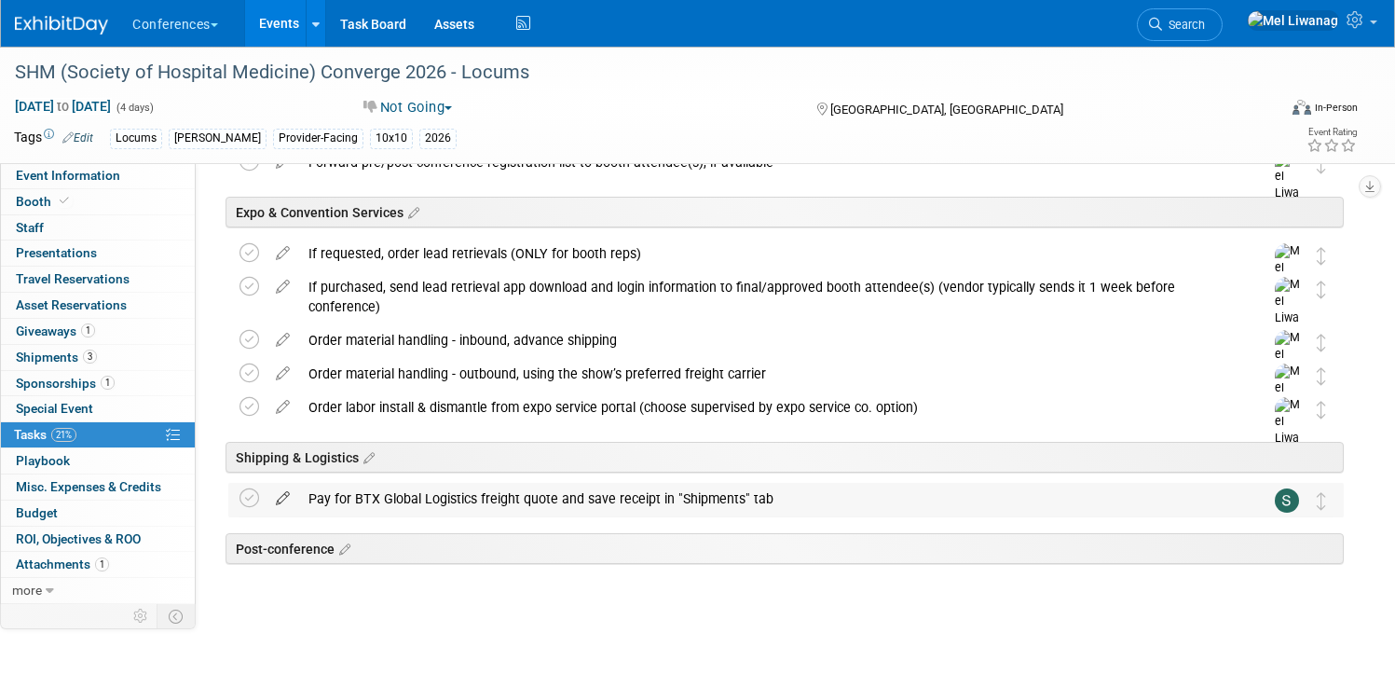
click at [299, 491] on icon at bounding box center [283, 494] width 33 height 23
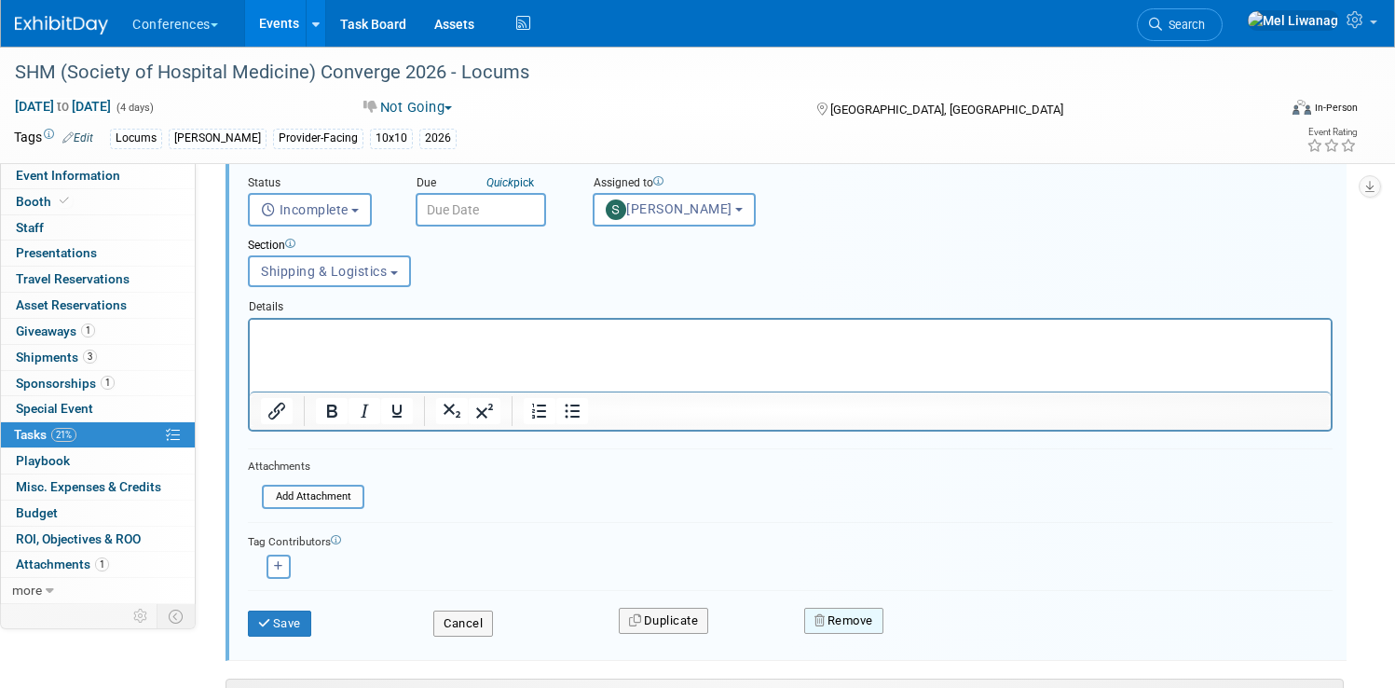
click at [852, 608] on button "Remove" at bounding box center [843, 621] width 79 height 26
click at [941, 636] on icon at bounding box center [935, 636] width 11 height 10
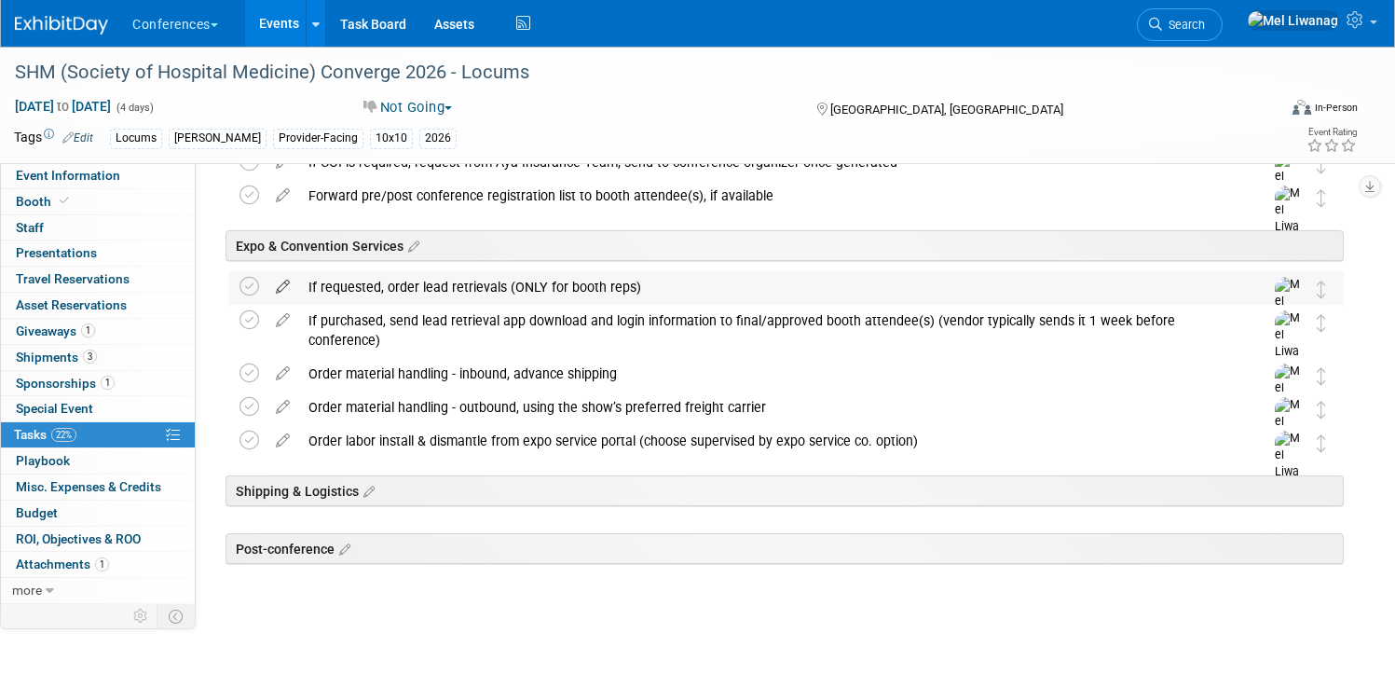
click at [299, 284] on icon at bounding box center [283, 282] width 33 height 23
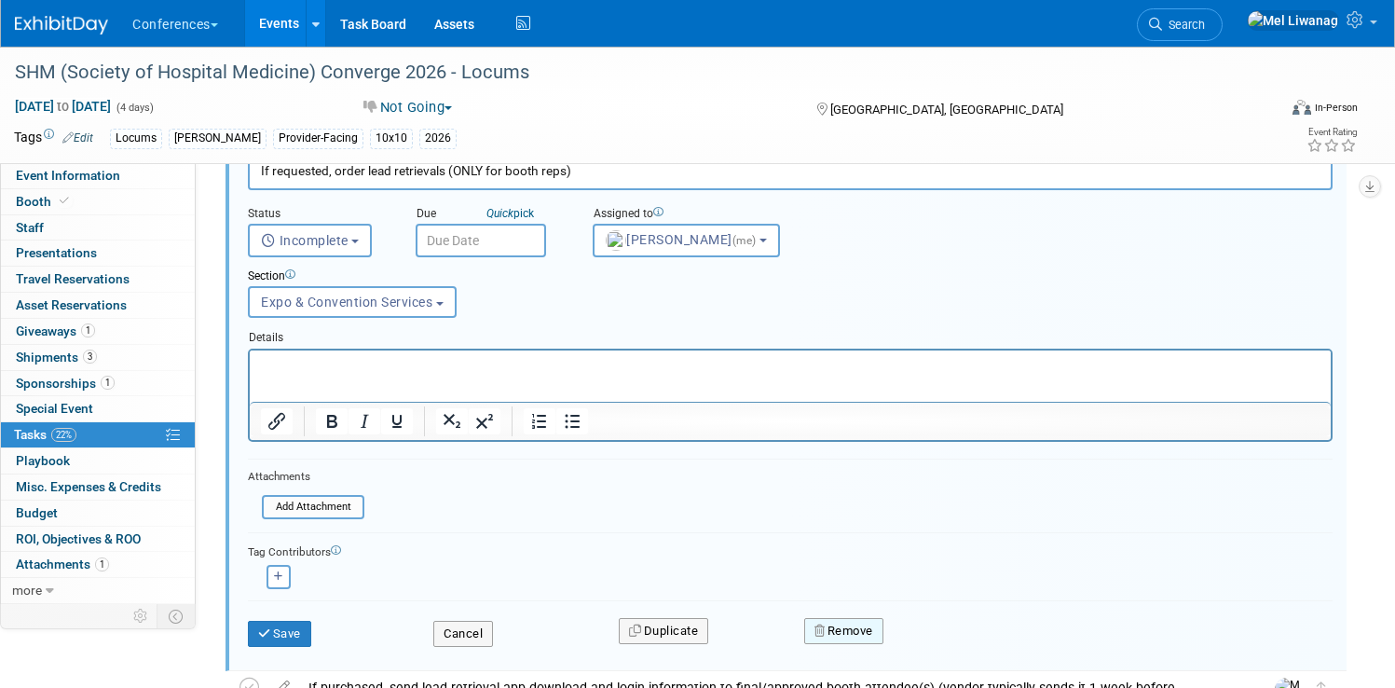
click at [864, 625] on button "Remove" at bounding box center [843, 631] width 79 height 26
click at [976, 640] on link "Yes" at bounding box center [949, 646] width 54 height 30
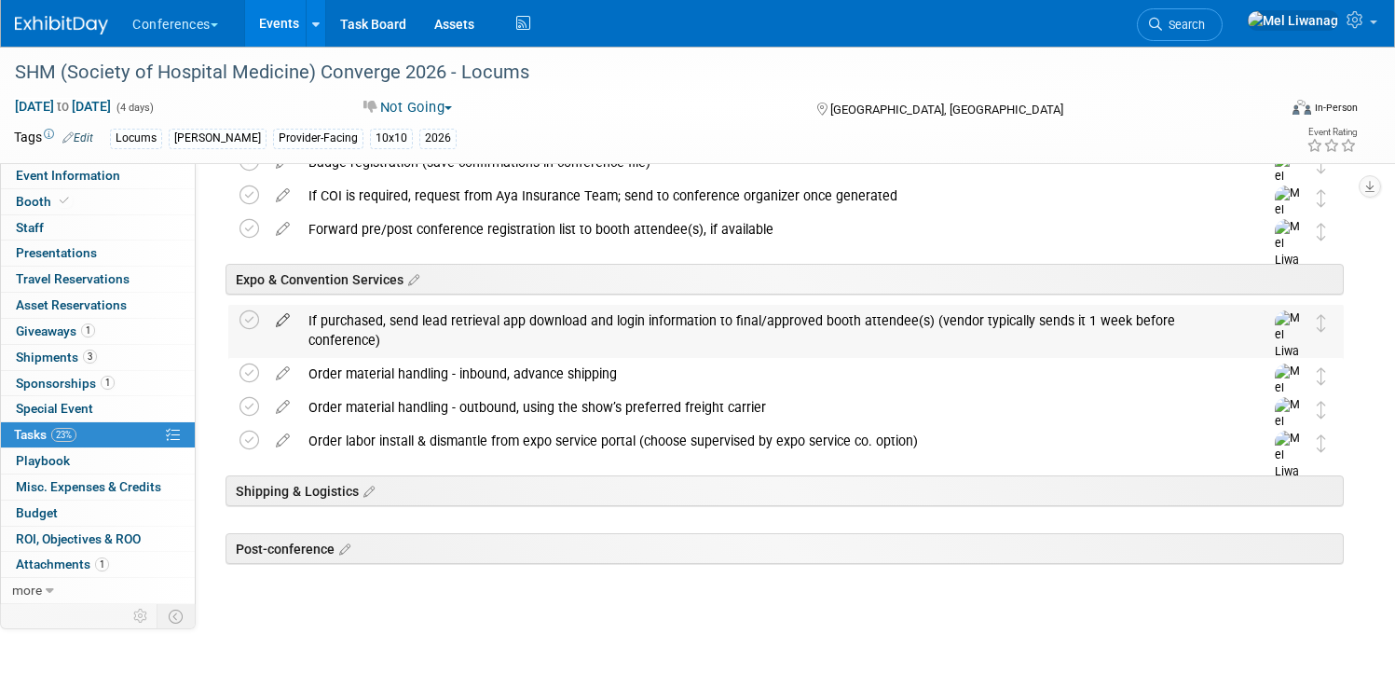
click at [299, 322] on icon at bounding box center [283, 316] width 33 height 23
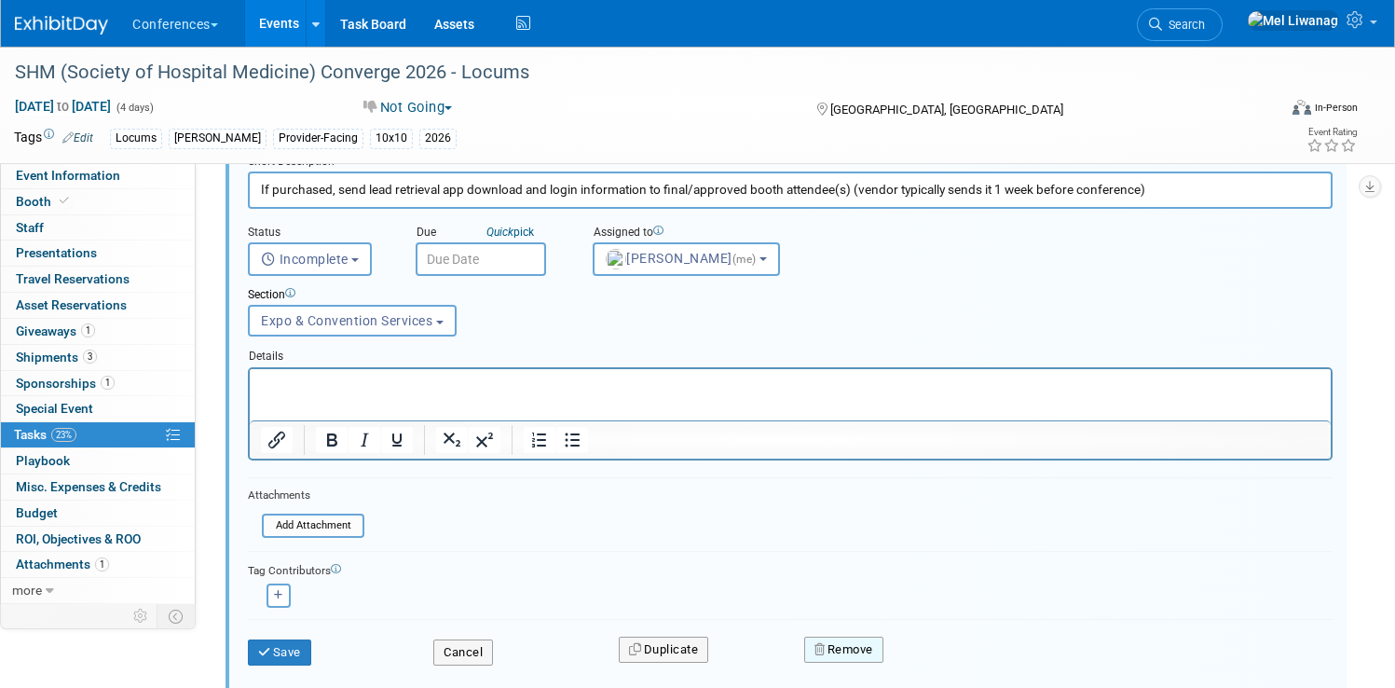
click at [882, 639] on button "Remove" at bounding box center [843, 649] width 79 height 26
click at [953, 654] on link "Yes" at bounding box center [949, 664] width 54 height 30
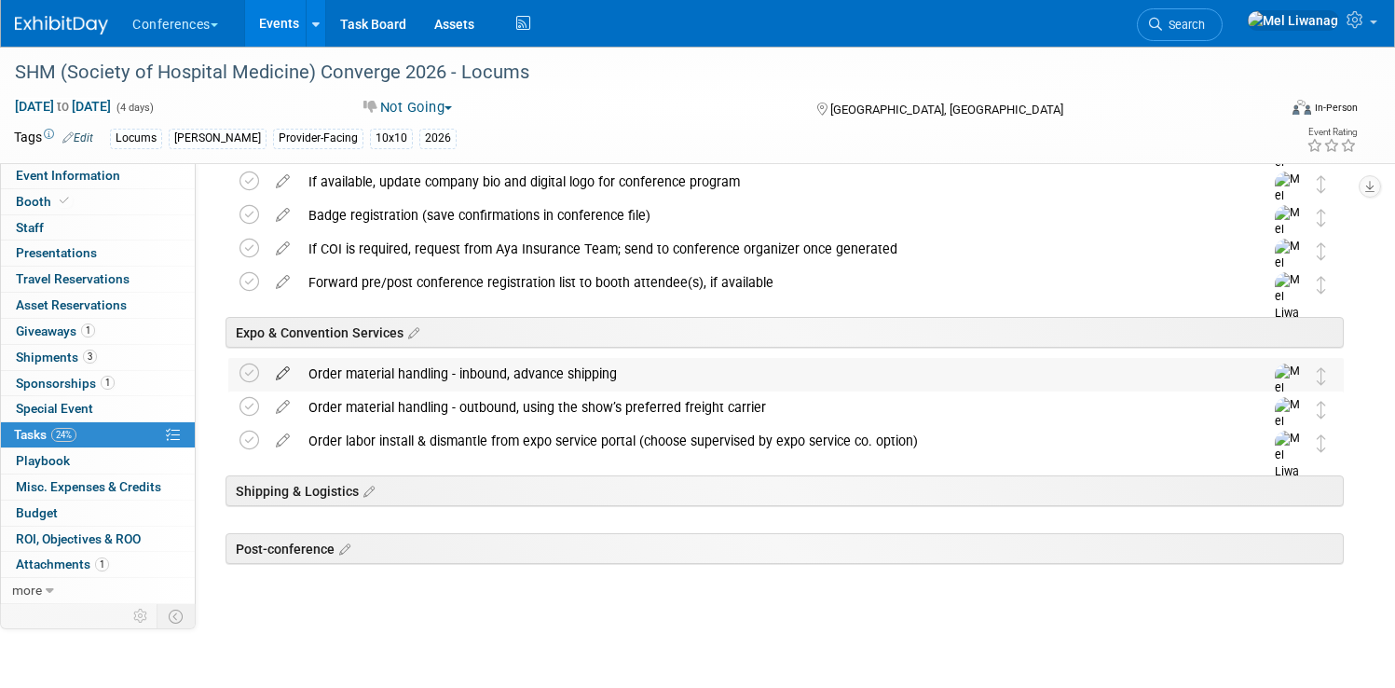
click at [299, 371] on icon at bounding box center [283, 369] width 33 height 23
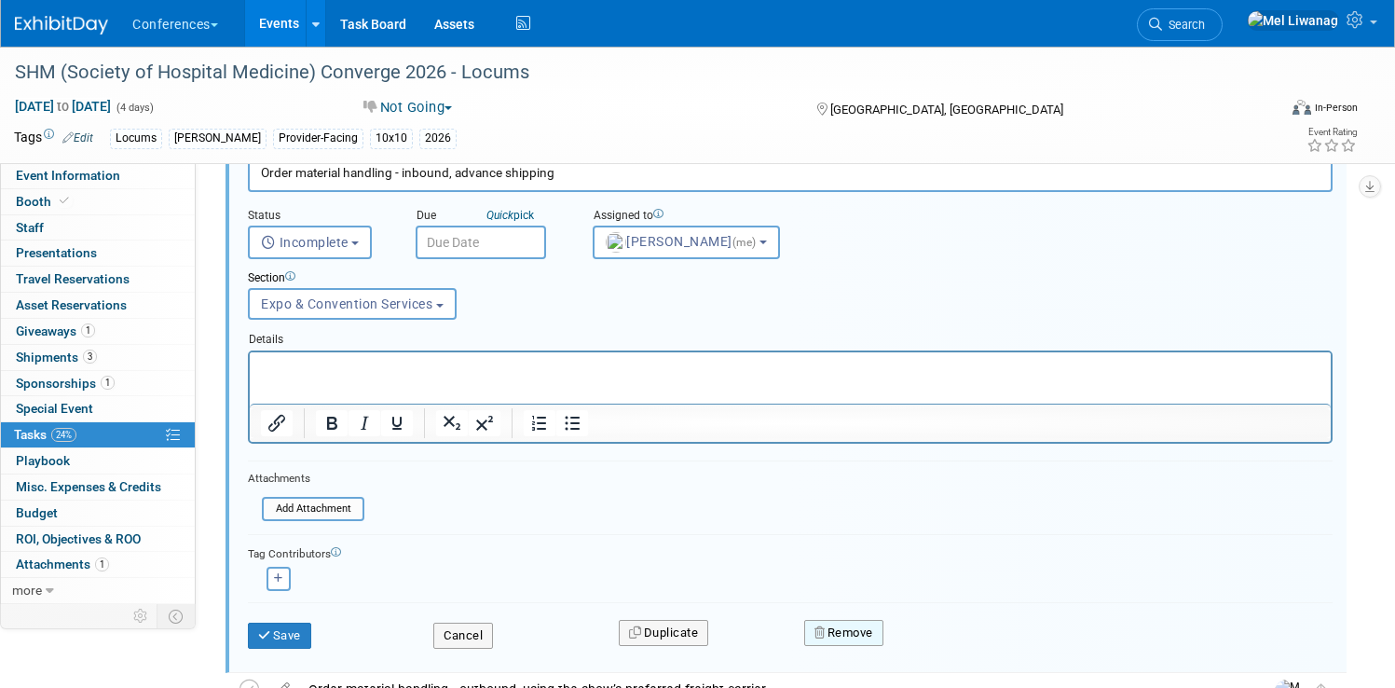
click at [860, 623] on button "Remove" at bounding box center [843, 633] width 79 height 26
click at [976, 646] on link "Yes" at bounding box center [949, 648] width 54 height 30
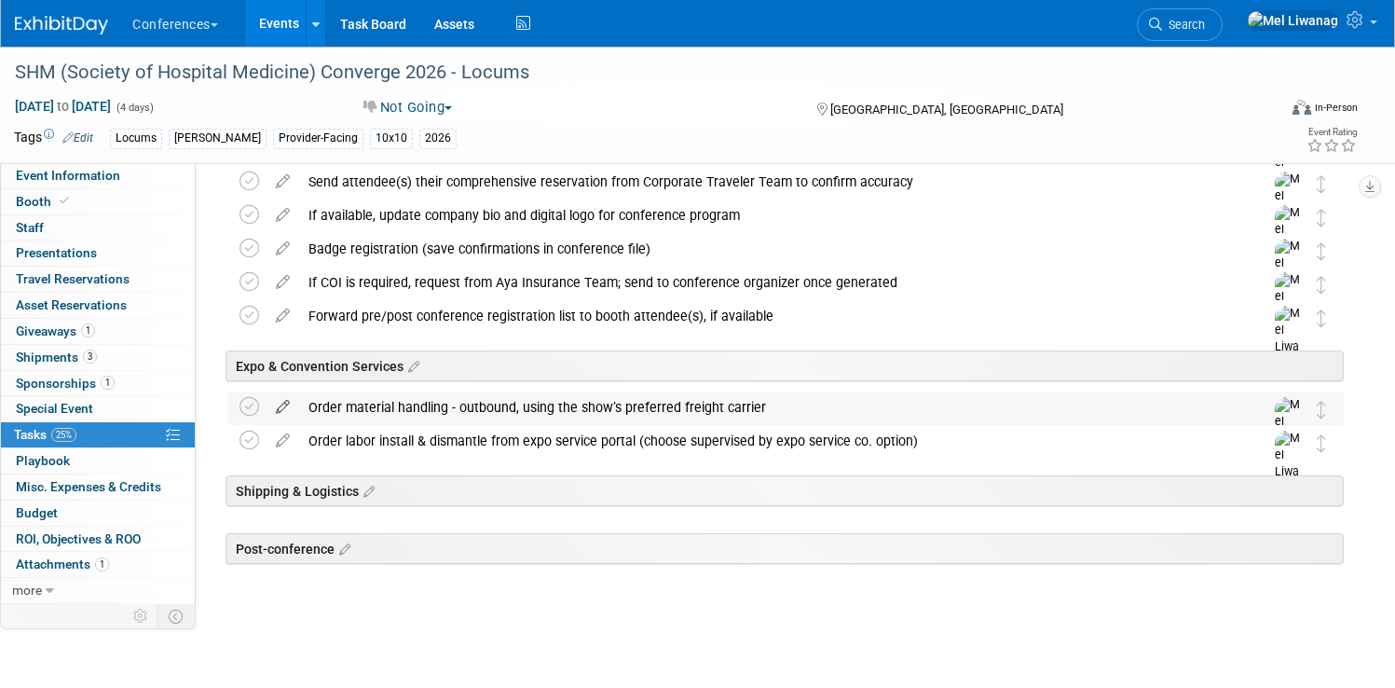
click at [299, 403] on icon at bounding box center [283, 402] width 33 height 23
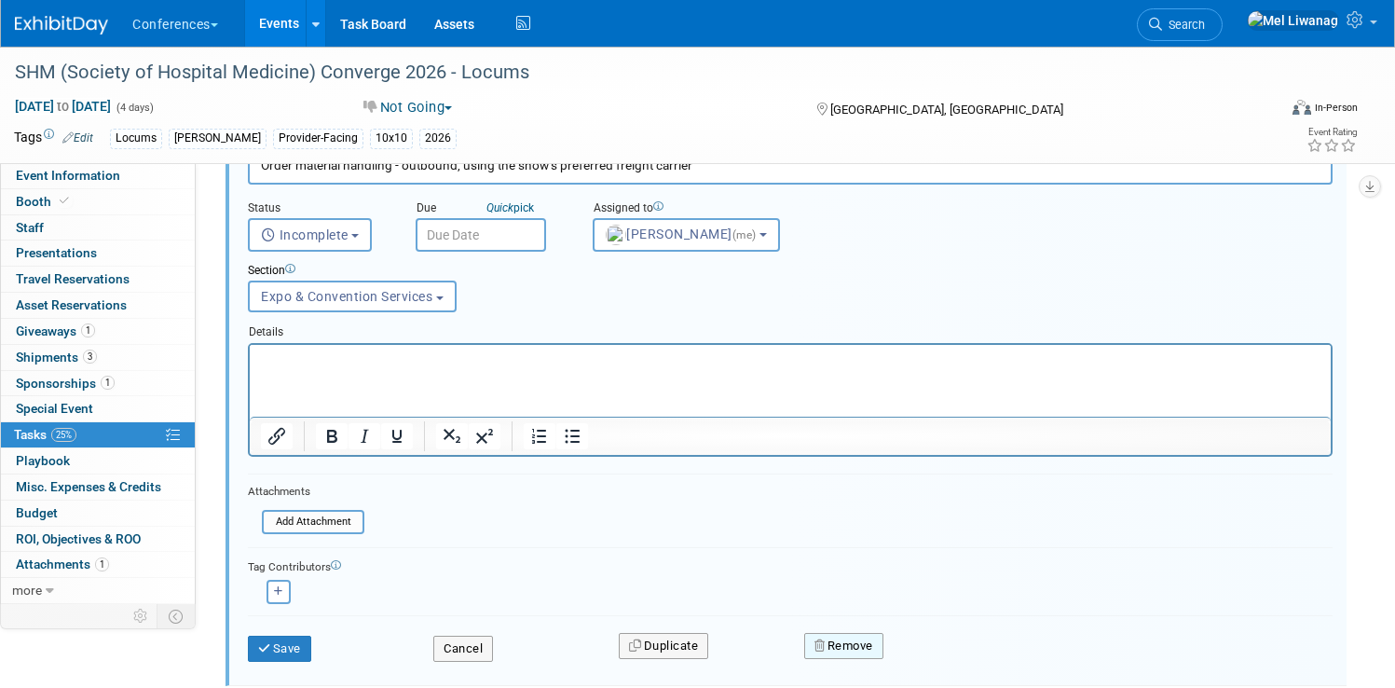
click at [881, 637] on button "Remove" at bounding box center [843, 646] width 79 height 26
click at [976, 655] on link "Yes" at bounding box center [949, 661] width 54 height 30
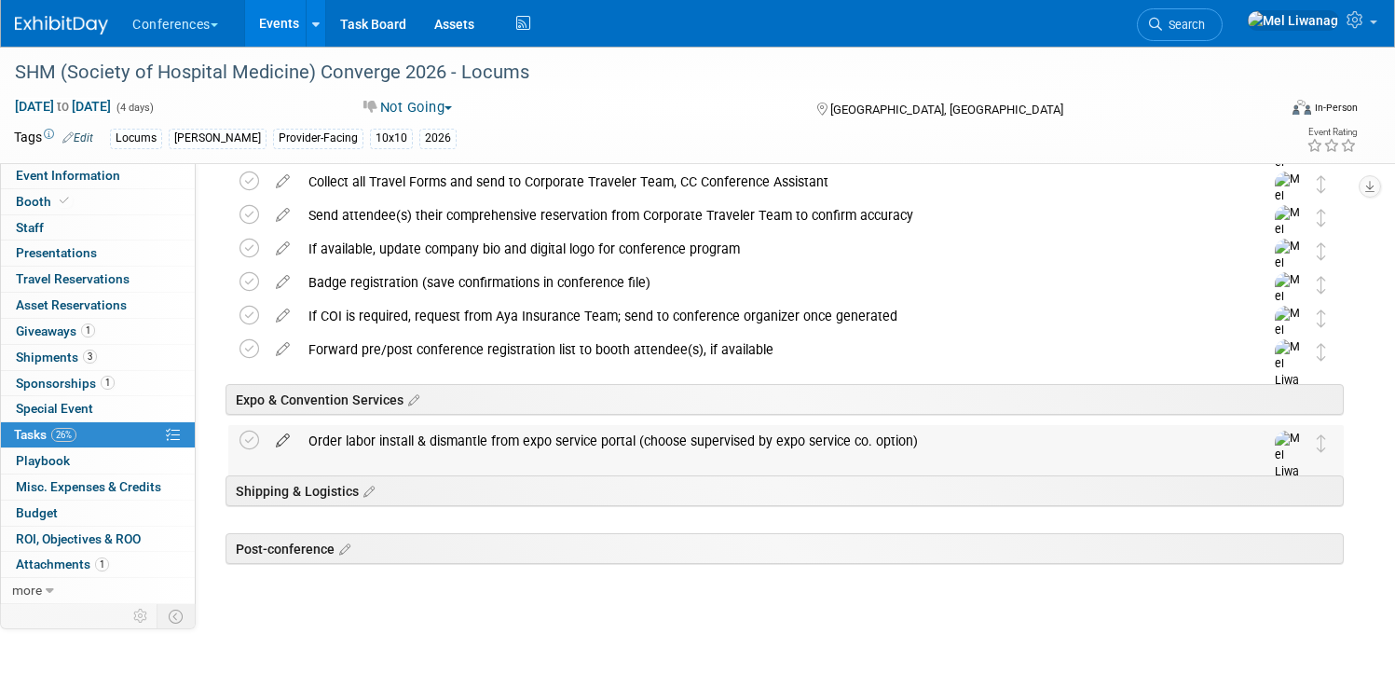
click at [299, 441] on icon at bounding box center [283, 436] width 33 height 23
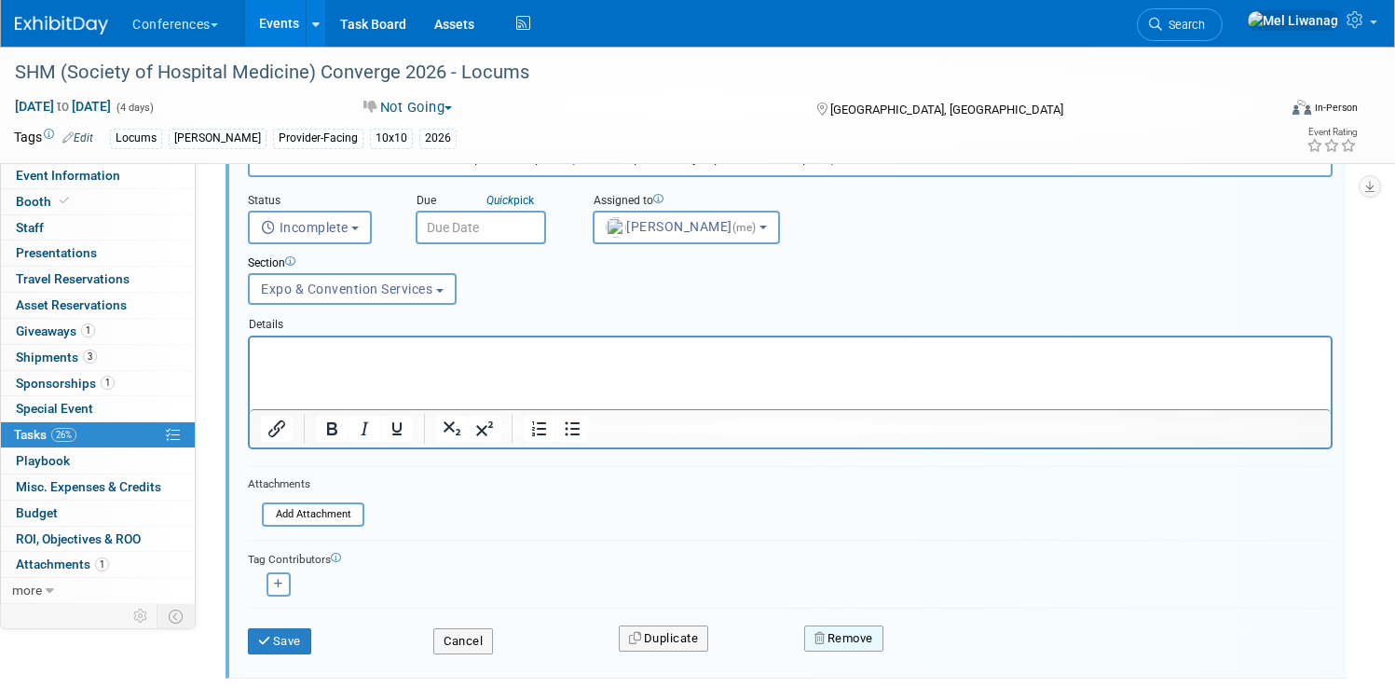
click at [883, 631] on button "Remove" at bounding box center [843, 638] width 79 height 26
click at [976, 649] on link "Yes" at bounding box center [949, 653] width 54 height 30
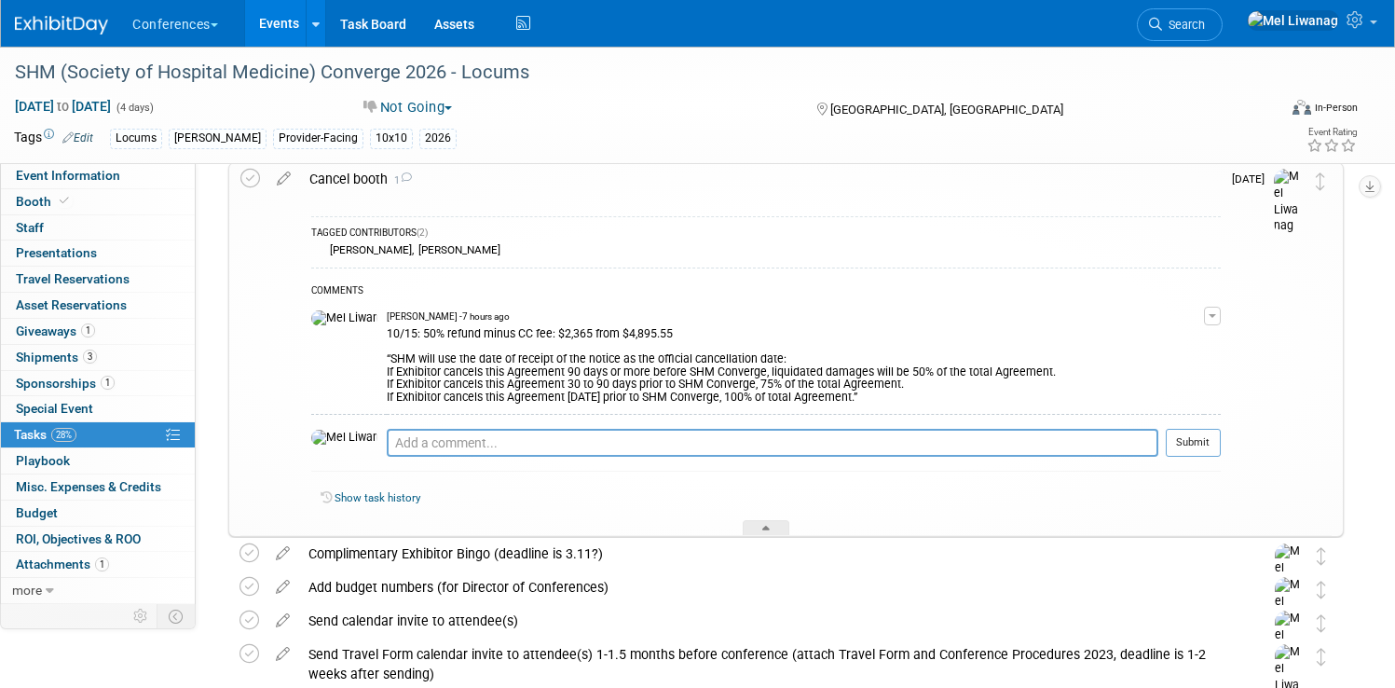
click at [437, 182] on div "Cancel booth 1" at bounding box center [760, 179] width 921 height 32
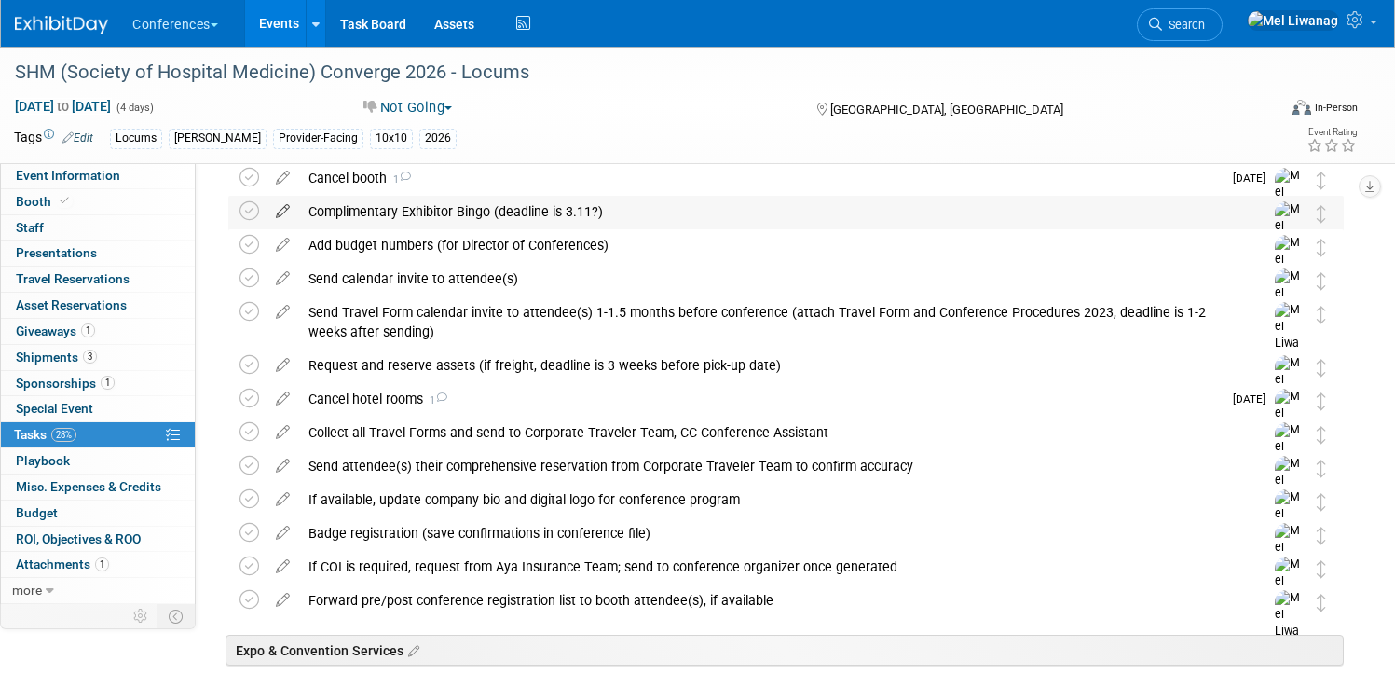
click at [299, 211] on icon at bounding box center [283, 207] width 33 height 23
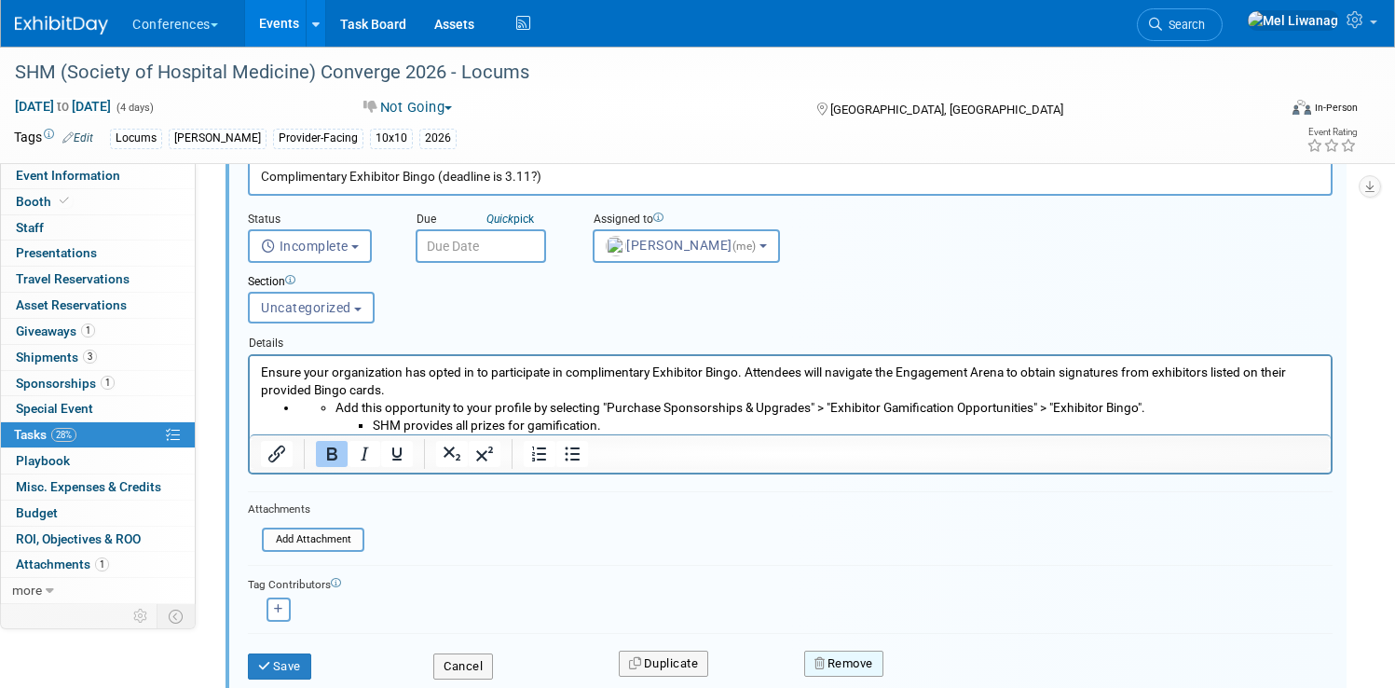
click at [868, 651] on button "Remove" at bounding box center [843, 663] width 79 height 26
click at [941, 666] on icon at bounding box center [935, 664] width 11 height 10
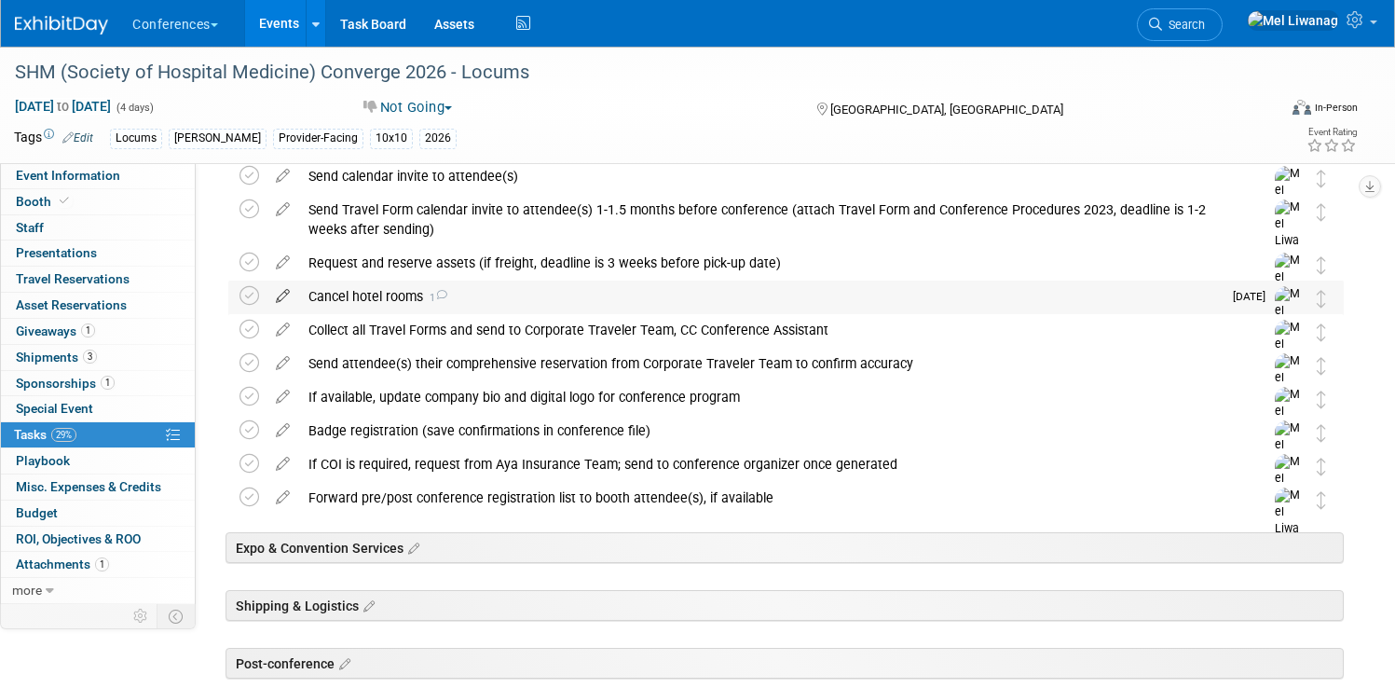
click at [299, 294] on icon at bounding box center [283, 291] width 33 height 23
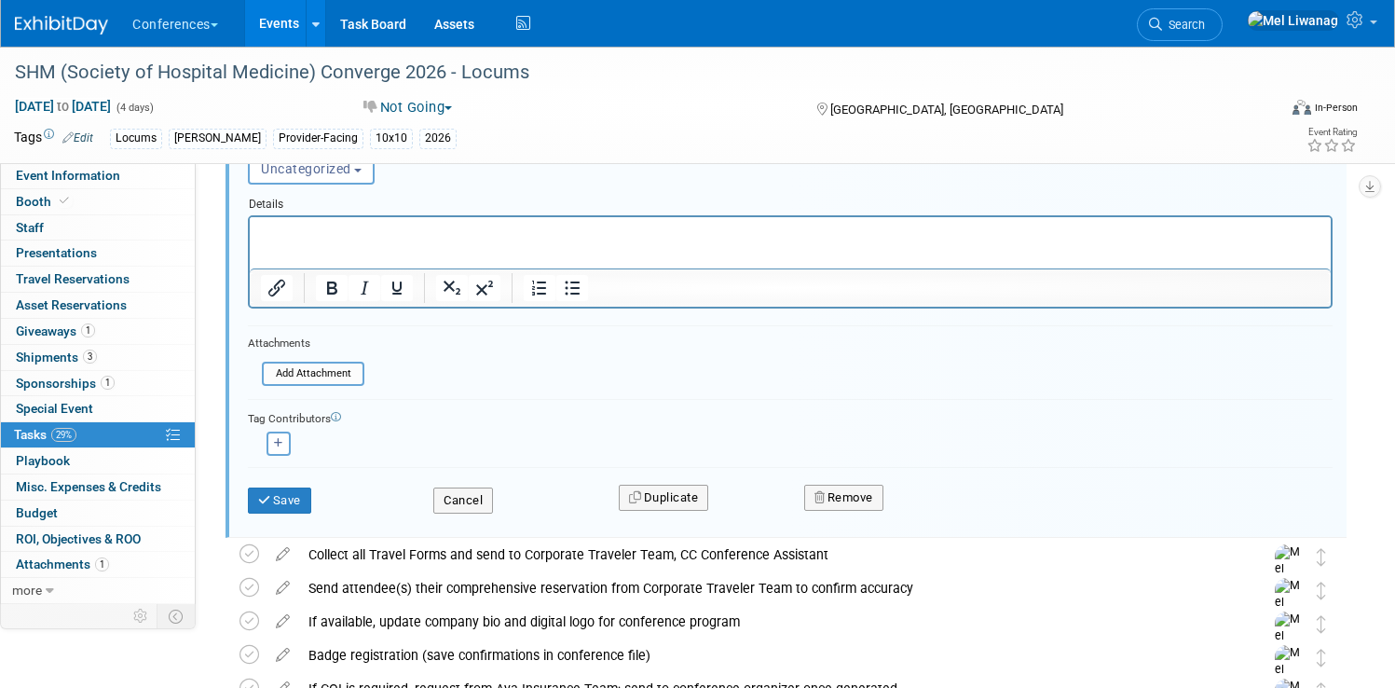
click at [553, 489] on div "Cancel" at bounding box center [511, 494] width 185 height 38
click at [493, 498] on button "Cancel" at bounding box center [463, 500] width 60 height 26
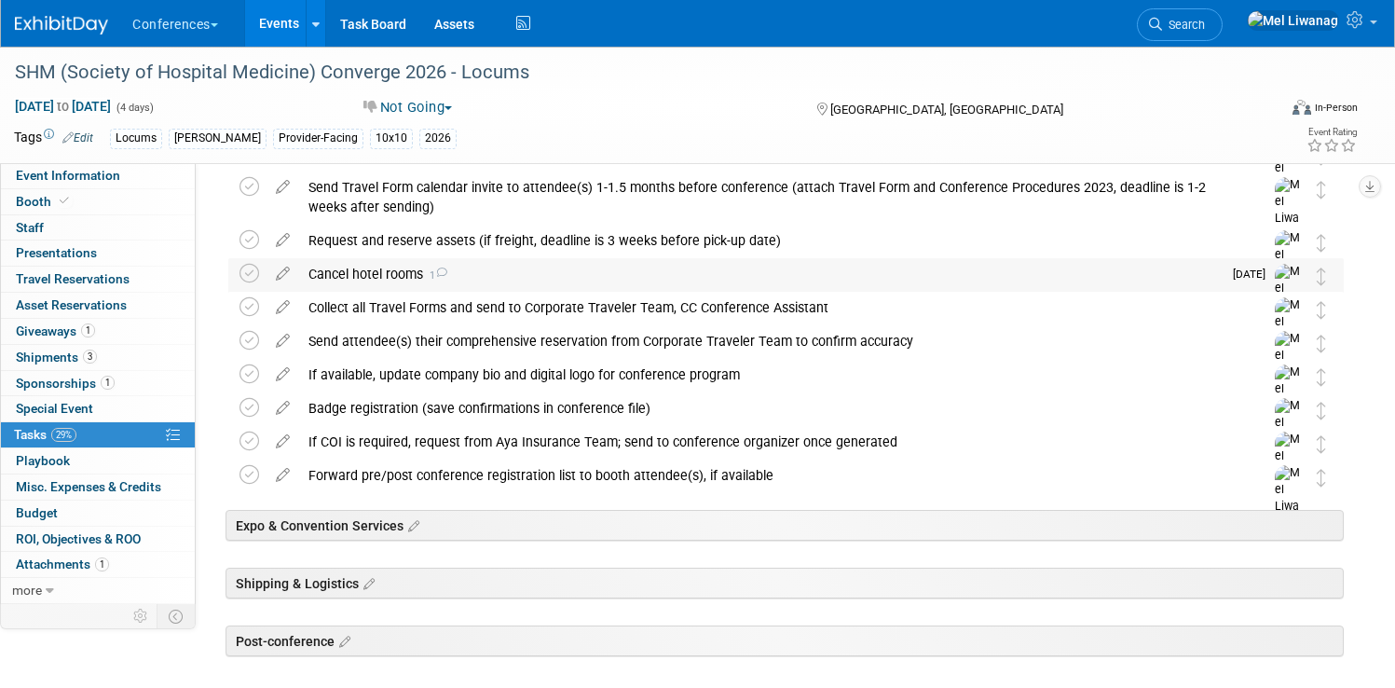
click at [518, 265] on div "Cancel hotel rooms 1" at bounding box center [760, 274] width 923 height 32
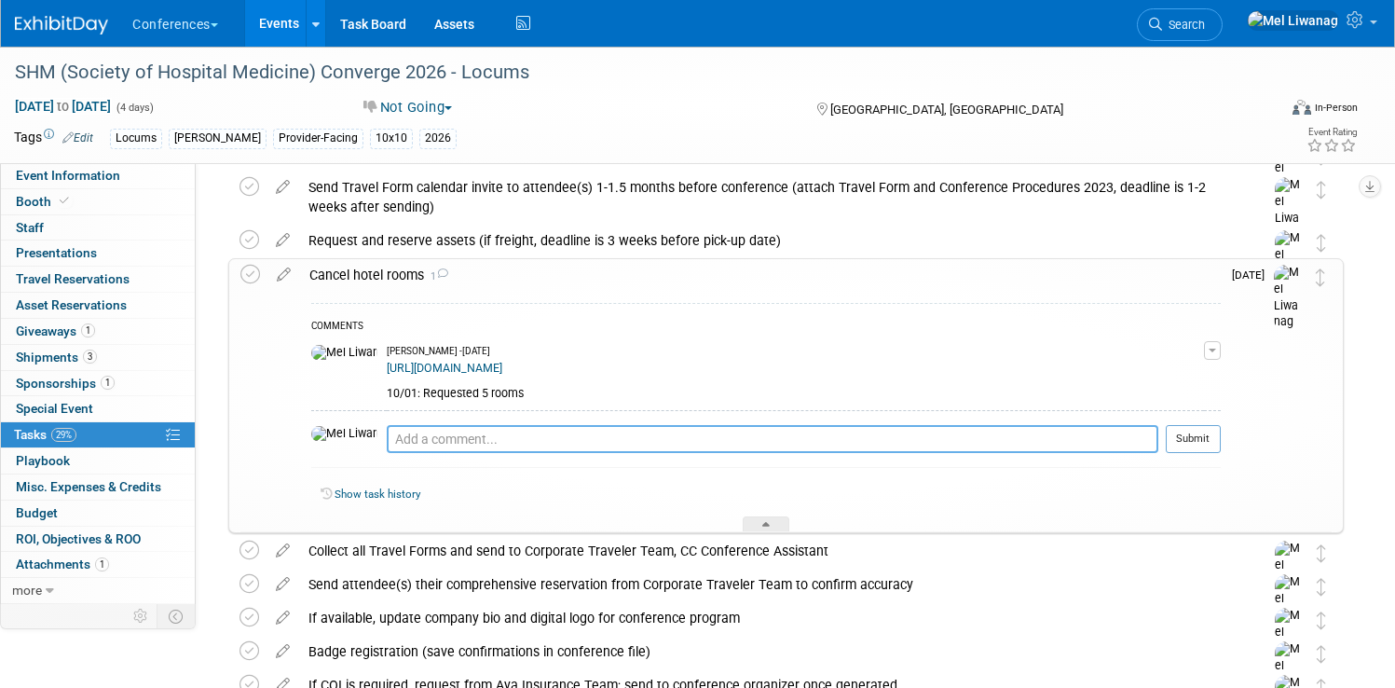
click at [593, 438] on textarea at bounding box center [773, 439] width 772 height 28
type textarea "10/15: Canceled all rooms"
click at [1166, 439] on button "Submit" at bounding box center [1193, 439] width 55 height 28
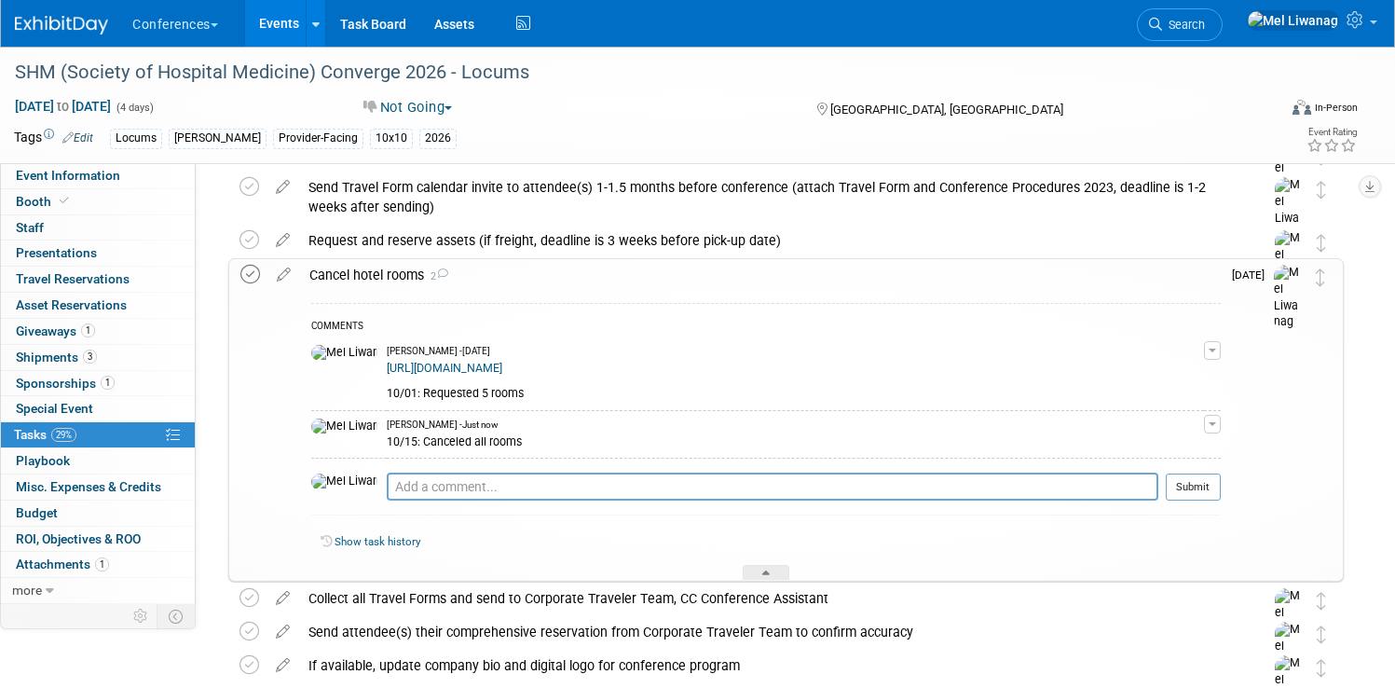
click at [260, 272] on icon at bounding box center [250, 275] width 20 height 20
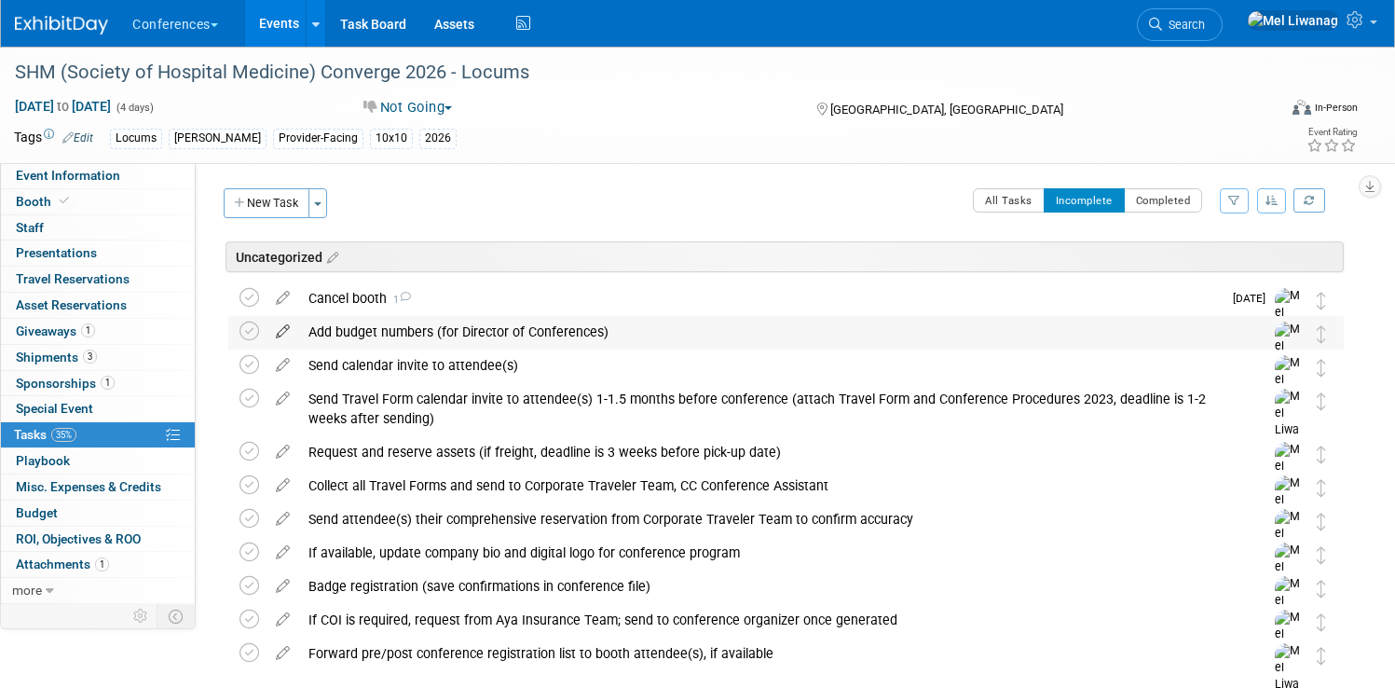
click at [299, 326] on icon at bounding box center [283, 327] width 33 height 23
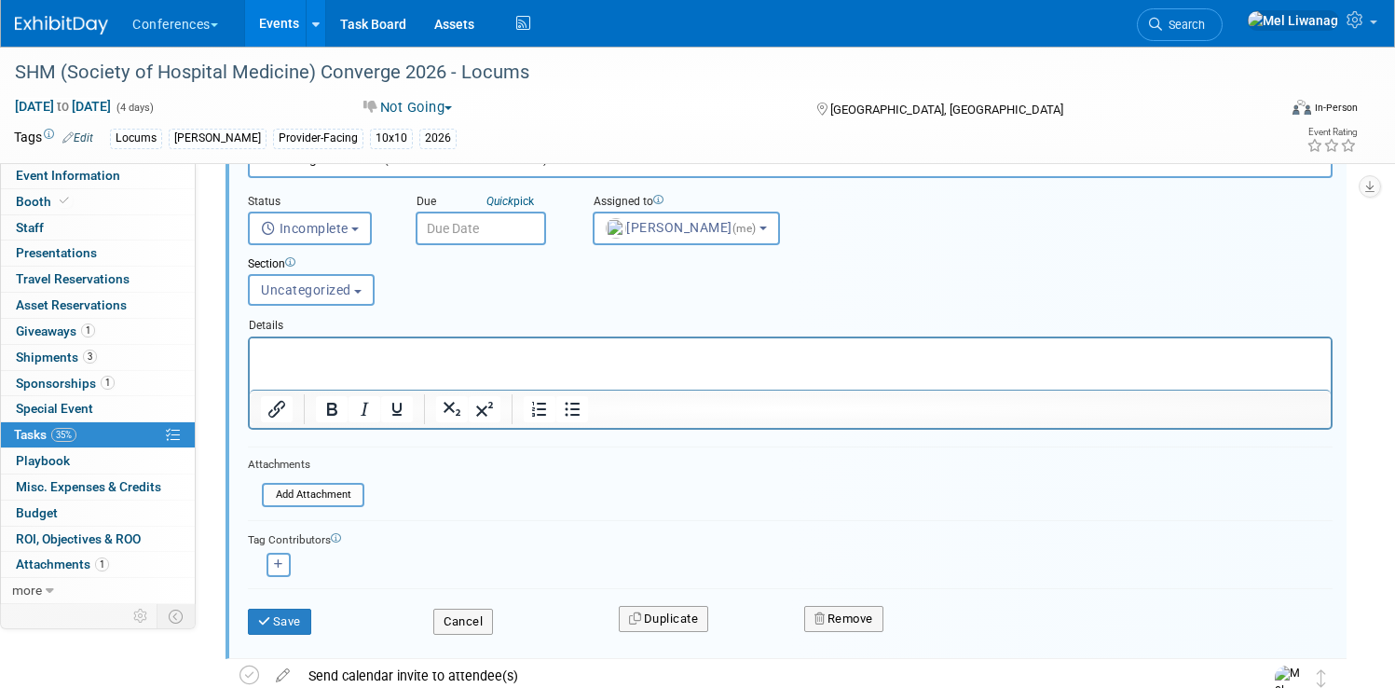
scroll to position [210, 0]
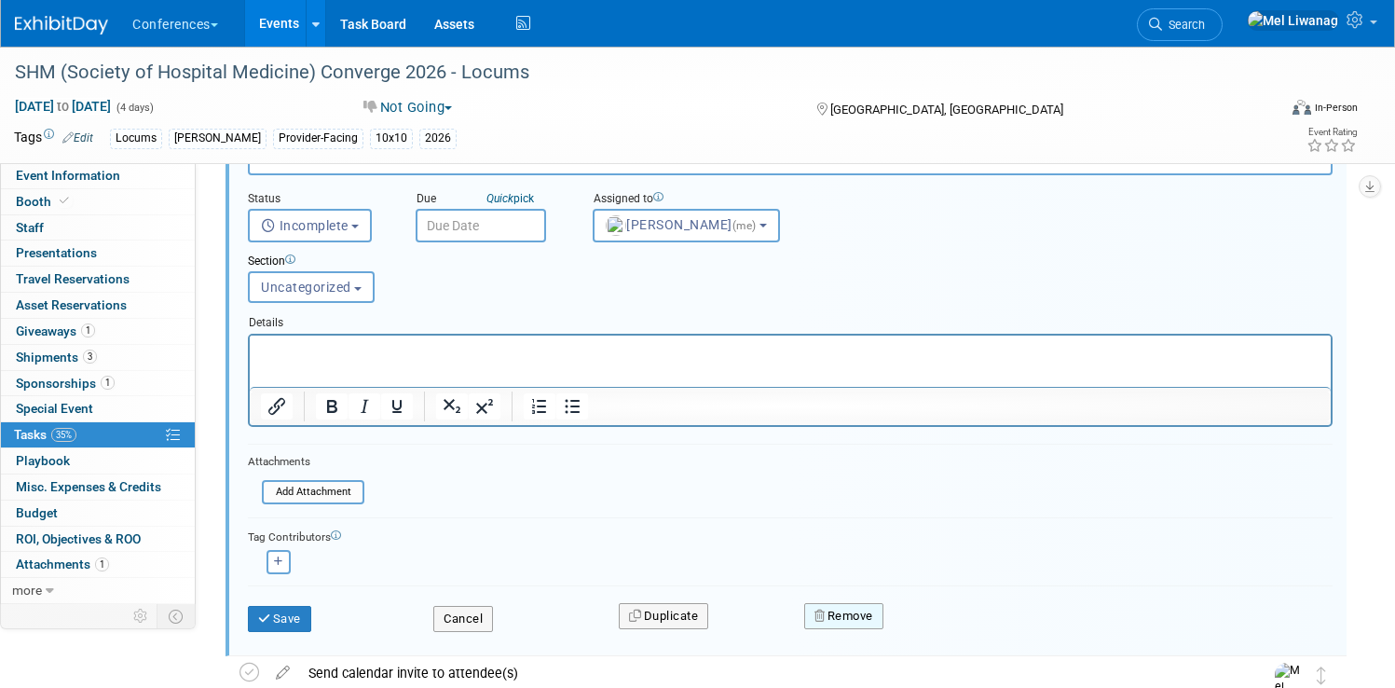
click at [852, 608] on button "Remove" at bounding box center [843, 616] width 79 height 26
click at [941, 632] on icon at bounding box center [935, 631] width 11 height 10
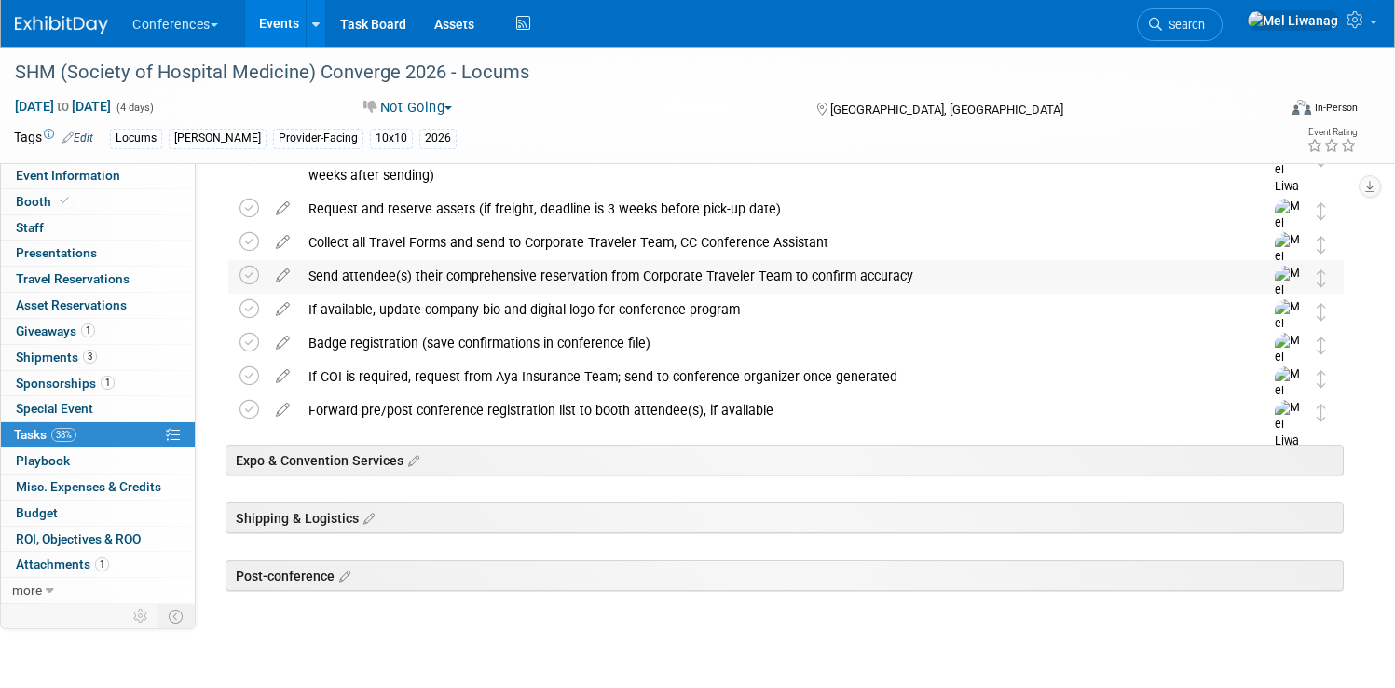
scroll to position [0, 0]
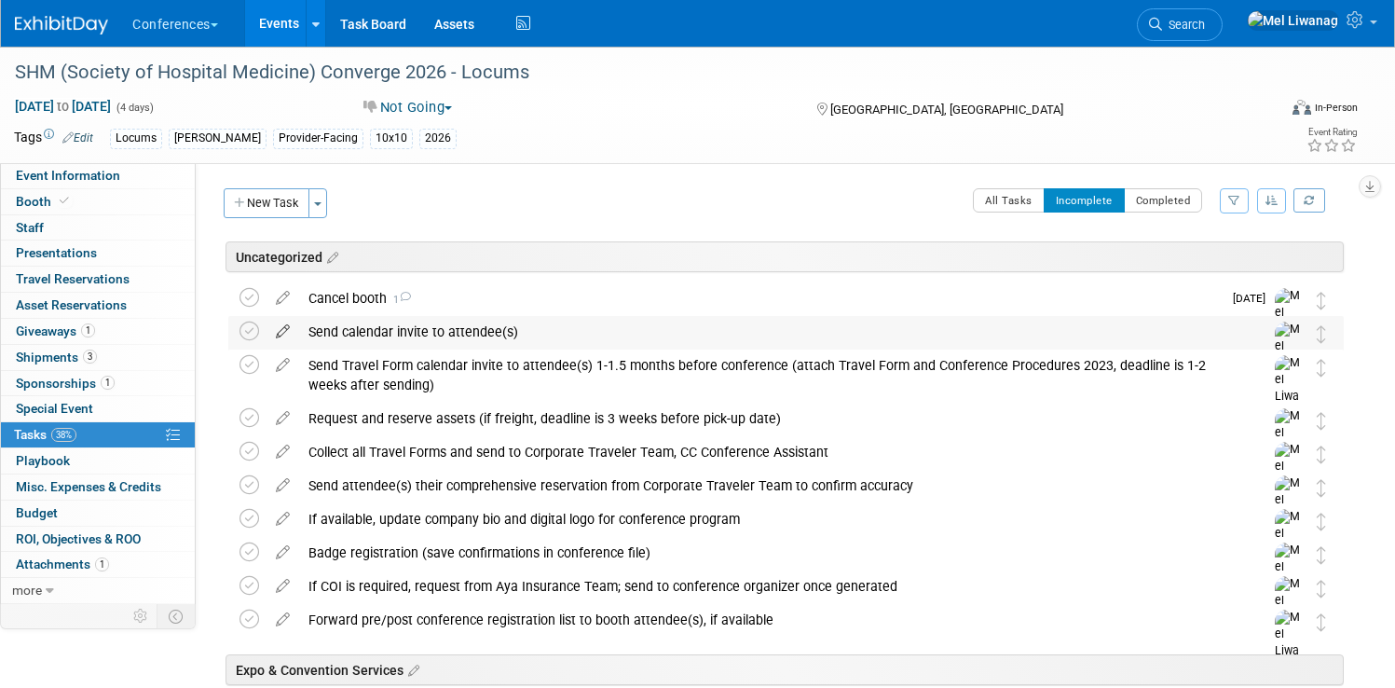
click at [299, 333] on icon at bounding box center [283, 327] width 33 height 23
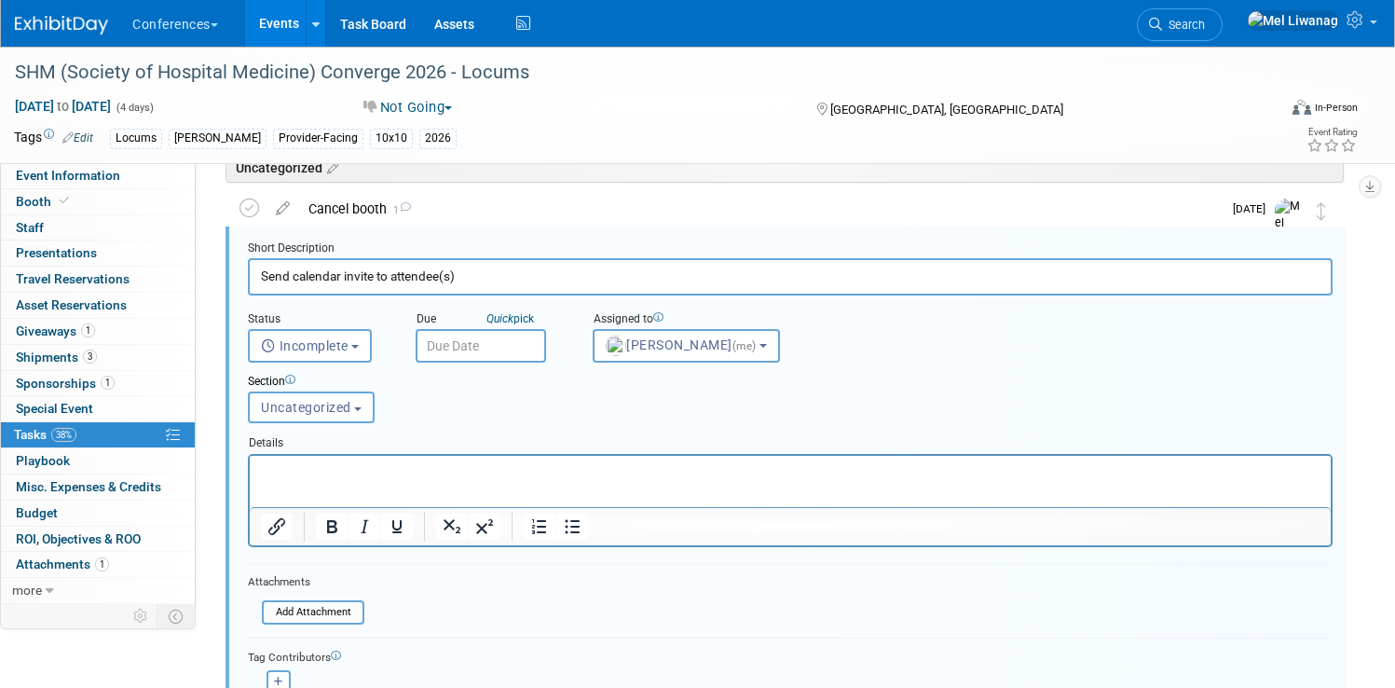
scroll to position [204, 0]
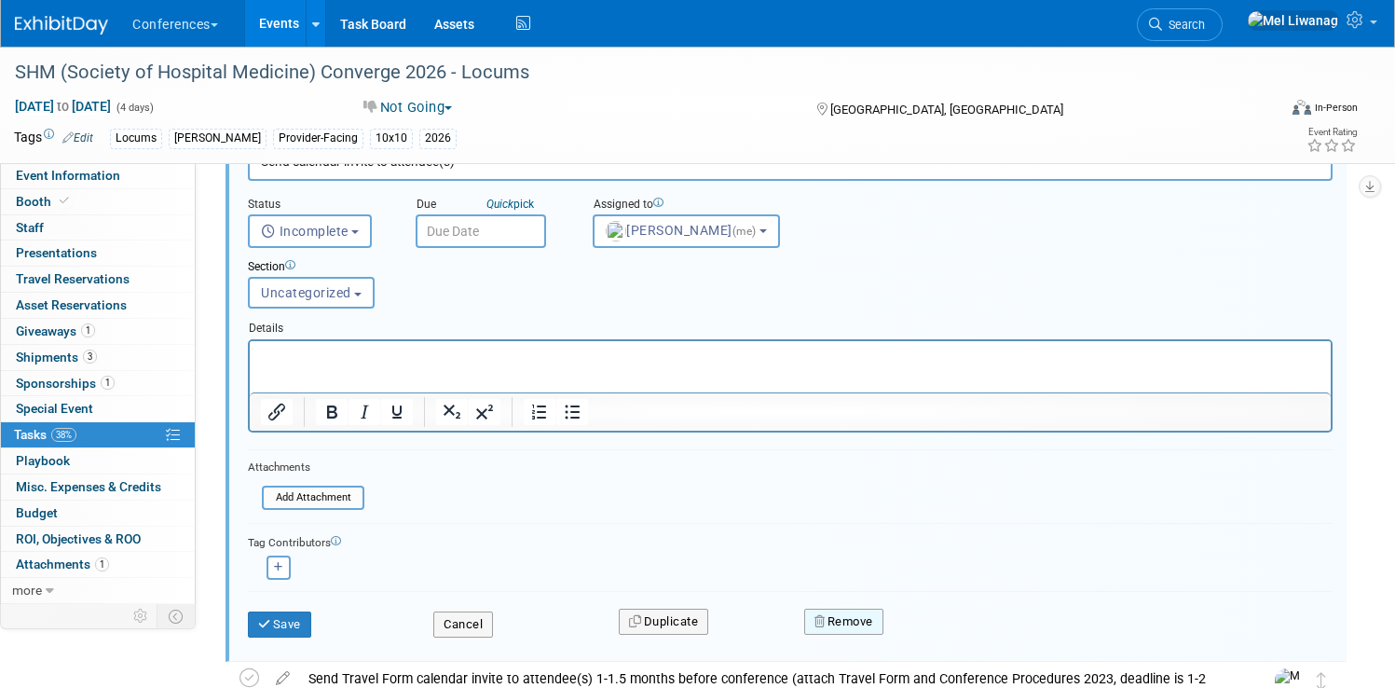
click at [883, 621] on button "Remove" at bounding box center [843, 621] width 79 height 26
click at [957, 632] on link "Yes" at bounding box center [949, 637] width 54 height 30
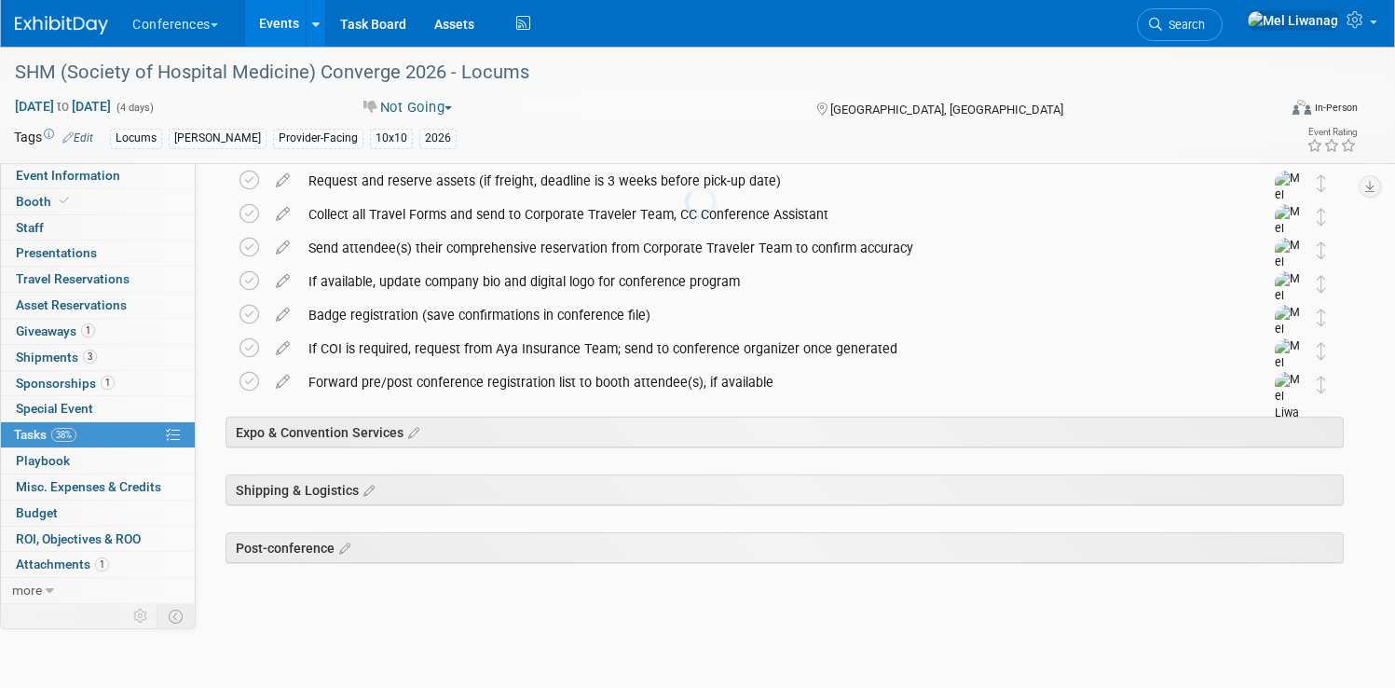
scroll to position [203, 0]
click at [299, 381] on icon at bounding box center [283, 378] width 33 height 23
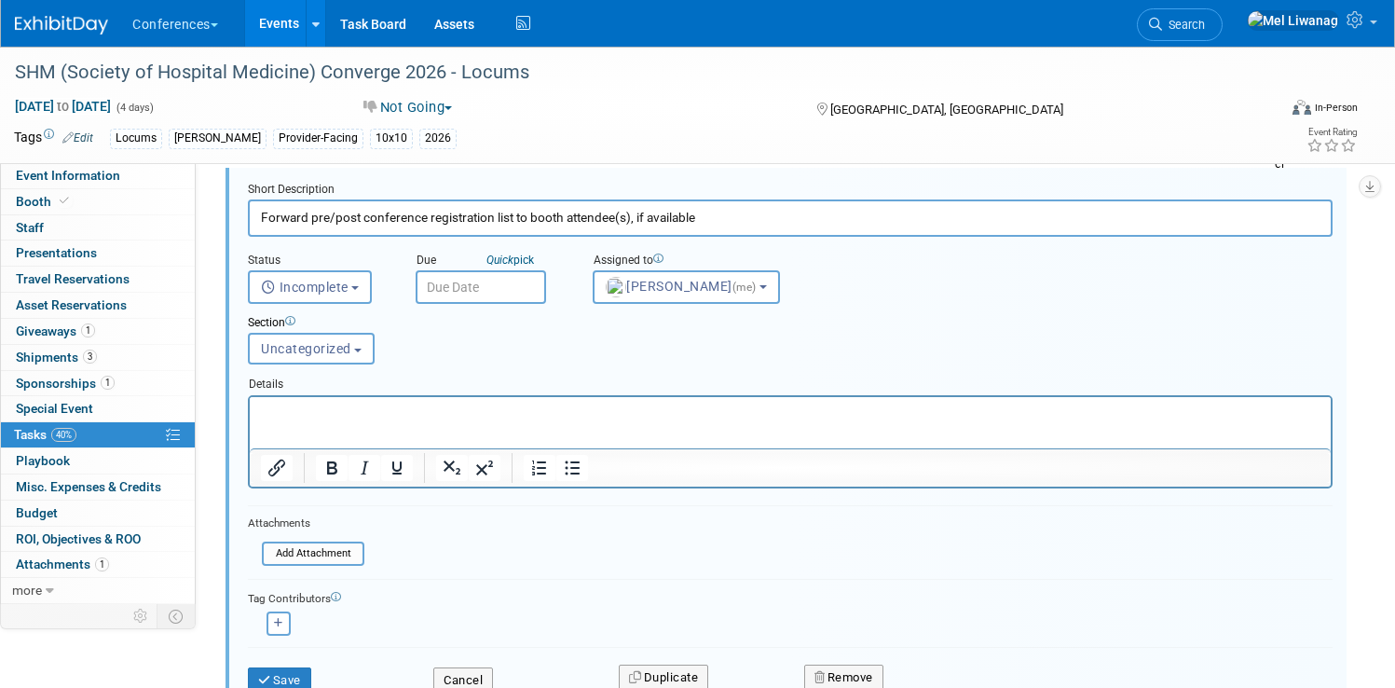
scroll to position [423, 0]
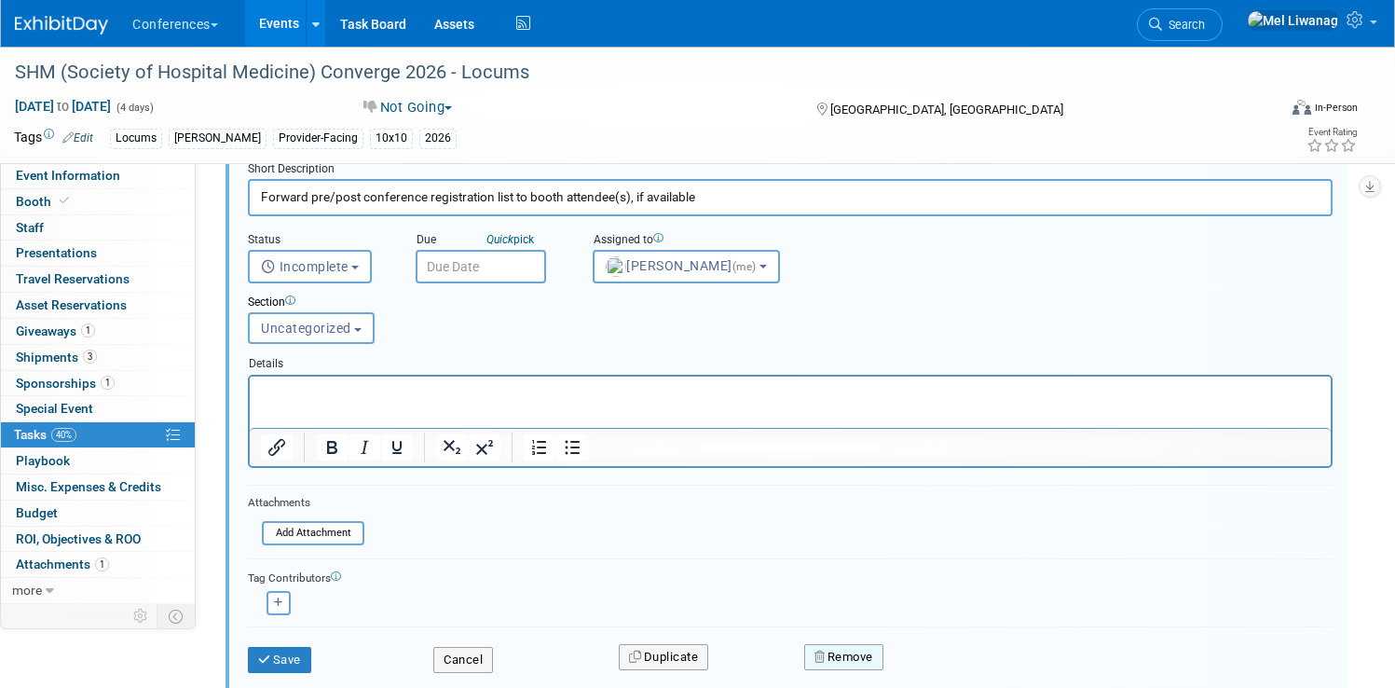
click at [883, 663] on button "Remove" at bounding box center [843, 657] width 79 height 26
click at [936, 663] on div "Yes No" at bounding box center [972, 664] width 121 height 30
click at [963, 667] on link "Yes" at bounding box center [949, 664] width 54 height 30
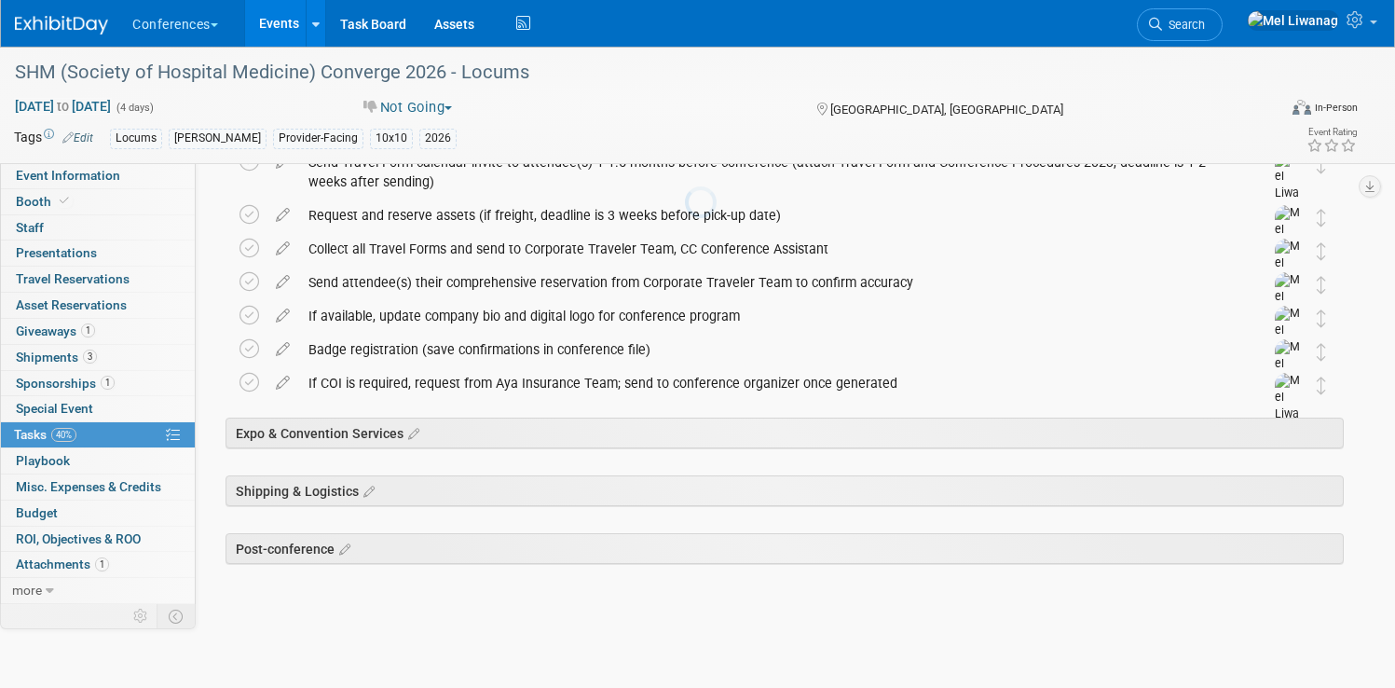
scroll to position [170, 0]
click at [299, 383] on icon at bounding box center [283, 378] width 33 height 23
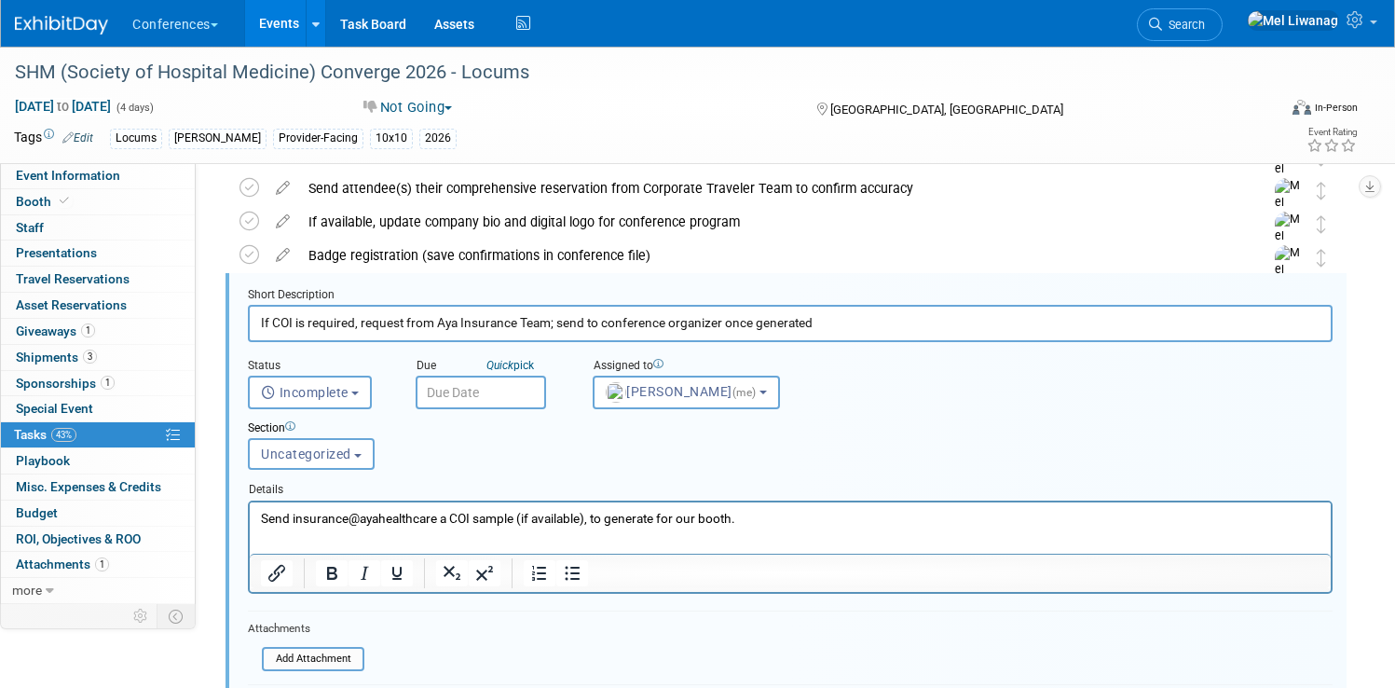
scroll to position [432, 0]
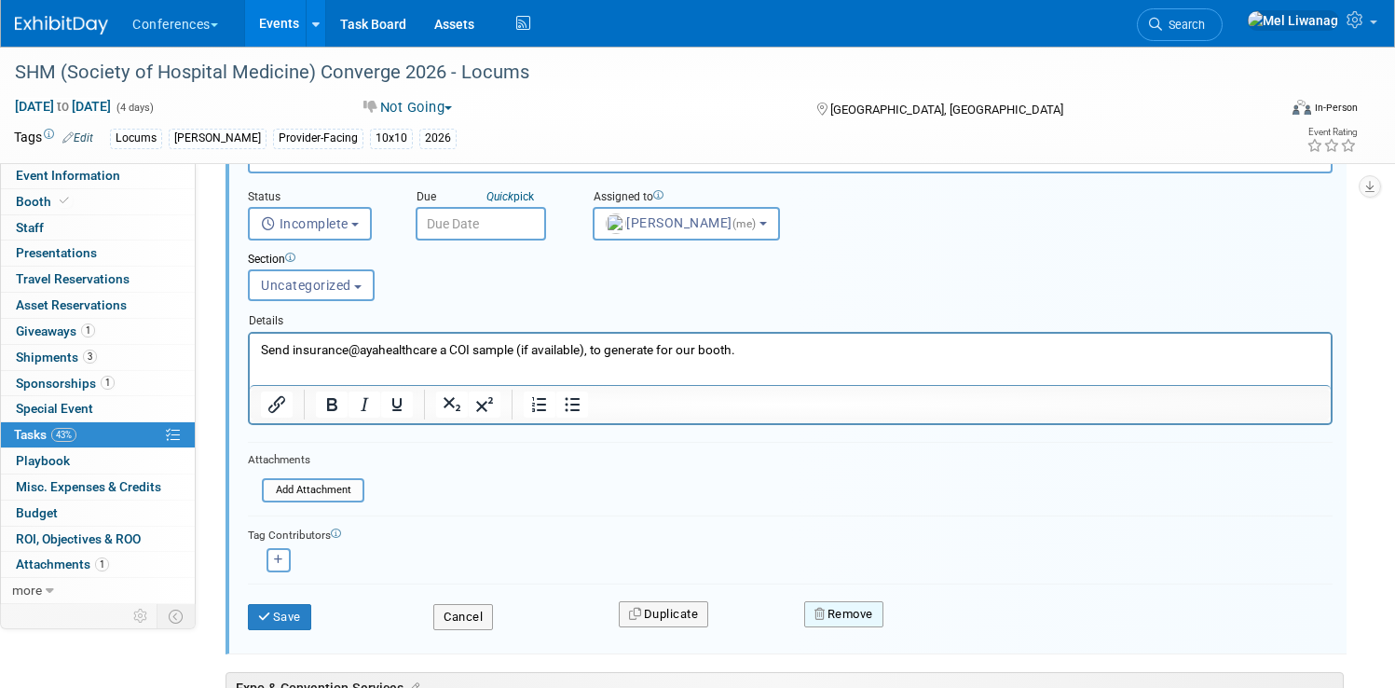
click at [883, 602] on button "Remove" at bounding box center [843, 614] width 79 height 26
click at [946, 632] on link "Yes" at bounding box center [949, 629] width 54 height 30
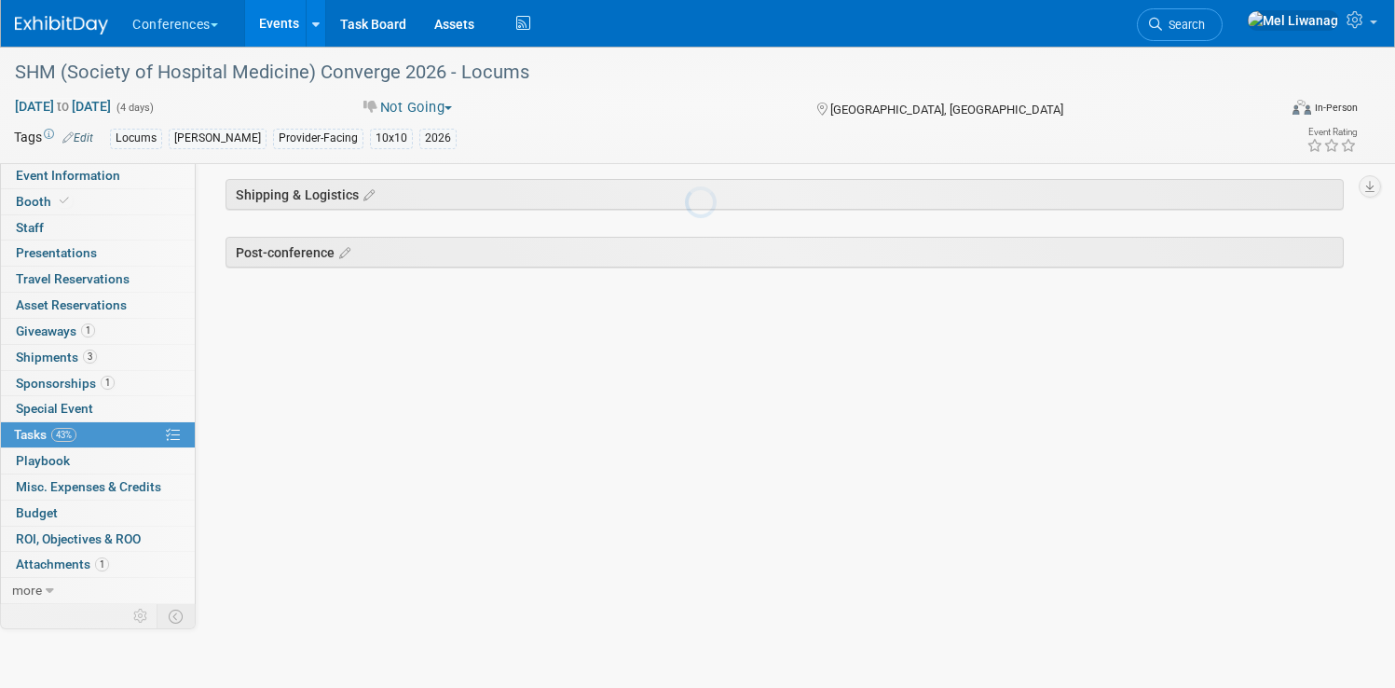
scroll to position [136, 0]
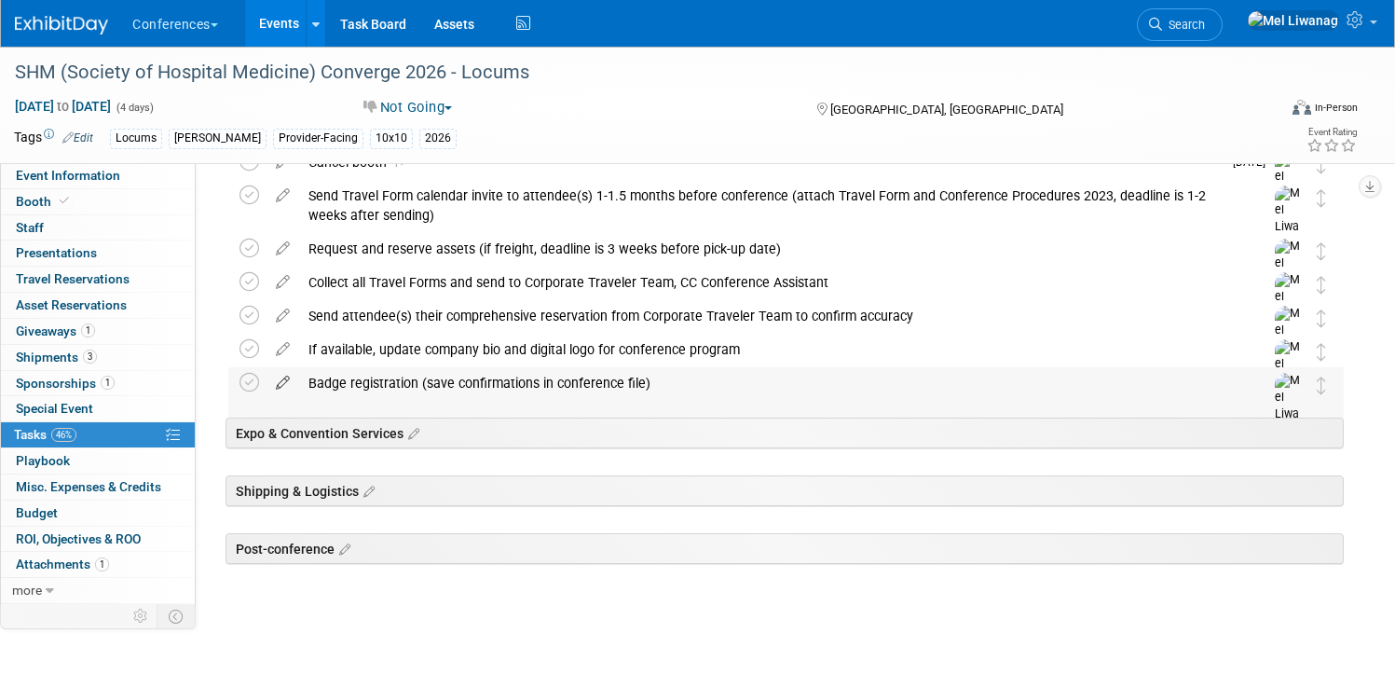
click at [299, 376] on icon at bounding box center [283, 378] width 33 height 23
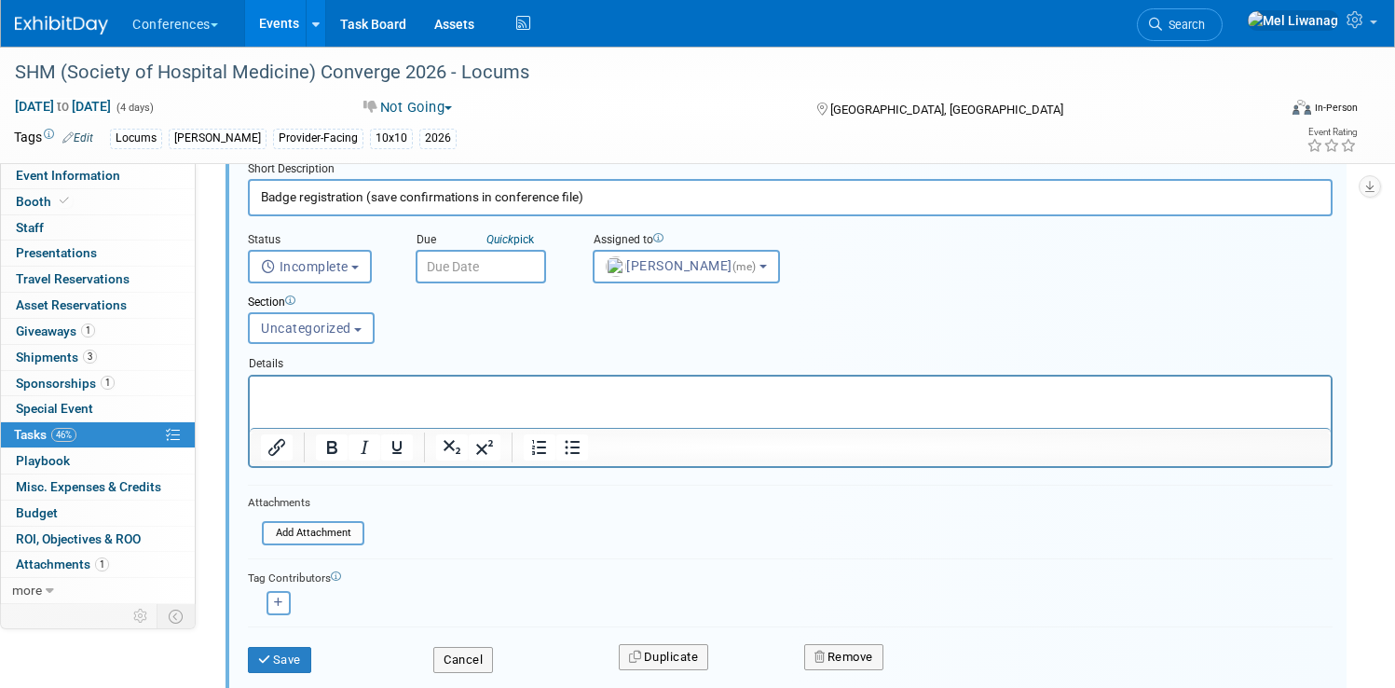
scroll to position [375, 0]
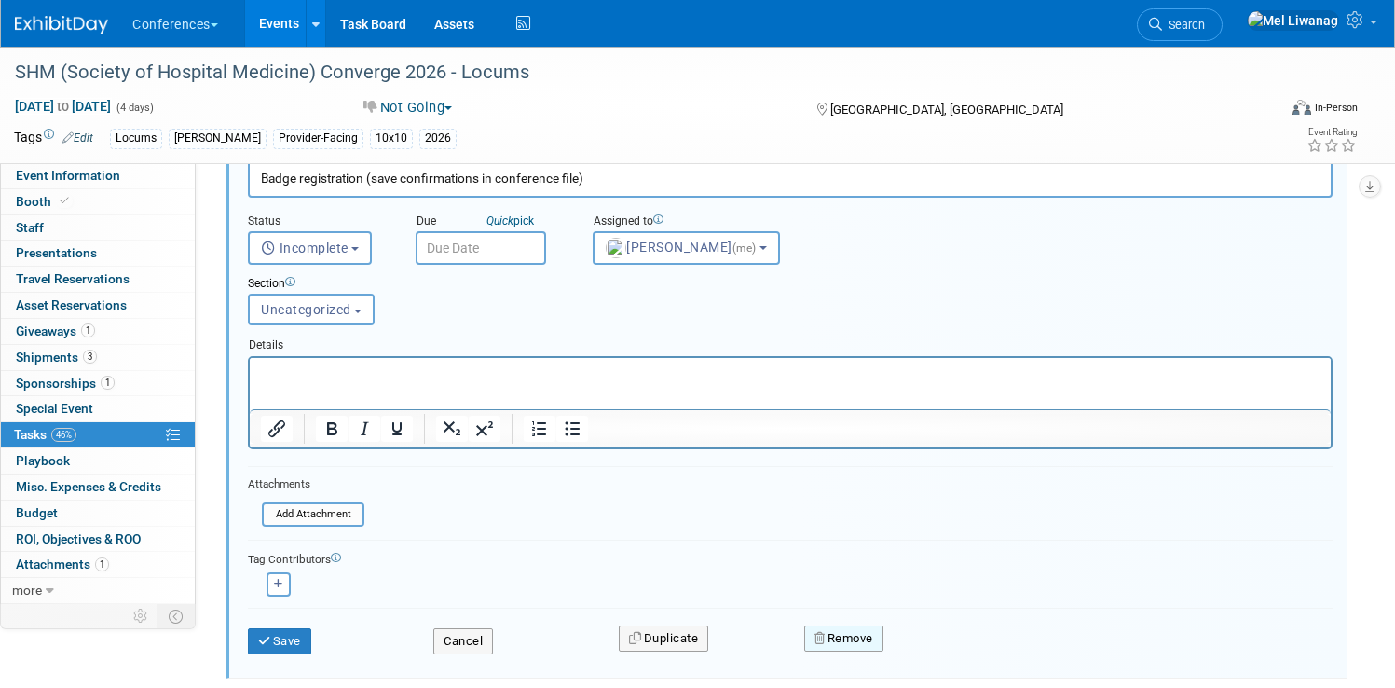
click at [872, 634] on button "Remove" at bounding box center [843, 638] width 79 height 26
click at [976, 657] on link "Yes" at bounding box center [949, 653] width 54 height 30
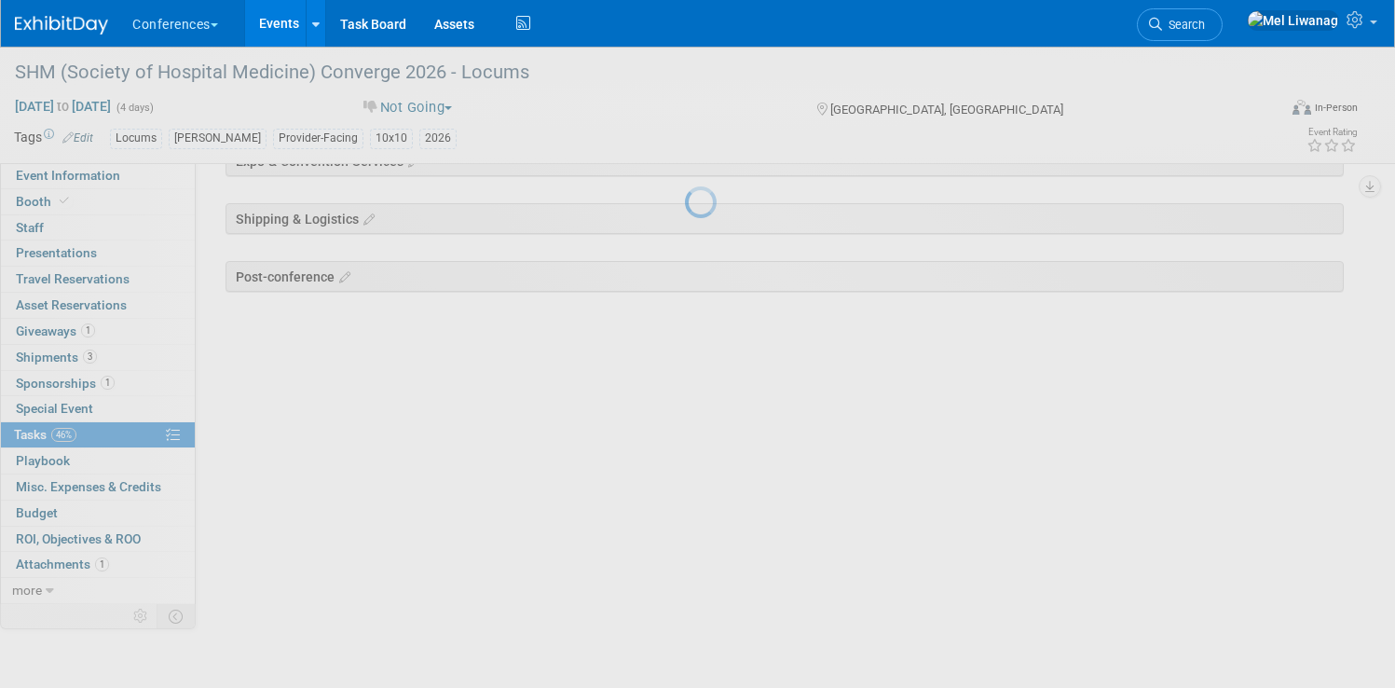
scroll to position [103, 0]
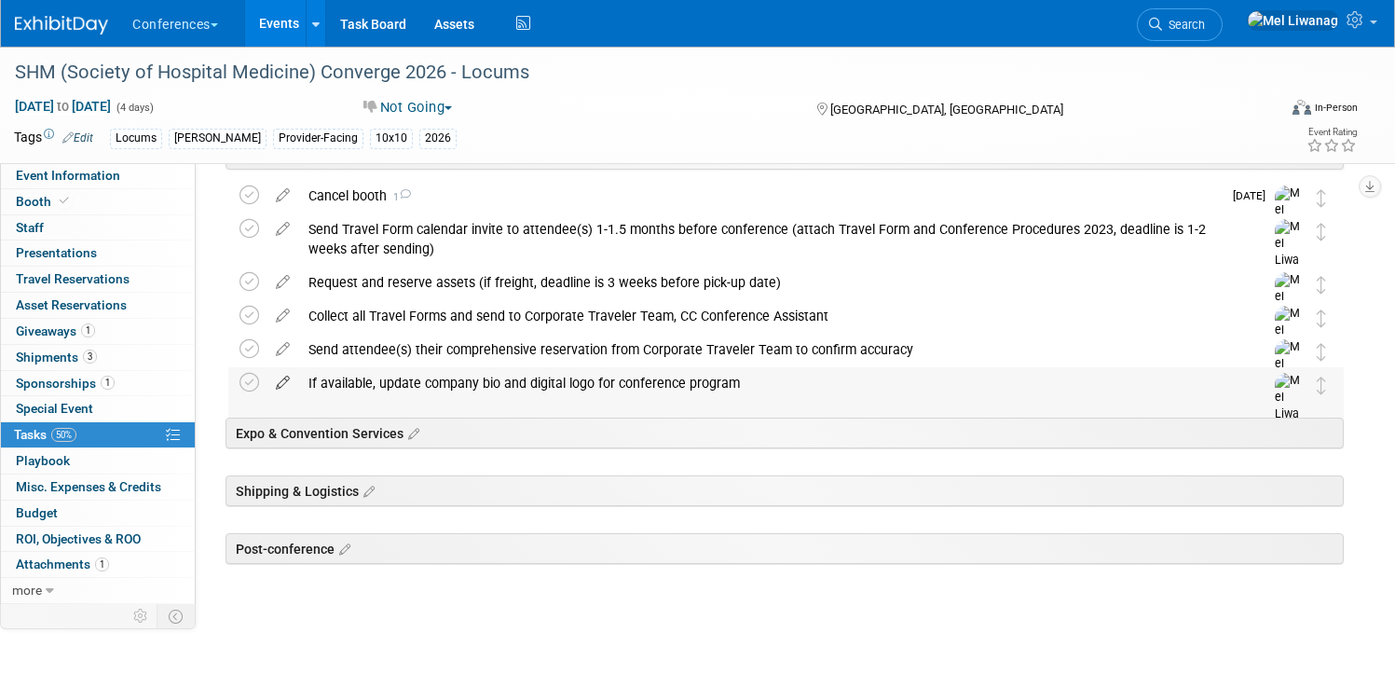
click at [299, 381] on icon at bounding box center [283, 378] width 33 height 23
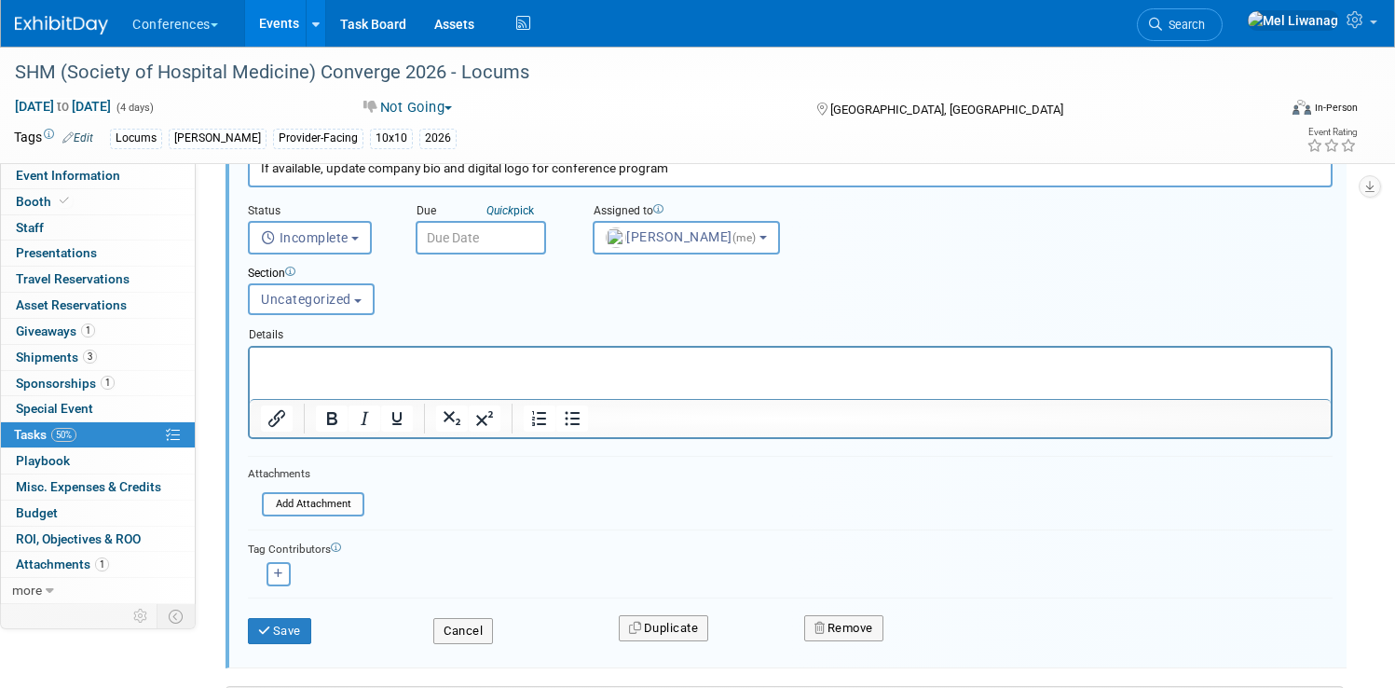
scroll to position [354, 0]
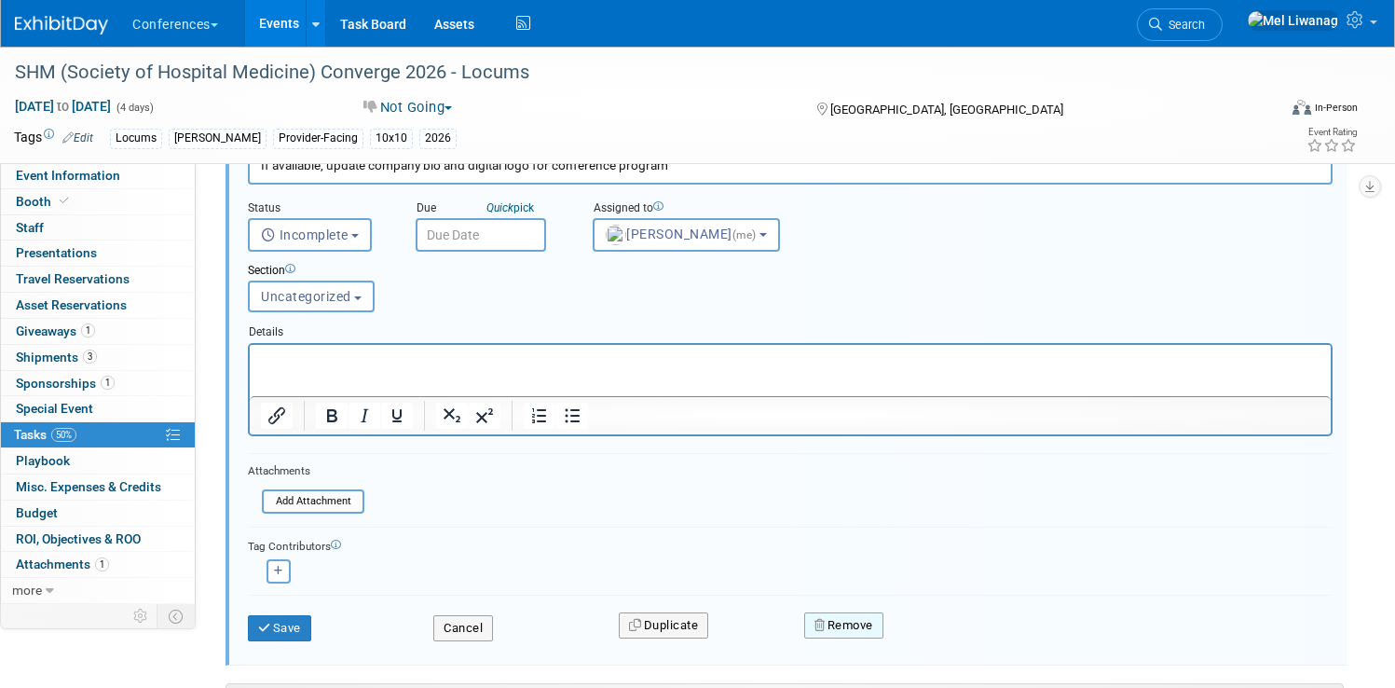
click at [882, 625] on button "Remove" at bounding box center [843, 625] width 79 height 26
click at [941, 645] on icon at bounding box center [935, 641] width 11 height 10
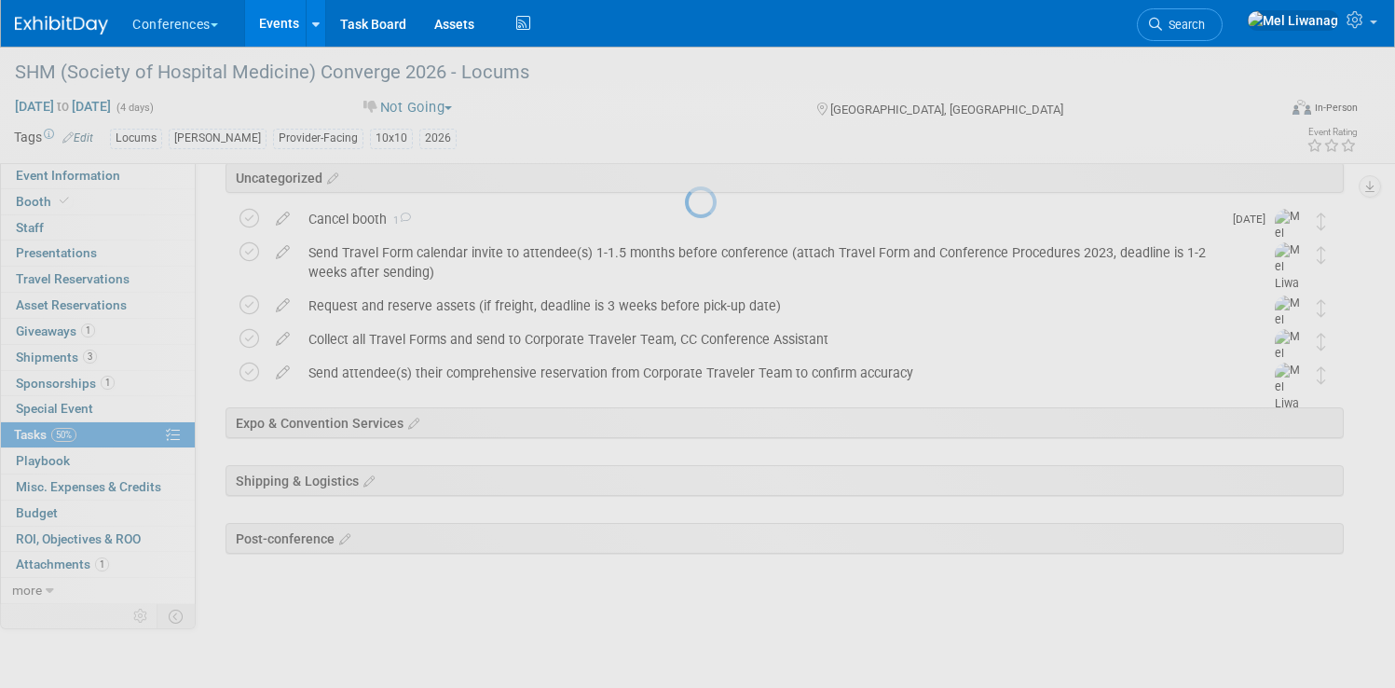
scroll to position [69, 0]
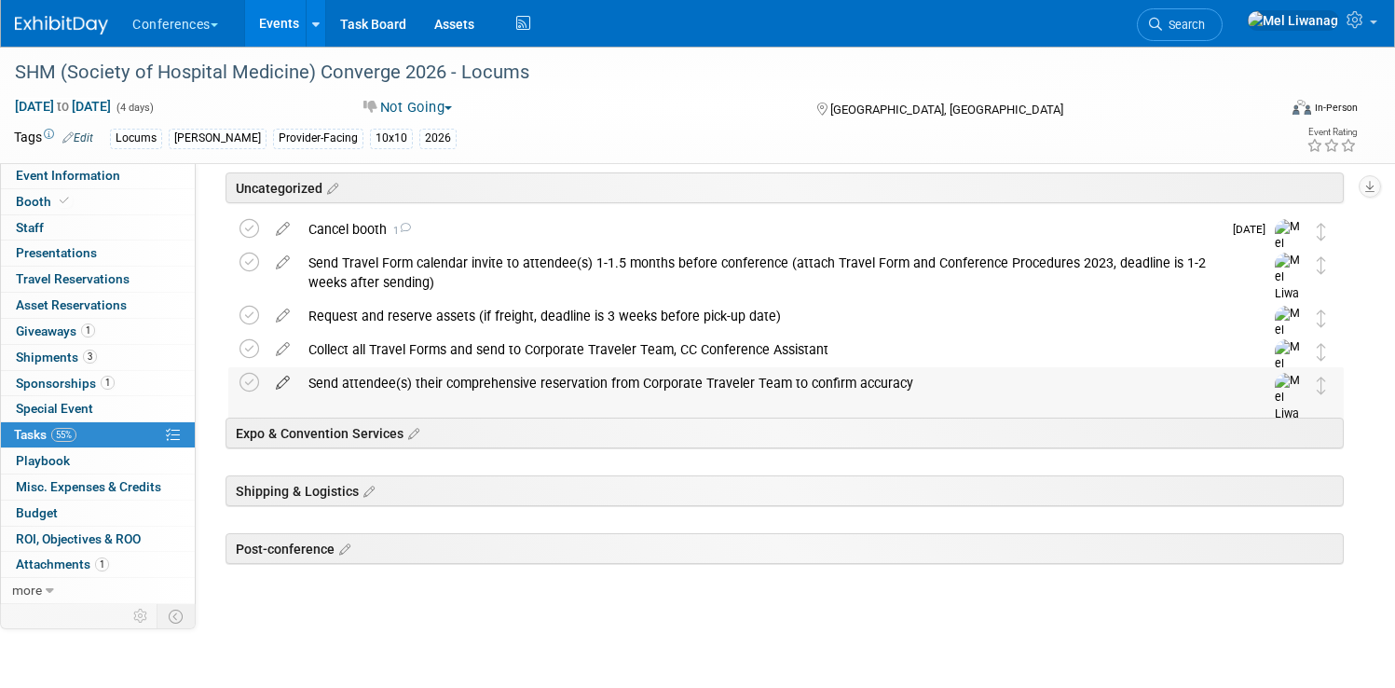
click at [299, 383] on icon at bounding box center [283, 378] width 33 height 23
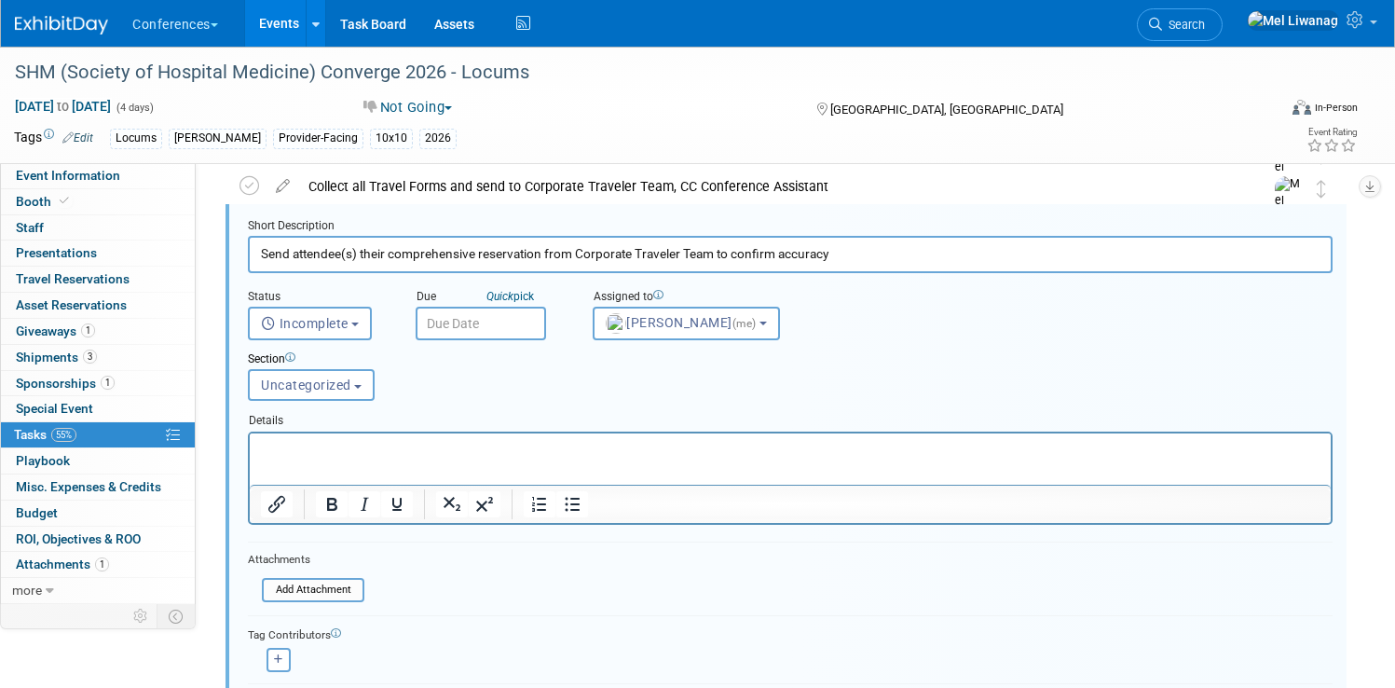
scroll to position [327, 0]
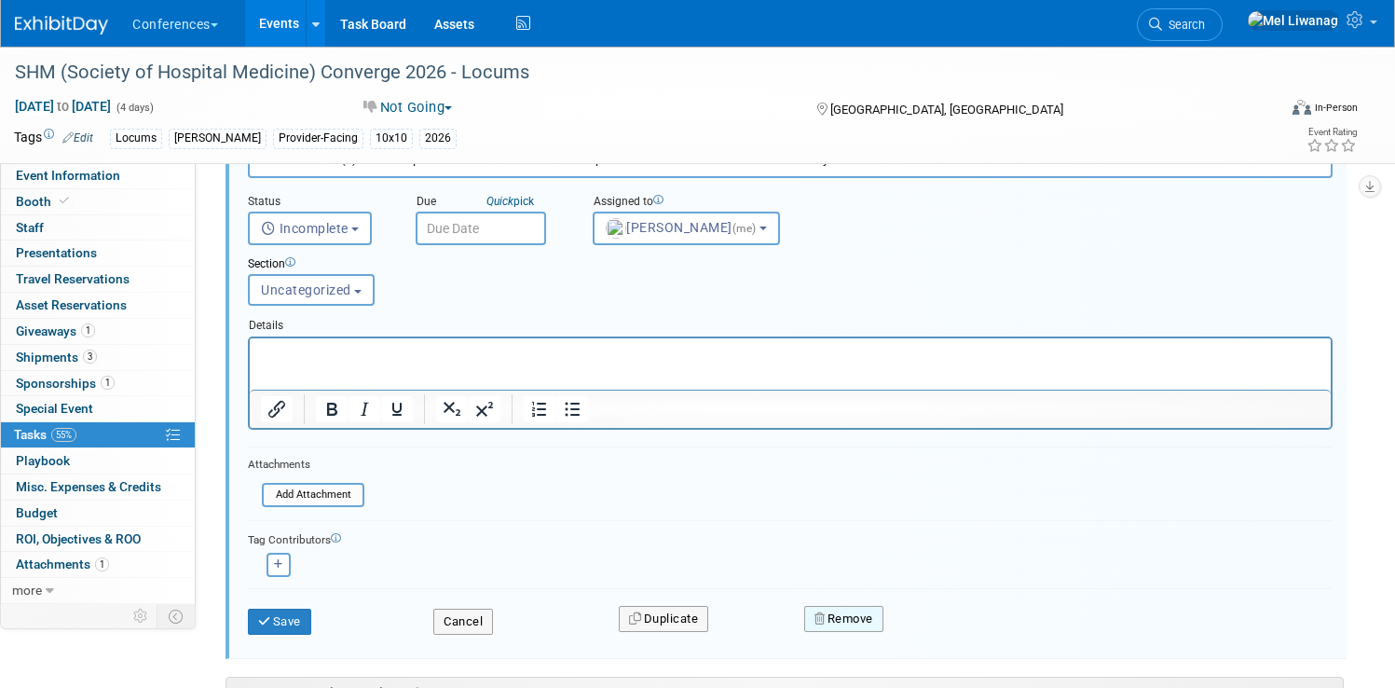
click at [882, 617] on button "Remove" at bounding box center [843, 619] width 79 height 26
click at [960, 630] on link "Yes" at bounding box center [949, 634] width 54 height 30
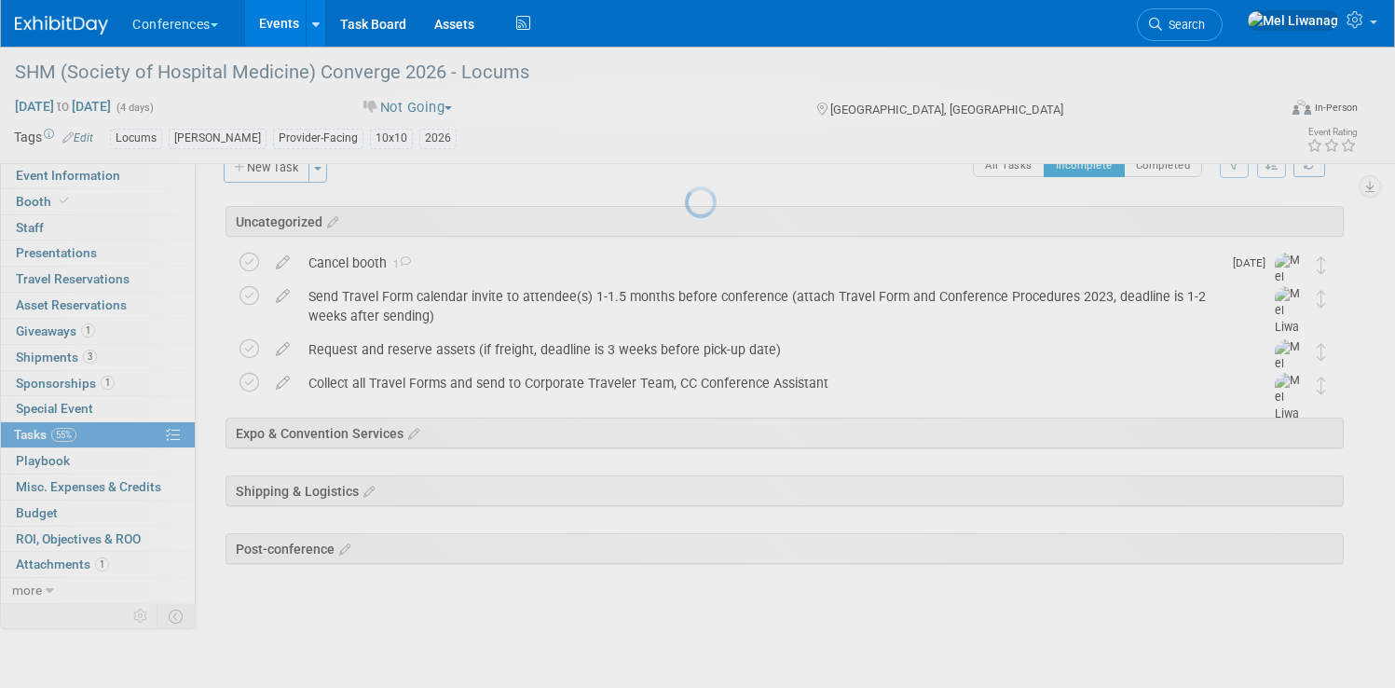
scroll to position [35, 0]
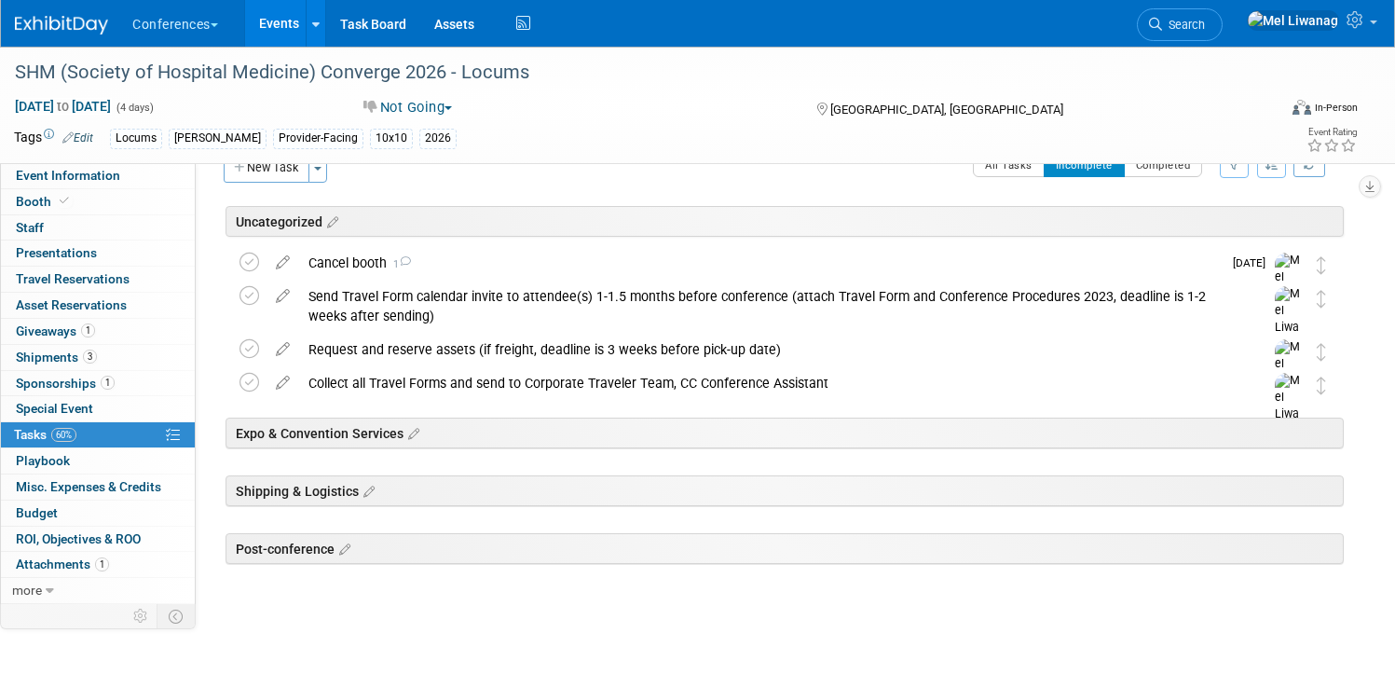
drag, startPoint x: 351, startPoint y: 297, endPoint x: 365, endPoint y: 311, distance: 19.8
click at [299, 297] on icon at bounding box center [283, 291] width 33 height 23
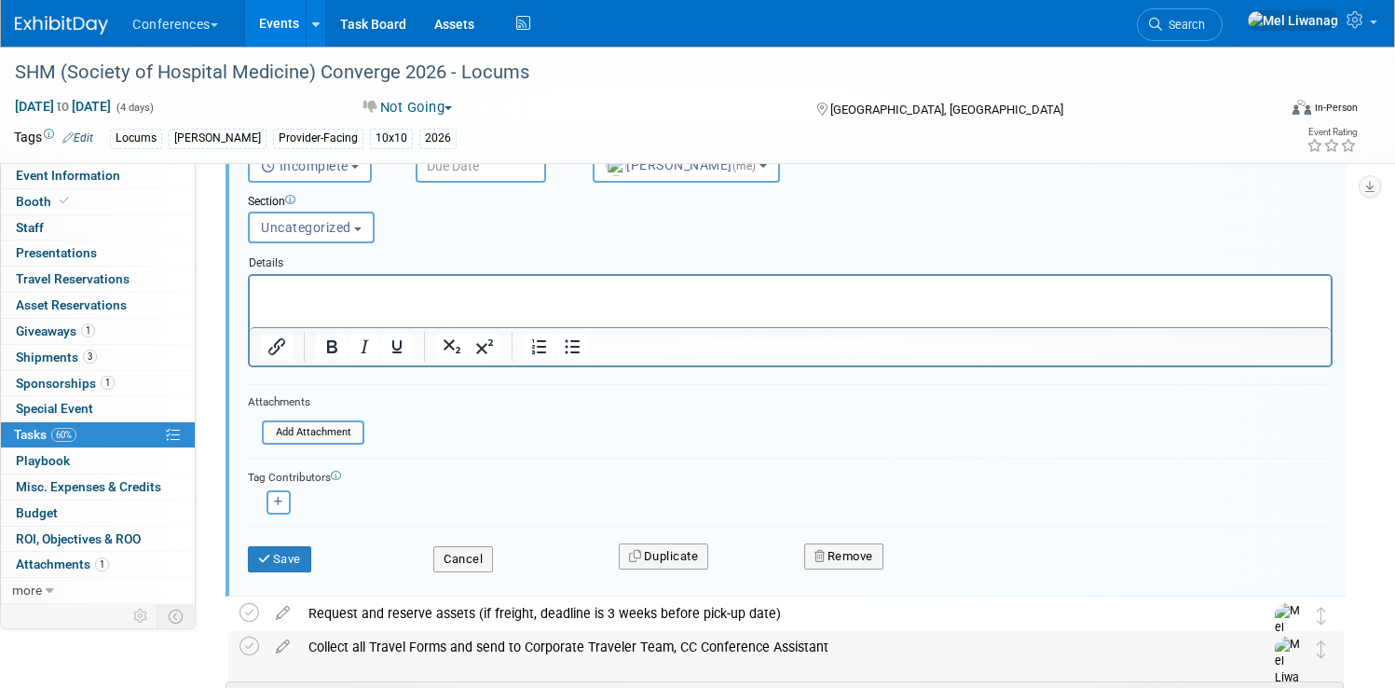
scroll to position [311, 0]
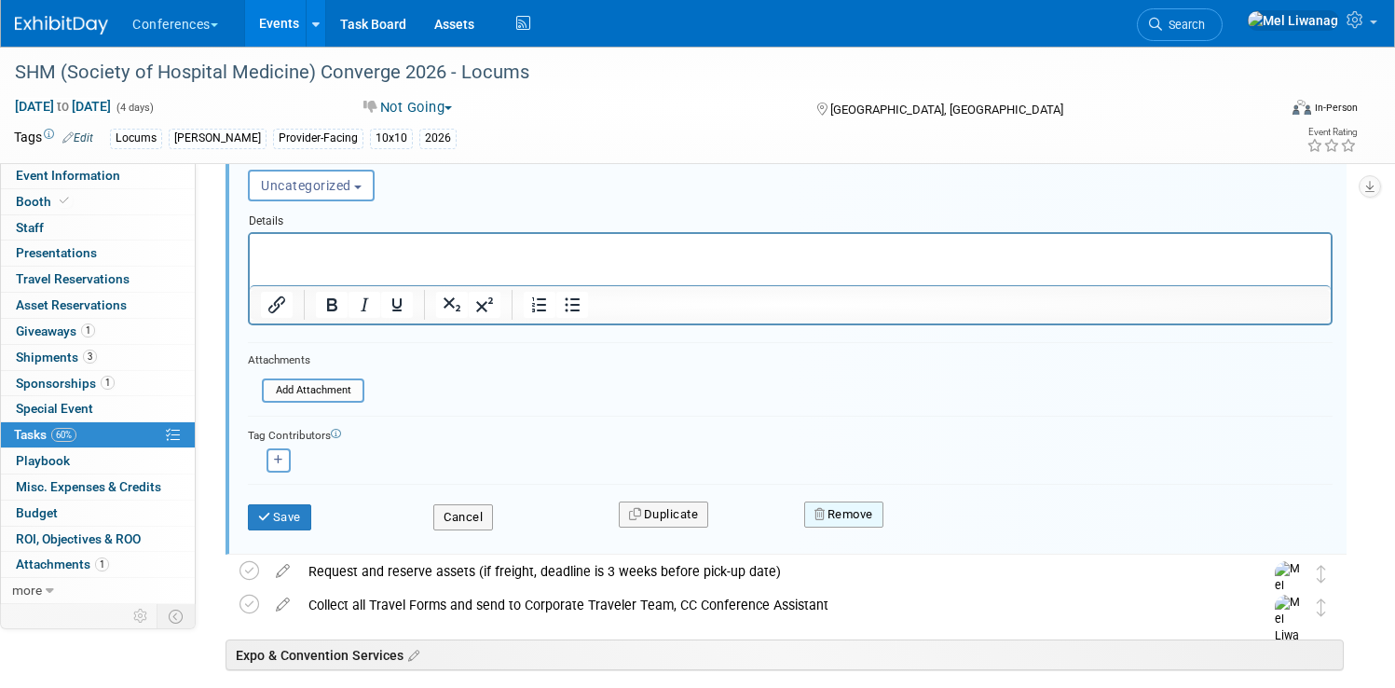
click at [851, 516] on button "Remove" at bounding box center [843, 514] width 79 height 26
click at [935, 531] on div "Yes No" at bounding box center [972, 529] width 121 height 30
click at [941, 533] on icon at bounding box center [935, 530] width 11 height 10
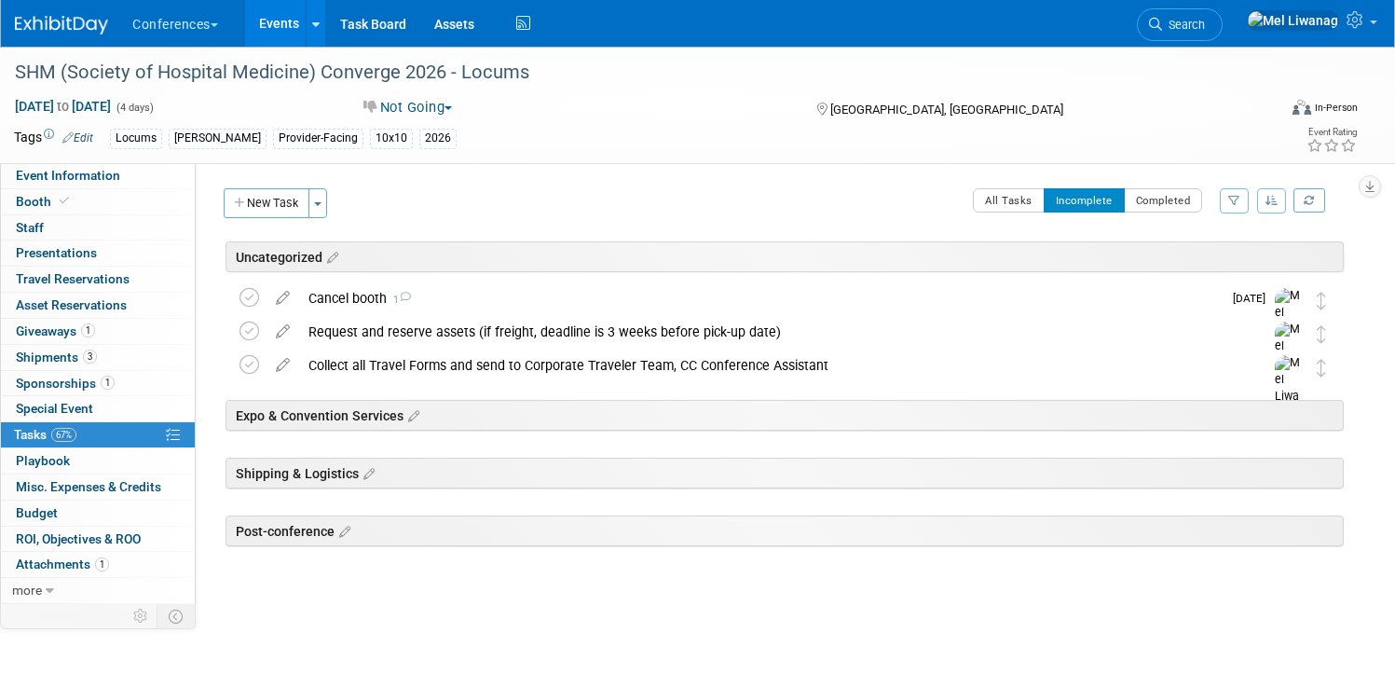
scroll to position [0, 0]
click at [299, 329] on icon at bounding box center [283, 327] width 33 height 23
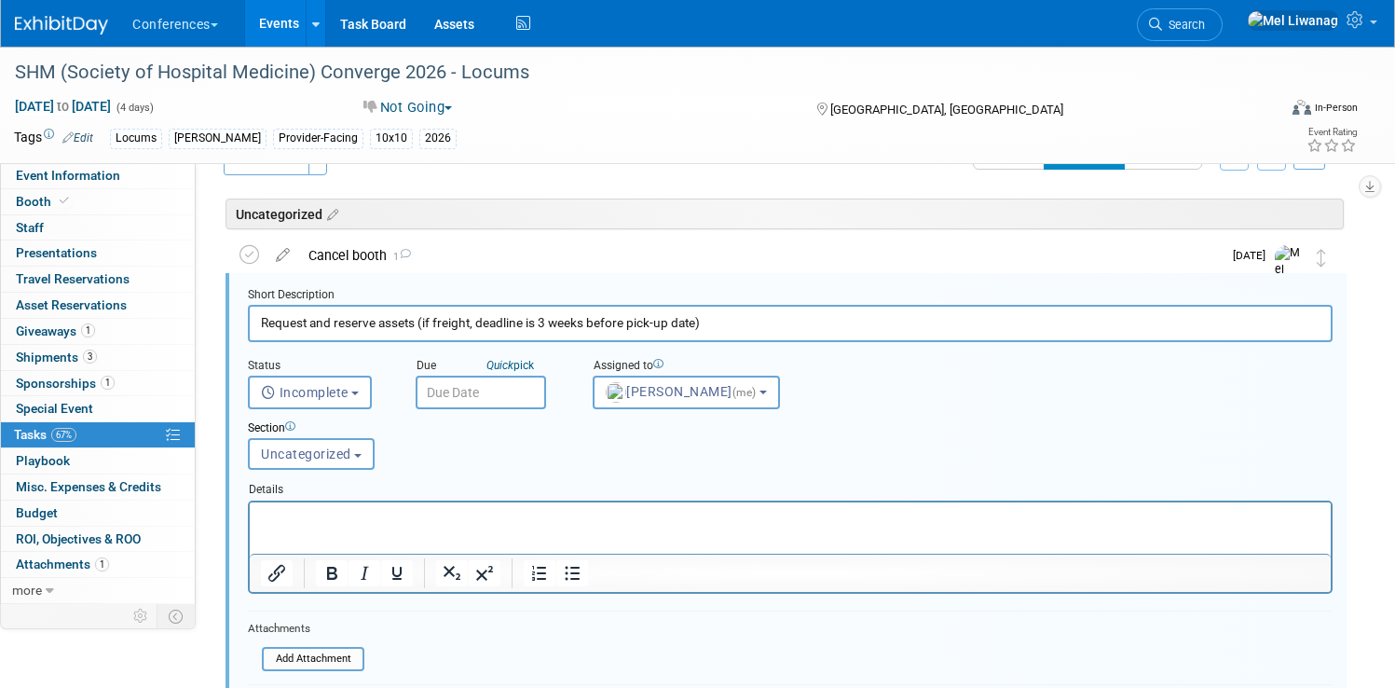
scroll to position [453, 0]
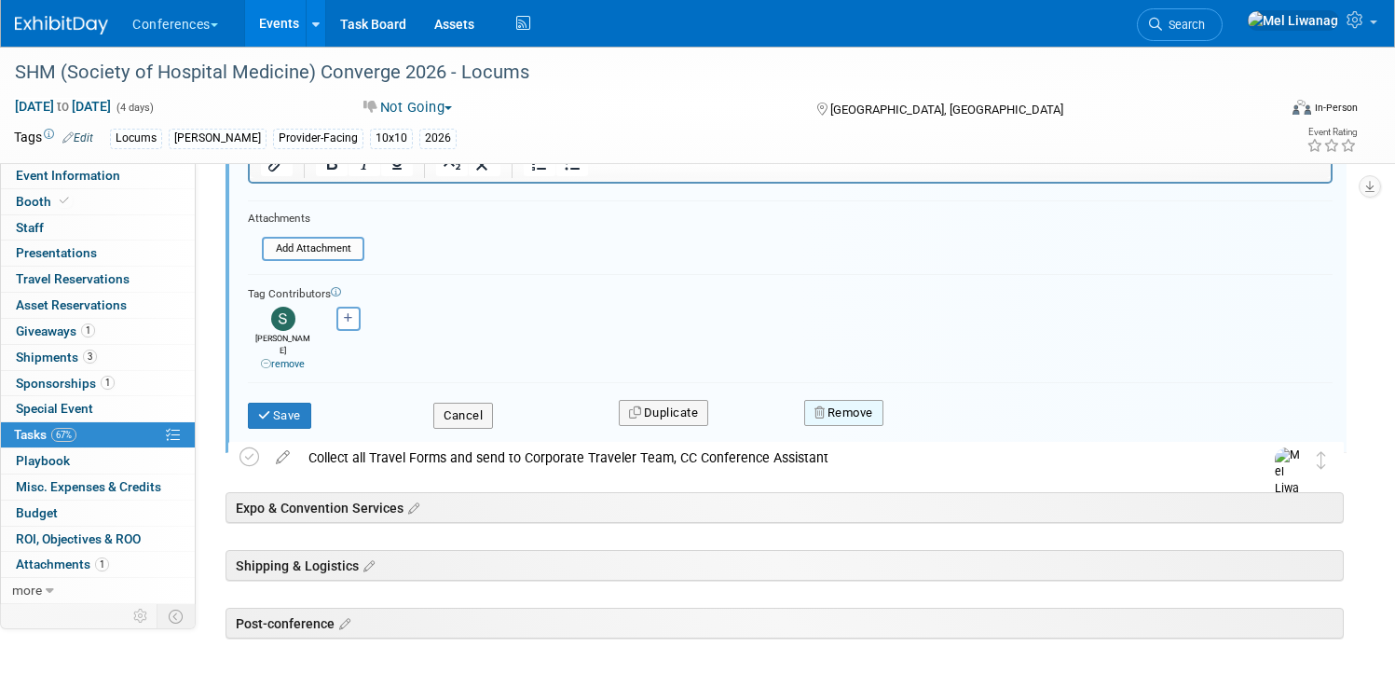
click at [873, 409] on button "Remove" at bounding box center [843, 413] width 79 height 26
click at [974, 427] on link "Yes" at bounding box center [949, 428] width 54 height 30
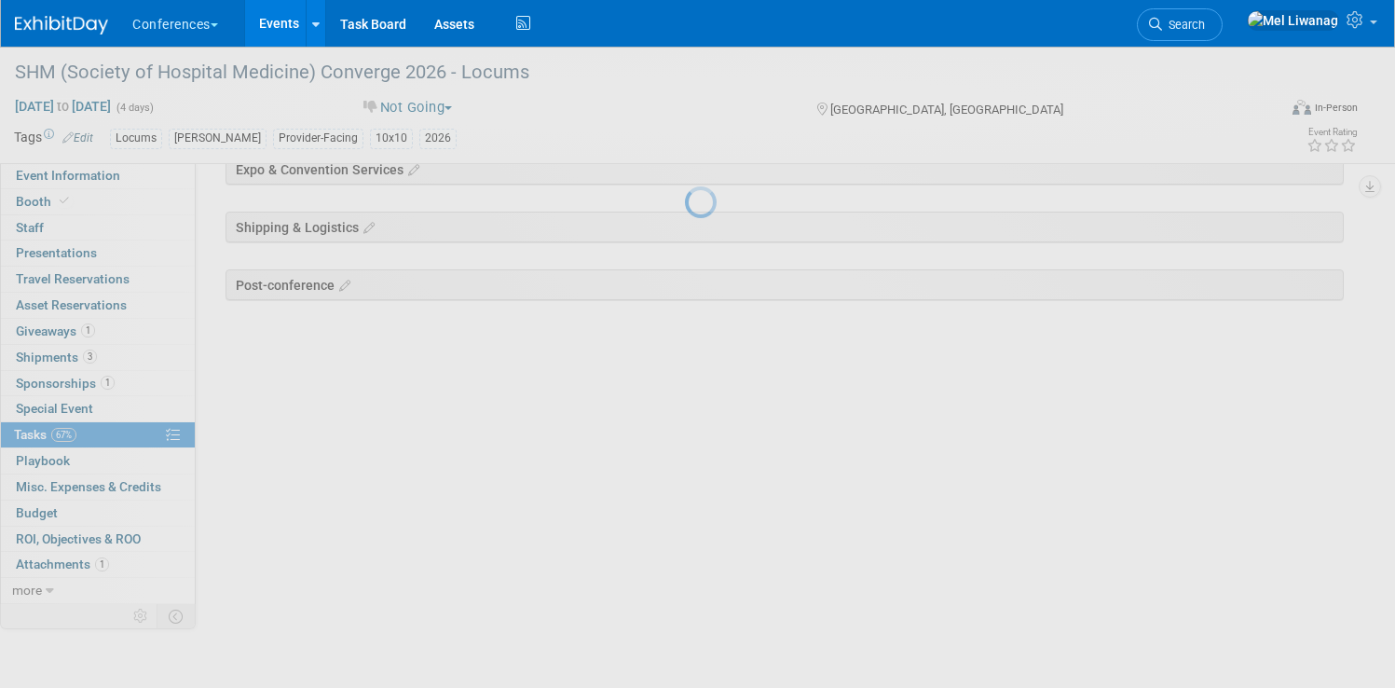
scroll to position [0, 0]
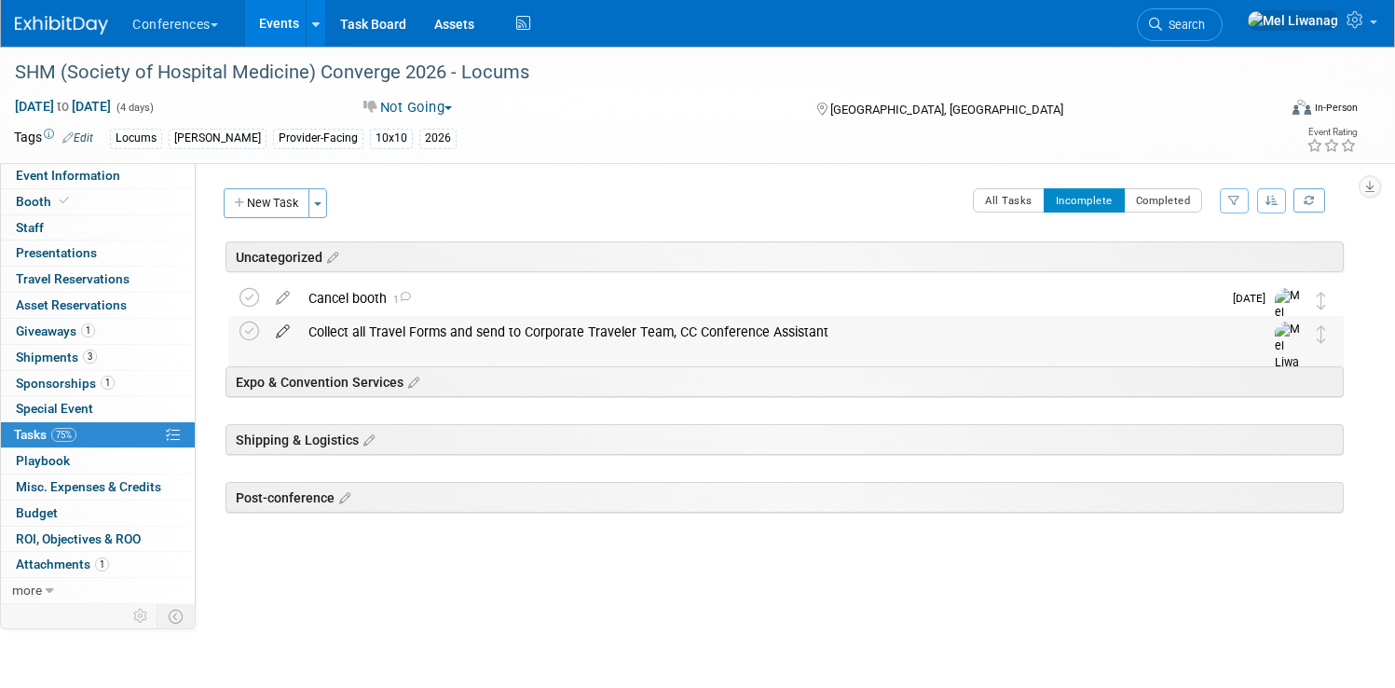
click at [299, 337] on icon at bounding box center [283, 327] width 33 height 23
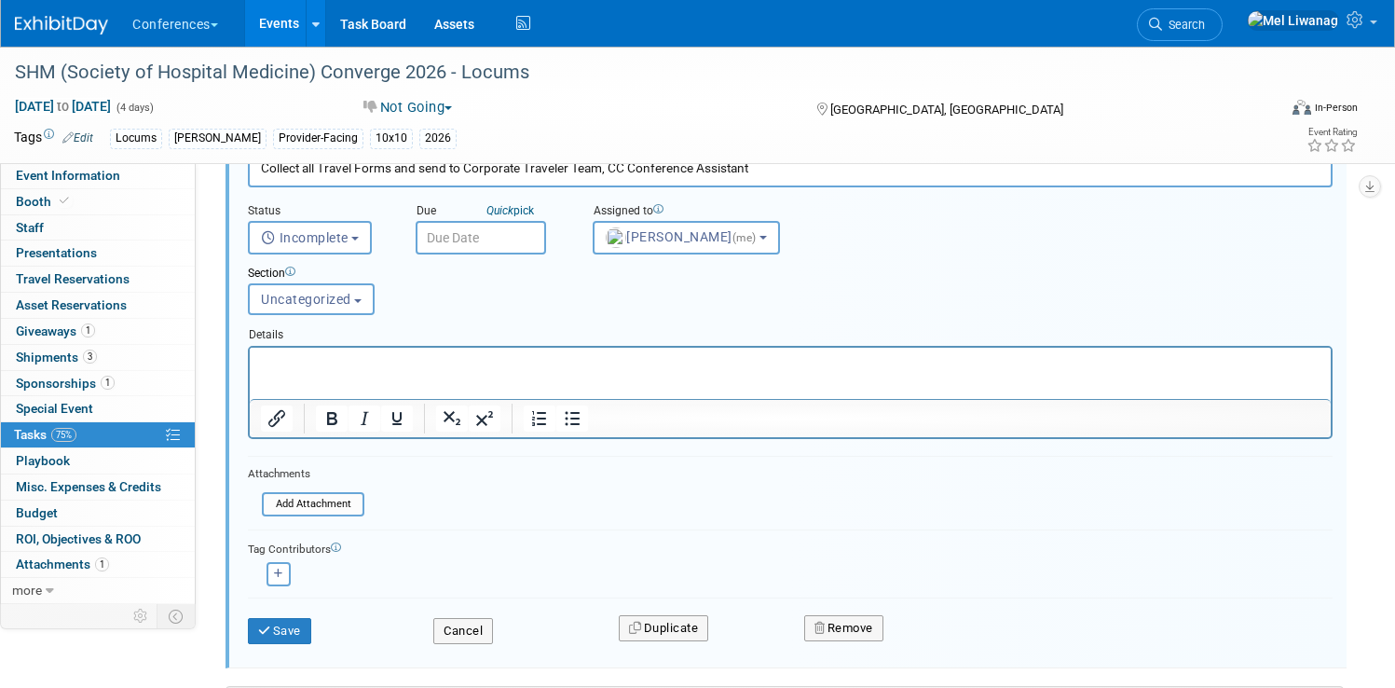
scroll to position [202, 0]
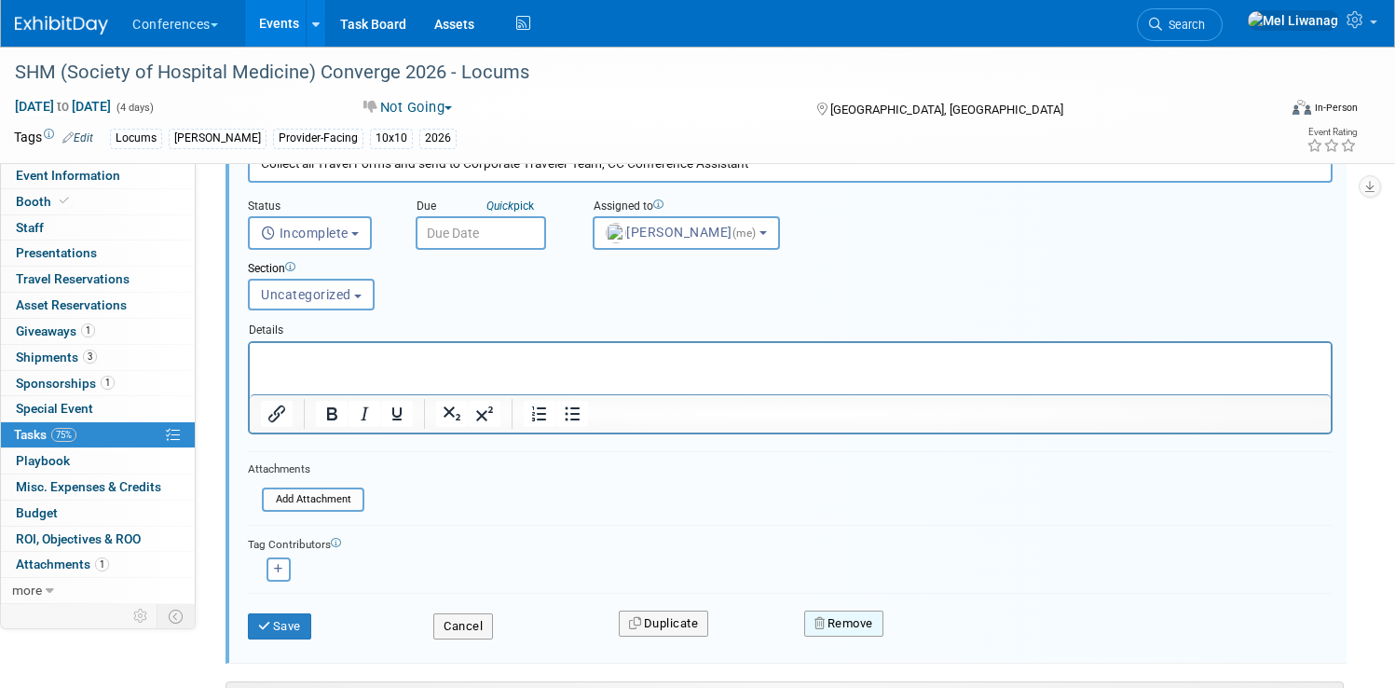
click at [827, 622] on icon "button" at bounding box center [820, 623] width 13 height 12
click at [941, 636] on icon at bounding box center [935, 639] width 11 height 10
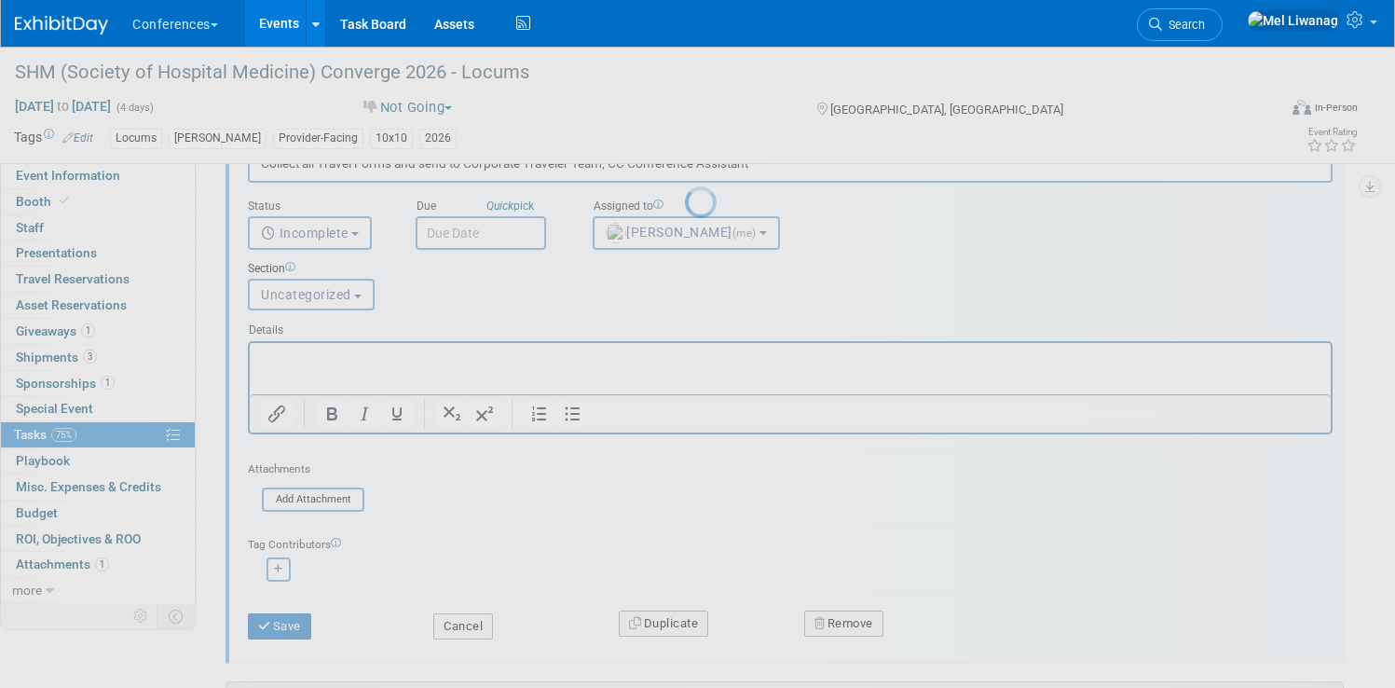
scroll to position [0, 0]
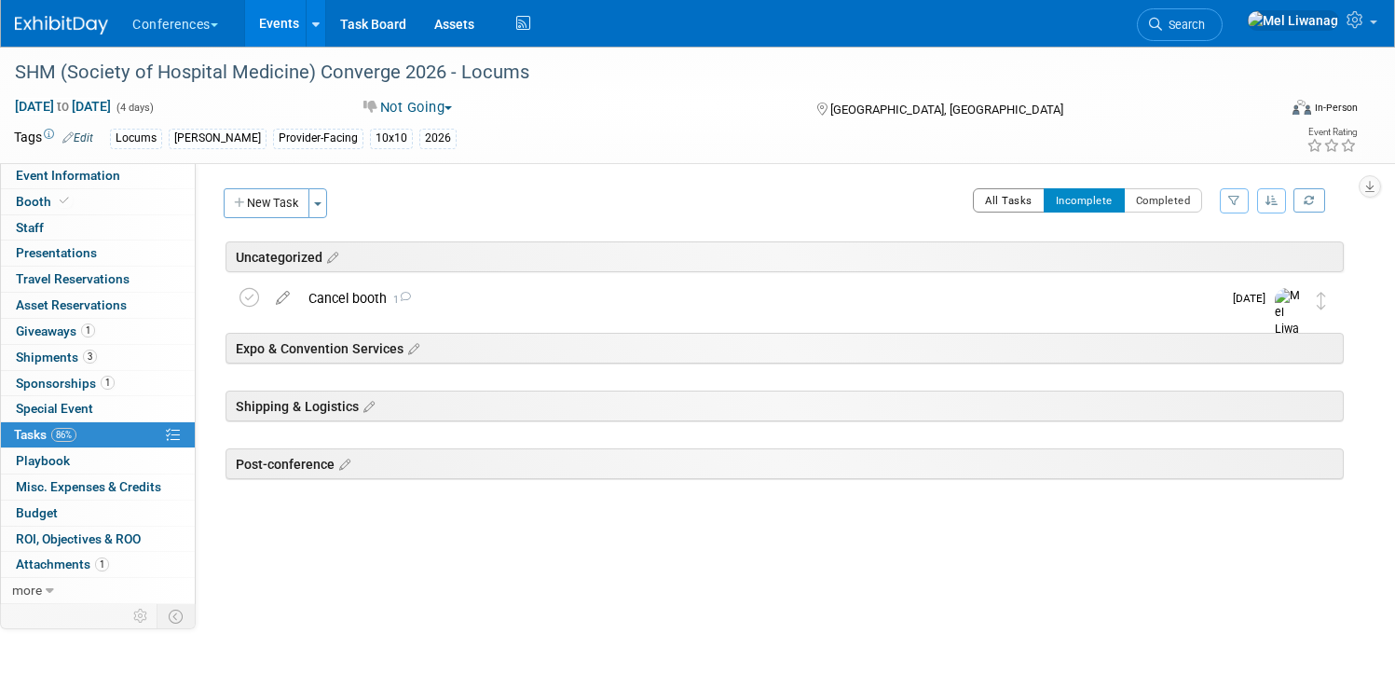
click at [974, 201] on button "All Tasks" at bounding box center [1009, 200] width 72 height 24
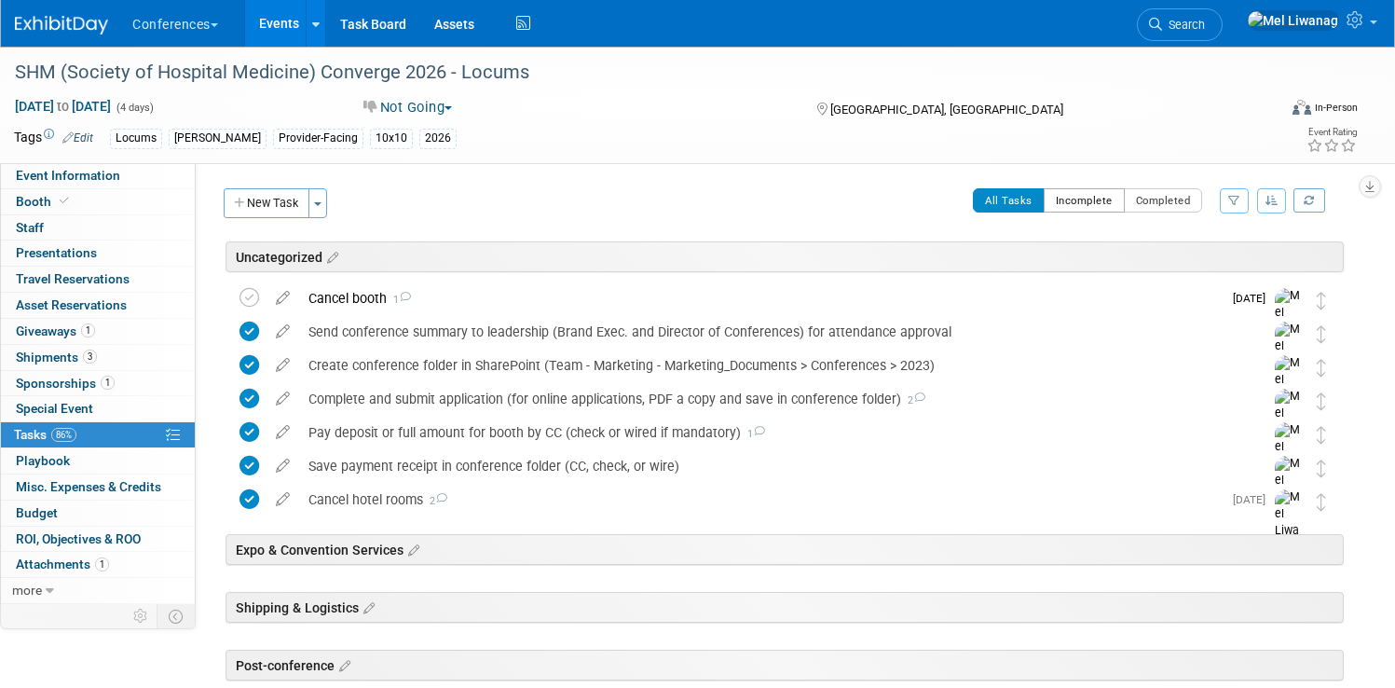
click at [1044, 206] on button "Incomplete" at bounding box center [1084, 200] width 81 height 24
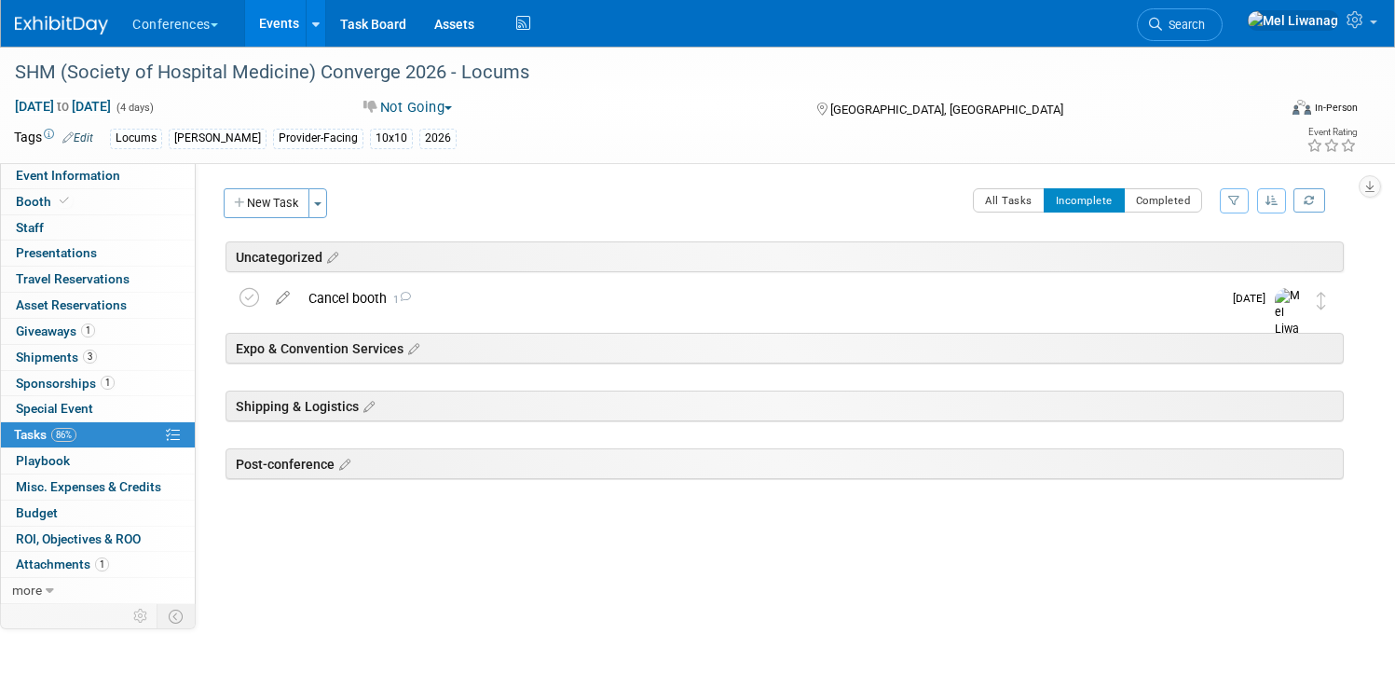
click at [767, 540] on div "Uncategorized SHM (Society of Hospital Medicine) Converge 2026 - Locums Nashvil…" at bounding box center [781, 402] width 1125 height 322
click at [108, 29] on img at bounding box center [61, 25] width 93 height 19
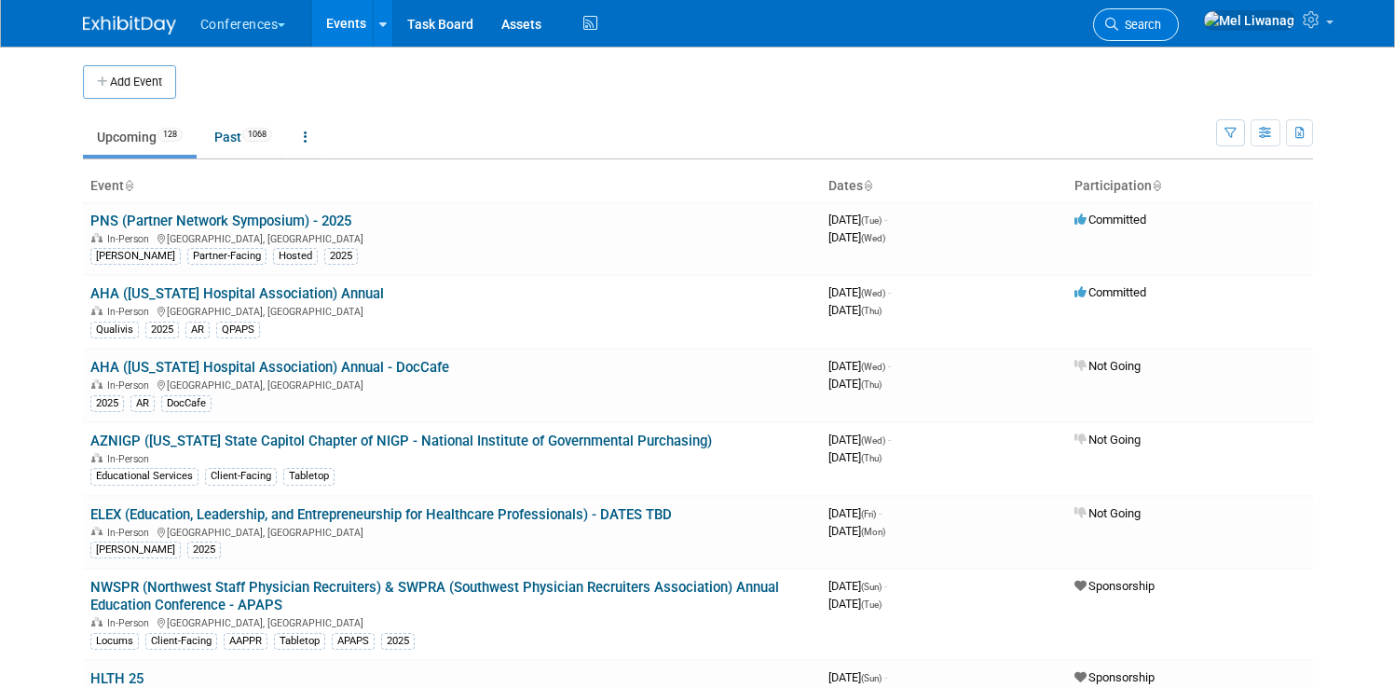
click at [1179, 31] on link "Search" at bounding box center [1136, 24] width 86 height 33
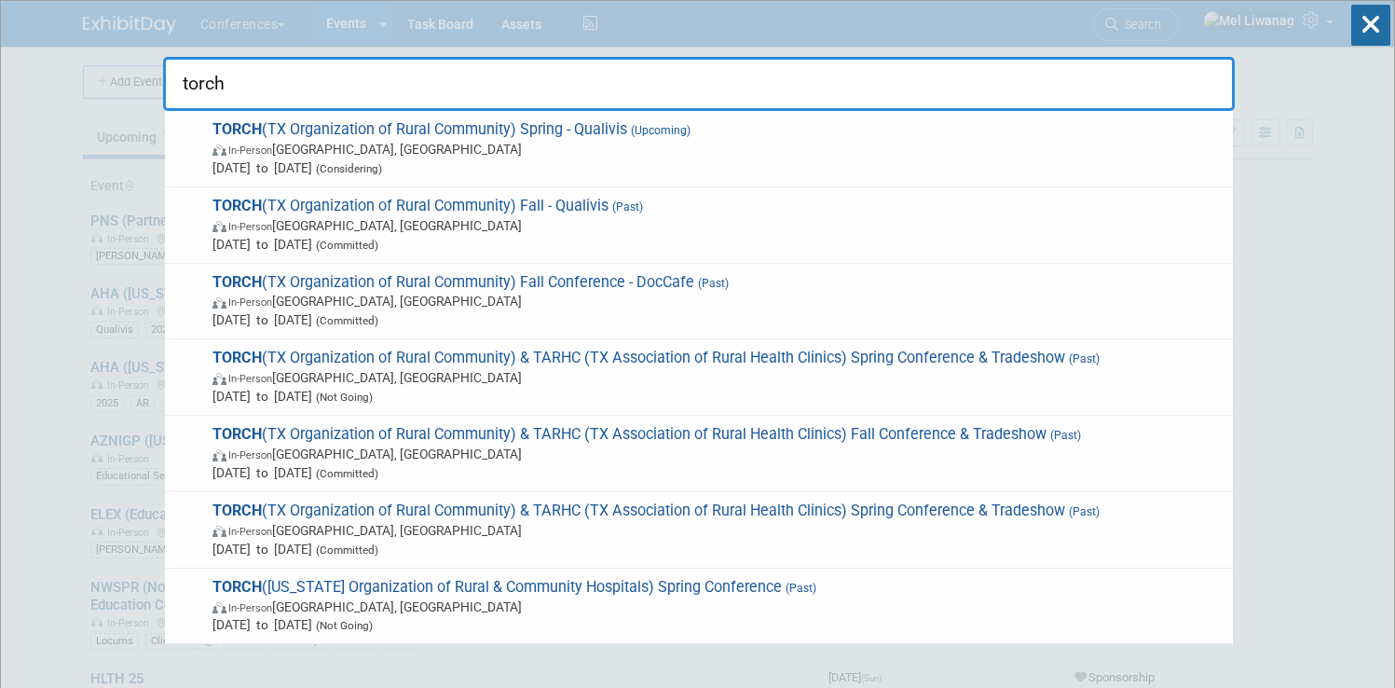
type input "torch"
click at [1378, 30] on icon at bounding box center [1370, 25] width 39 height 41
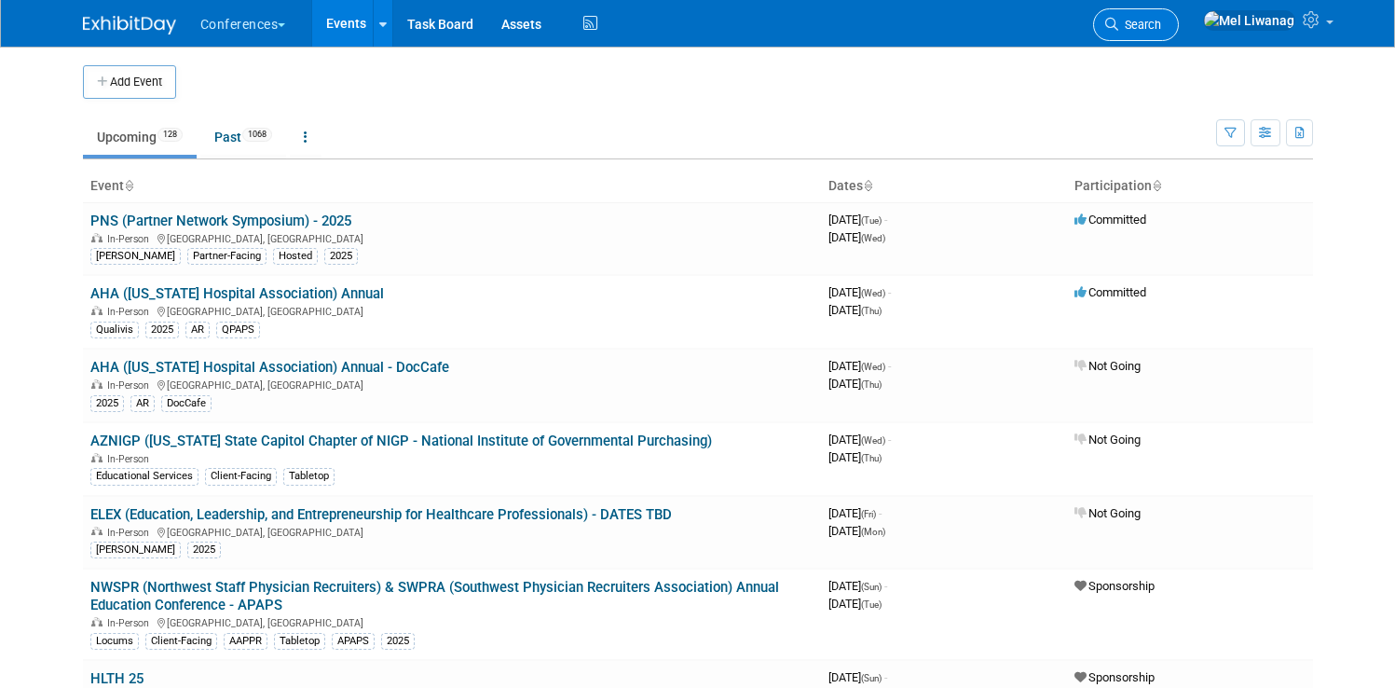
click at [1179, 38] on link "Search" at bounding box center [1136, 24] width 86 height 33
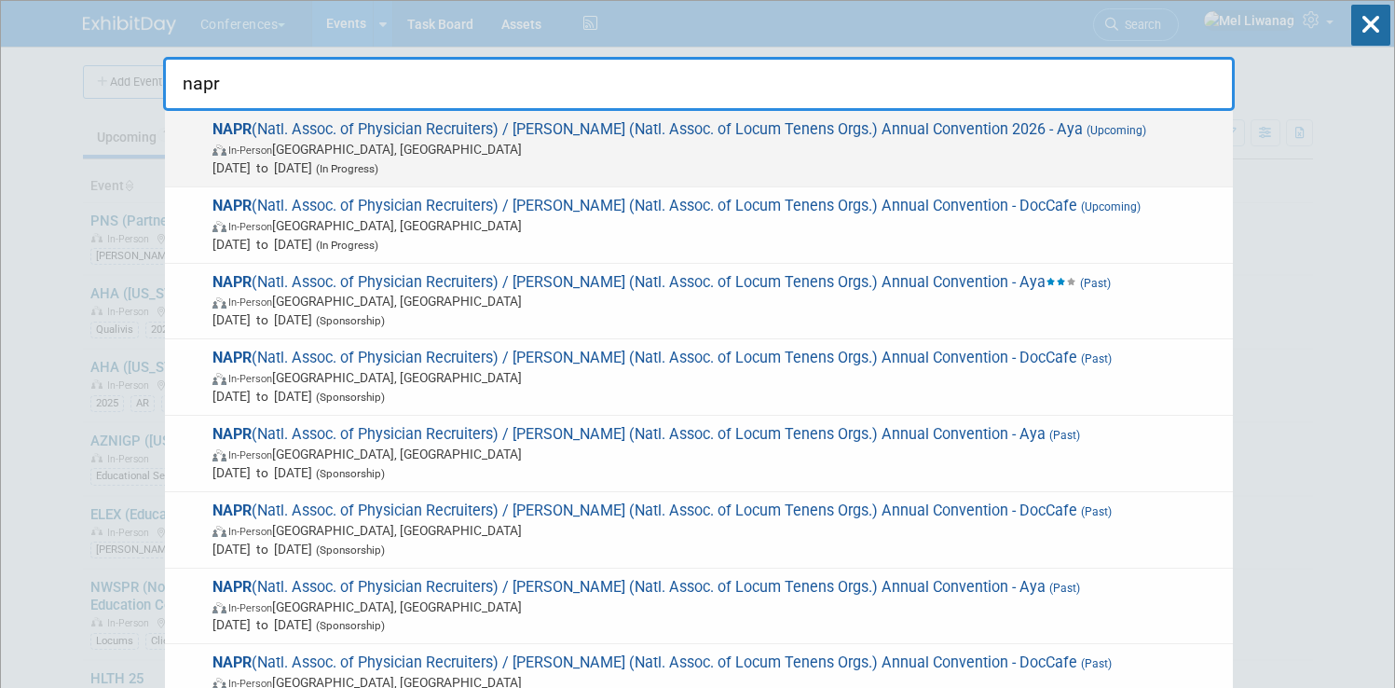
type input "napr"
click at [910, 170] on span "[DATE] to [DATE] (In Progress)" at bounding box center [717, 167] width 1011 height 19
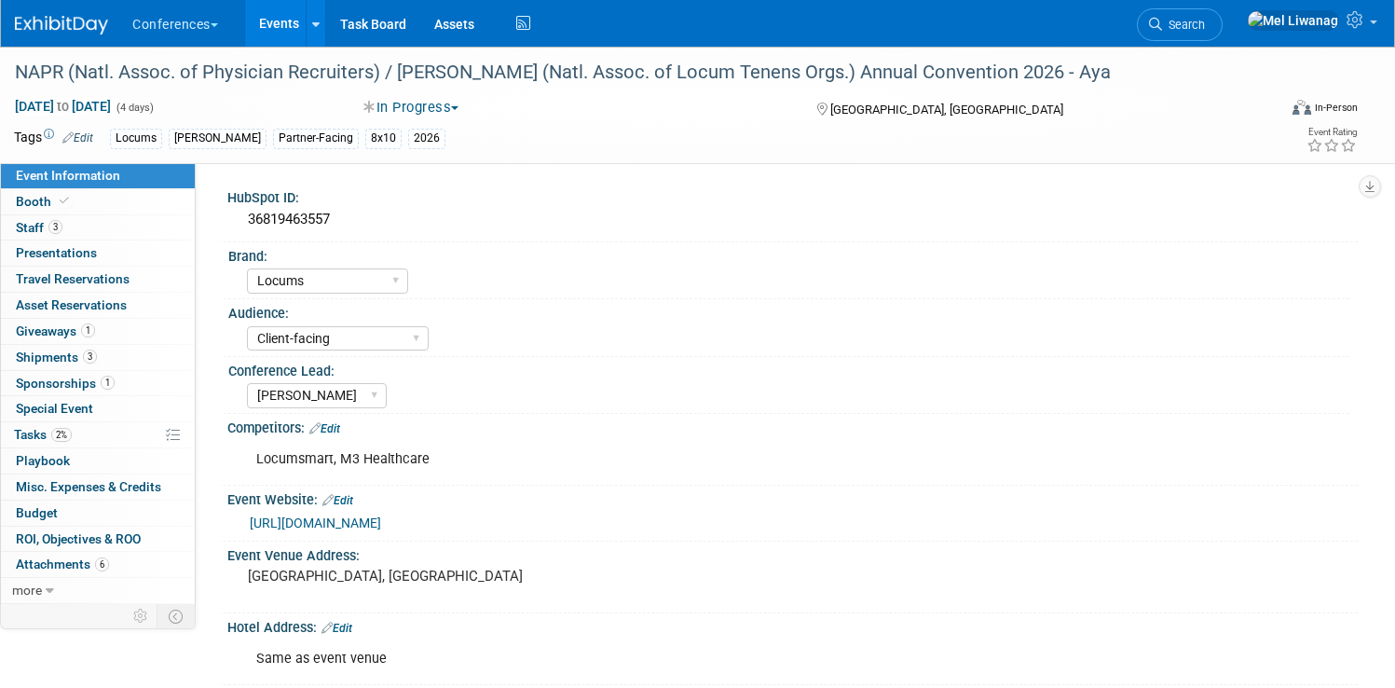
select select "Locums"
select select "Client-facing"
select select "[PERSON_NAME]"
click at [183, 198] on link "Booth" at bounding box center [98, 201] width 194 height 25
select select "8'x10'"
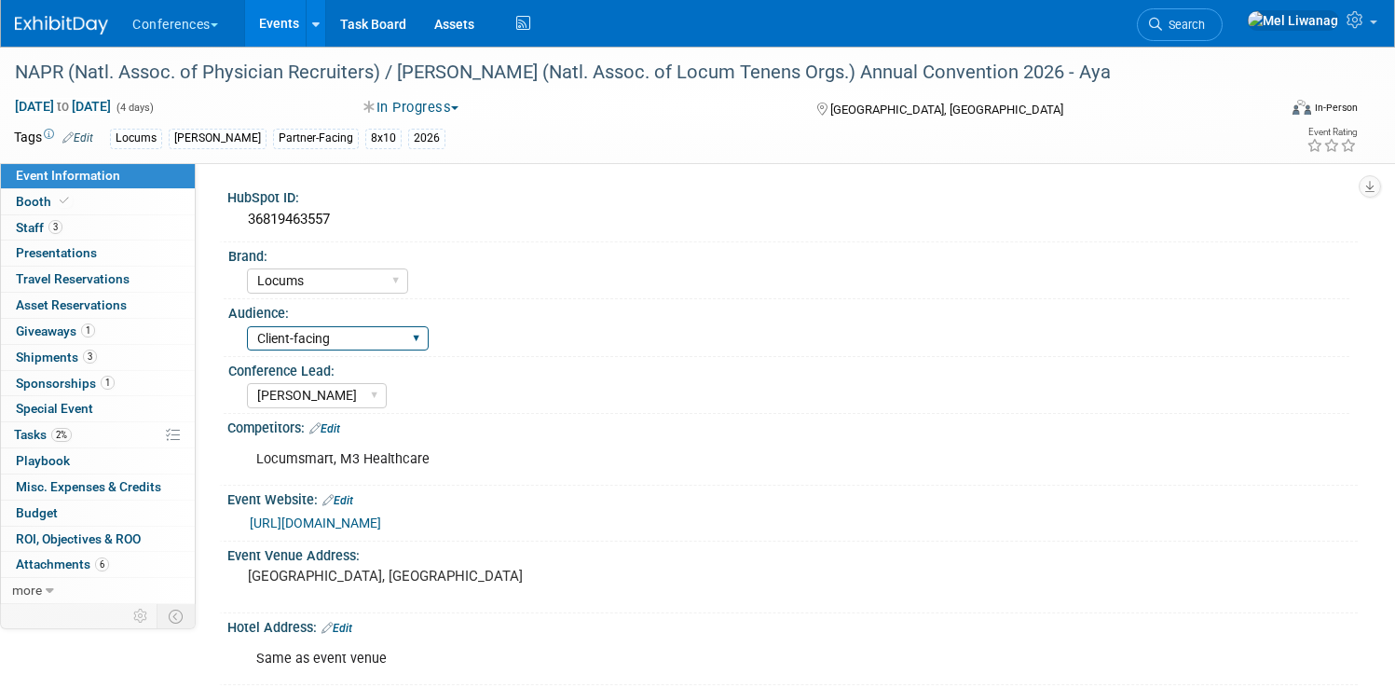
select select "No"
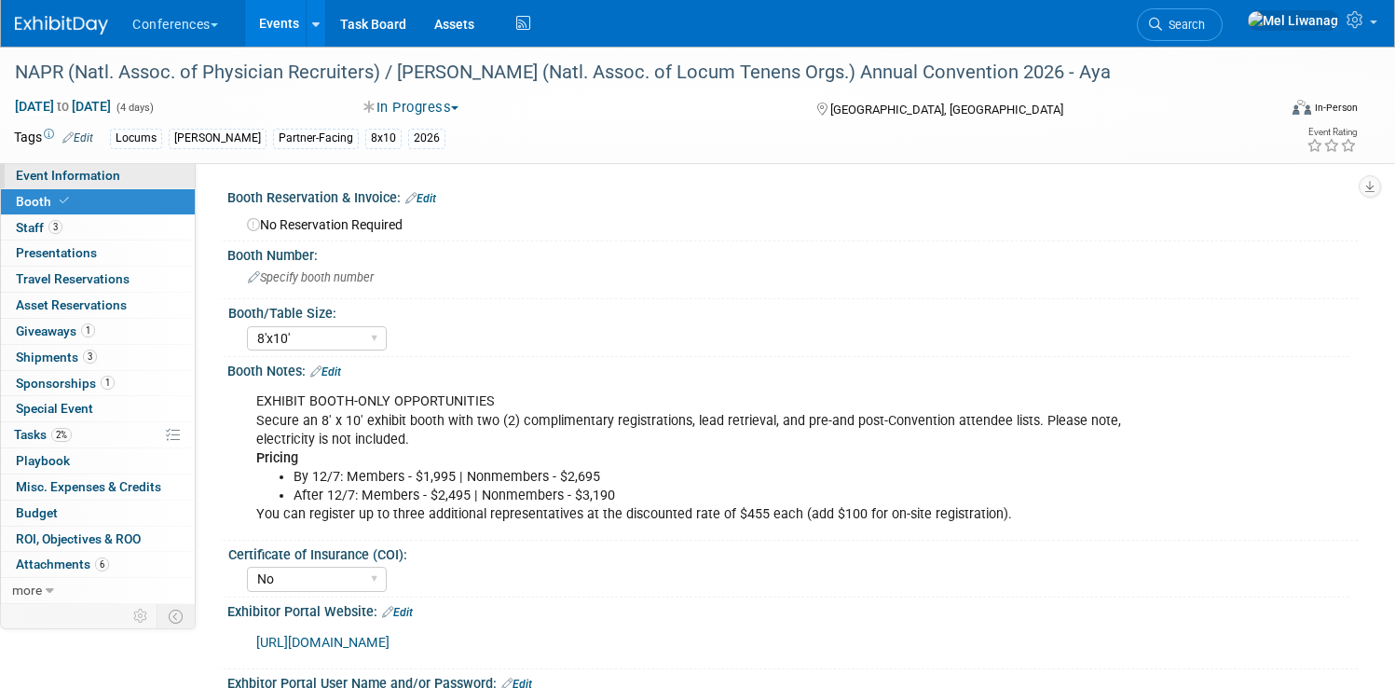
click at [120, 173] on span "Event Information" at bounding box center [68, 175] width 104 height 15
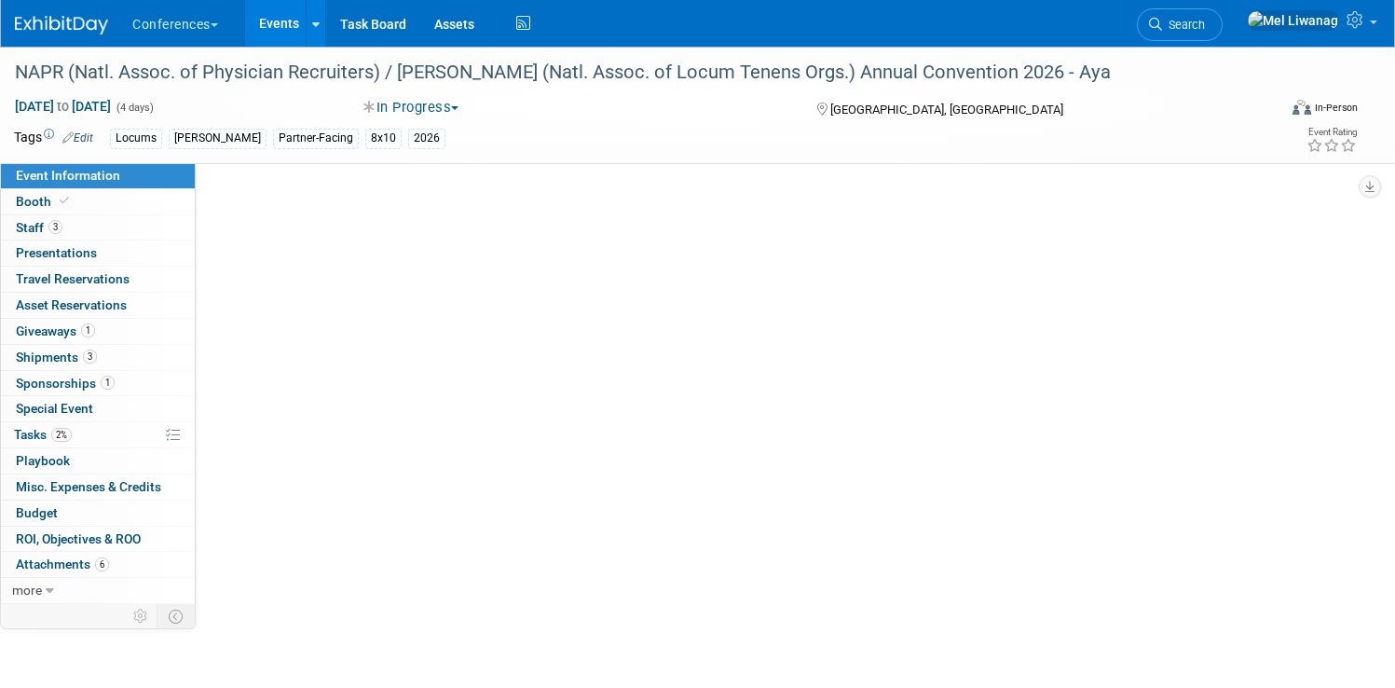
select select "Locums"
select select "Client-facing"
select select "[PERSON_NAME]"
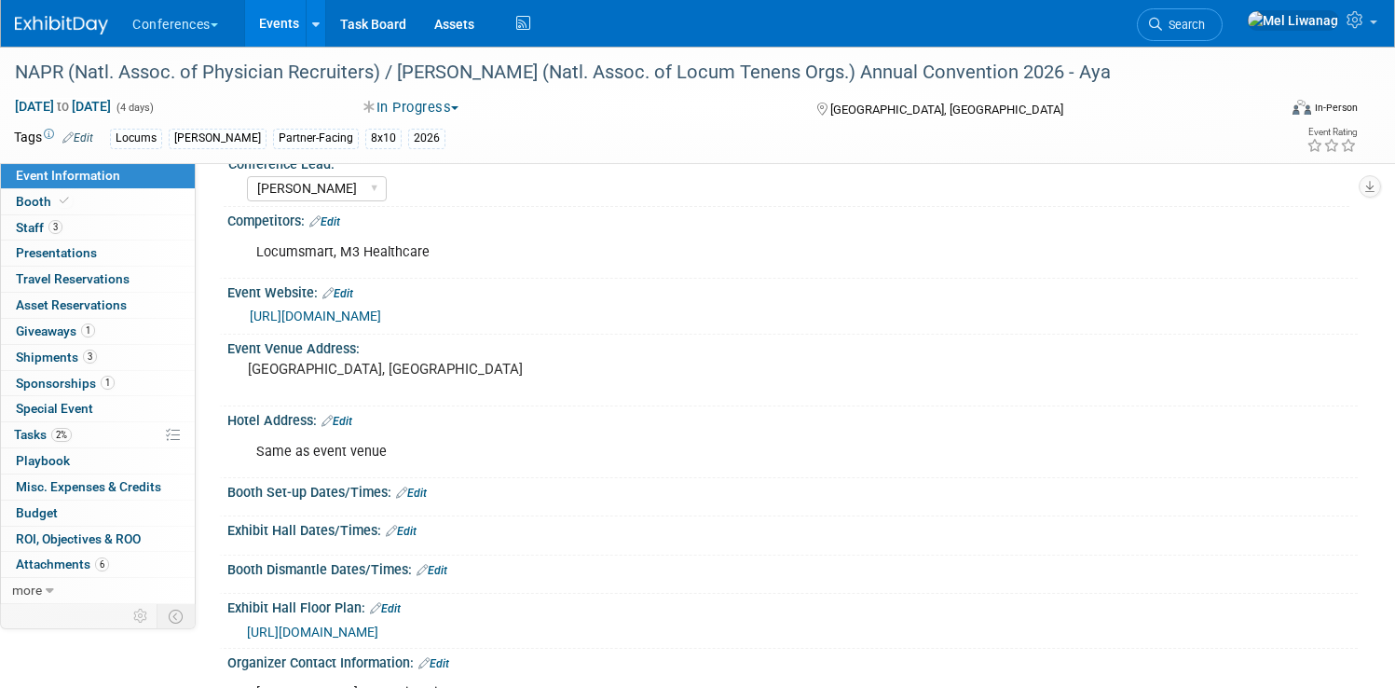
scroll to position [358, 0]
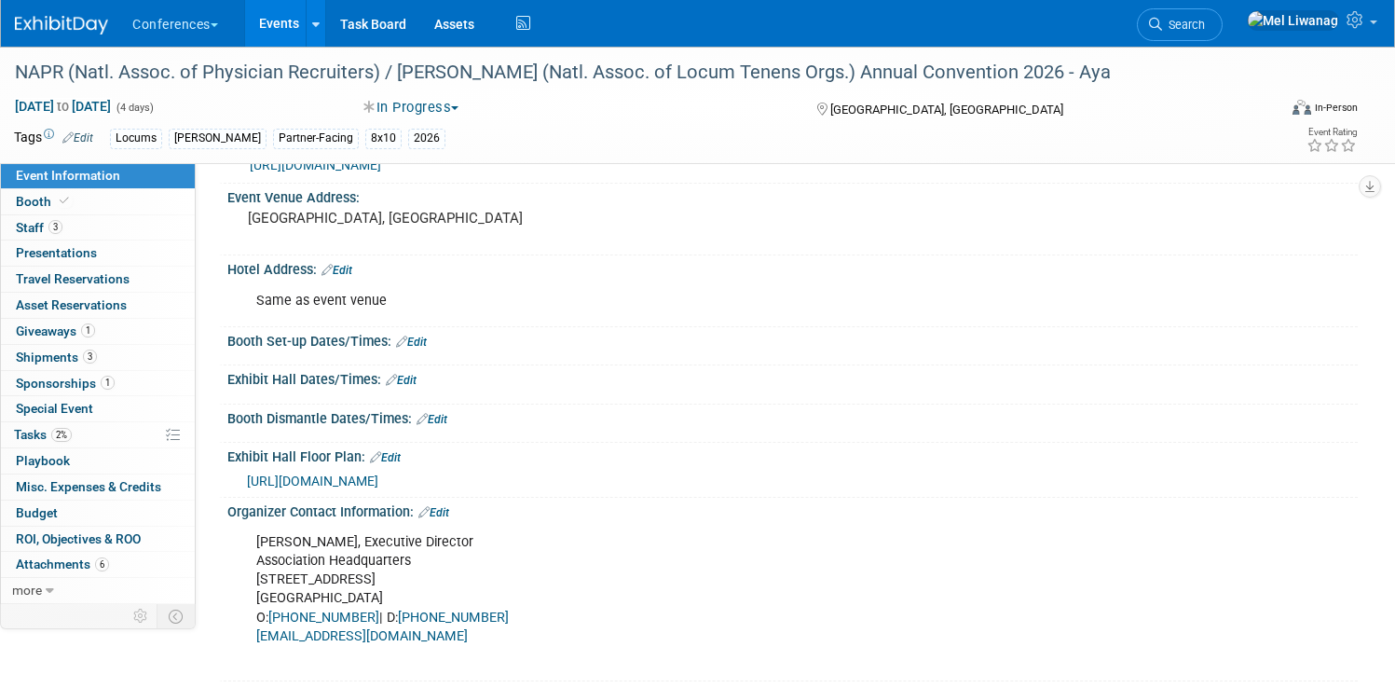
click at [378, 482] on span "[URL][DOMAIN_NAME]" at bounding box center [312, 480] width 131 height 15
click at [108, 21] on img at bounding box center [61, 25] width 93 height 19
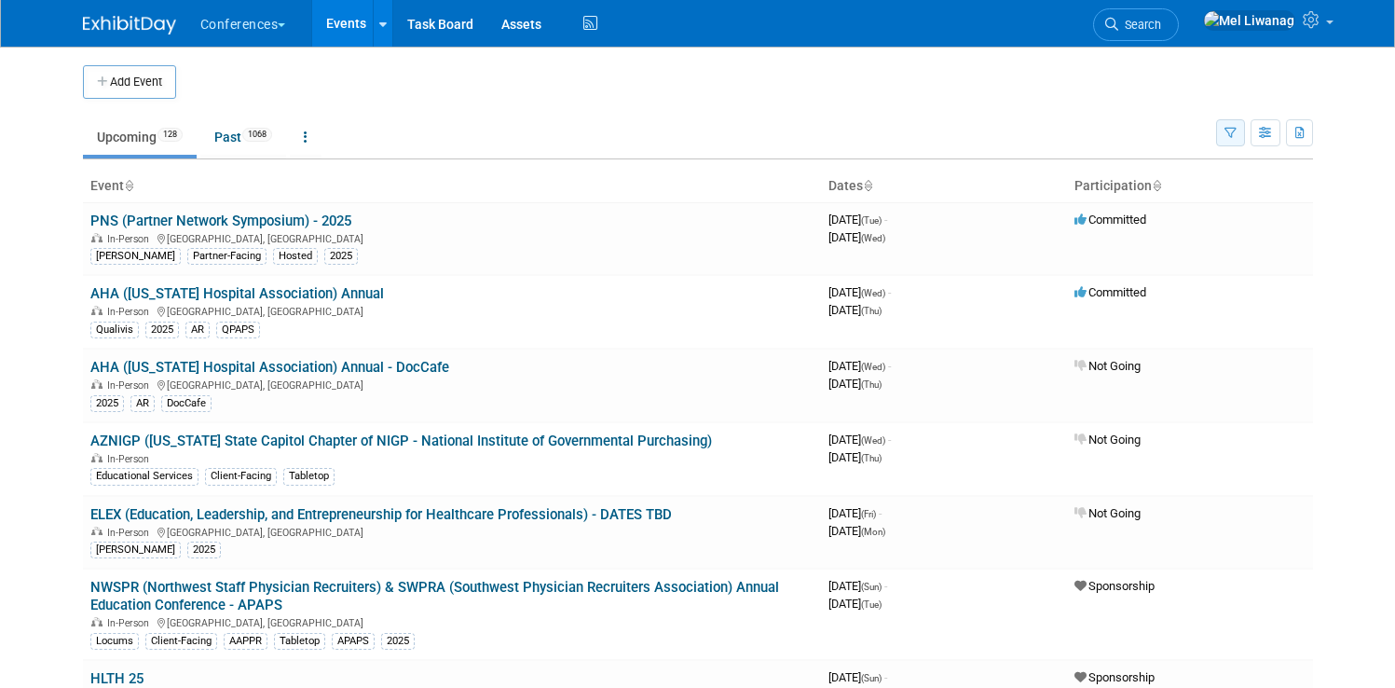
click at [1233, 138] on button "button" at bounding box center [1230, 132] width 29 height 27
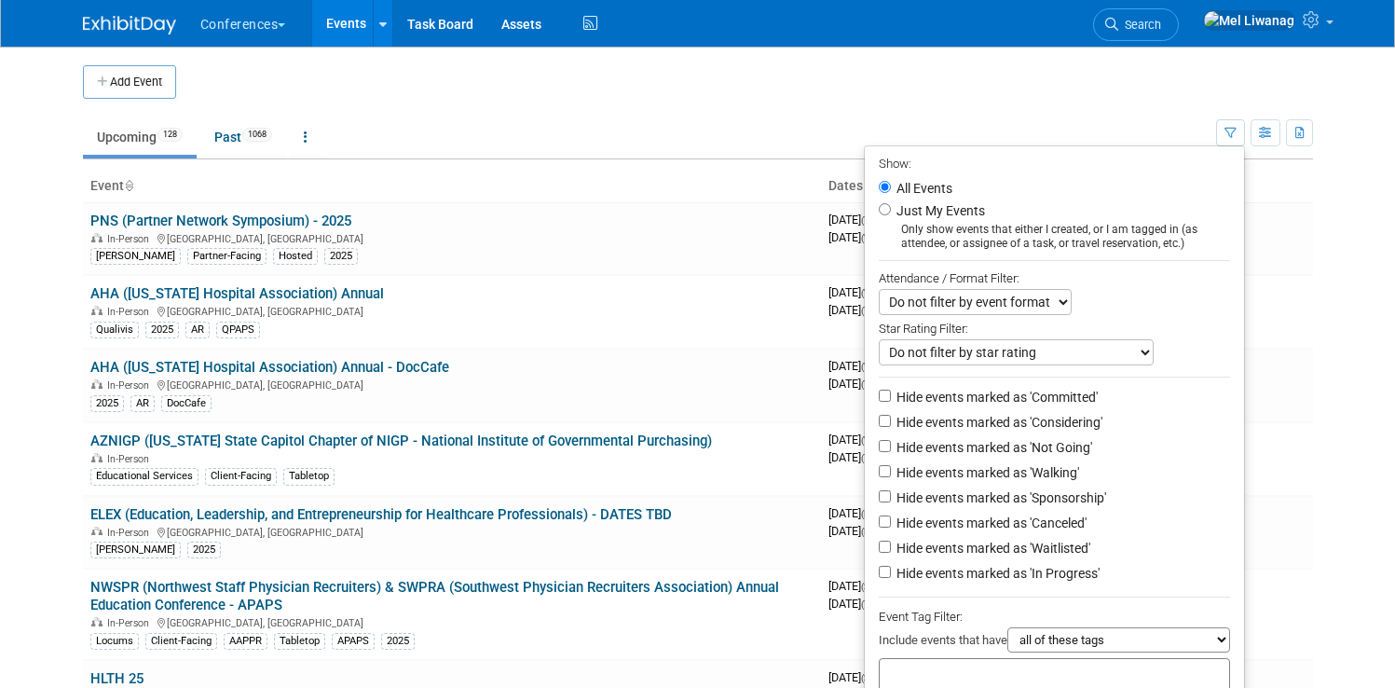
click at [961, 205] on label "Just My Events" at bounding box center [939, 210] width 92 height 19
click at [891, 205] on input "Just My Events" at bounding box center [885, 209] width 12 height 12
radio input "true"
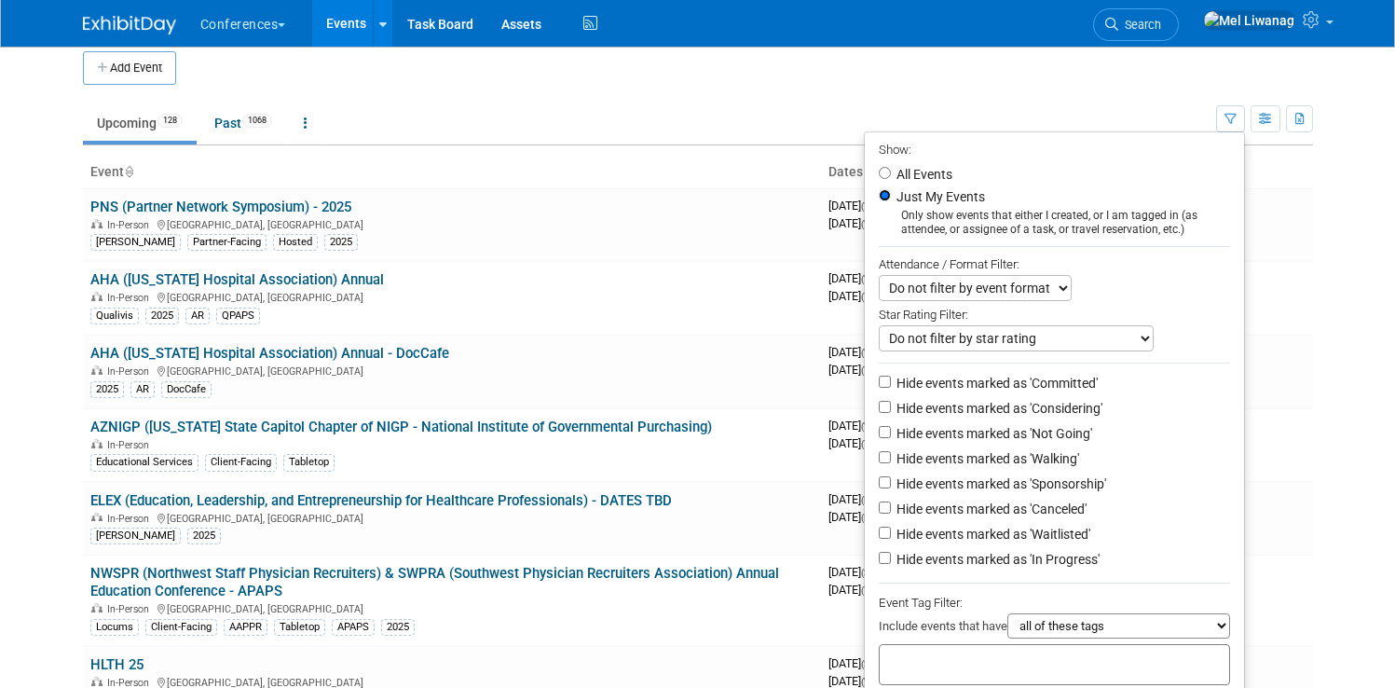
scroll to position [29, 0]
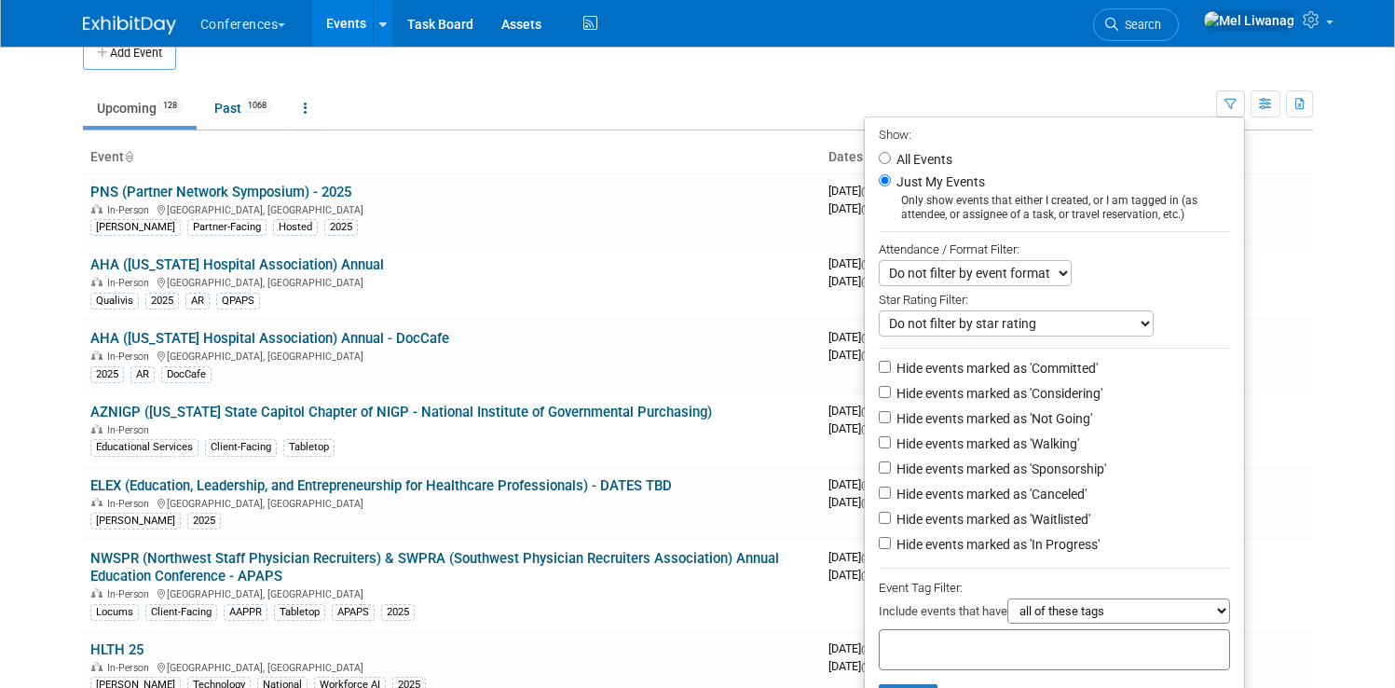
click at [1032, 412] on label "Hide events marked as 'Not Going'" at bounding box center [992, 418] width 199 height 19
click at [891, 412] on input "Hide events marked as 'Not Going'" at bounding box center [885, 417] width 12 height 12
checkbox input "true"
click at [1034, 515] on label "Hide events marked as 'Waitlisted'" at bounding box center [992, 519] width 198 height 19
click at [891, 515] on input "Hide events marked as 'Waitlisted'" at bounding box center [885, 518] width 12 height 12
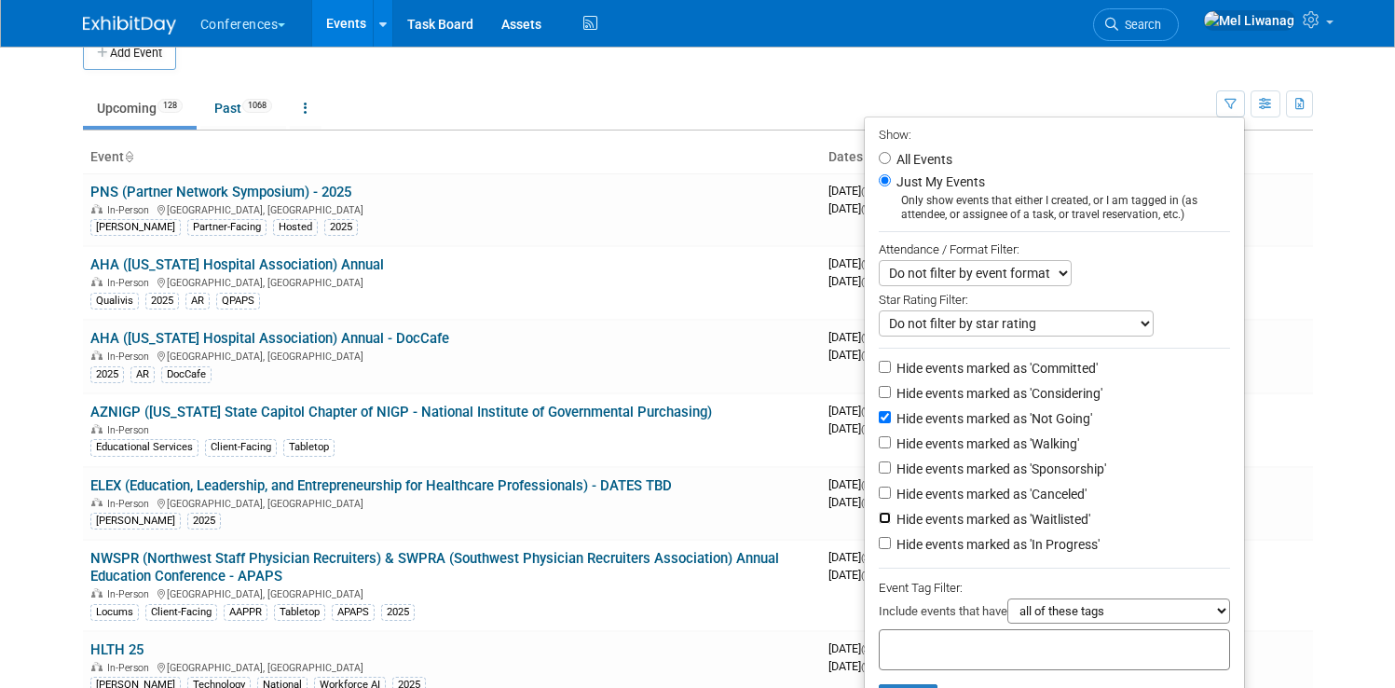
checkbox input "true"
click at [1034, 496] on label "Hide events marked as 'Canceled'" at bounding box center [990, 494] width 194 height 19
click at [891, 496] on input "Hide events marked as 'Canceled'" at bounding box center [885, 492] width 12 height 12
checkbox input "true"
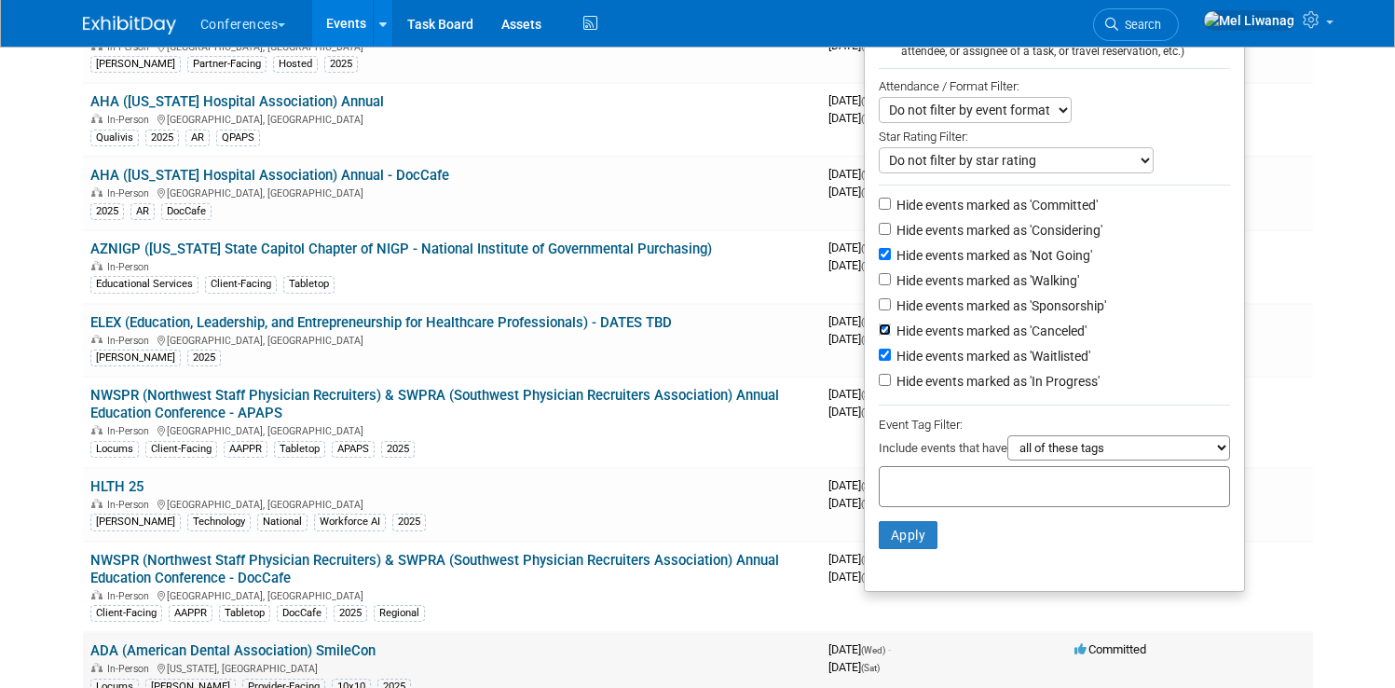
scroll to position [360, 0]
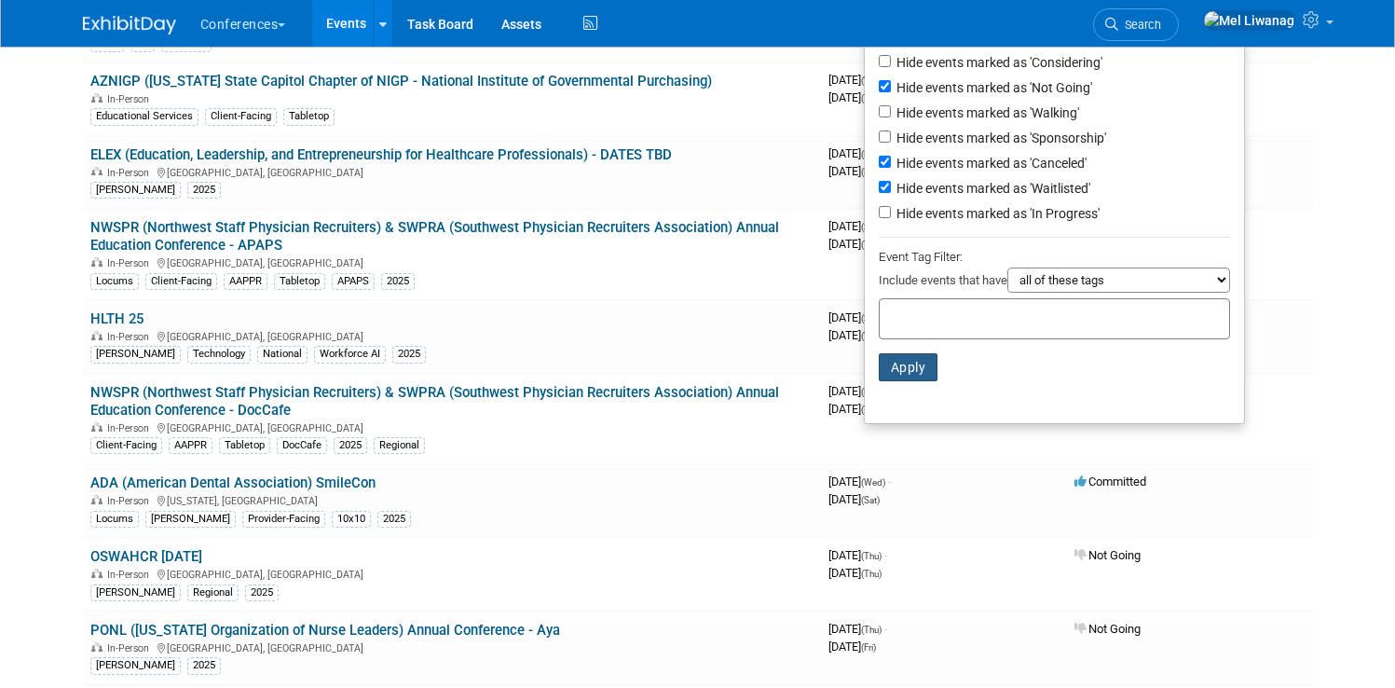
click at [920, 377] on button "Apply" at bounding box center [909, 367] width 60 height 28
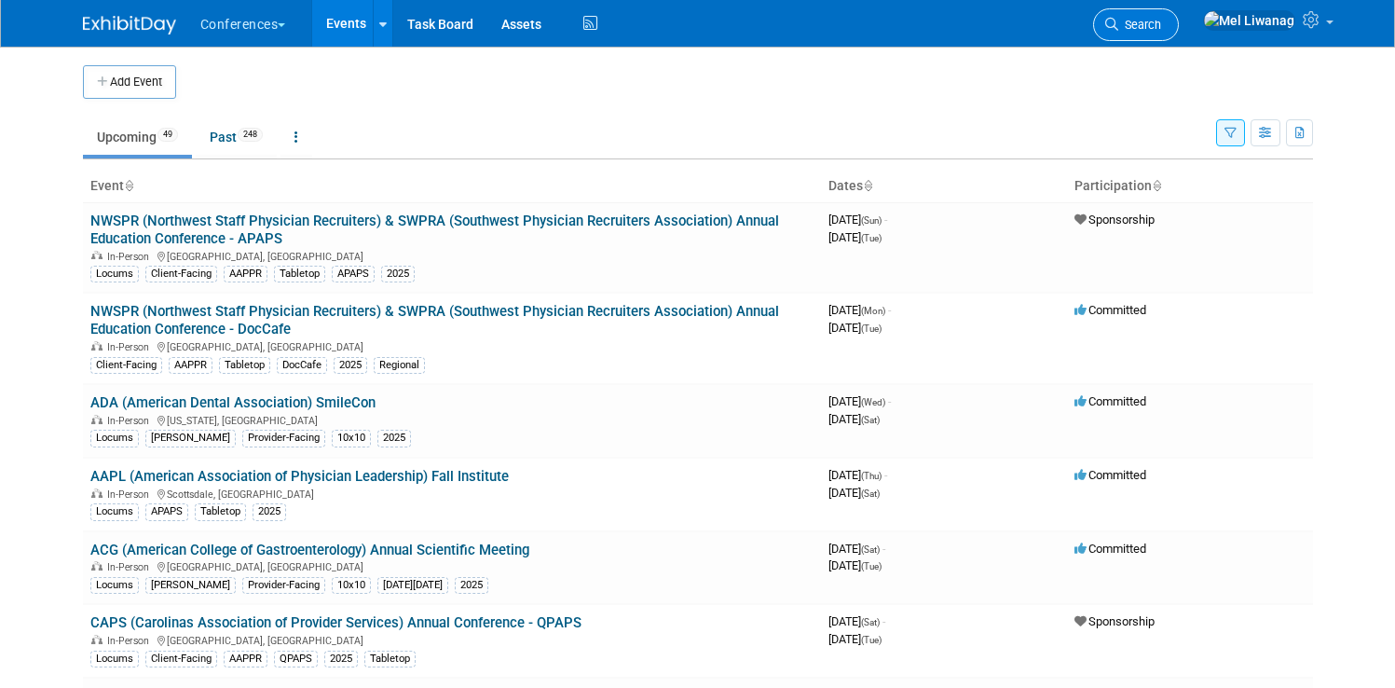
click at [1179, 14] on link "Search" at bounding box center [1136, 24] width 86 height 33
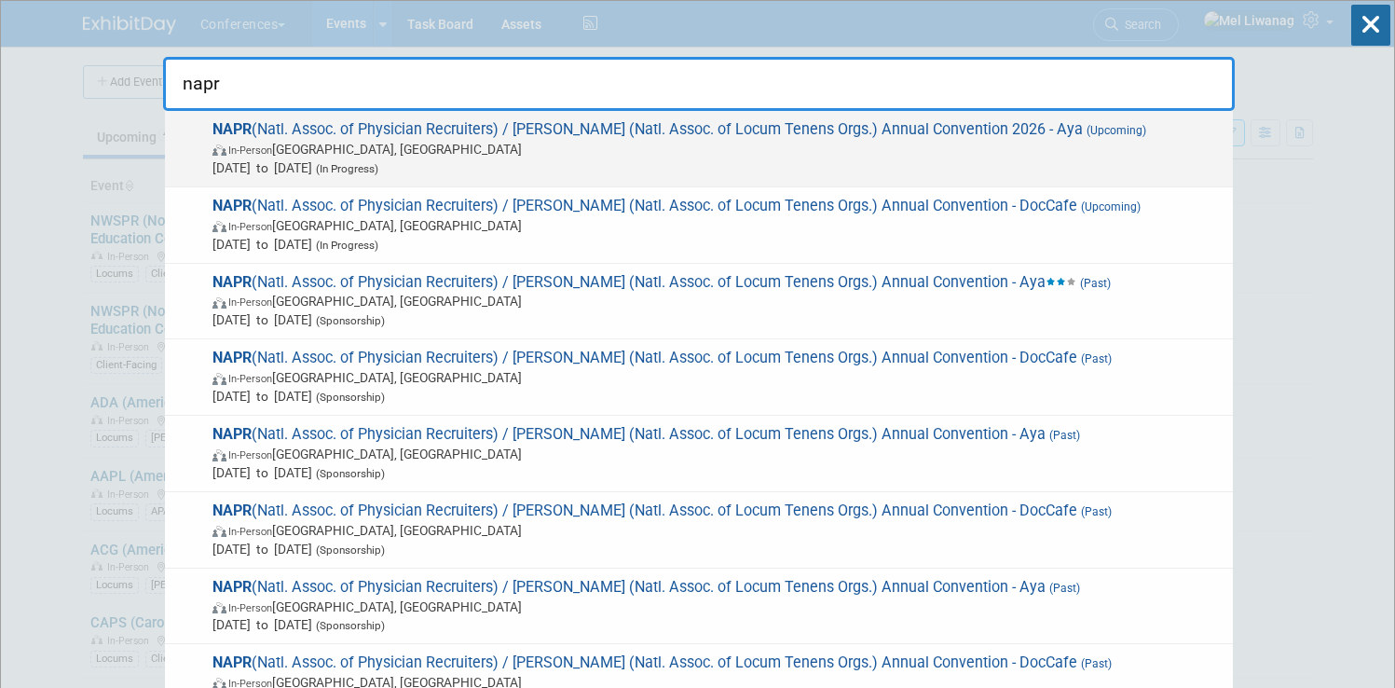
type input "napr"
click at [600, 121] on span "NAPR (Natl. Assoc. of Physician Recruiters) / [PERSON_NAME] (Natl. Assoc. of Lo…" at bounding box center [715, 148] width 1017 height 57
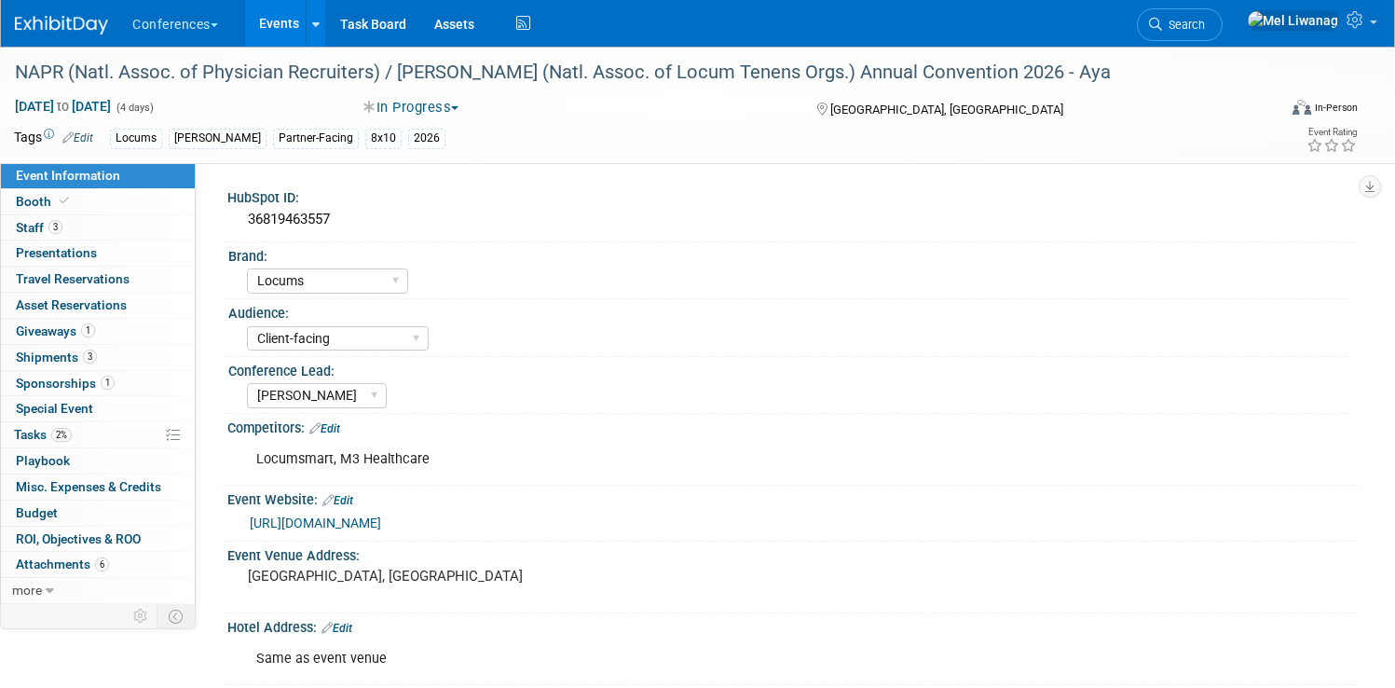
select select "Locums"
select select "Client-facing"
select select "[PERSON_NAME]"
click at [72, 437] on span "Tasks 2%" at bounding box center [43, 434] width 58 height 15
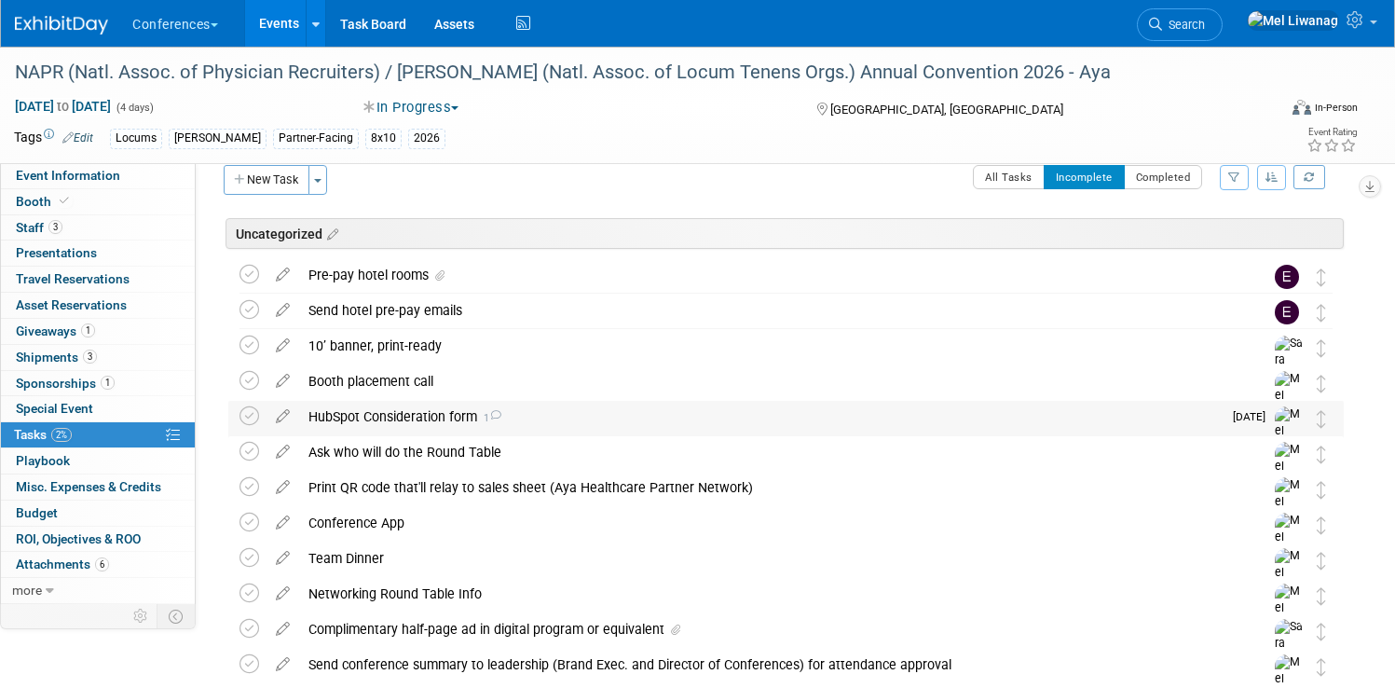
scroll to position [20, 0]
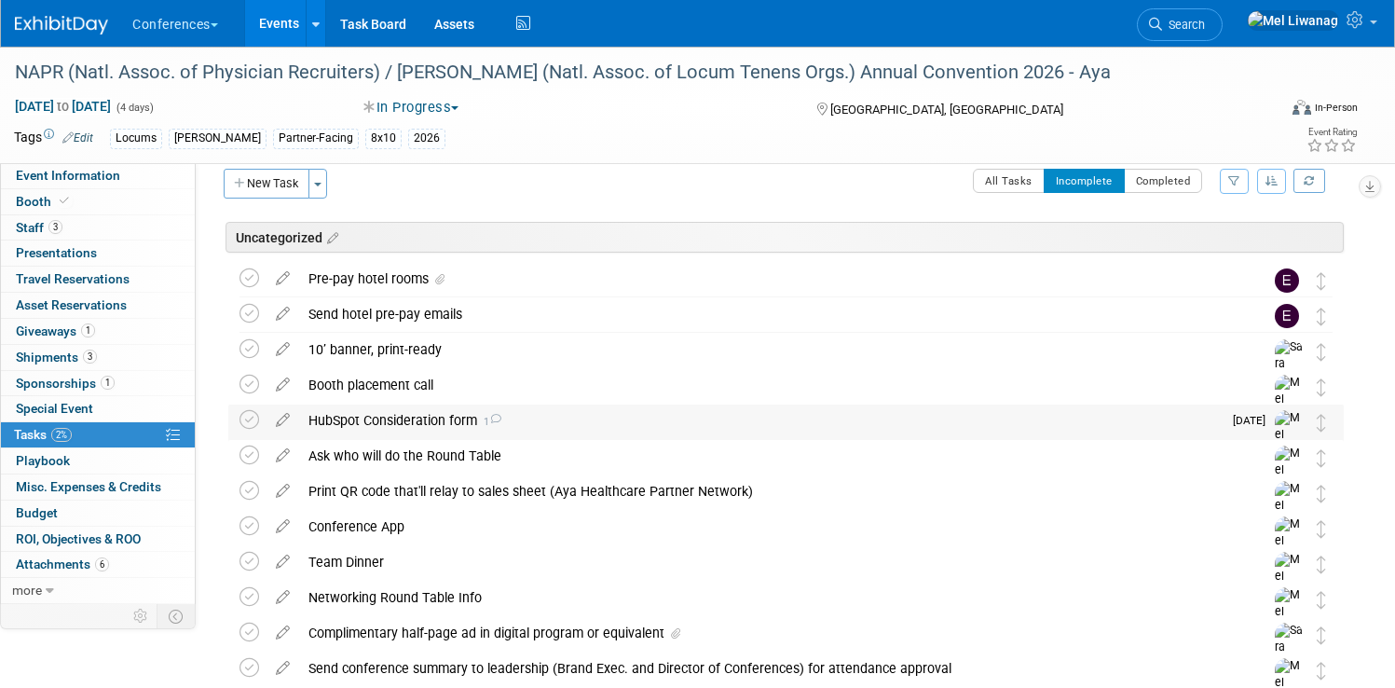
click at [479, 415] on div "HubSpot Consideration form 1" at bounding box center [760, 420] width 923 height 32
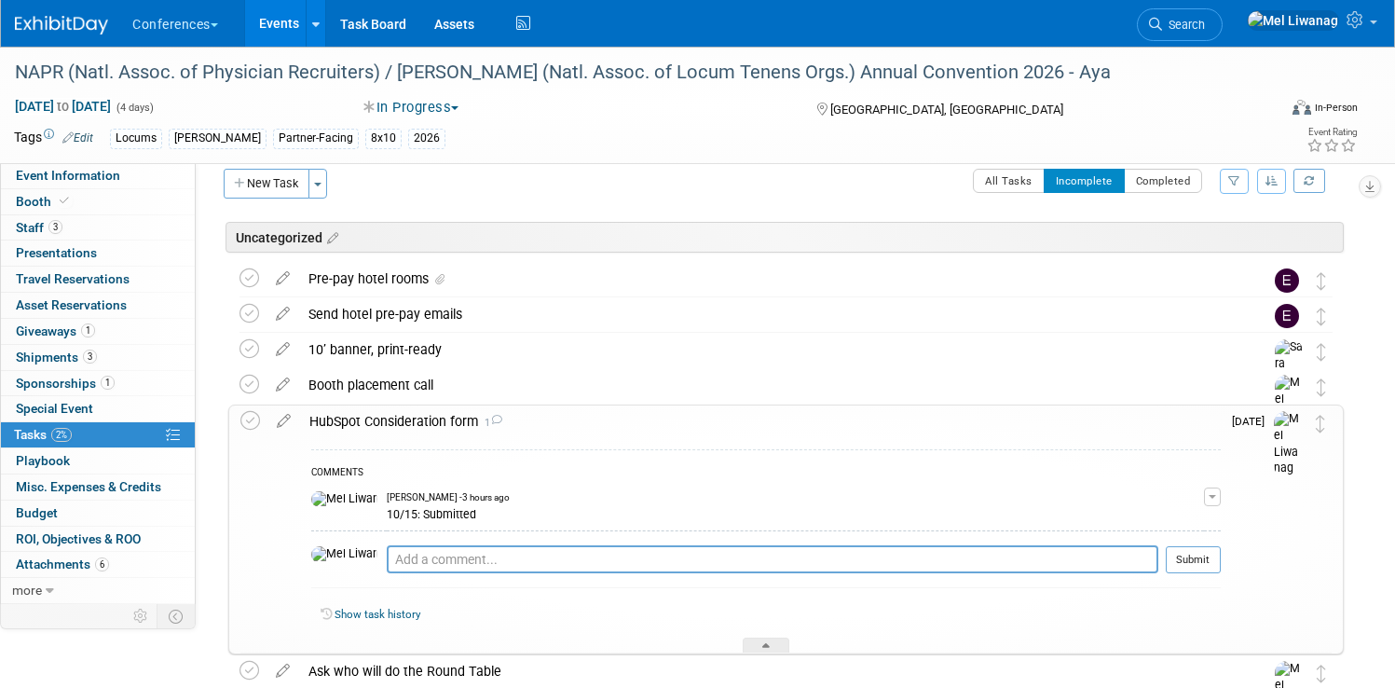
click at [605, 418] on div "HubSpot Consideration form 1" at bounding box center [760, 421] width 921 height 32
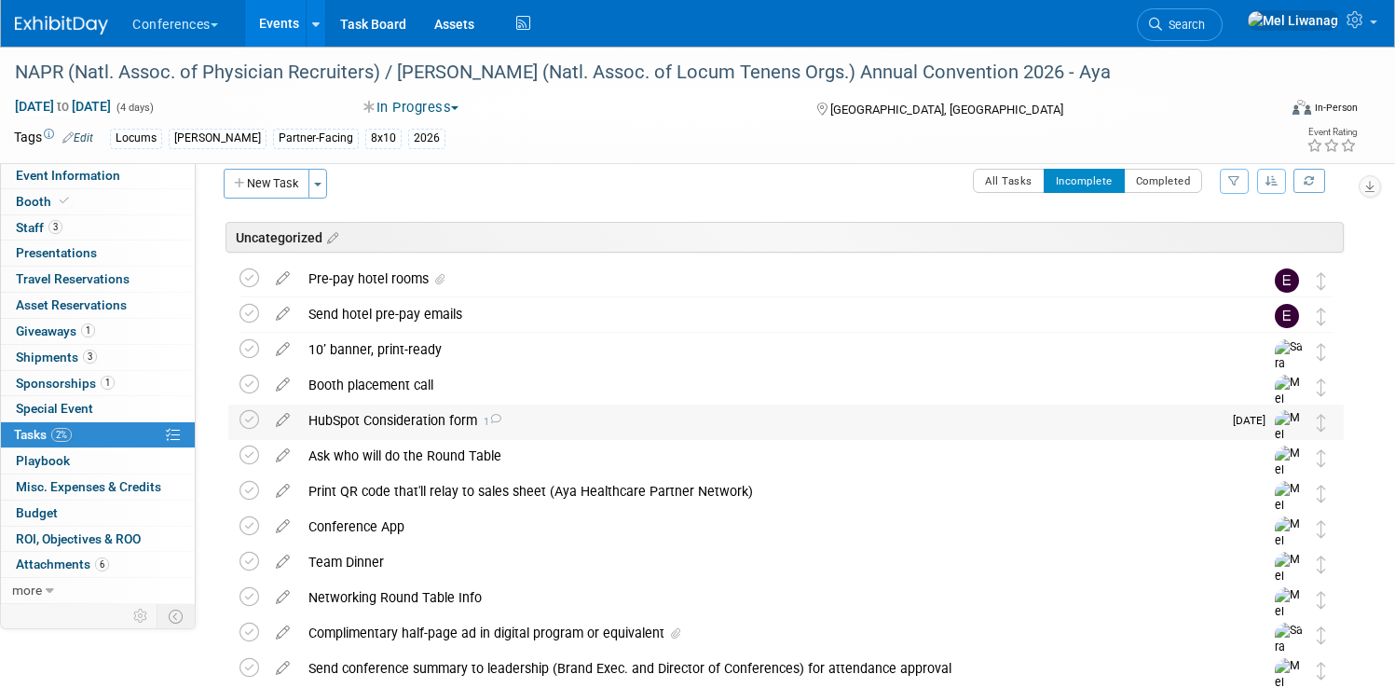
click at [440, 422] on div "HubSpot Consideration form 1" at bounding box center [760, 420] width 923 height 32
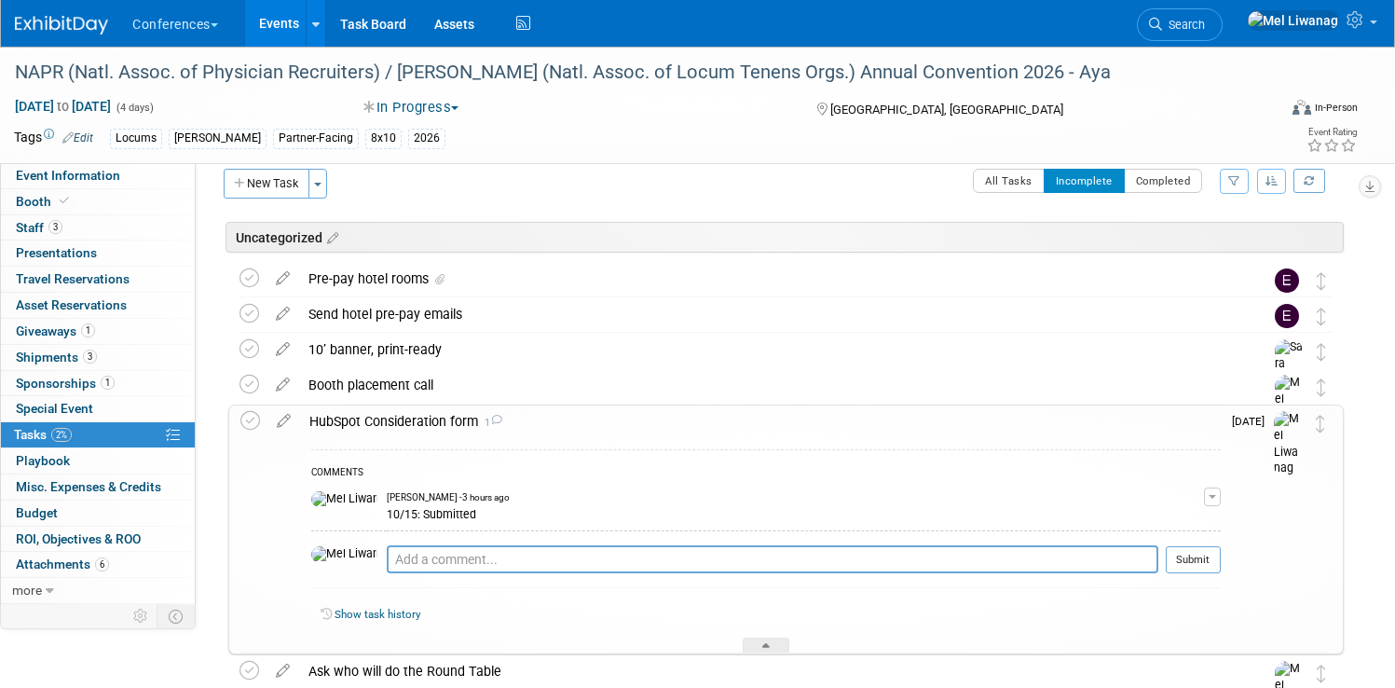
click at [440, 422] on div "HubSpot Consideration form 1" at bounding box center [760, 421] width 921 height 32
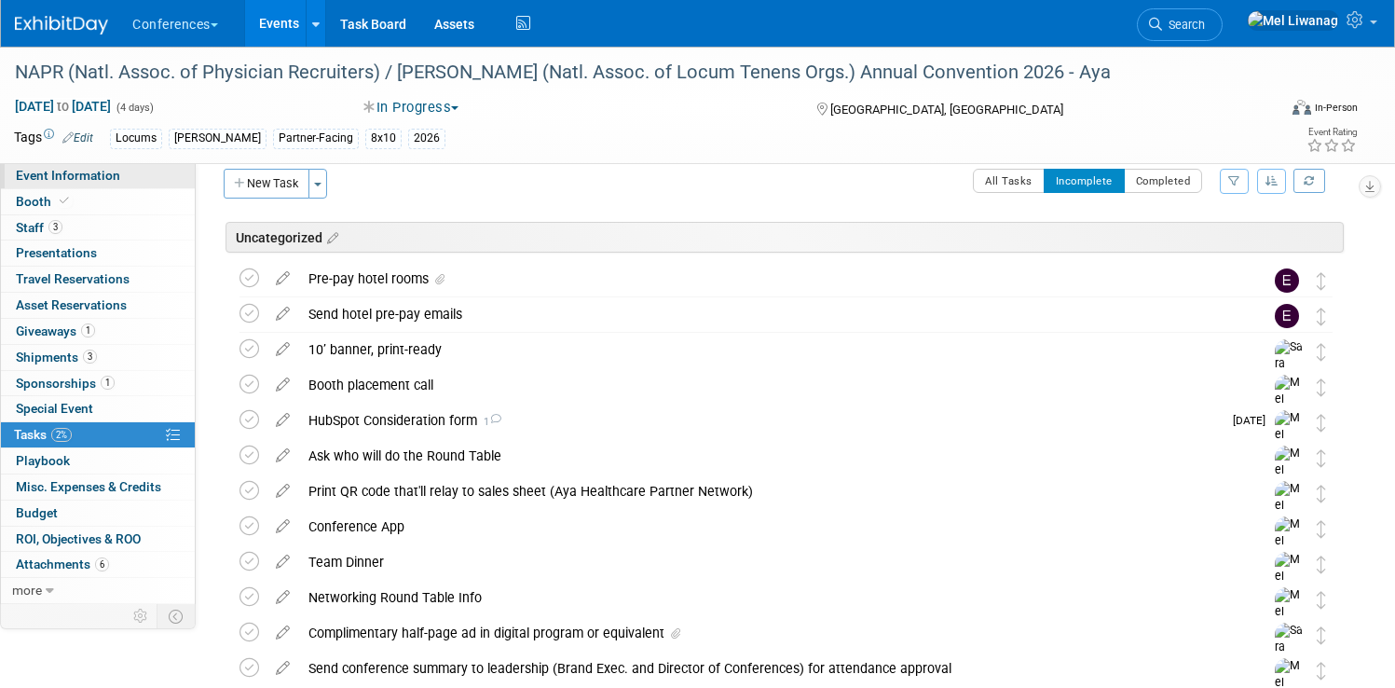
click at [149, 185] on link "Event Information" at bounding box center [98, 175] width 194 height 25
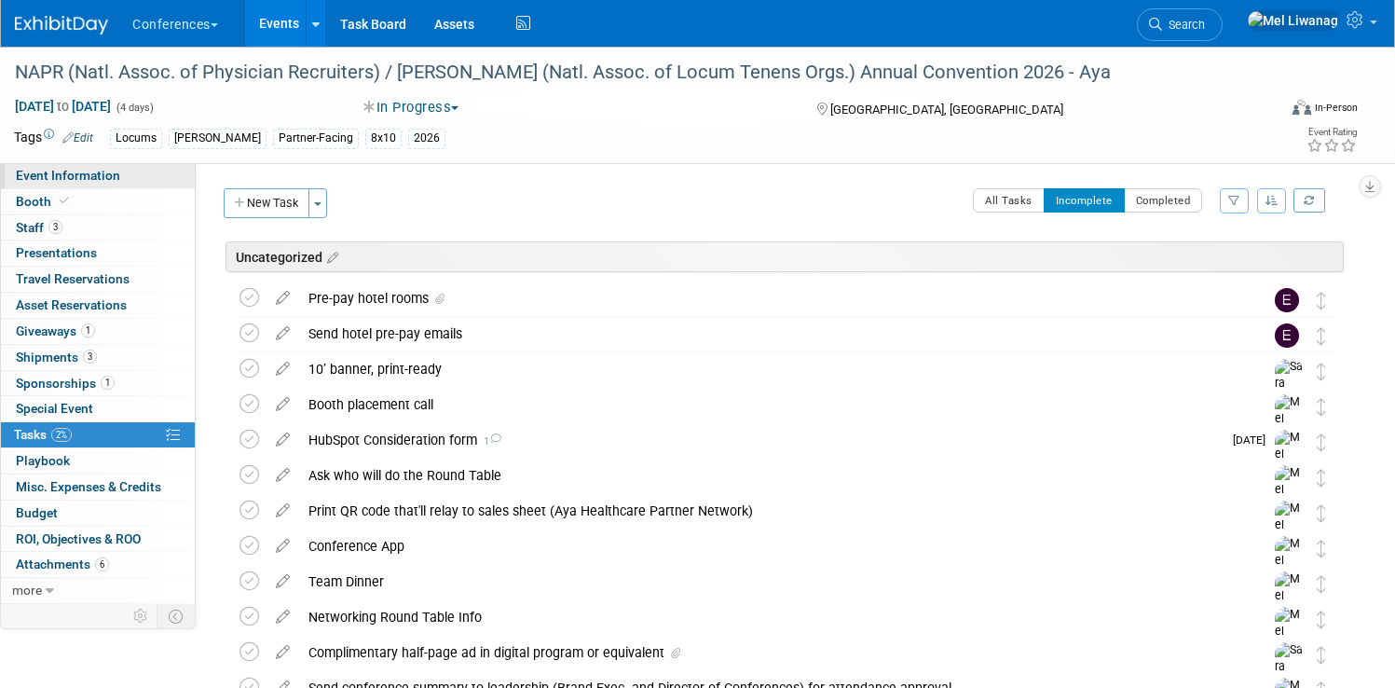
select select "Locums"
select select "Client-facing"
select select "[PERSON_NAME]"
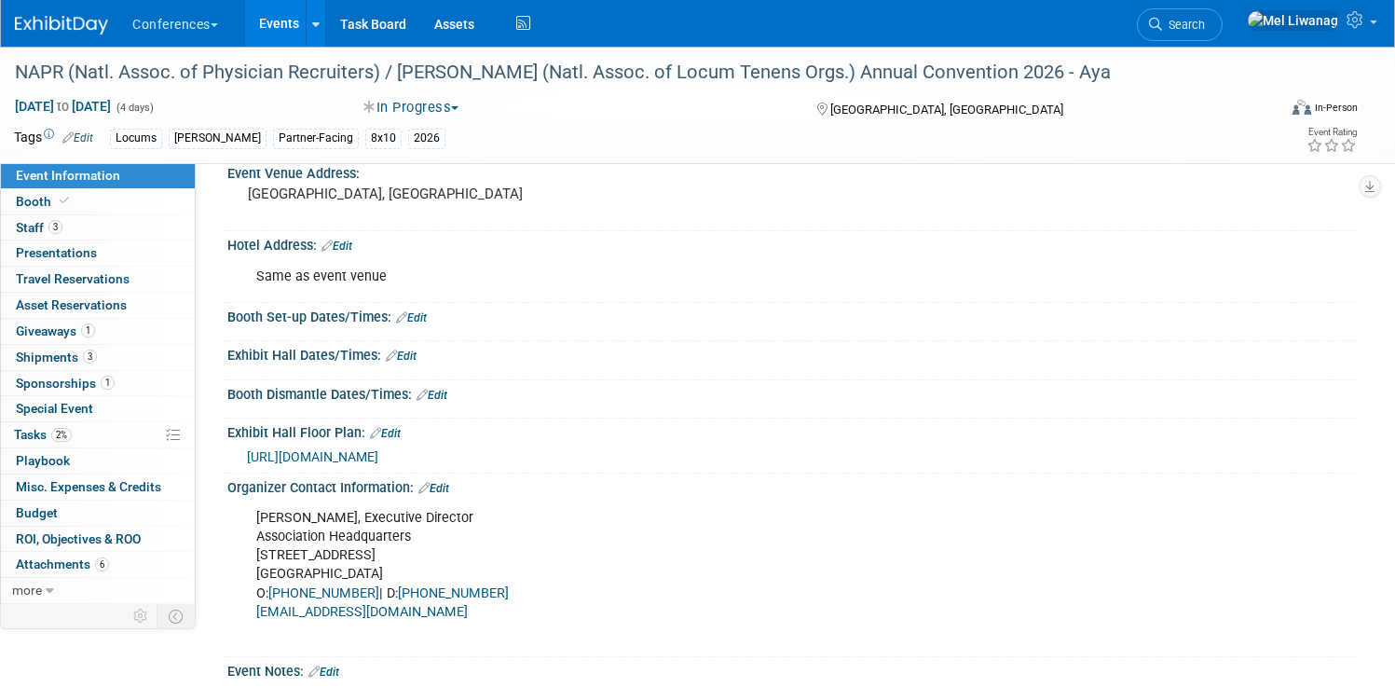
scroll to position [409, 0]
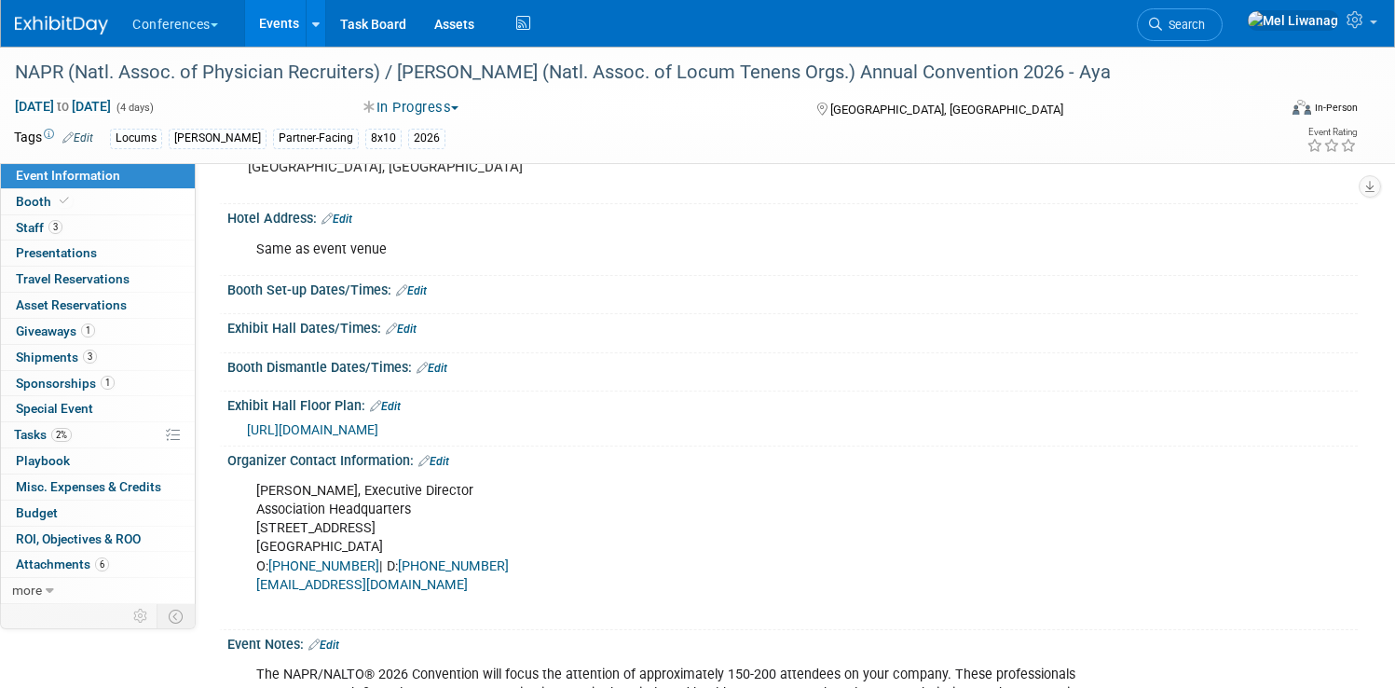
click at [378, 435] on span "https://acrobat.adobe.com/id/urn:aaid:sc:VA6C2:0b3b7474-7b1d-4f09-9f9a-98e7839e…" at bounding box center [312, 429] width 131 height 15
click at [401, 410] on link "Edit" at bounding box center [385, 406] width 31 height 13
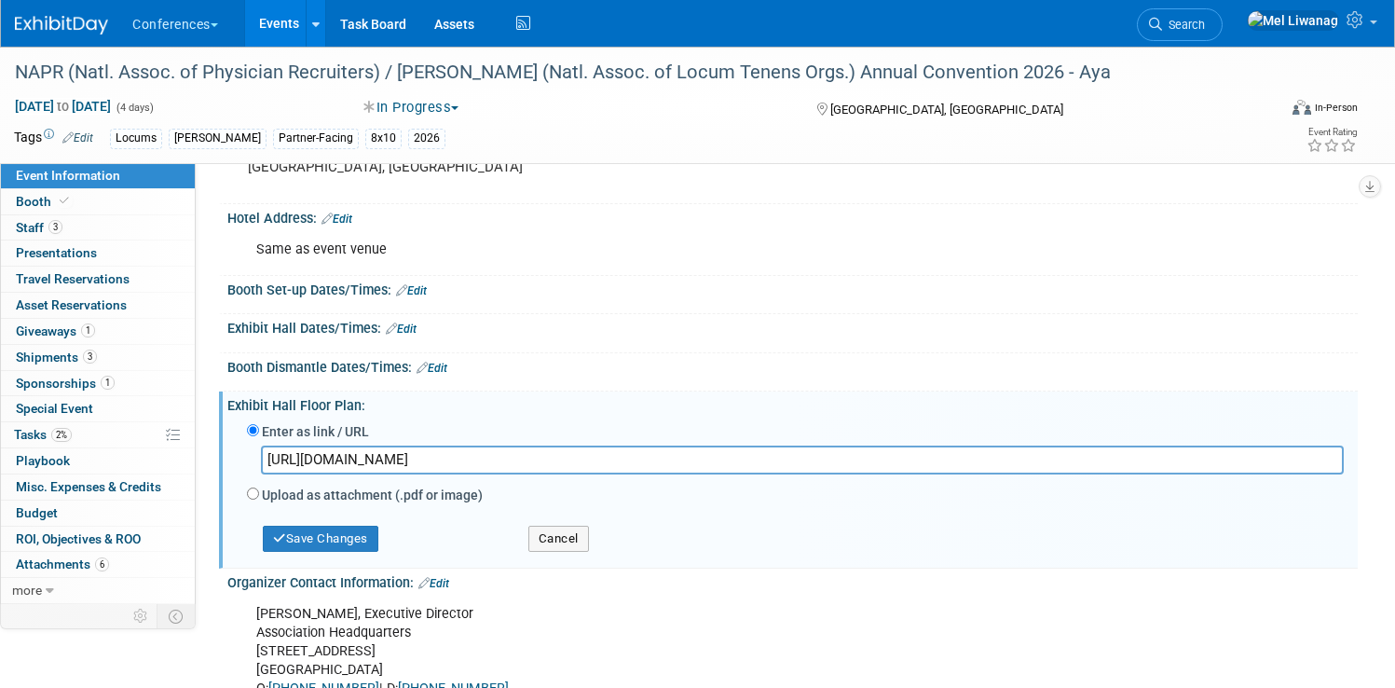
click at [525, 467] on input "https://acrobat.adobe.com/id/urn:aaid:sc:VA6C2:0b3b7474-7b1d-4f09-9f9a-98e7839e…" at bounding box center [802, 459] width 1083 height 29
click at [378, 538] on button "Save Changes" at bounding box center [321, 539] width 116 height 26
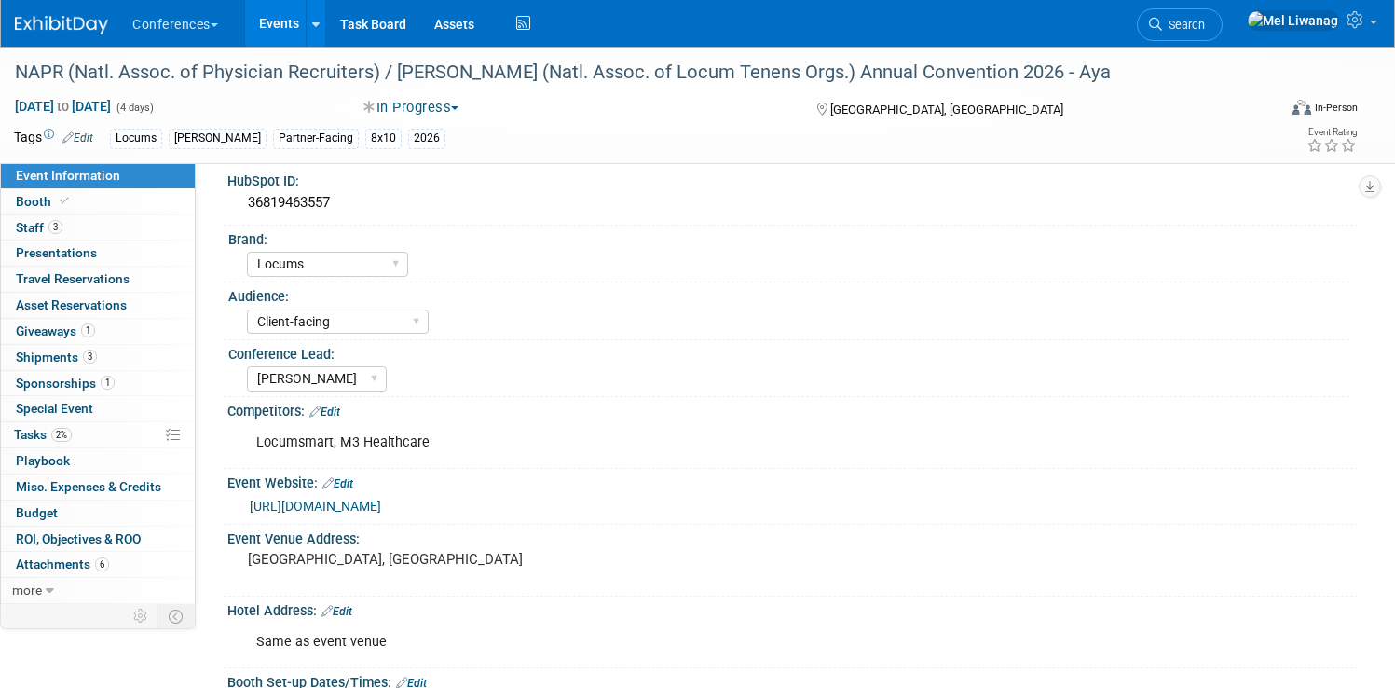
scroll to position [0, 0]
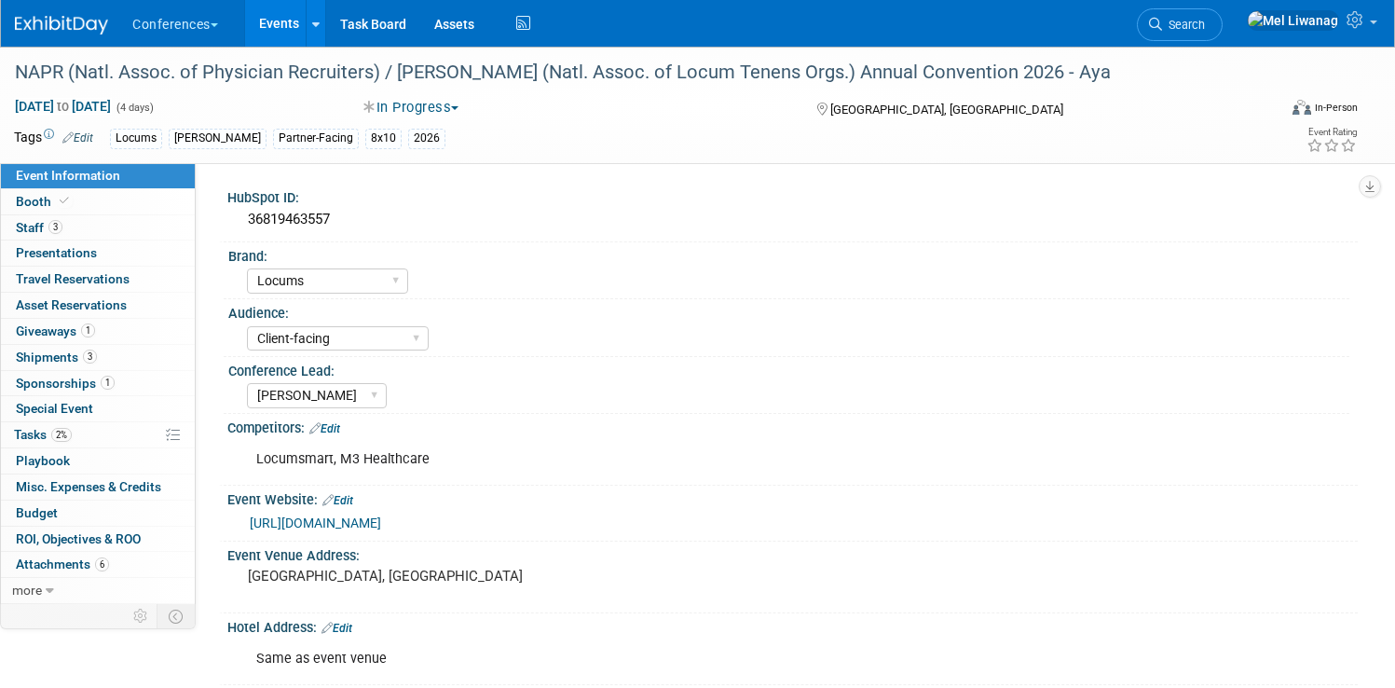
click at [687, 524] on div "https://napr.memberclicks.net/2026-annual-convention-agenda" at bounding box center [797, 523] width 1094 height 21
click at [635, 535] on div "https://napr.memberclicks.net/2026-annual-convention-agenda" at bounding box center [792, 522] width 1130 height 28
click at [381, 526] on link "https://napr.memberclicks.net/2026-annual-convention-agenda" at bounding box center [315, 522] width 131 height 15
click at [1162, 29] on icon at bounding box center [1155, 24] width 13 height 13
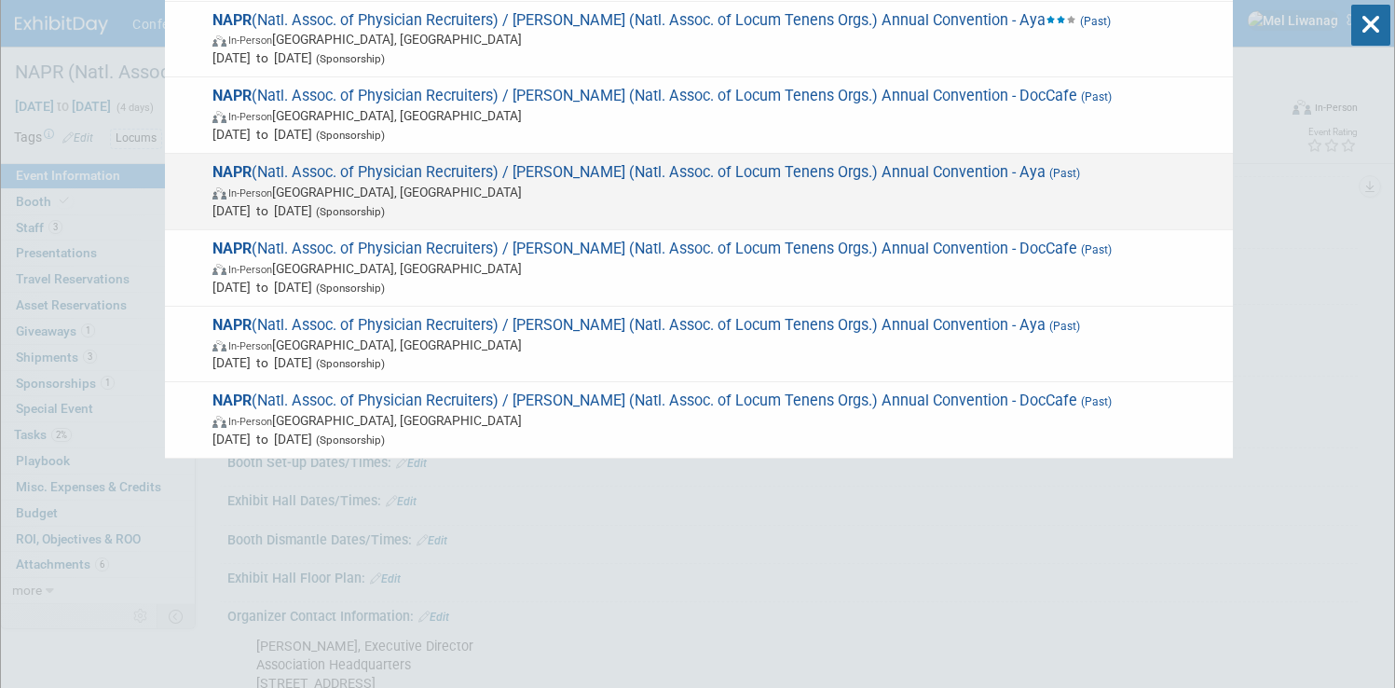
scroll to position [231, 0]
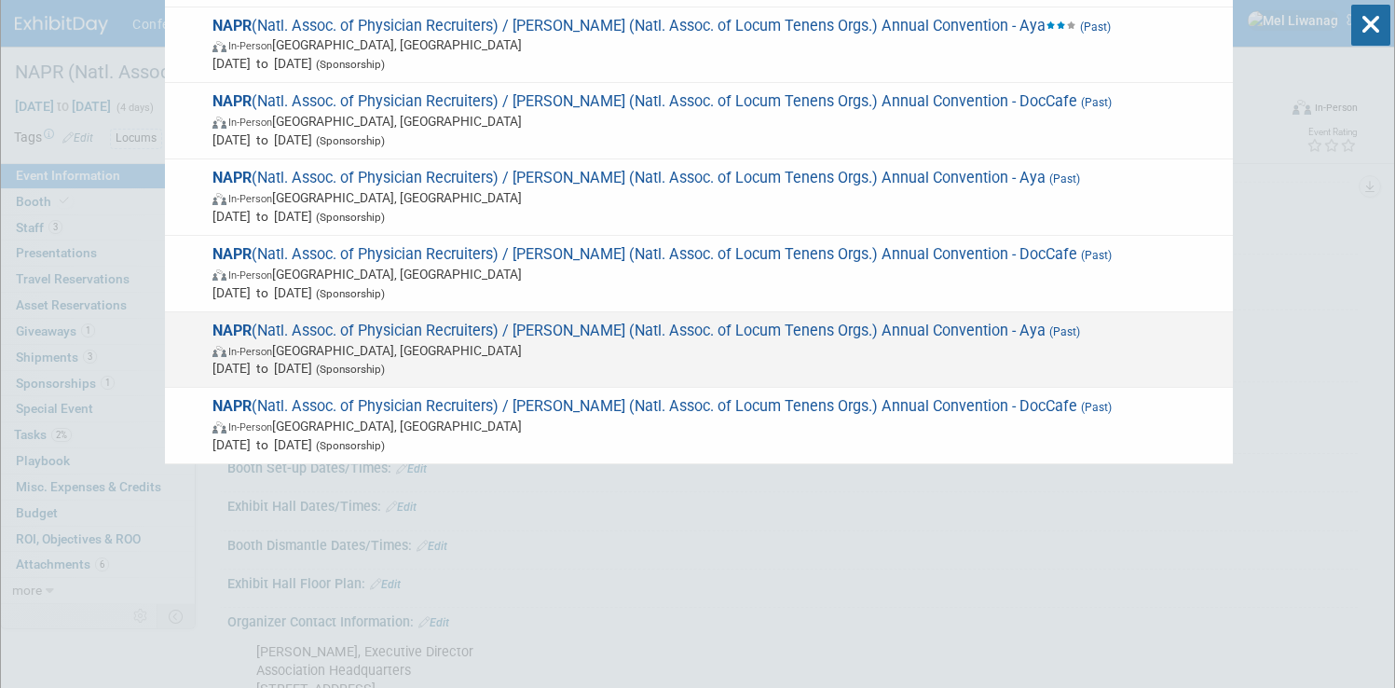
type input "napr"
click at [724, 345] on span "In-Person San Antonio, TX" at bounding box center [717, 350] width 1011 height 19
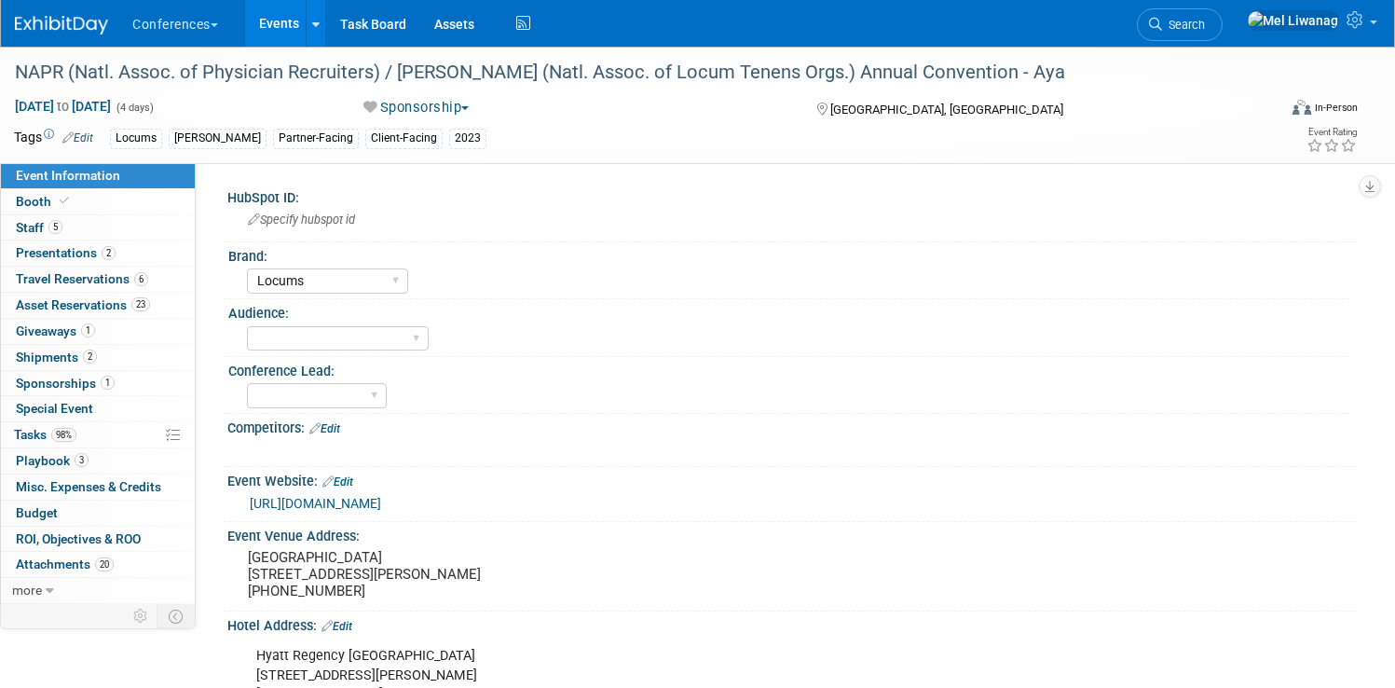
select select "Locums"
click at [141, 194] on link "Booth" at bounding box center [98, 201] width 194 height 25
select select "8'x10'"
select select "No"
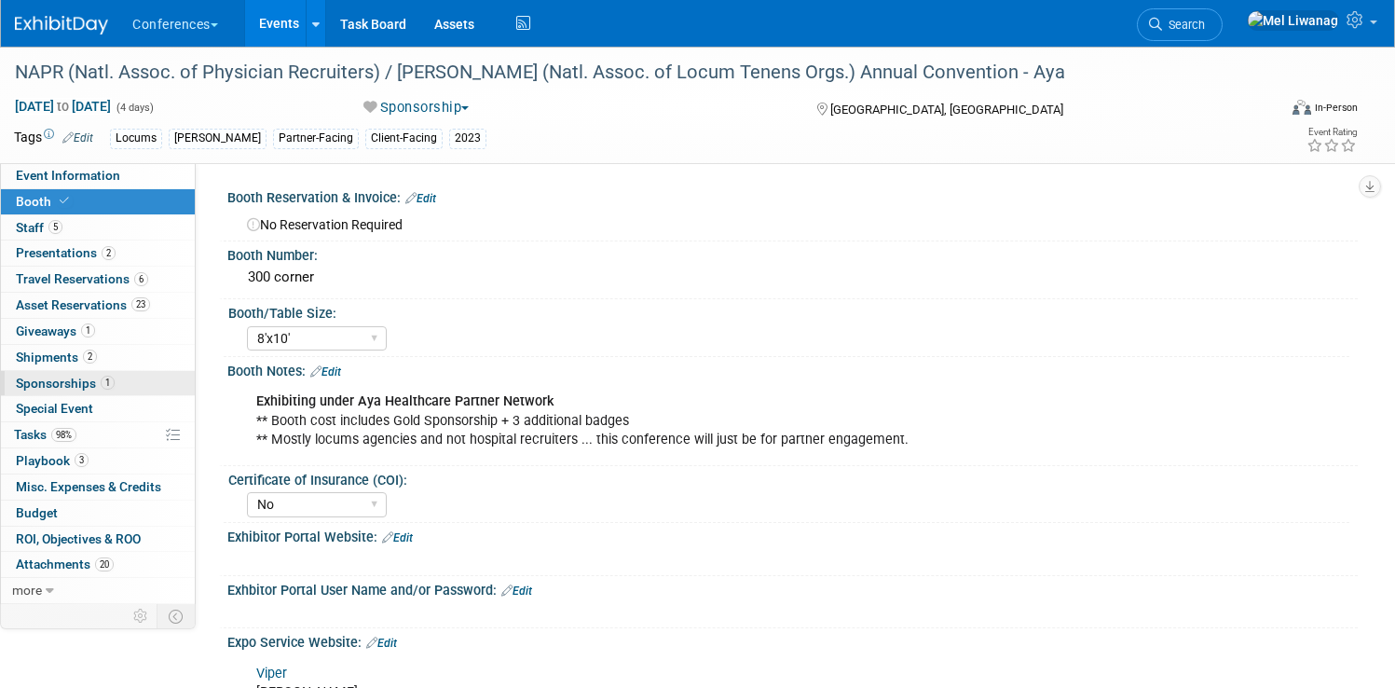
click at [195, 377] on link "1 Sponsorships 1" at bounding box center [98, 383] width 194 height 25
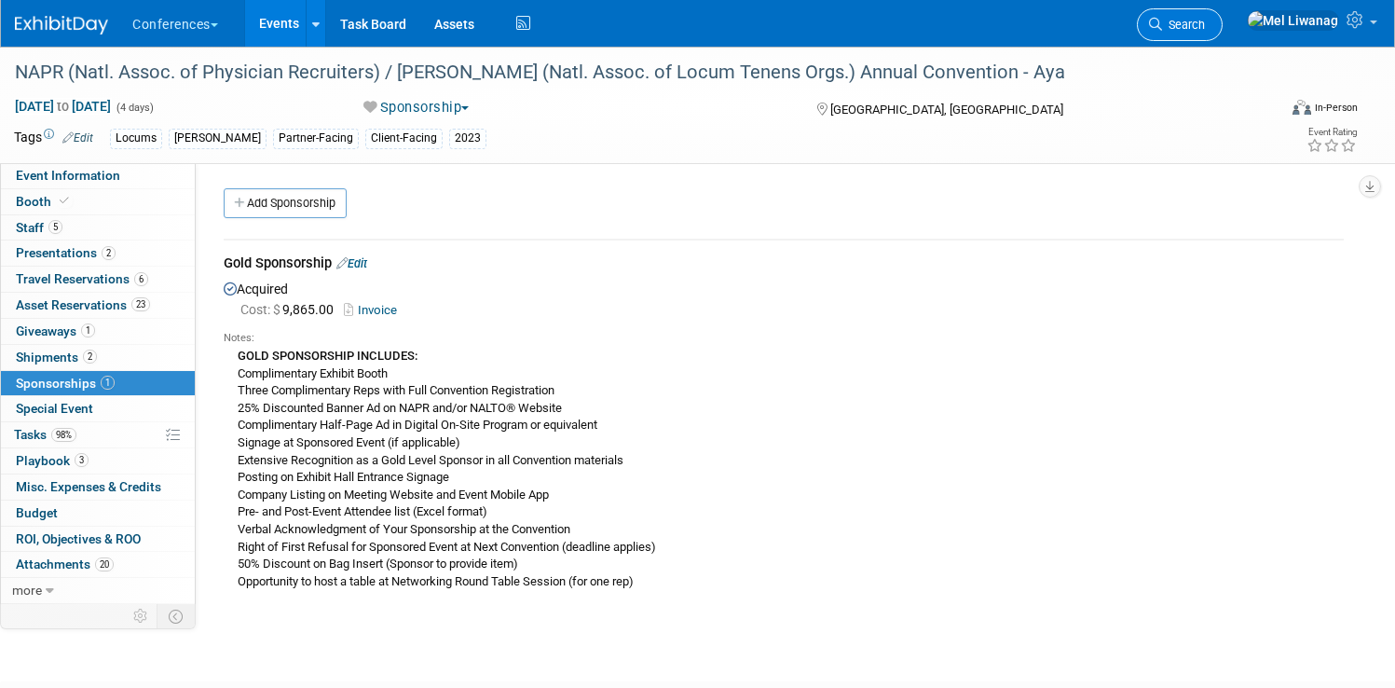
click at [1205, 21] on span "Search" at bounding box center [1183, 25] width 43 height 14
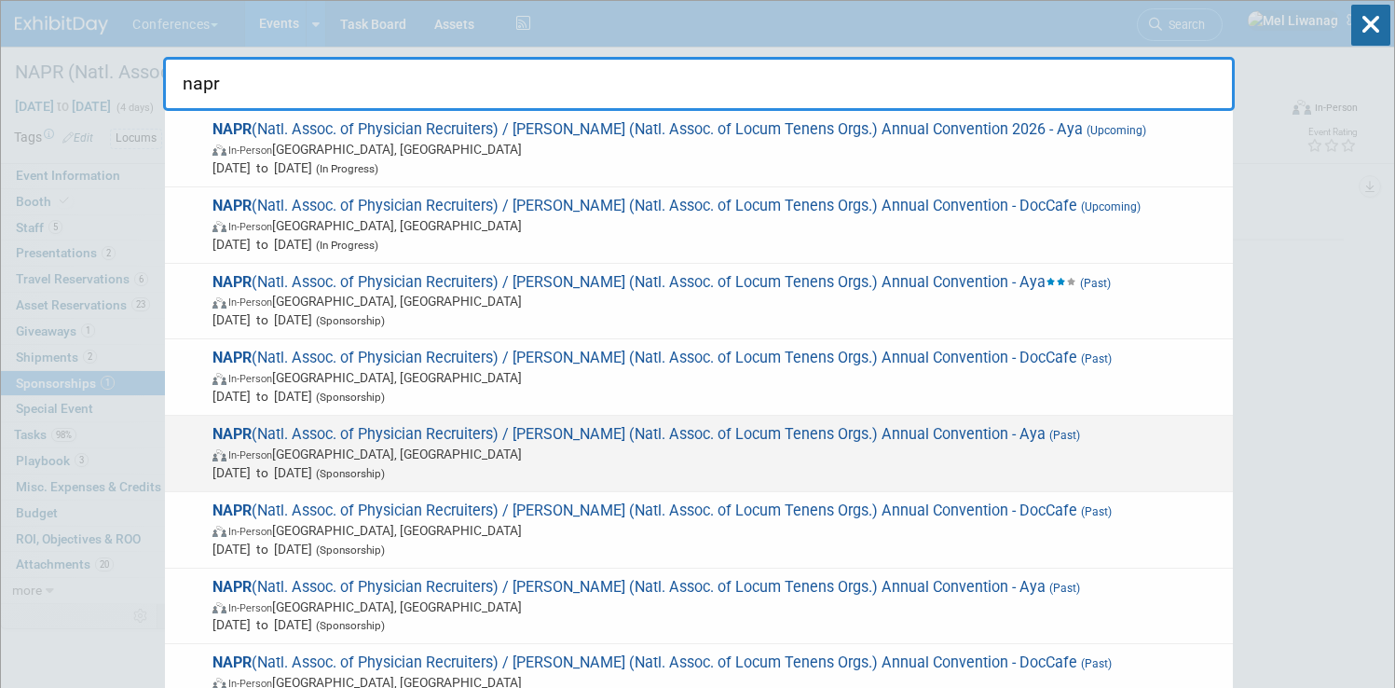
type input "napr"
click at [864, 476] on span "[DATE] to [DATE] (Sponsorship)" at bounding box center [717, 472] width 1011 height 19
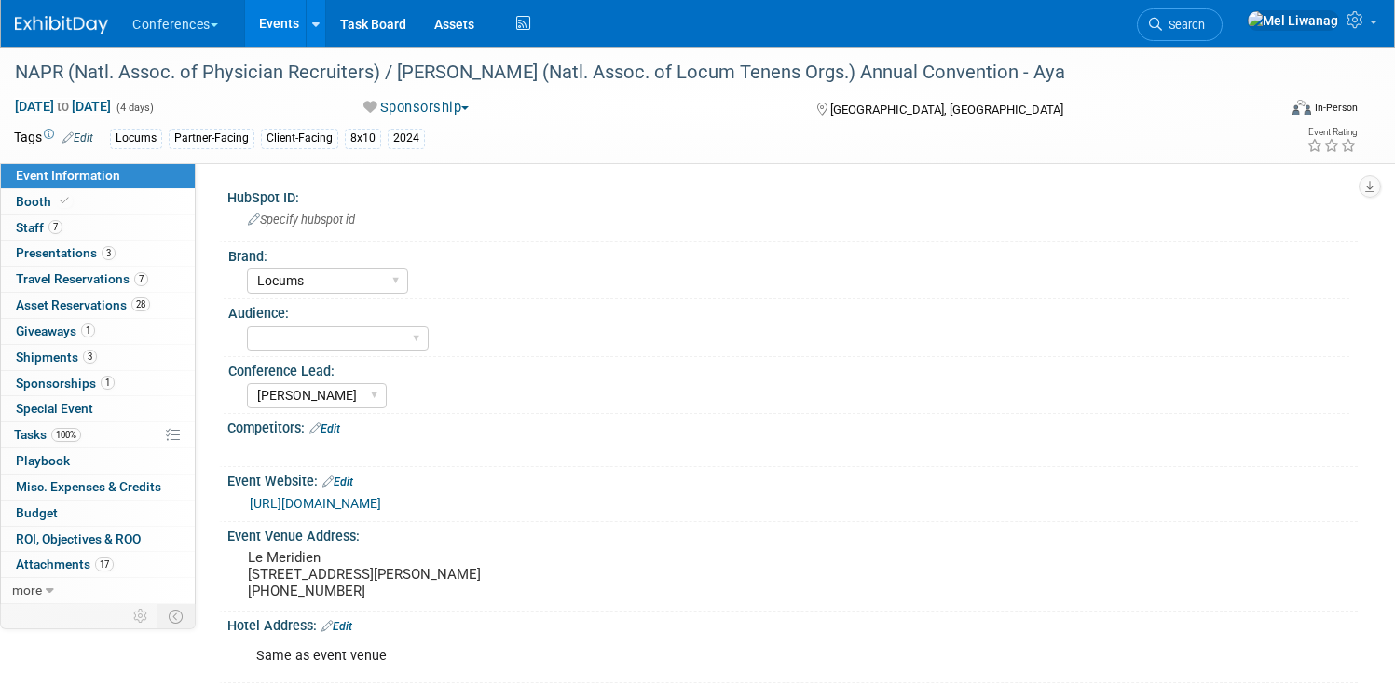
select select "Locums"
select select "[PERSON_NAME]"
click at [177, 196] on link "Booth" at bounding box center [98, 201] width 194 height 25
select select "8'x10'"
select select "No"
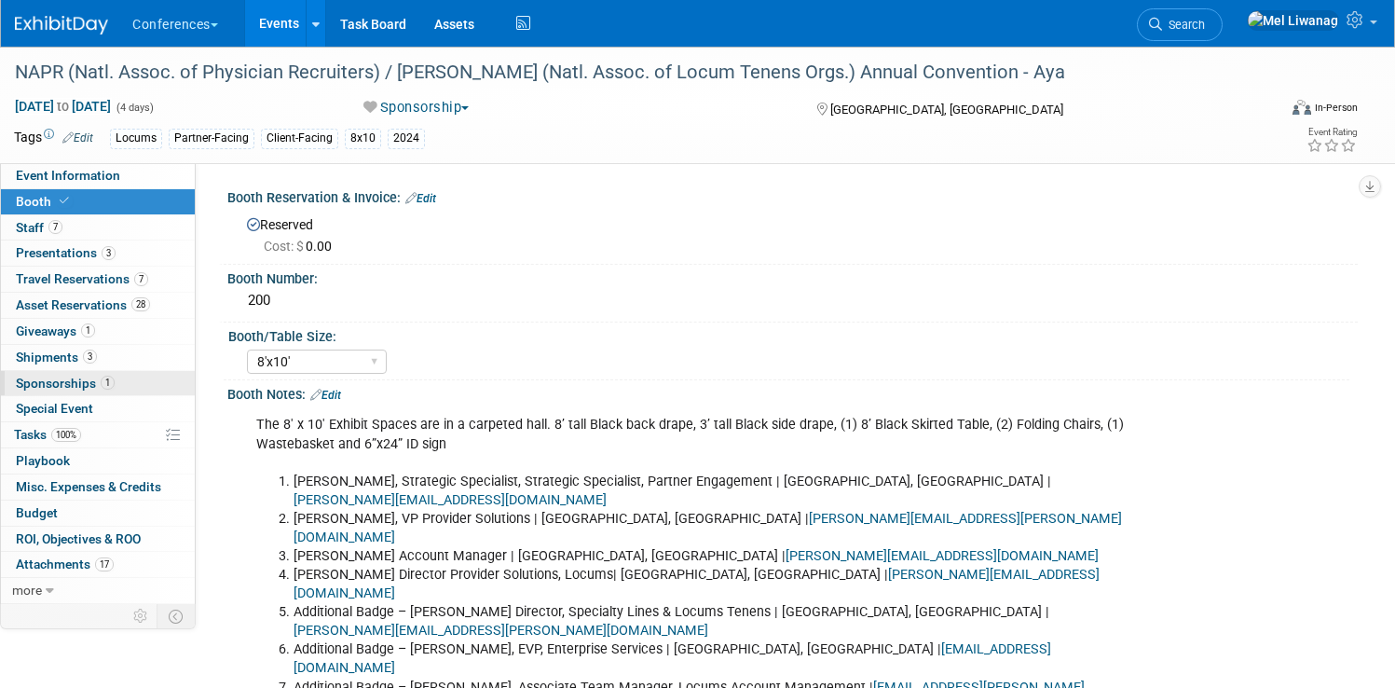
click at [115, 376] on span "Sponsorships 1" at bounding box center [65, 383] width 99 height 15
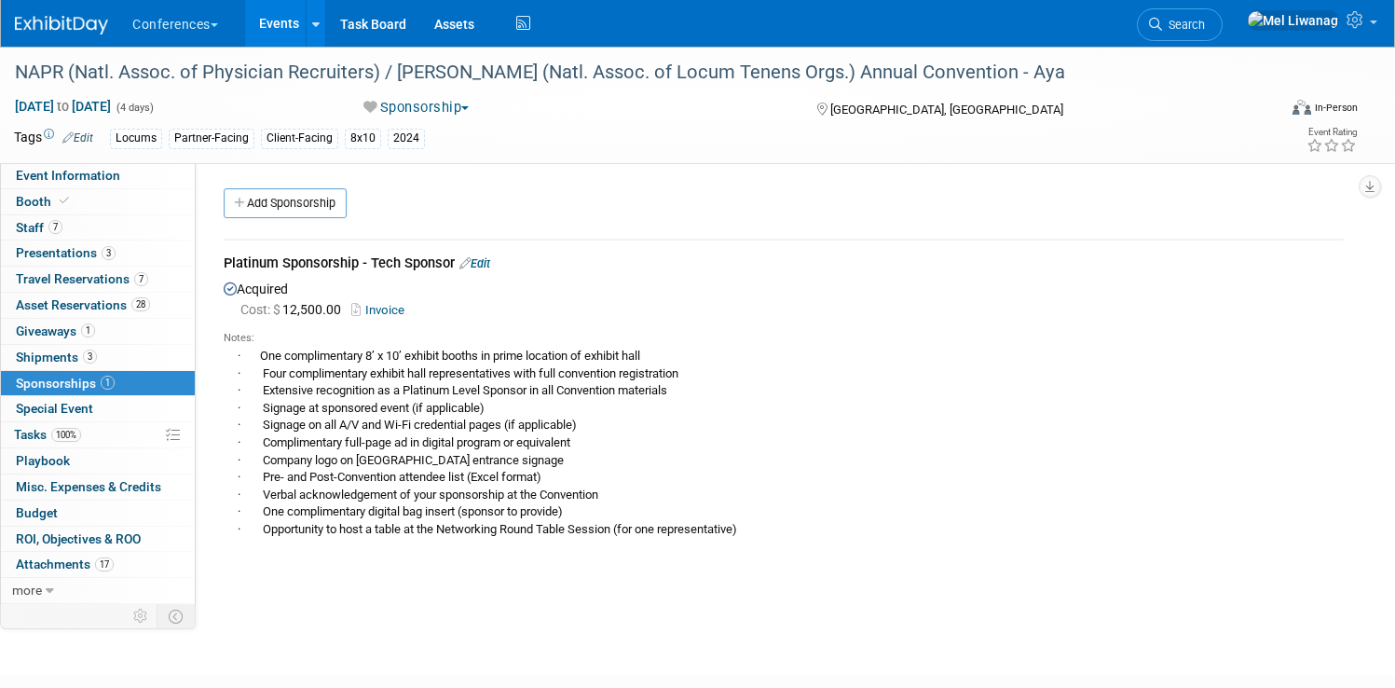
click at [416, 427] on div "· One complimentary 8’ x 10’ exhibit booths in prime location of exhibit hall ·…" at bounding box center [784, 442] width 1120 height 193
click at [1205, 20] on span "Search" at bounding box center [1183, 25] width 43 height 14
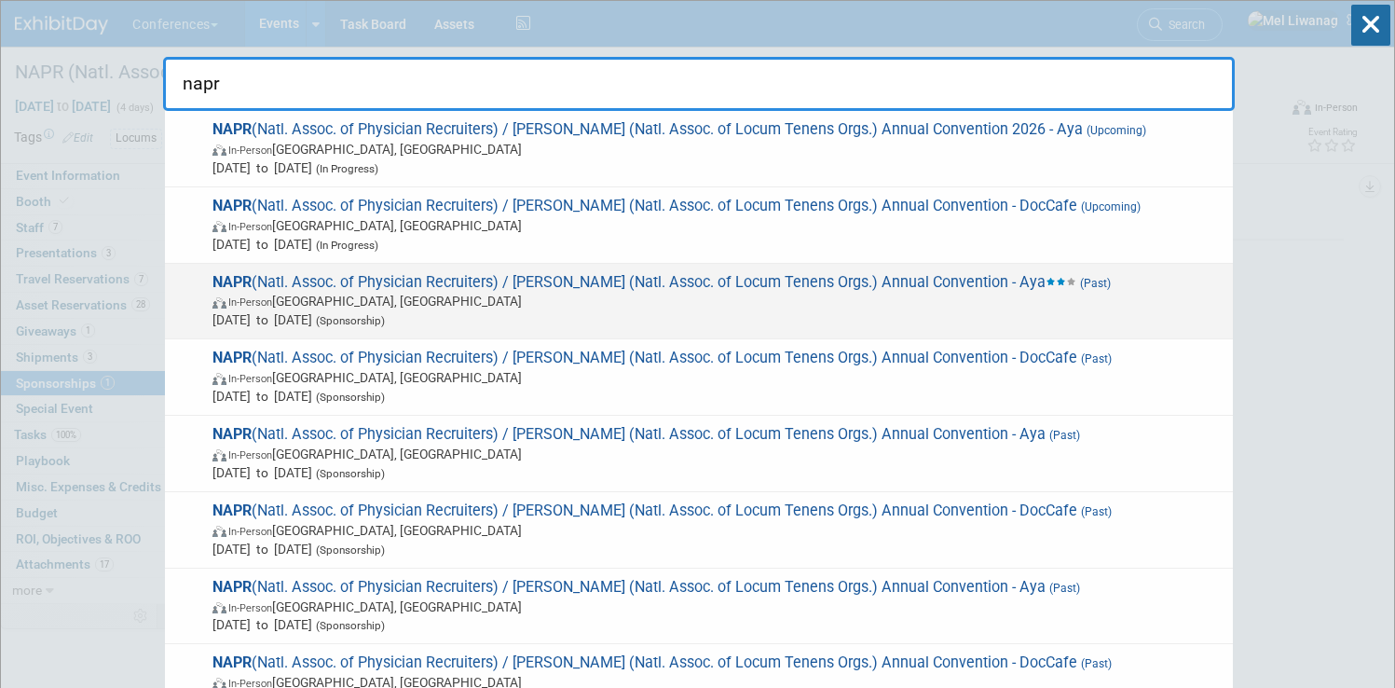
type input "napr"
click at [894, 305] on span "In-Person Ponte Vedra Beach, FL" at bounding box center [717, 301] width 1011 height 19
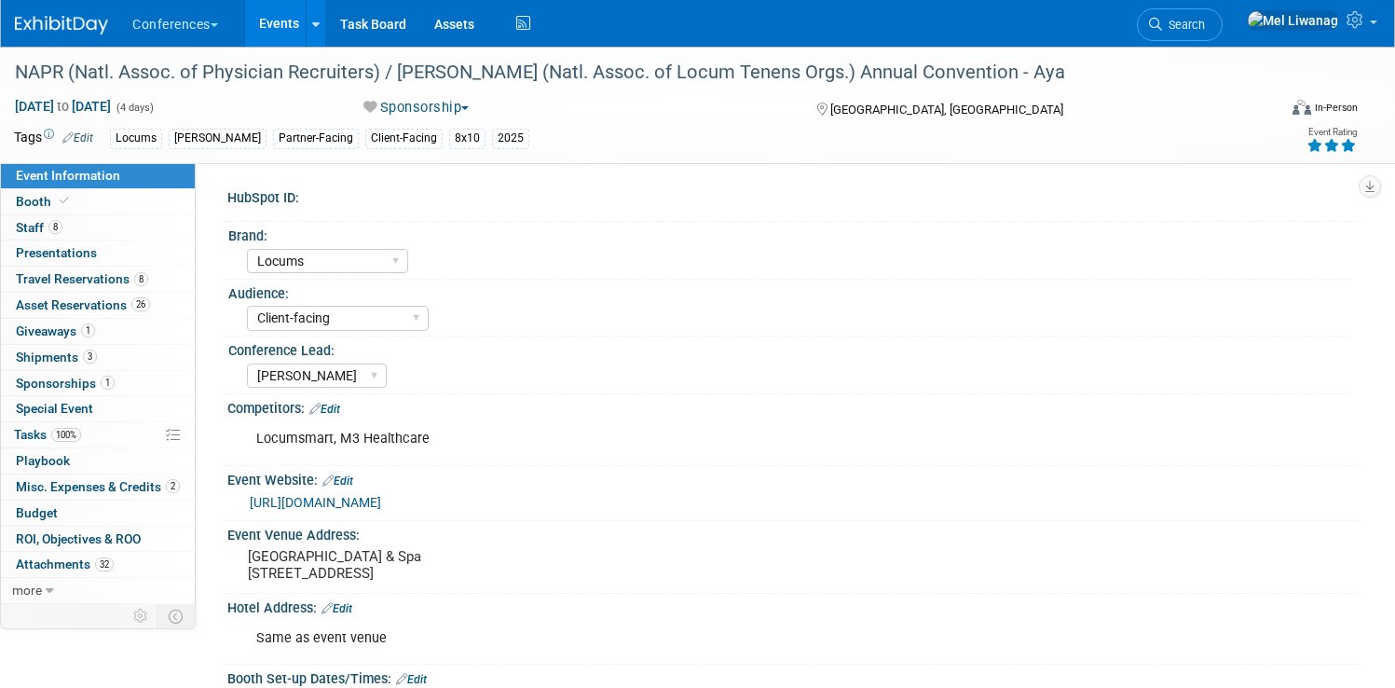
select select "Locums"
select select "Client-facing"
select select "[PERSON_NAME]"
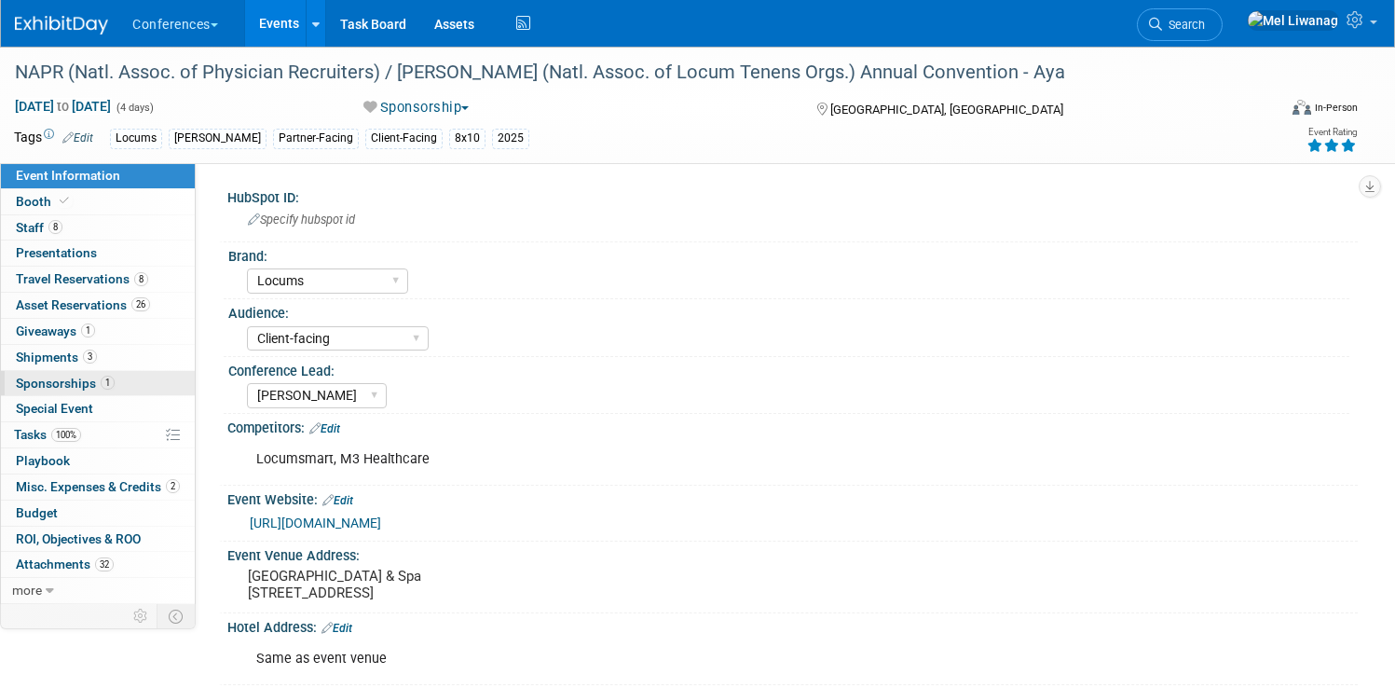
click at [129, 373] on link "1 Sponsorships 1" at bounding box center [98, 383] width 194 height 25
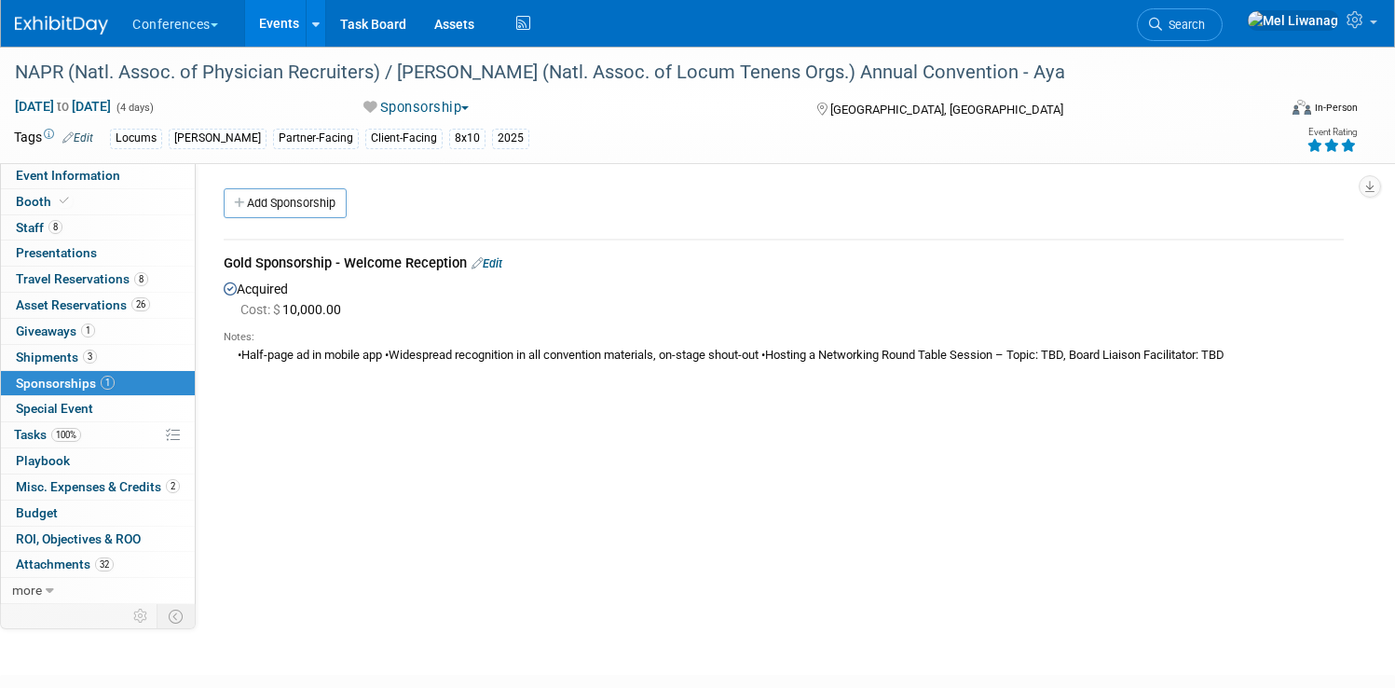
click at [95, 29] on img at bounding box center [61, 25] width 93 height 19
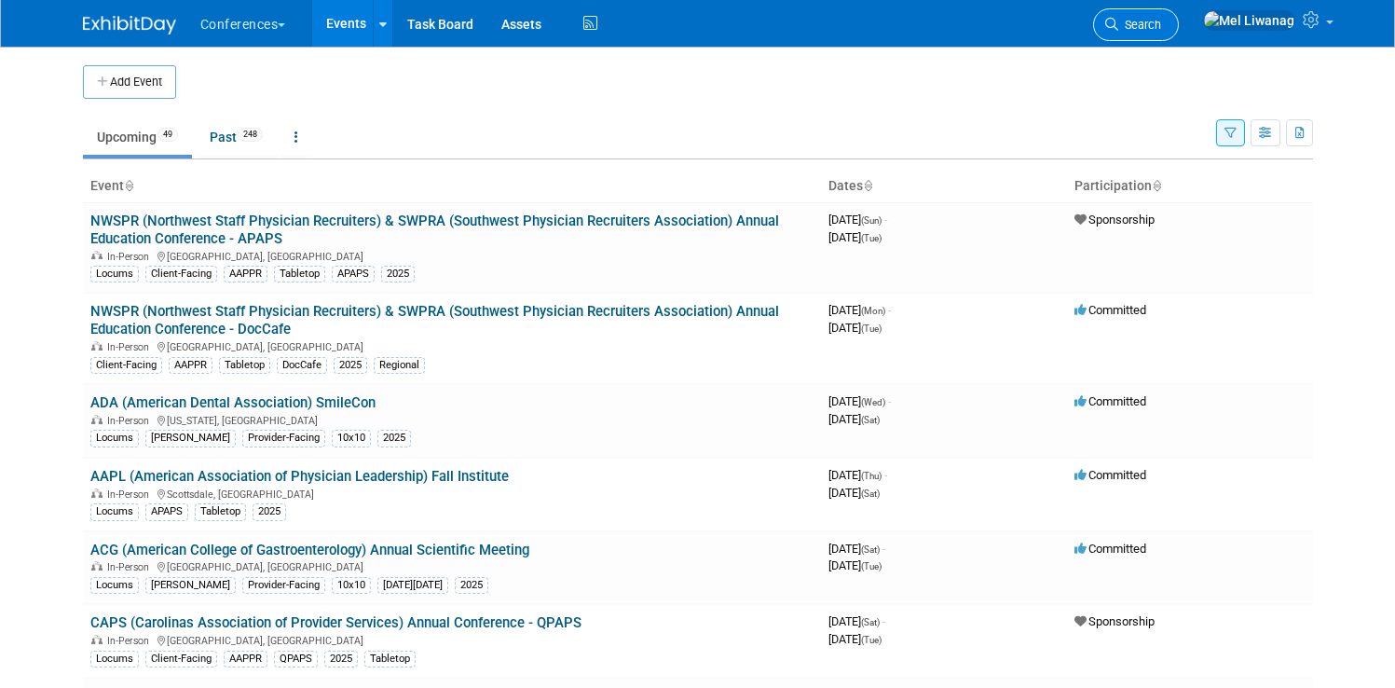
click at [1161, 18] on span "Search" at bounding box center [1139, 25] width 43 height 14
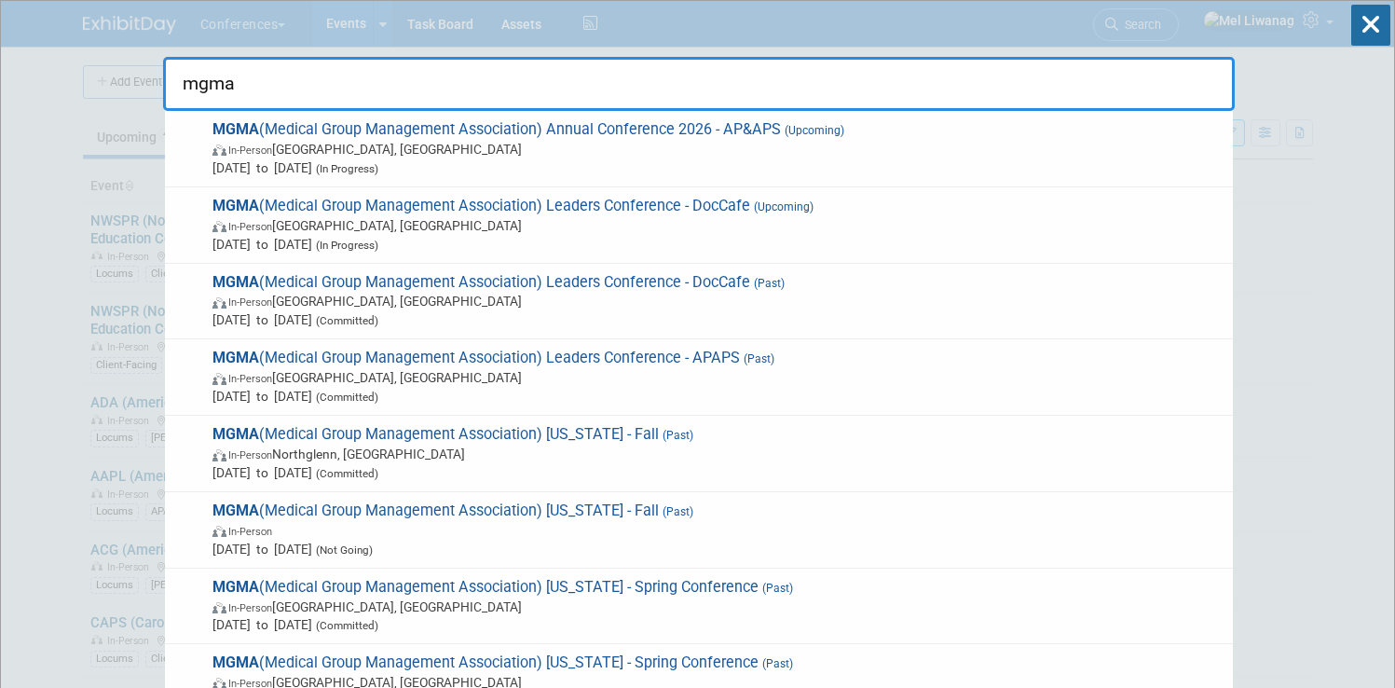
type input "mgma"
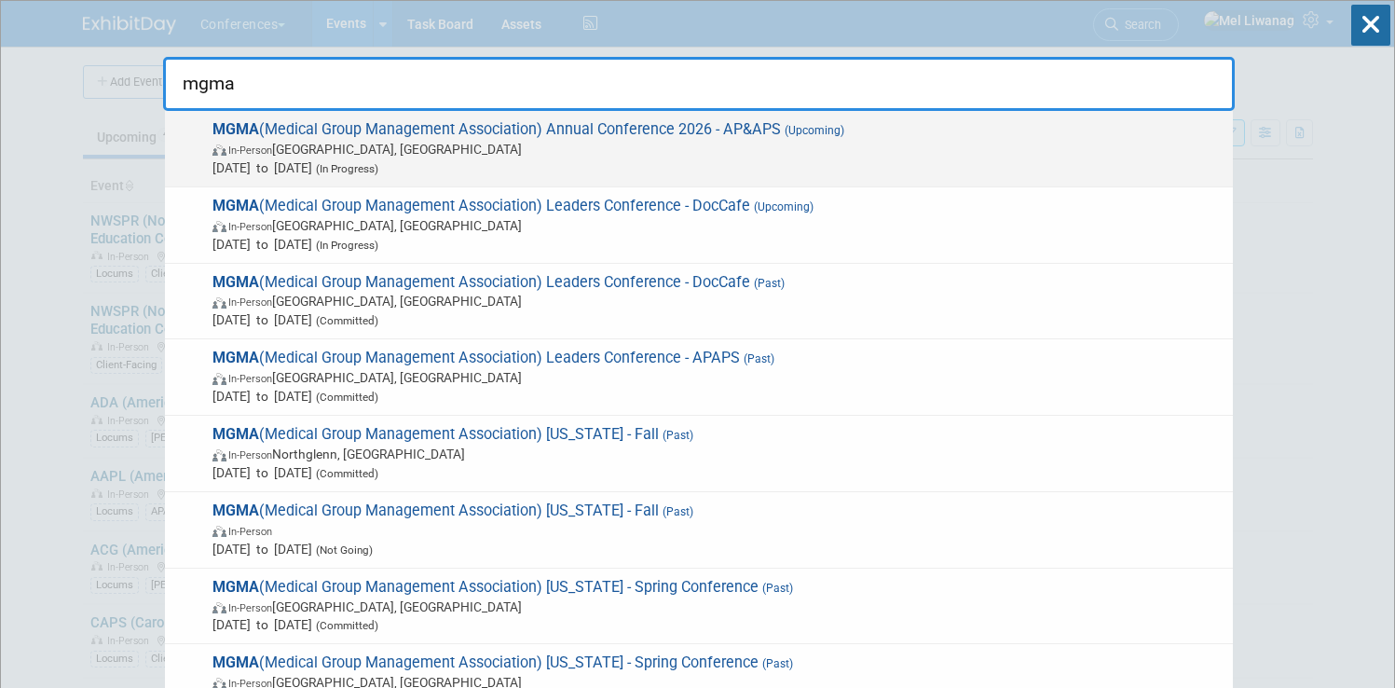
click at [773, 133] on span "MGMA (Medical Group Management Association) Annual Conference 2026 - AP&APS (Up…" at bounding box center [715, 148] width 1017 height 57
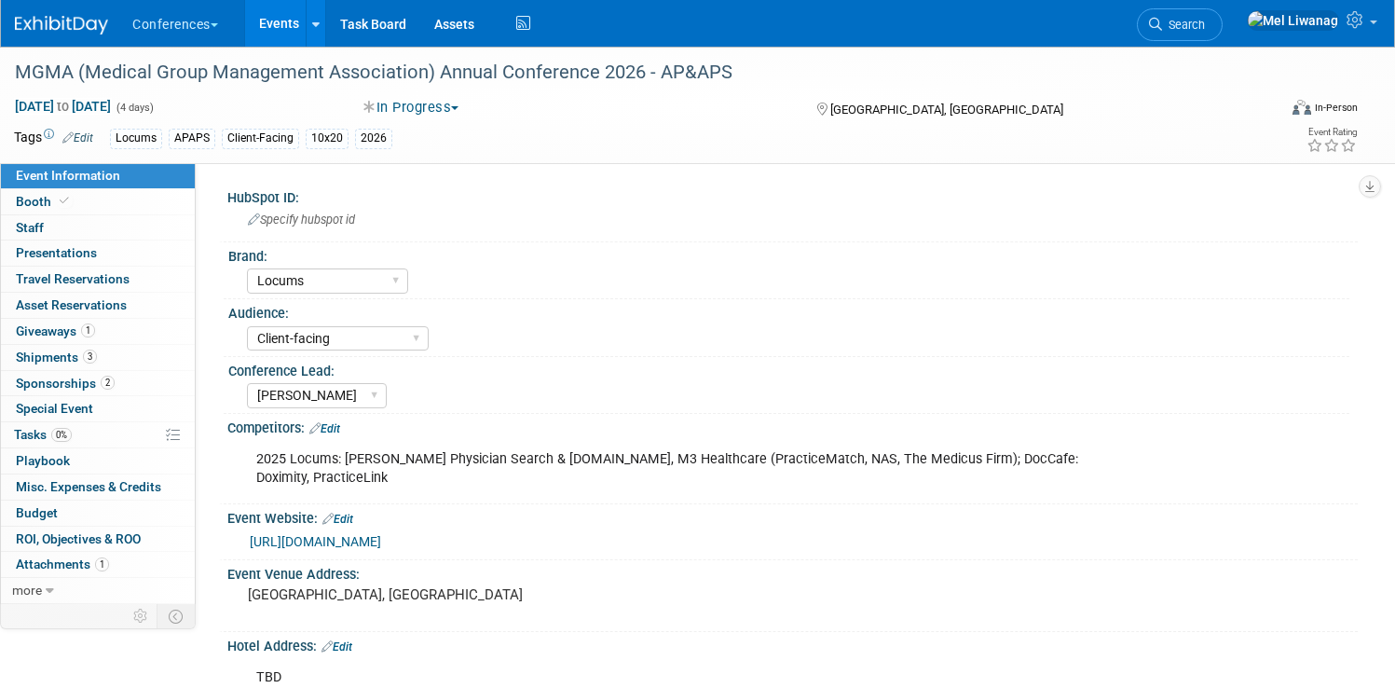
select select "Locums"
select select "Client-facing"
select select "[PERSON_NAME]"
click at [415, 68] on div "MGMA (Medical Group Management Association) Annual Conference 2026 - AP&APS" at bounding box center [625, 73] width 1235 height 34
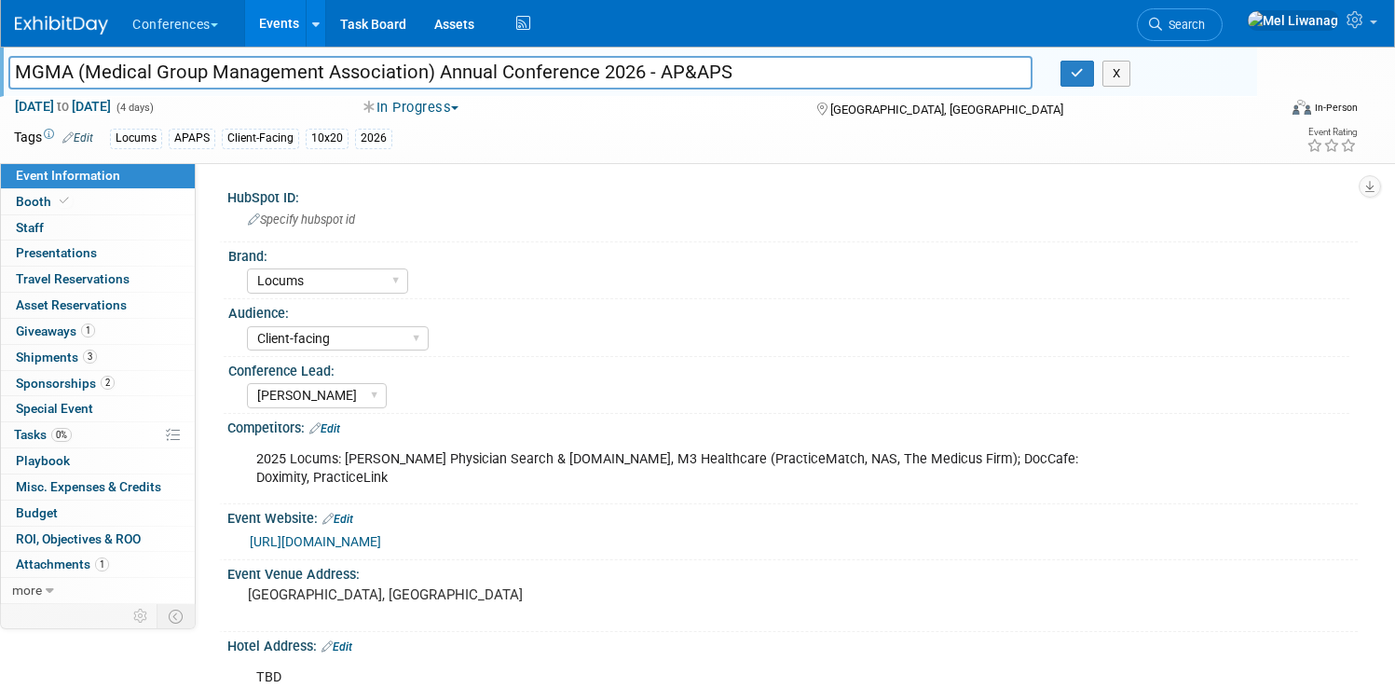
drag, startPoint x: 652, startPoint y: 73, endPoint x: -15, endPoint y: 48, distance: 667.7
click at [0, 48] on html "Conferences Explore: My Workspaces 2 Go to Workspace: Conferences Marketing Req…" at bounding box center [697, 344] width 1395 height 688
click at [1060, 71] on button "button" at bounding box center [1077, 74] width 34 height 26
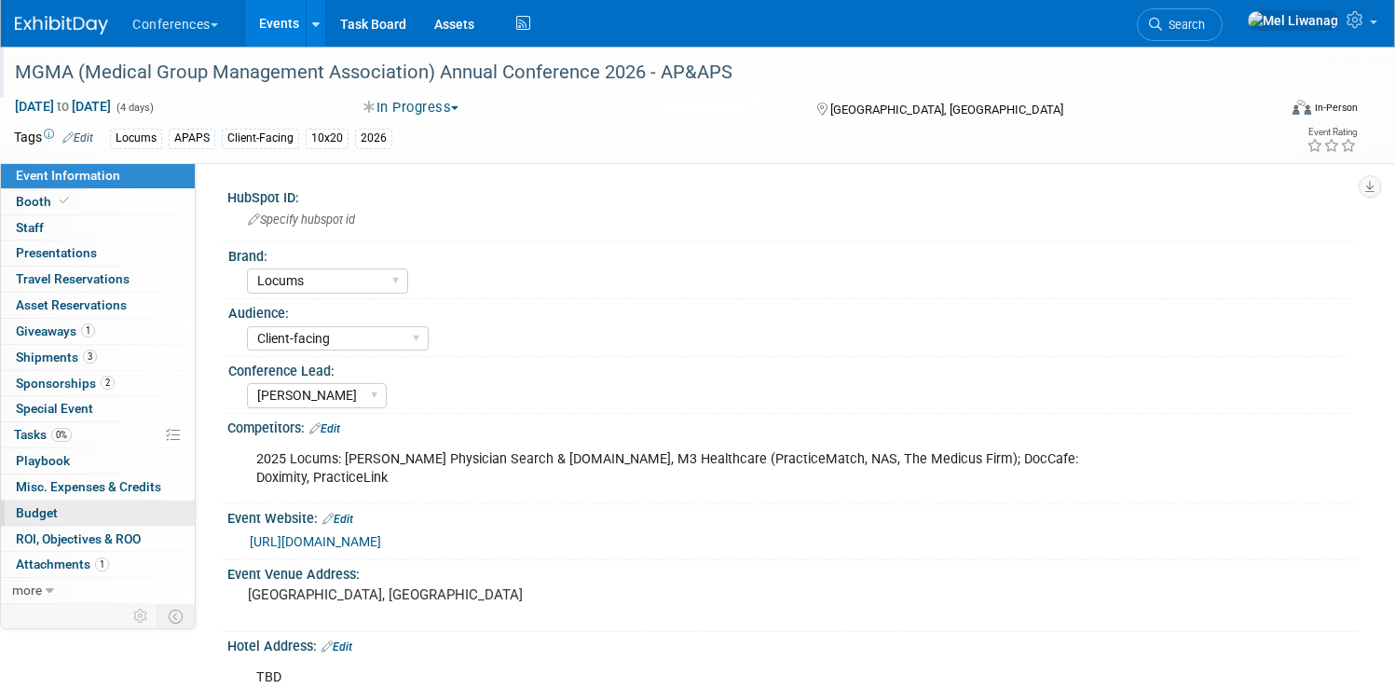
click at [143, 514] on link "Budget" at bounding box center [98, 512] width 194 height 25
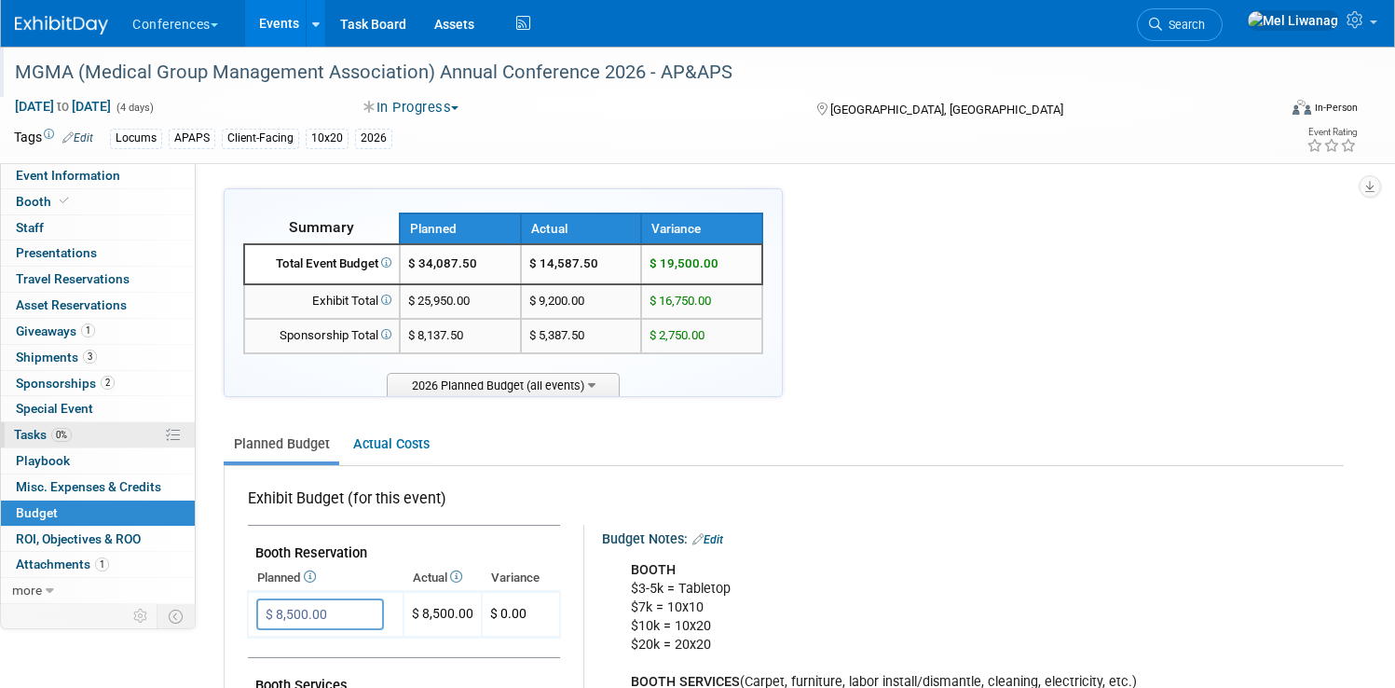
click at [155, 432] on link "0% Tasks 0%" at bounding box center [98, 434] width 194 height 25
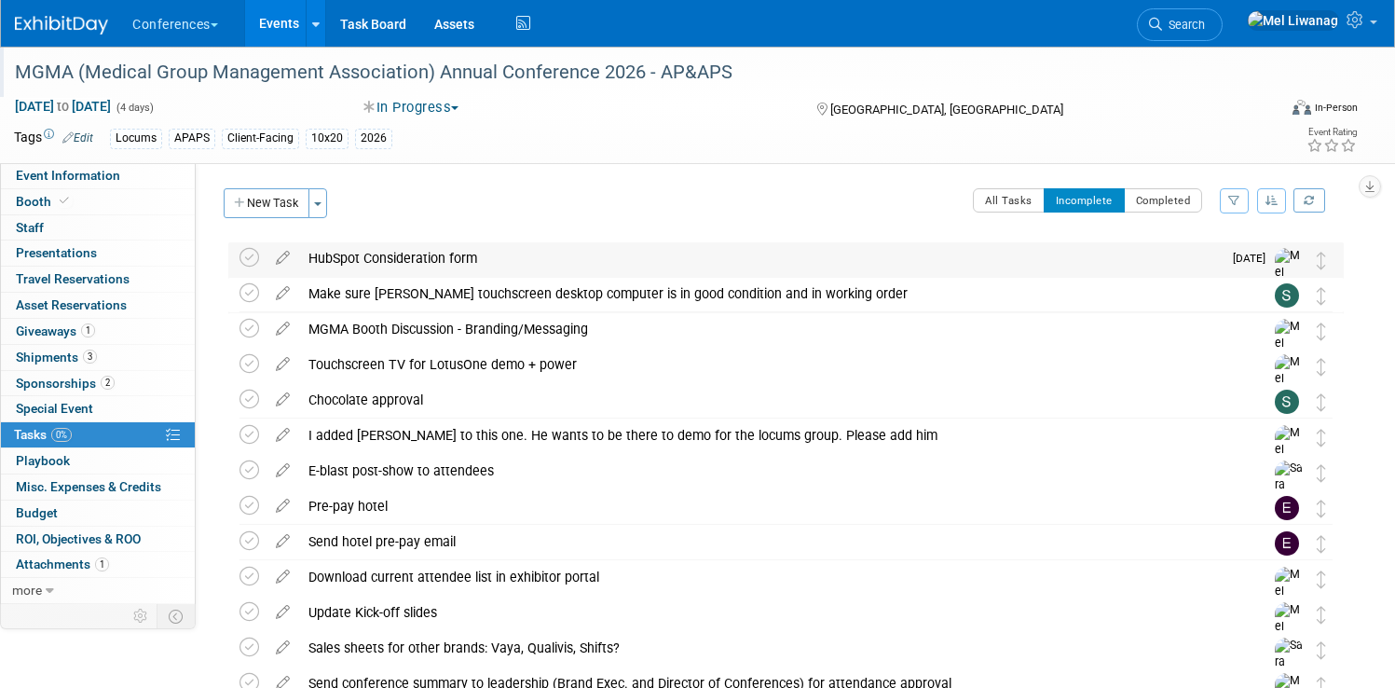
click at [442, 256] on div "HubSpot Consideration form" at bounding box center [760, 258] width 923 height 32
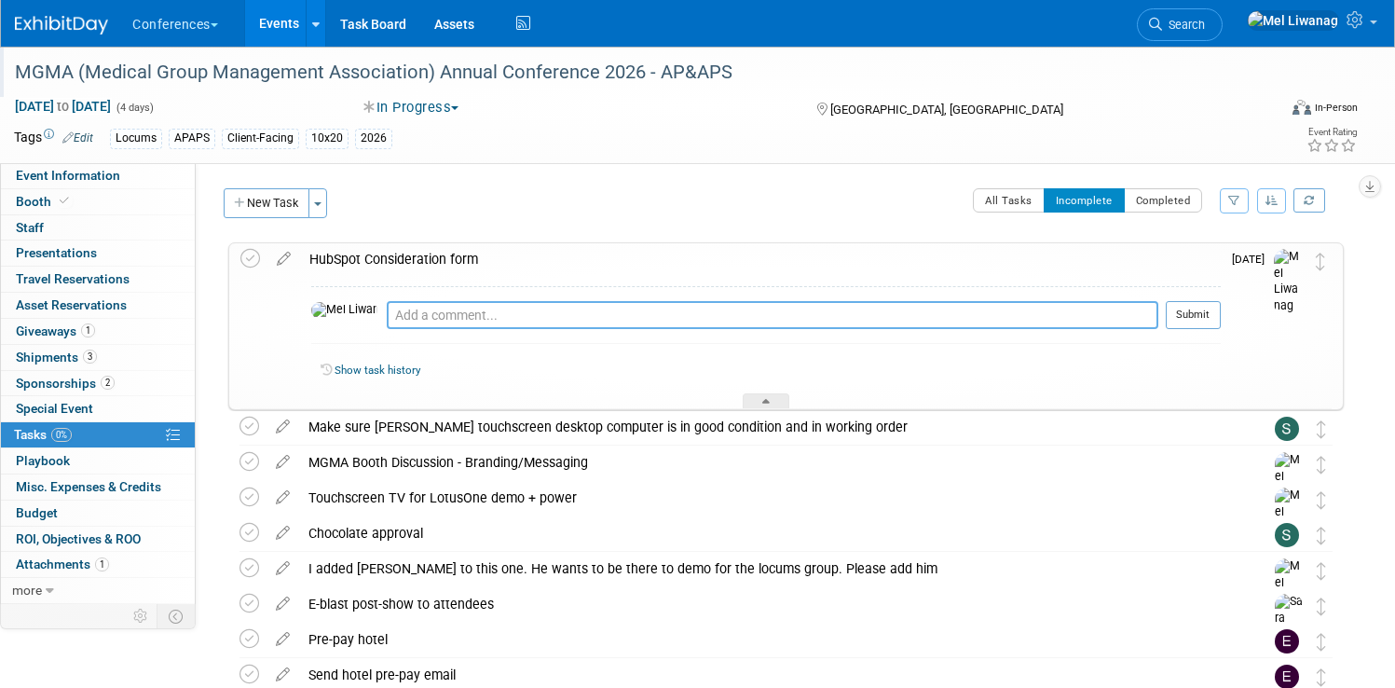
click at [440, 316] on textarea at bounding box center [773, 315] width 772 height 28
type textarea "10/15: Submitted"
click at [1166, 308] on button "Submit" at bounding box center [1193, 315] width 55 height 28
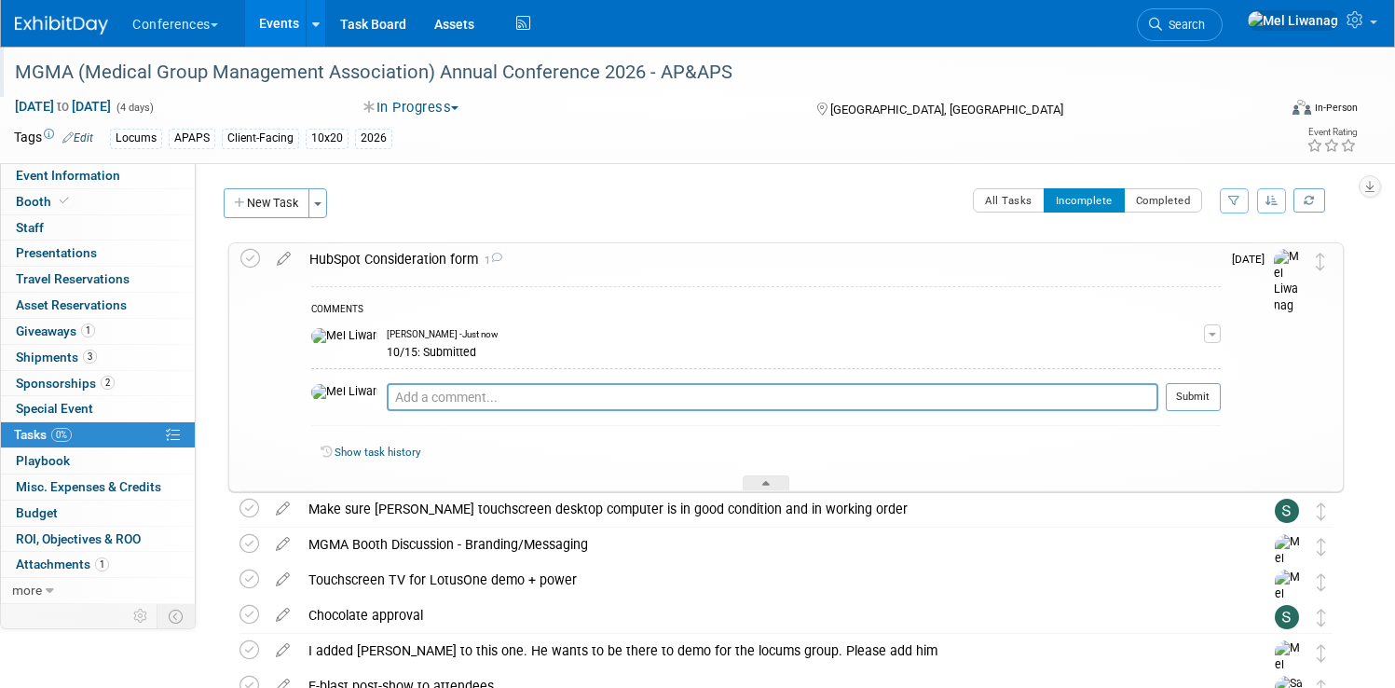
click at [752, 260] on div "HubSpot Consideration form 1" at bounding box center [760, 259] width 921 height 32
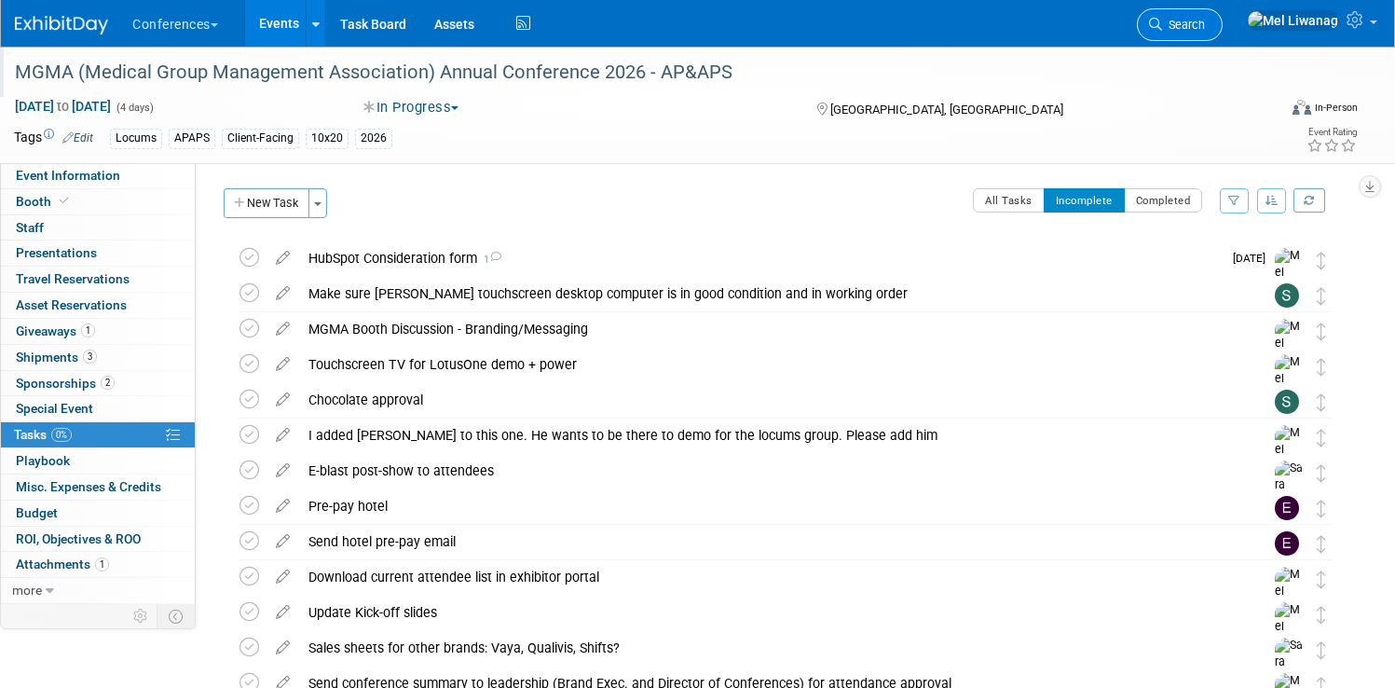
click at [1185, 19] on span "Search" at bounding box center [1183, 25] width 43 height 14
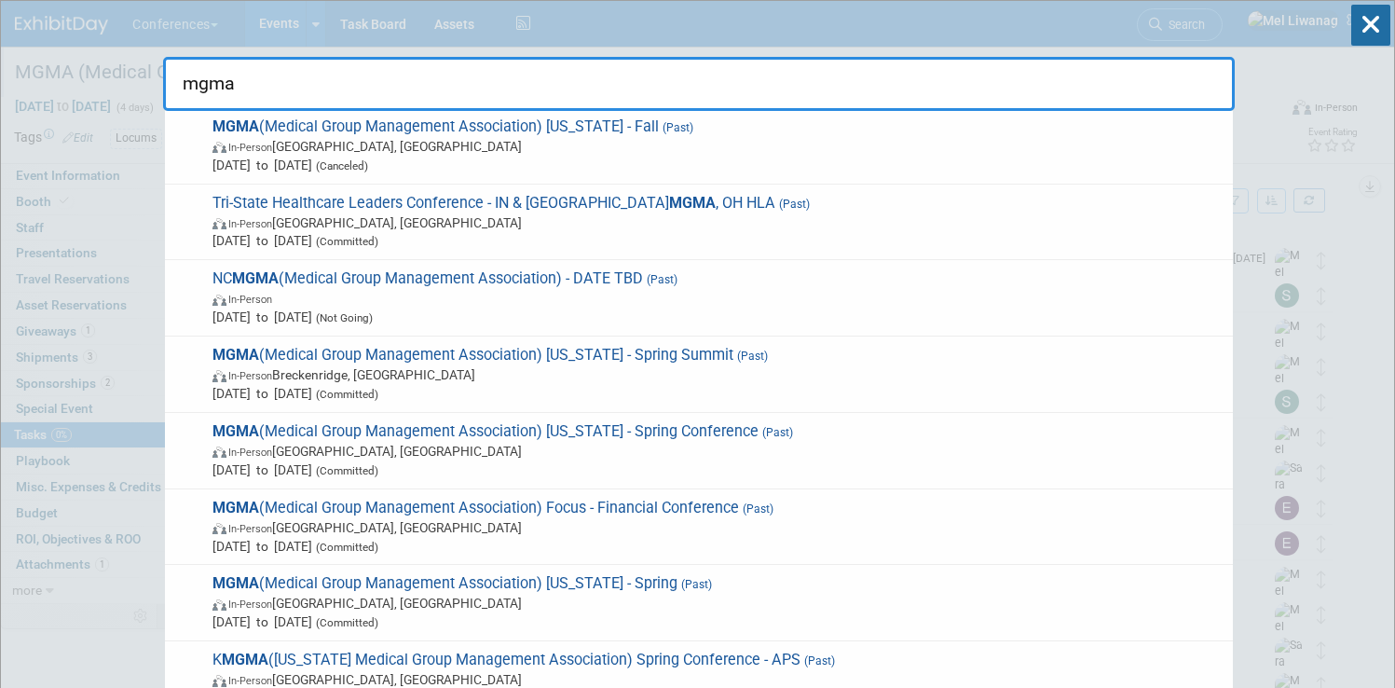
scroll to position [1169, 0]
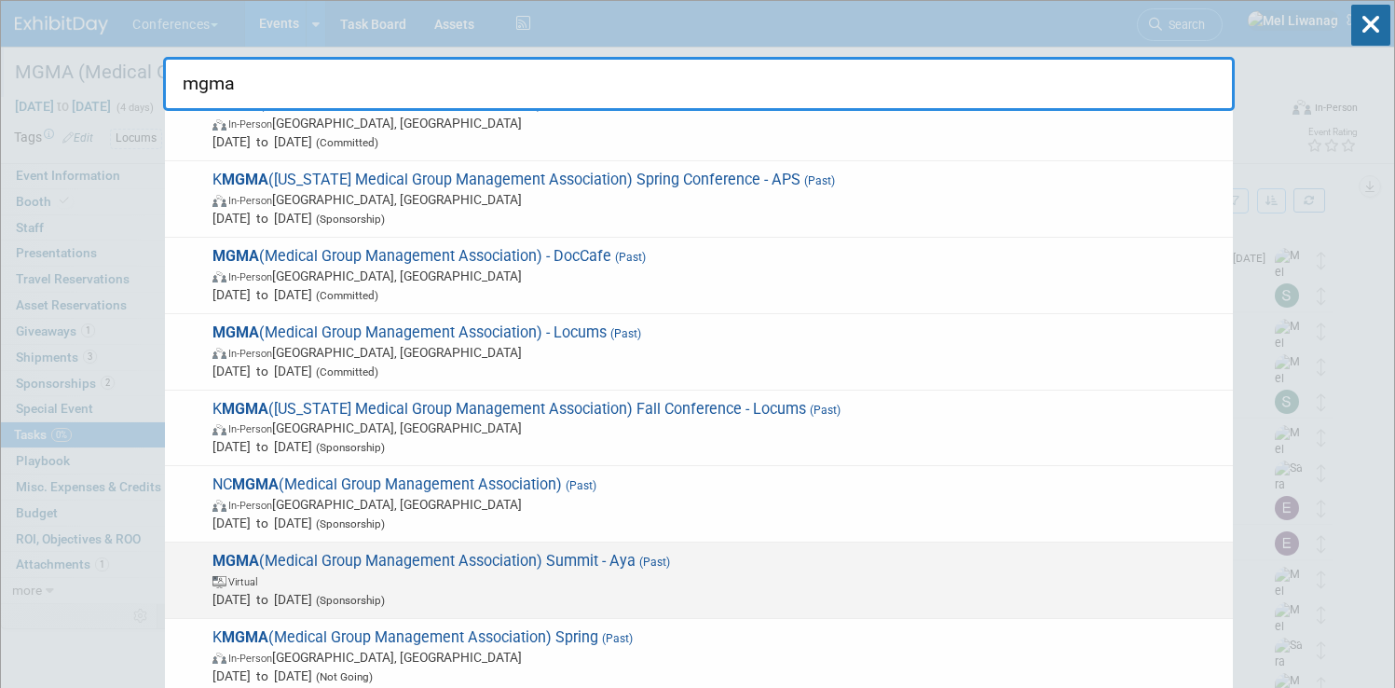
type input "mgma"
click at [579, 577] on span "Virtual" at bounding box center [717, 580] width 1011 height 19
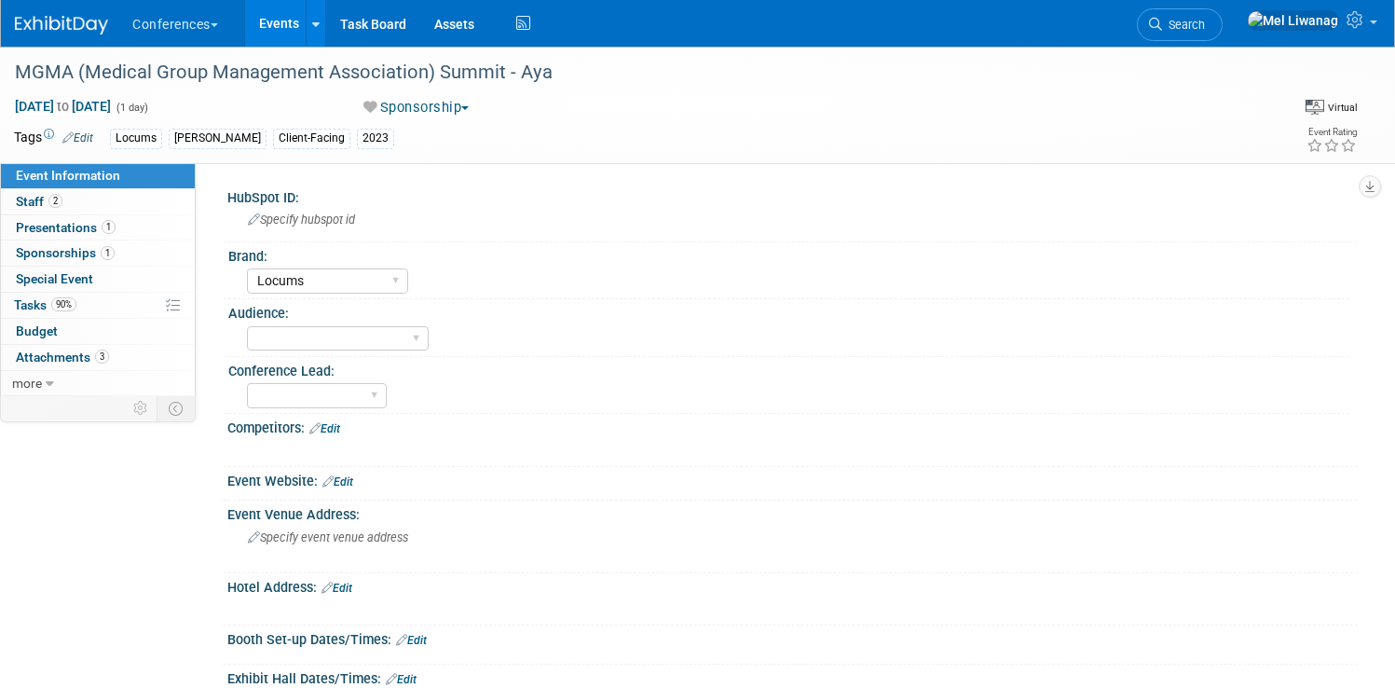
select select "Locums"
click at [177, 208] on link "2 Staff 2" at bounding box center [98, 201] width 194 height 25
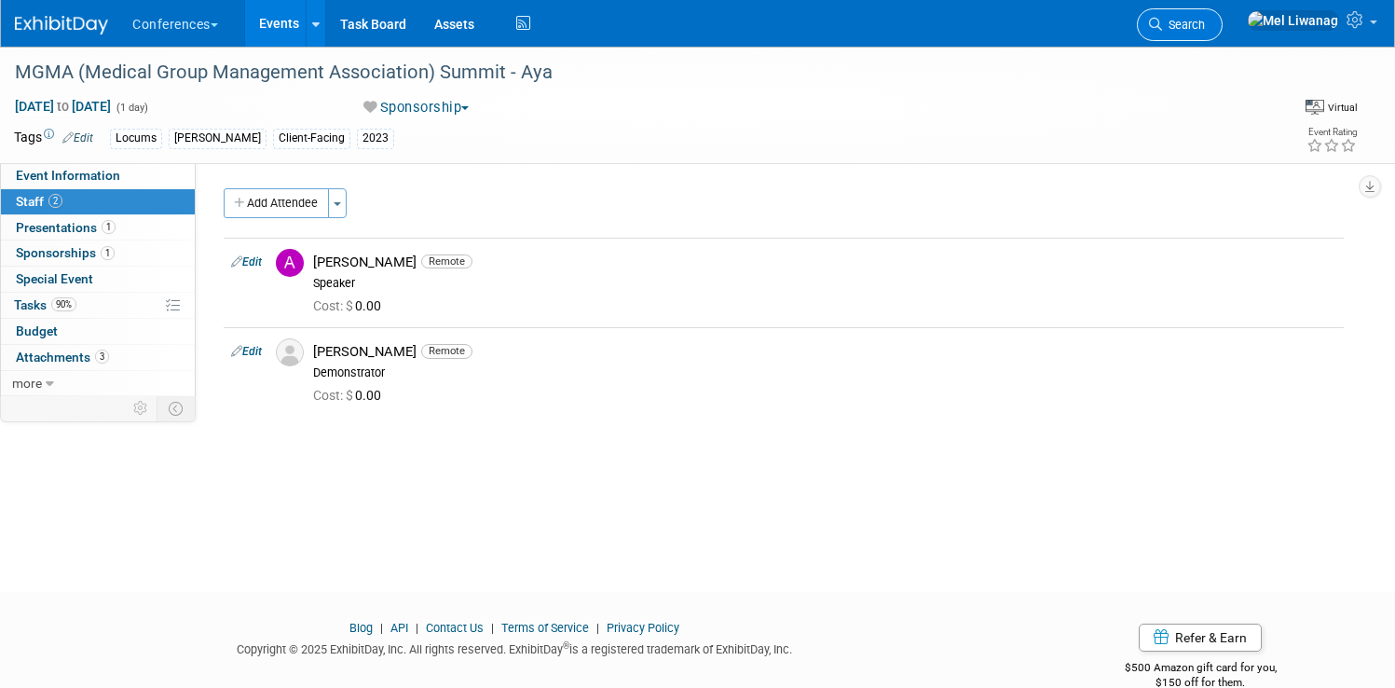
click at [1214, 15] on link "Search" at bounding box center [1180, 24] width 86 height 33
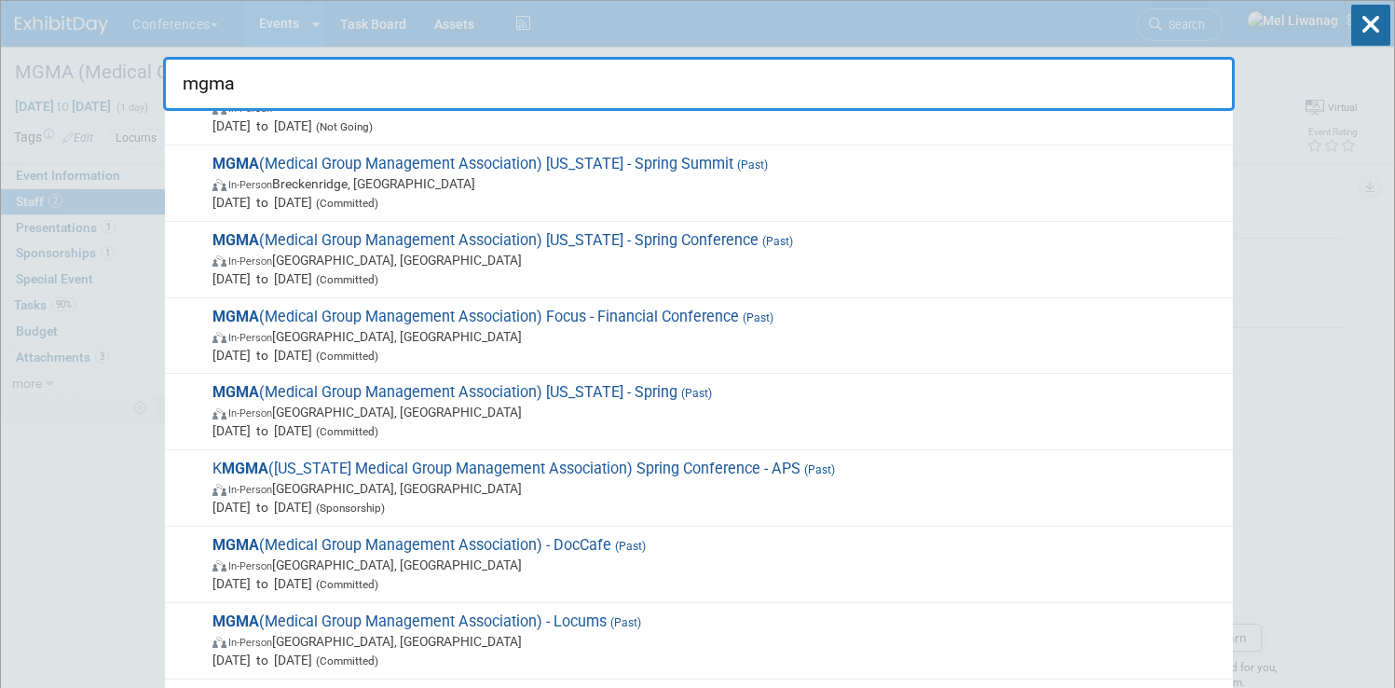
scroll to position [1169, 0]
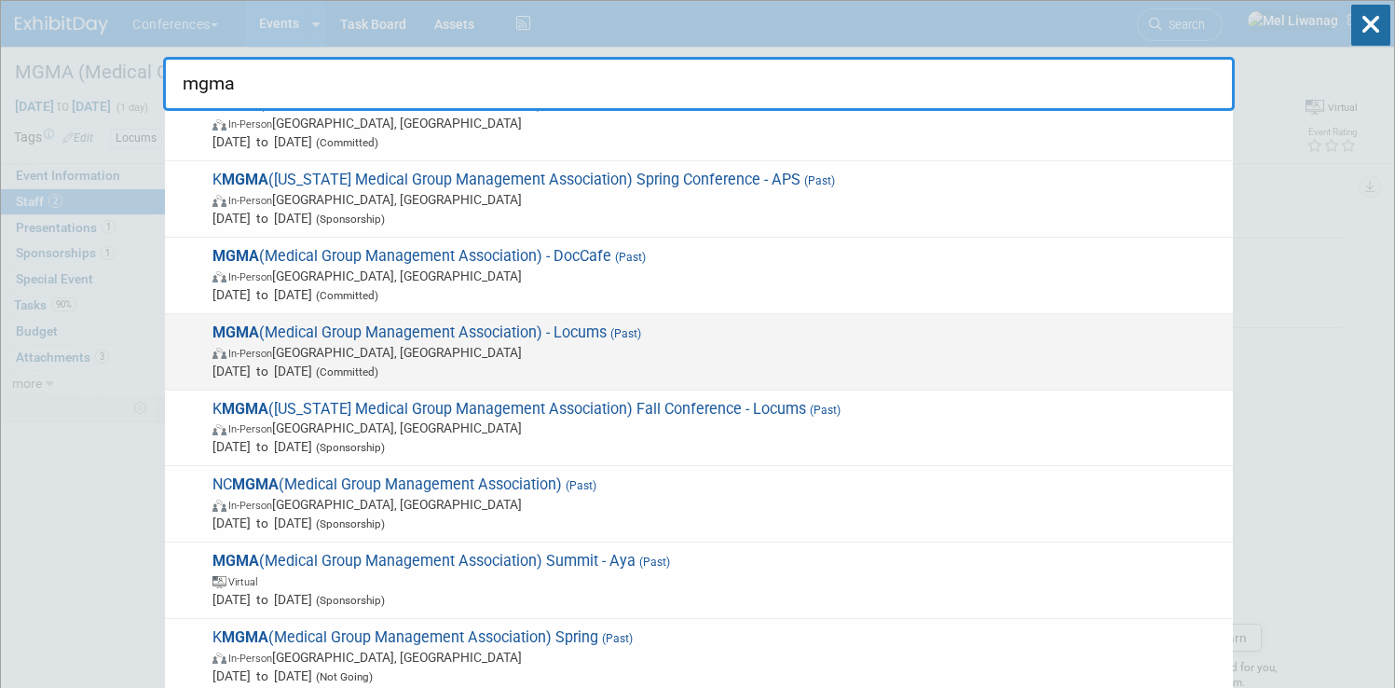
type input "mgma"
click at [587, 356] on span "In-Person [GEOGRAPHIC_DATA], [GEOGRAPHIC_DATA]" at bounding box center [717, 352] width 1011 height 19
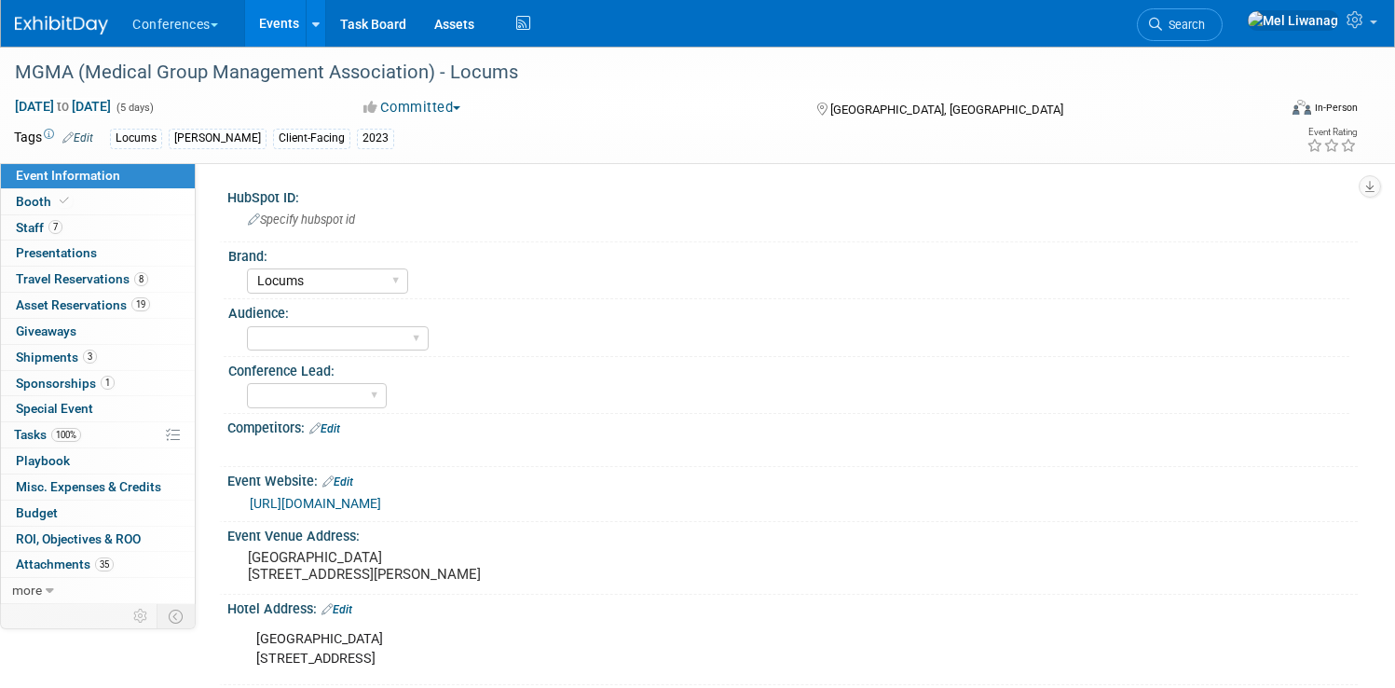
select select "Locums"
click at [160, 211] on link "Booth" at bounding box center [98, 201] width 194 height 25
select select "10'x20'"
select select "Yes"
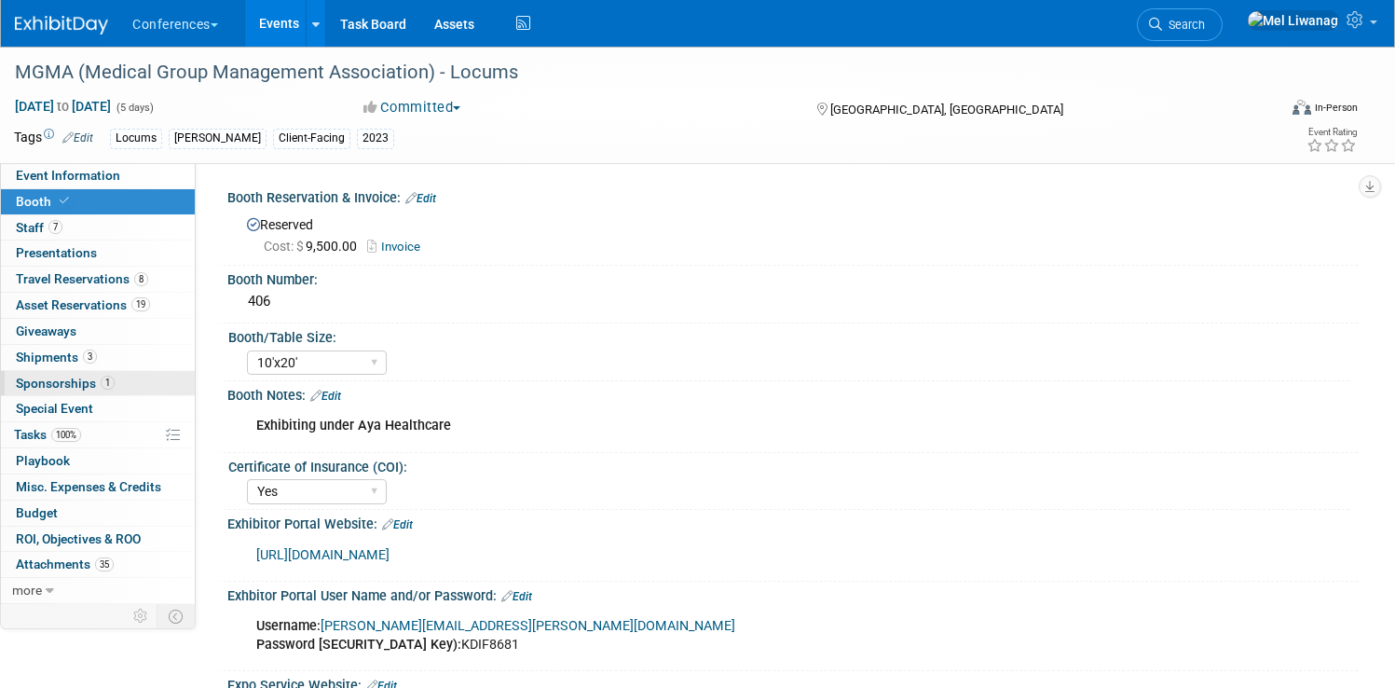
click at [115, 389] on span "Sponsorships 1" at bounding box center [65, 383] width 99 height 15
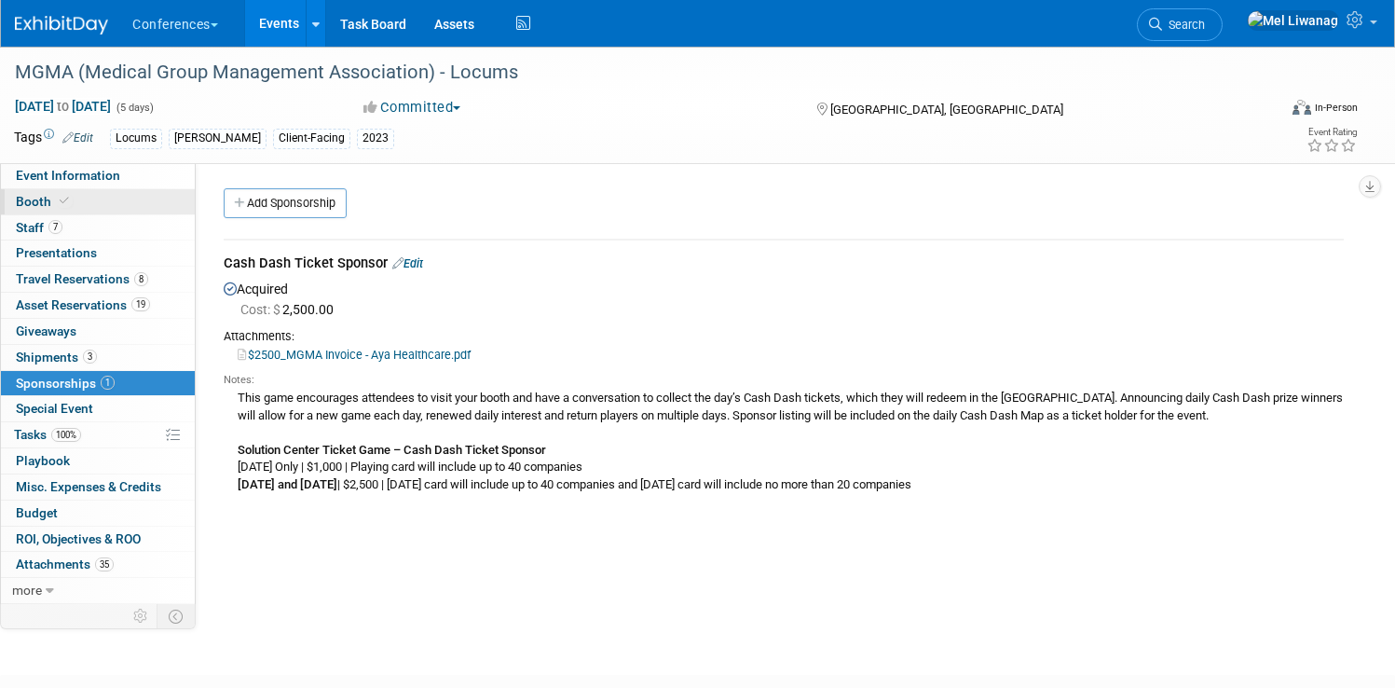
click at [140, 199] on link "Booth" at bounding box center [98, 201] width 194 height 25
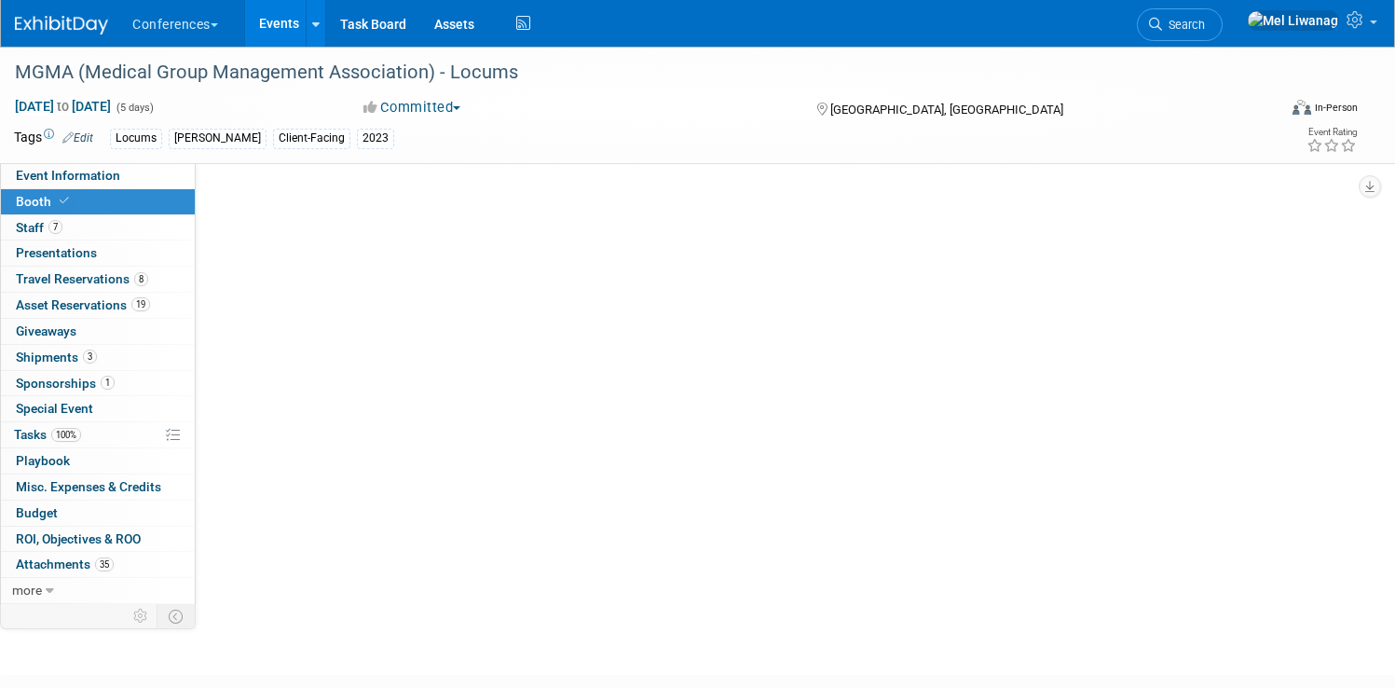
select select "10'x20'"
select select "Yes"
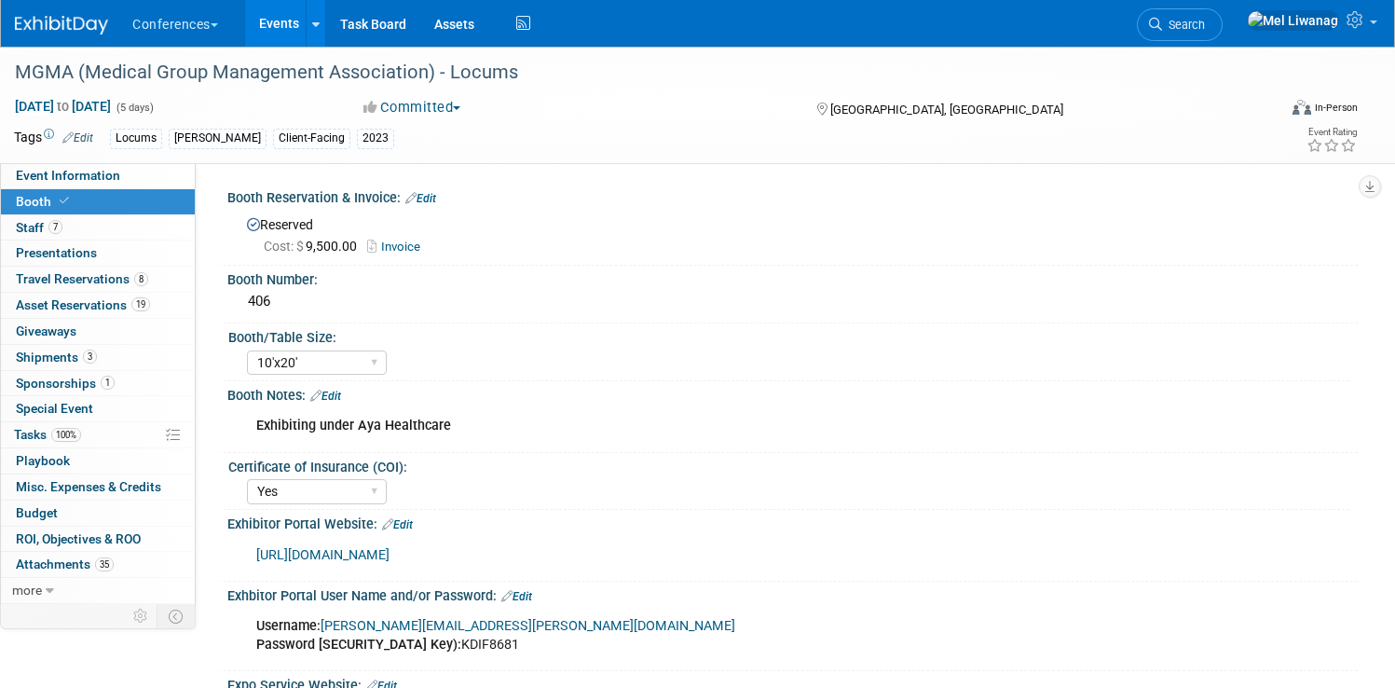
click at [430, 244] on link "Invoice" at bounding box center [398, 246] width 62 height 14
click at [1205, 24] on span "Search" at bounding box center [1183, 25] width 43 height 14
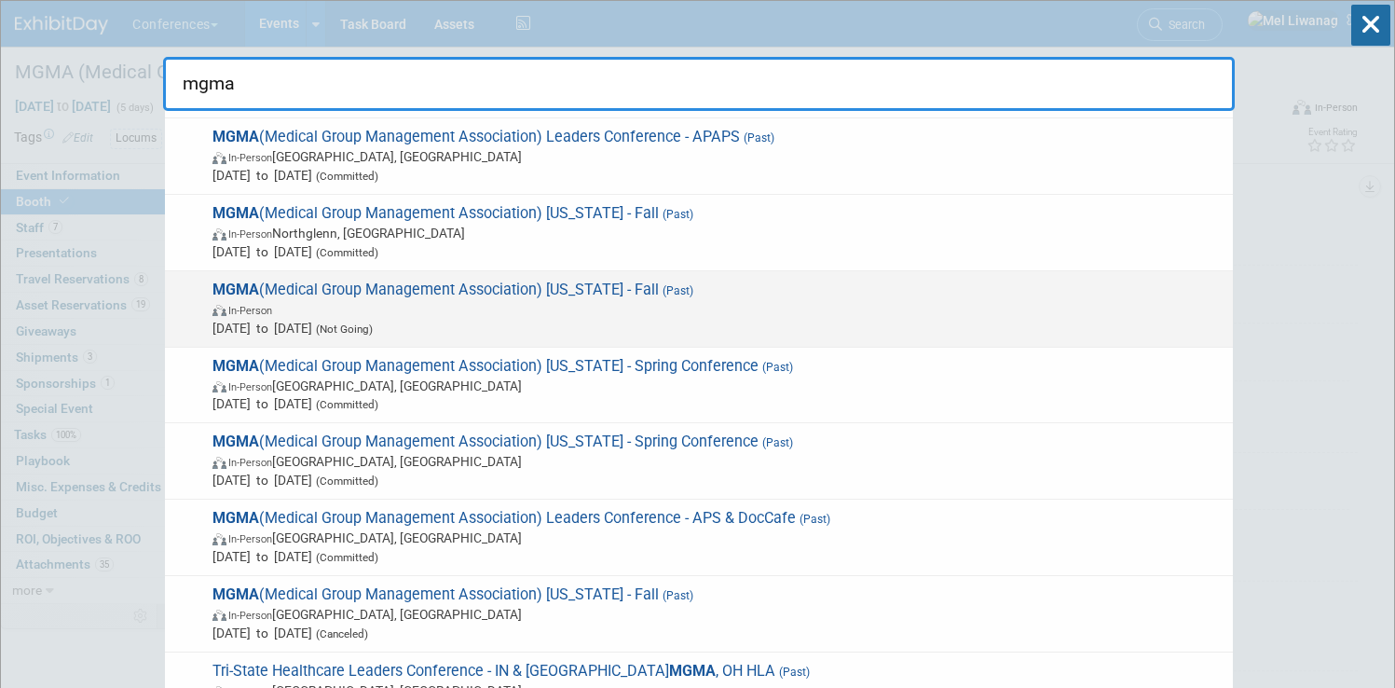
scroll to position [240, 0]
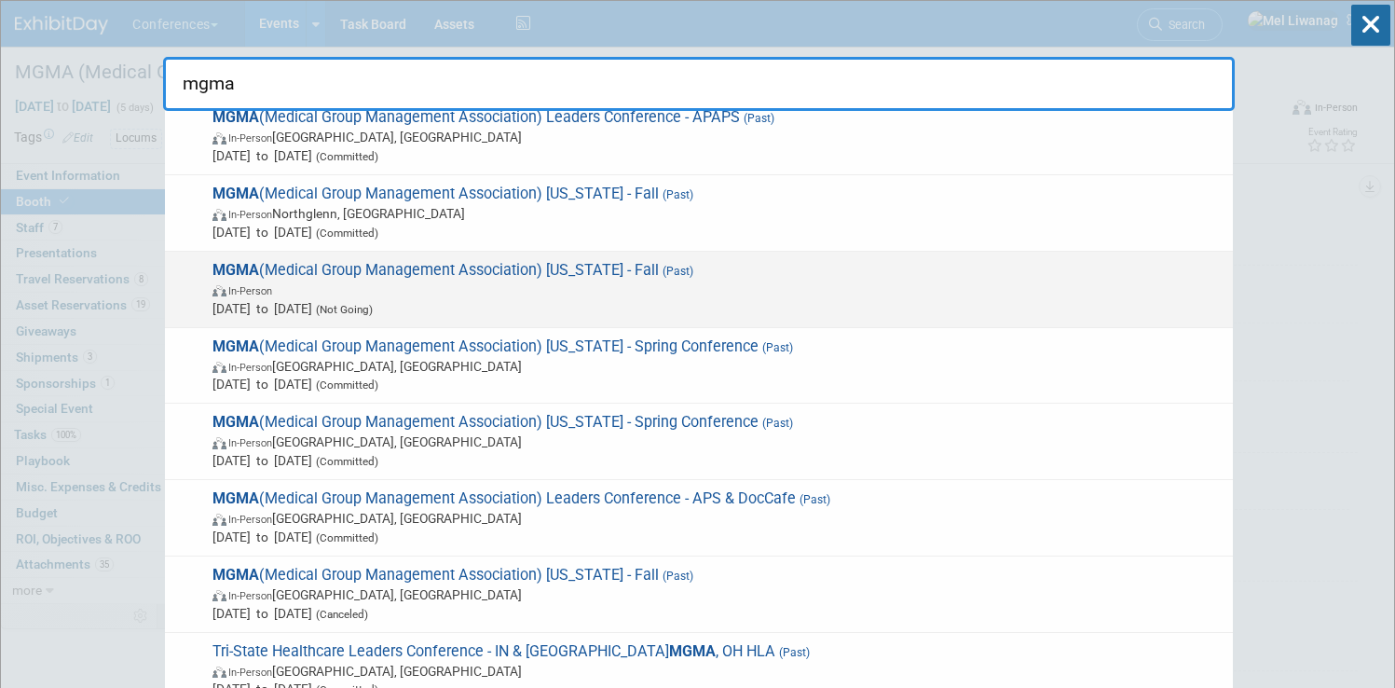
type input "mgma"
click at [542, 495] on span "MGMA (Medical Group Management Association) Leaders Conference - APS & DocCafe …" at bounding box center [715, 517] width 1017 height 57
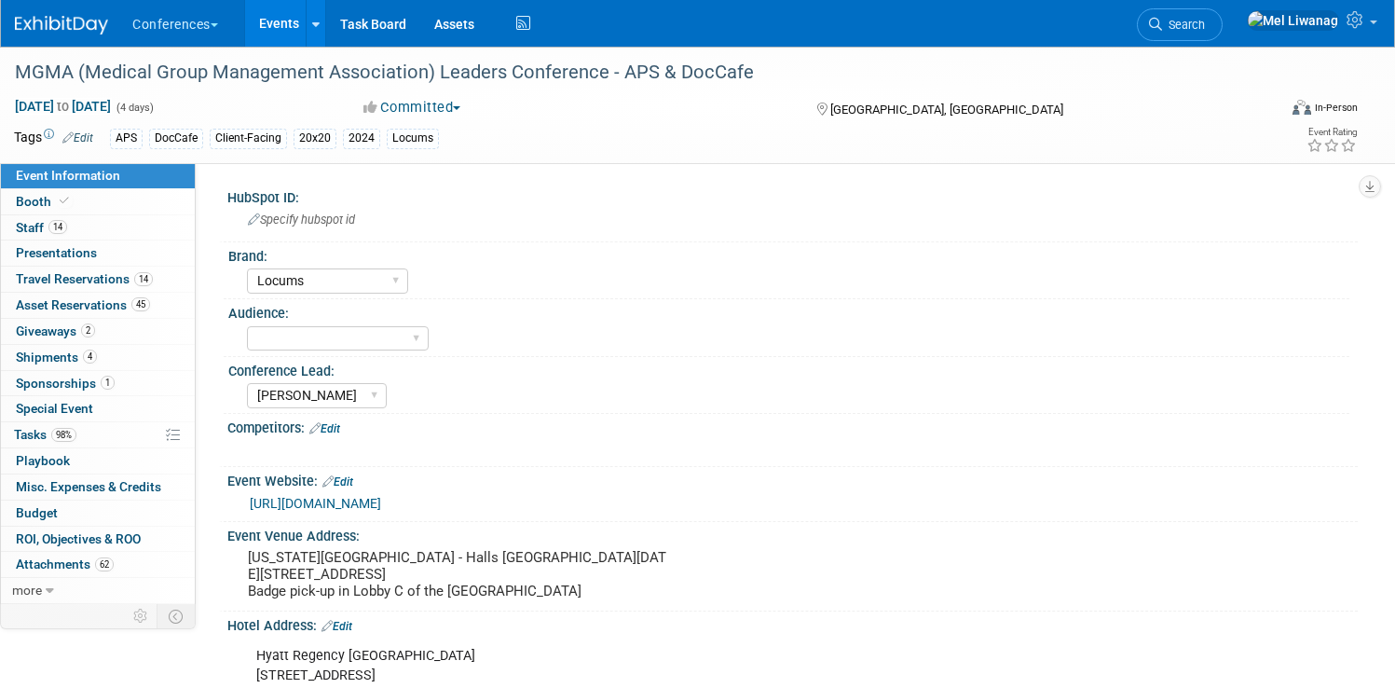
select select "Locums"
select select "[PERSON_NAME]"
click at [195, 204] on link "Booth" at bounding box center [98, 201] width 194 height 25
select select "20'x20'"
select select "Yes"
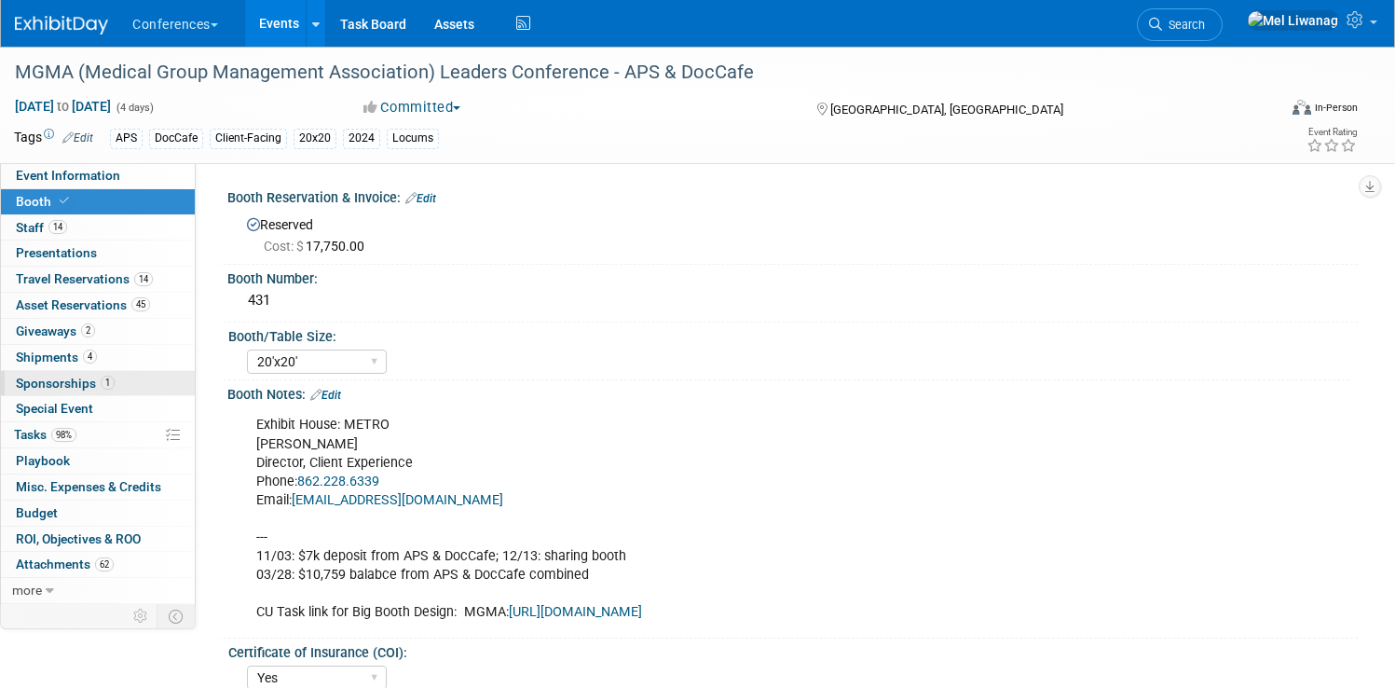
click at [195, 381] on link "1 Sponsorships 1" at bounding box center [98, 383] width 194 height 25
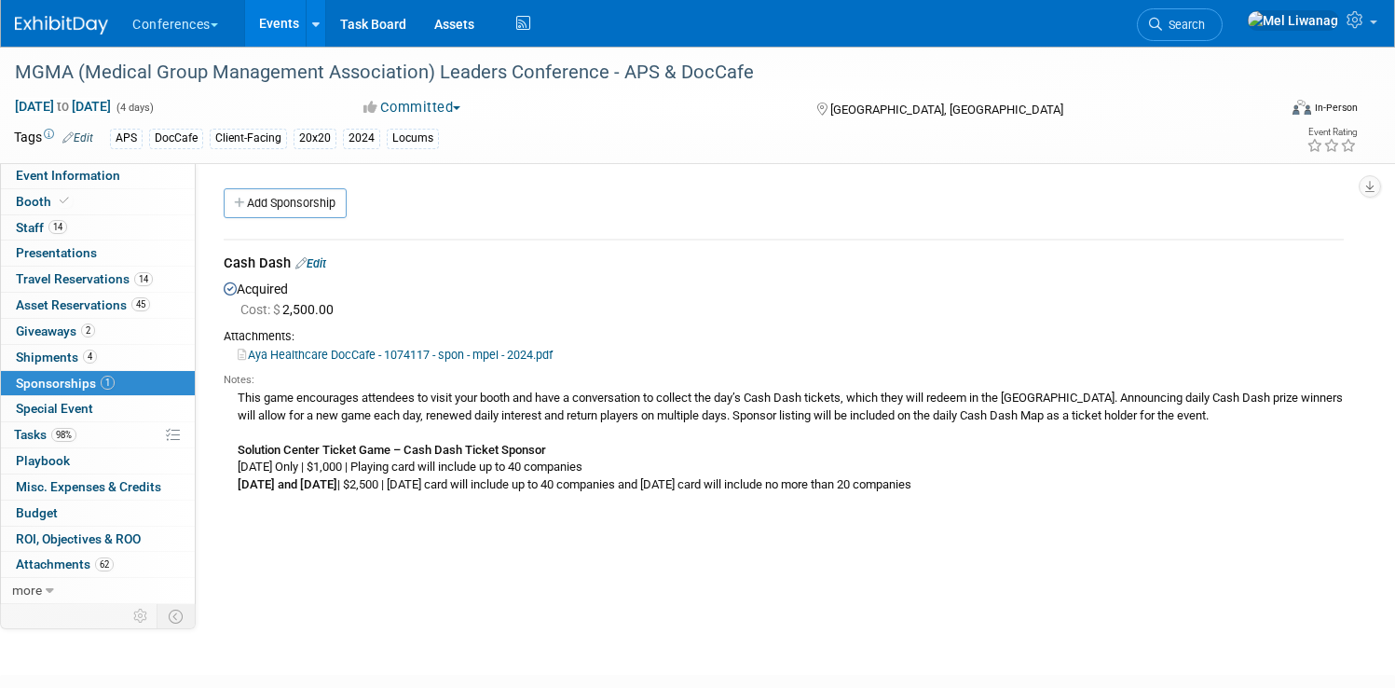
click at [565, 291] on div "Acquired Cost: $ 2,500.00 Attachments: Aya Healthcare DocCafe - 1074117 - spon …" at bounding box center [784, 388] width 1120 height 223
click at [514, 345] on div "Aya Healthcare DocCafe - 1074117 - spon - mpel - 2024.pdf" at bounding box center [784, 354] width 1120 height 19
click at [517, 350] on link "Aya Healthcare DocCafe - 1074117 - spon - mpel - 2024.pdf" at bounding box center [395, 355] width 315 height 14
click at [103, 191] on link "Booth" at bounding box center [98, 201] width 194 height 25
select select "20'x20'"
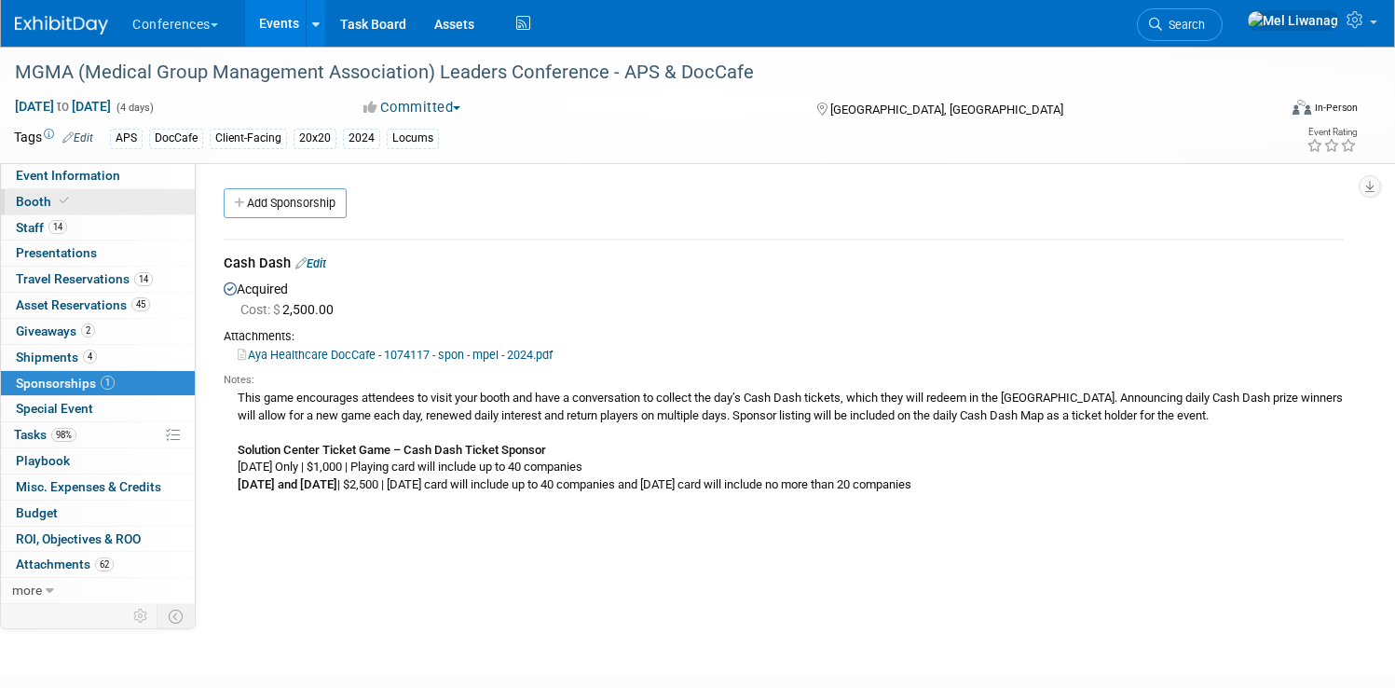
select select "Yes"
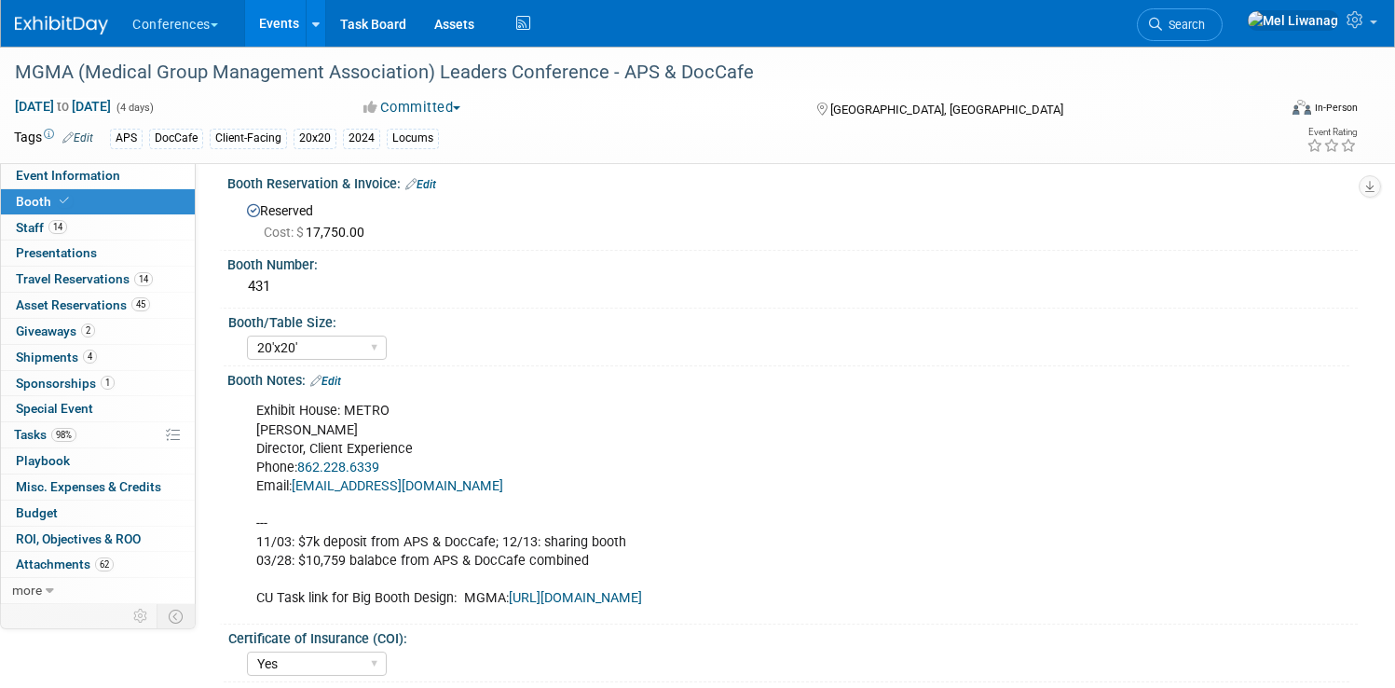
scroll to position [17, 0]
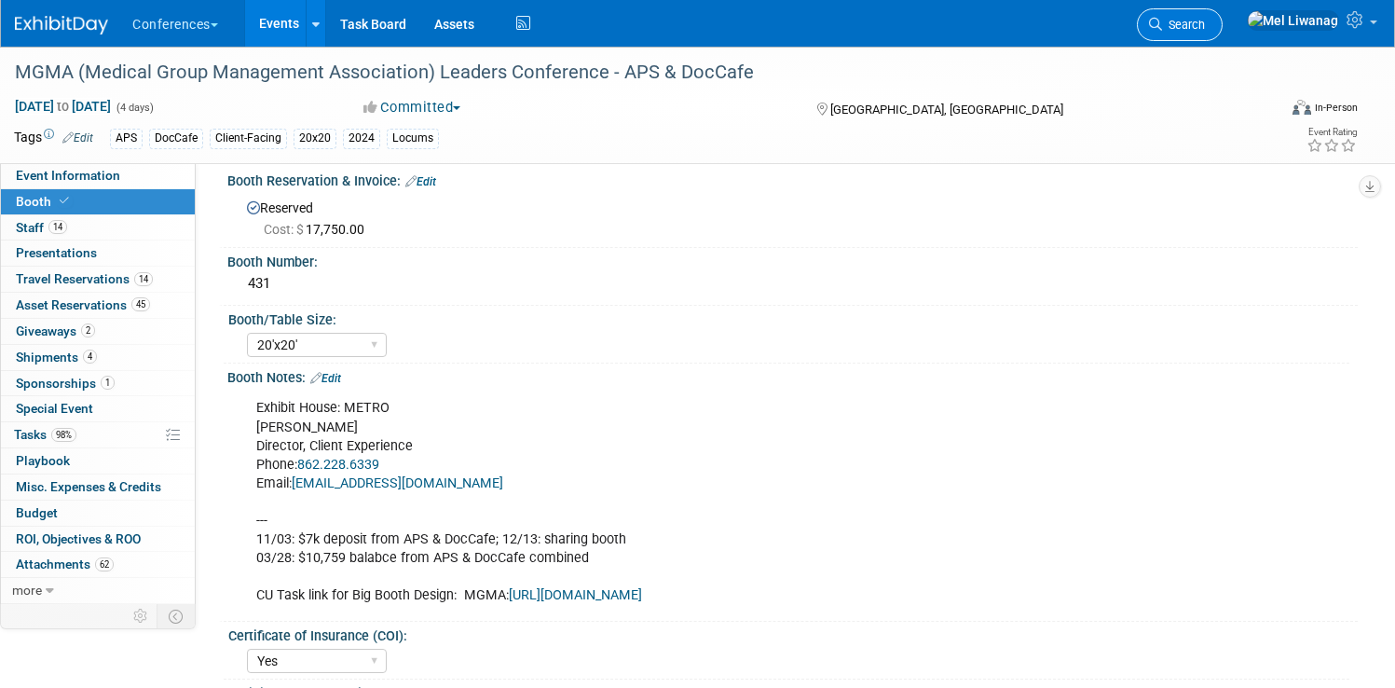
click at [1205, 29] on span "Search" at bounding box center [1183, 25] width 43 height 14
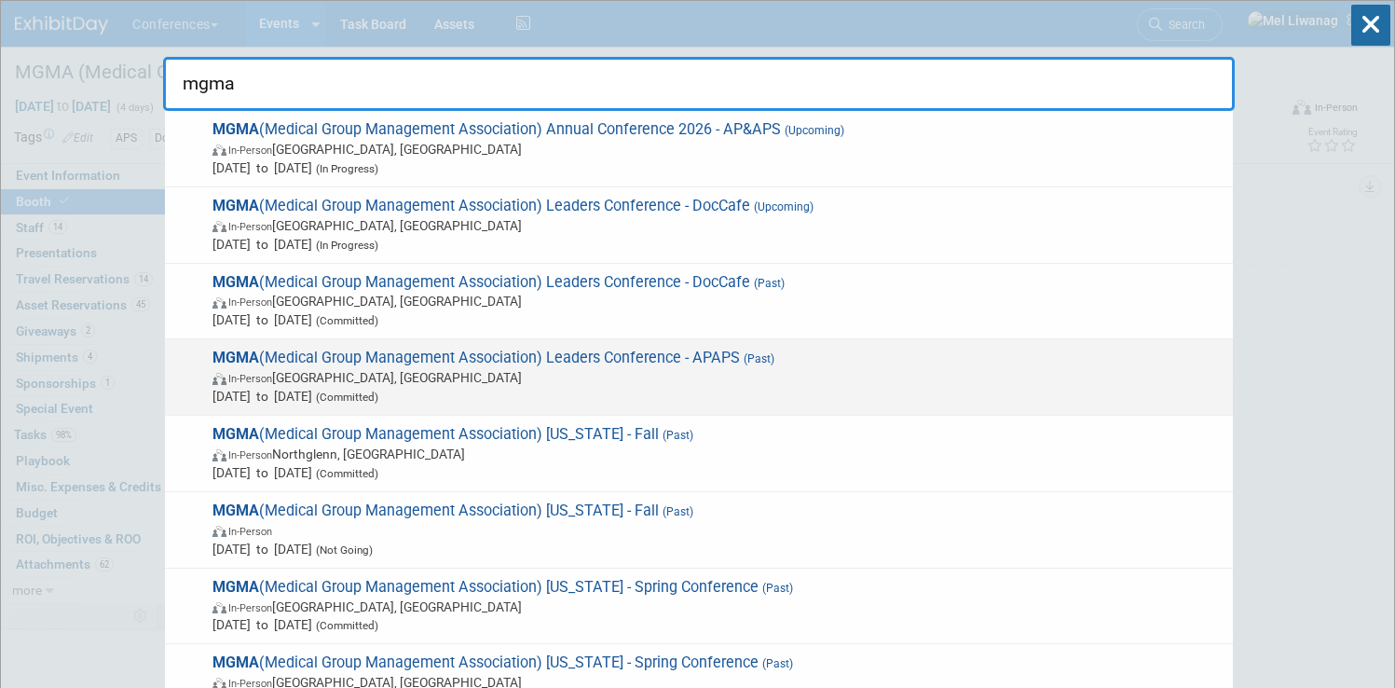
type input "mgma"
click at [711, 366] on span "MGMA (Medical Group Management Association) Leaders Conference - APAPS (Past) I…" at bounding box center [715, 377] width 1017 height 57
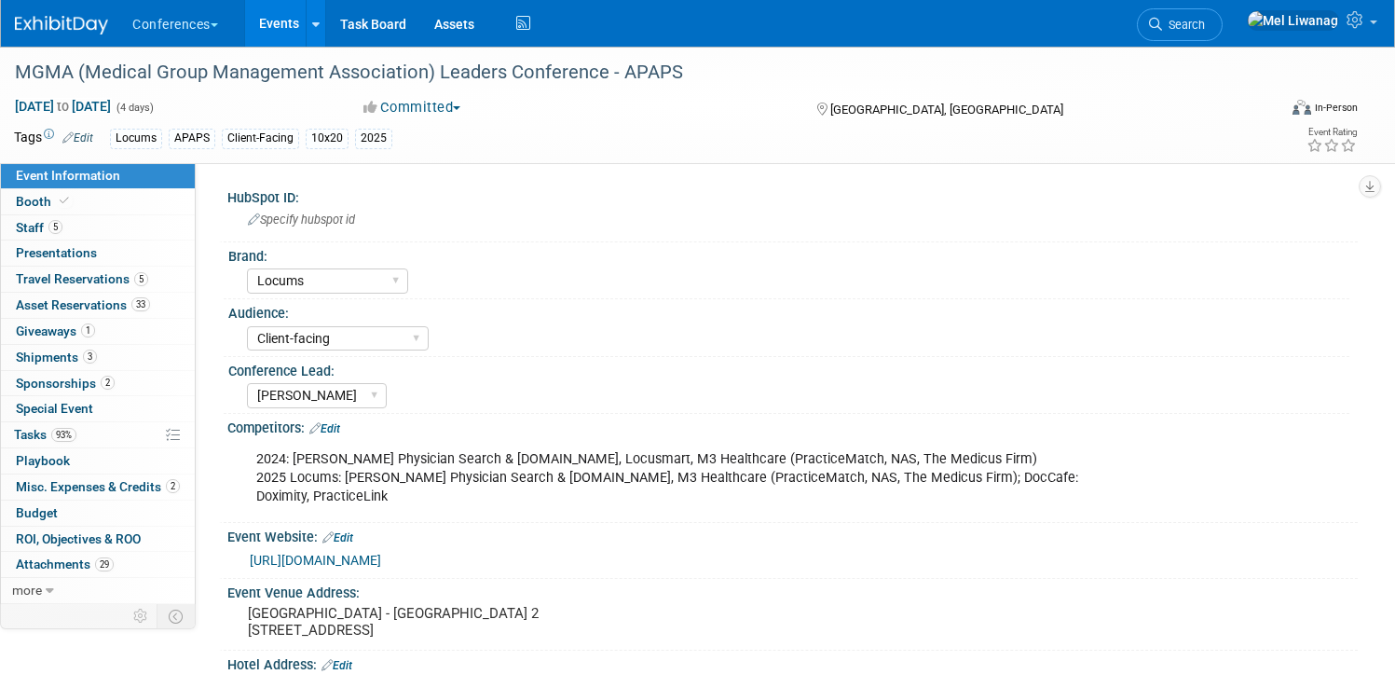
select select "Locums"
select select "Client-facing"
select select "[PERSON_NAME]"
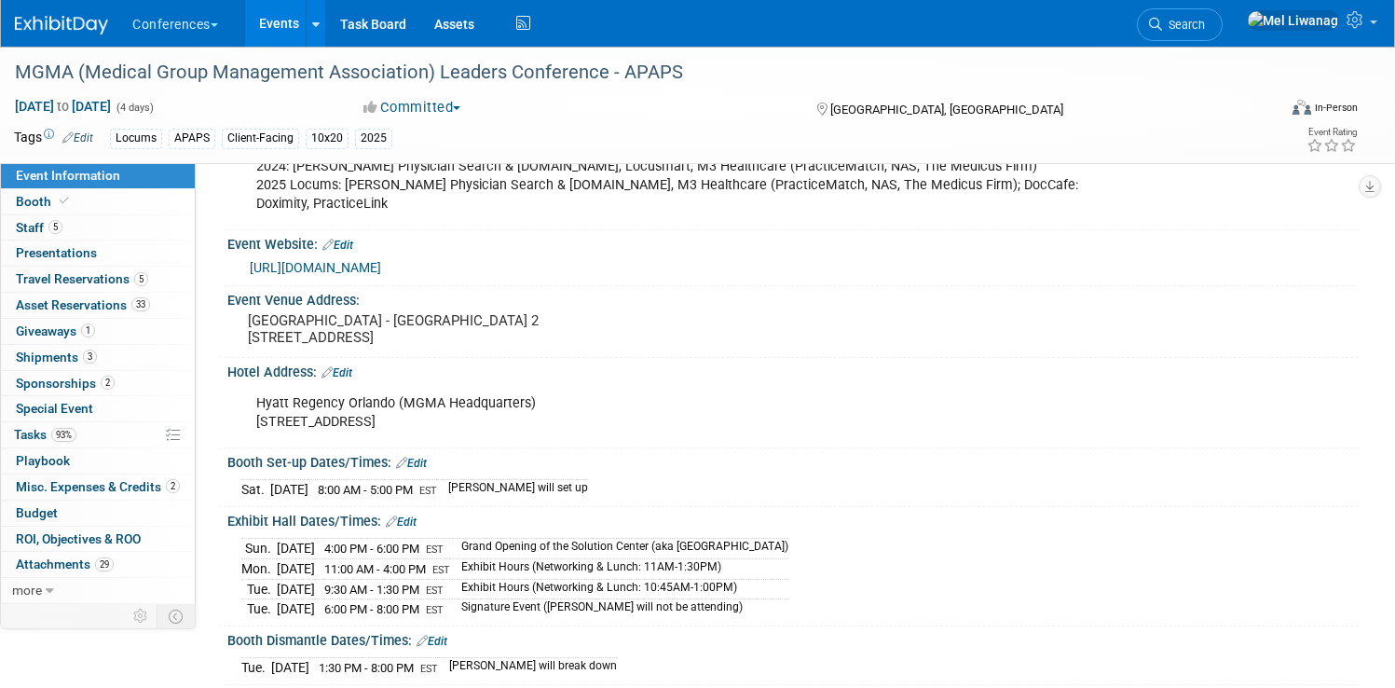
scroll to position [303, 0]
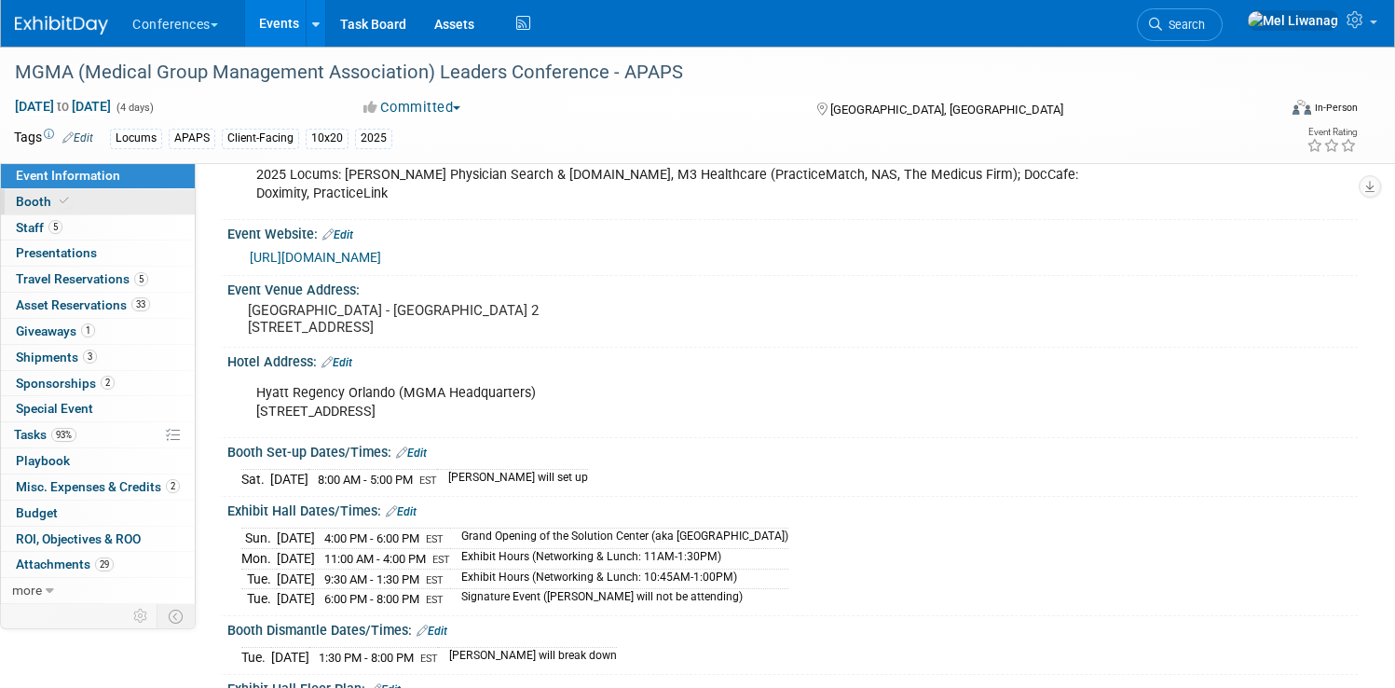
click at [117, 191] on link "Booth" at bounding box center [98, 201] width 194 height 25
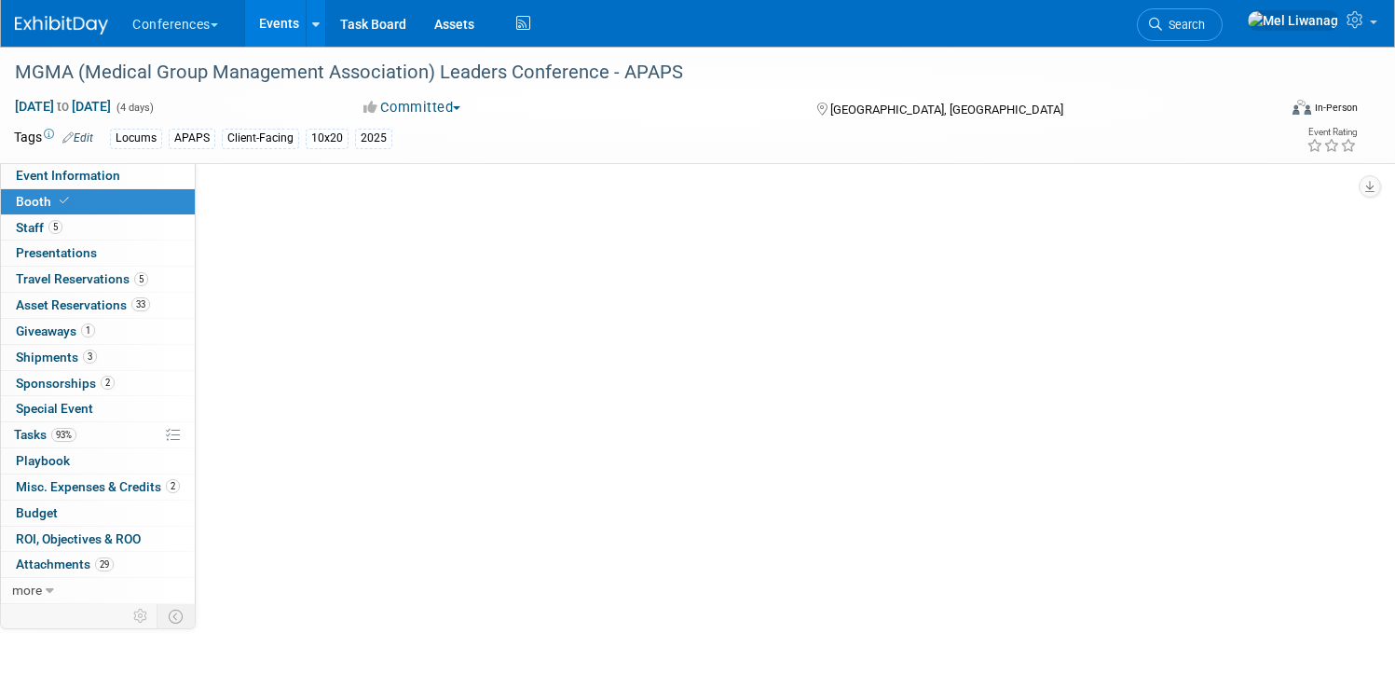
scroll to position [0, 0]
select select "10'x20'"
select select "Yes"
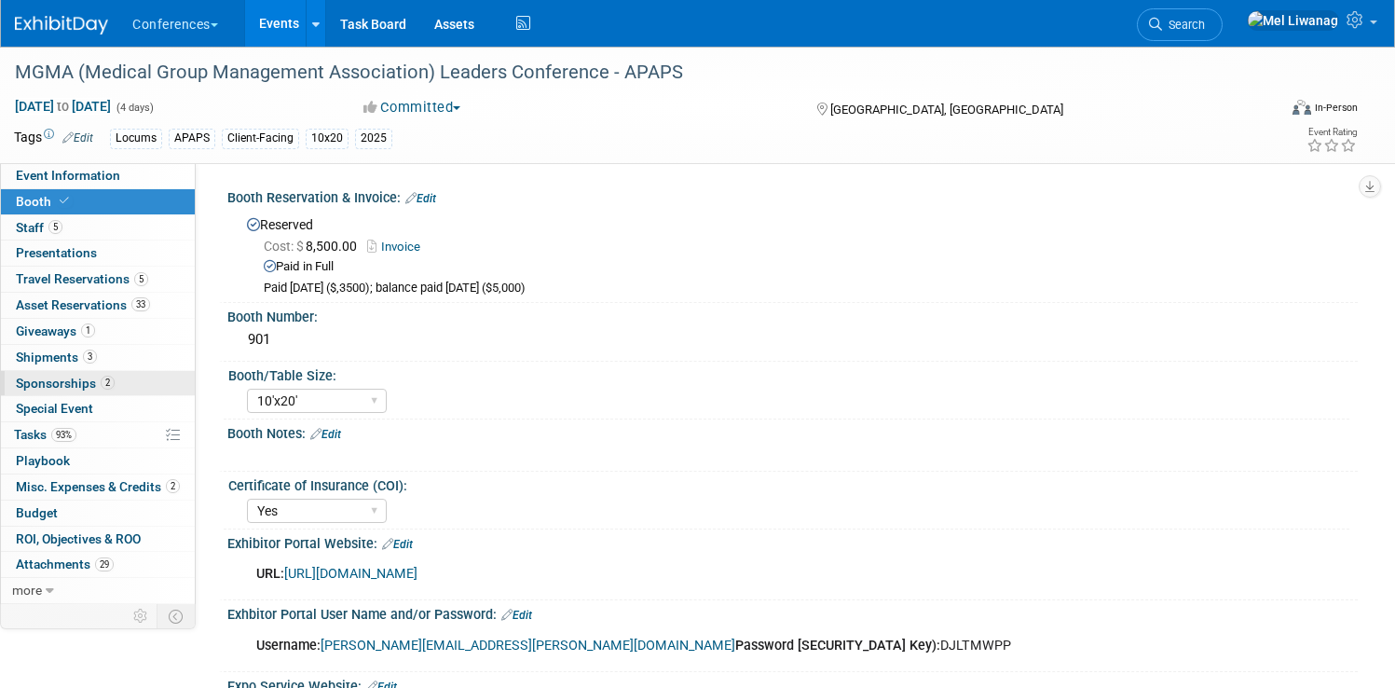
click at [185, 386] on link "2 Sponsorships 2" at bounding box center [98, 383] width 194 height 25
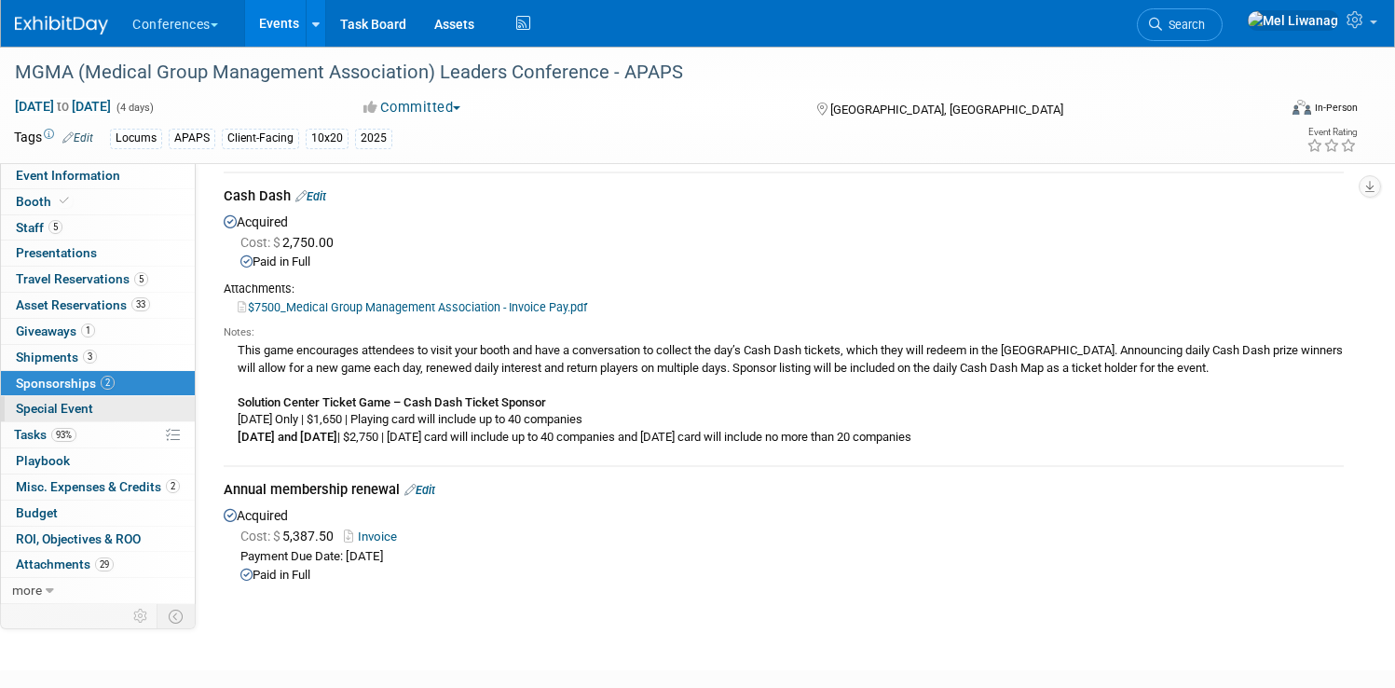
scroll to position [89, 0]
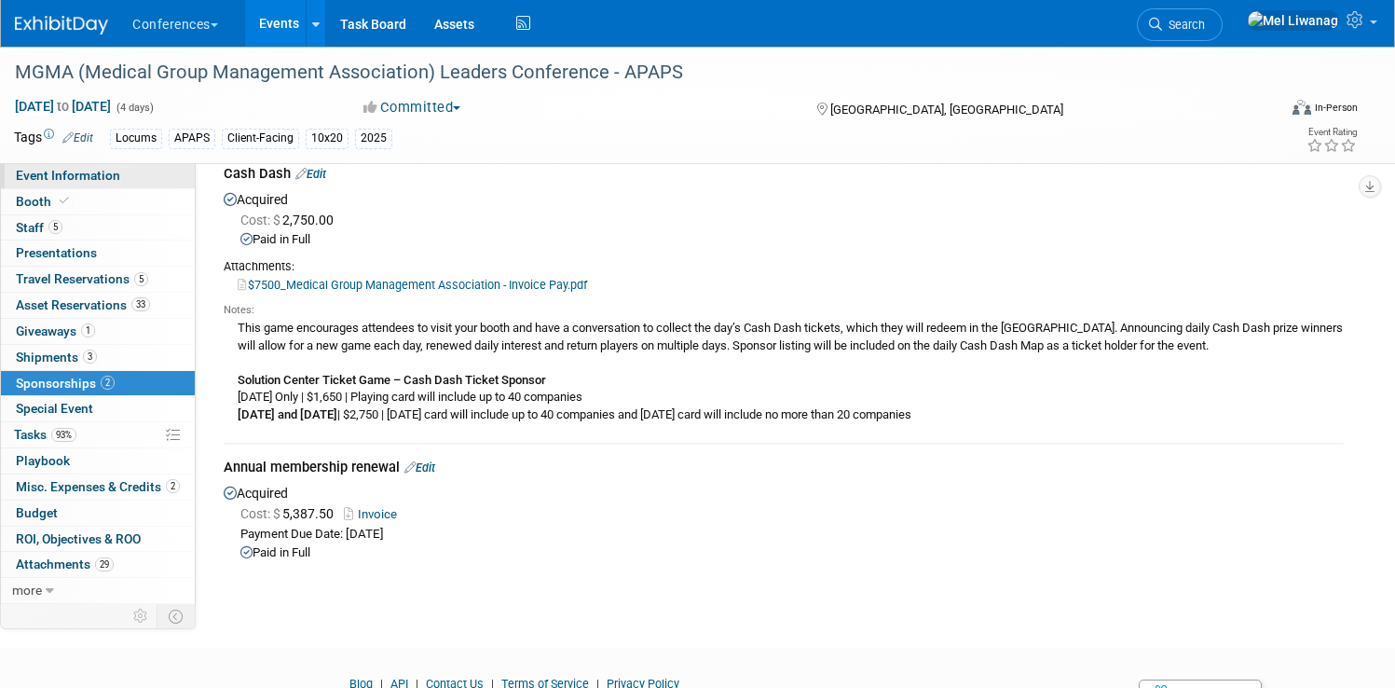
click at [120, 176] on span "Event Information" at bounding box center [68, 175] width 104 height 15
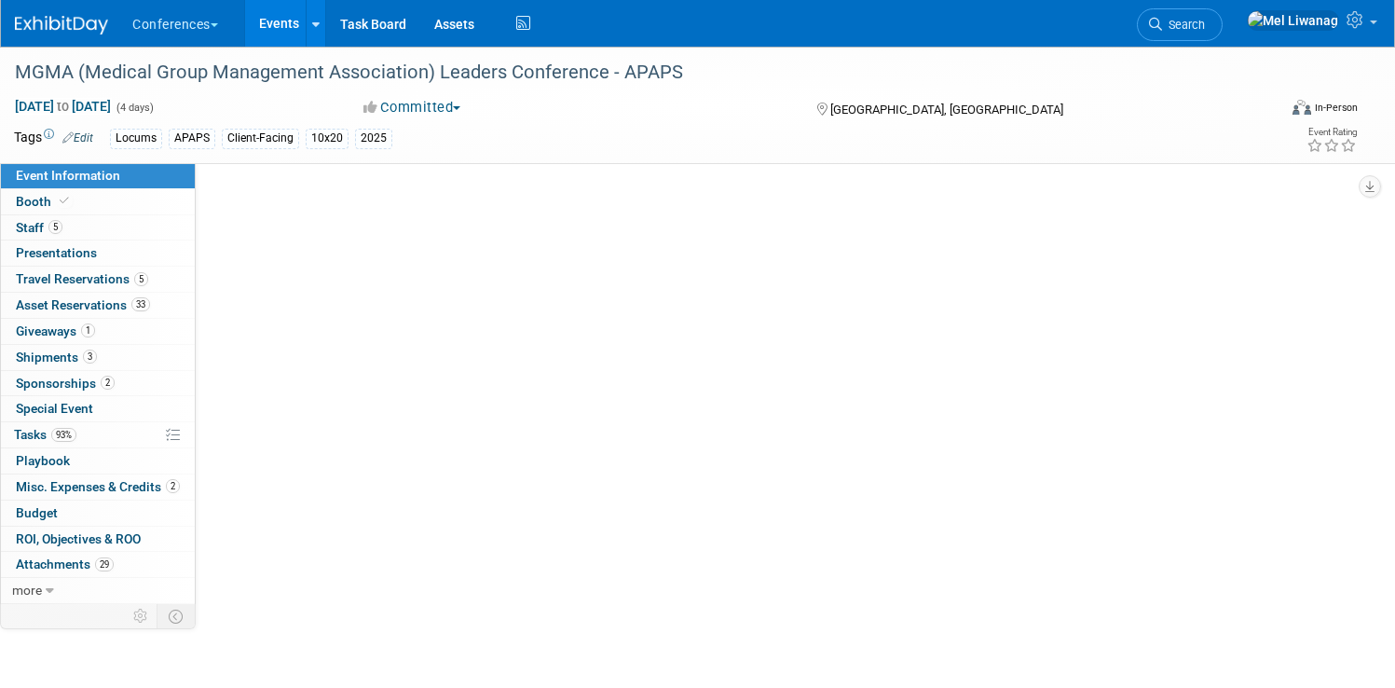
select select "Locums"
select select "Client-facing"
select select "Mel"
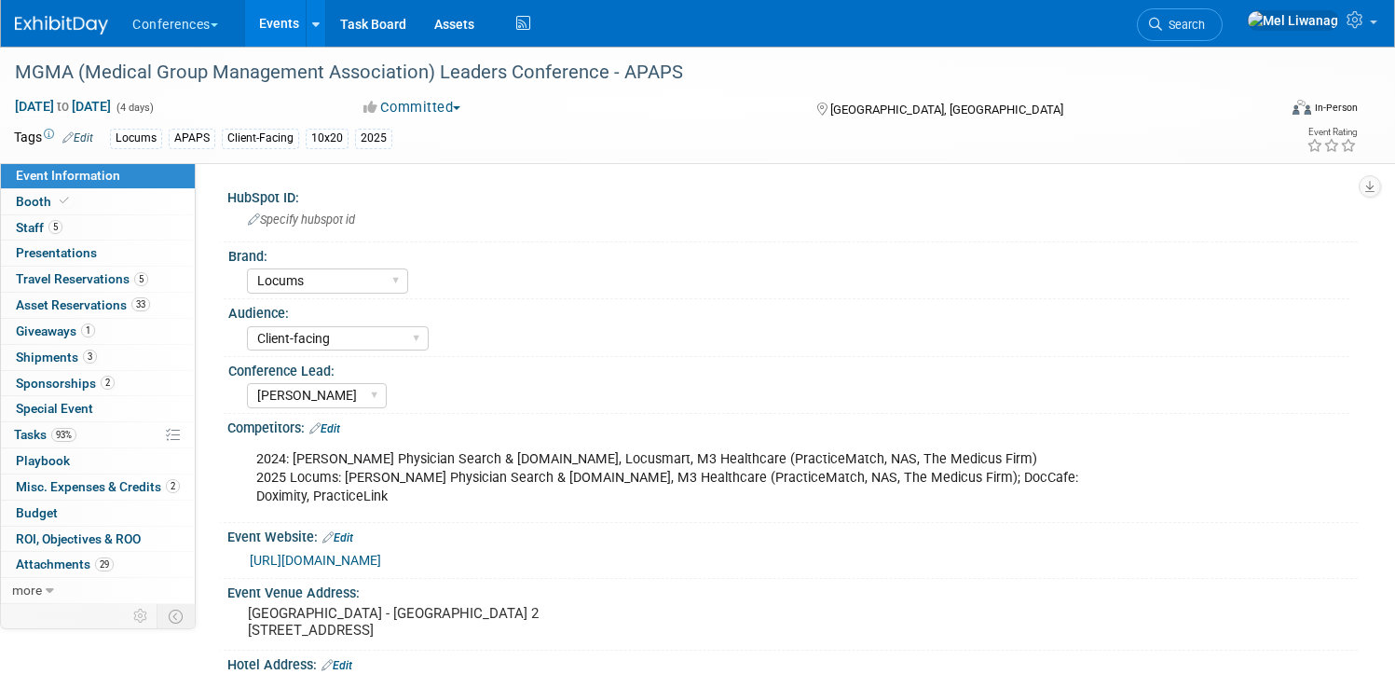
click at [392, 476] on div "2024: AHSA, Jackson Physician Search & LT.com, Locusmart, M3 Healthcare (Practi…" at bounding box center [691, 478] width 897 height 75
click at [361, 477] on div "2024: AHSA, Jackson Physician Search & LT.com, Locusmart, M3 Healthcare (Practi…" at bounding box center [691, 478] width 897 height 75
drag, startPoint x: 417, startPoint y: 479, endPoint x: 441, endPoint y: 485, distance: 24.9
click at [441, 485] on div "2024: AHSA, Jackson Physician Search & LT.com, Locusmart, M3 Healthcare (Practi…" at bounding box center [691, 478] width 897 height 75
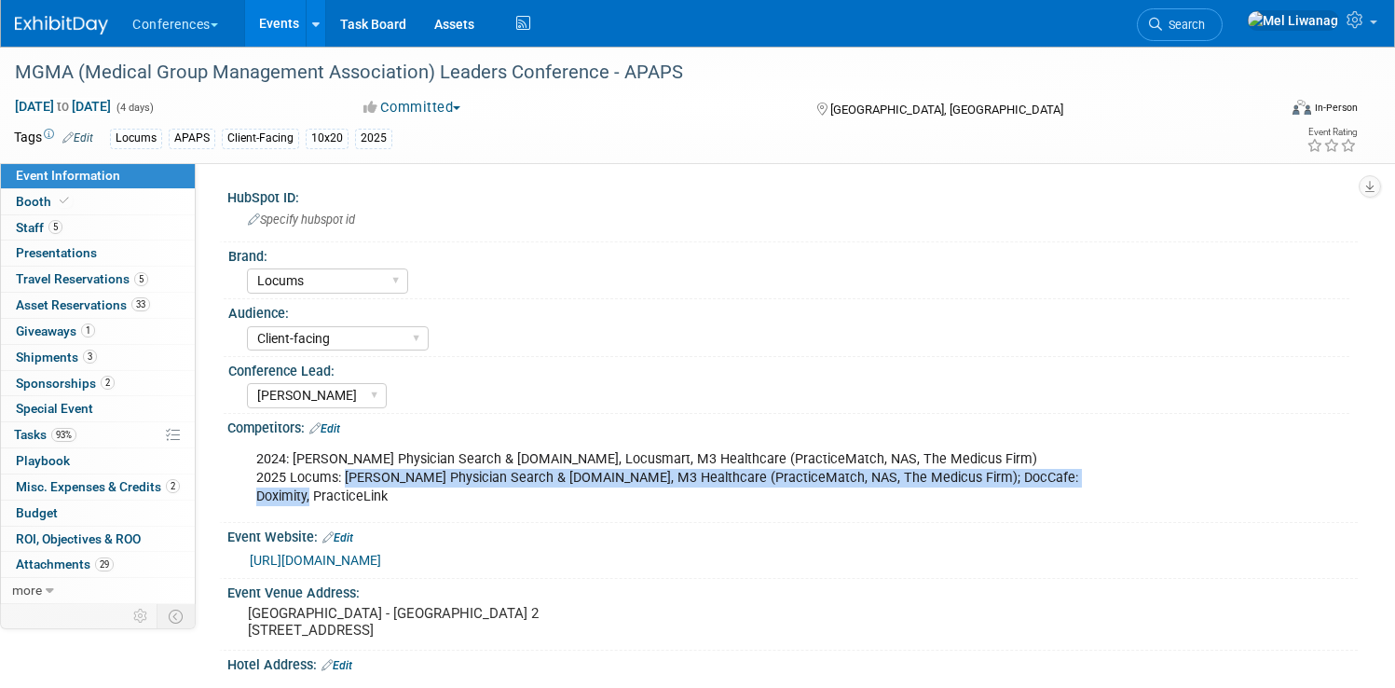
drag, startPoint x: 413, startPoint y: 475, endPoint x: 890, endPoint y: 498, distance: 477.6
click at [890, 498] on div "2024: AHSA, Jackson Physician Search & LT.com, Locusmart, M3 Healthcare (Practi…" at bounding box center [691, 478] width 897 height 75
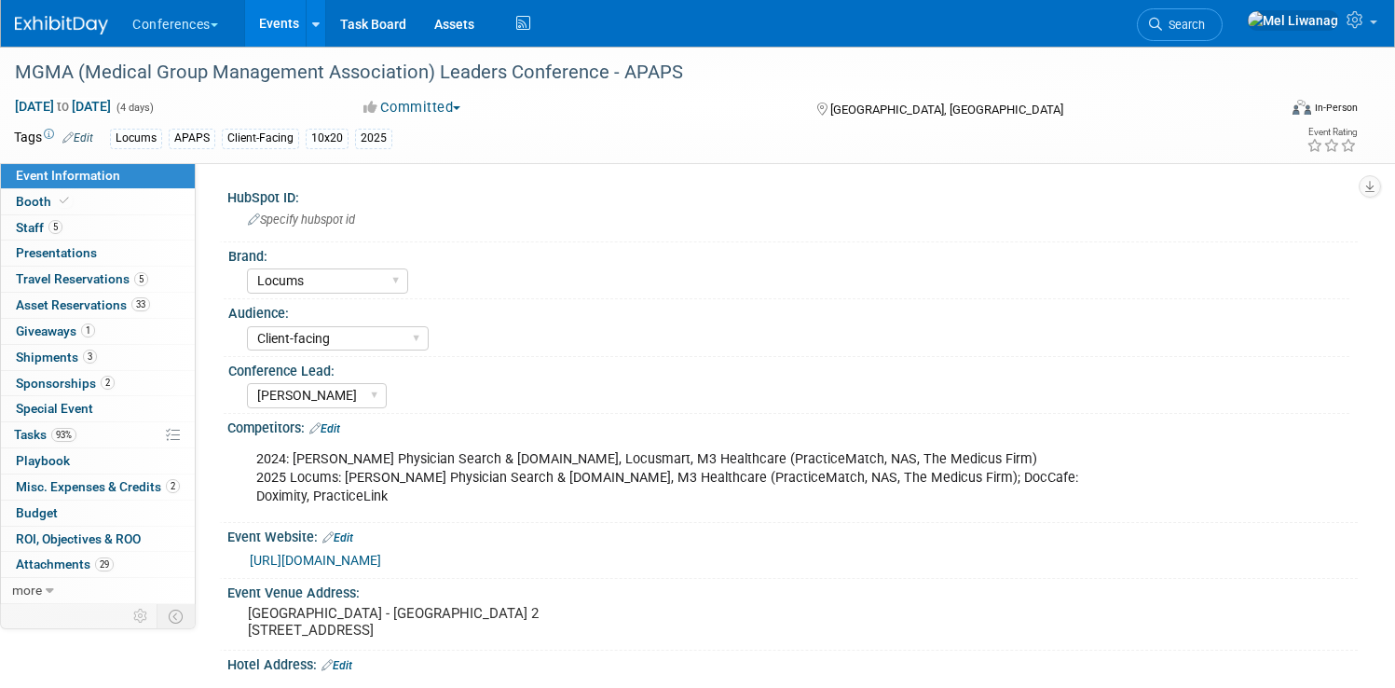
click at [963, 473] on div "2024: AHSA, Jackson Physician Search & LT.com, Locusmart, M3 Healthcare (Practi…" at bounding box center [691, 478] width 897 height 75
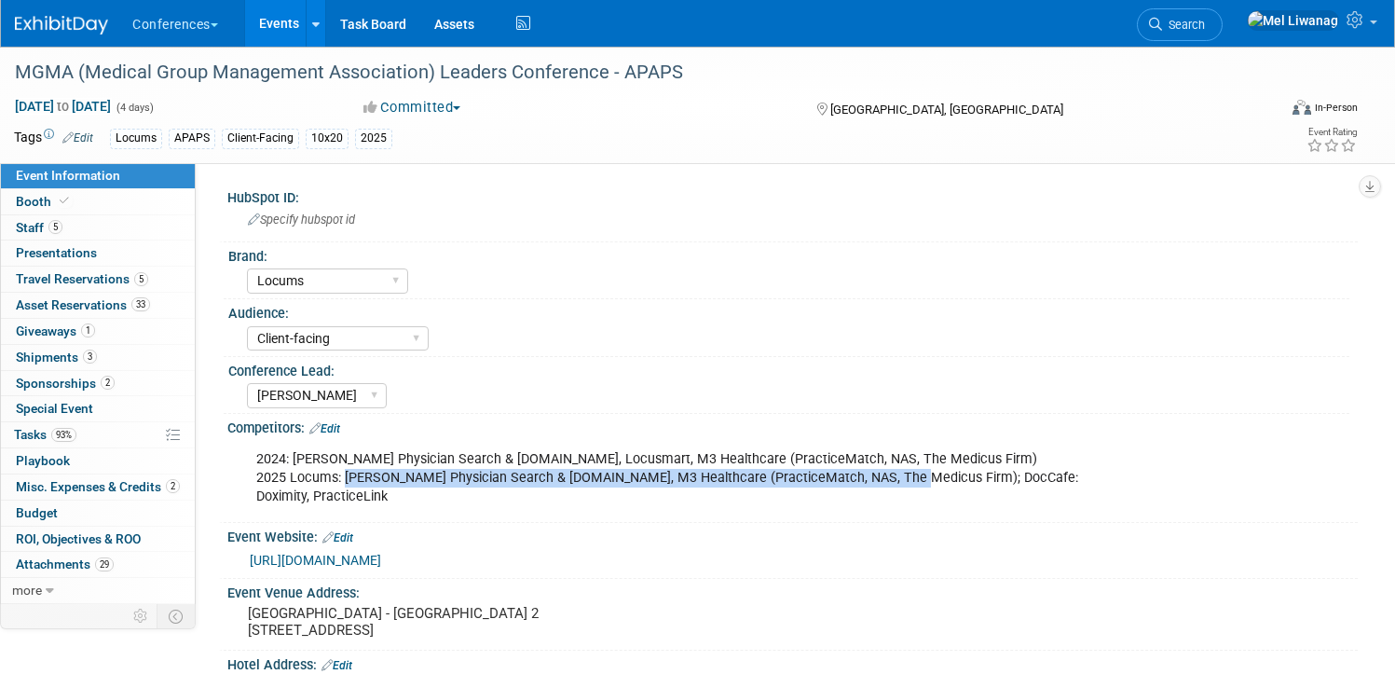
drag, startPoint x: 960, startPoint y: 481, endPoint x: 415, endPoint y: 477, distance: 545.1
click at [415, 477] on div "2024: AHSA, Jackson Physician Search & LT.com, Locusmart, M3 Healthcare (Practi…" at bounding box center [691, 478] width 897 height 75
copy div "Jackson Physician Search & LT.com, M3 Healthcare (PracticeMatch, NAS, The Medic…"
click at [1189, 21] on span "Search" at bounding box center [1183, 25] width 43 height 14
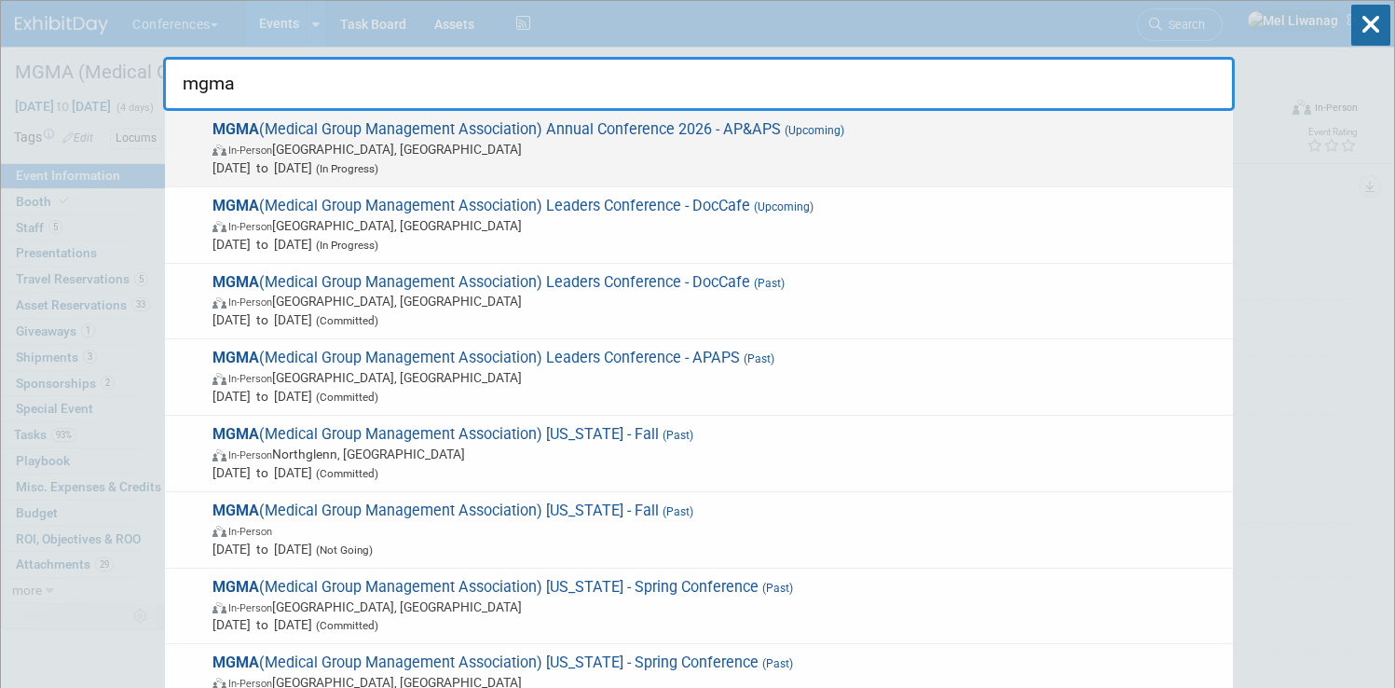
type input "mgma"
click at [473, 122] on span "MGMA (Medical Group Management Association) Annual Conference 2026 - AP&APS (Up…" at bounding box center [715, 148] width 1017 height 57
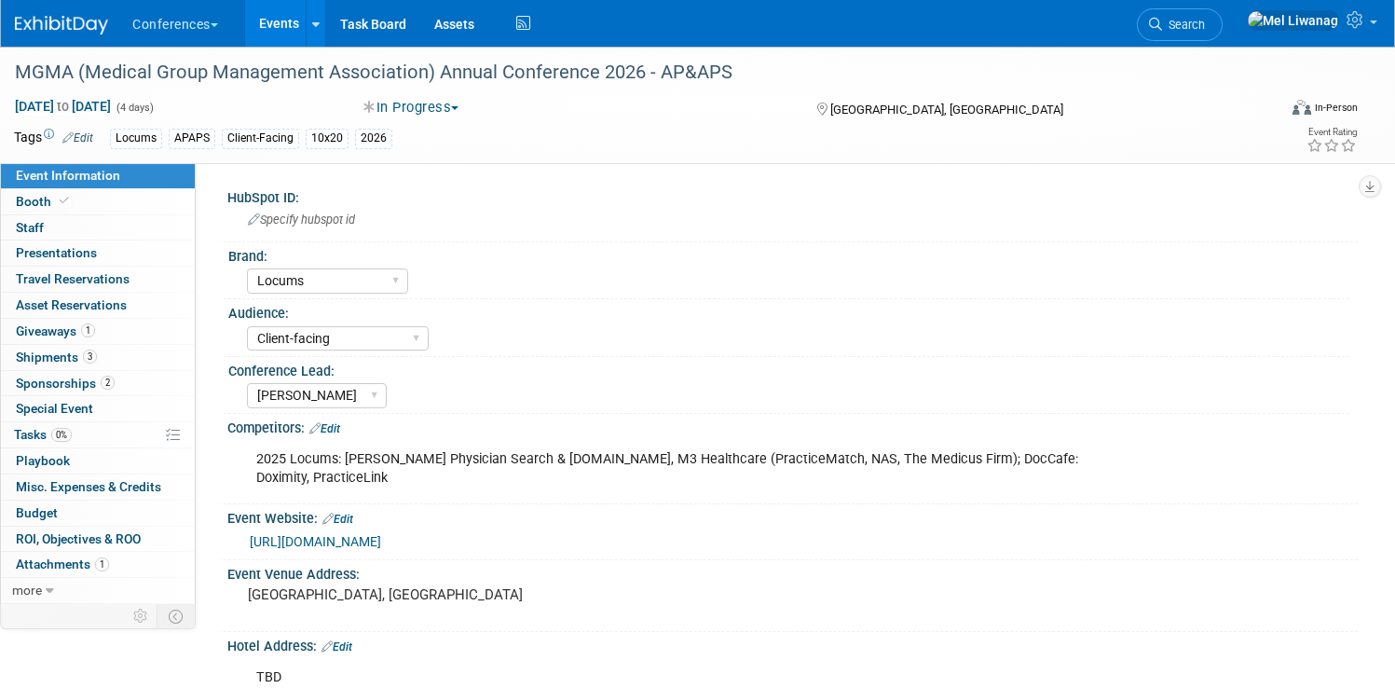
select select "Locums"
select select "Client-facing"
select select "[PERSON_NAME]"
click at [134, 223] on link "0 Staff 0" at bounding box center [98, 227] width 194 height 25
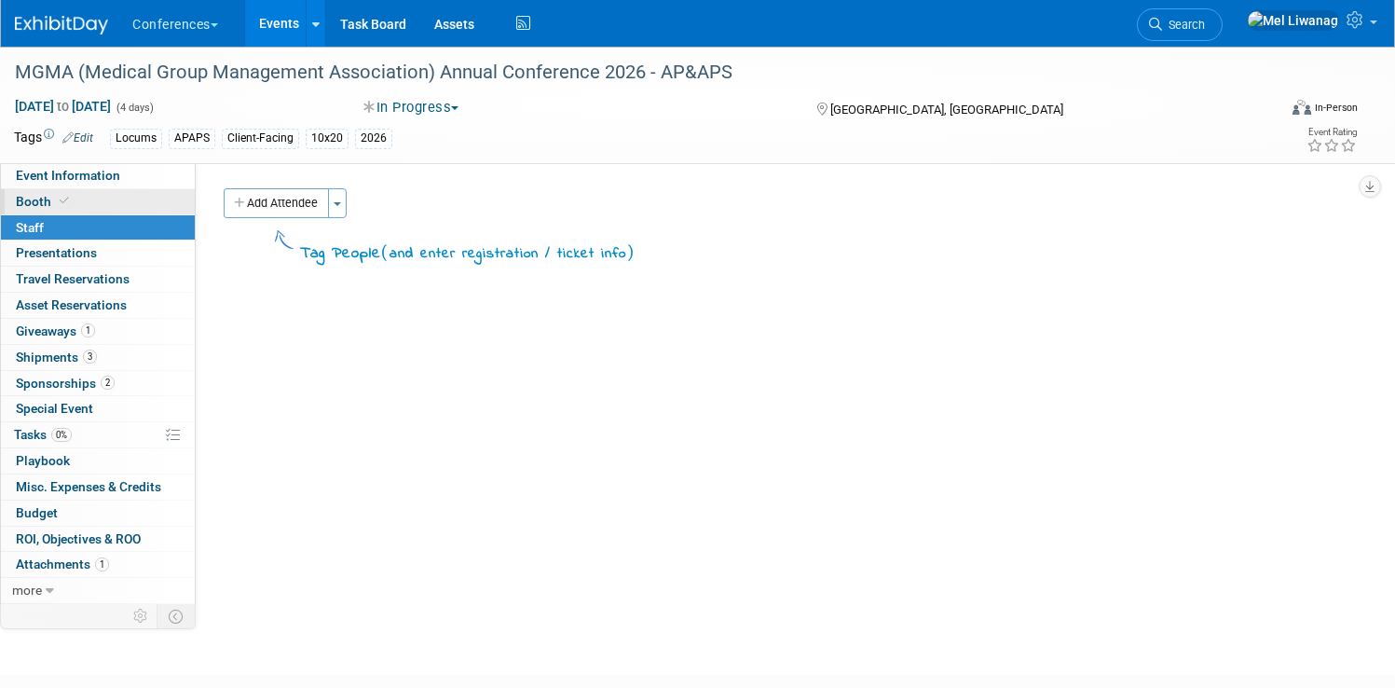
click at [69, 202] on icon at bounding box center [64, 201] width 9 height 10
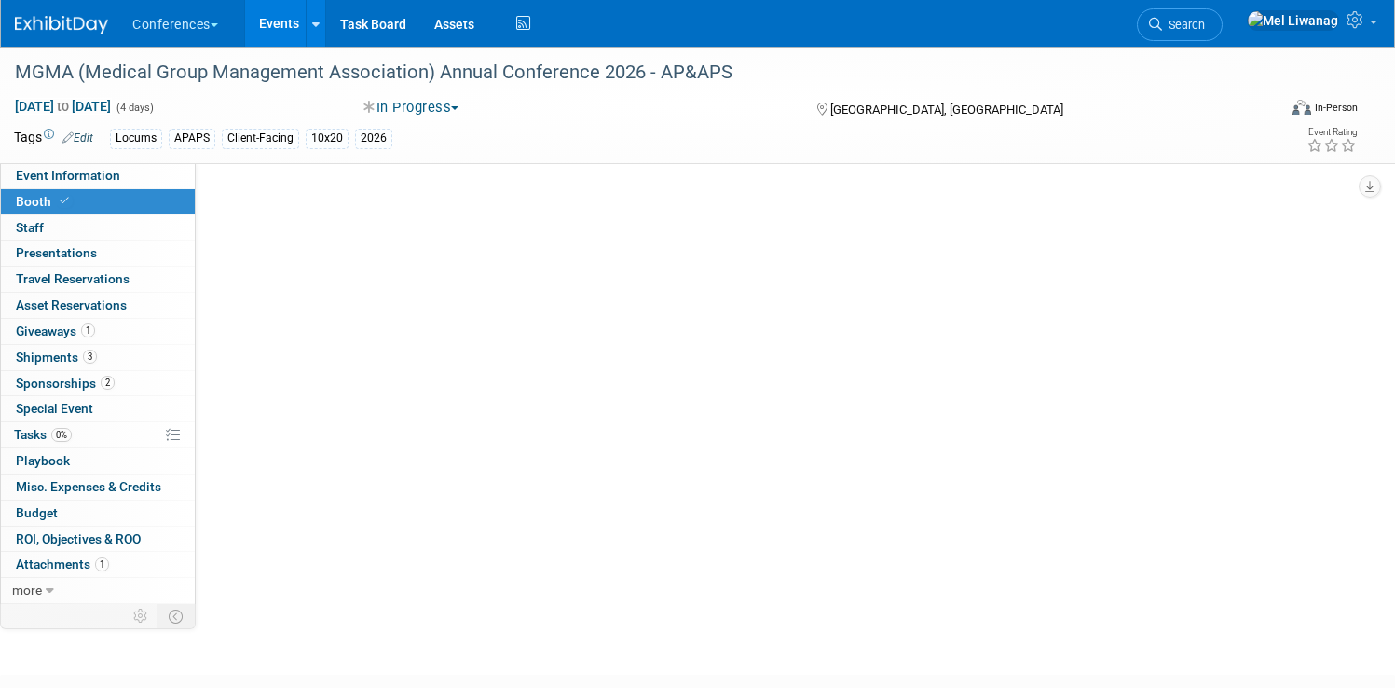
select select "10'x20'"
select select "Yes"
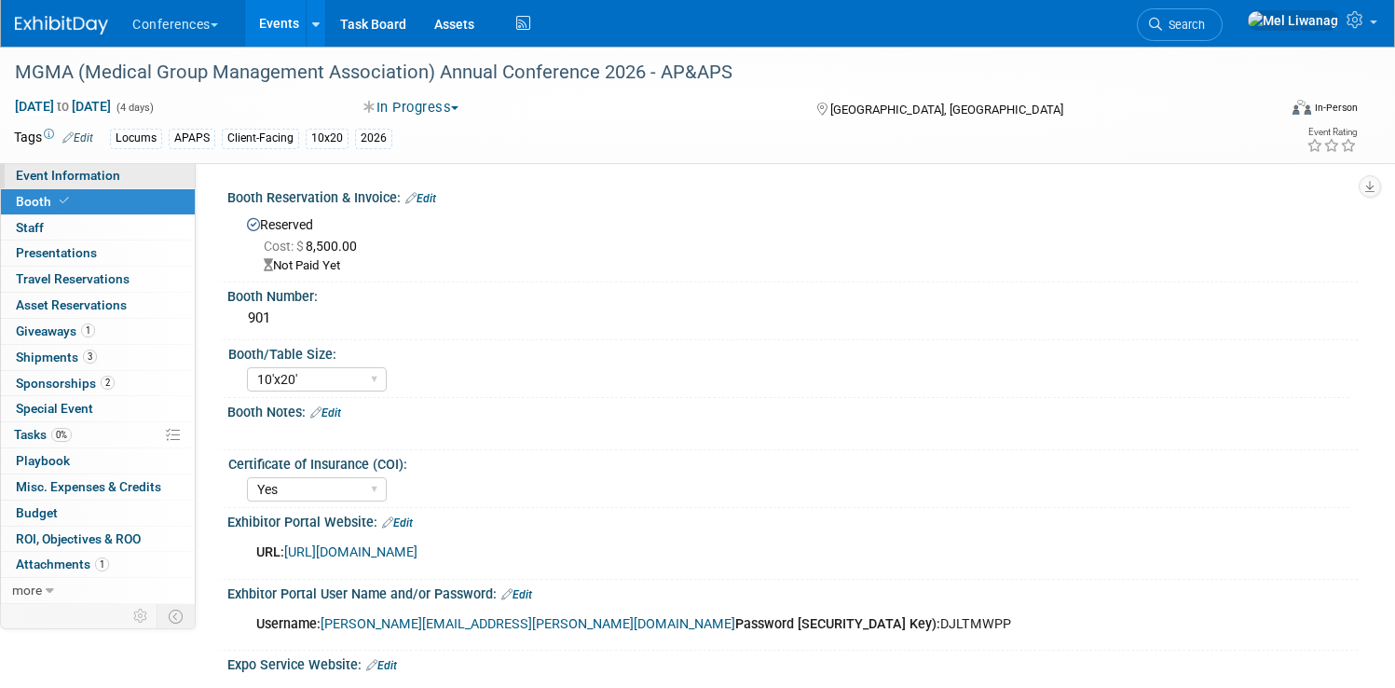
click at [120, 177] on span "Event Information" at bounding box center [68, 175] width 104 height 15
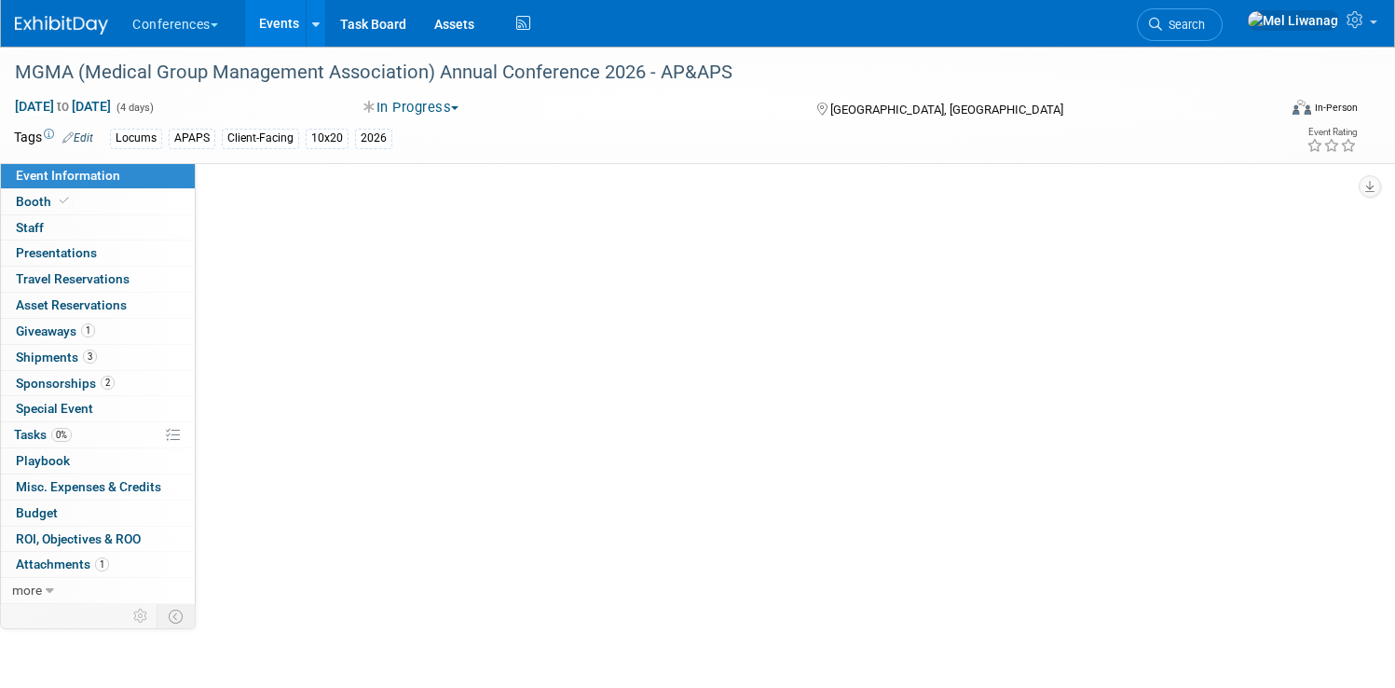
select select "Locums"
select select "Client-facing"
select select "[PERSON_NAME]"
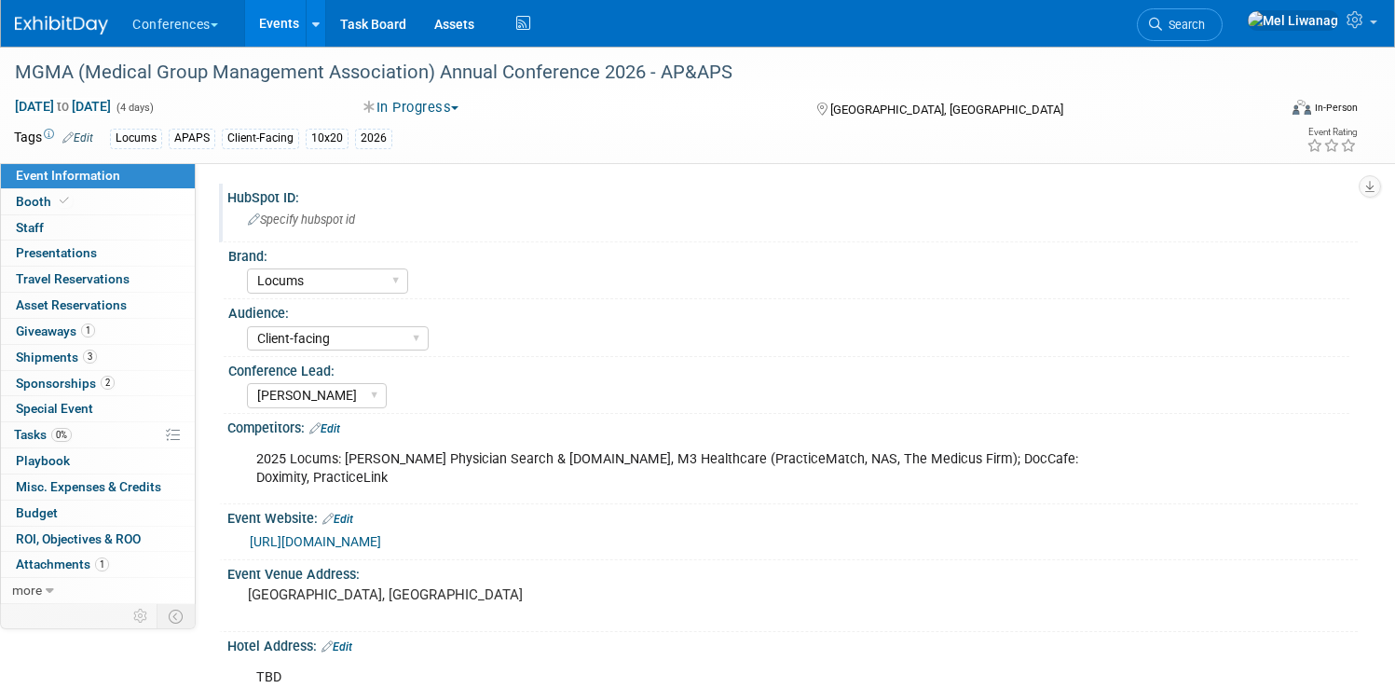
click at [355, 226] on span "Specify hubspot id" at bounding box center [301, 219] width 107 height 14
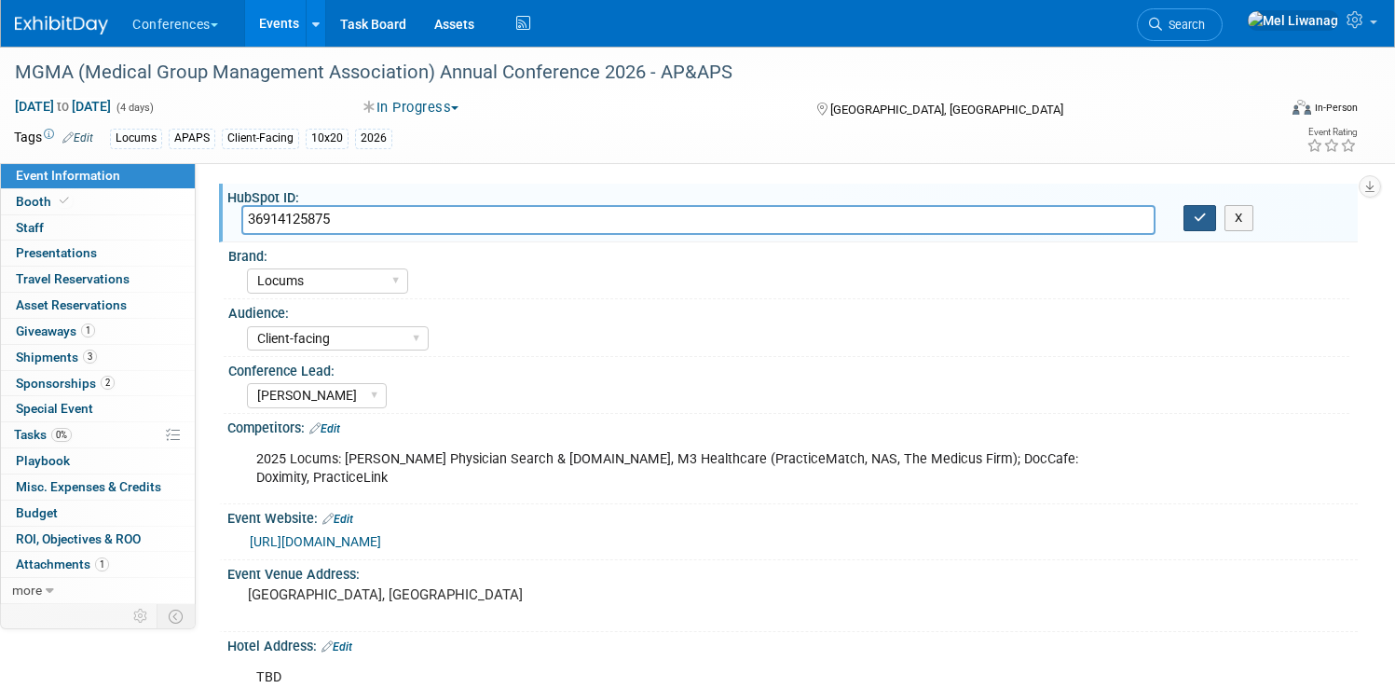
type input "36914125875"
click at [1183, 224] on button "button" at bounding box center [1200, 218] width 34 height 26
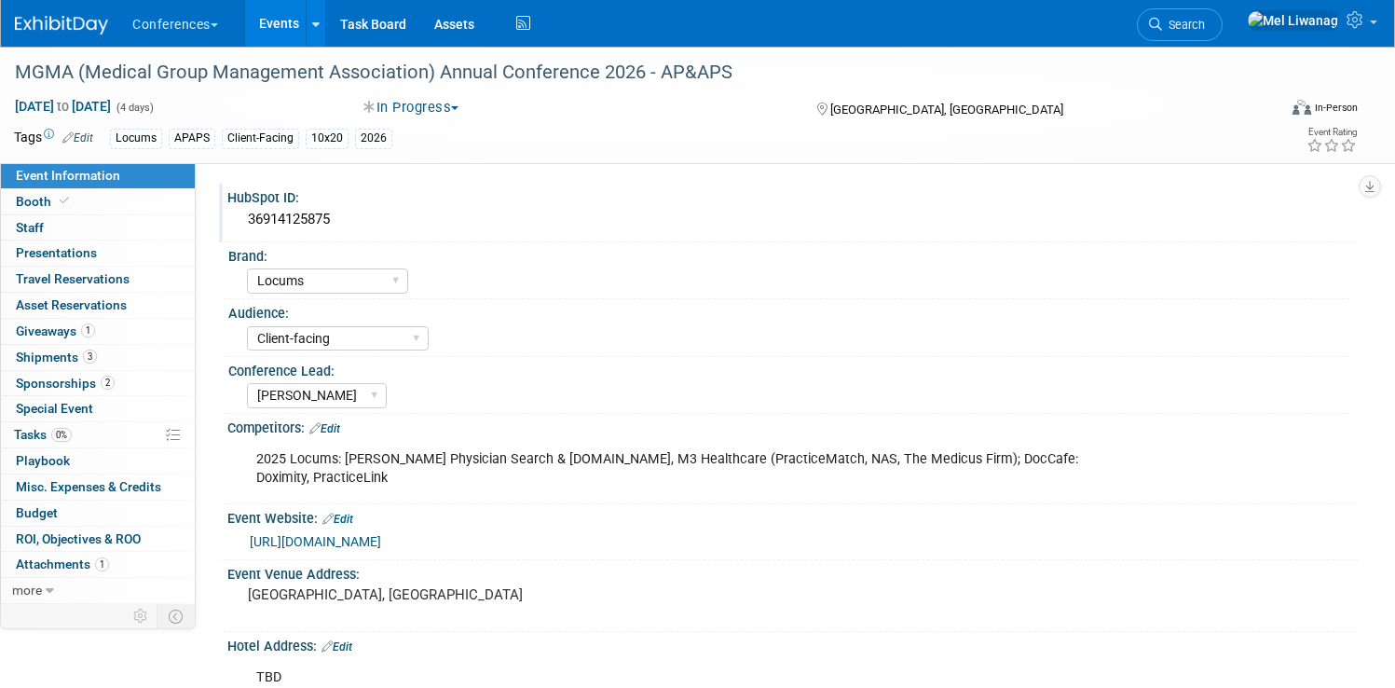
click at [69, 20] on div "Conferences Explore: My Workspaces 2 Go to Workspace: Conferences Marketing Req…" at bounding box center [697, 23] width 1393 height 47
click at [108, 21] on img at bounding box center [61, 25] width 93 height 19
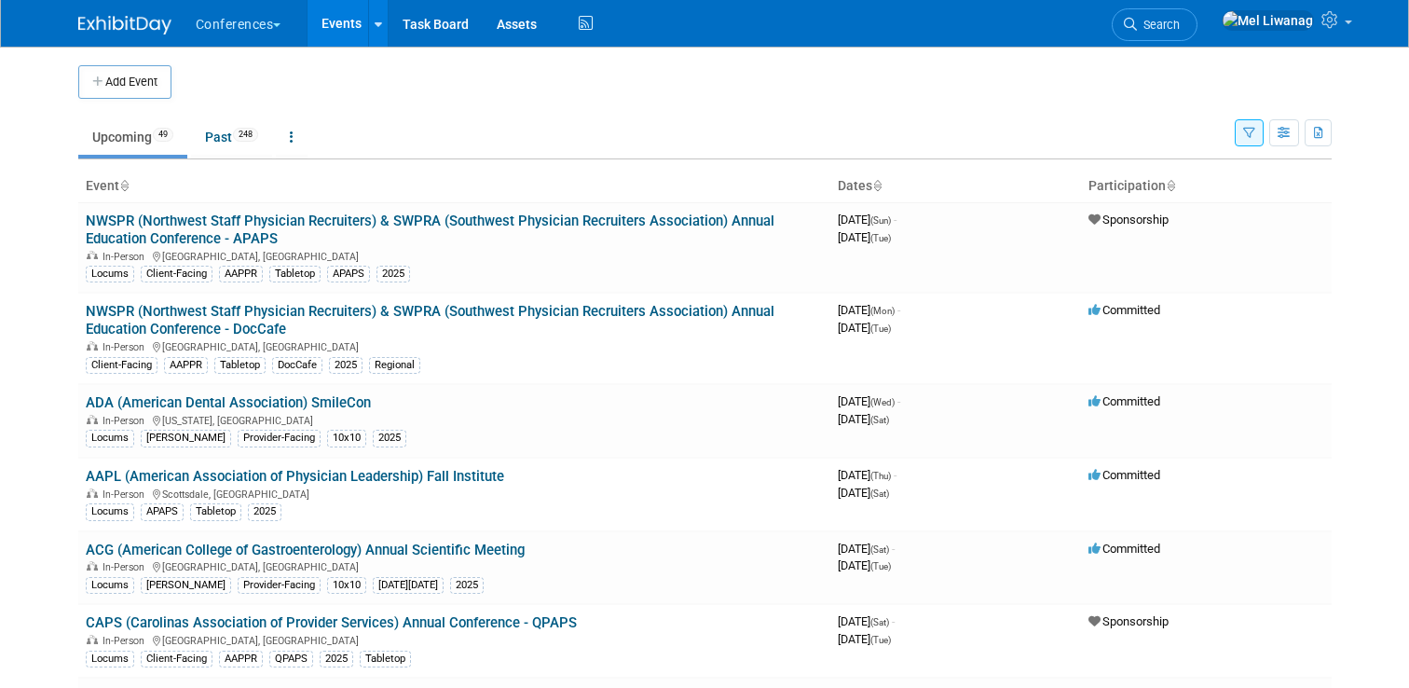
click at [1256, 146] on div "Show: All Events Just My Events Only show events that either I created, or I am…" at bounding box center [1283, 129] width 97 height 61
click at [1251, 138] on icon "button" at bounding box center [1249, 134] width 12 height 12
